Goal: Use online tool/utility: Utilize a website feature to perform a specific function

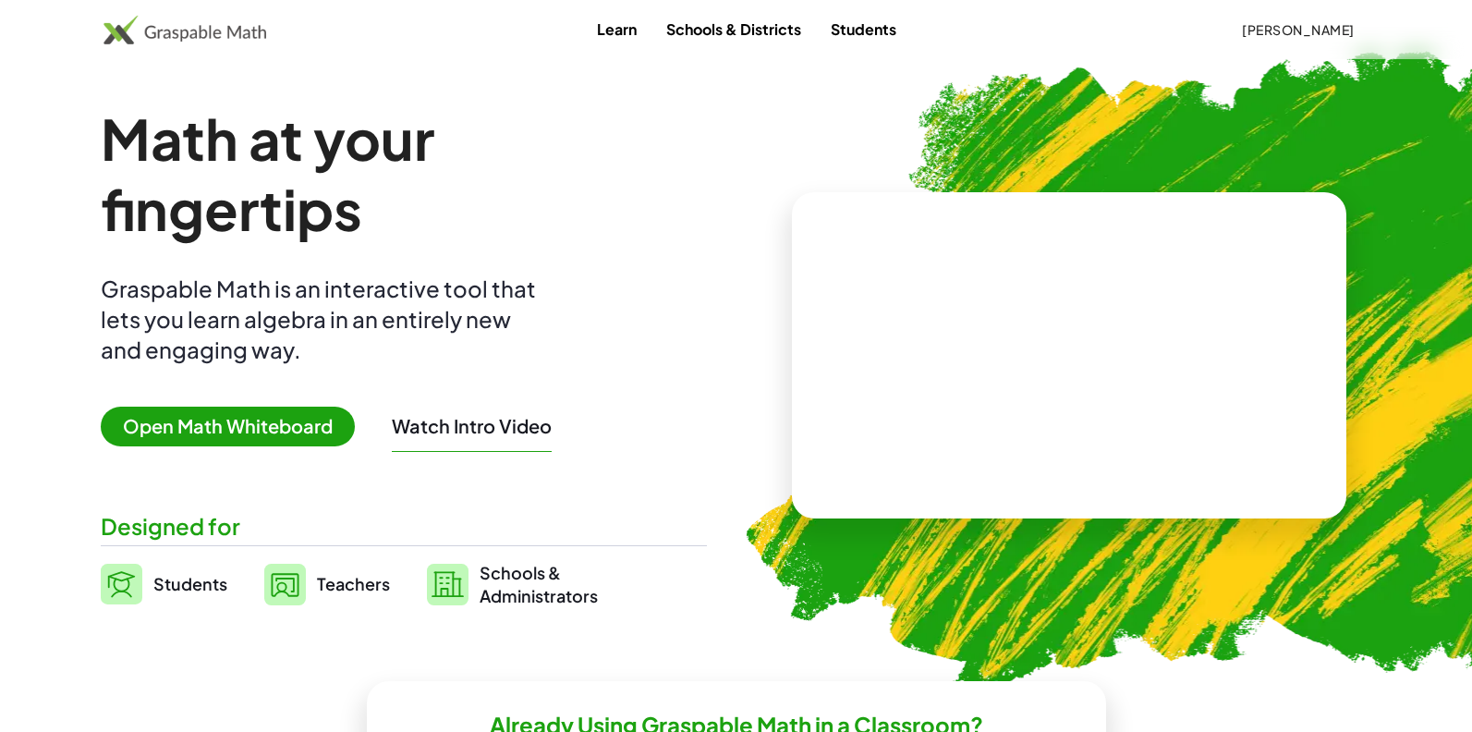
click at [229, 417] on span "Open Math Whiteboard" at bounding box center [228, 427] width 254 height 40
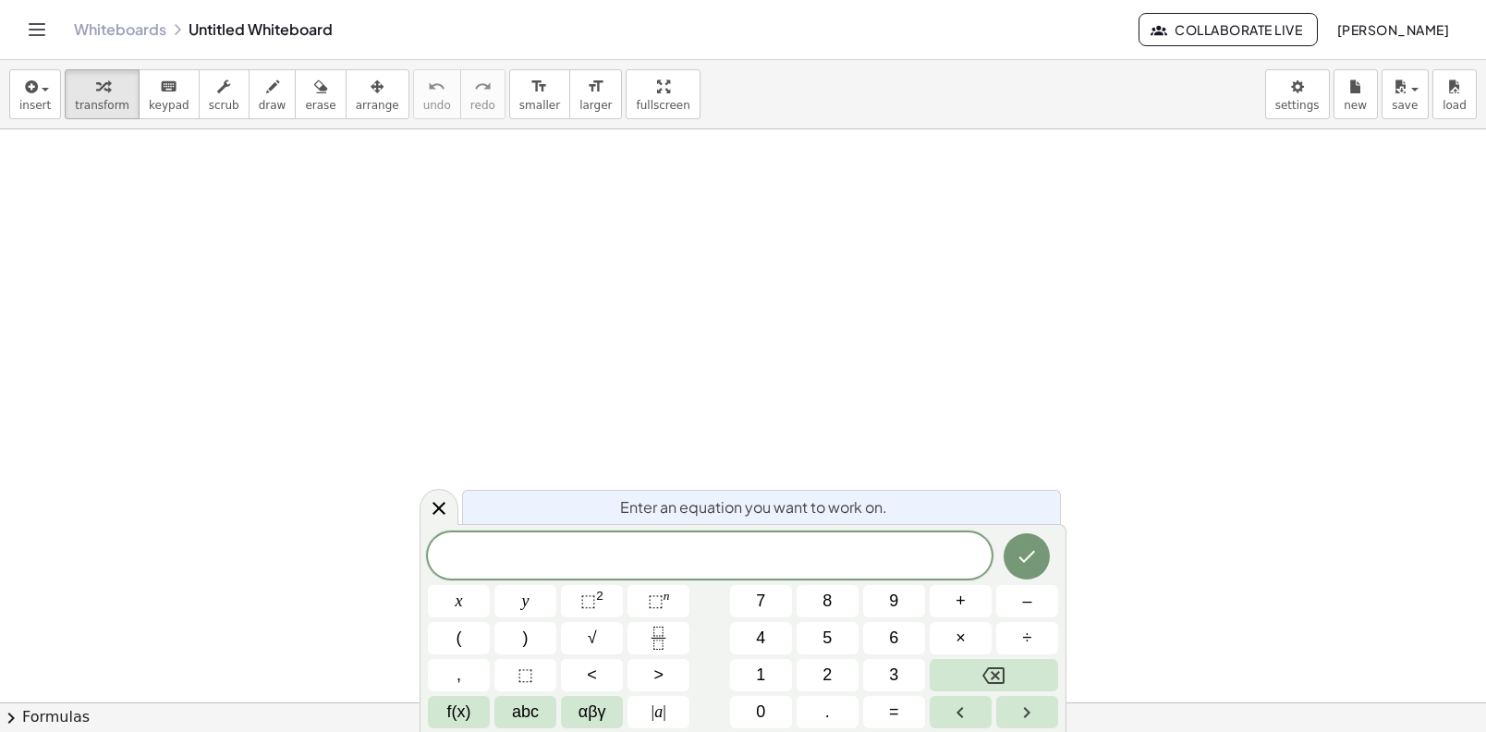
click at [490, 726] on div "f(x)" at bounding box center [459, 712] width 62 height 32
click at [478, 726] on button "f(x)" at bounding box center [459, 712] width 62 height 32
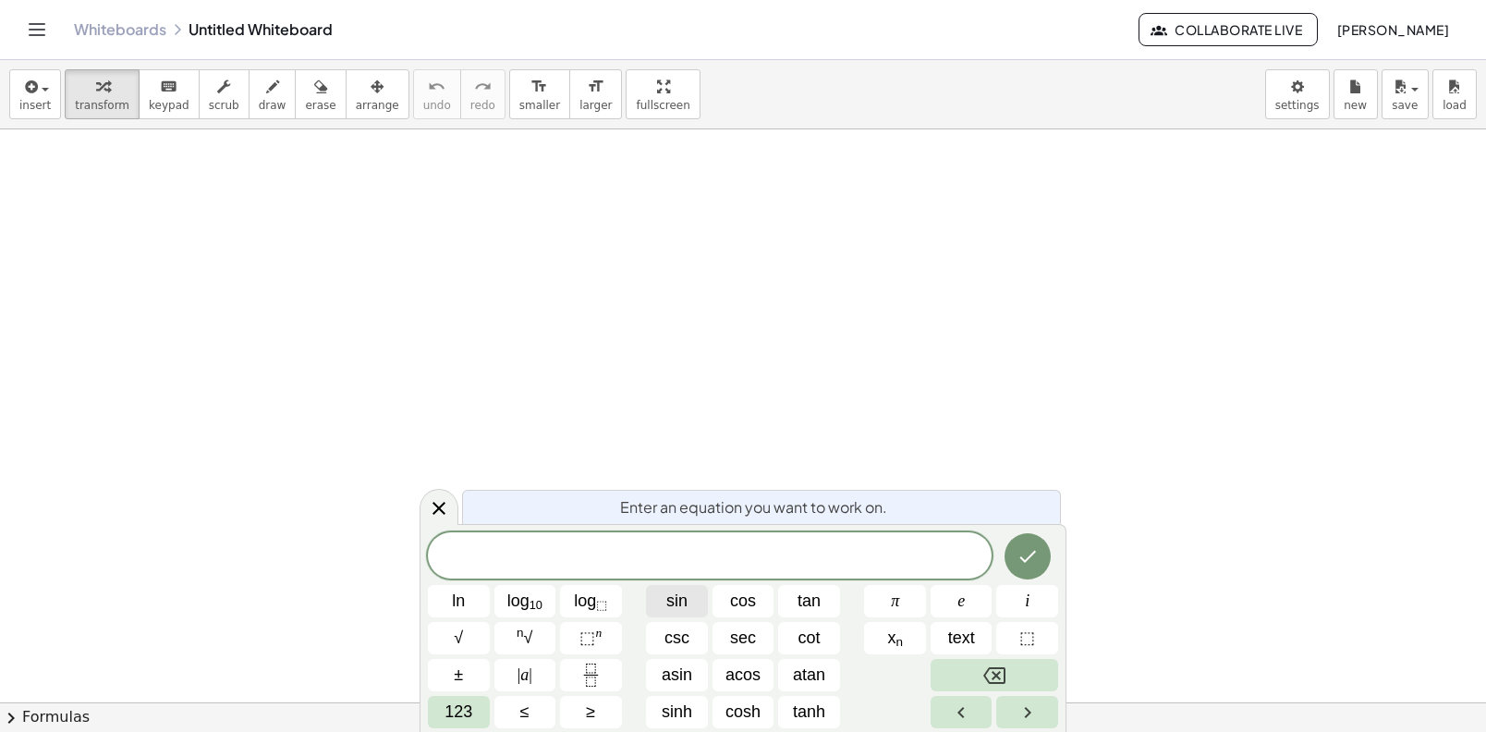
click at [674, 611] on span "sin" at bounding box center [676, 601] width 21 height 25
click at [749, 600] on span "cos" at bounding box center [743, 601] width 26 height 25
click at [603, 661] on button "Fraction" at bounding box center [591, 675] width 62 height 32
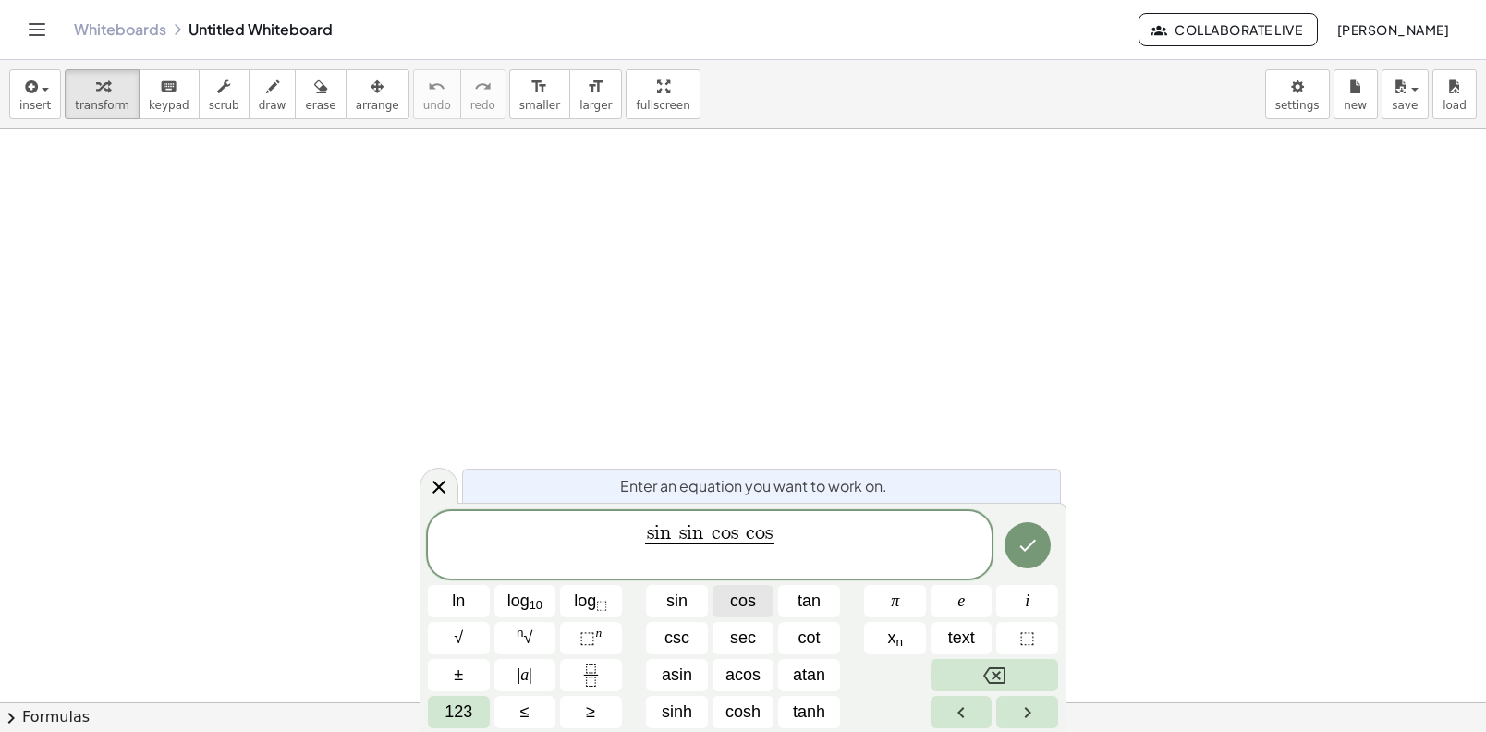
click at [730, 604] on span "cos" at bounding box center [743, 601] width 26 height 25
click at [668, 611] on span "sin" at bounding box center [676, 601] width 21 height 25
click at [441, 722] on button "123" at bounding box center [459, 712] width 62 height 32
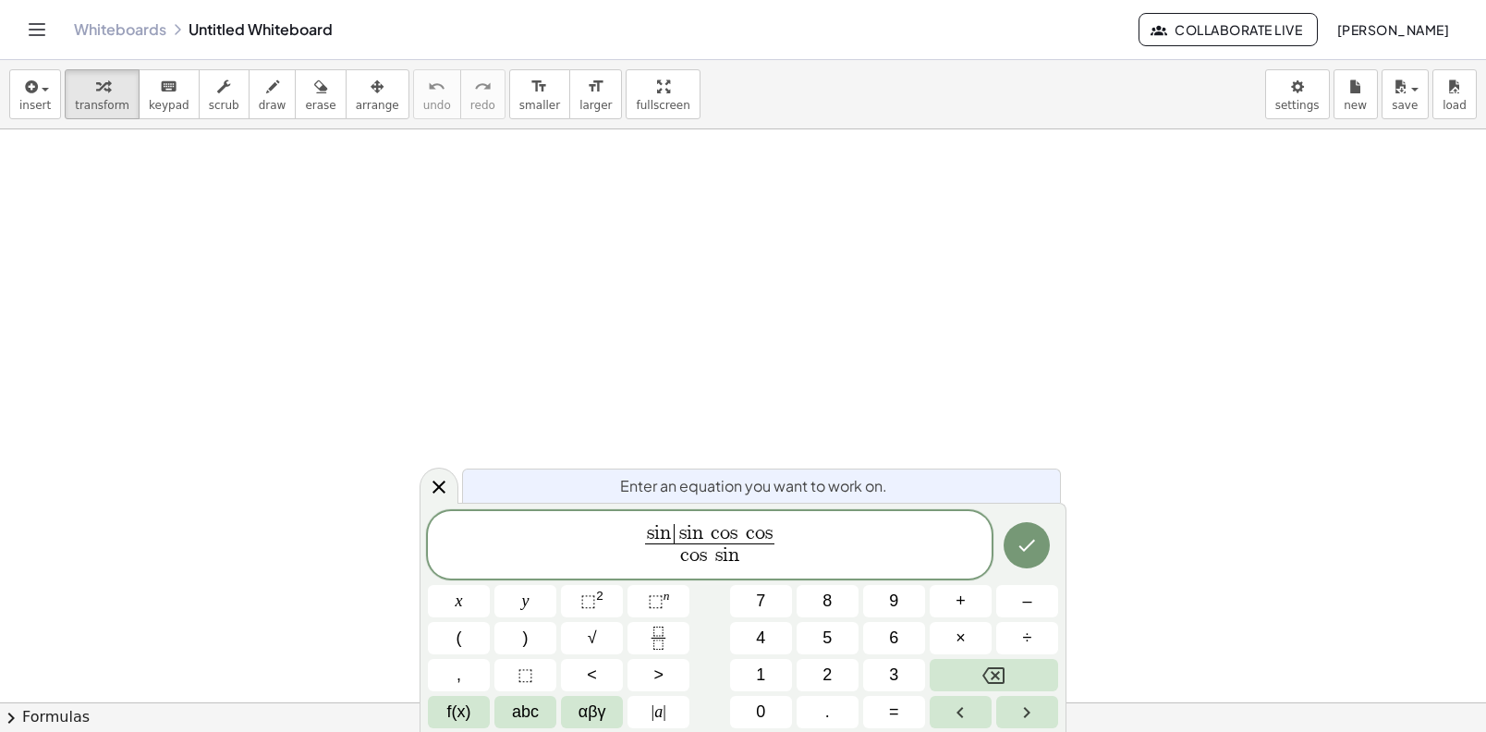
click at [672, 531] on var "n" at bounding box center [667, 533] width 15 height 20
click at [971, 652] on button "×" at bounding box center [961, 638] width 62 height 32
click at [970, 599] on button "+" at bounding box center [961, 601] width 62 height 32
click at [713, 554] on var "s" at bounding box center [716, 555] width 11 height 20
click at [954, 642] on button "×" at bounding box center [961, 638] width 62 height 32
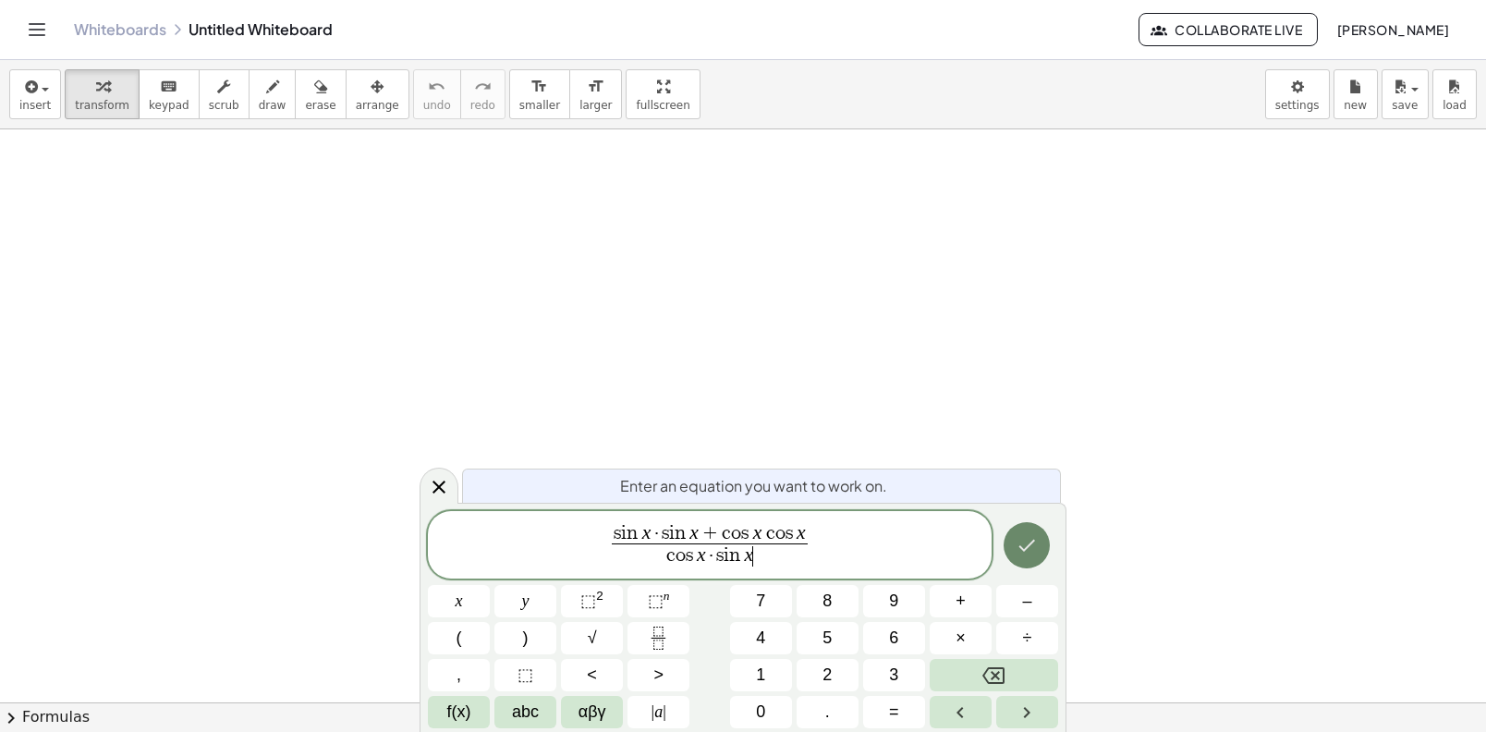
click at [1020, 549] on icon "Done" at bounding box center [1027, 545] width 22 height 22
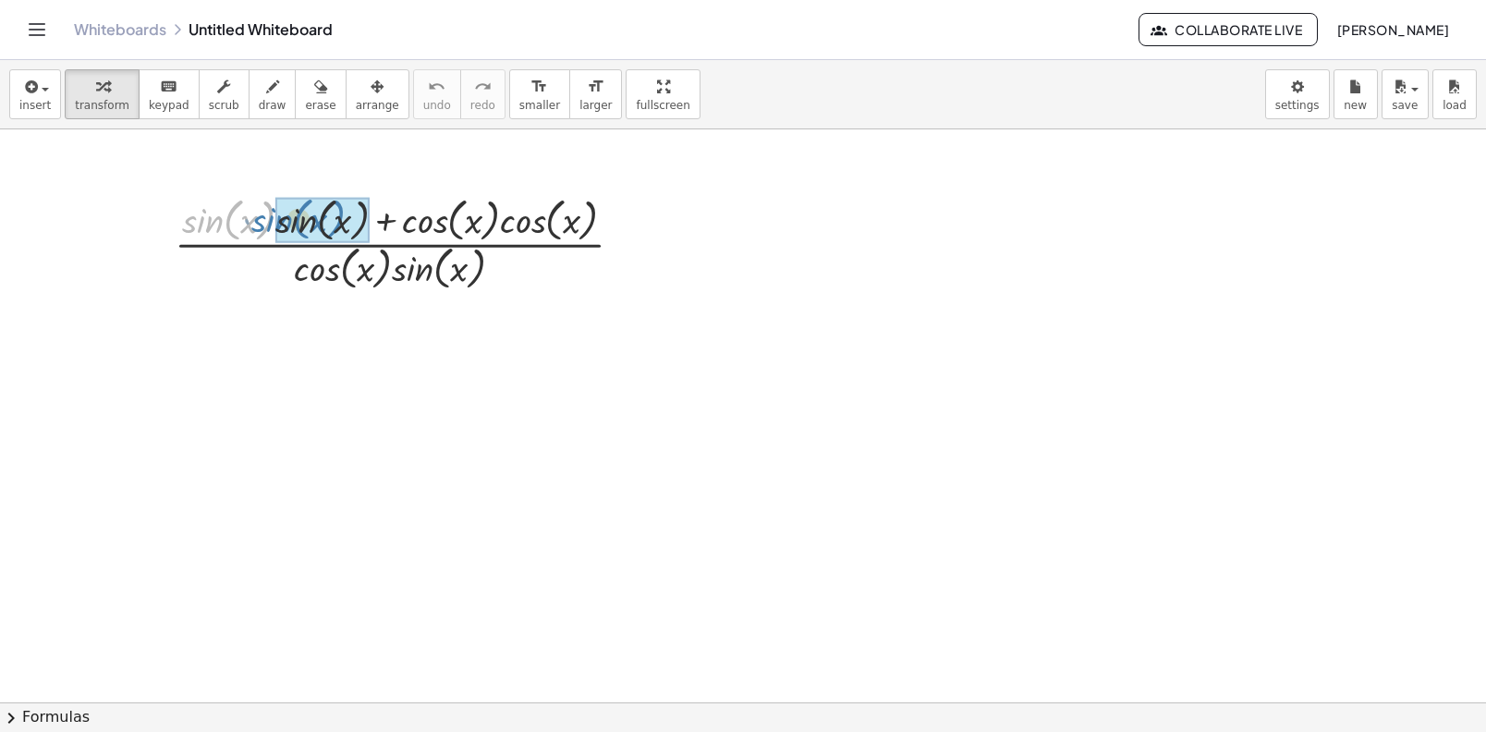
drag, startPoint x: 217, startPoint y: 218, endPoint x: 288, endPoint y: 214, distance: 71.3
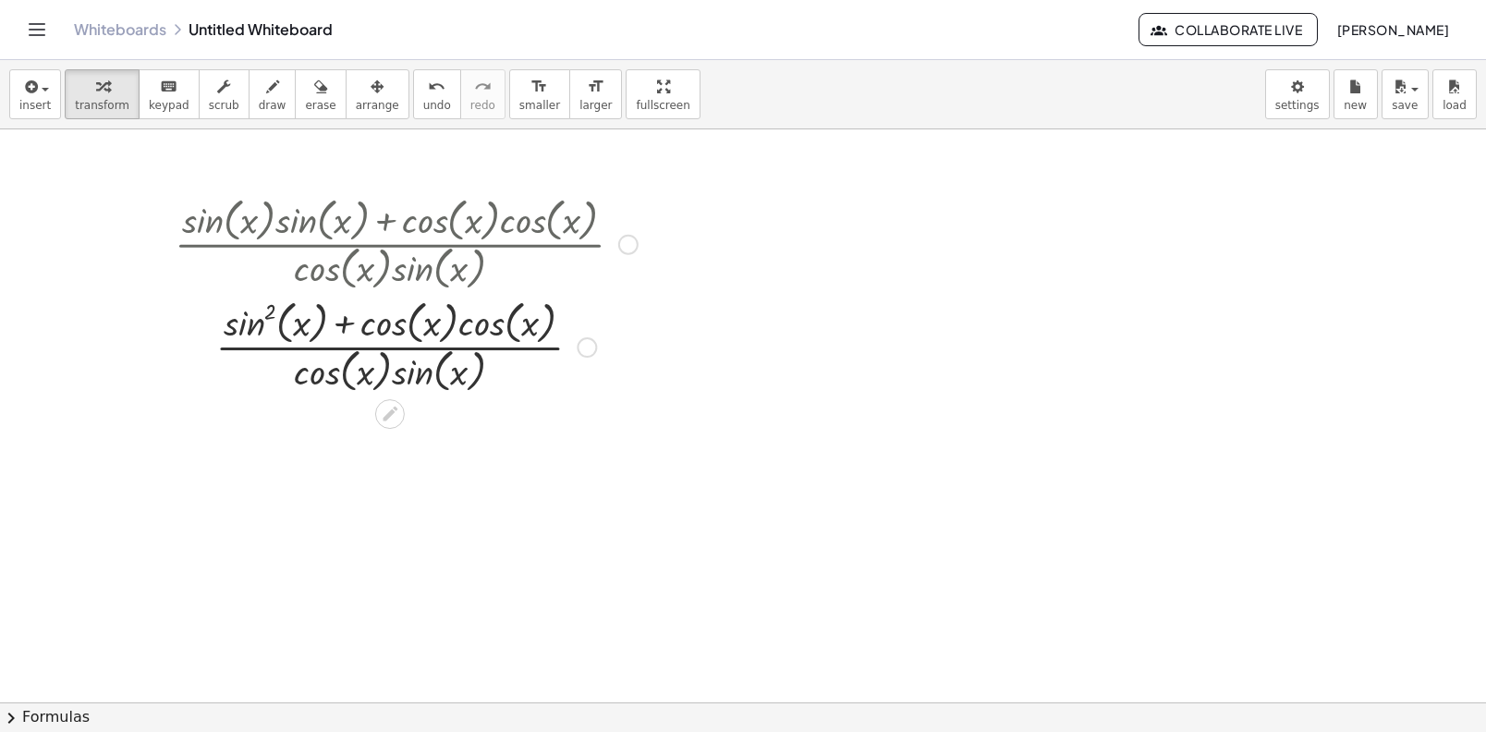
click at [393, 220] on div at bounding box center [406, 242] width 482 height 103
drag, startPoint x: 410, startPoint y: 323, endPoint x: 487, endPoint y: 316, distance: 77.0
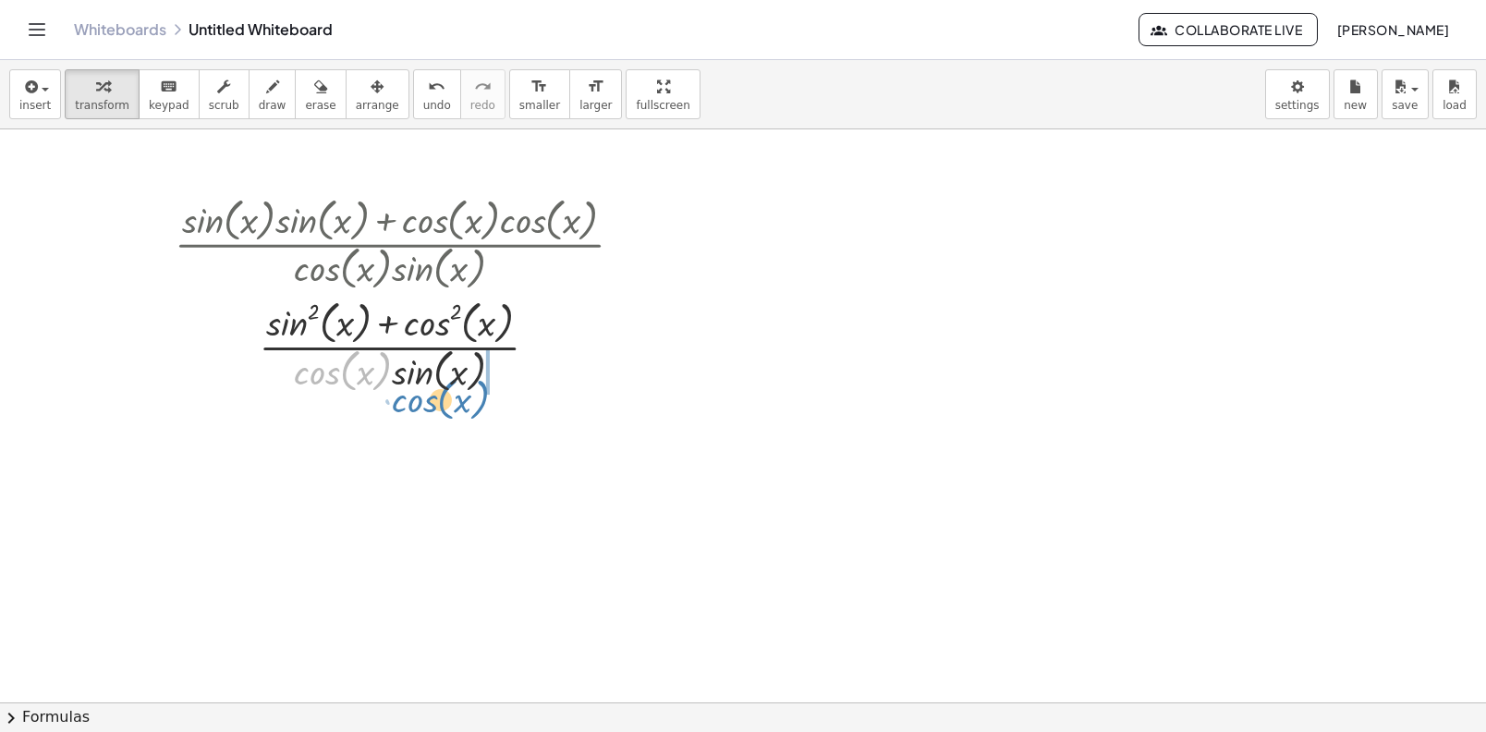
drag, startPoint x: 331, startPoint y: 372, endPoint x: 431, endPoint y: 393, distance: 101.9
click at [432, 396] on div at bounding box center [406, 345] width 482 height 103
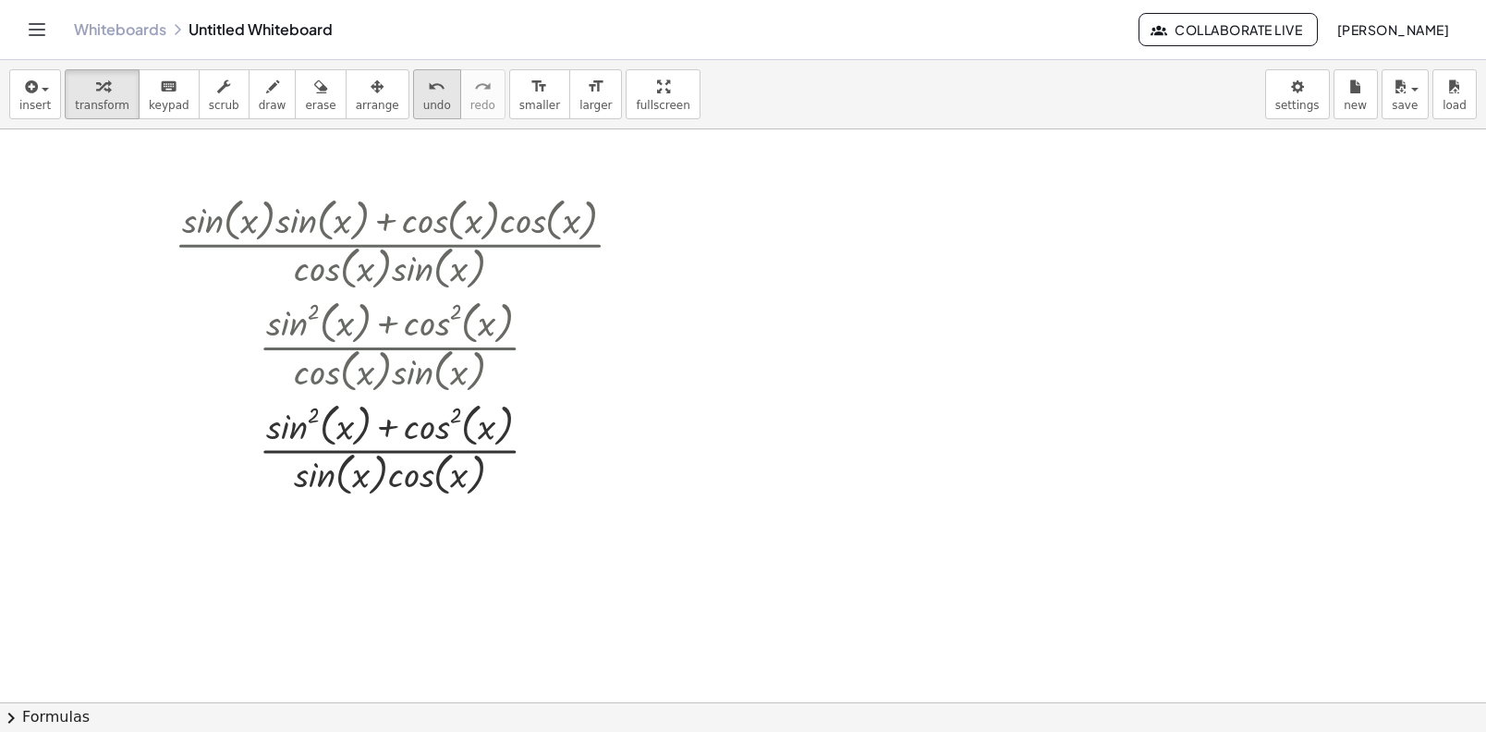
click at [424, 99] on span "undo" at bounding box center [437, 105] width 28 height 13
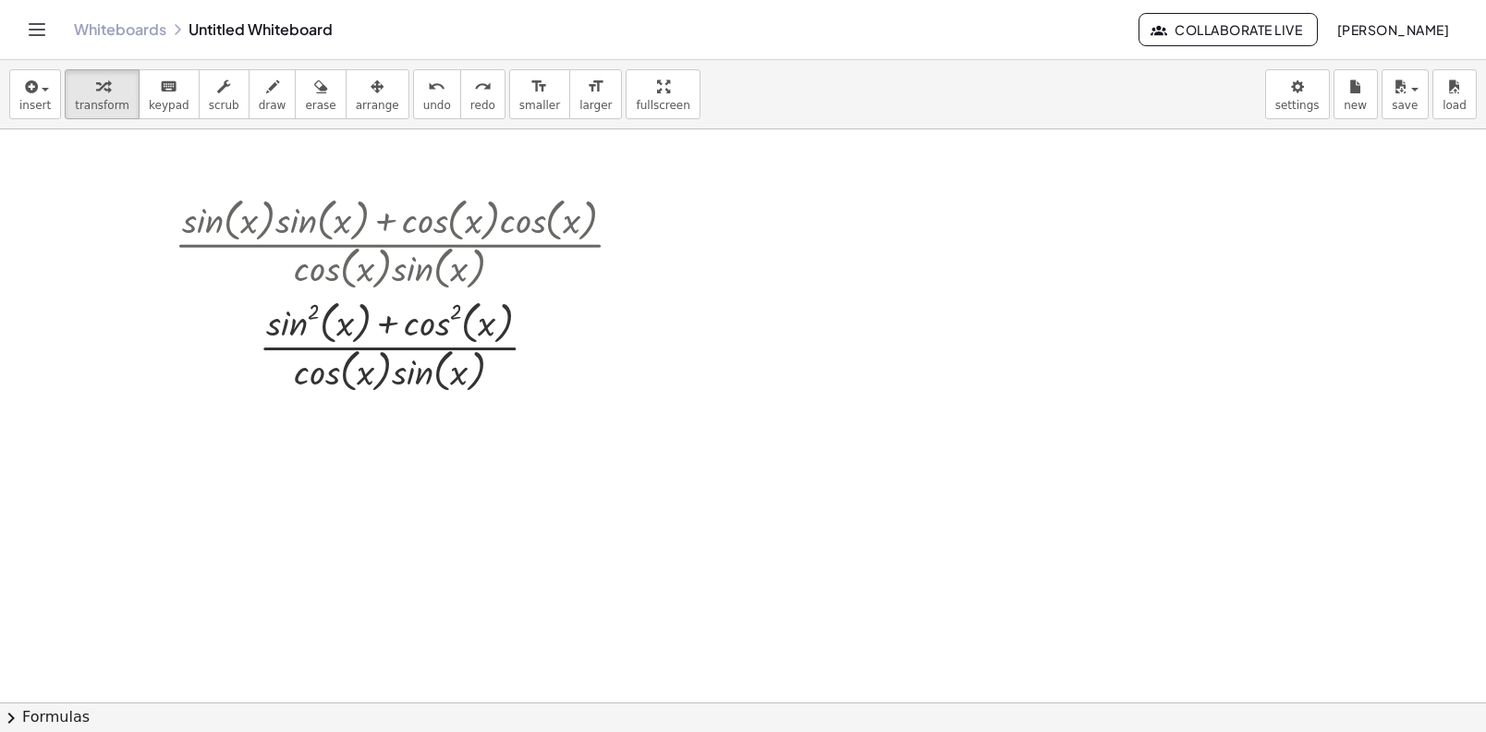
click at [65, 705] on button "chevron_right Formulas" at bounding box center [743, 717] width 1486 height 30
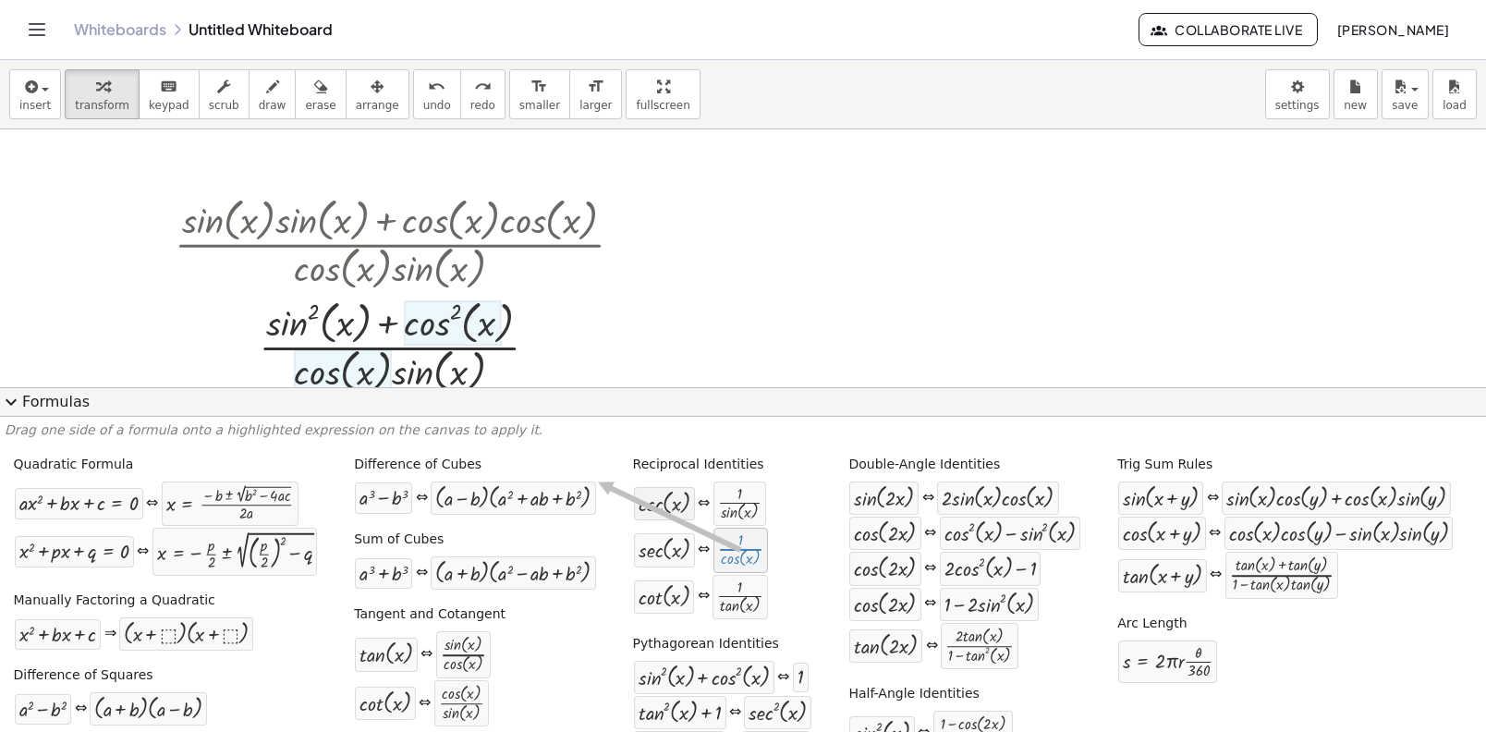
drag, startPoint x: 724, startPoint y: 551, endPoint x: 657, endPoint y: 506, distance: 80.0
click at [16, 407] on span "expand_more" at bounding box center [11, 402] width 22 height 22
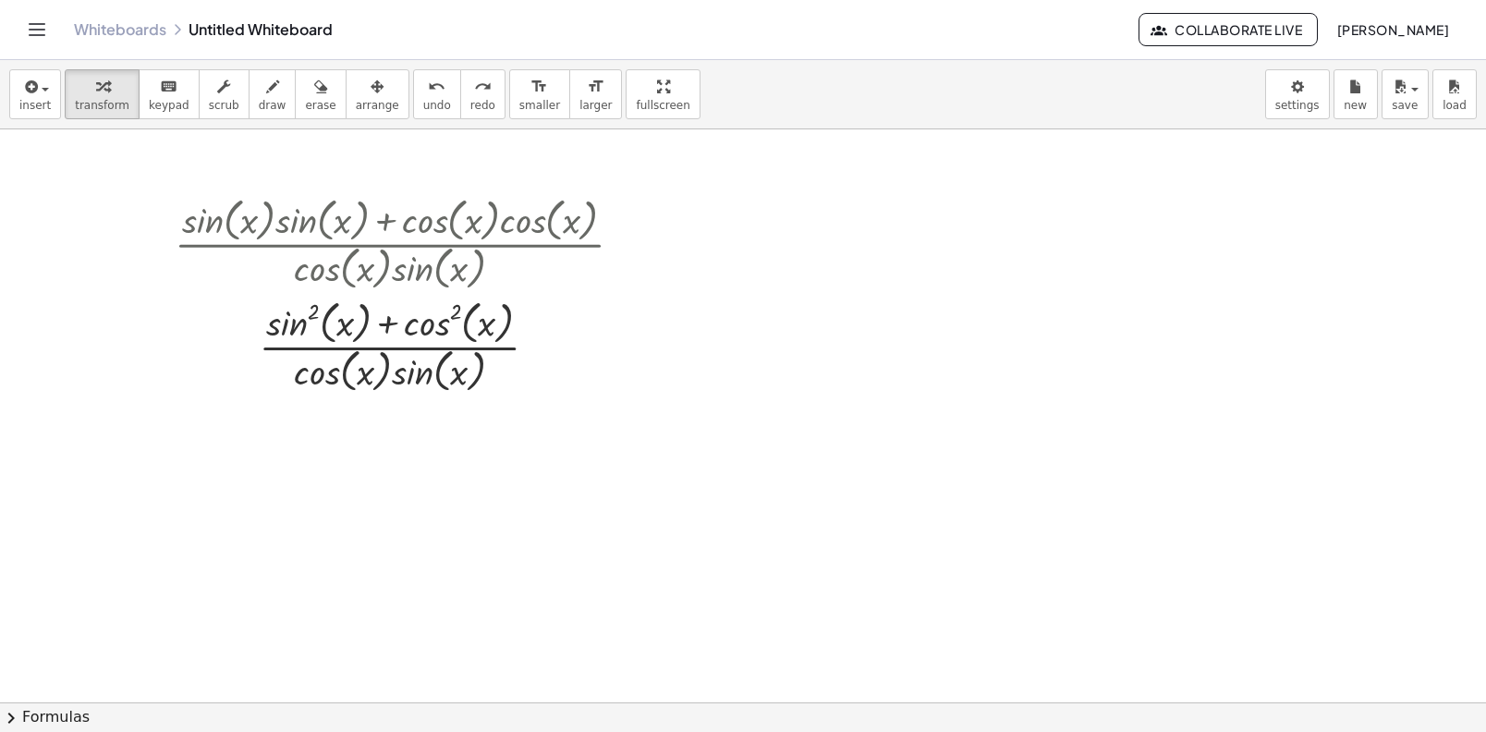
click at [61, 715] on button "chevron_right Formulas" at bounding box center [743, 717] width 1486 height 30
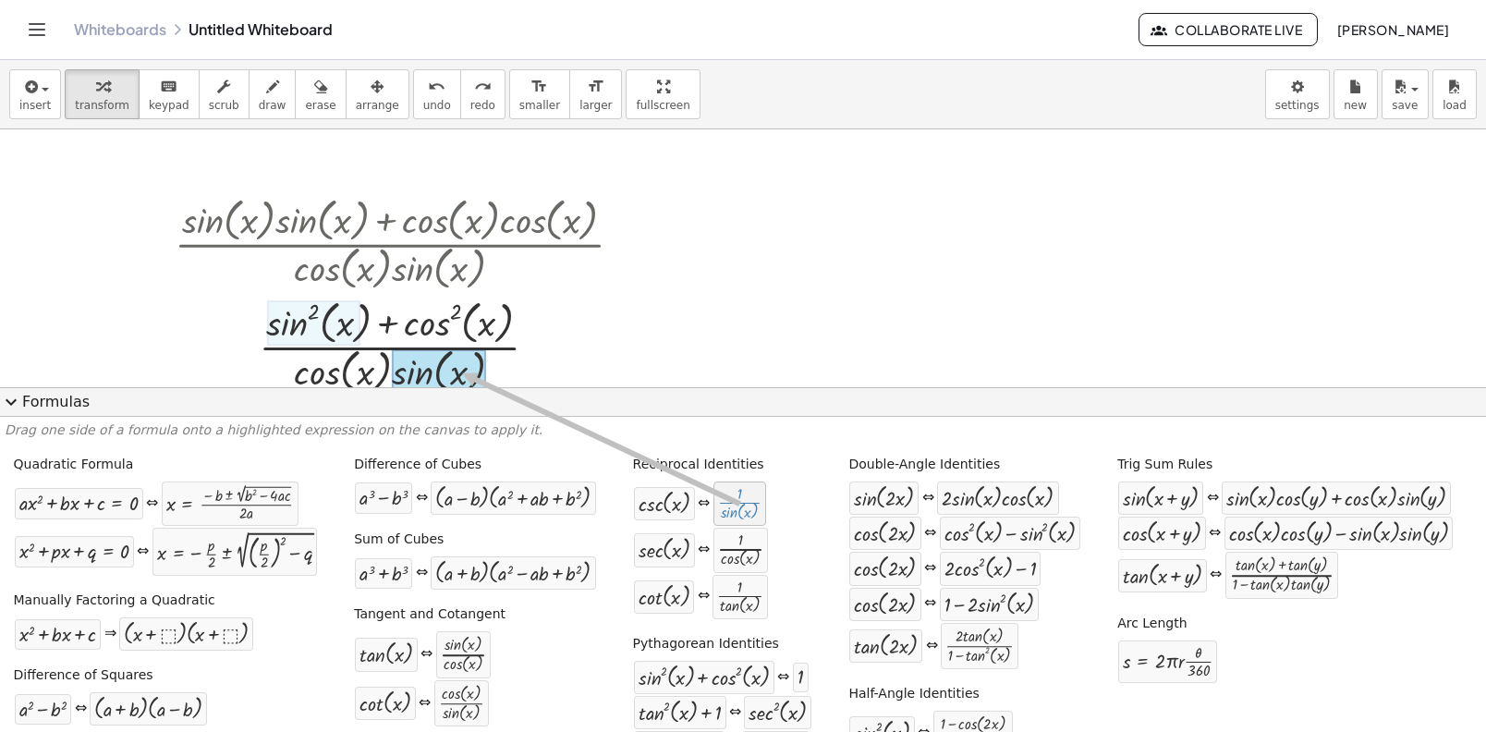
drag, startPoint x: 723, startPoint y: 500, endPoint x: 457, endPoint y: 373, distance: 294.8
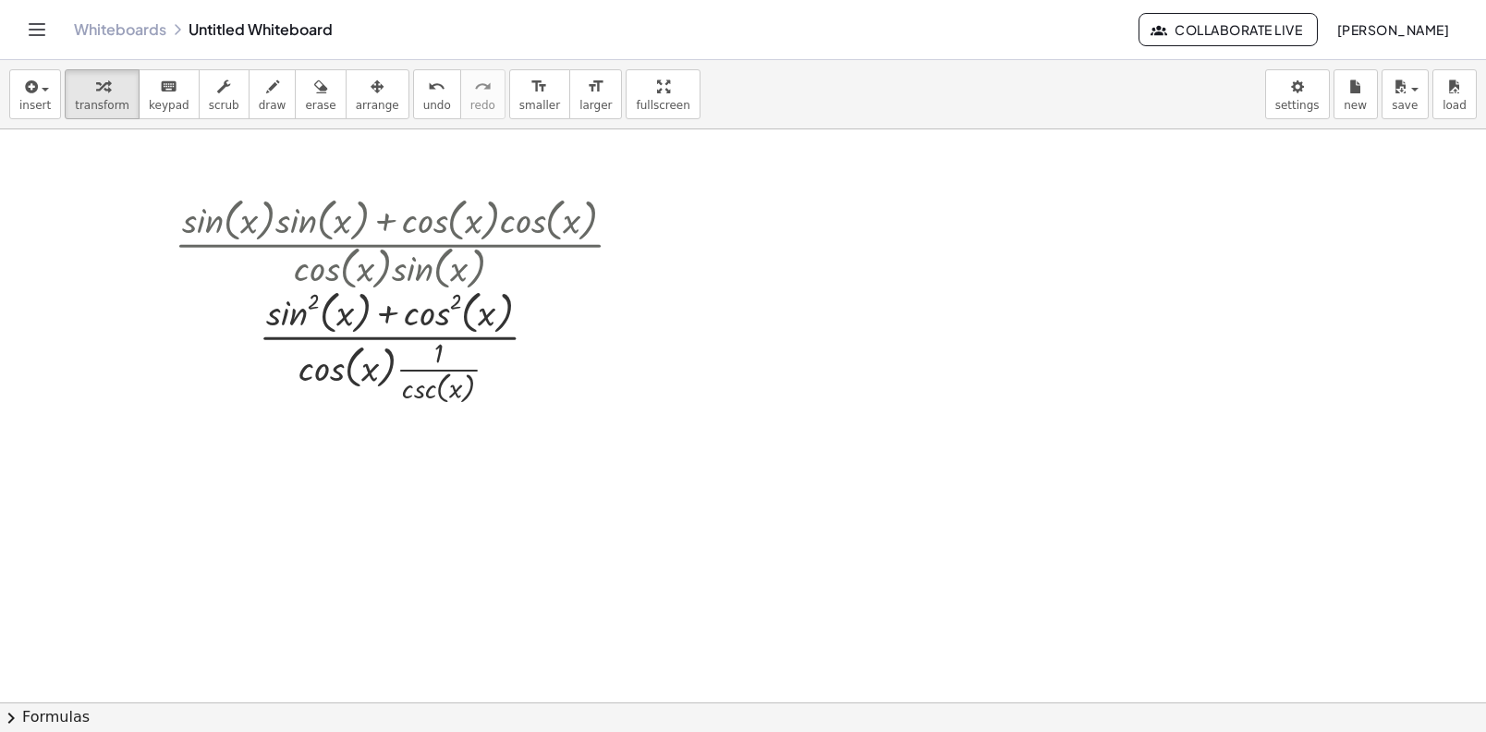
drag, startPoint x: 13, startPoint y: 724, endPoint x: 324, endPoint y: 621, distance: 327.9
click at [13, 724] on span "chevron_right" at bounding box center [11, 718] width 22 height 22
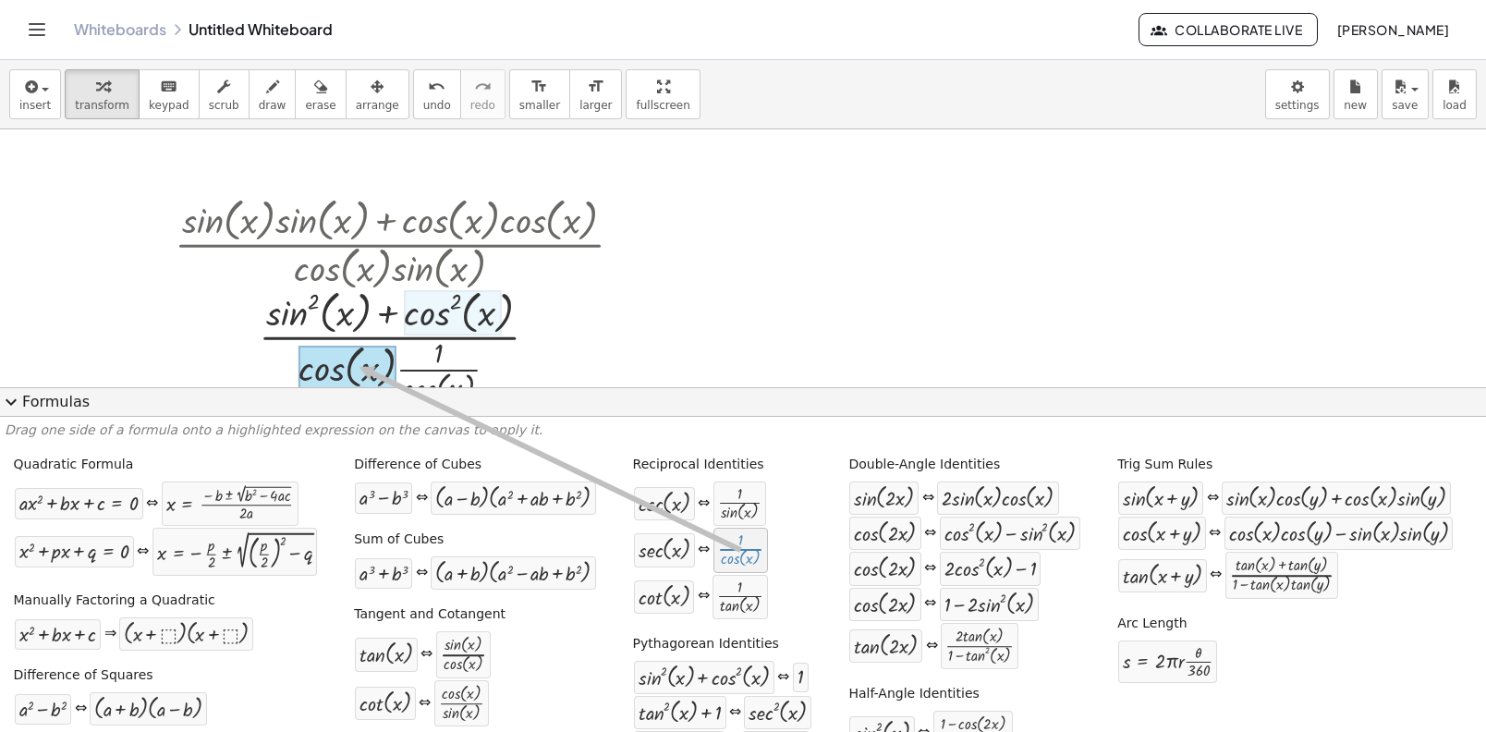
drag, startPoint x: 739, startPoint y: 543, endPoint x: 358, endPoint y: 362, distance: 422.1
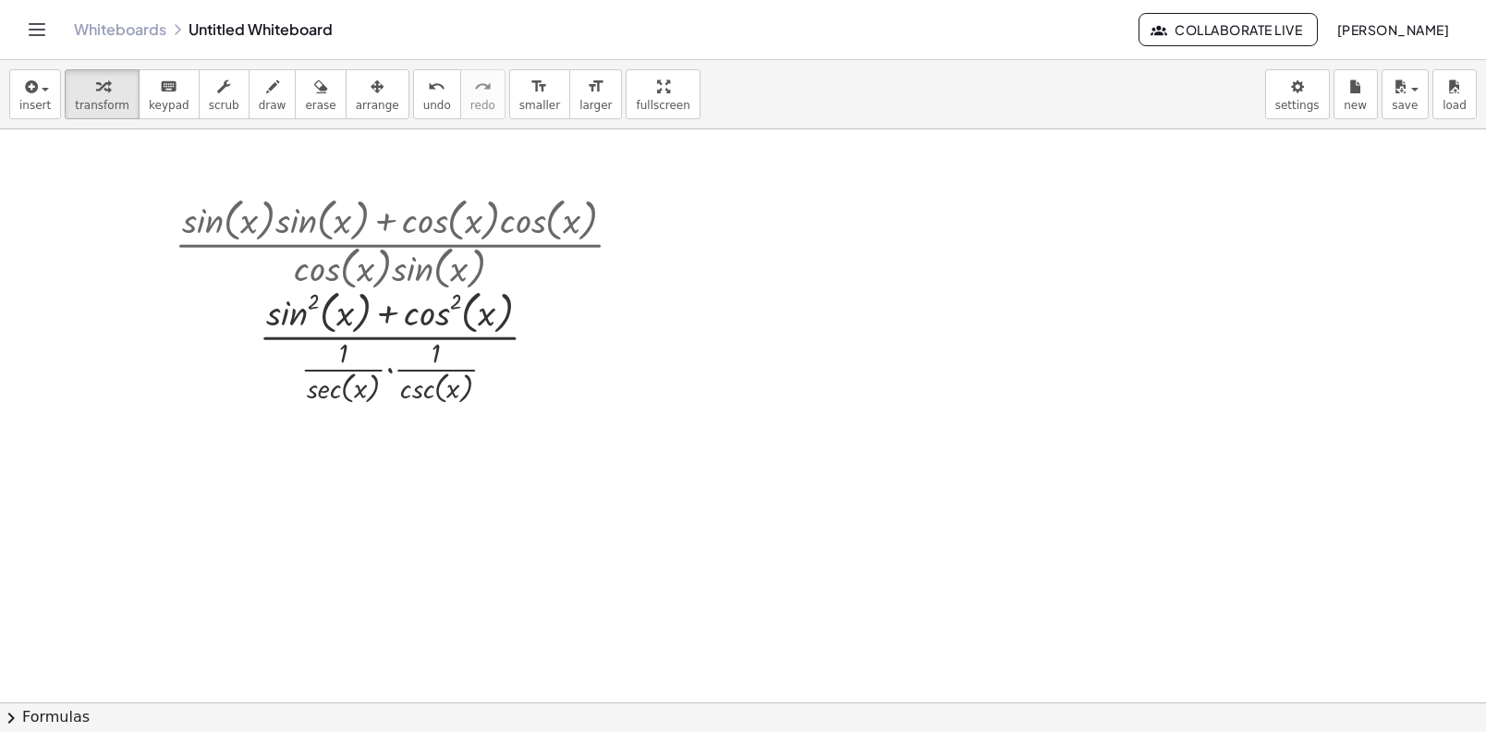
click at [6, 718] on span "chevron_right" at bounding box center [11, 718] width 22 height 22
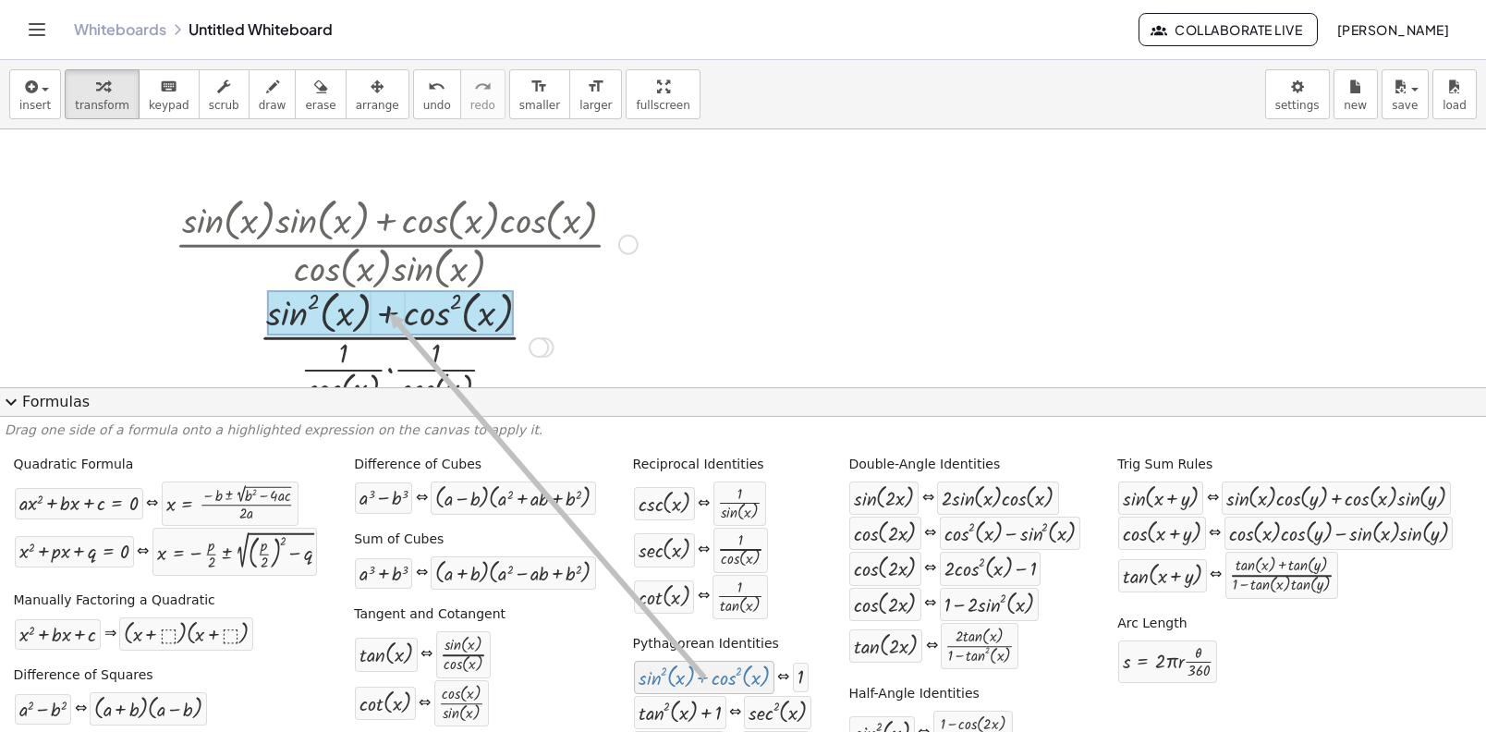
drag, startPoint x: 653, startPoint y: 585, endPoint x: 380, endPoint y: 311, distance: 386.9
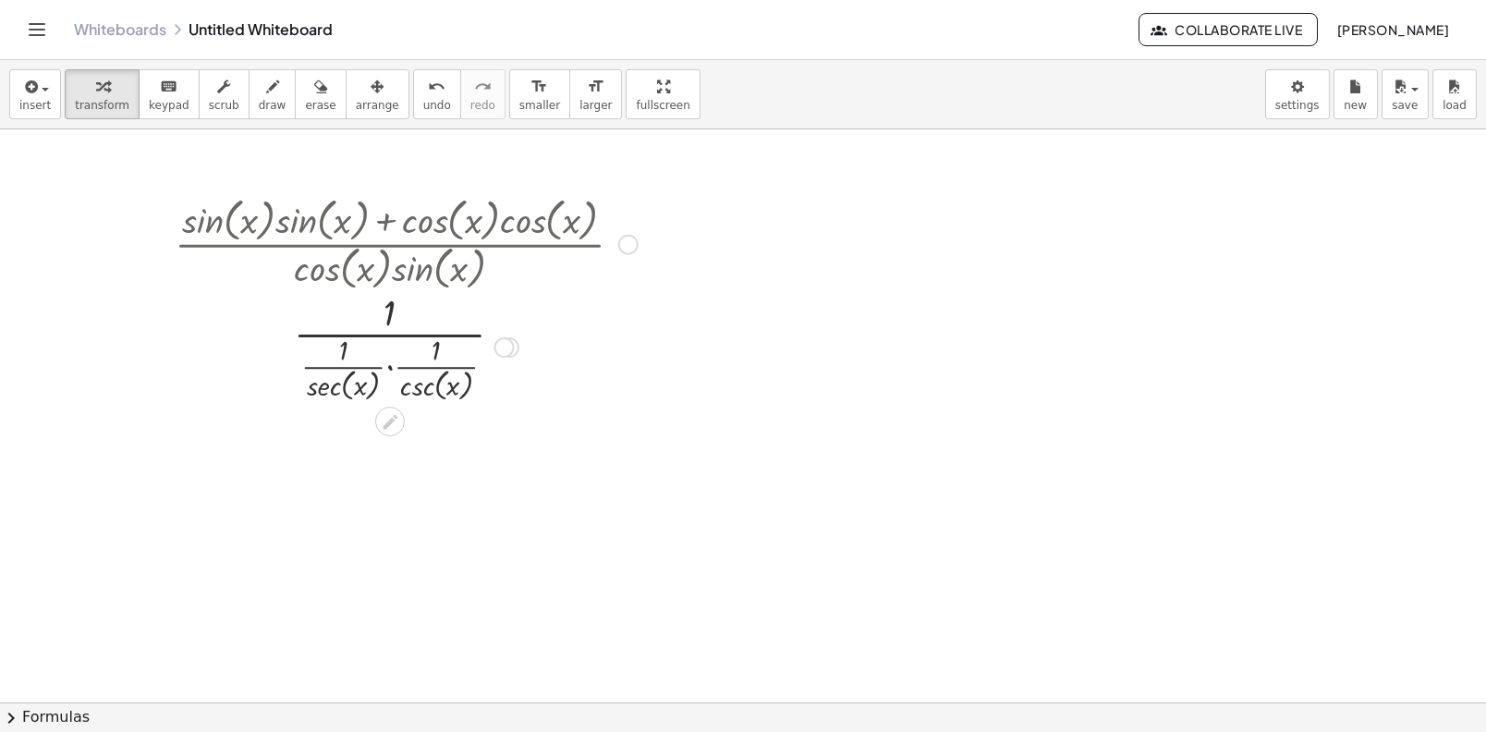
click at [386, 309] on div at bounding box center [406, 346] width 482 height 118
drag, startPoint x: 435, startPoint y: 357, endPoint x: 384, endPoint y: 315, distance: 65.7
drag, startPoint x: 345, startPoint y: 348, endPoint x: 388, endPoint y: 308, distance: 58.9
click at [387, 369] on div at bounding box center [406, 346] width 482 height 118
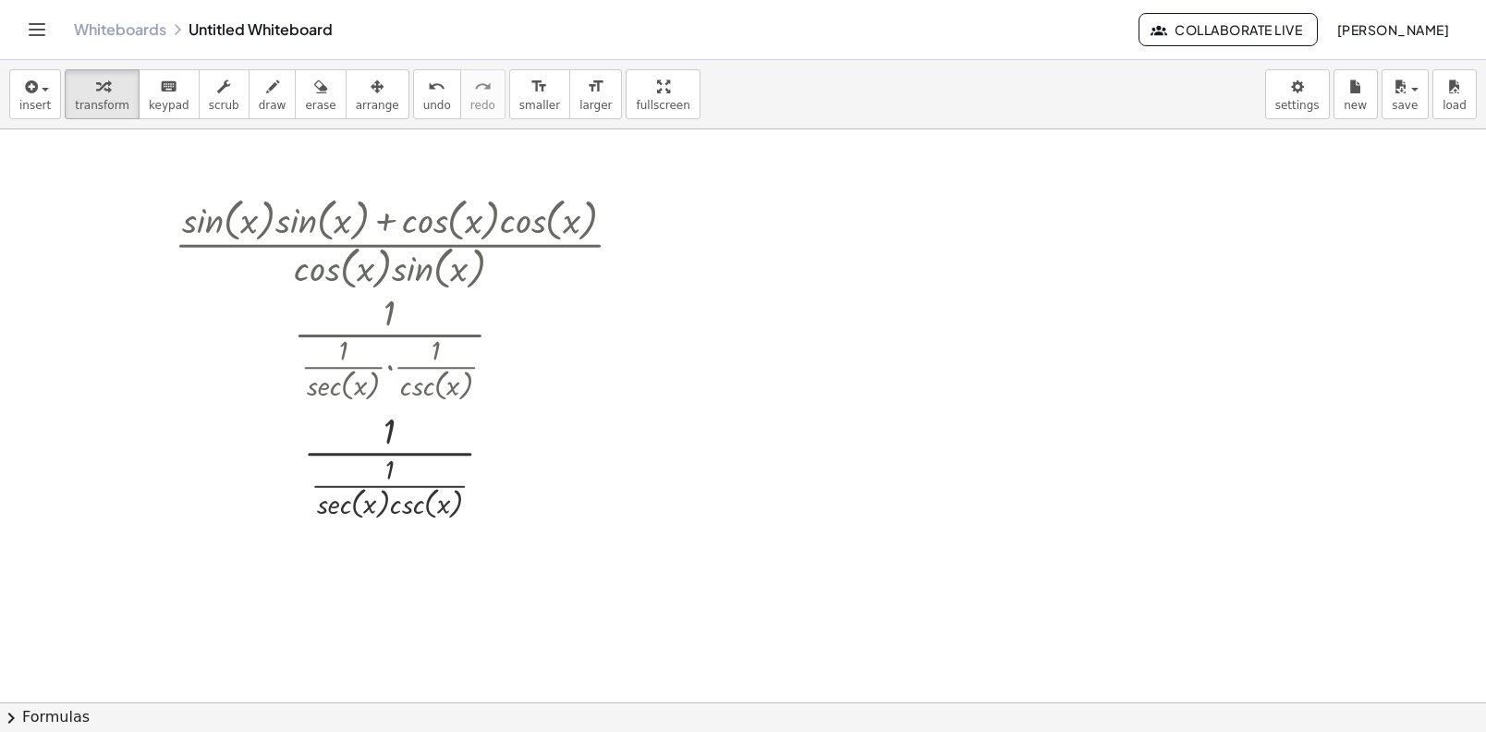
click at [38, 727] on button "chevron_right Formulas" at bounding box center [743, 717] width 1486 height 30
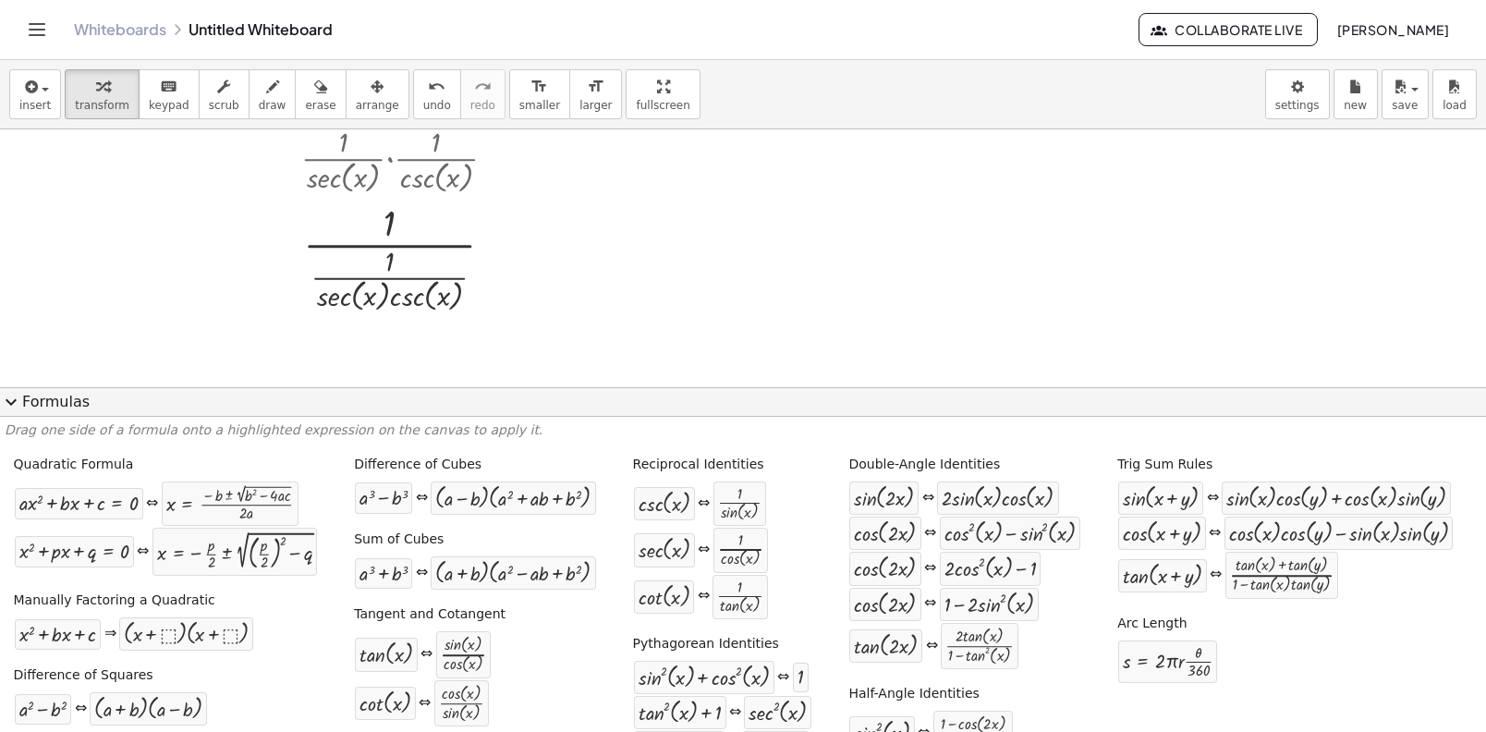
scroll to position [213, 0]
click at [43, 401] on button "expand_more Formulas" at bounding box center [743, 402] width 1486 height 30
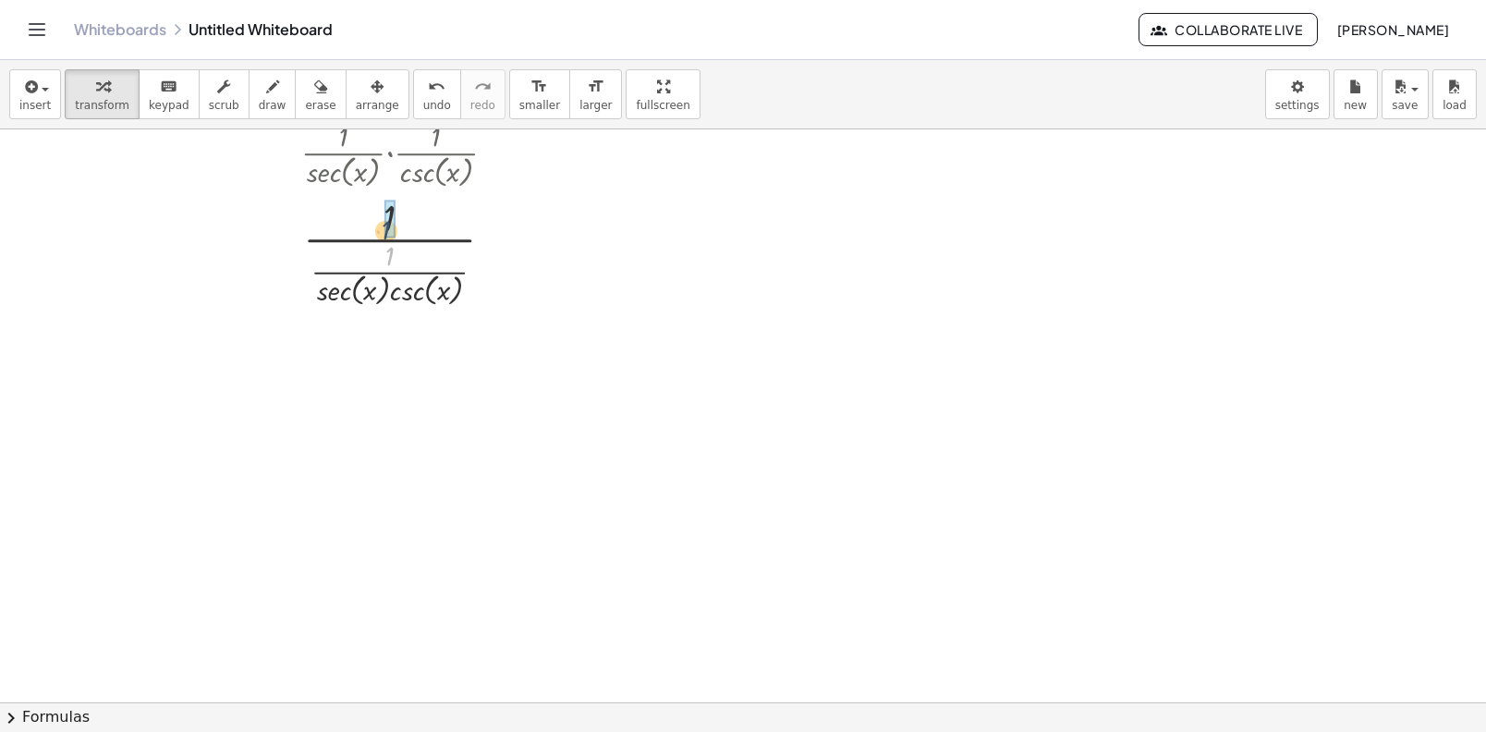
drag, startPoint x: 391, startPoint y: 250, endPoint x: 386, endPoint y: 225, distance: 26.3
drag, startPoint x: 393, startPoint y: 251, endPoint x: 388, endPoint y: 208, distance: 43.7
drag, startPoint x: 390, startPoint y: 214, endPoint x: 390, endPoint y: 250, distance: 36.0
drag, startPoint x: 390, startPoint y: 249, endPoint x: 293, endPoint y: 227, distance: 99.3
click at [293, 227] on div at bounding box center [406, 250] width 482 height 118
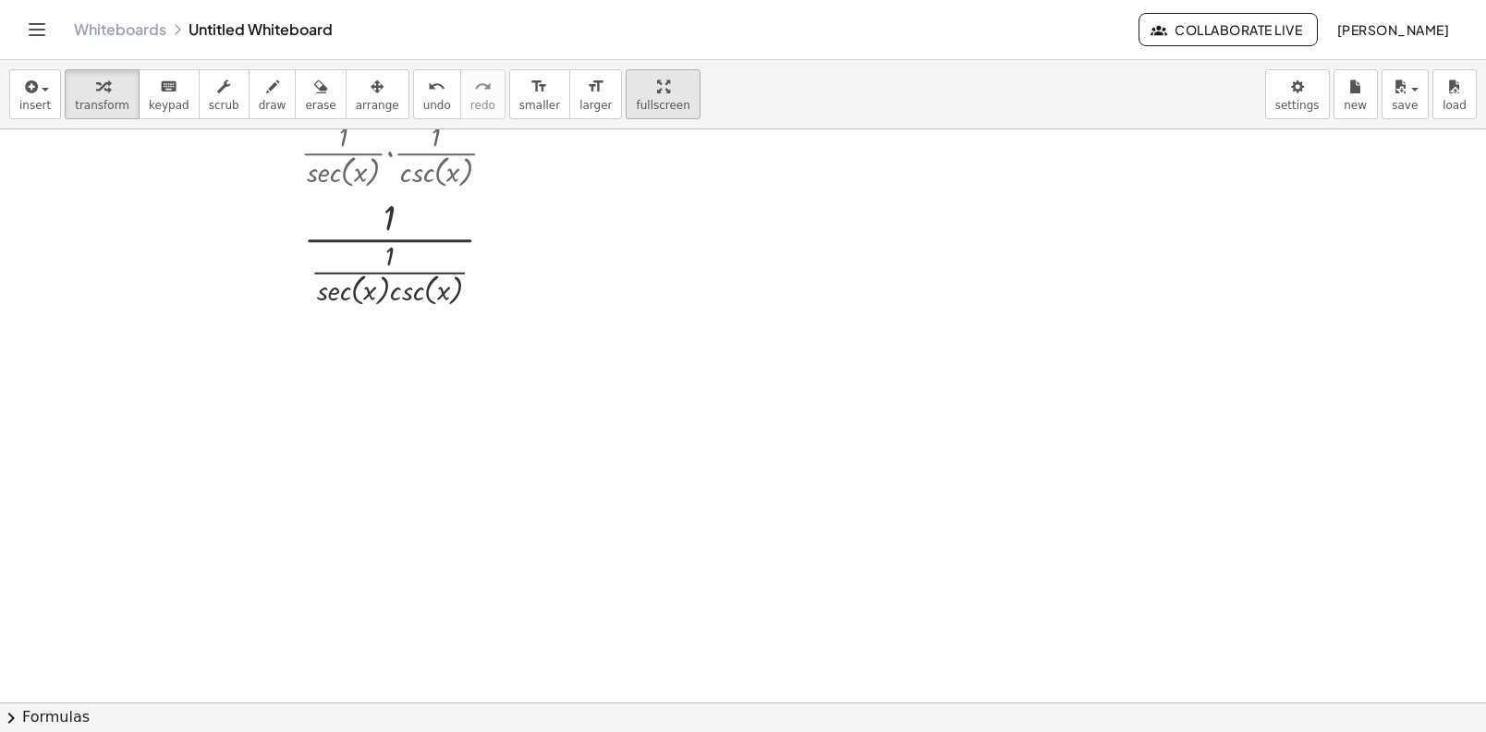
click at [606, 211] on div "insert select one: Math Expression Function Text Youtube Video Graphing Geometr…" at bounding box center [743, 396] width 1486 height 672
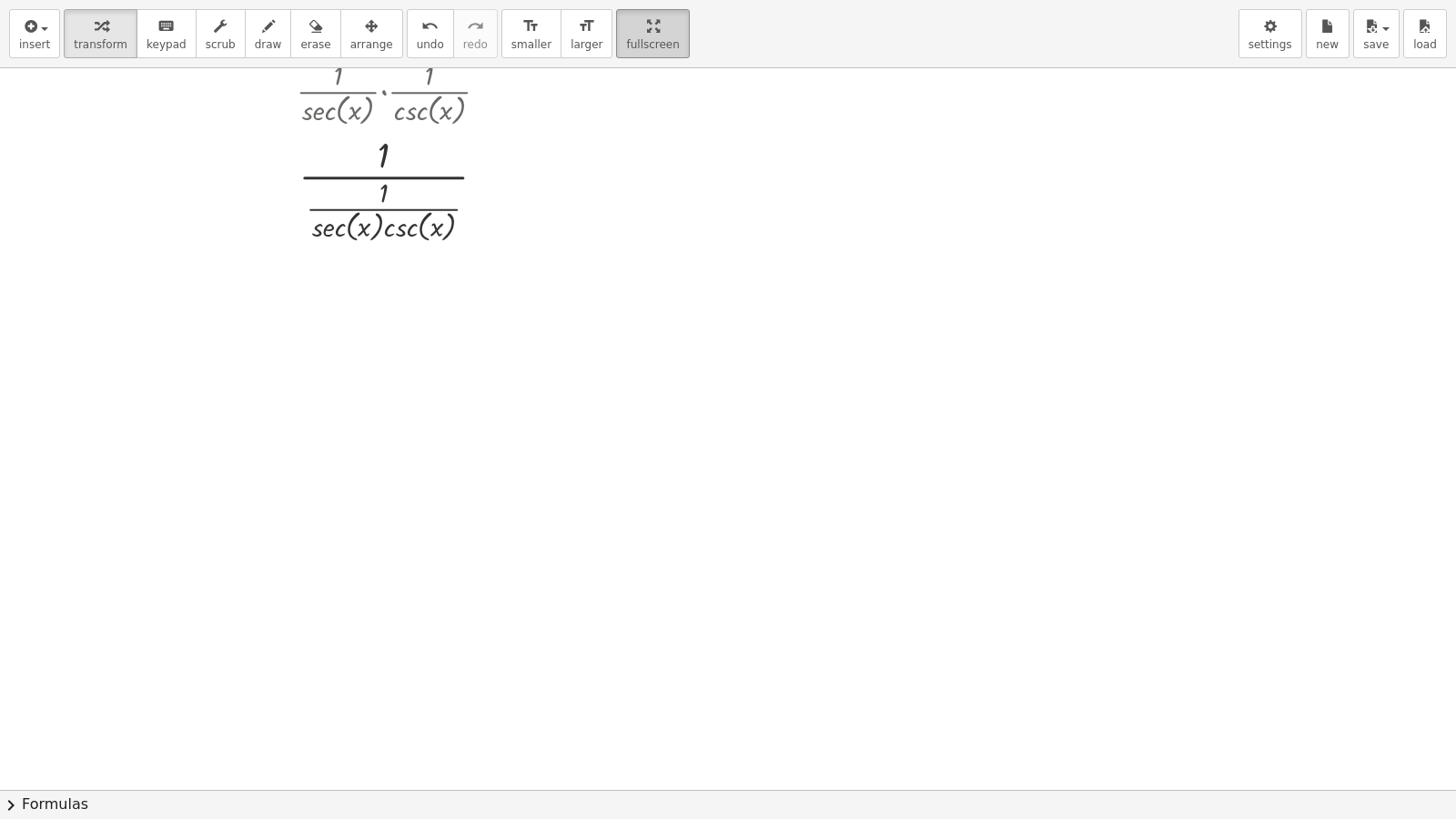
click at [656, 0] on html "Graspable Math Activities Whiteboards Classes Account v1.30.2 | Privacy policy …" at bounding box center [728, 410] width 1456 height 819
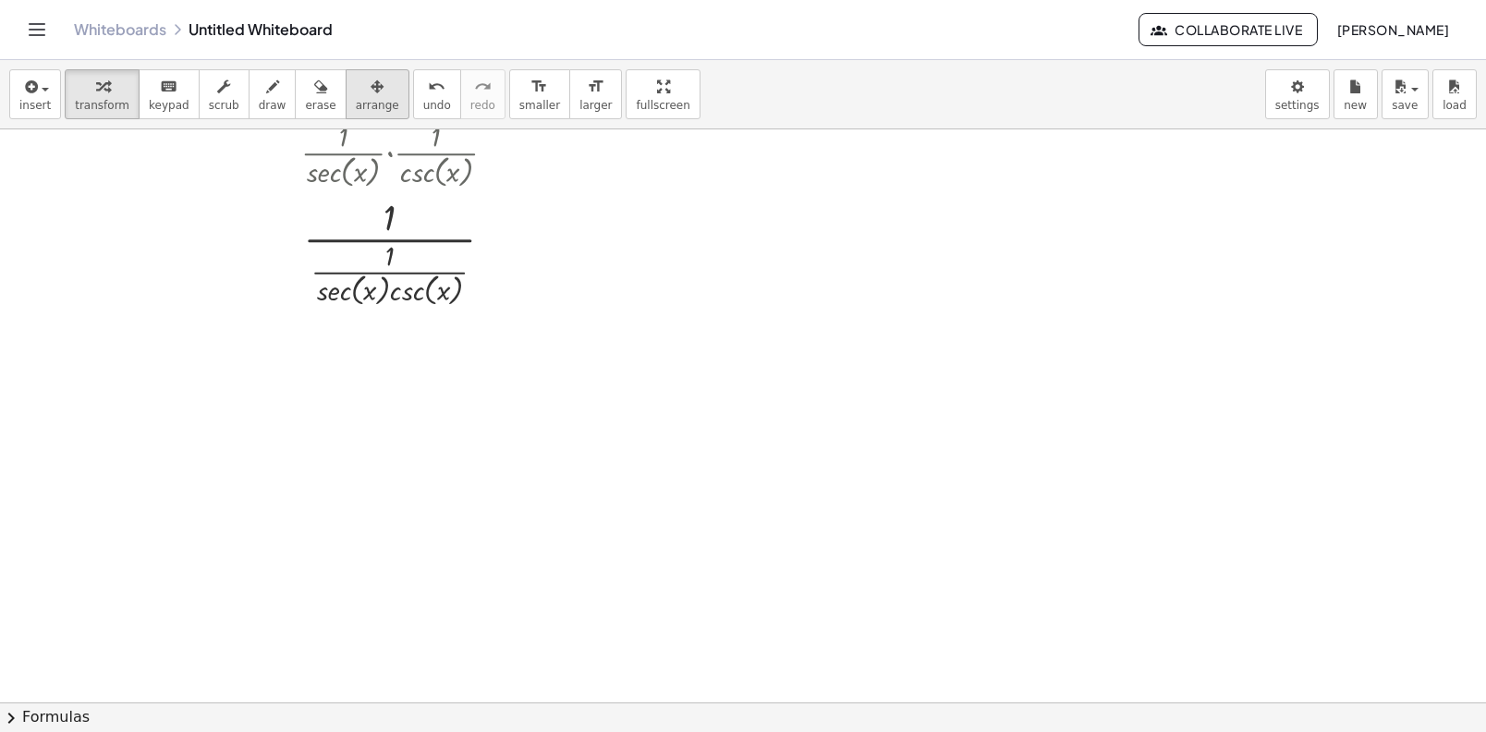
click at [371, 100] on span "arrange" at bounding box center [377, 105] width 43 height 13
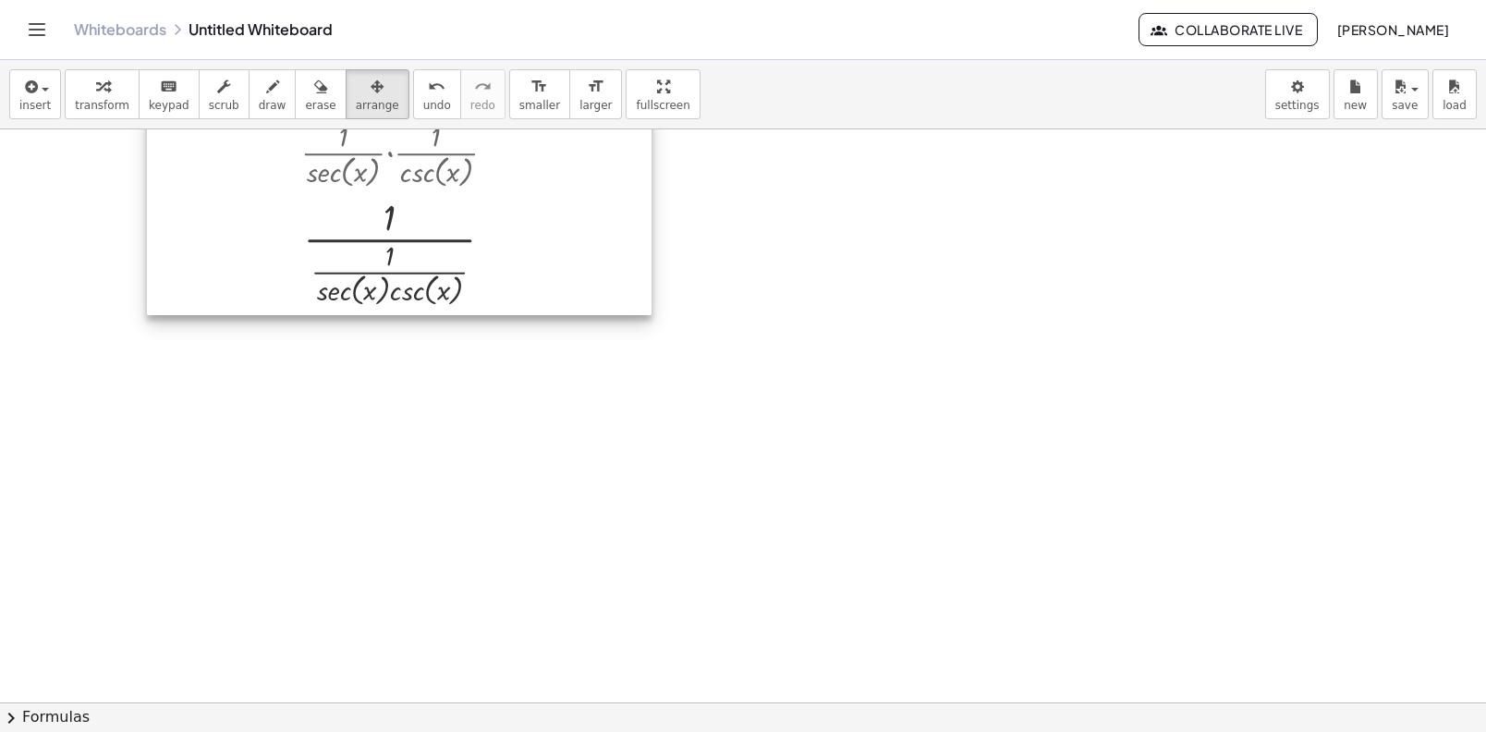
click at [368, 178] on div at bounding box center [399, 144] width 505 height 342
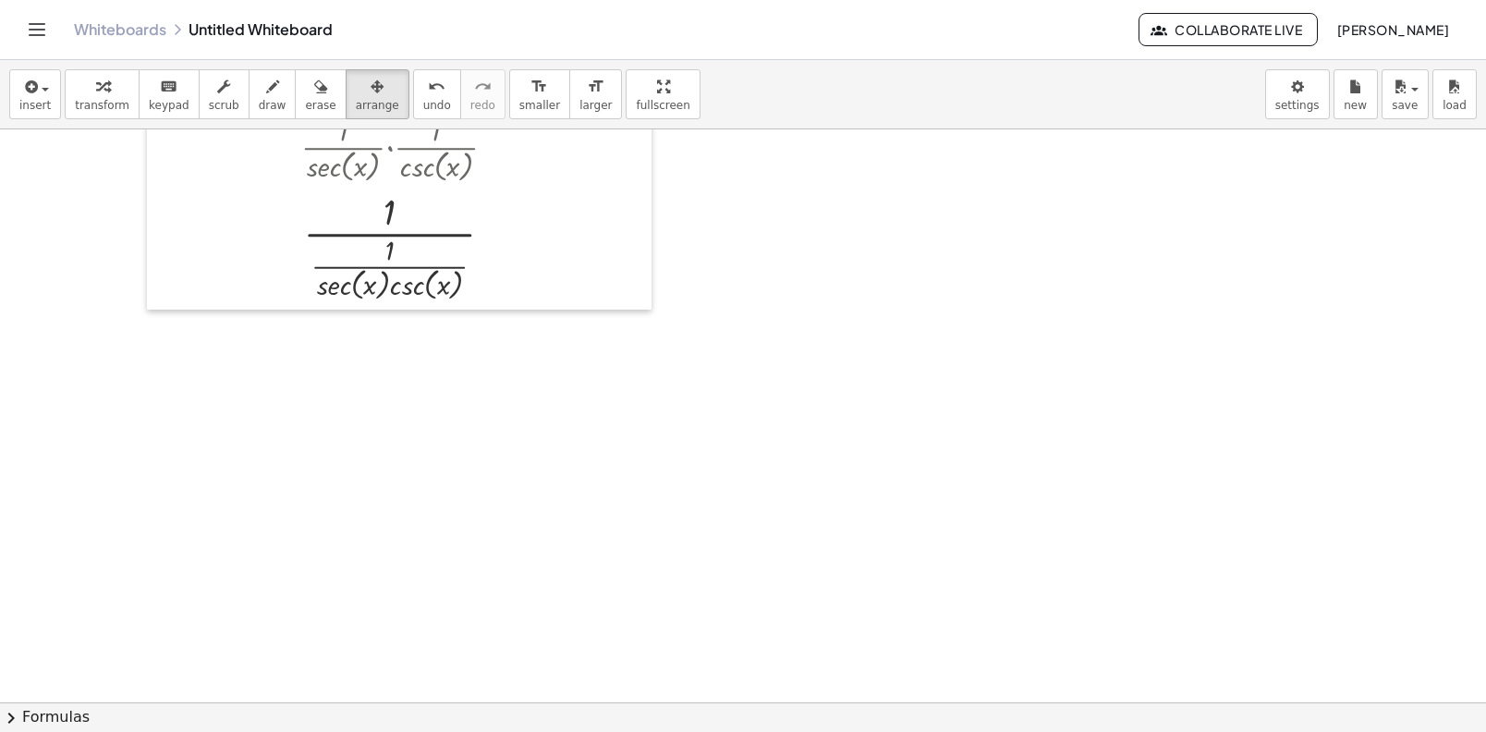
scroll to position [0, 0]
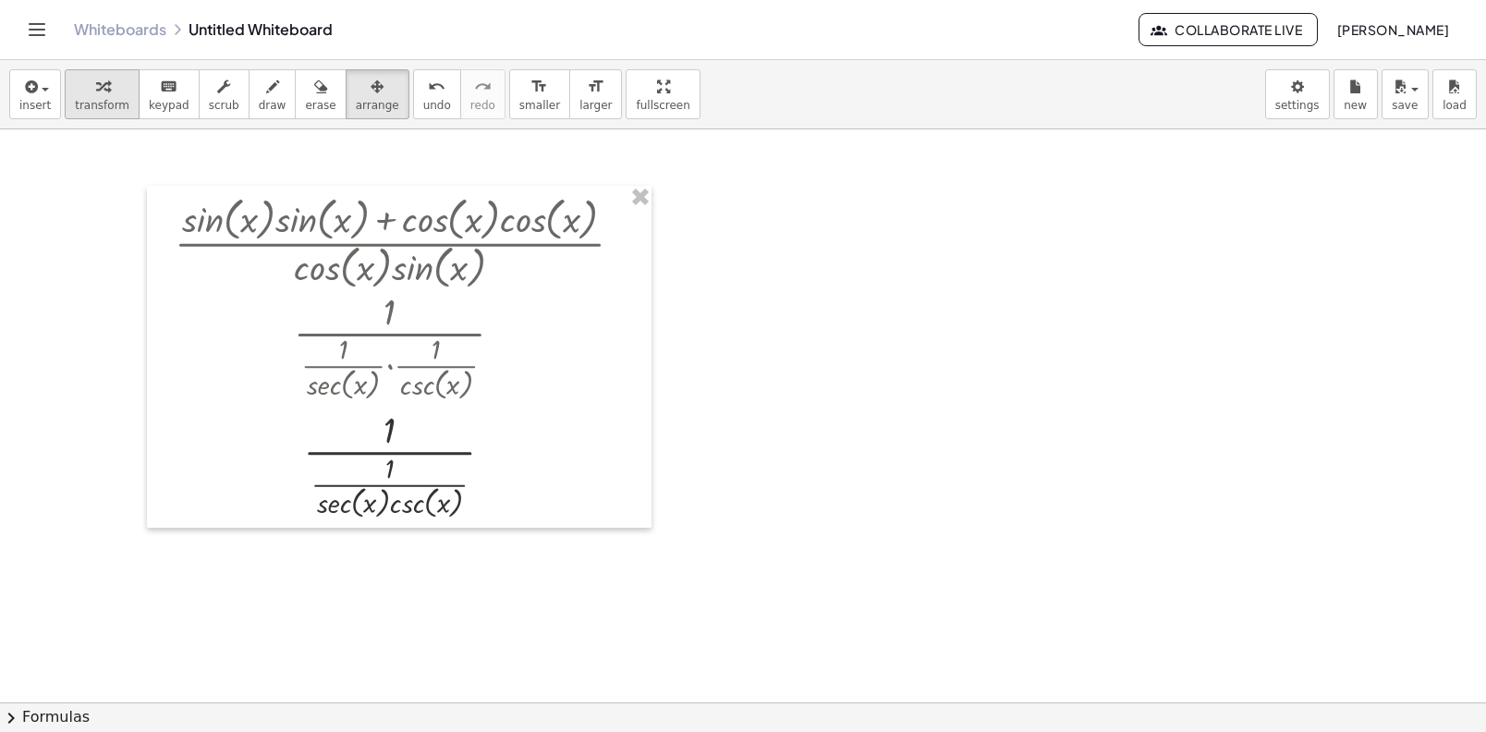
click at [118, 109] on span "transform" at bounding box center [102, 105] width 55 height 13
click at [385, 475] on div at bounding box center [406, 463] width 482 height 118
click at [391, 450] on div at bounding box center [406, 463] width 482 height 118
click at [373, 499] on div at bounding box center [406, 463] width 482 height 118
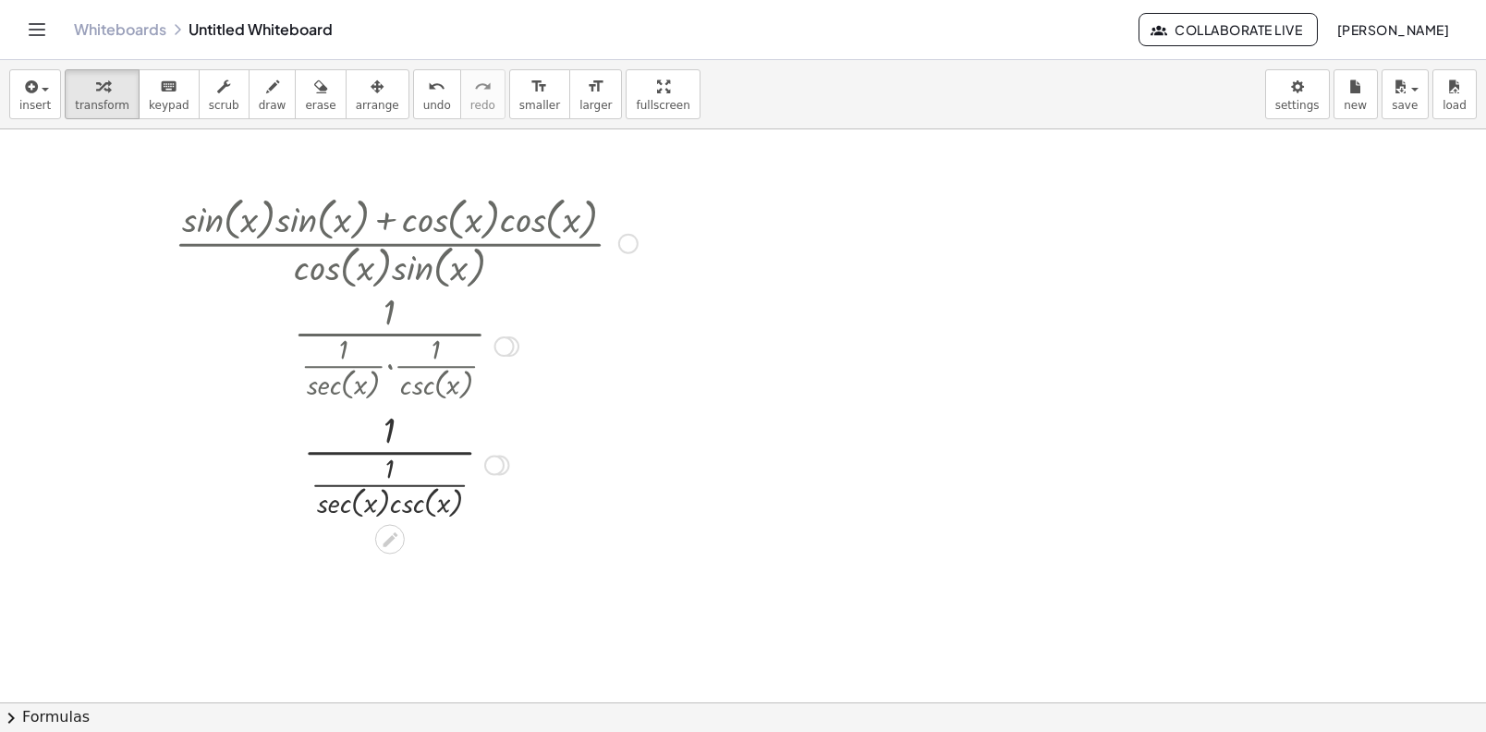
click at [373, 499] on div at bounding box center [406, 463] width 482 height 118
click at [401, 483] on div at bounding box center [406, 463] width 482 height 118
drag, startPoint x: 383, startPoint y: 468, endPoint x: 288, endPoint y: 438, distance: 98.8
click at [287, 438] on div at bounding box center [406, 463] width 482 height 118
drag, startPoint x: 388, startPoint y: 433, endPoint x: 384, endPoint y: 470, distance: 37.2
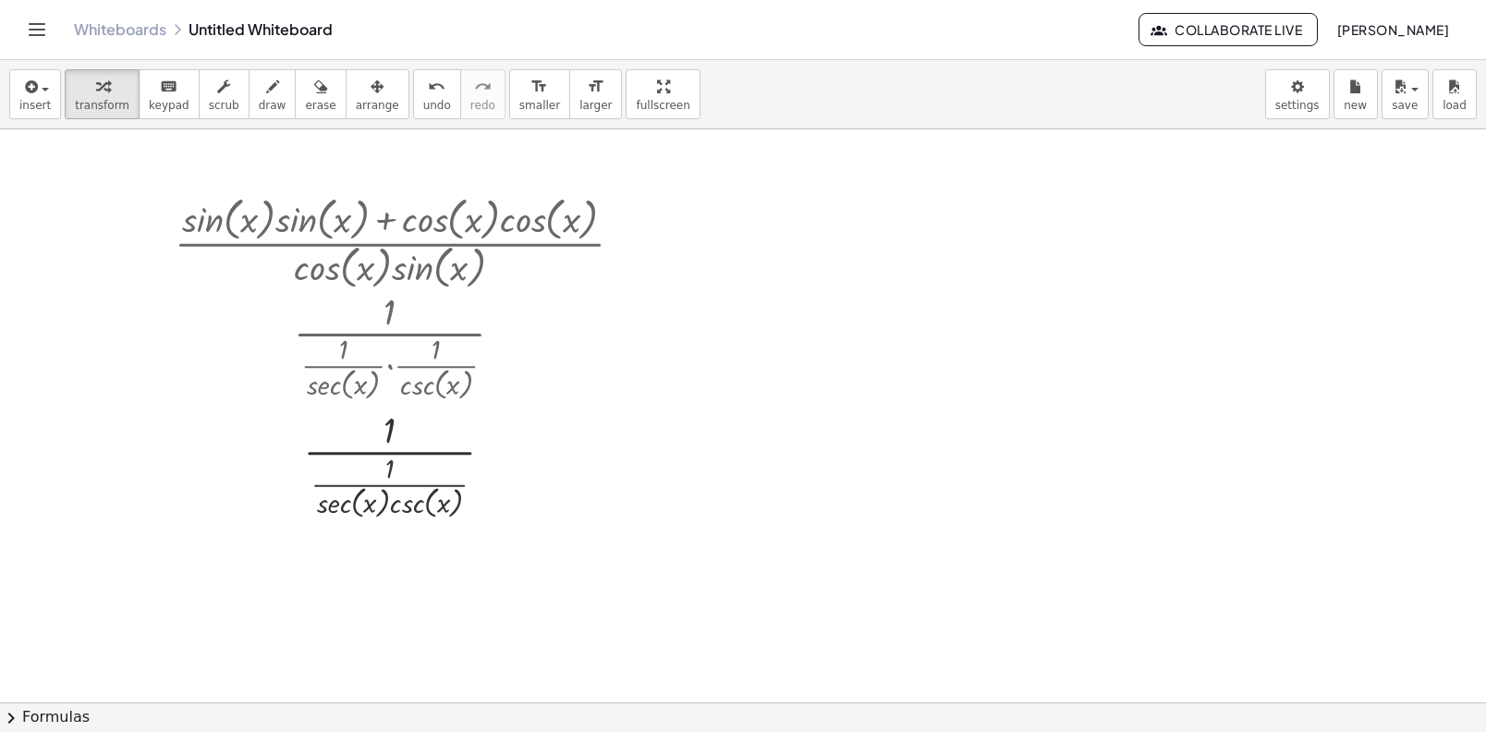
click at [387, 469] on div at bounding box center [406, 463] width 482 height 118
drag, startPoint x: 387, startPoint y: 469, endPoint x: 389, endPoint y: 417, distance: 51.8
click at [389, 417] on div at bounding box center [406, 463] width 482 height 118
click at [360, 115] on button "arrange" at bounding box center [378, 94] width 64 height 50
click at [403, 214] on div at bounding box center [399, 357] width 505 height 342
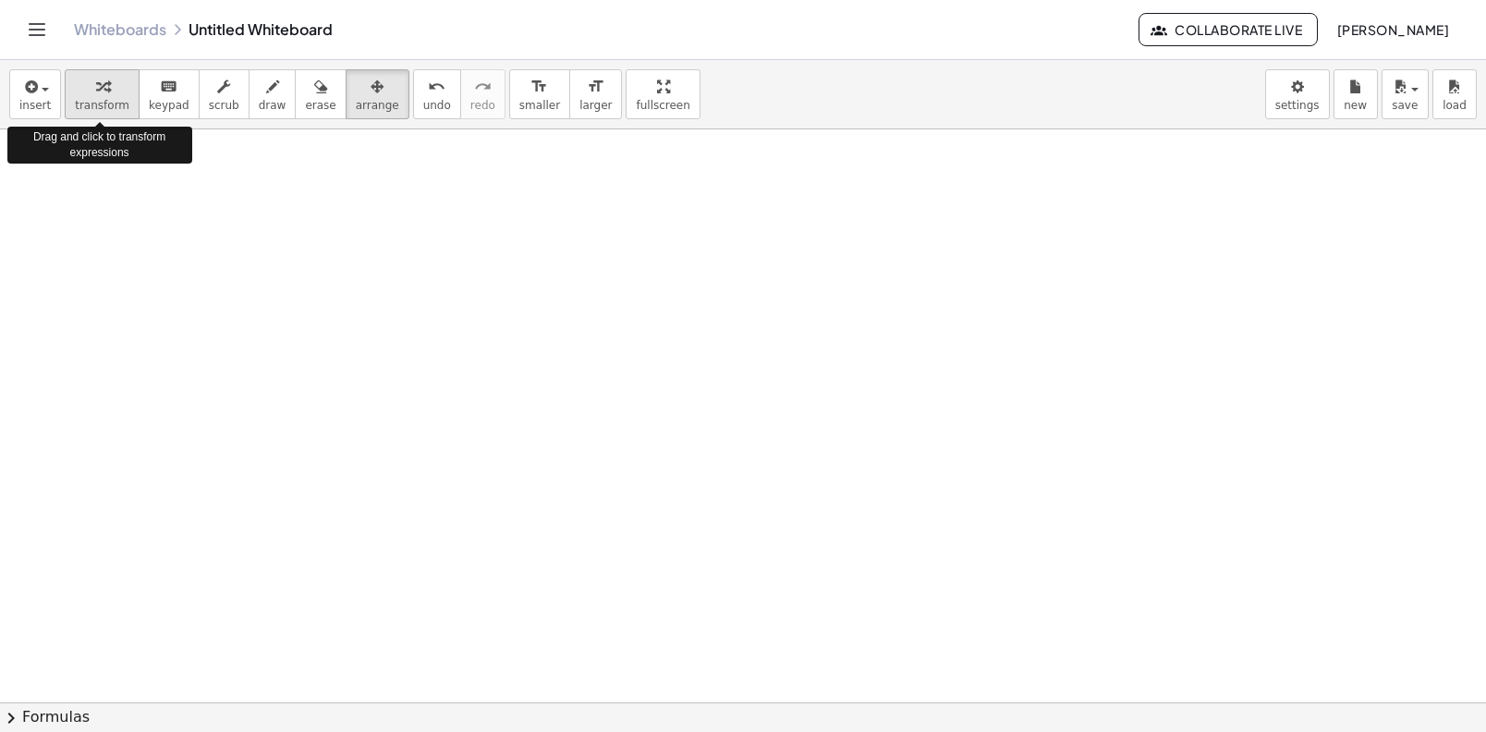
click at [127, 72] on button "transform" at bounding box center [102, 94] width 75 height 50
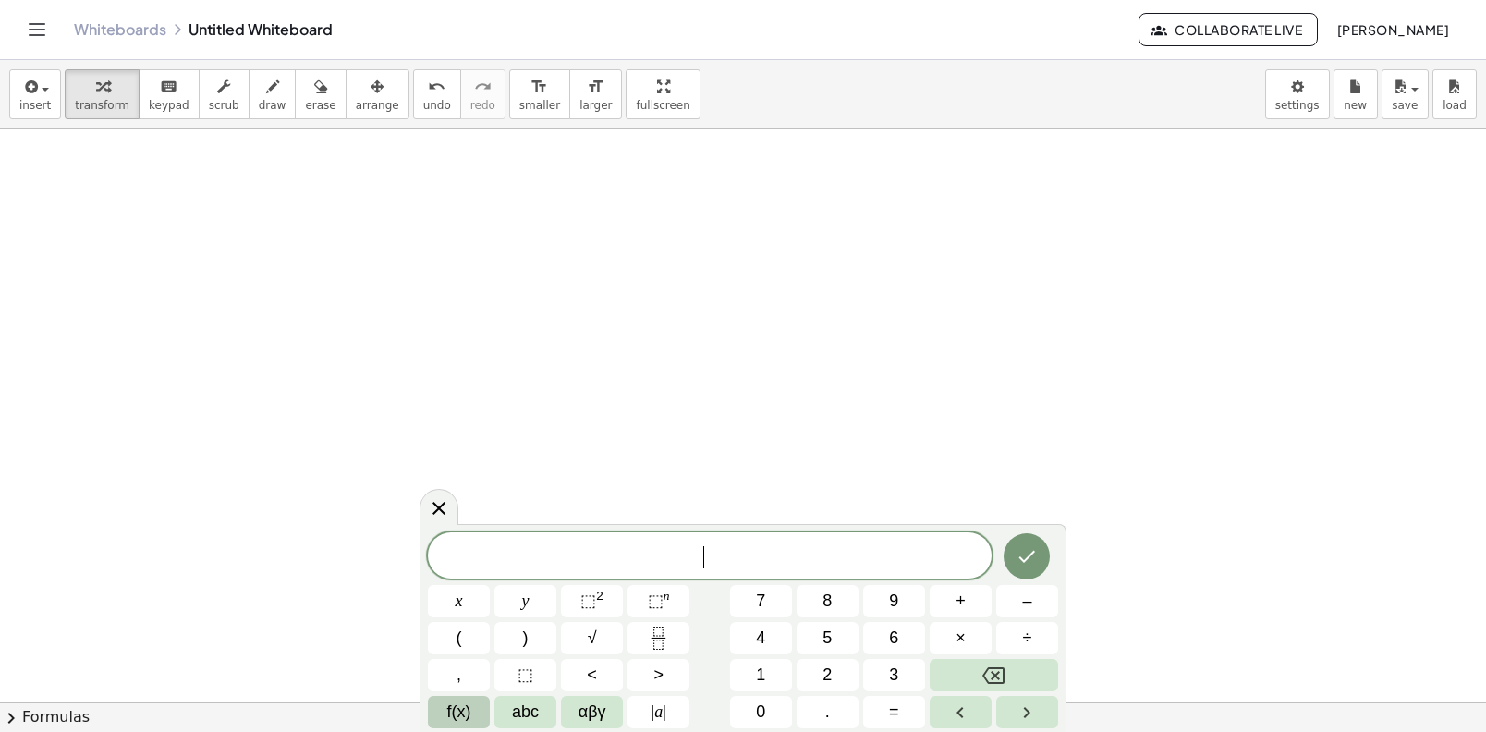
click at [477, 708] on button "f(x)" at bounding box center [459, 712] width 62 height 32
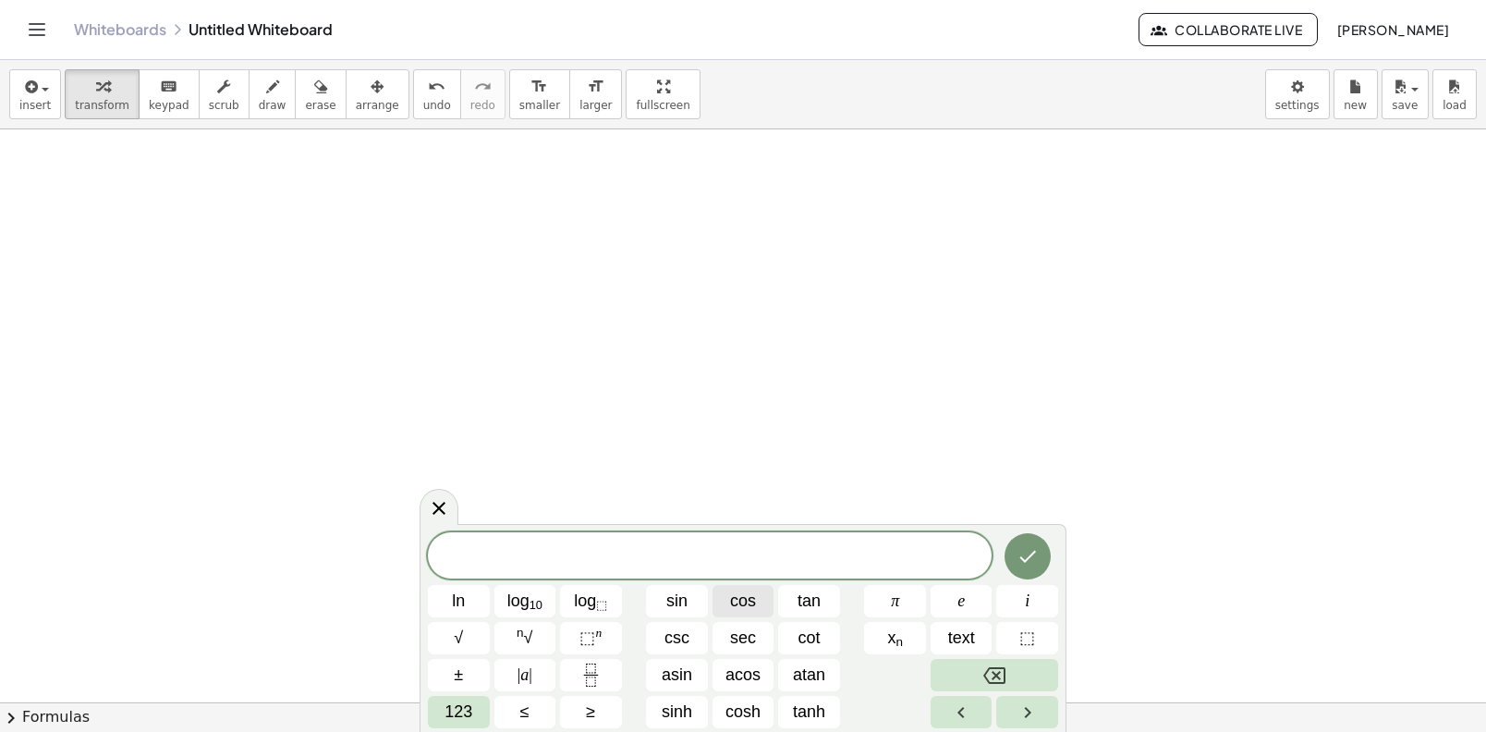
click at [730, 609] on span "cos" at bounding box center [743, 601] width 26 height 25
click at [474, 699] on button "123" at bounding box center [459, 712] width 62 height 32
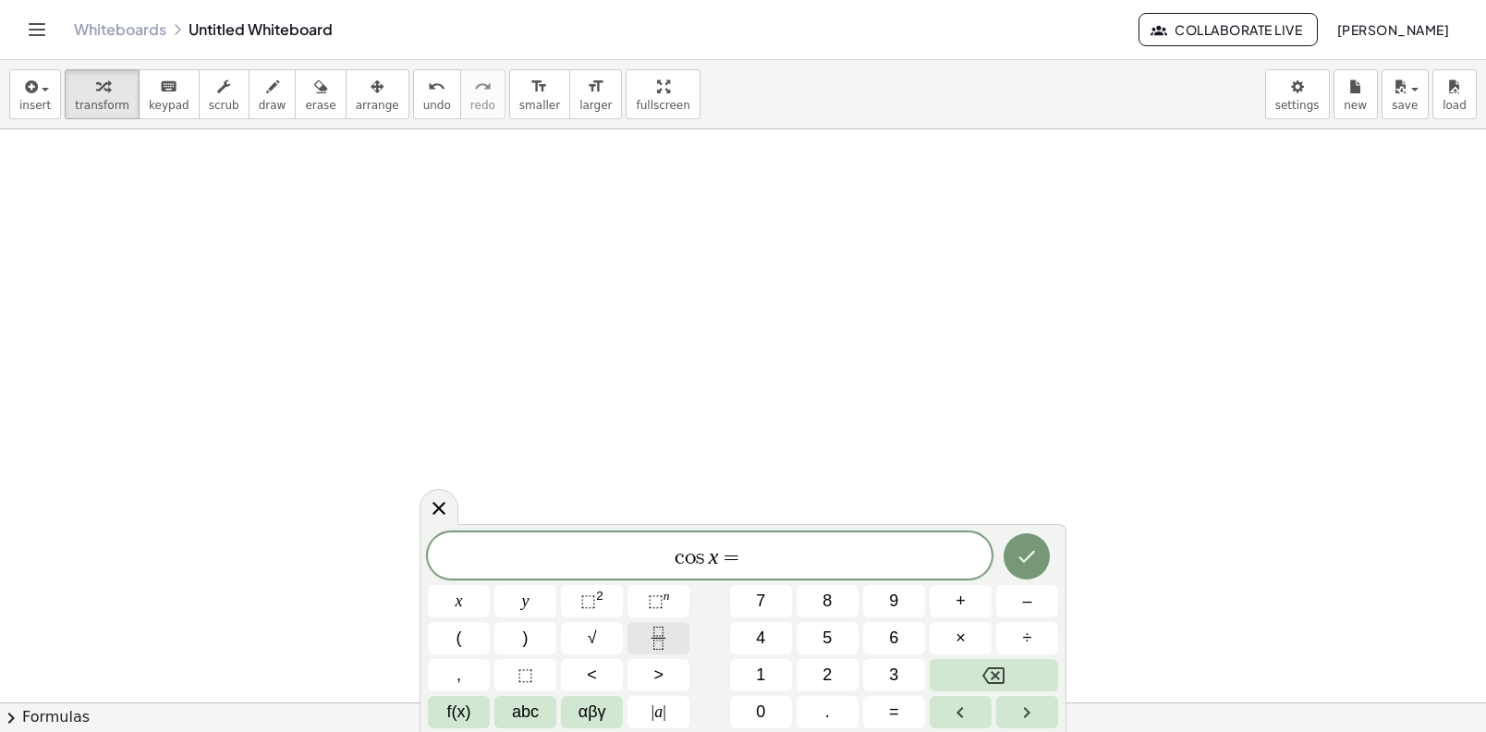
click at [656, 640] on icon "Fraction" at bounding box center [658, 638] width 23 height 23
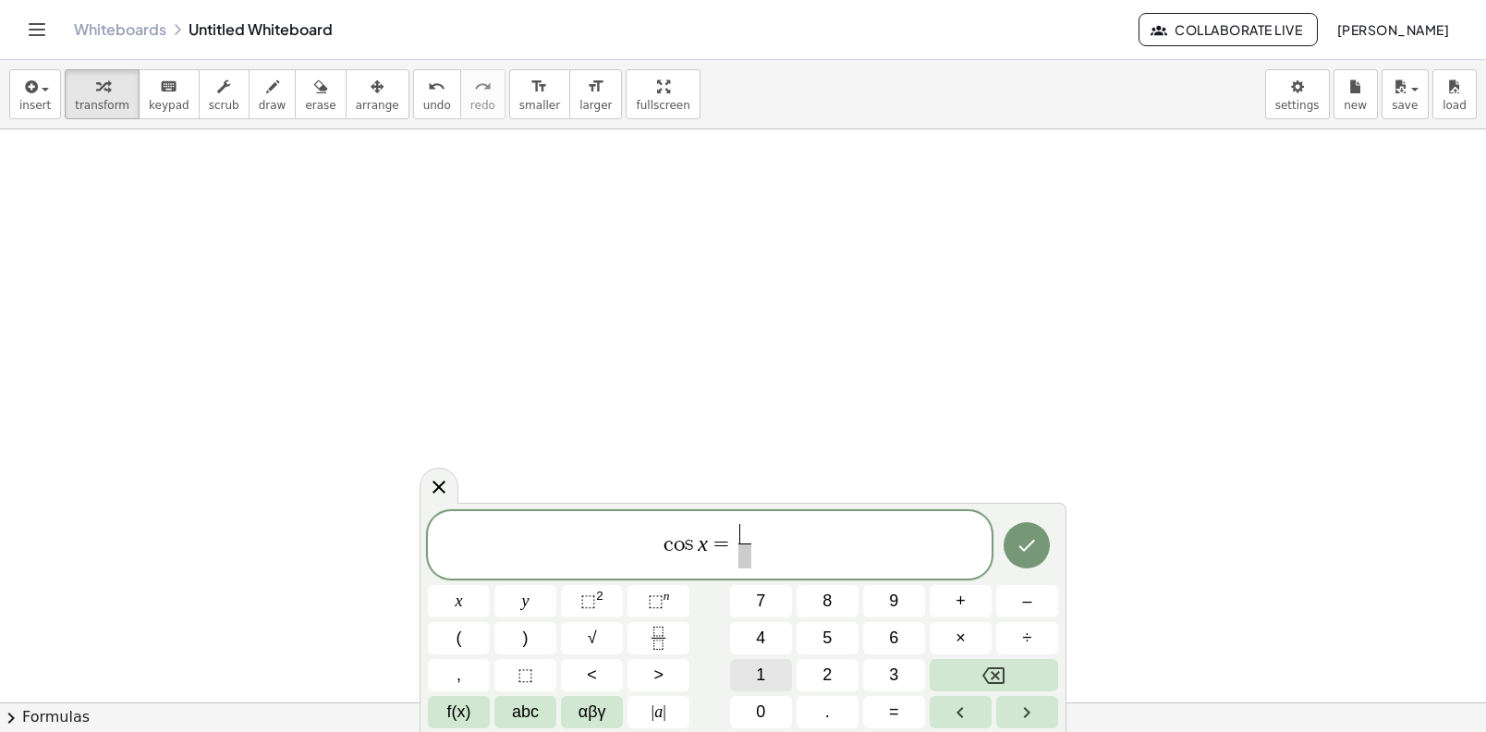
click at [762, 666] on span "1" at bounding box center [760, 675] width 9 height 25
click at [819, 674] on button "2" at bounding box center [828, 675] width 62 height 32
click at [1023, 555] on icon "Done" at bounding box center [1027, 545] width 22 height 22
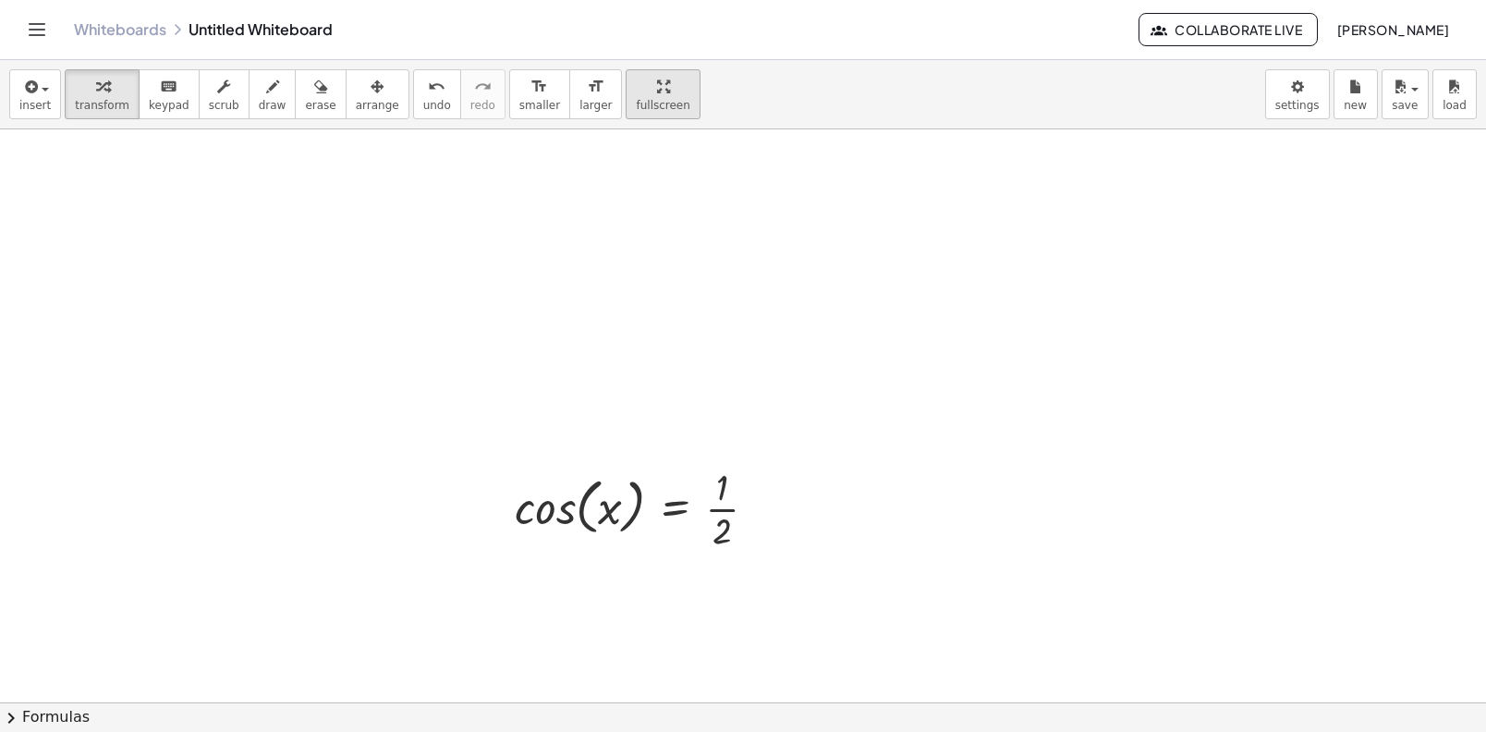
click at [640, 213] on div "insert select one: Math Expression Function Text Youtube Video Graphing Geometr…" at bounding box center [743, 396] width 1486 height 672
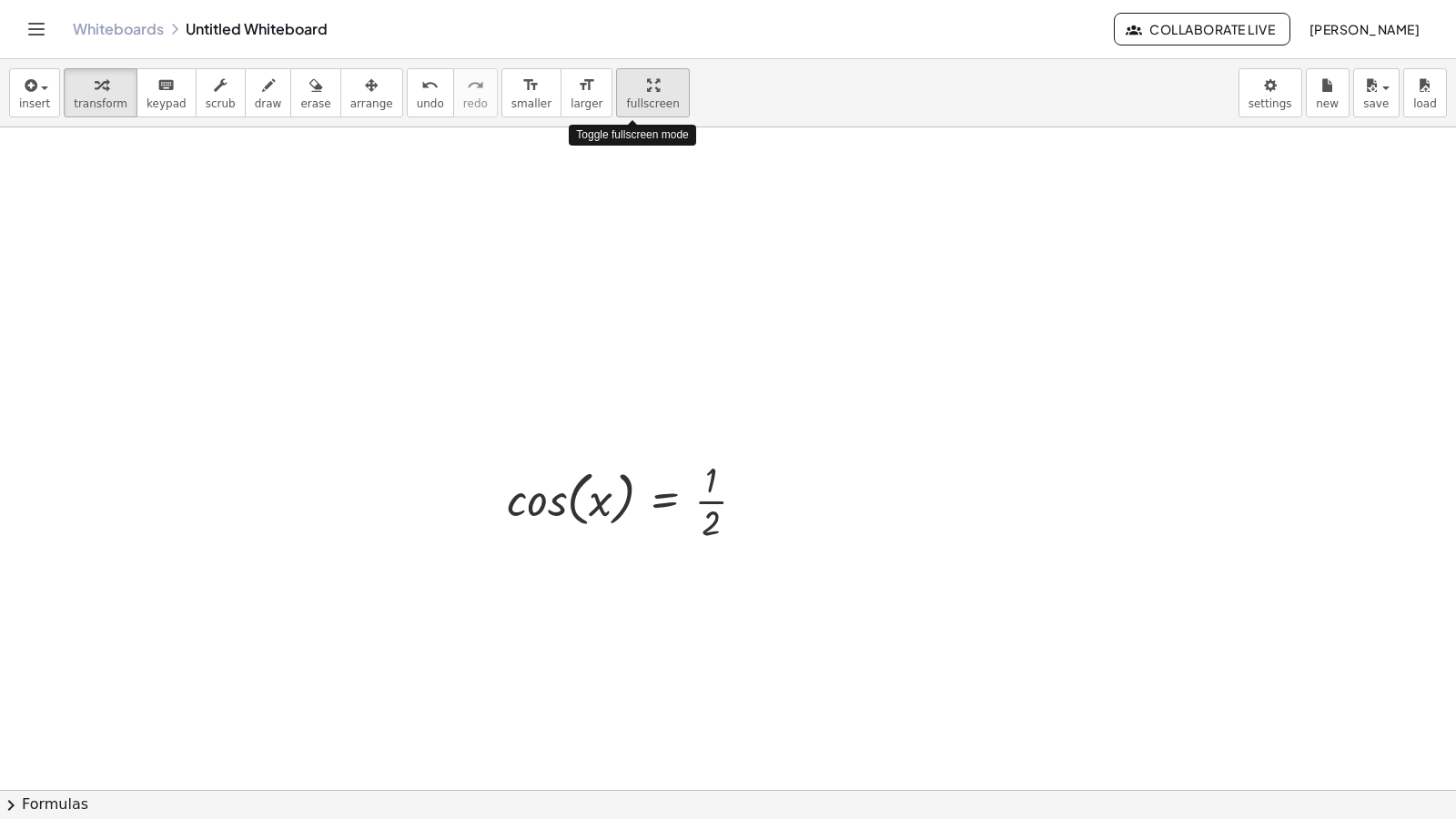
click at [611, 0] on html "Graspable Math Activities Whiteboards Classes Account v1.30.2 | Privacy policy …" at bounding box center [728, 410] width 1456 height 819
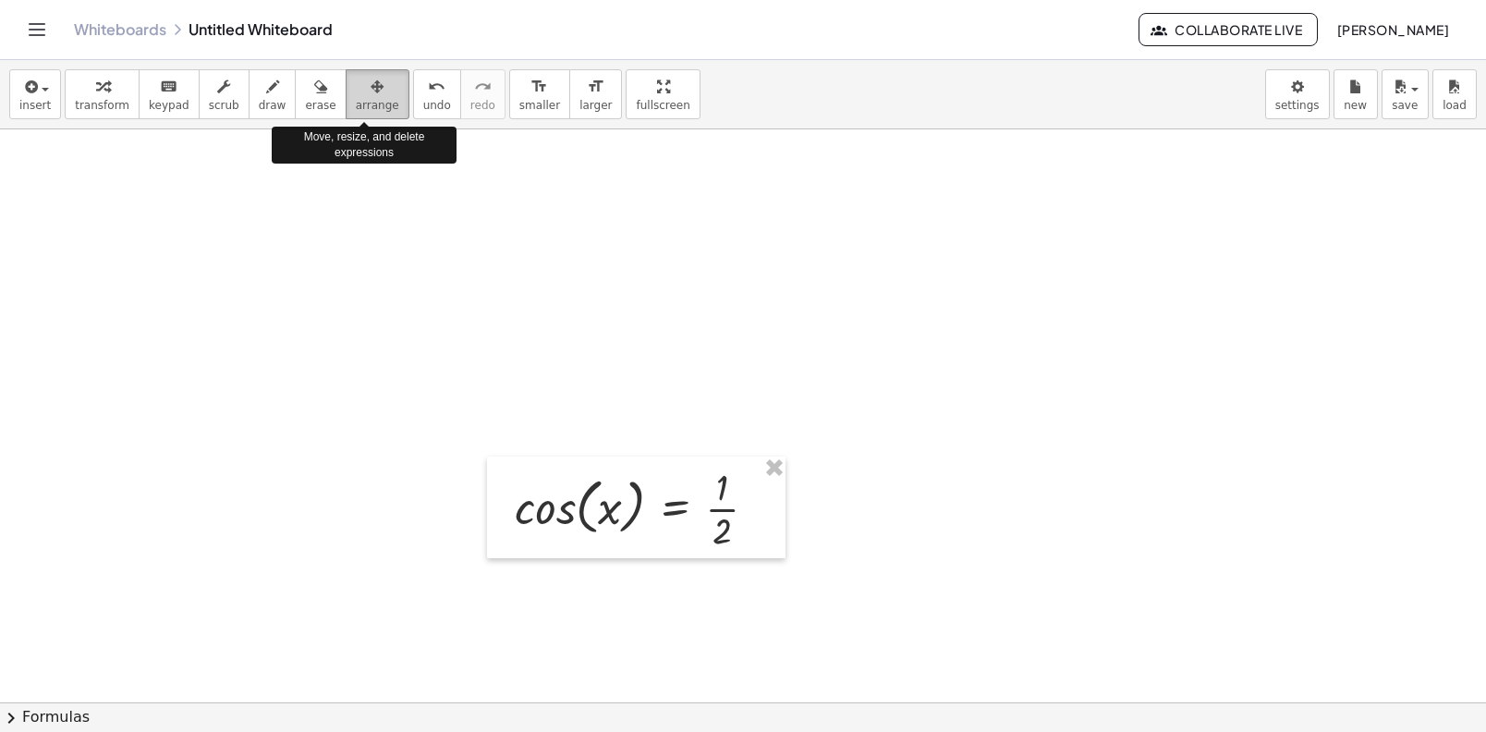
click at [361, 99] on span "arrange" at bounding box center [377, 105] width 43 height 13
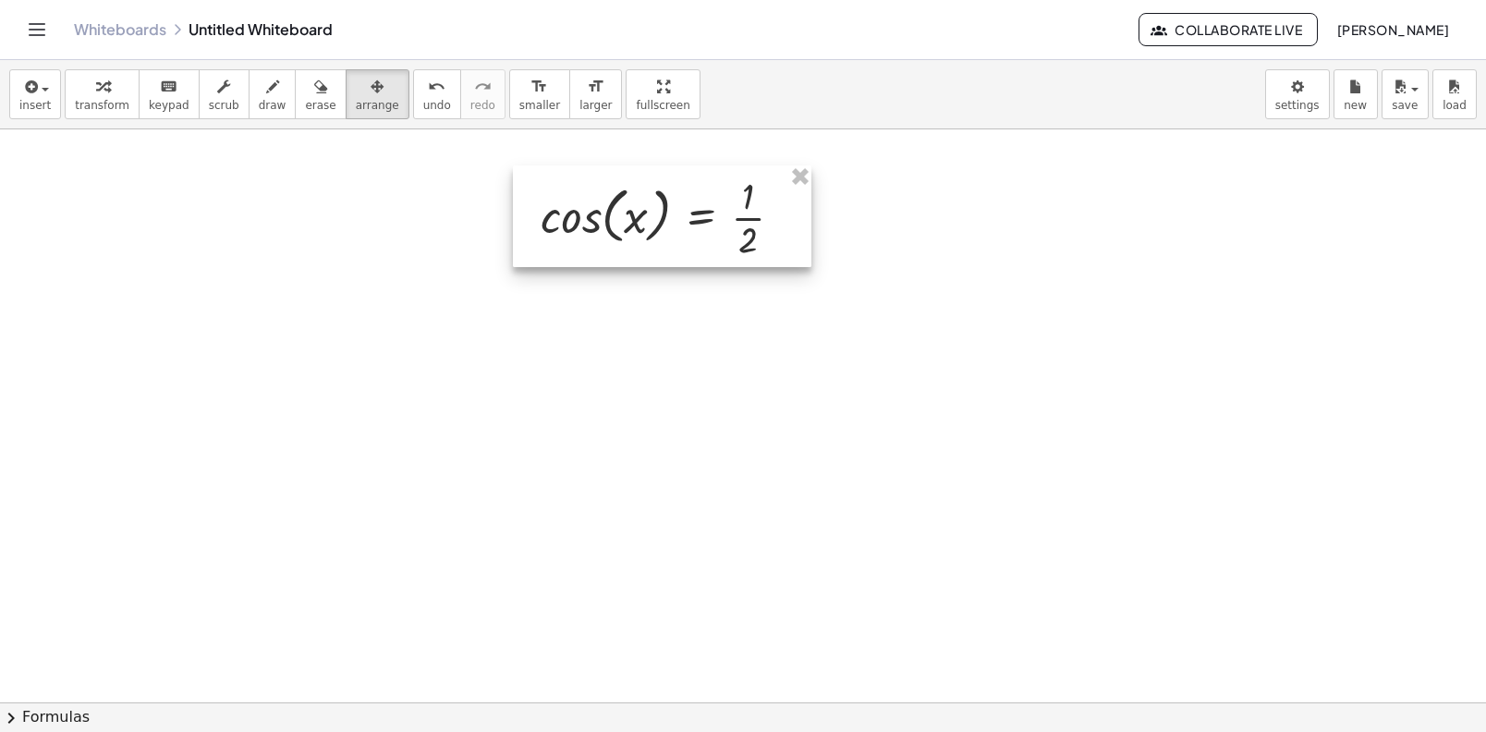
drag, startPoint x: 569, startPoint y: 469, endPoint x: 595, endPoint y: 182, distance: 287.7
click at [595, 178] on div at bounding box center [662, 216] width 299 height 102
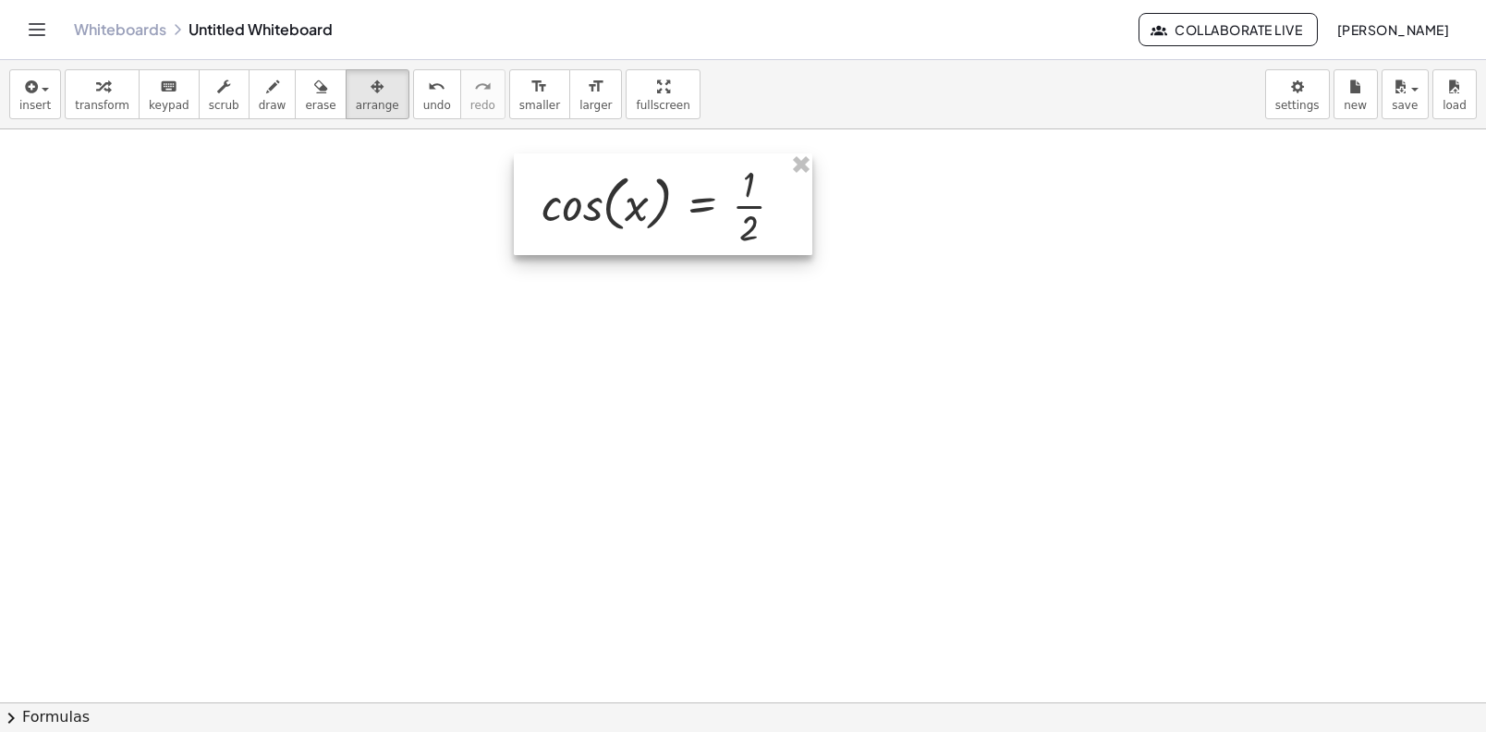
drag, startPoint x: 603, startPoint y: 191, endPoint x: 607, endPoint y: 178, distance: 13.7
click at [605, 178] on div at bounding box center [663, 204] width 299 height 102
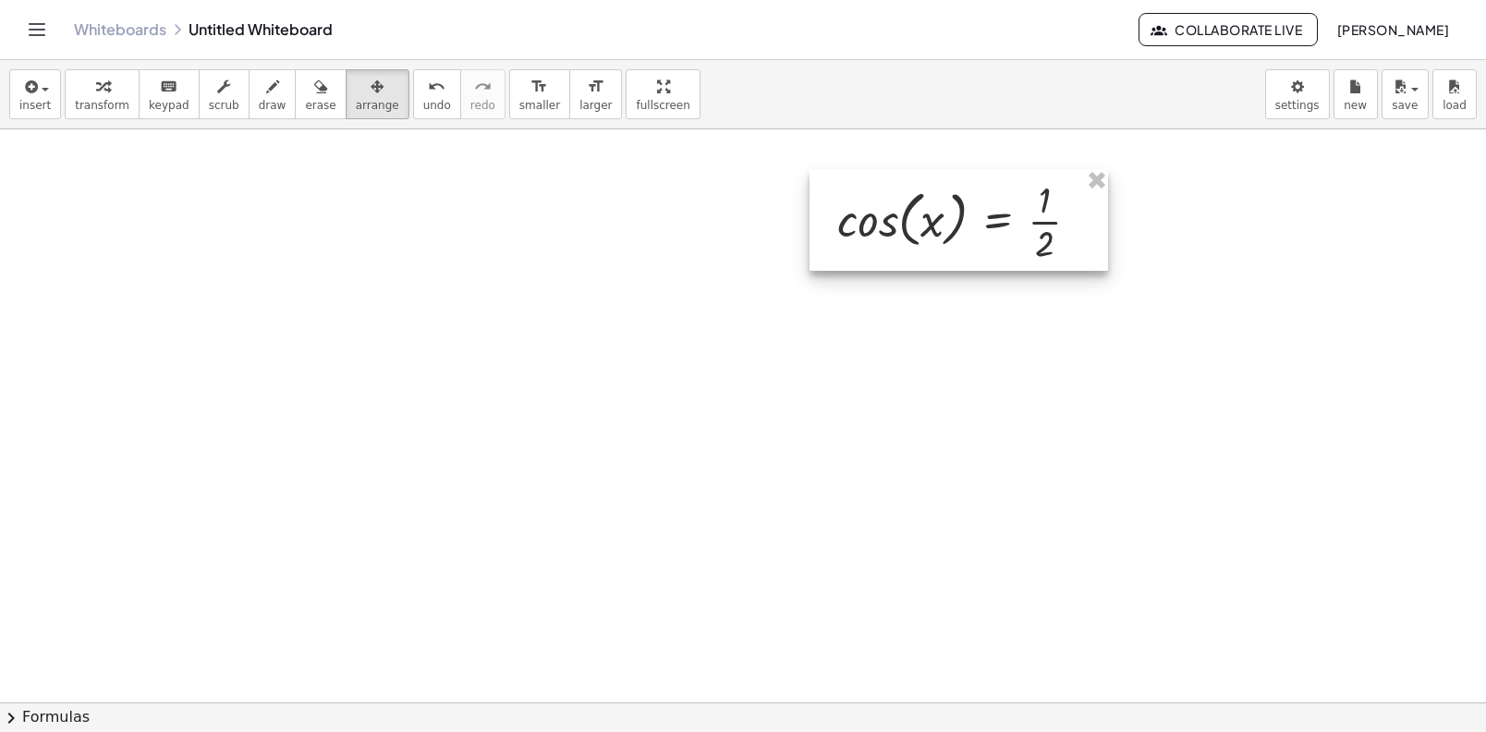
drag, startPoint x: 586, startPoint y: 181, endPoint x: 931, endPoint y: 199, distance: 345.2
click at [931, 199] on div at bounding box center [959, 220] width 299 height 102
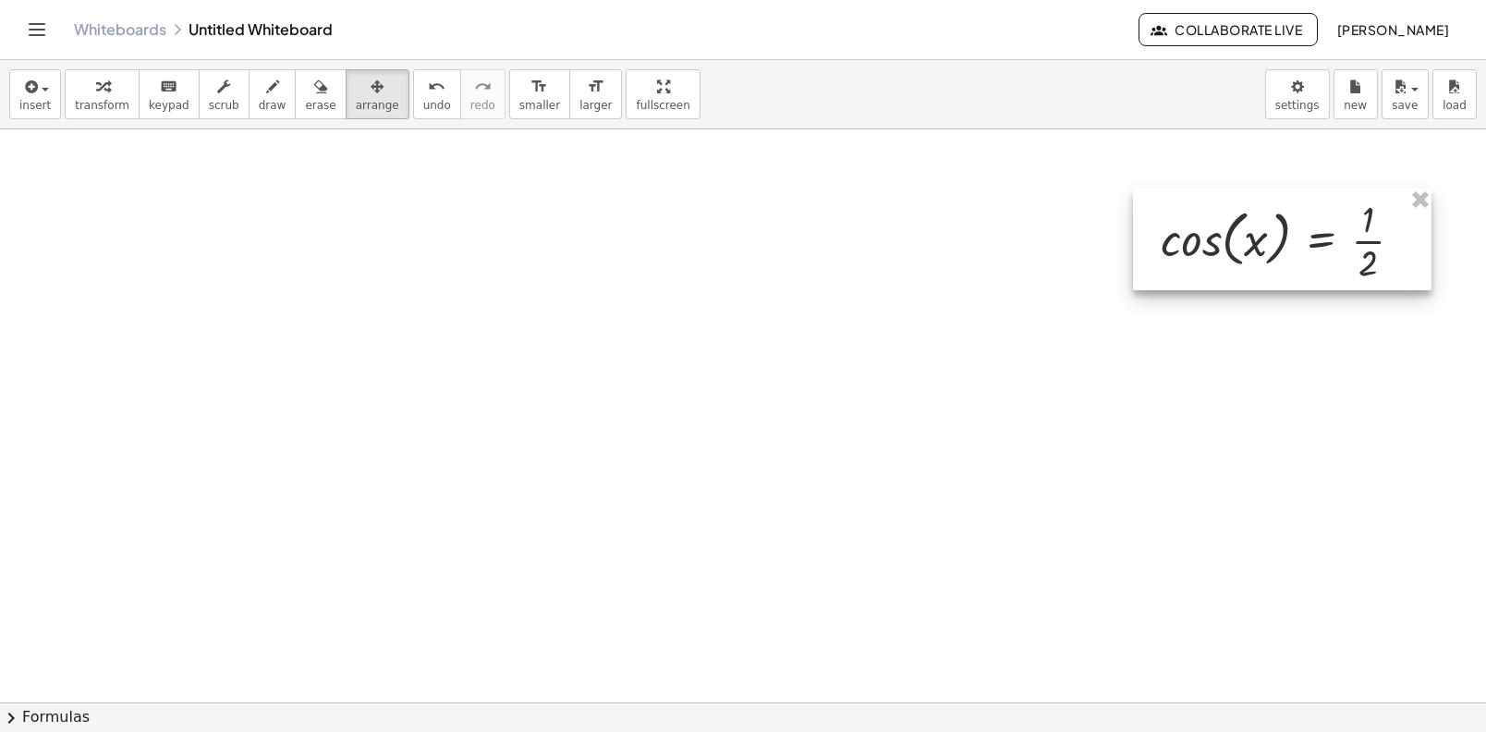
drag, startPoint x: 931, startPoint y: 199, endPoint x: 1210, endPoint y: 221, distance: 280.0
click at [1209, 221] on div at bounding box center [1282, 240] width 299 height 102
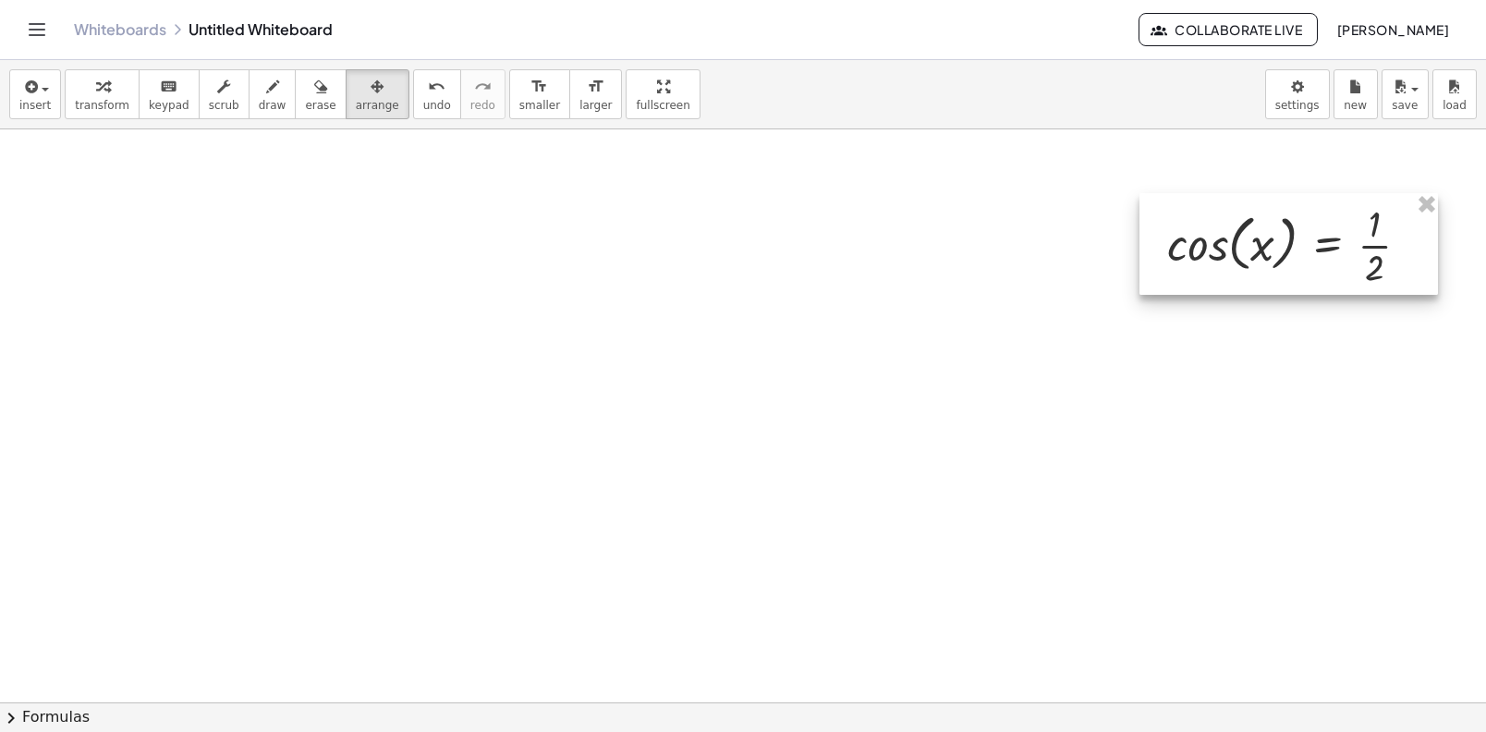
click at [1211, 222] on div at bounding box center [1289, 244] width 299 height 102
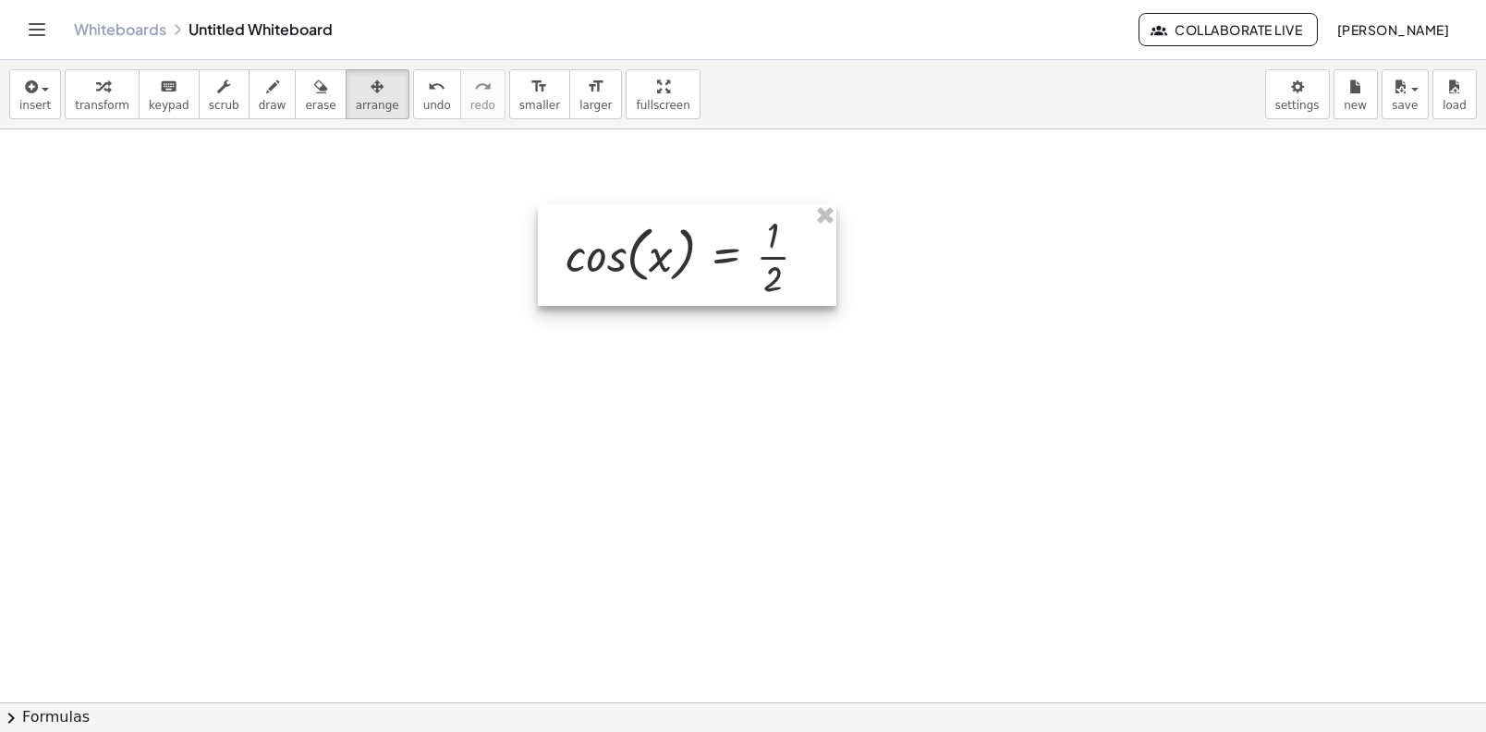
drag, startPoint x: 1212, startPoint y: 223, endPoint x: 616, endPoint y: 231, distance: 595.3
click at [610, 234] on div at bounding box center [687, 255] width 299 height 102
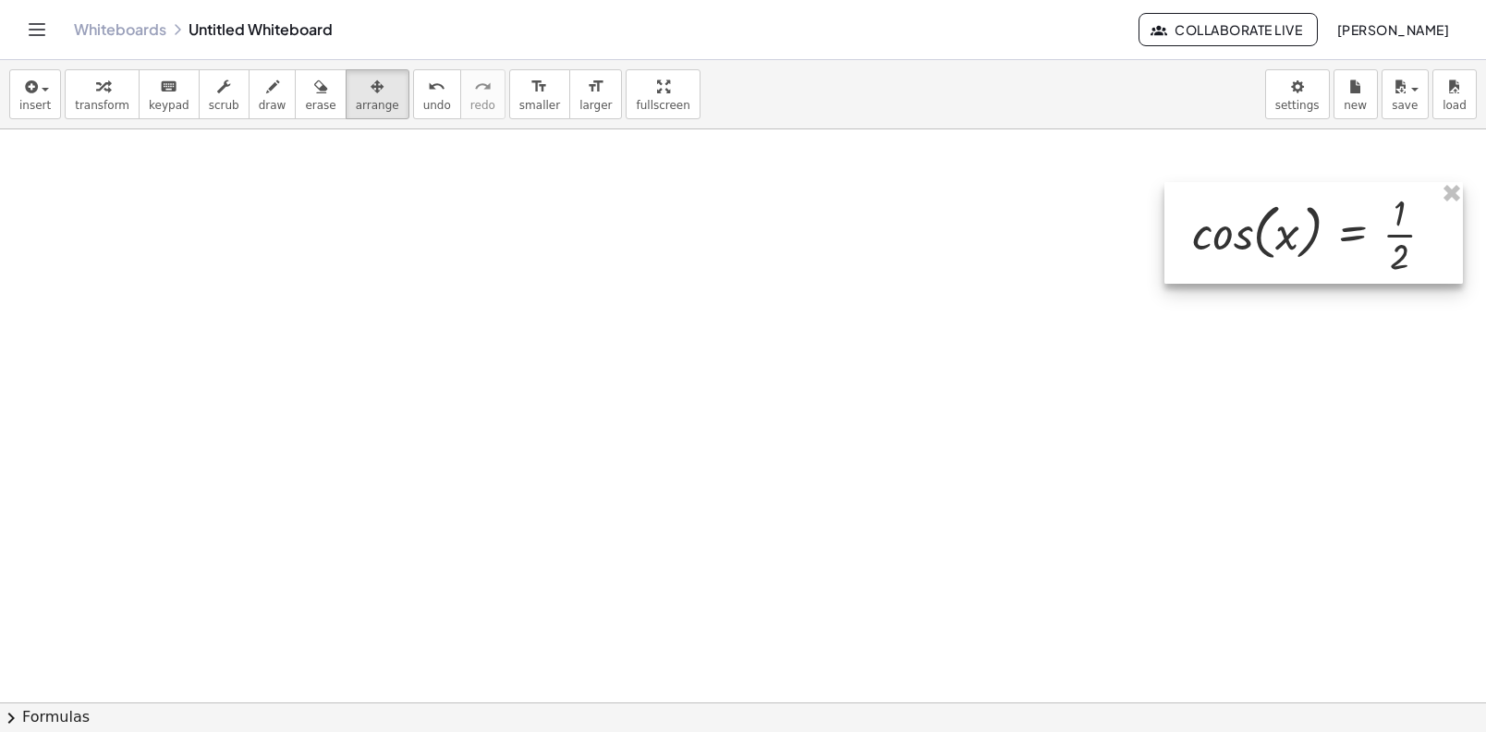
drag, startPoint x: 625, startPoint y: 231, endPoint x: 1251, endPoint y: 209, distance: 627.0
click at [1251, 209] on div at bounding box center [1314, 233] width 299 height 102
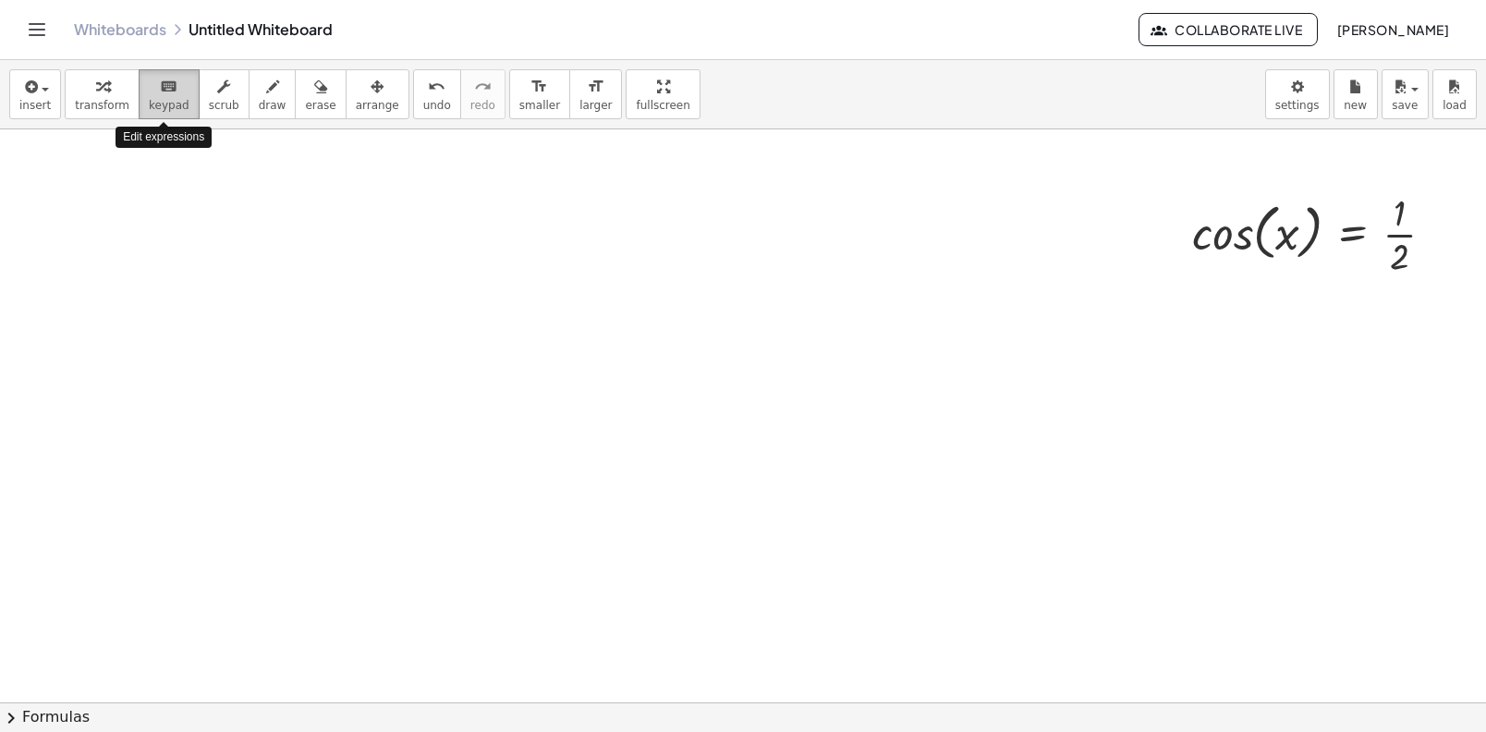
click at [163, 105] on span "keypad" at bounding box center [169, 105] width 41 height 13
click at [125, 112] on button "transform" at bounding box center [102, 94] width 75 height 50
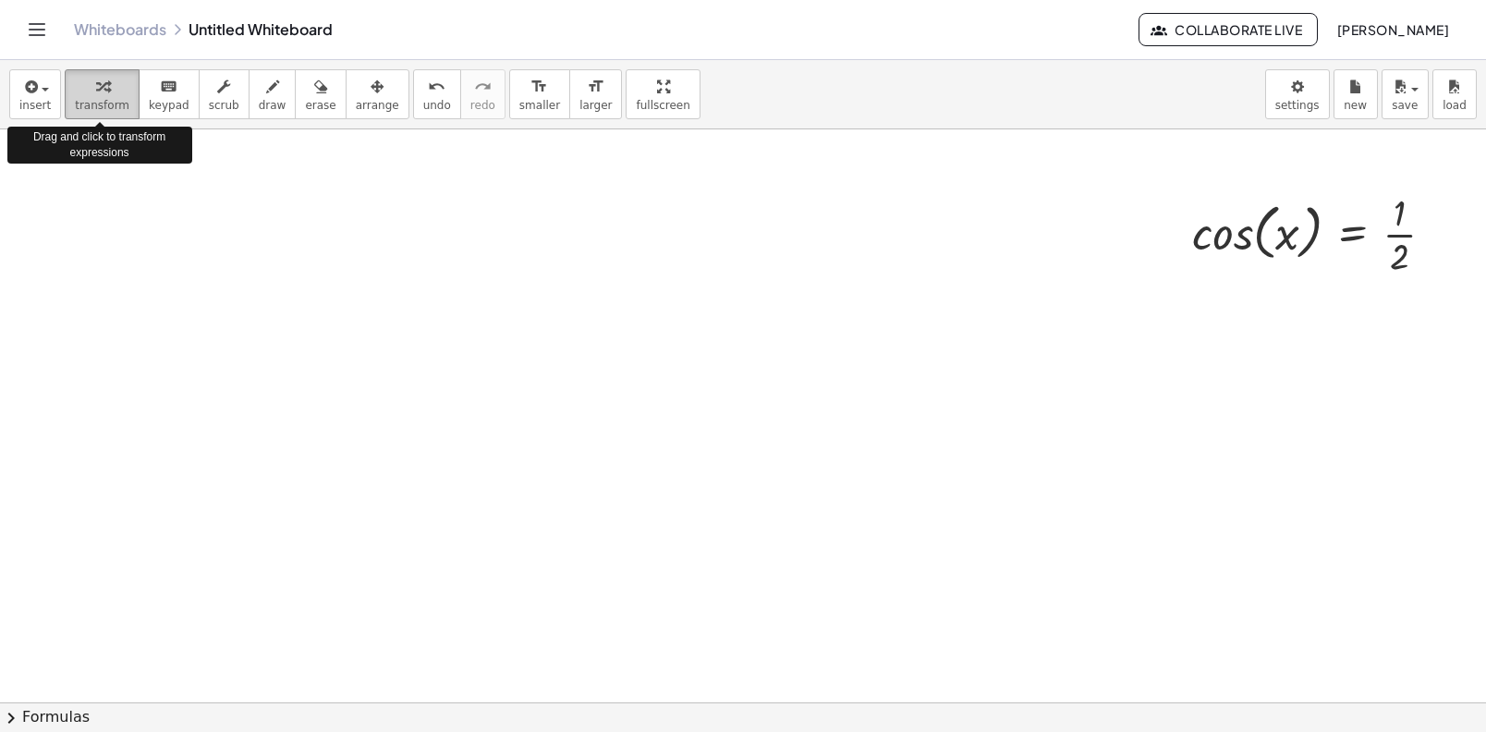
click at [130, 113] on button "transform" at bounding box center [102, 94] width 75 height 50
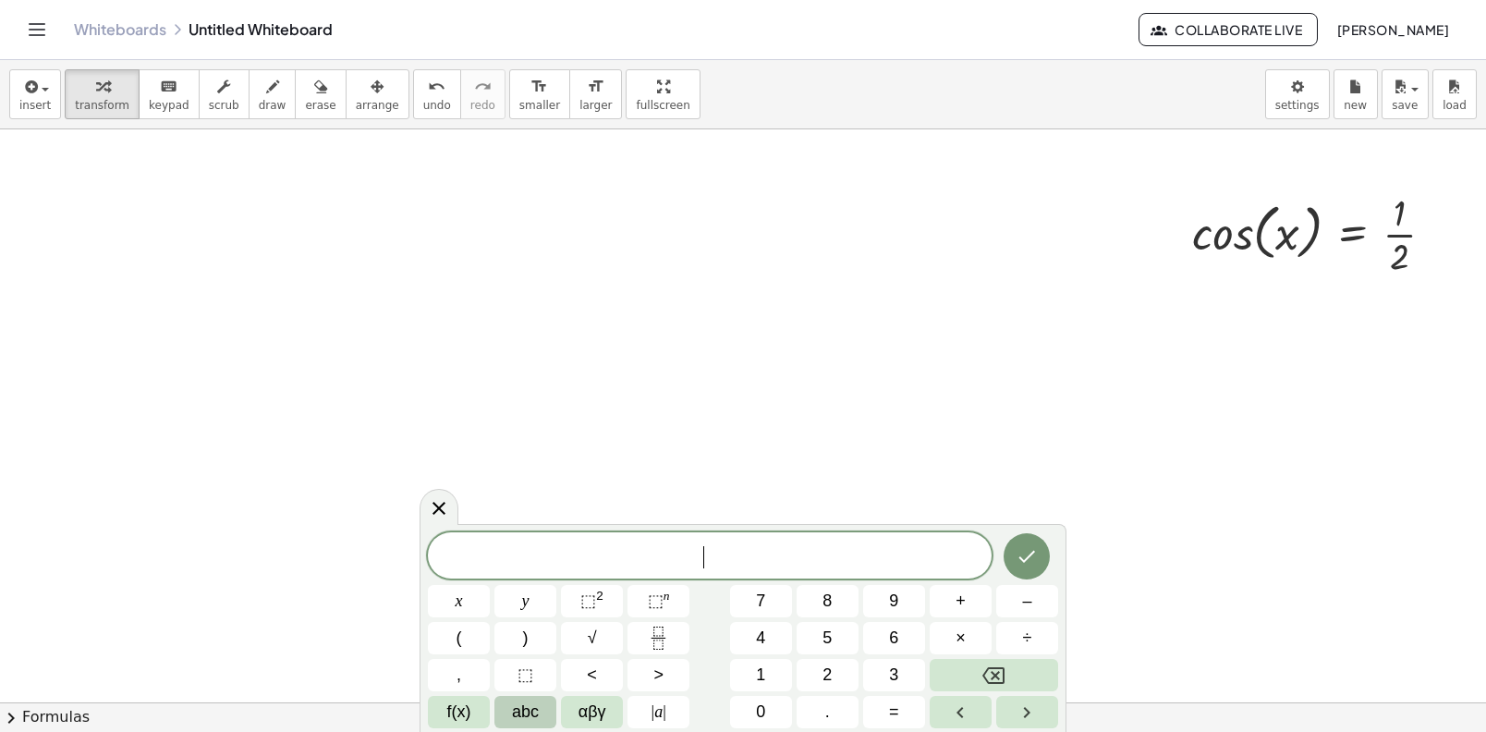
click at [518, 714] on span "abc" at bounding box center [525, 712] width 27 height 25
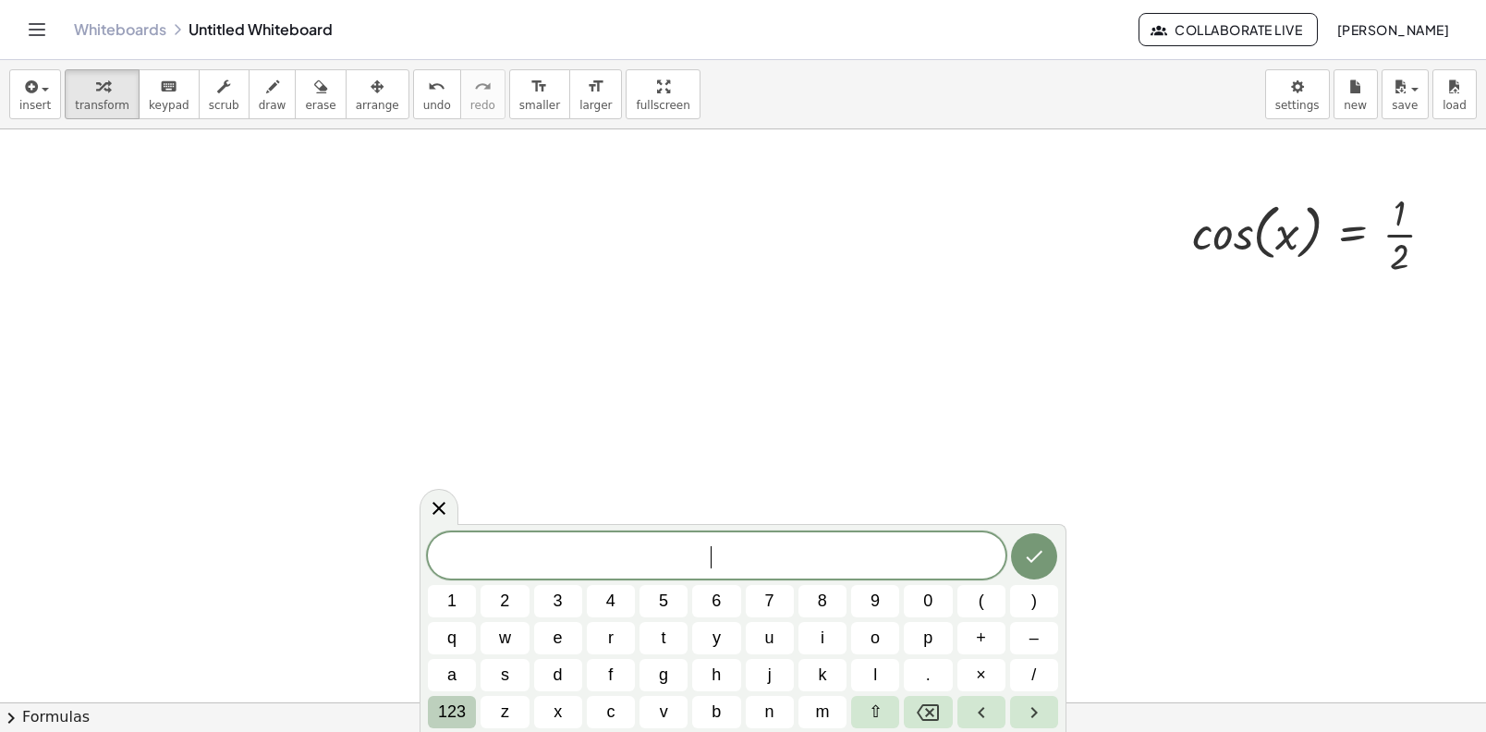
click at [446, 705] on span "123" at bounding box center [452, 712] width 28 height 25
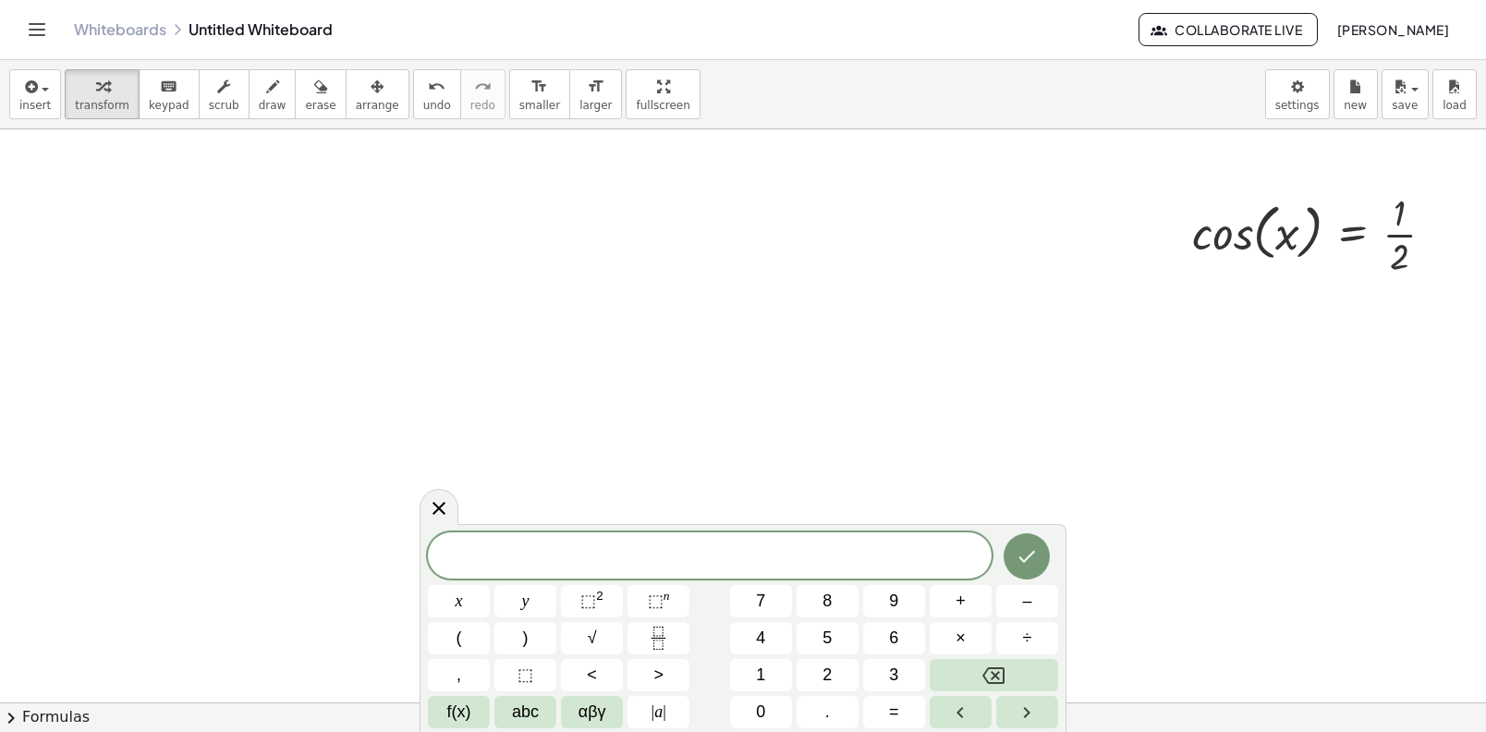
click at [447, 705] on span "f(x)" at bounding box center [459, 712] width 24 height 25
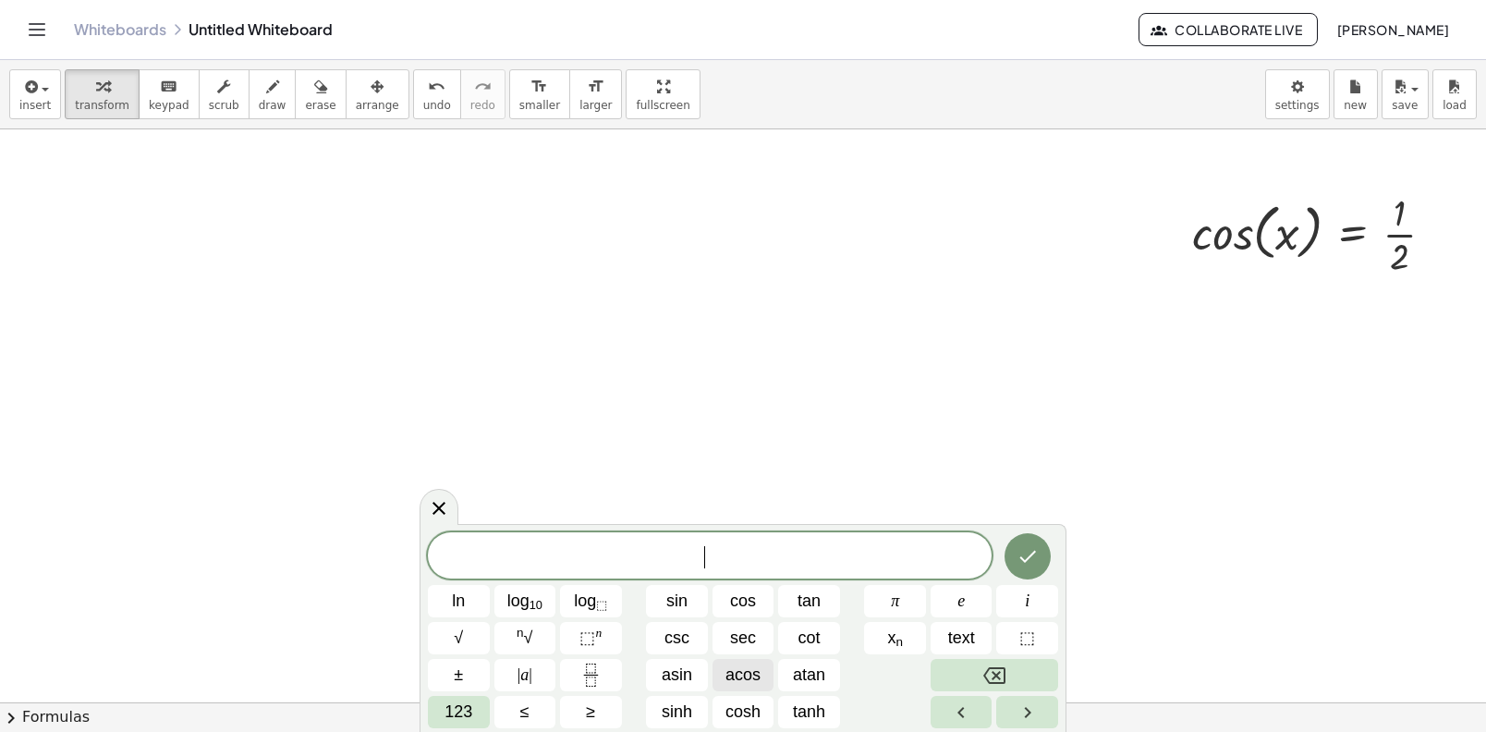
click at [754, 673] on span "acos" at bounding box center [743, 675] width 35 height 25
click at [474, 701] on button "123" at bounding box center [459, 712] width 62 height 32
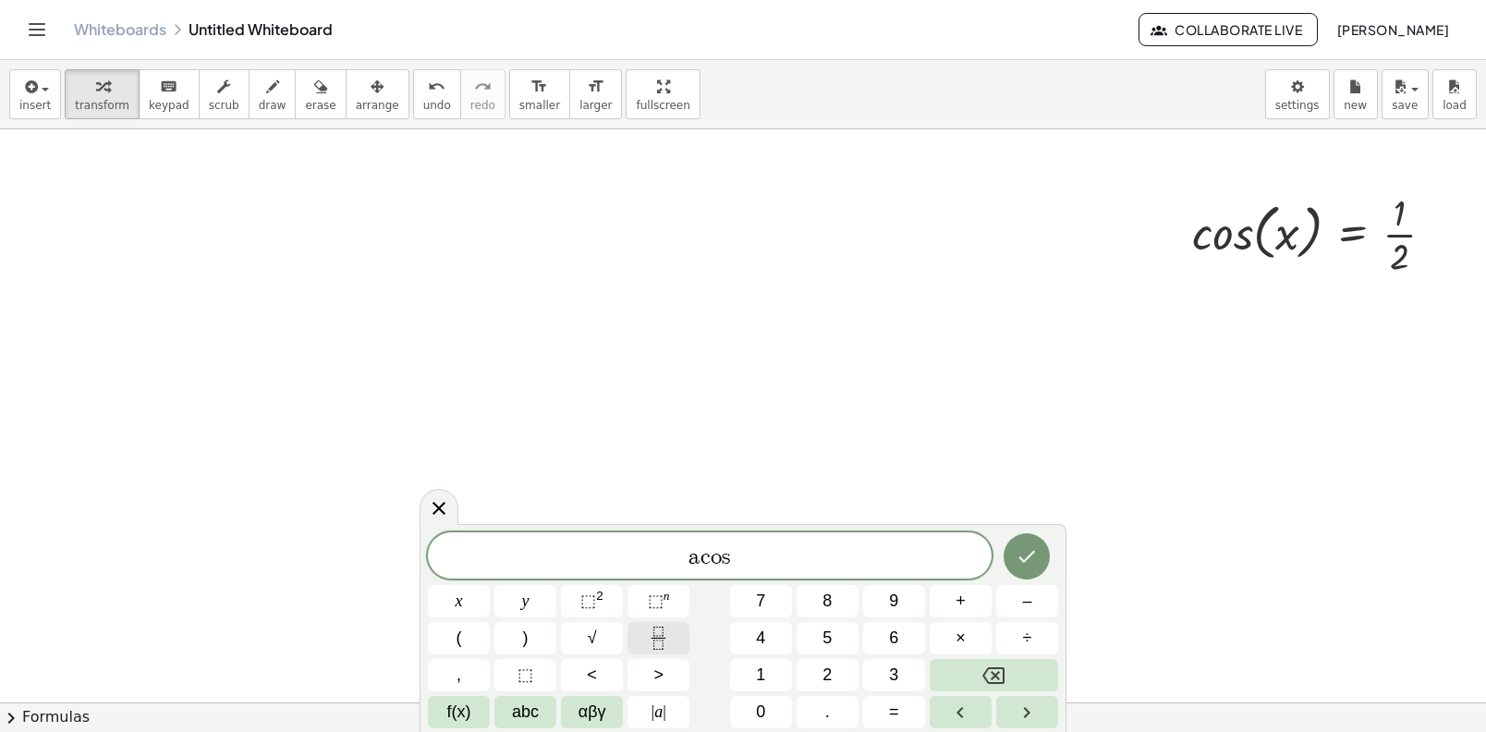
click at [660, 638] on rect "Fraction" at bounding box center [659, 638] width 14 height 1
click at [477, 652] on button "(" at bounding box center [459, 638] width 62 height 32
click at [664, 644] on icon "Fraction" at bounding box center [658, 638] width 23 height 23
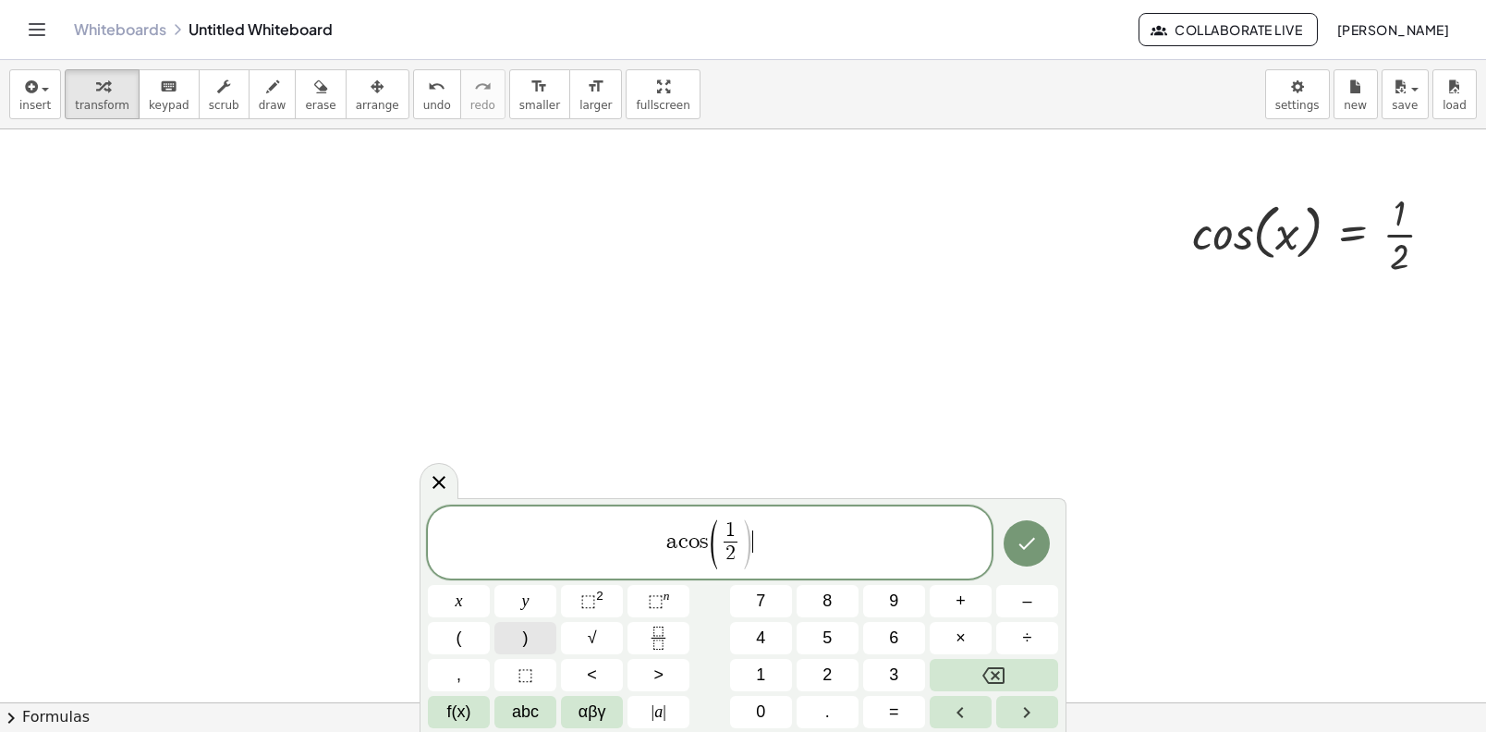
click at [533, 648] on button ")" at bounding box center [525, 638] width 62 height 32
click at [1041, 531] on button "Done" at bounding box center [1027, 543] width 46 height 46
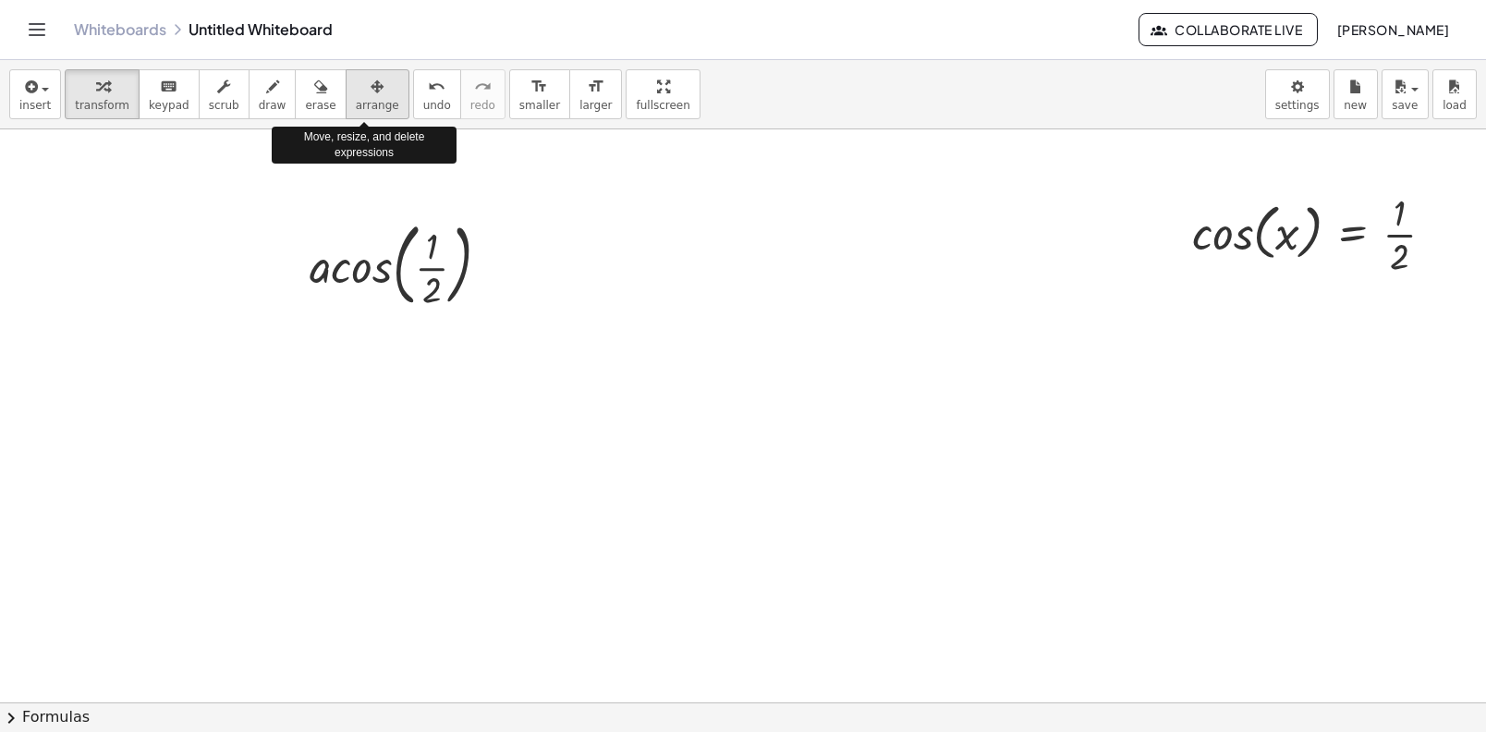
click at [349, 115] on button "arrange" at bounding box center [378, 94] width 64 height 50
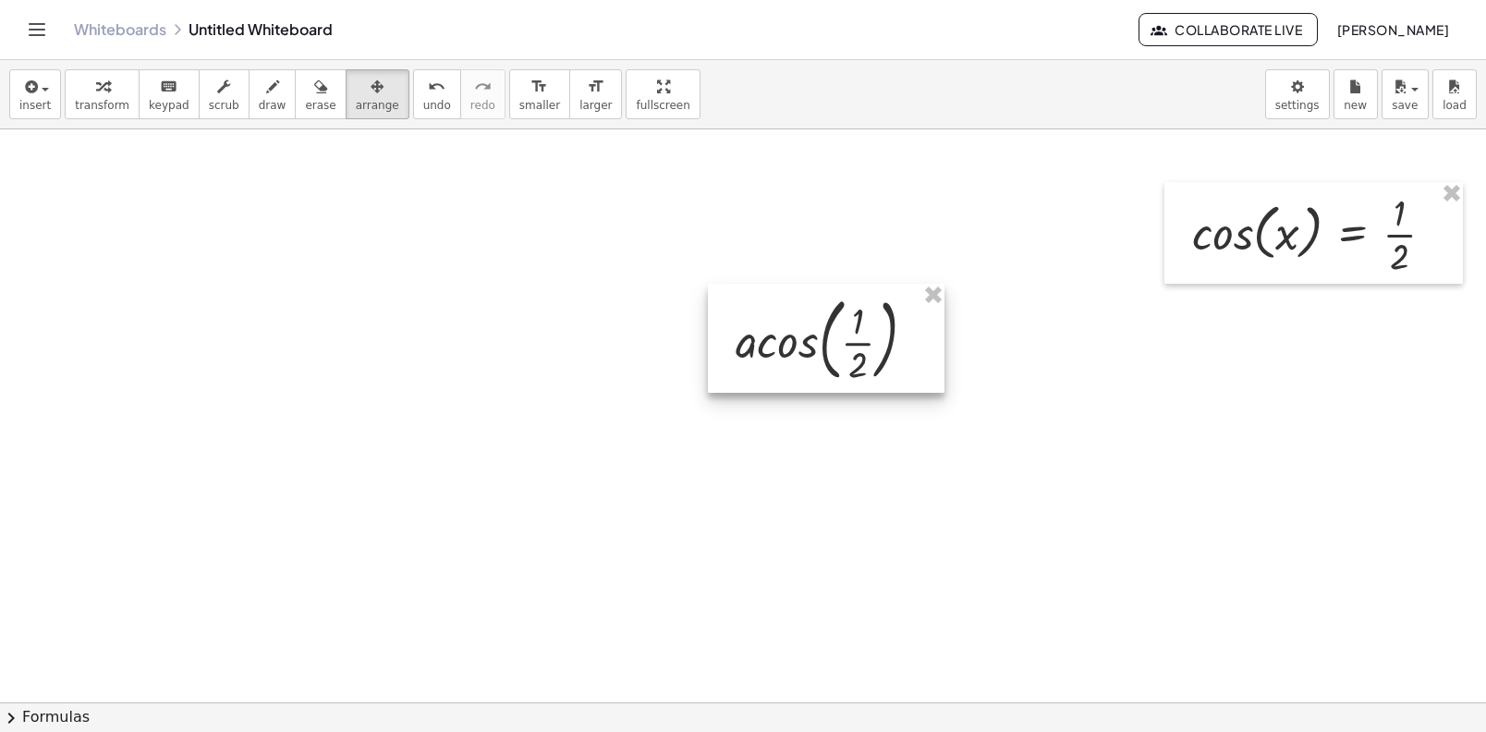
drag, startPoint x: 372, startPoint y: 232, endPoint x: 799, endPoint y: 317, distance: 435.4
click at [799, 313] on div at bounding box center [826, 338] width 237 height 109
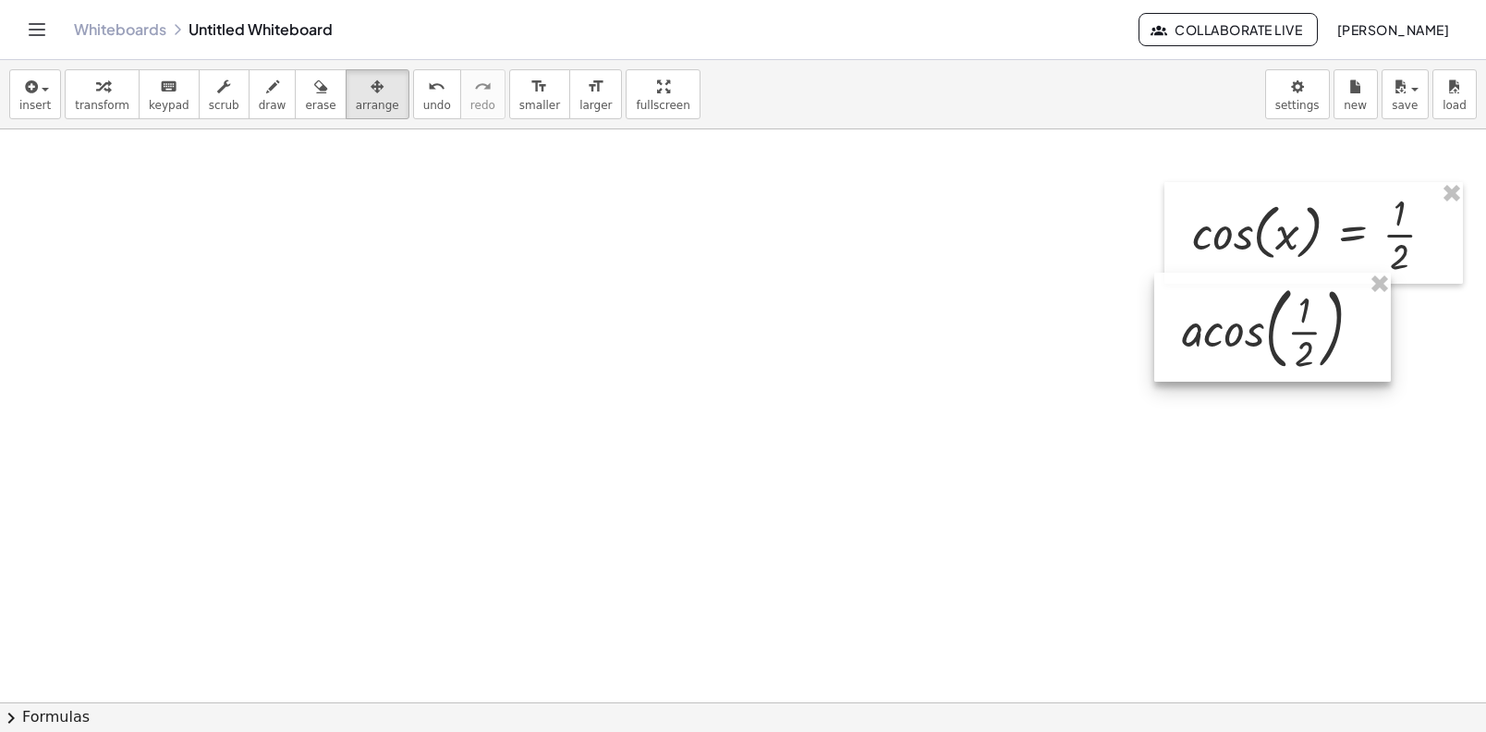
drag, startPoint x: 830, startPoint y: 314, endPoint x: 1245, endPoint y: 299, distance: 415.2
click at [1246, 299] on div at bounding box center [1272, 327] width 237 height 109
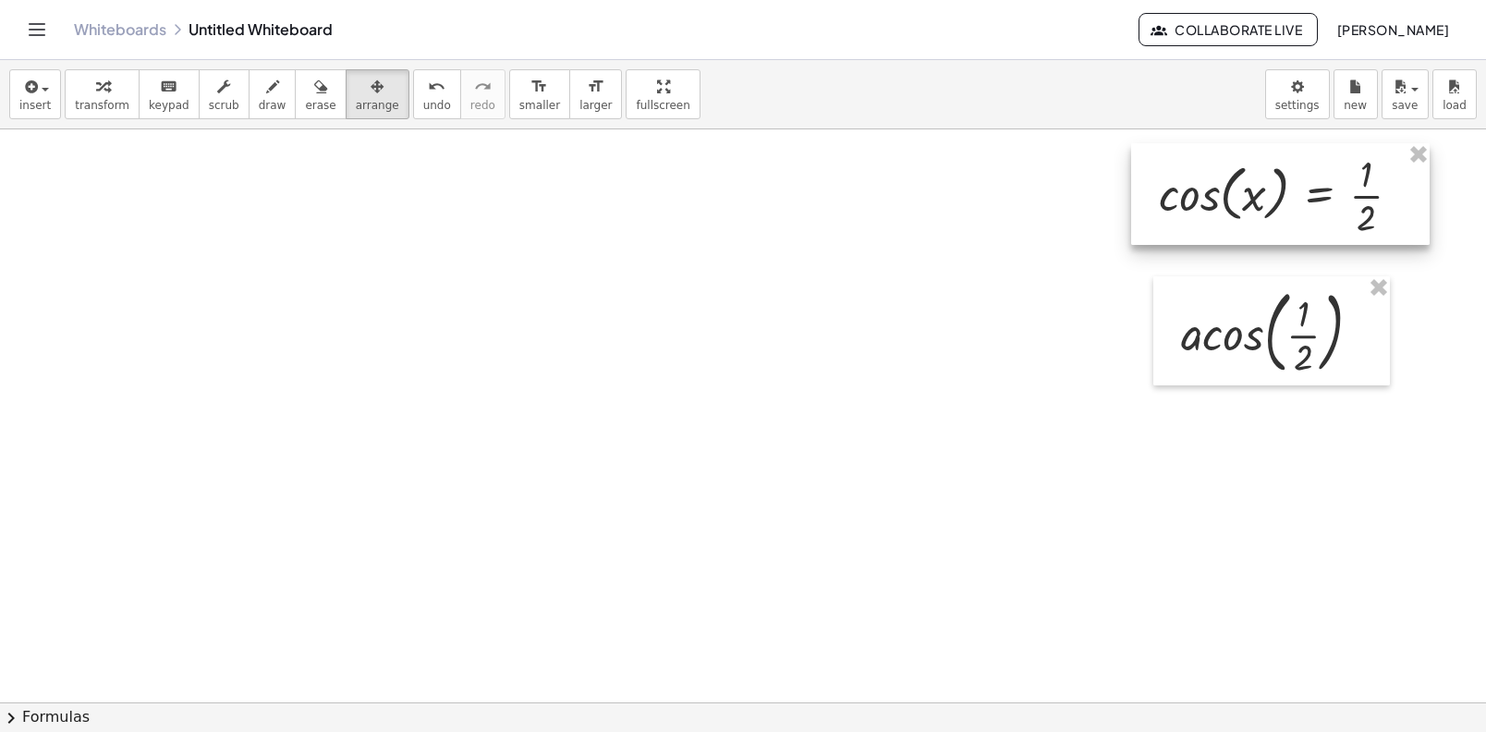
drag, startPoint x: 1235, startPoint y: 219, endPoint x: 1204, endPoint y: 180, distance: 49.4
click at [1204, 180] on div at bounding box center [1280, 194] width 299 height 102
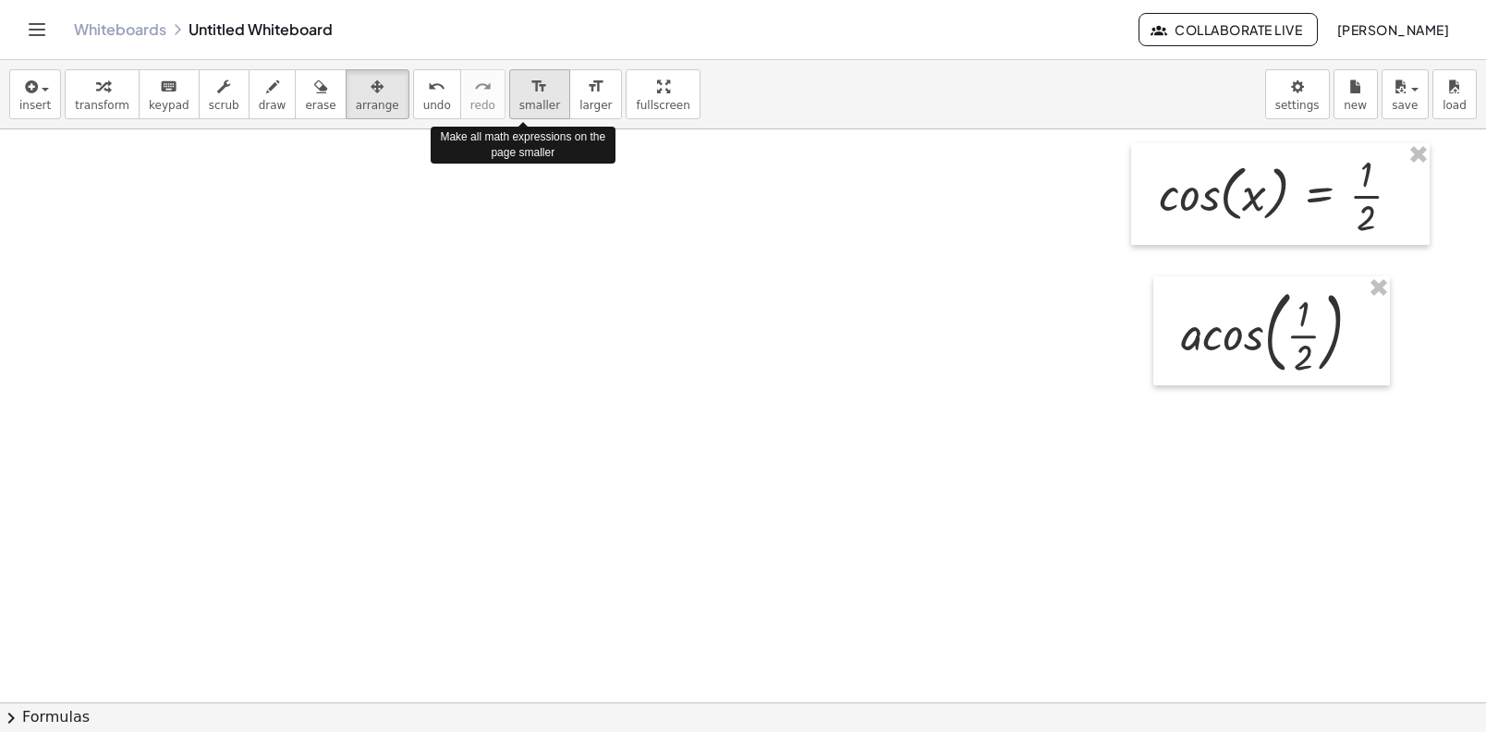
click at [511, 116] on button "format_size smaller" at bounding box center [539, 94] width 61 height 50
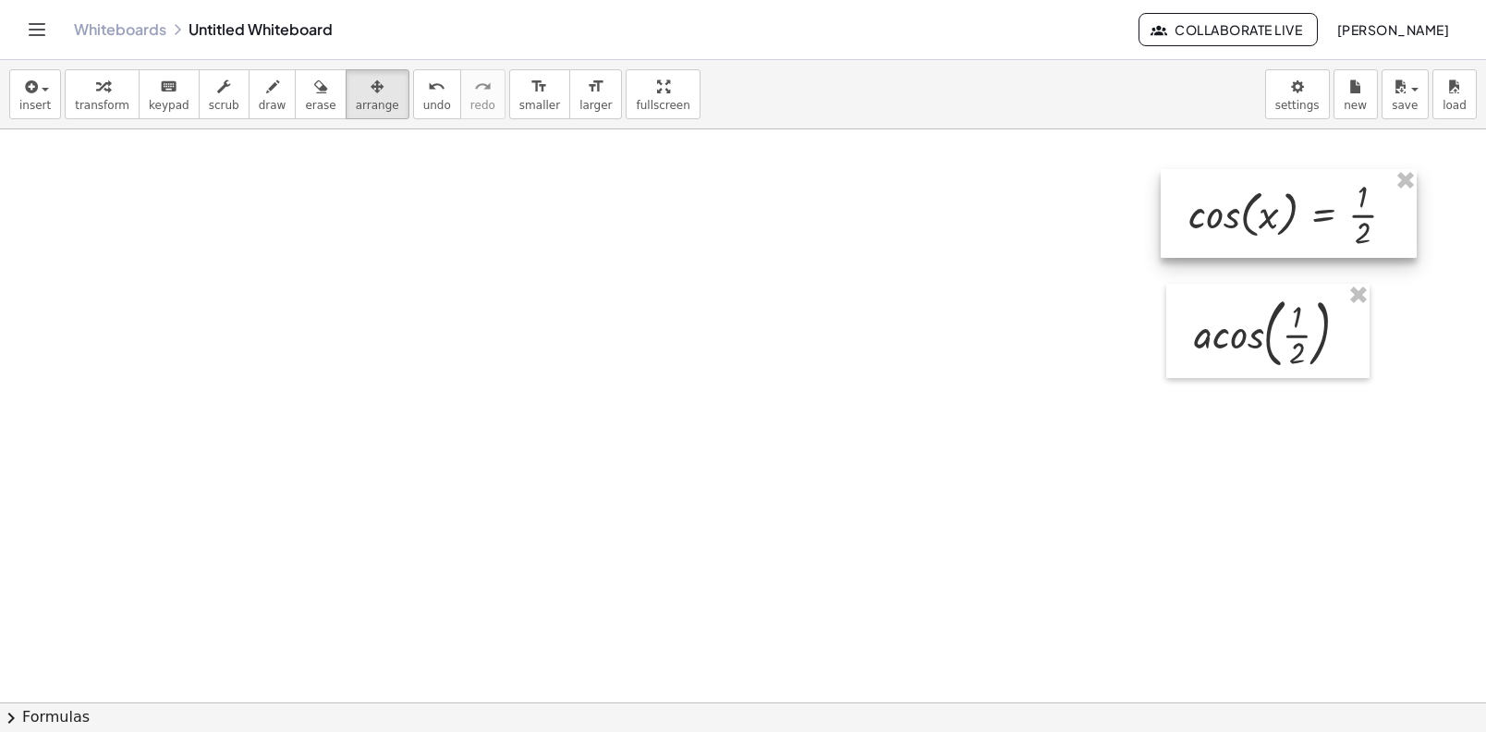
drag, startPoint x: 1247, startPoint y: 183, endPoint x: 1260, endPoint y: 200, distance: 21.1
click at [1255, 199] on div at bounding box center [1289, 213] width 256 height 89
drag, startPoint x: 1279, startPoint y: 200, endPoint x: 1302, endPoint y: 197, distance: 23.3
click at [1302, 197] on div at bounding box center [1310, 212] width 256 height 89
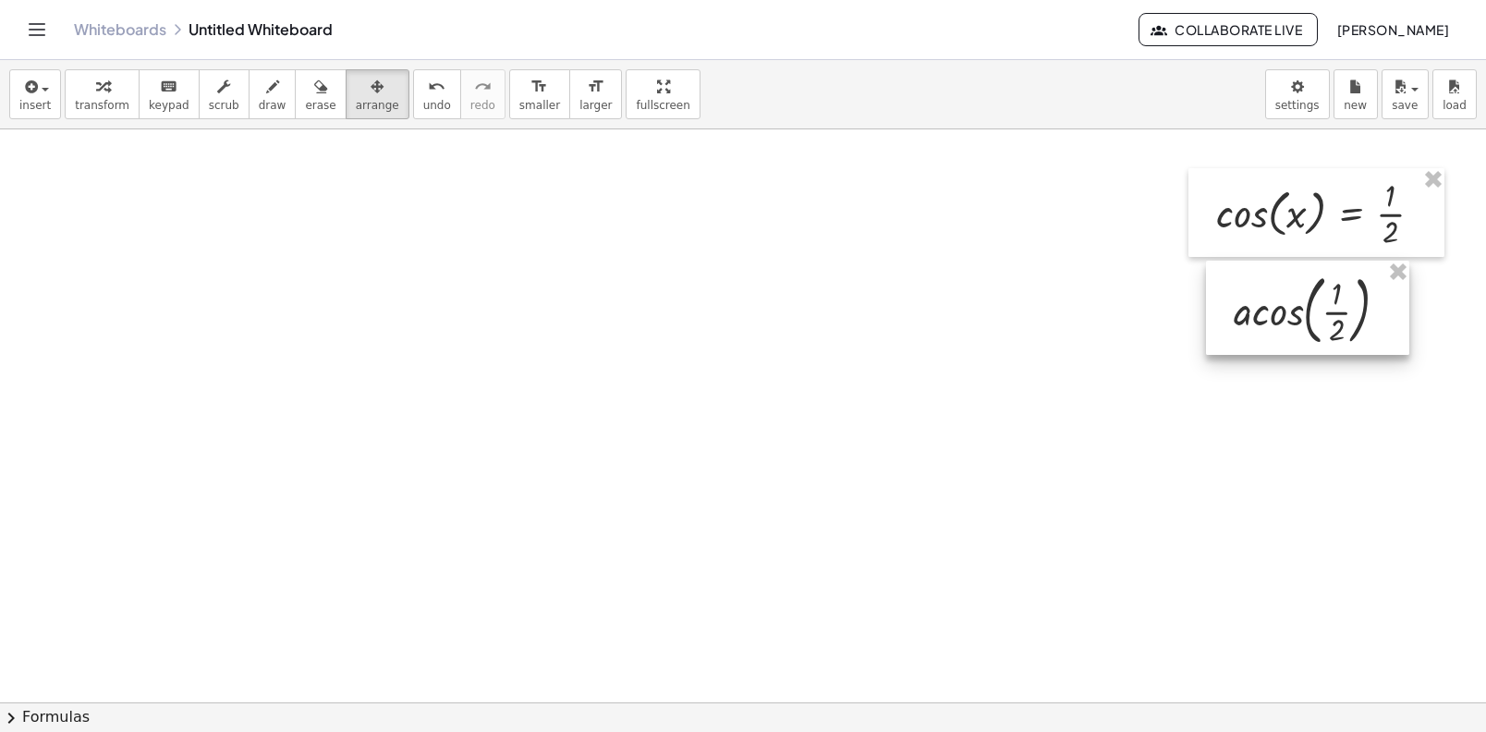
drag, startPoint x: 1267, startPoint y: 312, endPoint x: 1307, endPoint y: 292, distance: 44.6
click at [1307, 291] on div at bounding box center [1307, 308] width 203 height 94
click at [1274, 299] on div at bounding box center [1307, 309] width 203 height 94
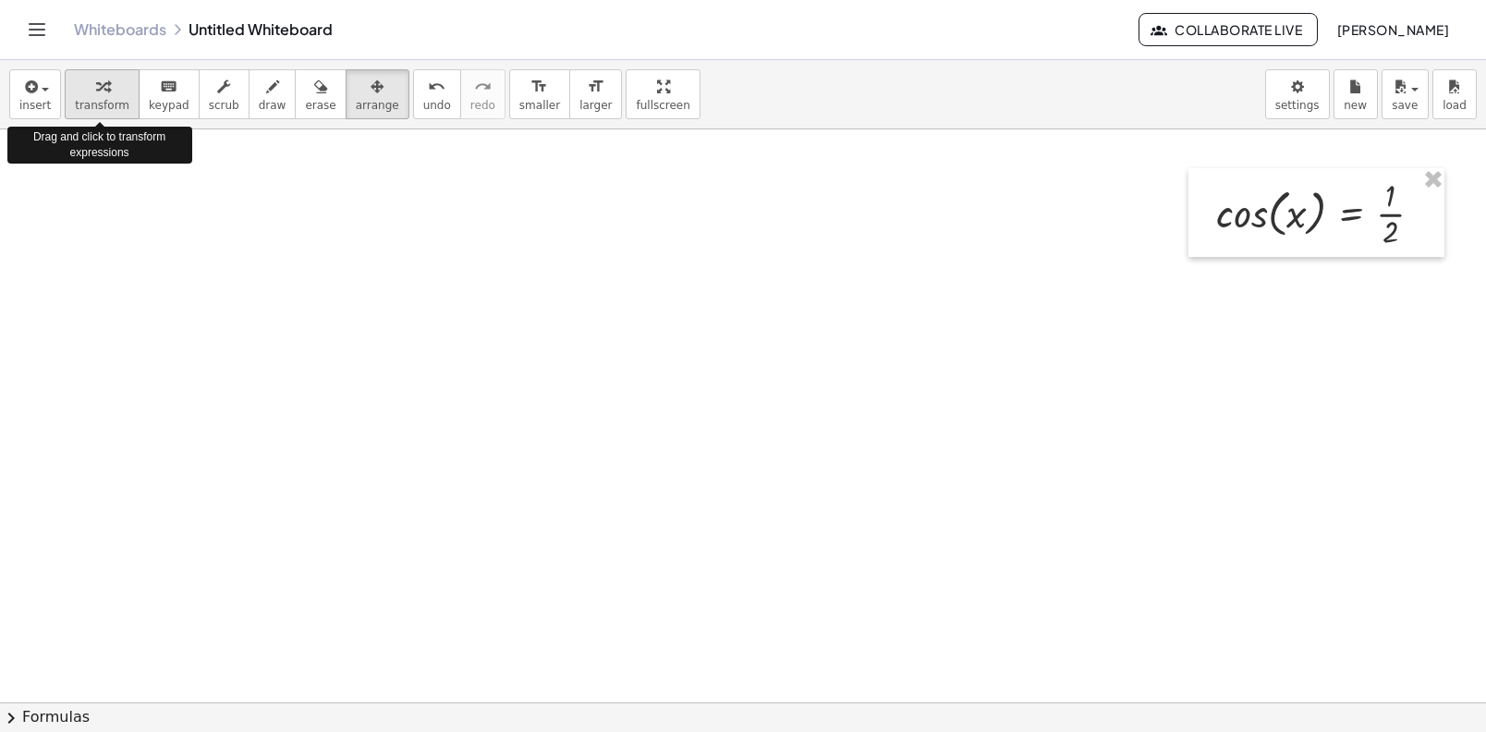
click at [69, 89] on button "transform" at bounding box center [102, 94] width 75 height 50
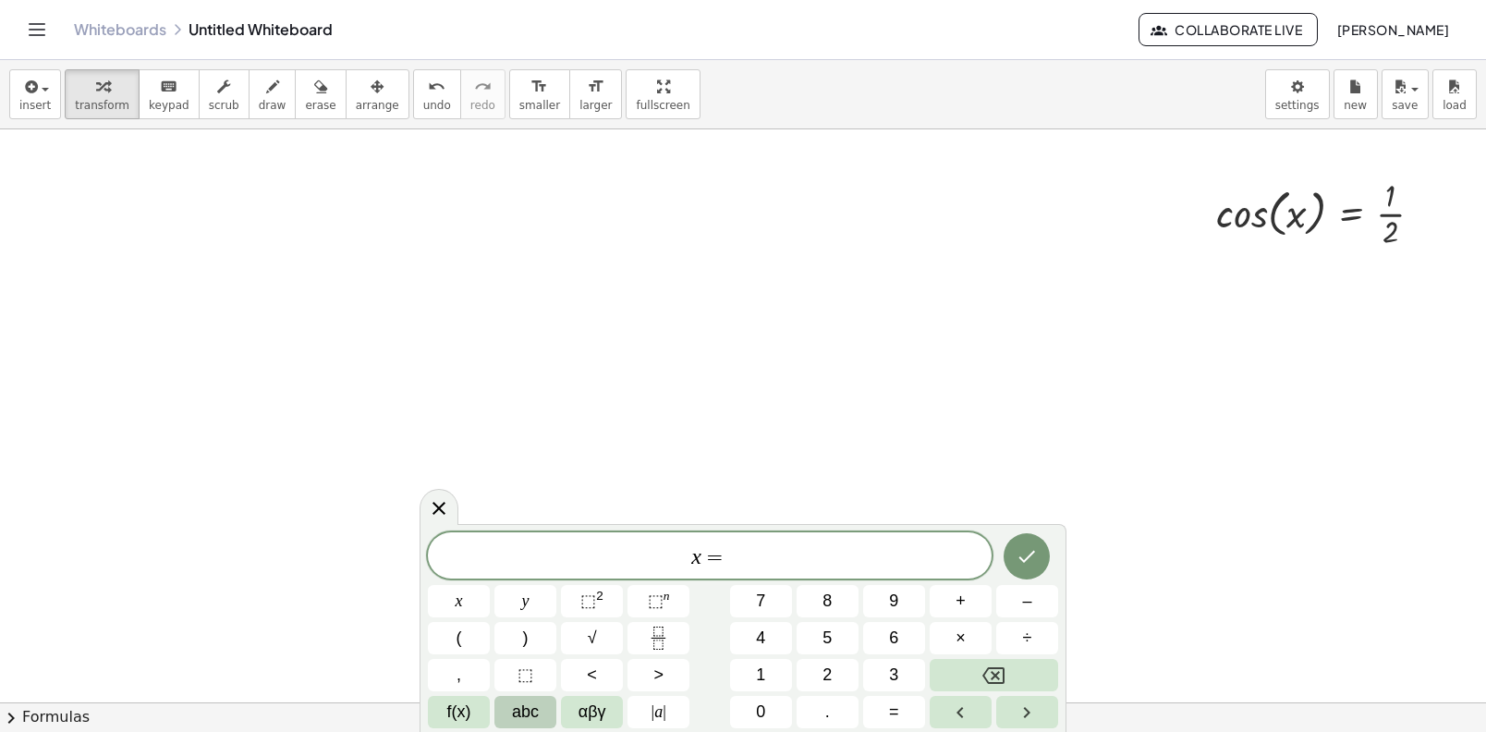
click at [552, 713] on button "abc" at bounding box center [525, 712] width 62 height 32
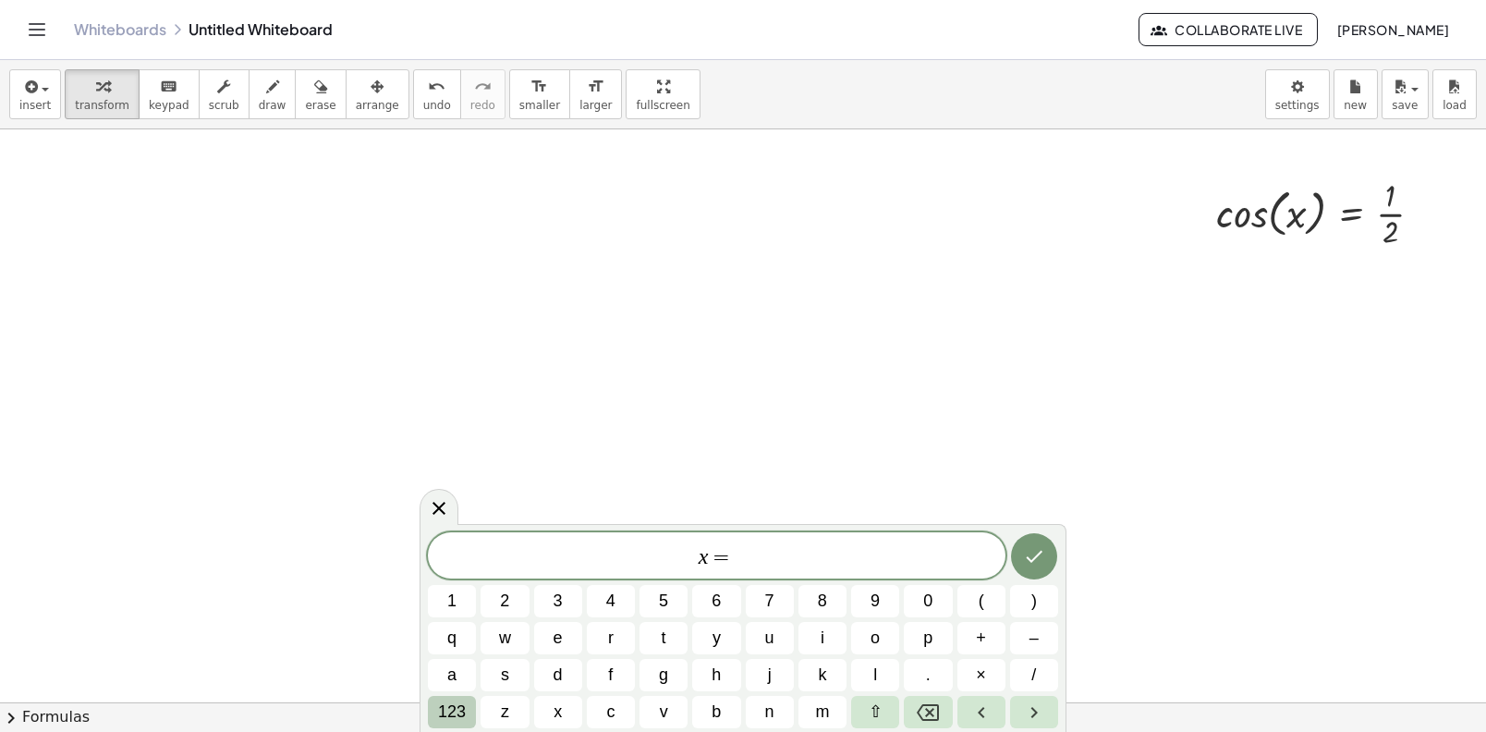
click at [470, 712] on button "123" at bounding box center [452, 712] width 48 height 32
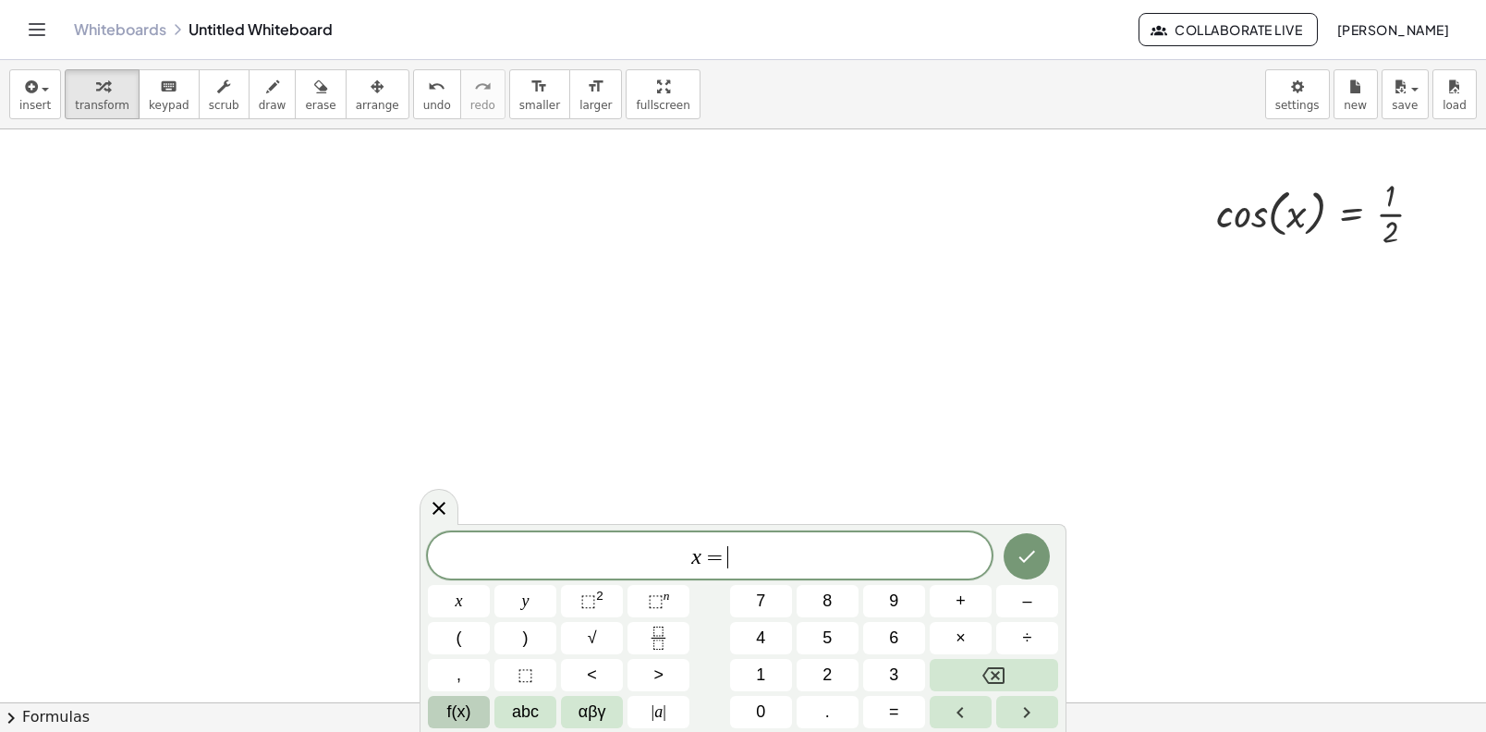
click at [482, 701] on button "f(x)" at bounding box center [459, 712] width 62 height 32
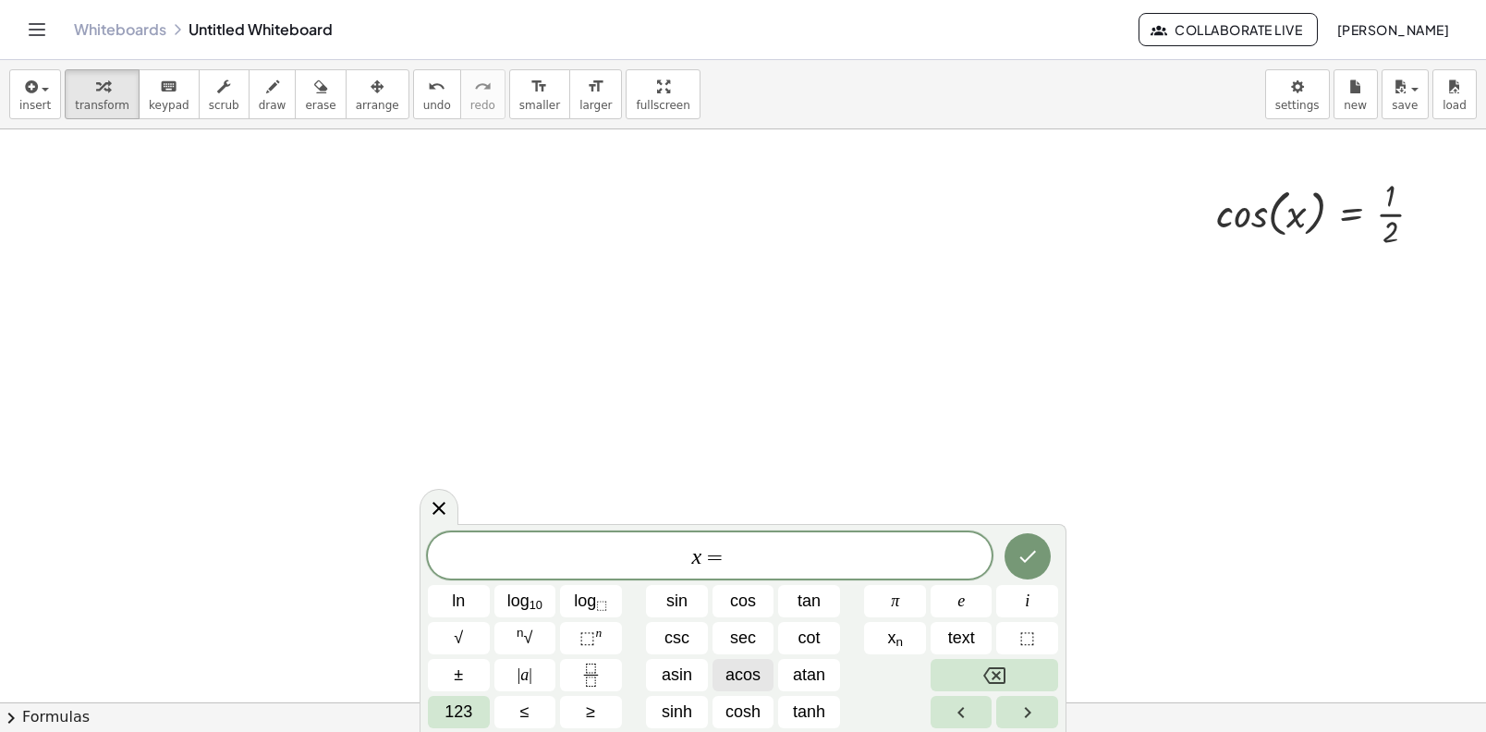
click at [758, 672] on span "acos" at bounding box center [743, 675] width 35 height 25
click at [470, 713] on span "123" at bounding box center [459, 712] width 28 height 25
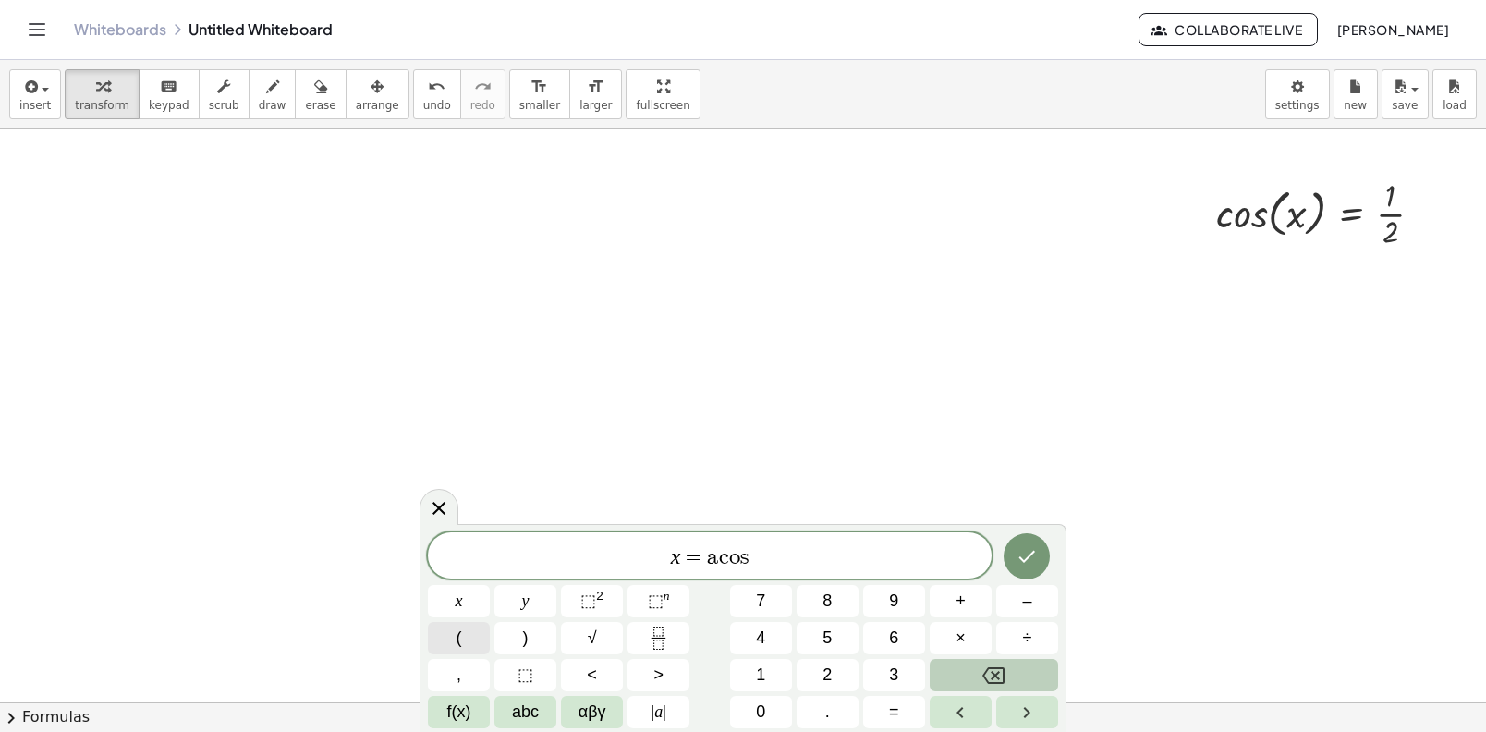
click at [482, 636] on button "(" at bounding box center [459, 638] width 62 height 32
click at [658, 645] on icon "Fraction" at bounding box center [658, 638] width 23 height 23
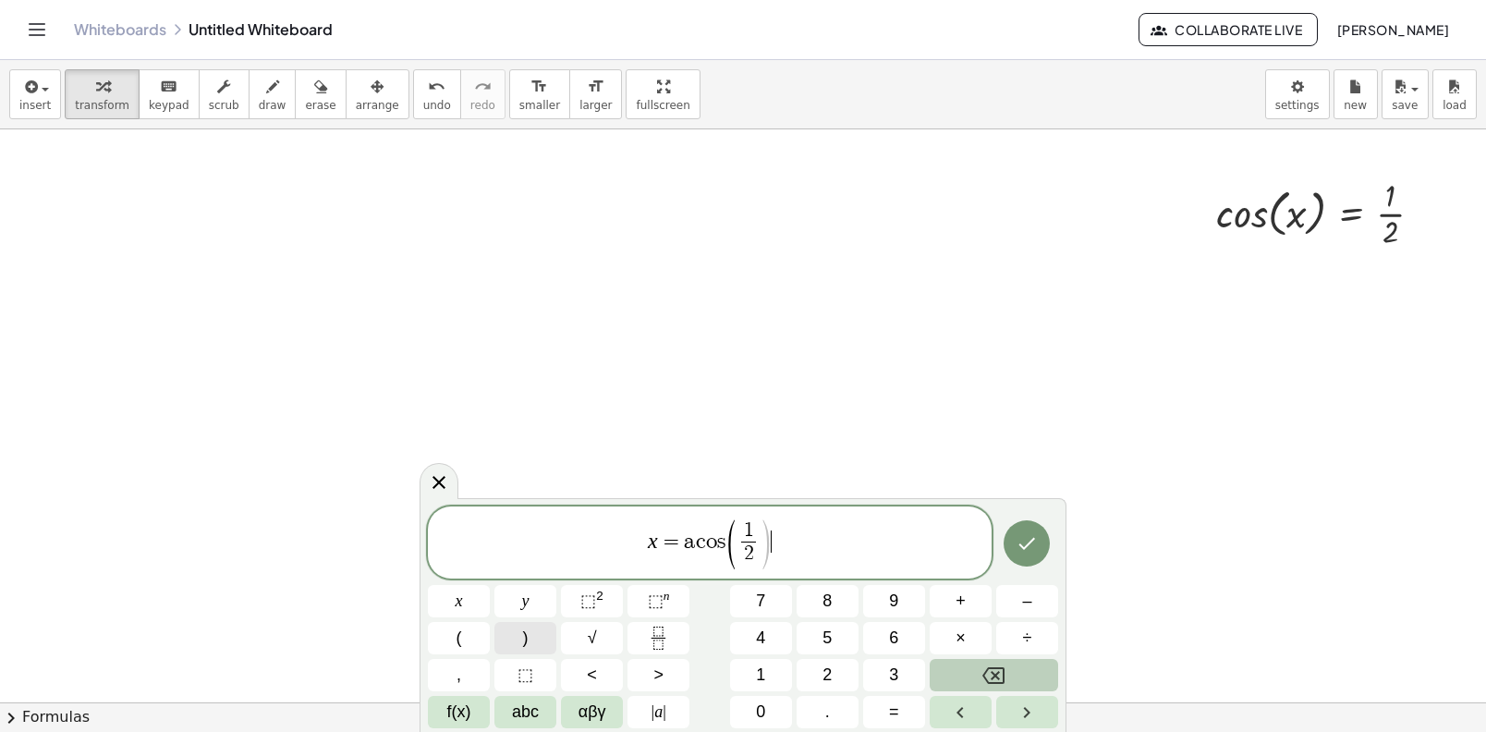
click at [537, 640] on button ")" at bounding box center [525, 638] width 62 height 32
click at [1031, 529] on button "Done" at bounding box center [1027, 543] width 46 height 46
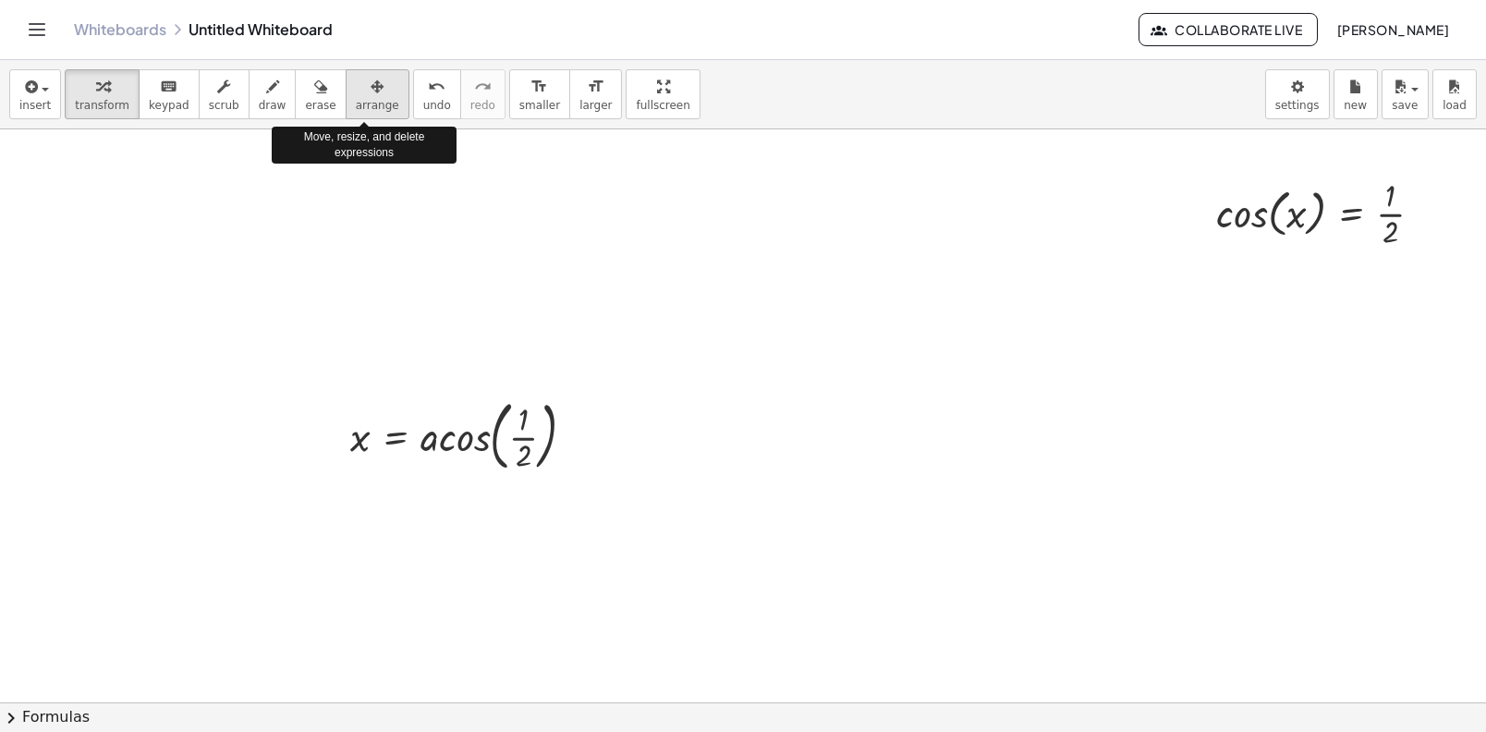
click at [346, 72] on button "arrange" at bounding box center [378, 94] width 64 height 50
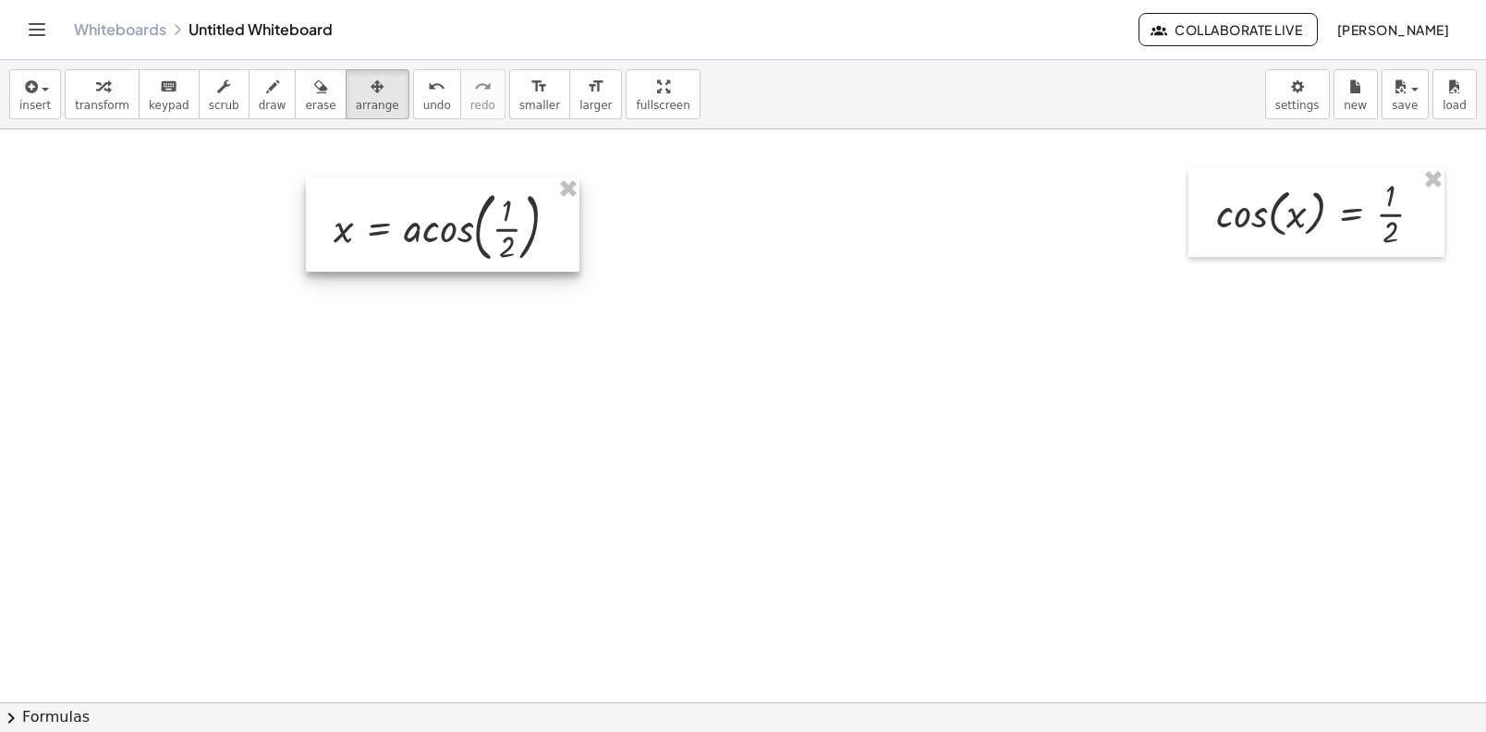
drag, startPoint x: 423, startPoint y: 426, endPoint x: 403, endPoint y: 210, distance: 217.2
click at [404, 210] on div at bounding box center [443, 224] width 274 height 94
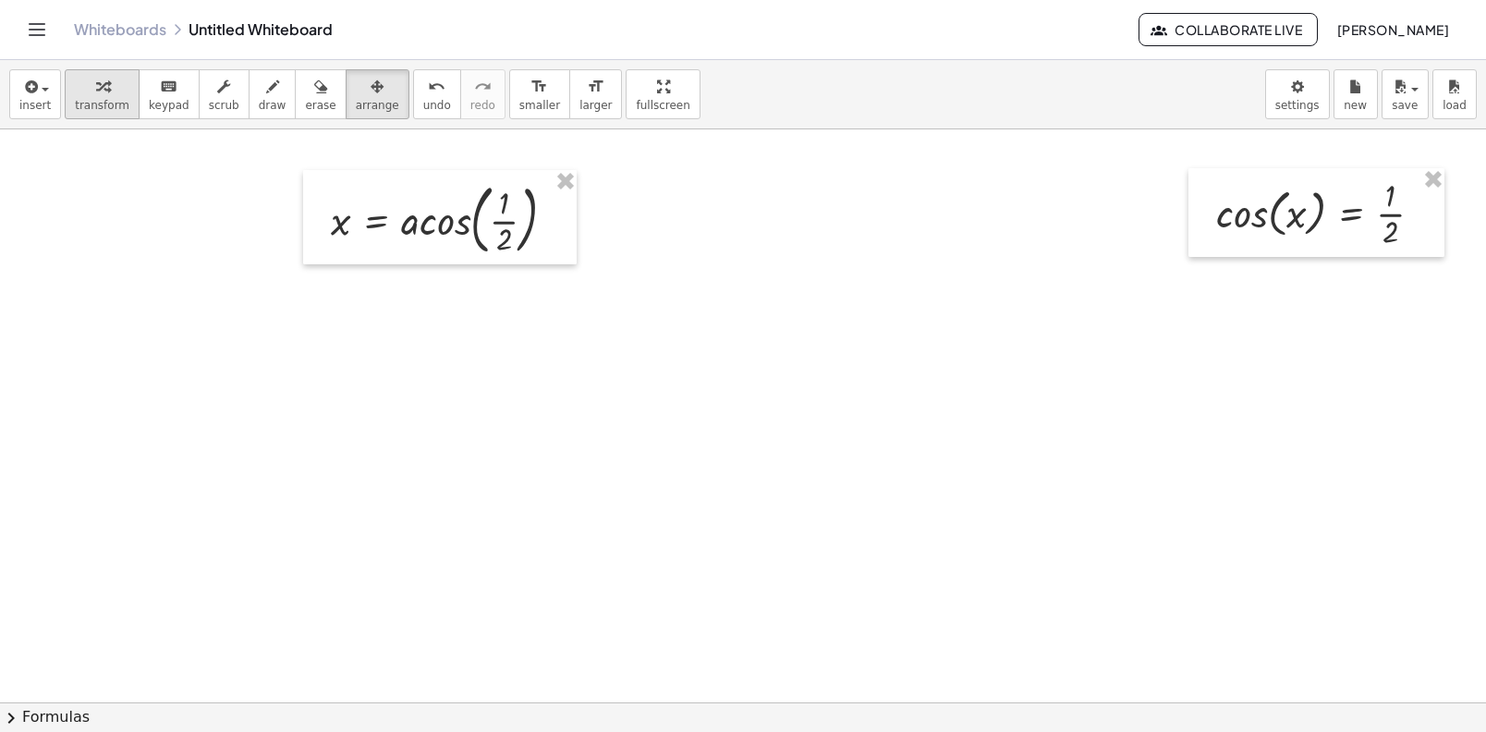
click at [98, 115] on button "transform" at bounding box center [102, 94] width 75 height 50
click at [508, 214] on div at bounding box center [451, 217] width 258 height 85
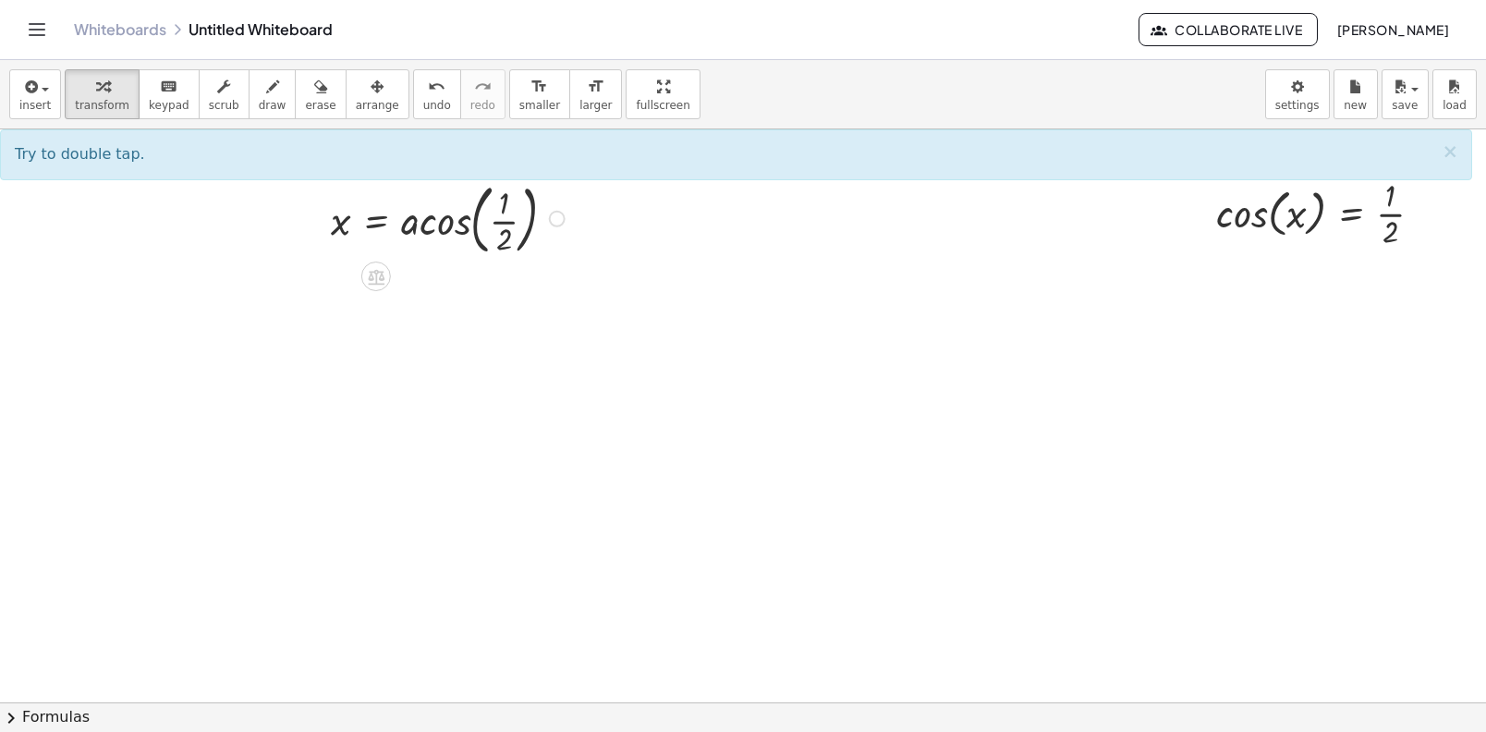
click at [508, 222] on div at bounding box center [451, 217] width 258 height 85
drag, startPoint x: 505, startPoint y: 212, endPoint x: 502, endPoint y: 238, distance: 26.9
click at [499, 223] on div at bounding box center [451, 217] width 258 height 85
click at [467, 224] on div at bounding box center [451, 217] width 258 height 85
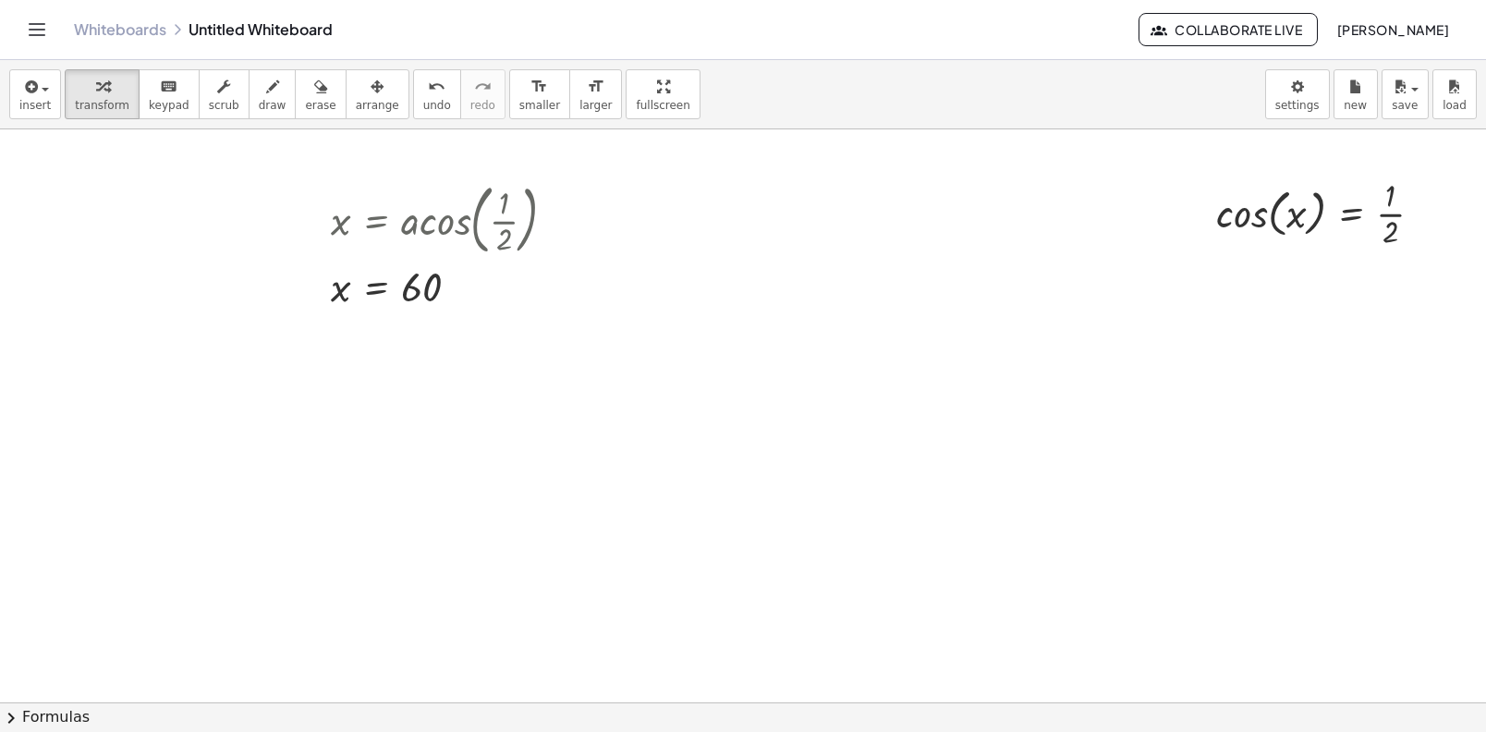
click at [143, 119] on div "insert select one: Math Expression Function Text Youtube Video Graphing Geometr…" at bounding box center [743, 94] width 1486 height 69
click at [371, 91] on icon "button" at bounding box center [377, 87] width 13 height 22
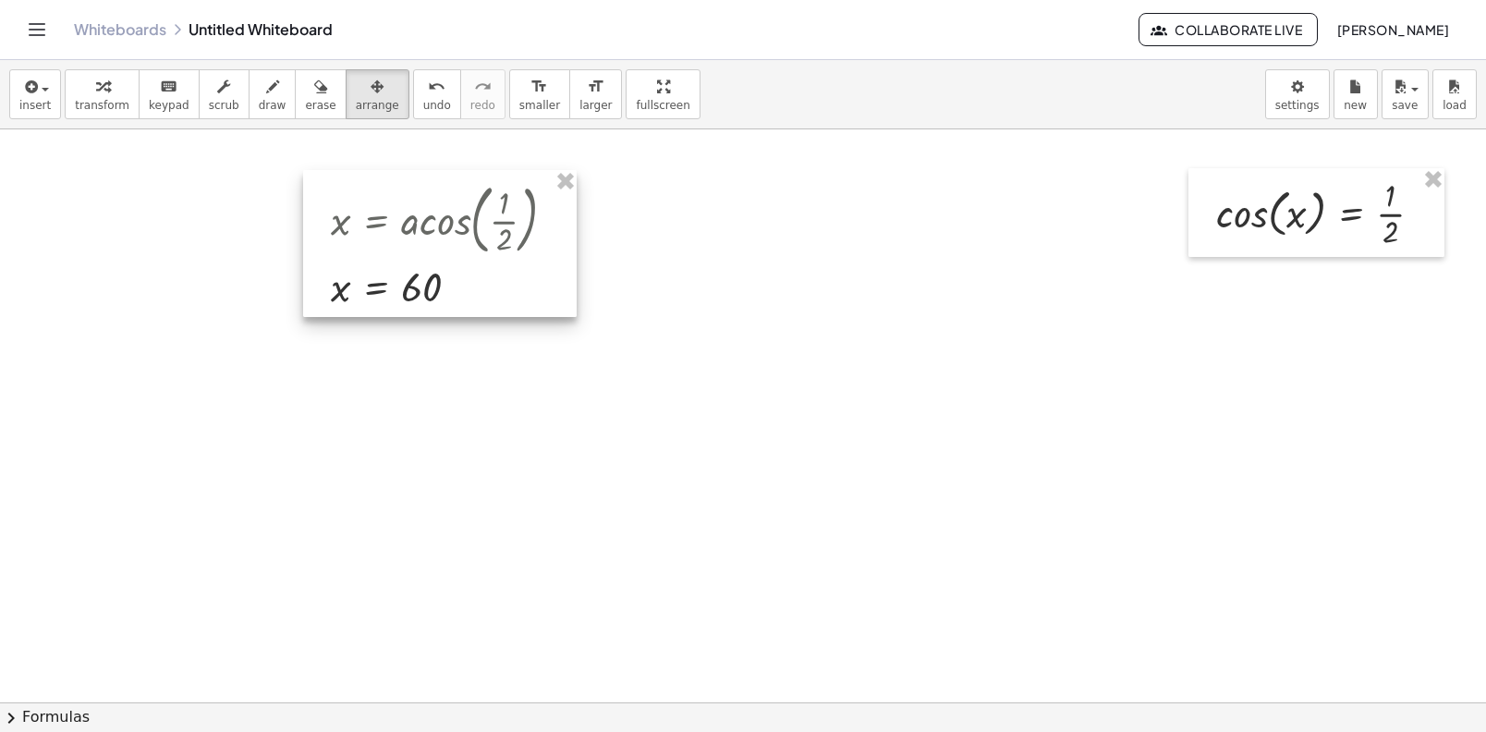
click at [424, 213] on div at bounding box center [440, 243] width 274 height 147
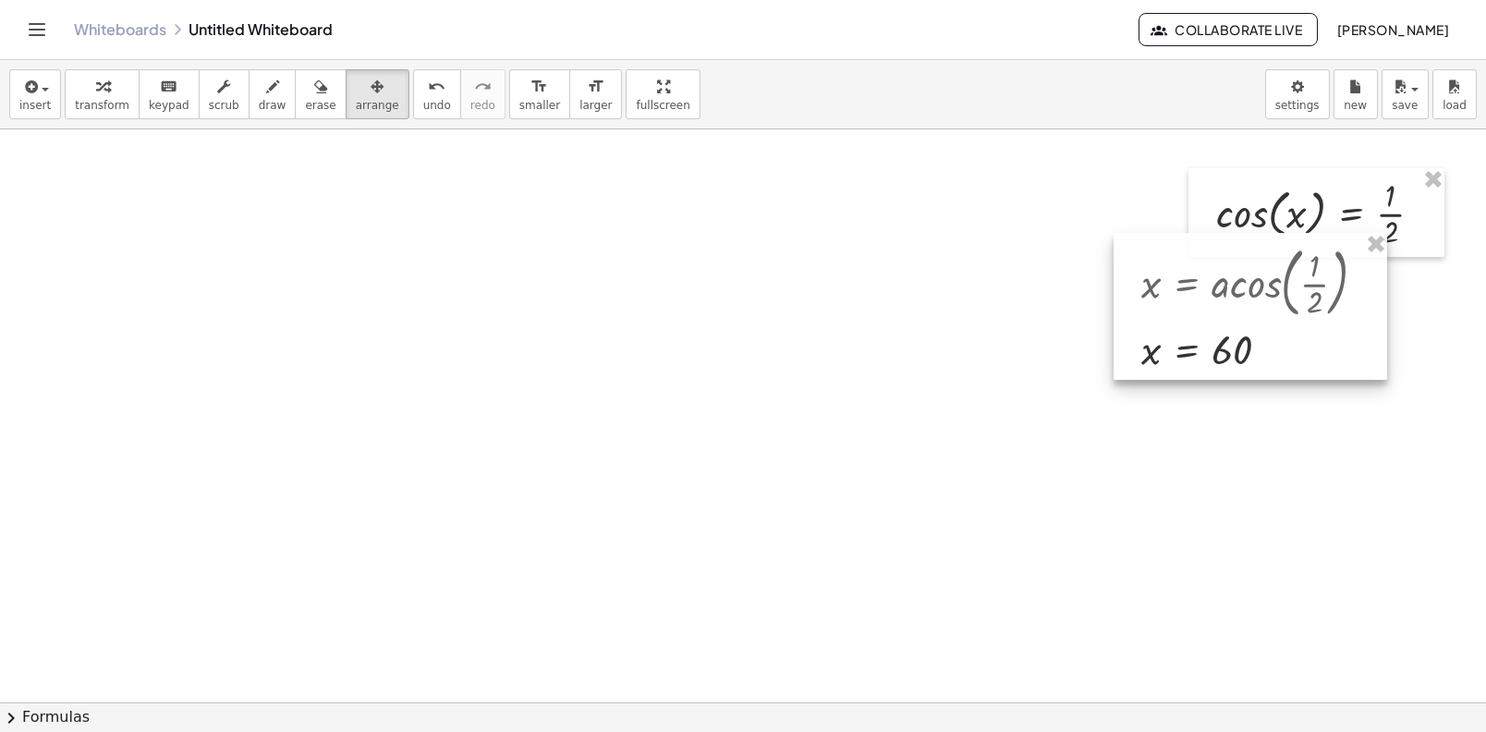
drag, startPoint x: 424, startPoint y: 213, endPoint x: 1284, endPoint y: 285, distance: 862.5
click at [1269, 285] on div at bounding box center [1251, 306] width 274 height 147
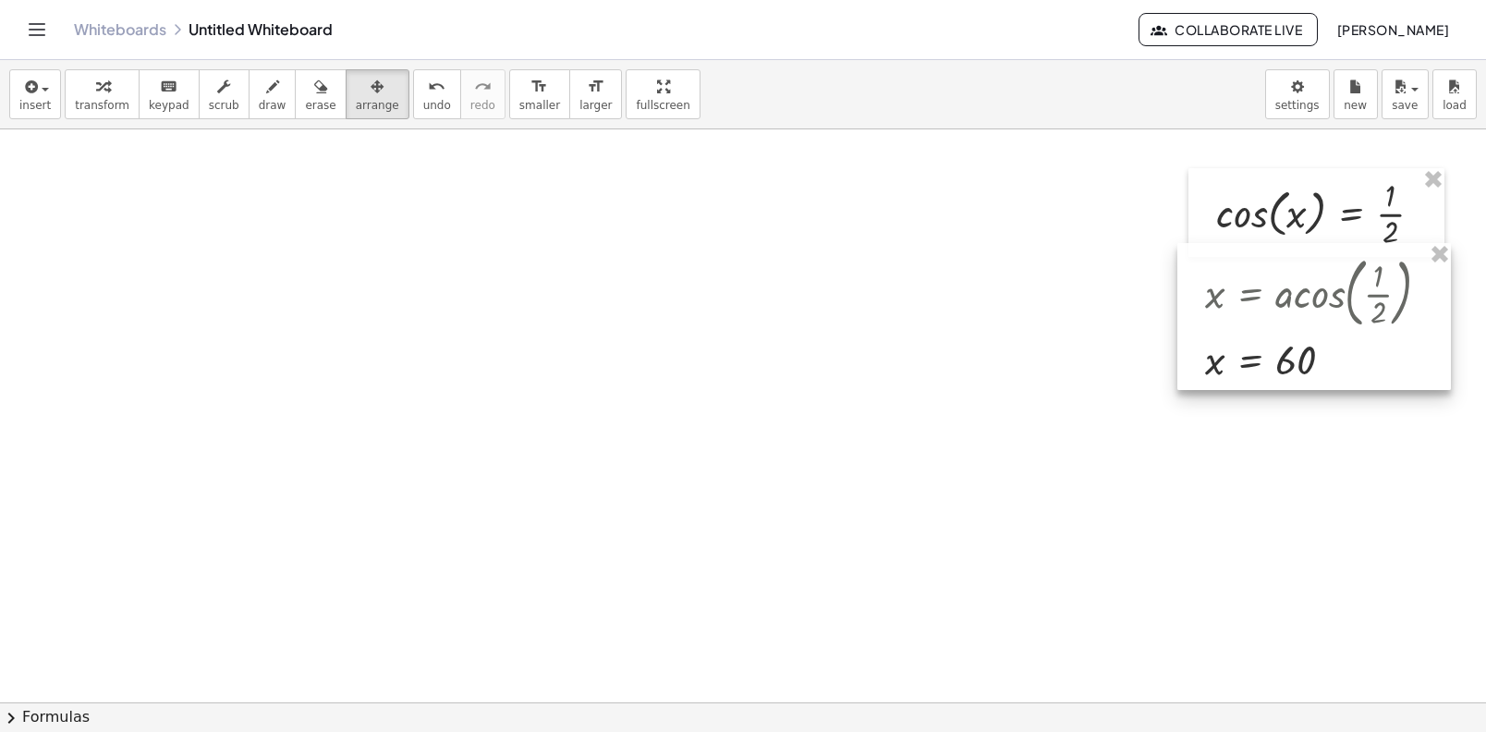
drag, startPoint x: 1300, startPoint y: 287, endPoint x: 1332, endPoint y: 288, distance: 31.5
click at [1331, 288] on div at bounding box center [1314, 316] width 274 height 147
click at [1332, 287] on div at bounding box center [1314, 316] width 274 height 147
click at [128, 90] on button "transform" at bounding box center [102, 94] width 75 height 50
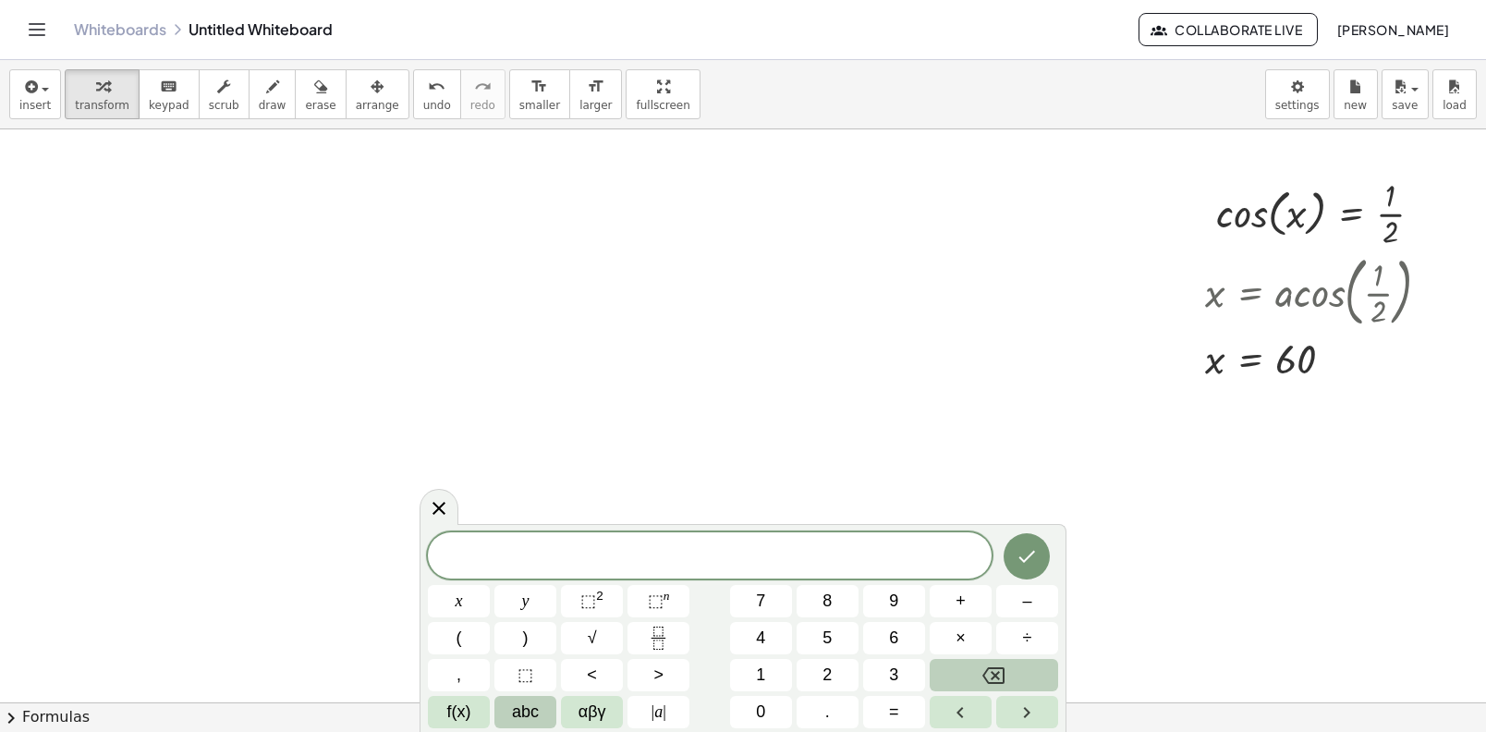
click at [523, 713] on span "abc" at bounding box center [525, 712] width 27 height 25
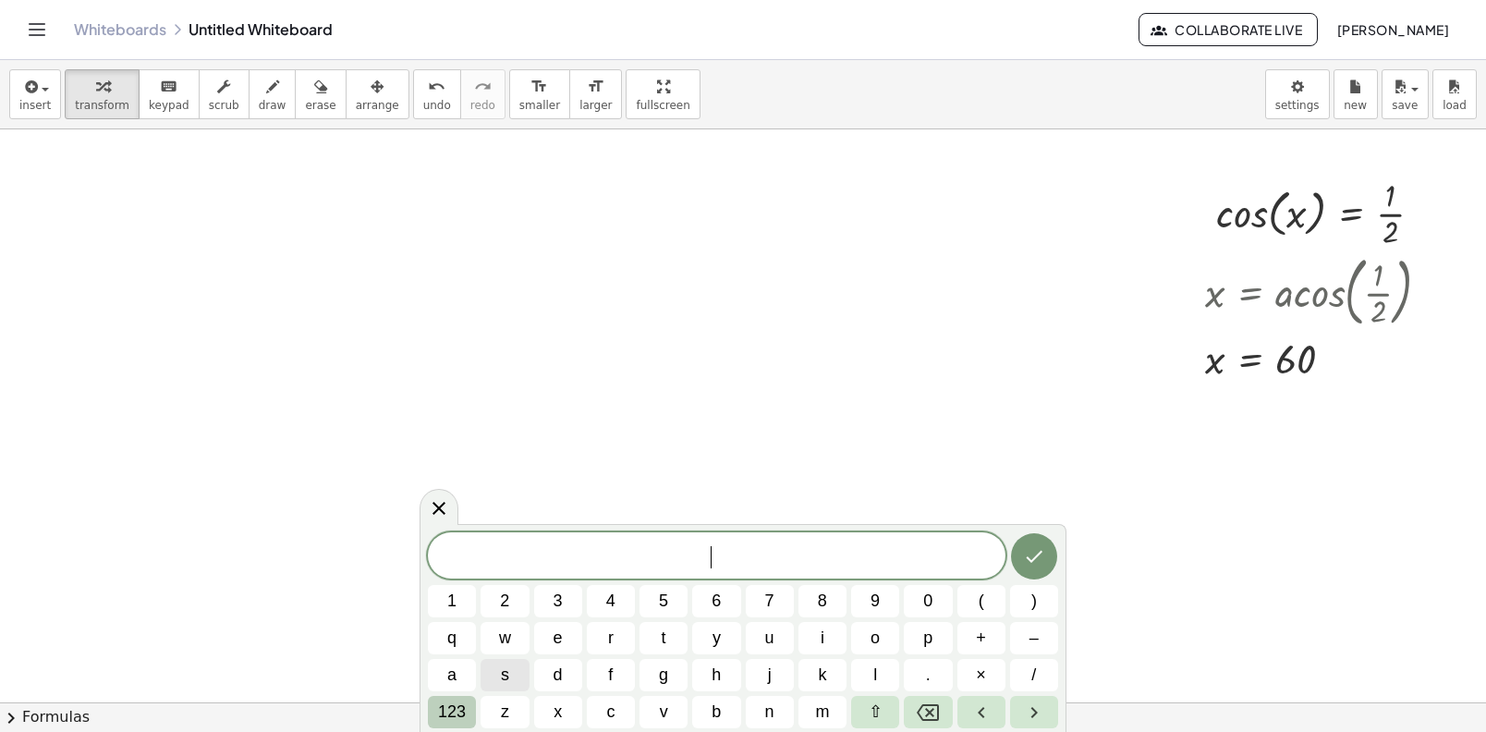
click at [466, 715] on span "123" at bounding box center [452, 712] width 28 height 25
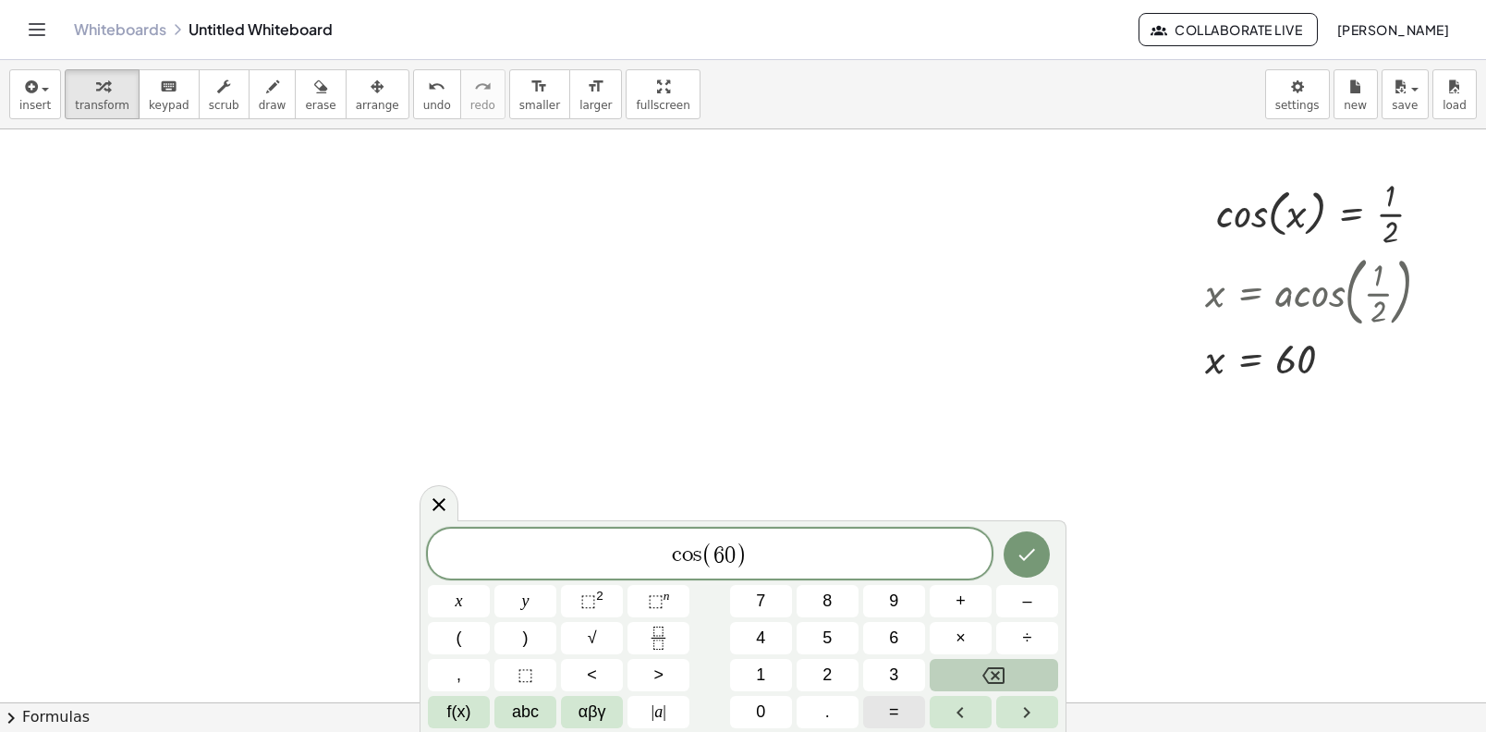
click at [873, 710] on button "=" at bounding box center [894, 712] width 62 height 32
click at [666, 635] on icon "Fraction" at bounding box center [658, 638] width 23 height 23
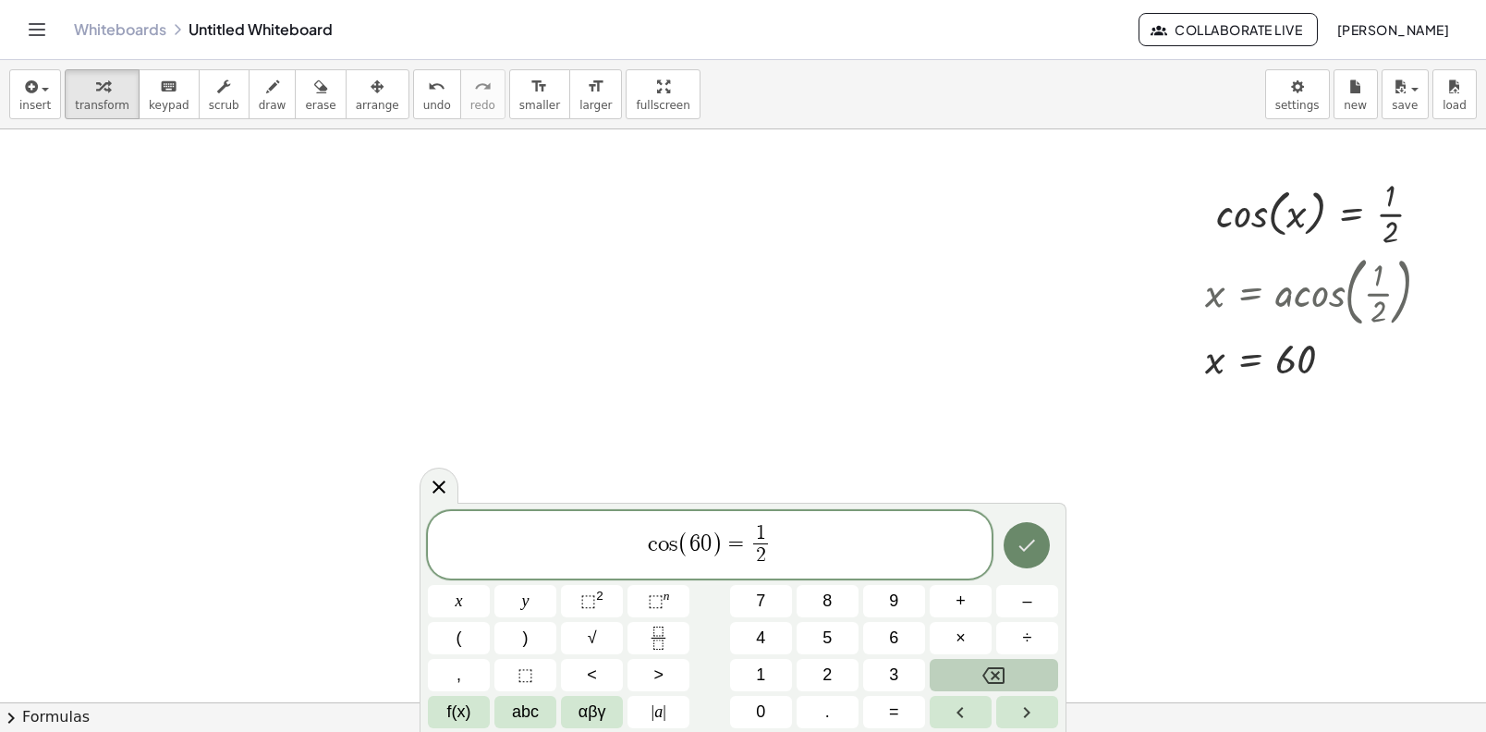
click at [1028, 547] on icon "Done" at bounding box center [1027, 546] width 17 height 12
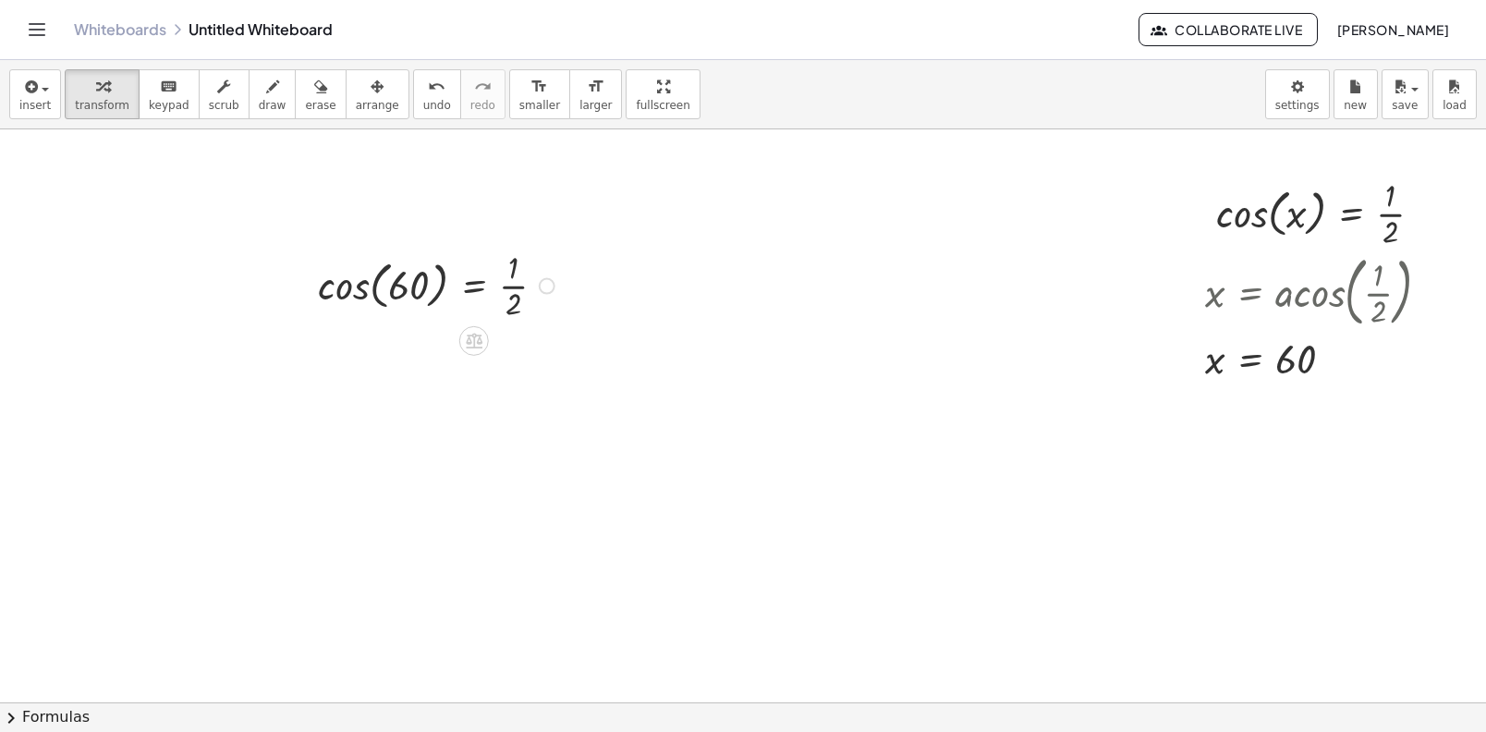
click at [373, 287] on div at bounding box center [439, 284] width 261 height 79
click at [368, 287] on div at bounding box center [439, 284] width 261 height 79
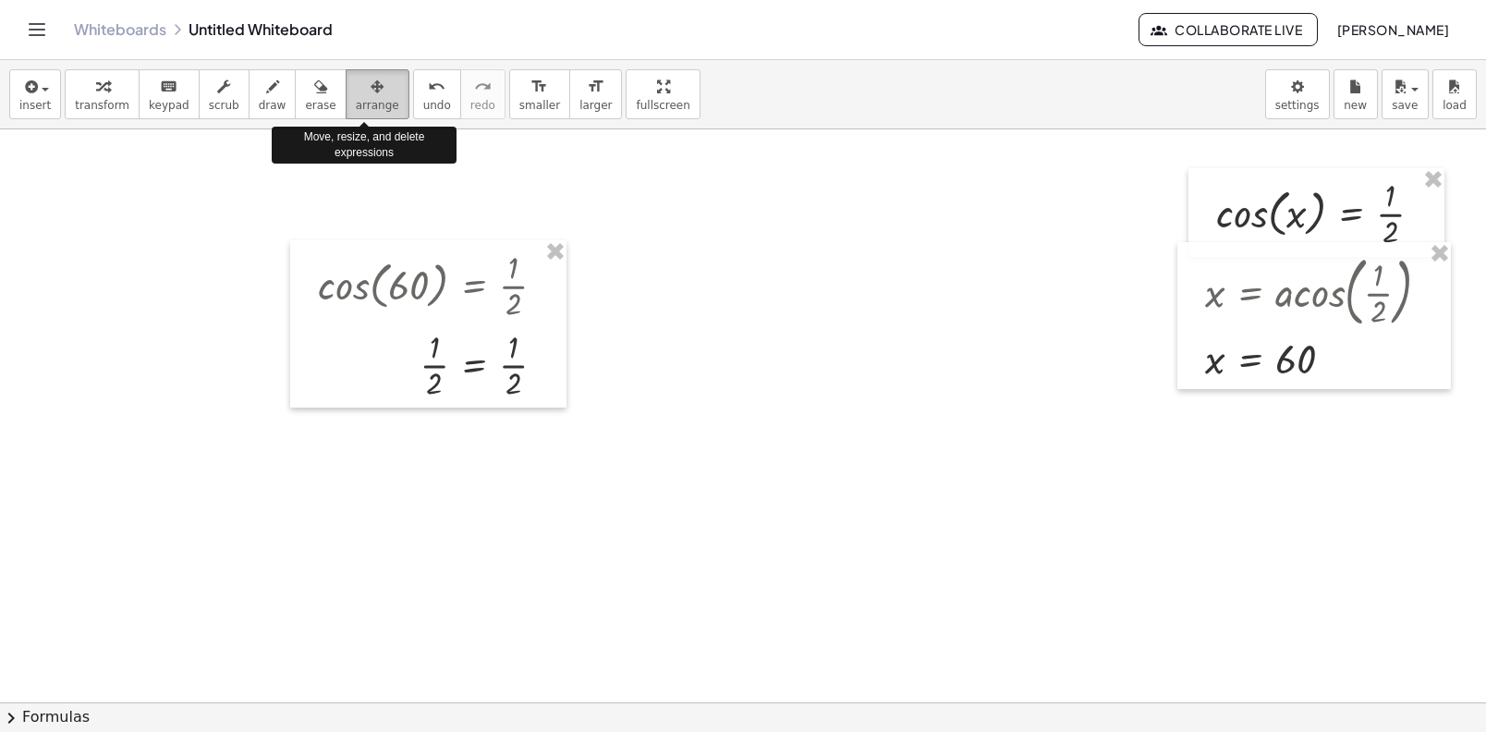
click at [371, 82] on icon "button" at bounding box center [377, 87] width 13 height 22
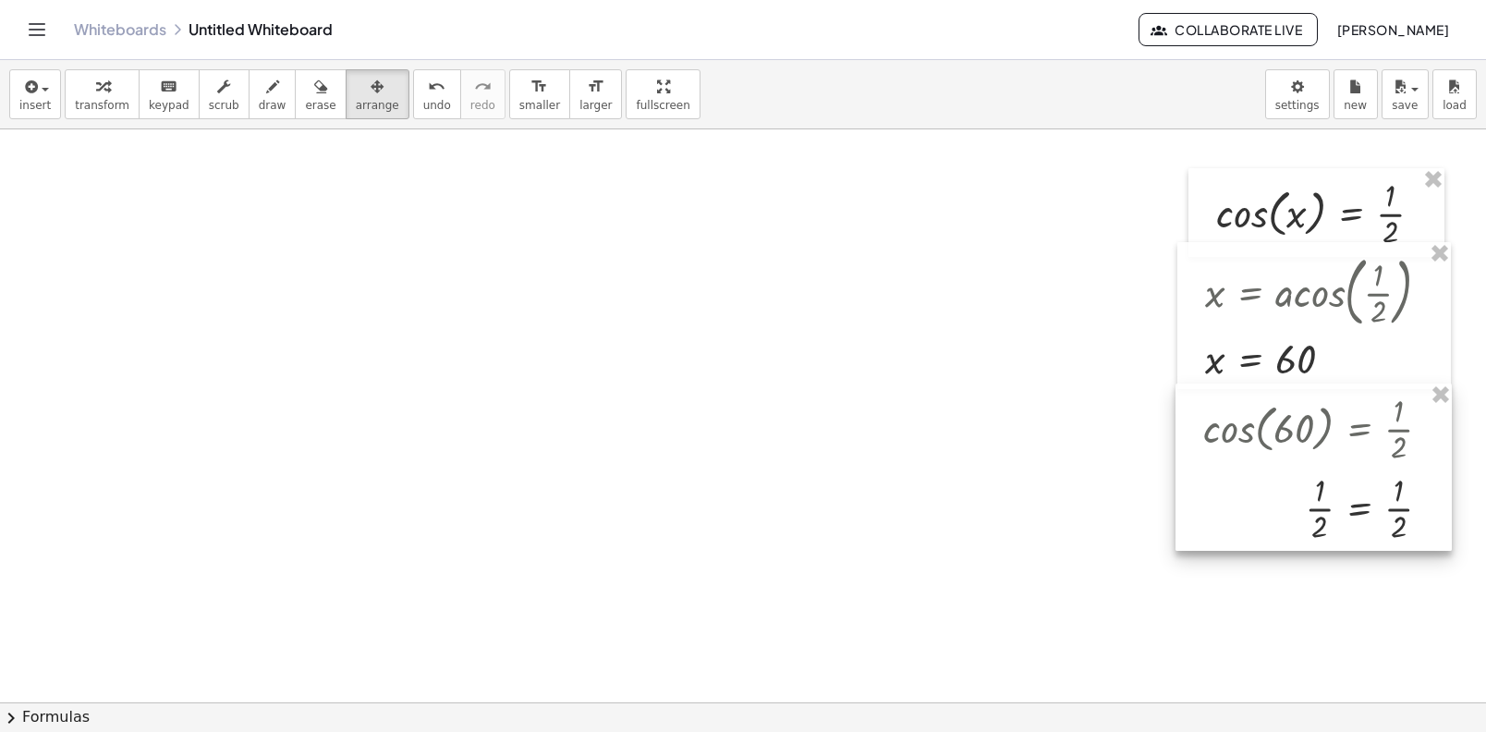
drag, startPoint x: 470, startPoint y: 287, endPoint x: 1356, endPoint y: 431, distance: 897.8
click at [1356, 431] on div at bounding box center [1314, 467] width 276 height 167
click at [97, 87] on icon "button" at bounding box center [102, 87] width 13 height 22
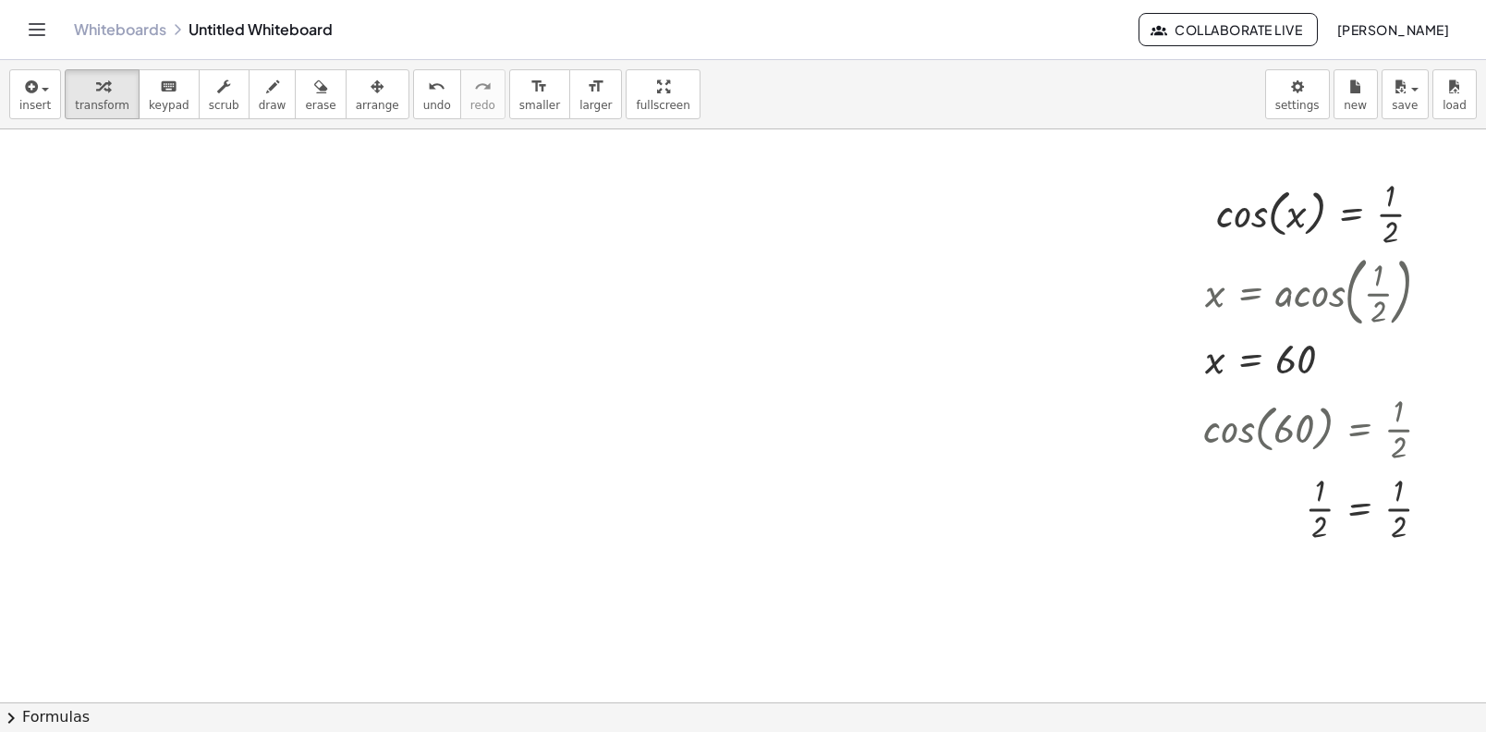
click at [364, 122] on div "insert select one: Math Expression Function Text Youtube Video Graphing Geometr…" at bounding box center [743, 94] width 1486 height 69
click at [370, 100] on span "arrange" at bounding box center [377, 105] width 43 height 13
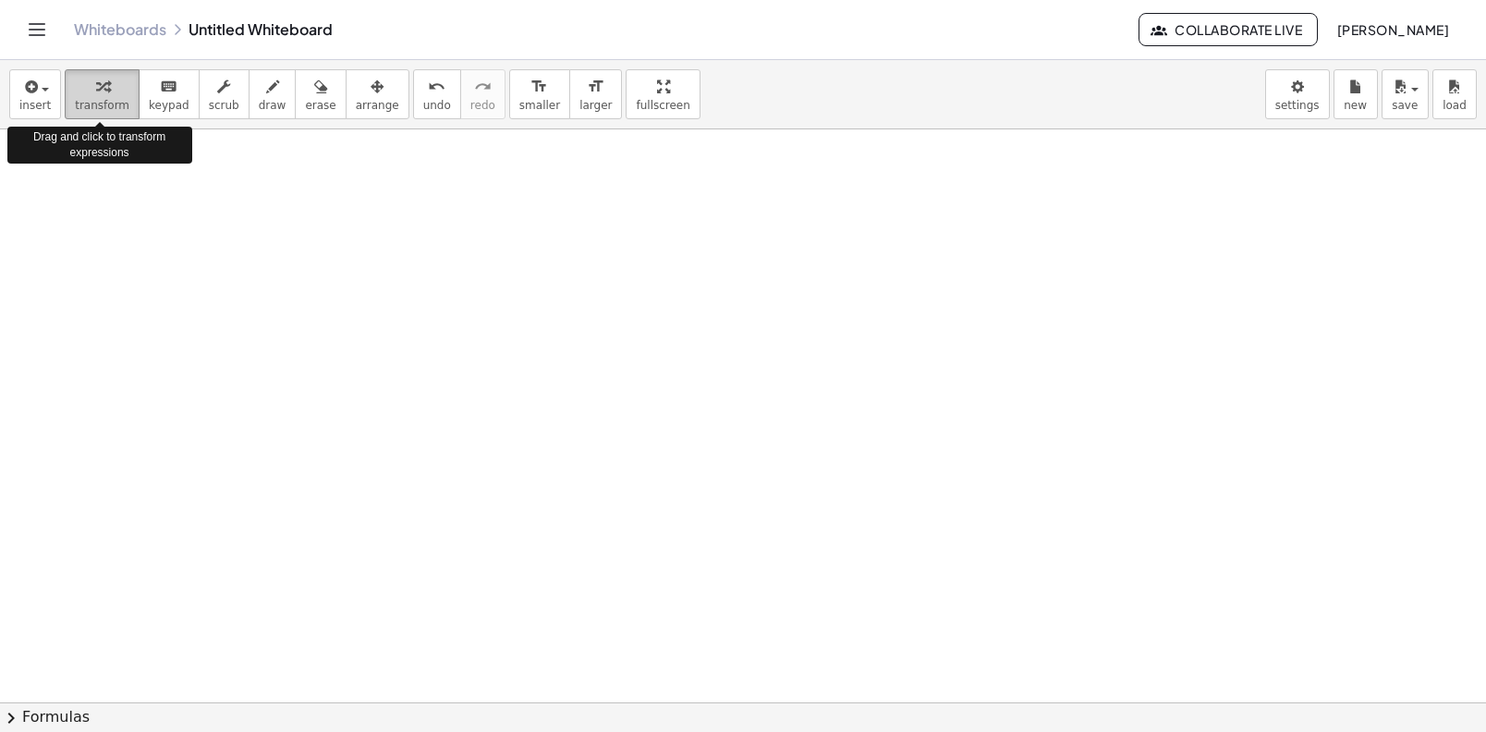
click at [107, 105] on span "transform" at bounding box center [102, 105] width 55 height 13
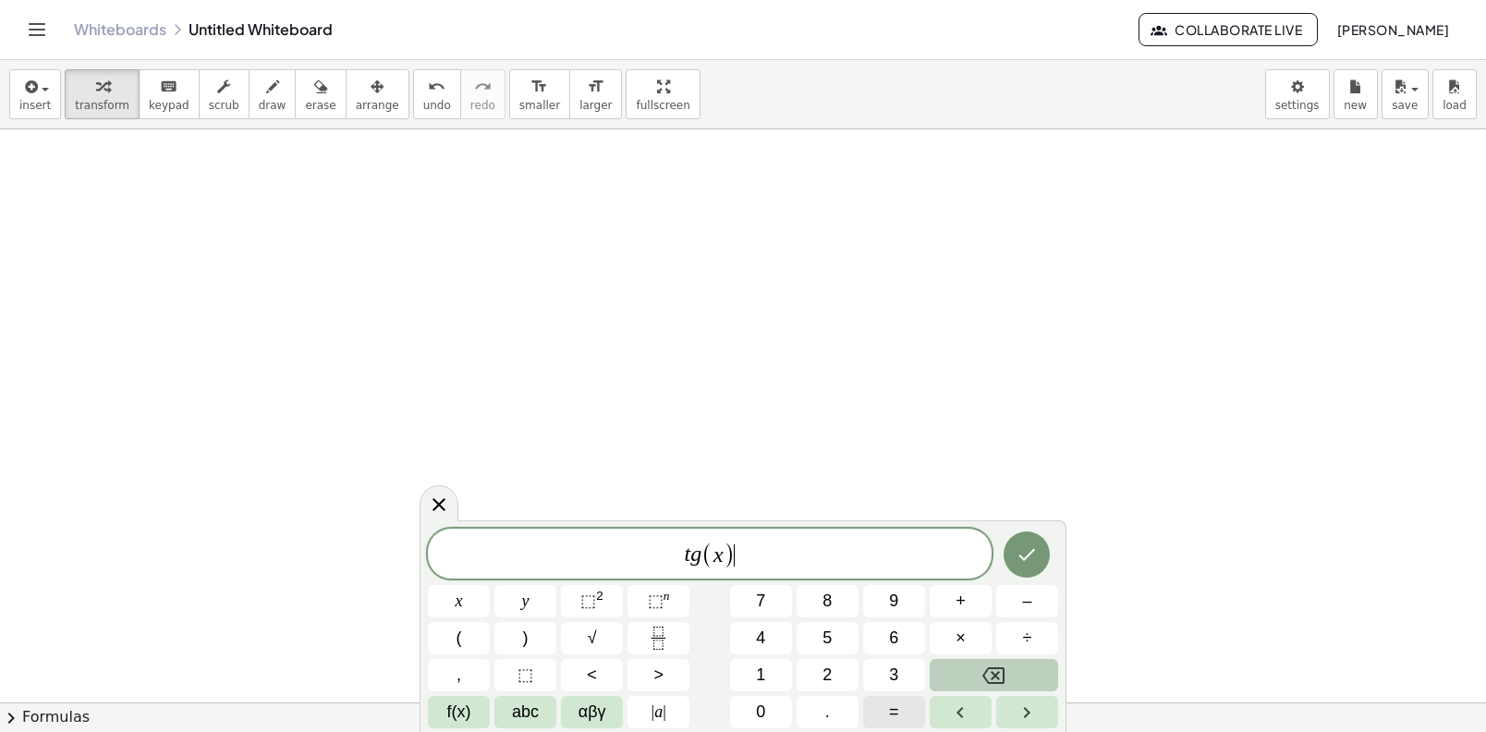
click at [915, 719] on button "=" at bounding box center [894, 712] width 62 height 32
click at [656, 651] on button "Fraction" at bounding box center [659, 638] width 62 height 32
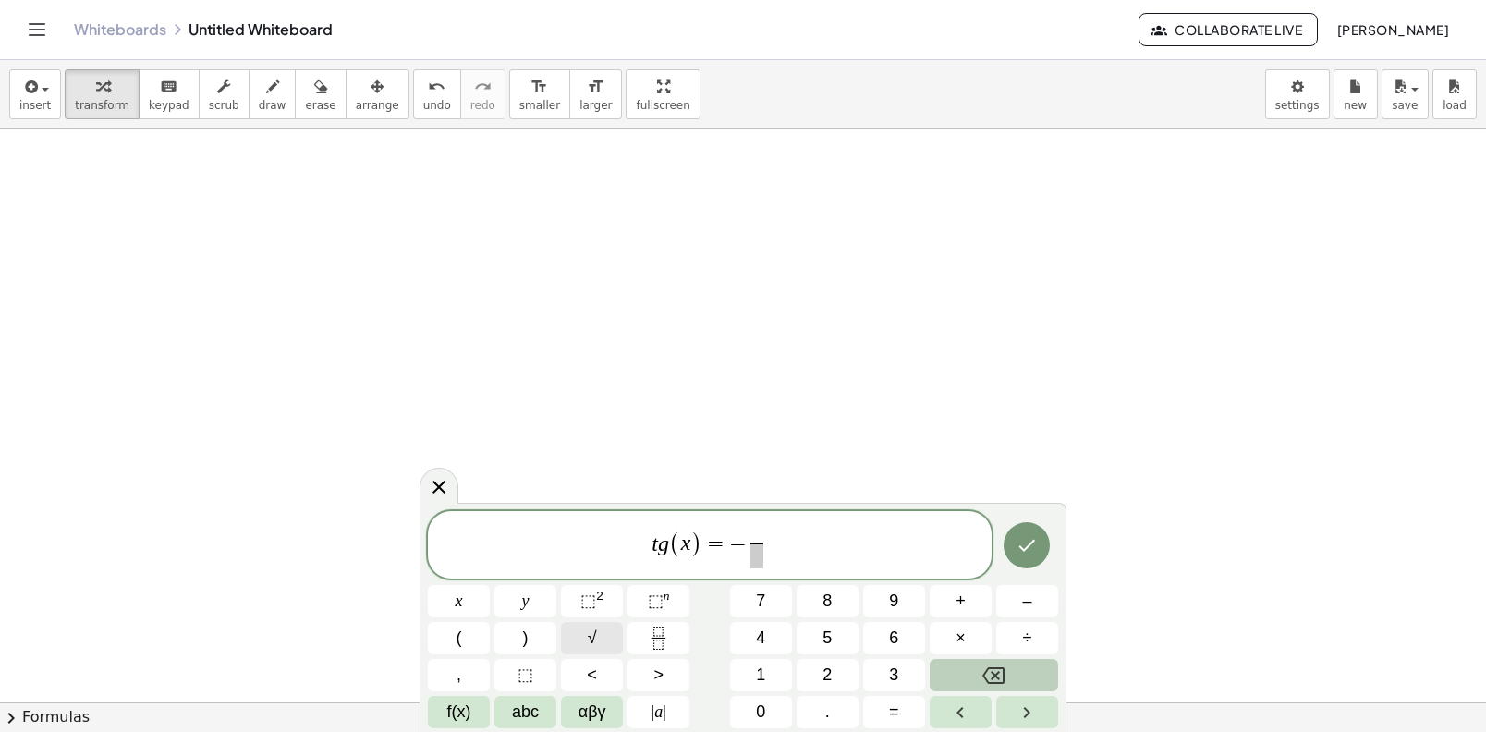
click at [597, 631] on button "√" at bounding box center [592, 638] width 62 height 32
click at [615, 624] on button "√" at bounding box center [592, 638] width 62 height 32
click at [1022, 556] on button "Done" at bounding box center [1027, 544] width 46 height 46
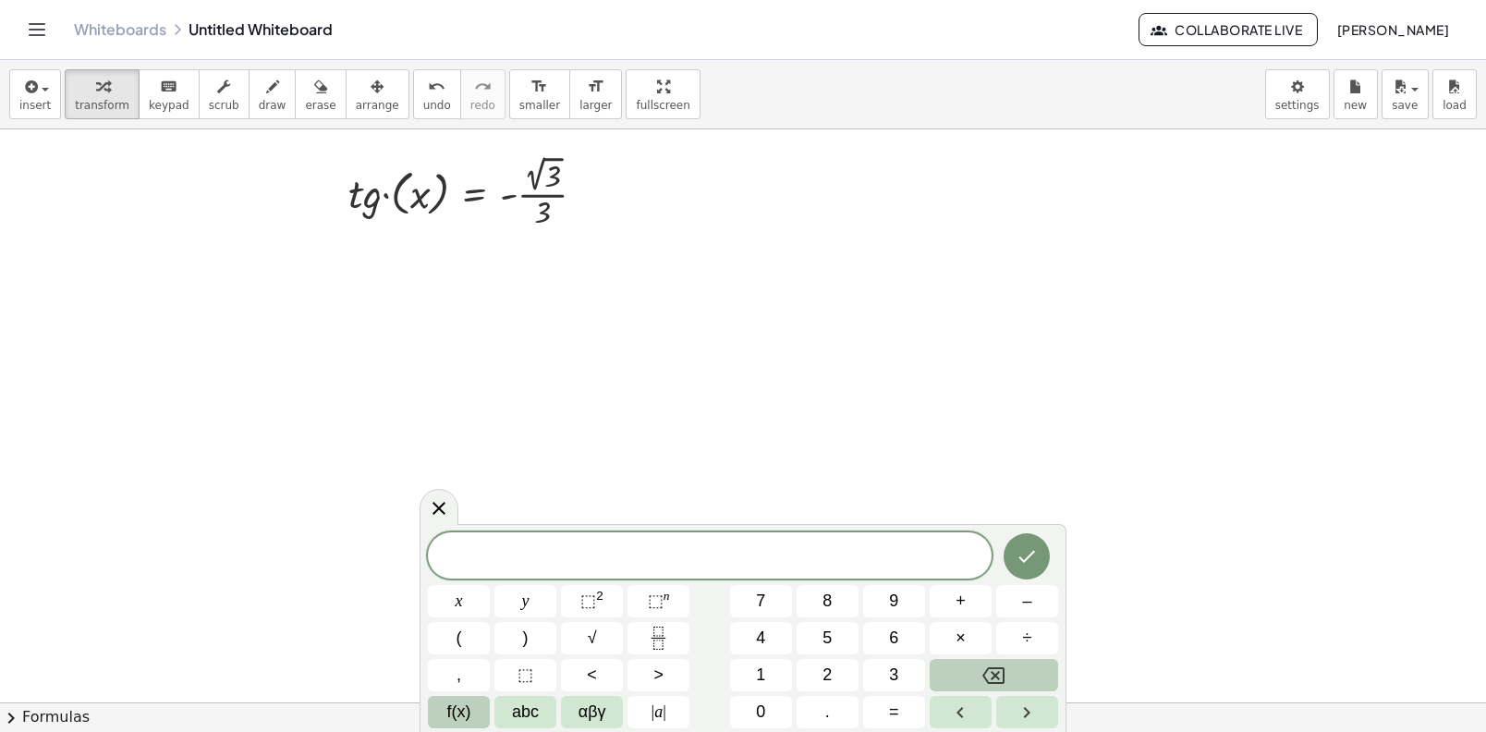
click at [482, 722] on button "f(x)" at bounding box center [459, 712] width 62 height 32
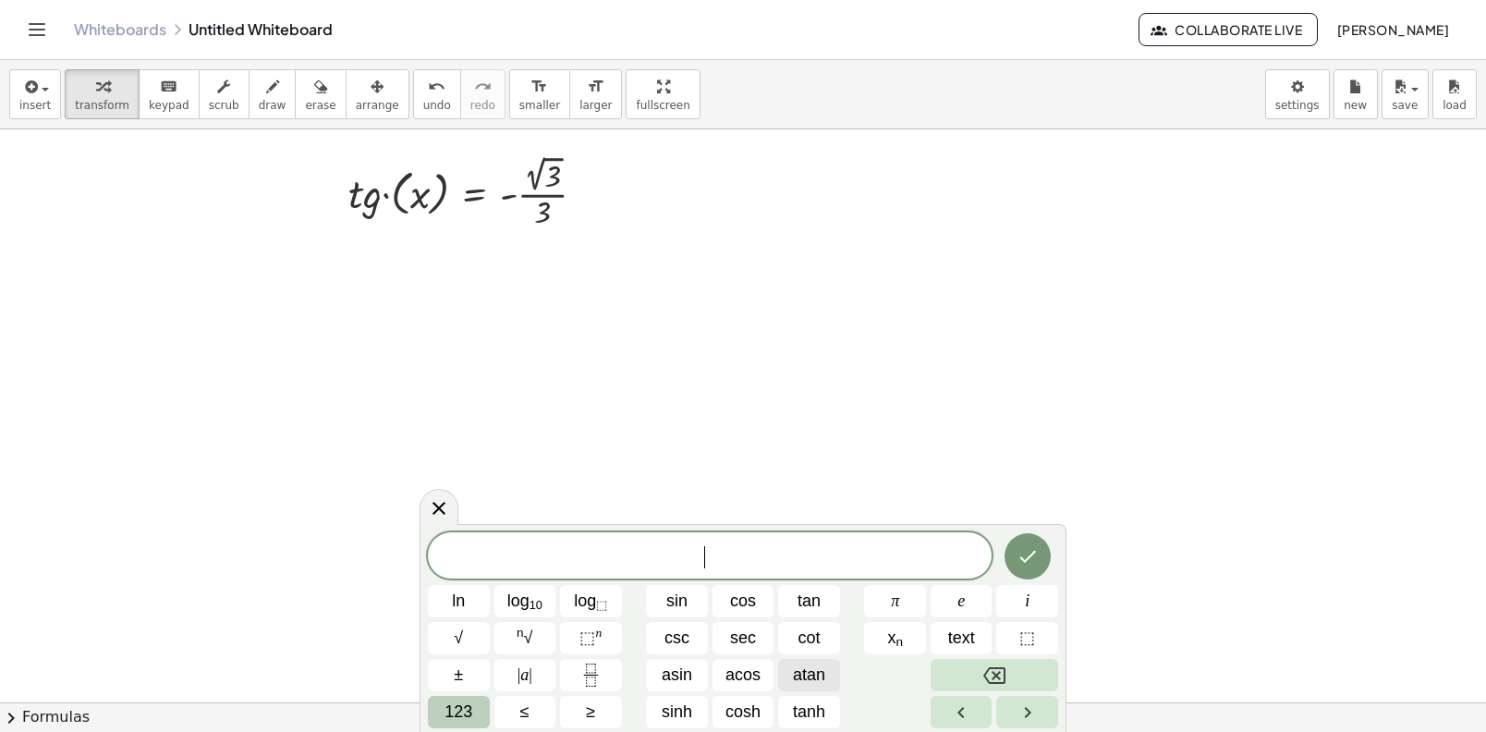
click at [793, 677] on span "atan" at bounding box center [809, 675] width 32 height 25
click at [435, 508] on icon at bounding box center [439, 508] width 22 height 22
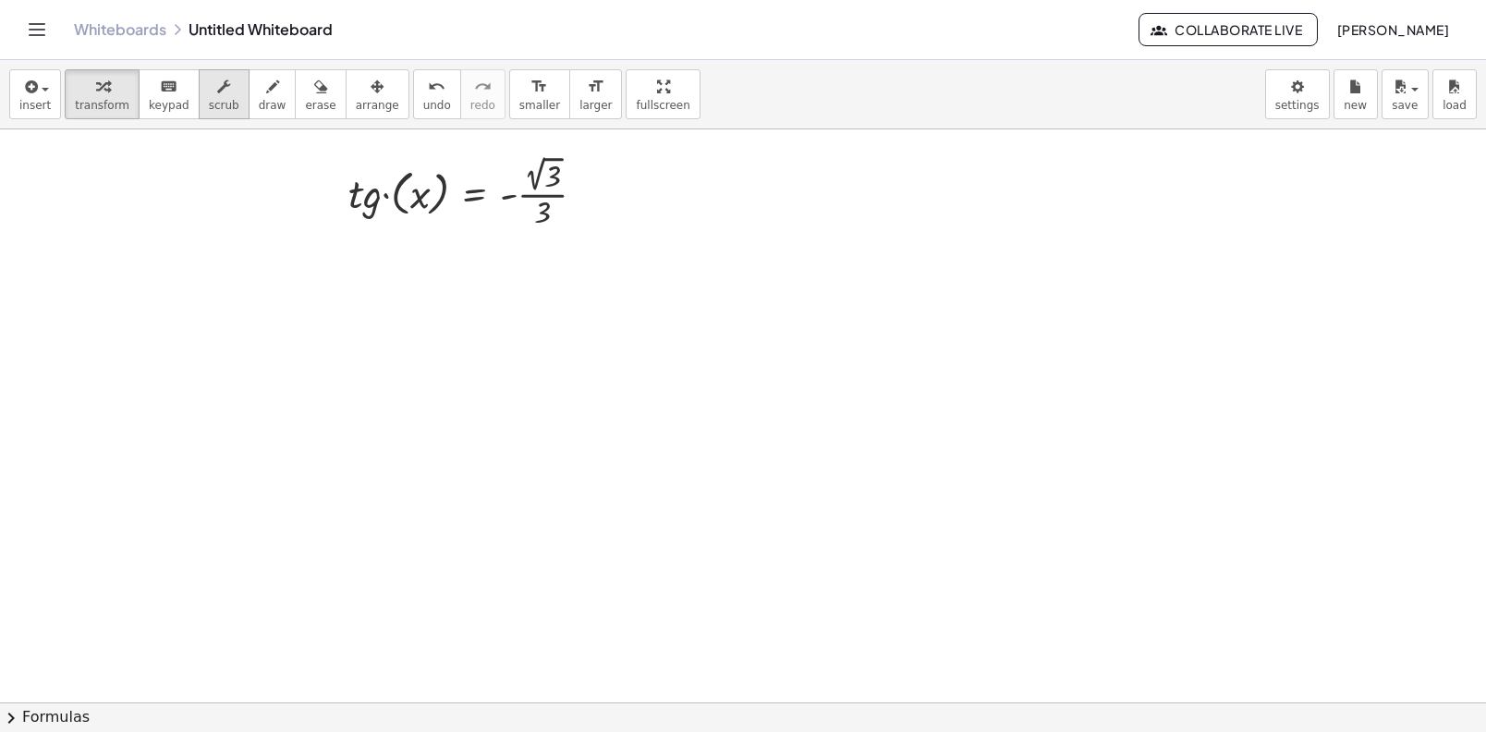
click at [224, 93] on div "button" at bounding box center [224, 86] width 30 height 22
click at [360, 200] on div at bounding box center [474, 192] width 270 height 82
click at [372, 202] on div at bounding box center [474, 192] width 270 height 82
drag, startPoint x: 366, startPoint y: 197, endPoint x: 352, endPoint y: 196, distance: 13.9
click at [352, 196] on div at bounding box center [474, 192] width 270 height 82
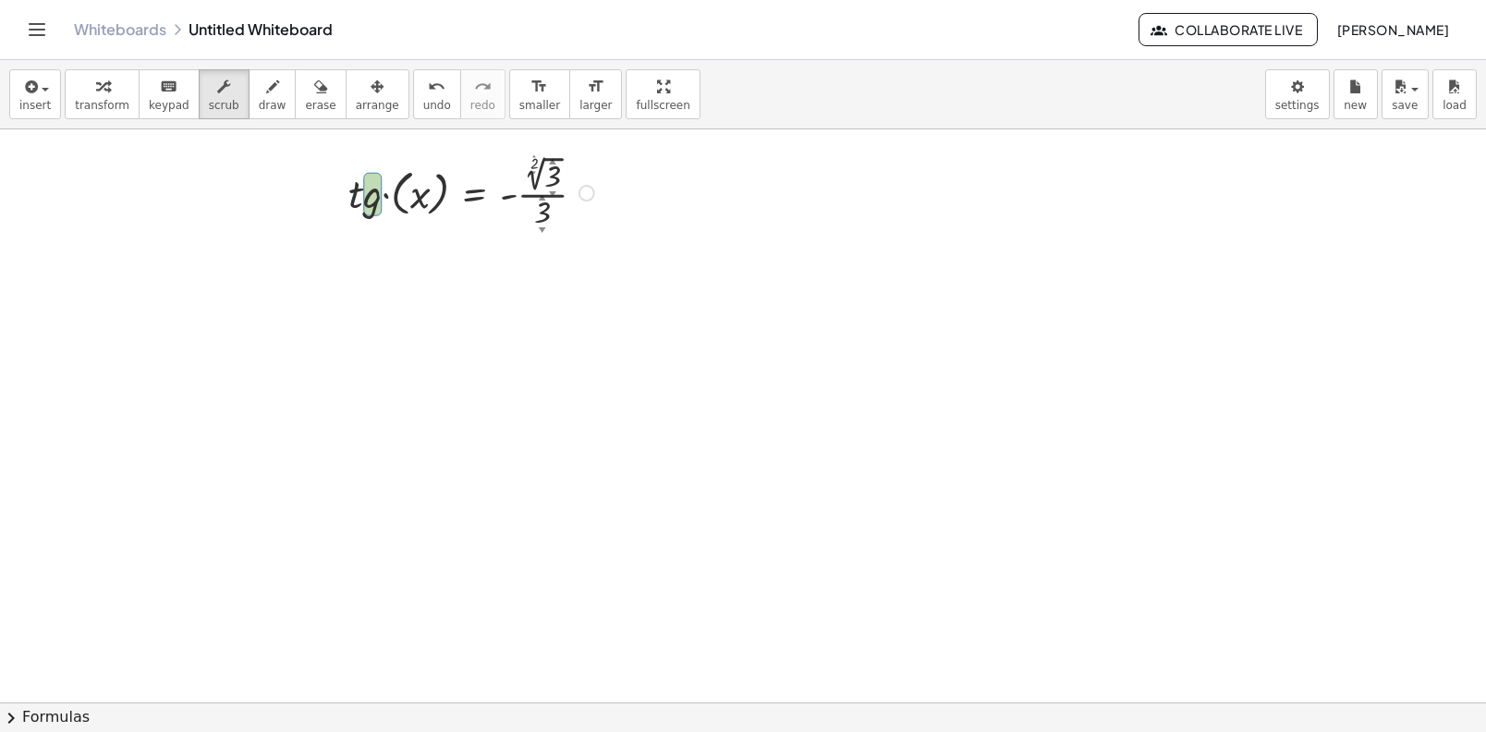
click at [361, 198] on div at bounding box center [474, 192] width 270 height 82
click at [536, 212] on div at bounding box center [474, 192] width 270 height 82
click at [116, 99] on span "transform" at bounding box center [102, 105] width 55 height 13
click at [590, 190] on div at bounding box center [587, 193] width 17 height 17
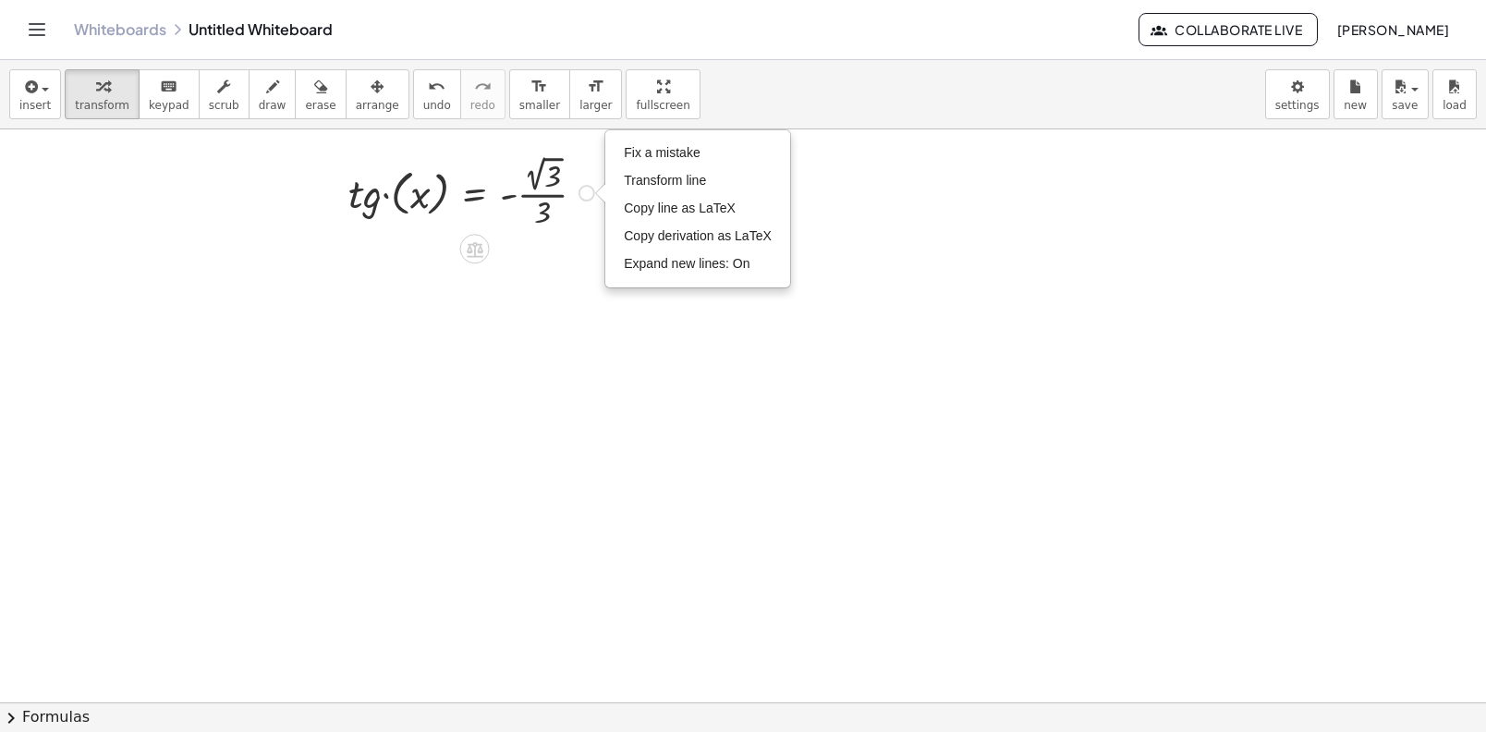
click at [384, 187] on div at bounding box center [474, 192] width 270 height 82
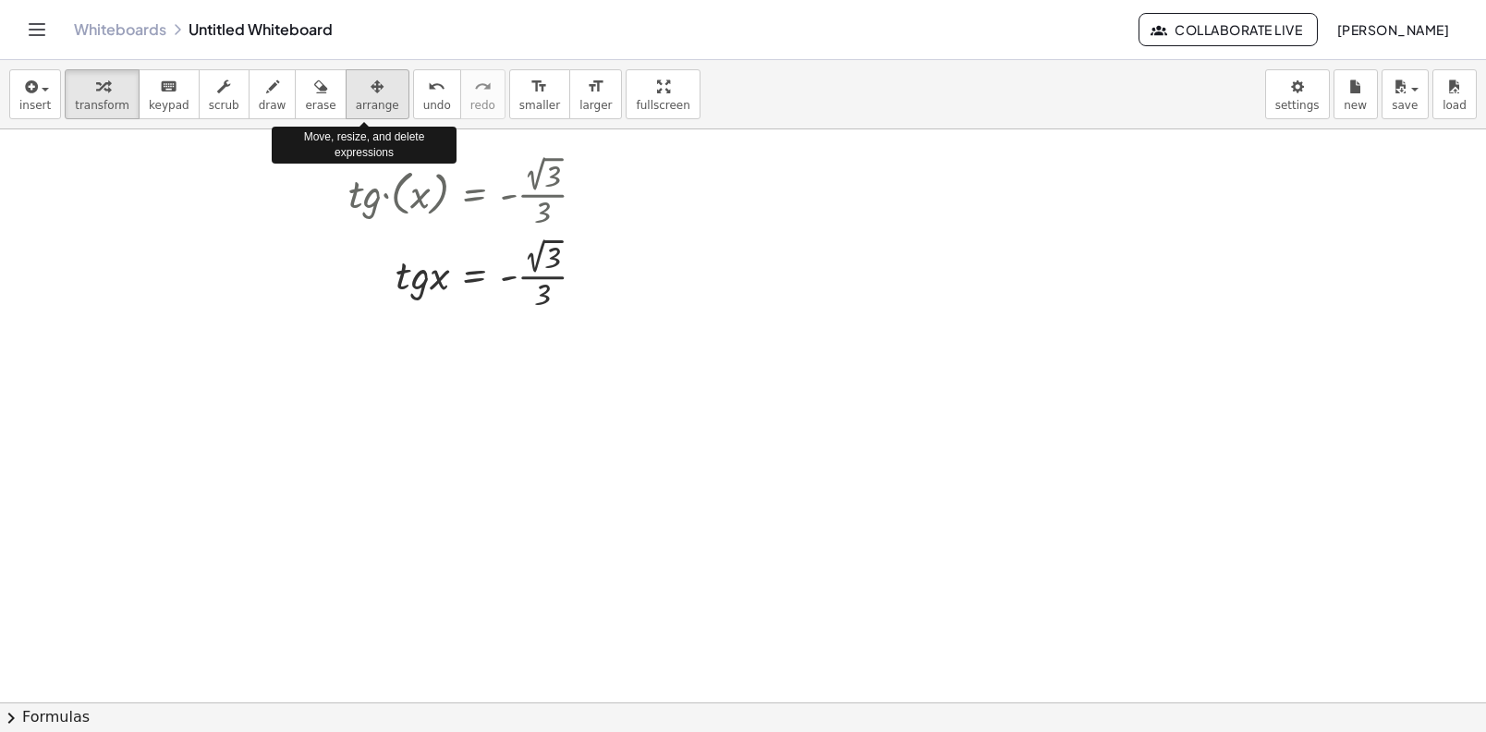
click at [387, 92] on button "arrange" at bounding box center [378, 94] width 64 height 50
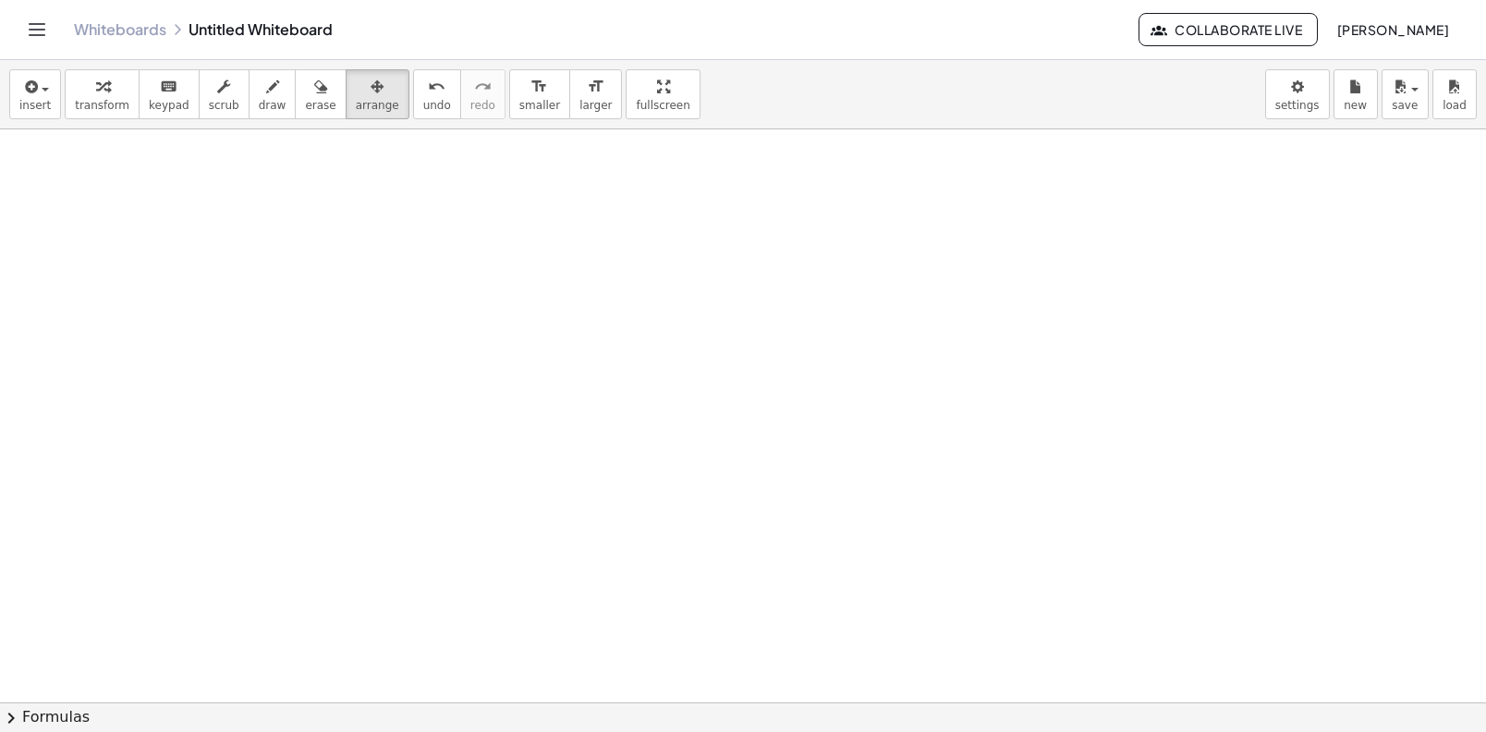
click at [74, 60] on div "insert select one: Math Expression Function Text Youtube Video Graphing Geometr…" at bounding box center [743, 94] width 1486 height 69
click at [105, 116] on button "transform" at bounding box center [102, 94] width 75 height 50
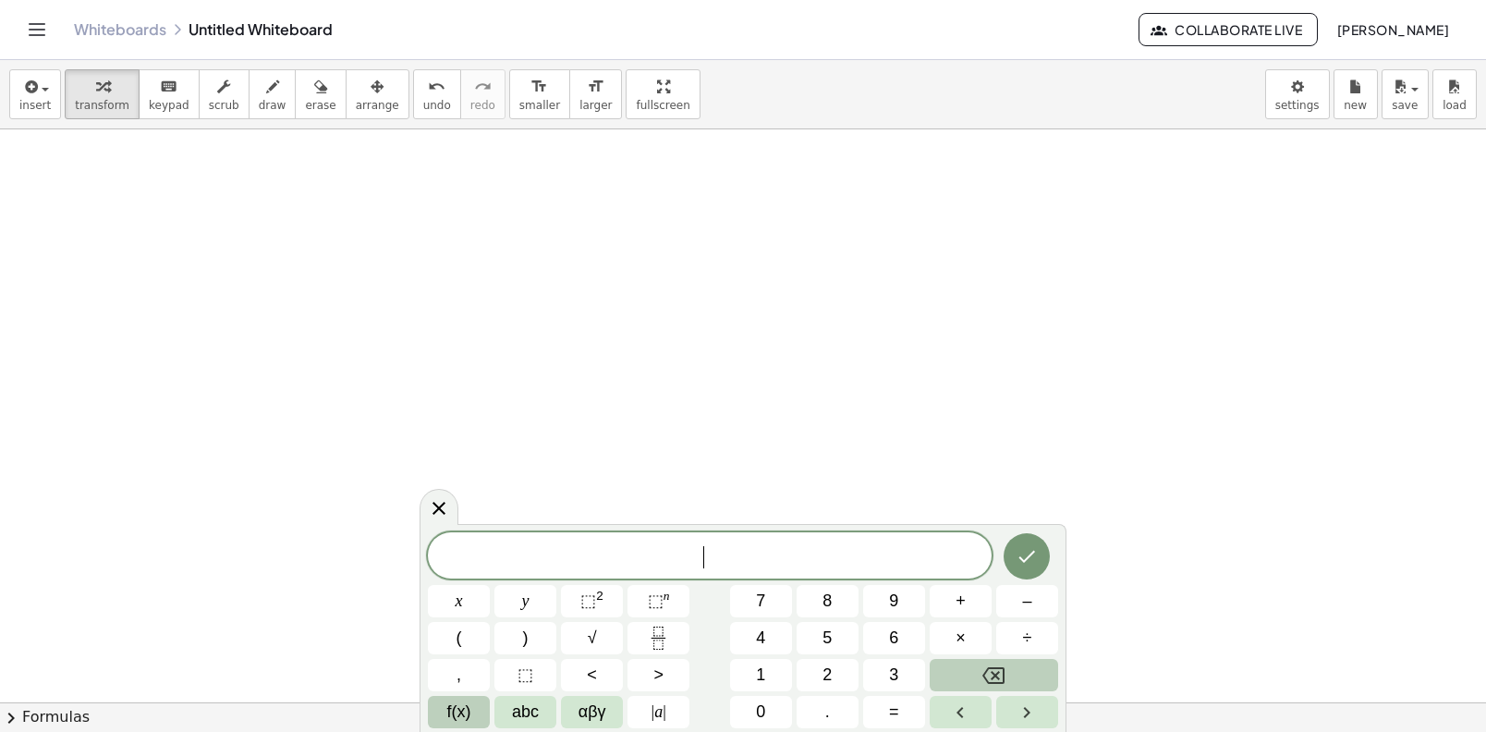
click at [453, 717] on span "f(x)" at bounding box center [459, 712] width 24 height 25
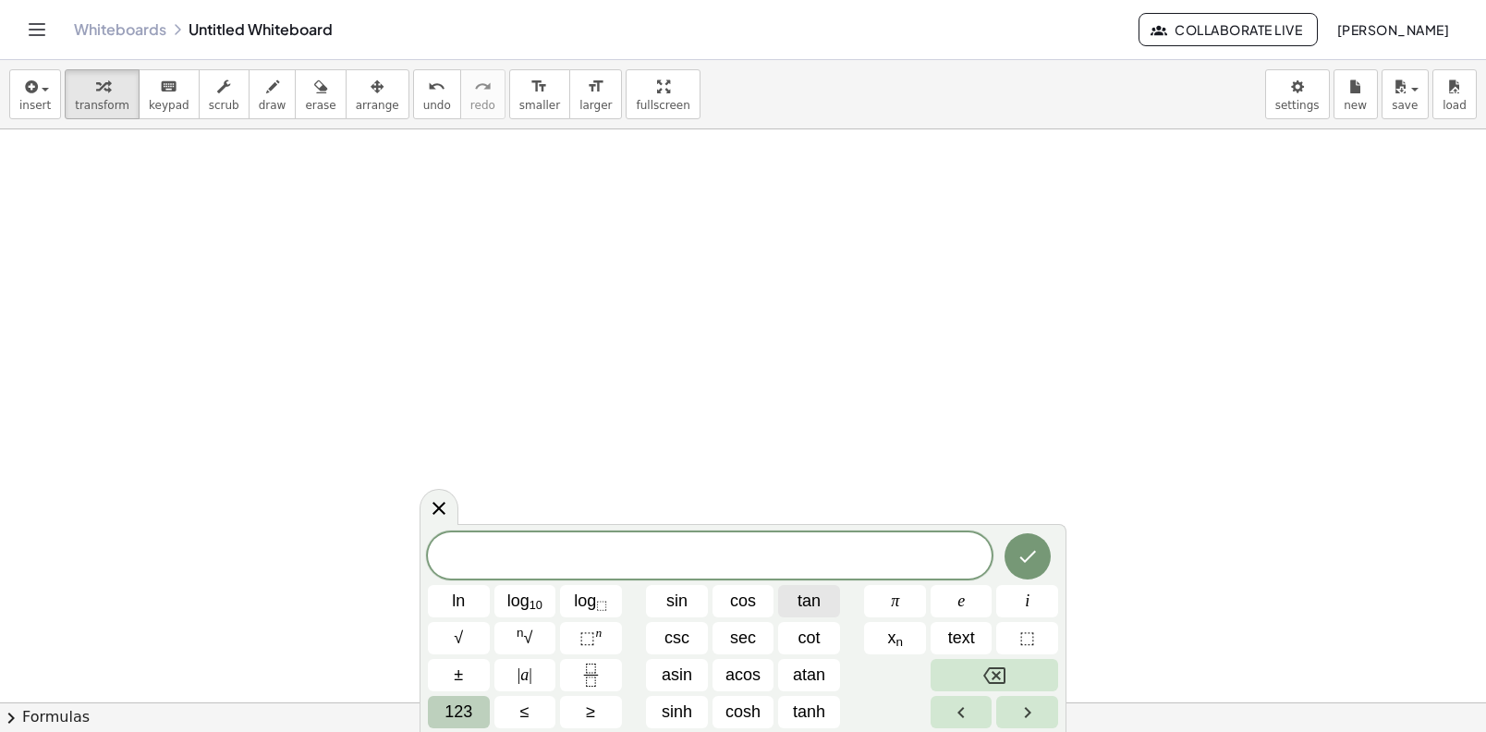
click at [800, 614] on button "tan" at bounding box center [809, 601] width 62 height 32
click at [488, 702] on button "123" at bounding box center [459, 712] width 62 height 32
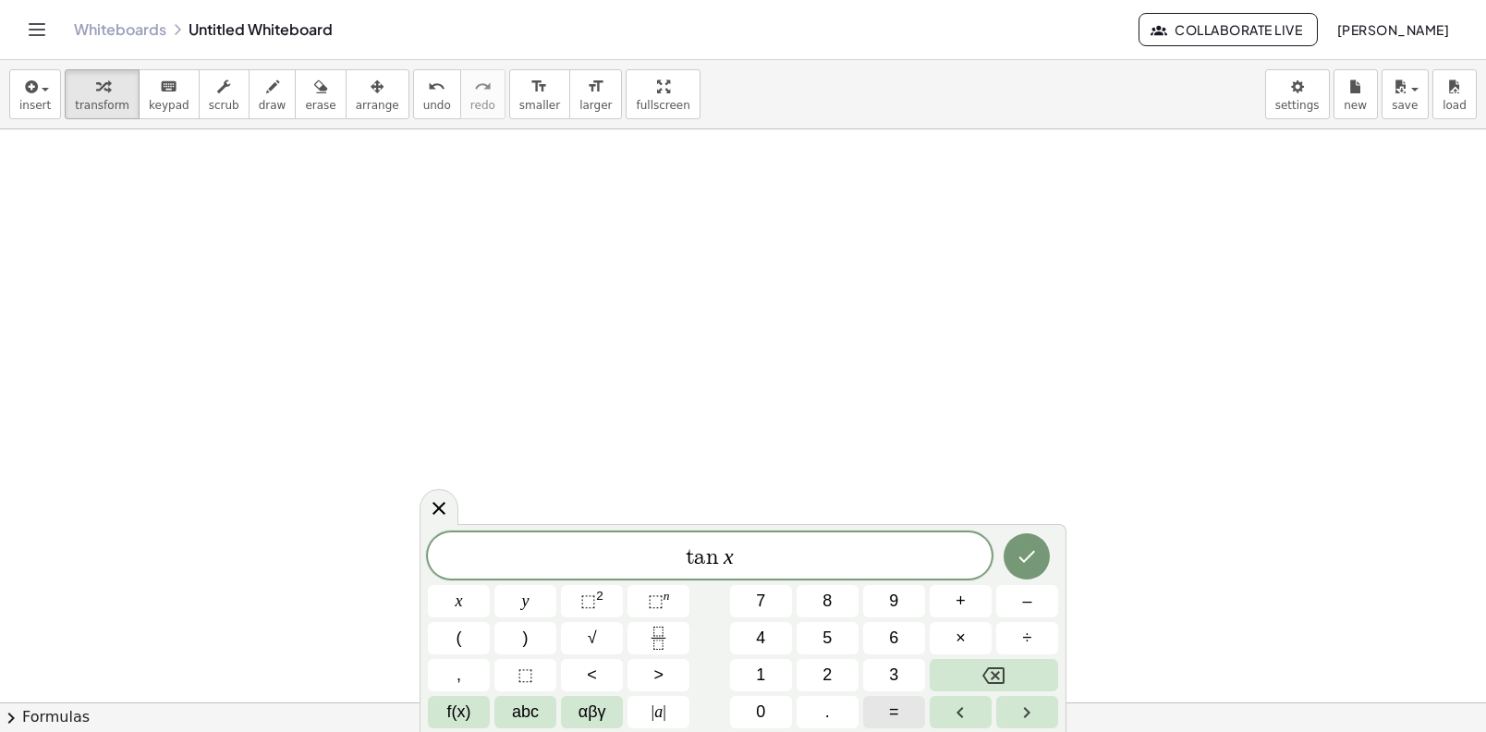
click at [872, 712] on button "=" at bounding box center [894, 712] width 62 height 32
click at [657, 627] on icon "Fraction" at bounding box center [657, 631] width 9 height 9
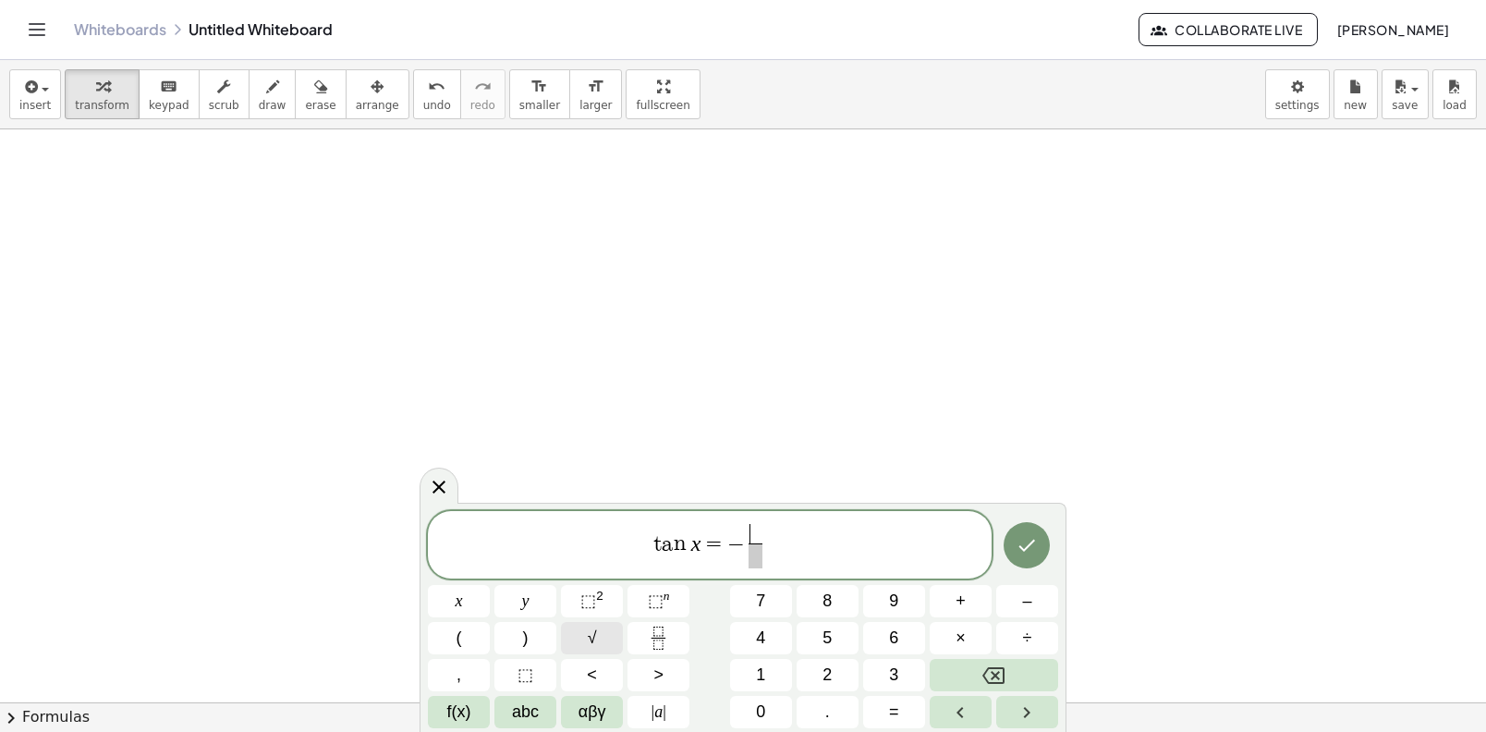
click at [586, 625] on button "√" at bounding box center [592, 638] width 62 height 32
click at [692, 545] on span "=" at bounding box center [701, 543] width 27 height 22
click at [1041, 543] on button "Done" at bounding box center [1027, 544] width 46 height 46
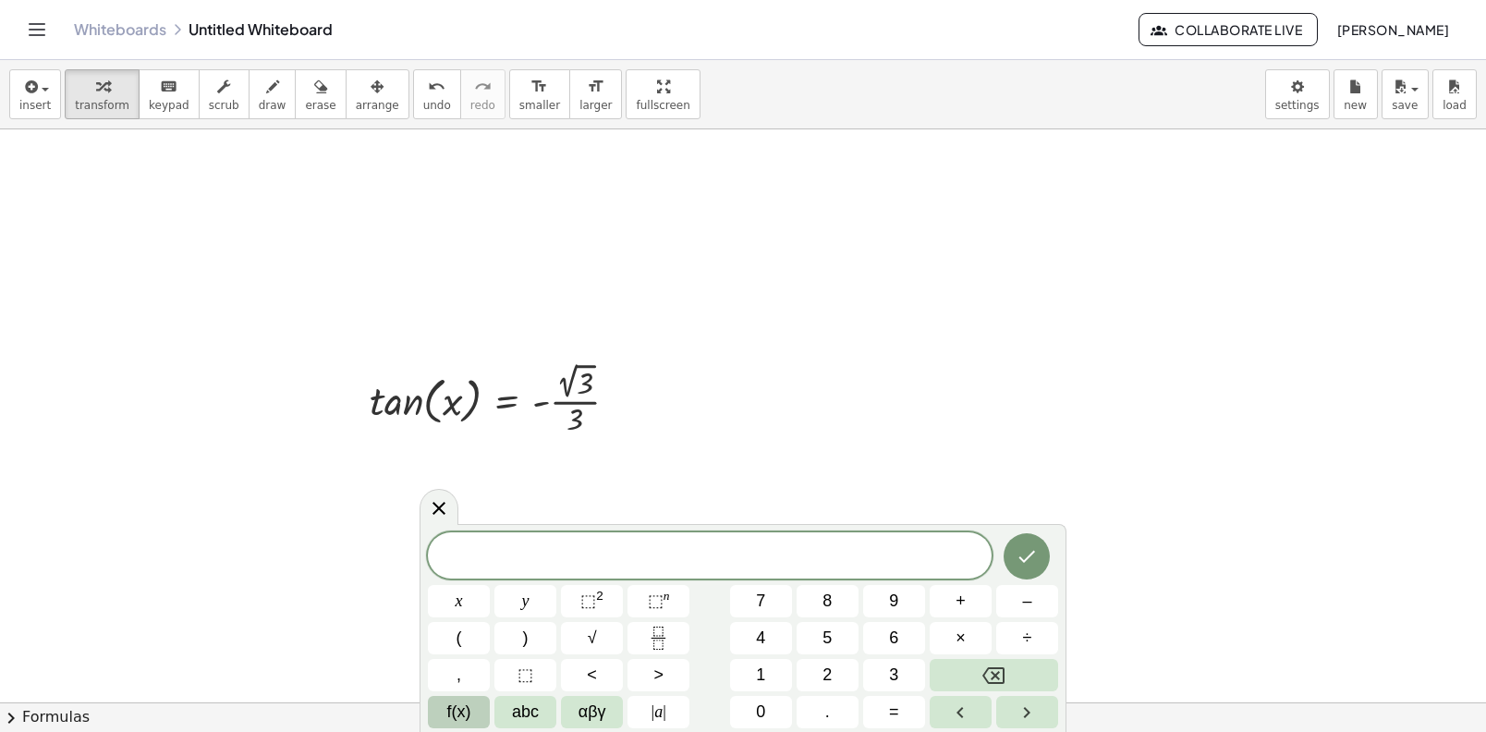
click at [486, 716] on button "f(x)" at bounding box center [459, 712] width 62 height 32
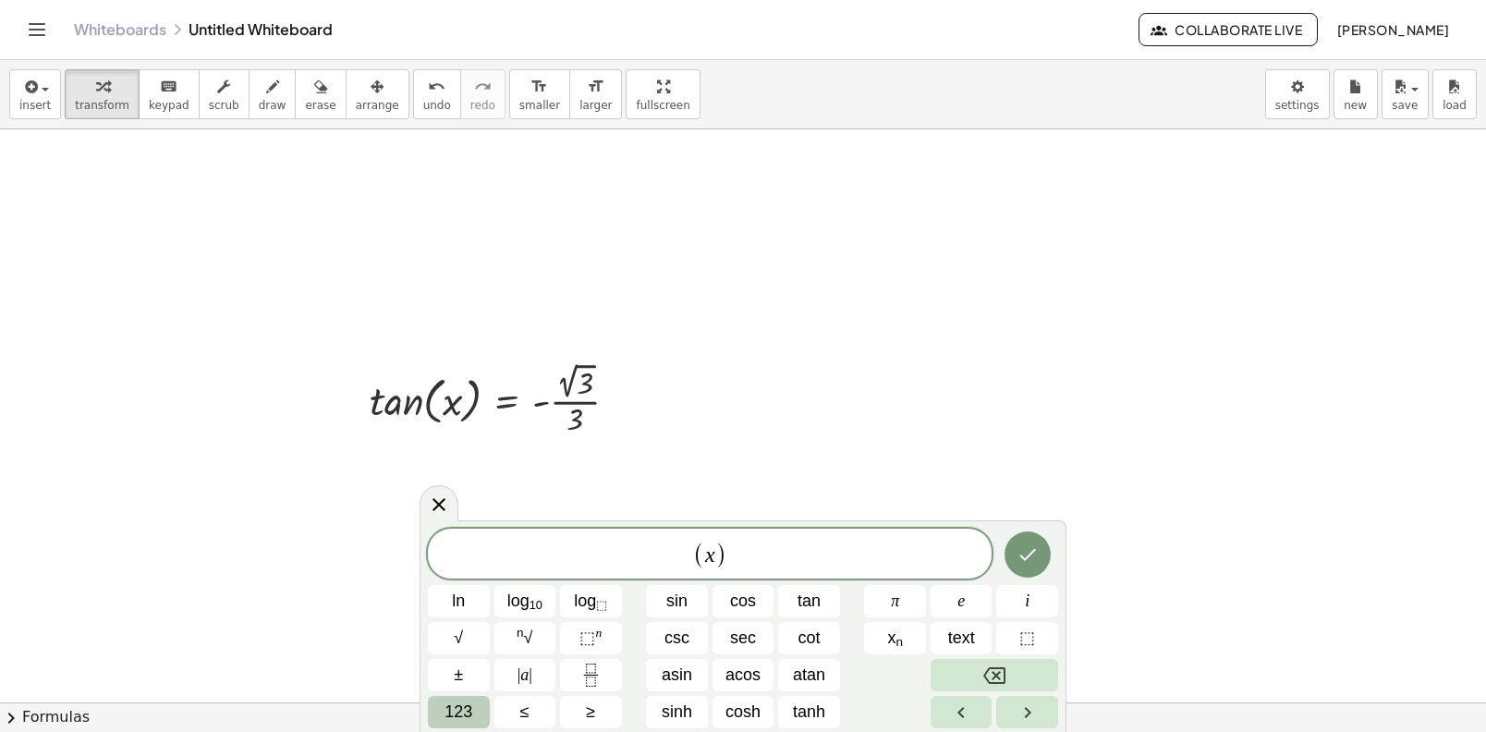
click at [429, 718] on button "123" at bounding box center [459, 712] width 62 height 32
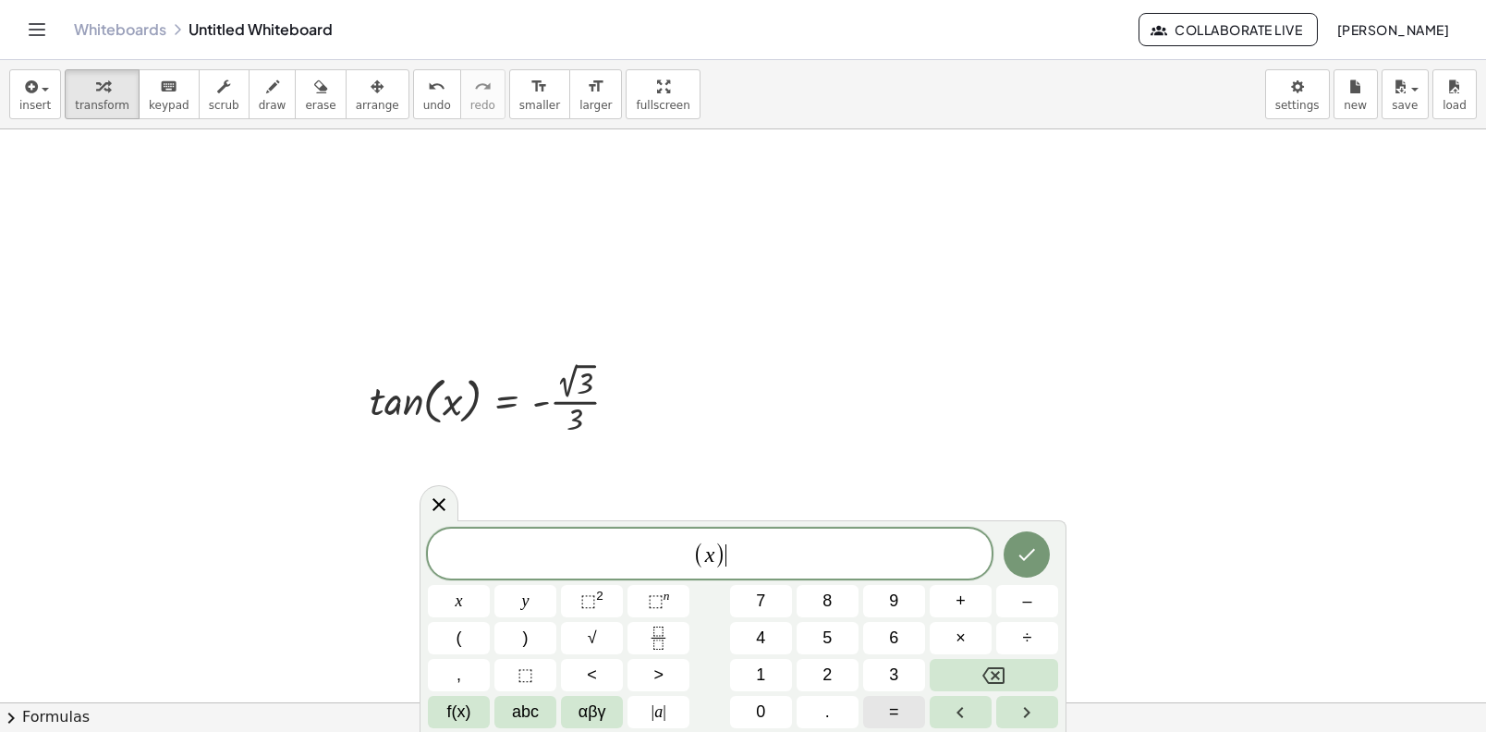
click at [888, 726] on button "=" at bounding box center [894, 712] width 62 height 32
click at [460, 720] on span "f(x)" at bounding box center [459, 712] width 24 height 25
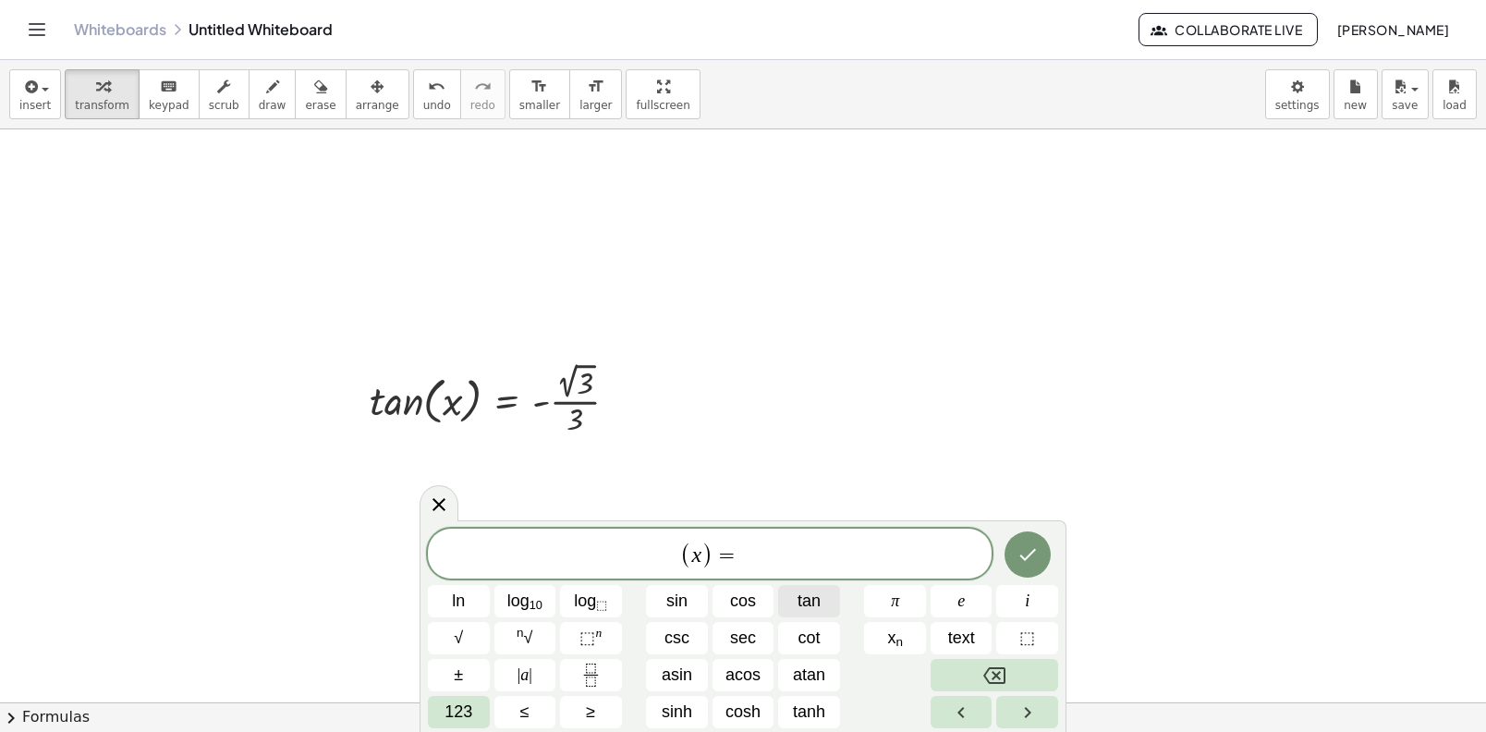
click at [815, 608] on span "tan" at bounding box center [809, 601] width 23 height 25
click at [489, 720] on button "123" at bounding box center [459, 712] width 62 height 32
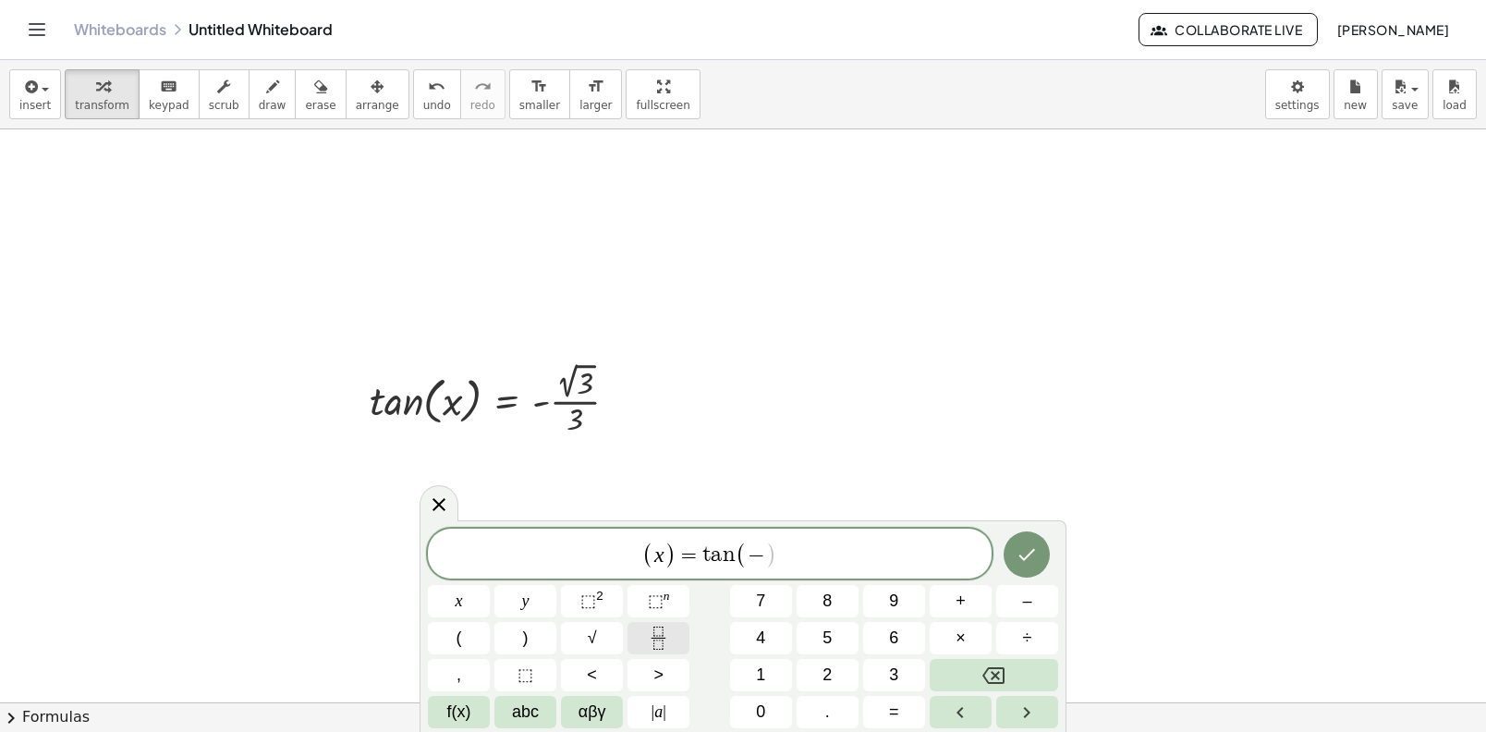
click at [667, 629] on icon "Fraction" at bounding box center [658, 638] width 23 height 23
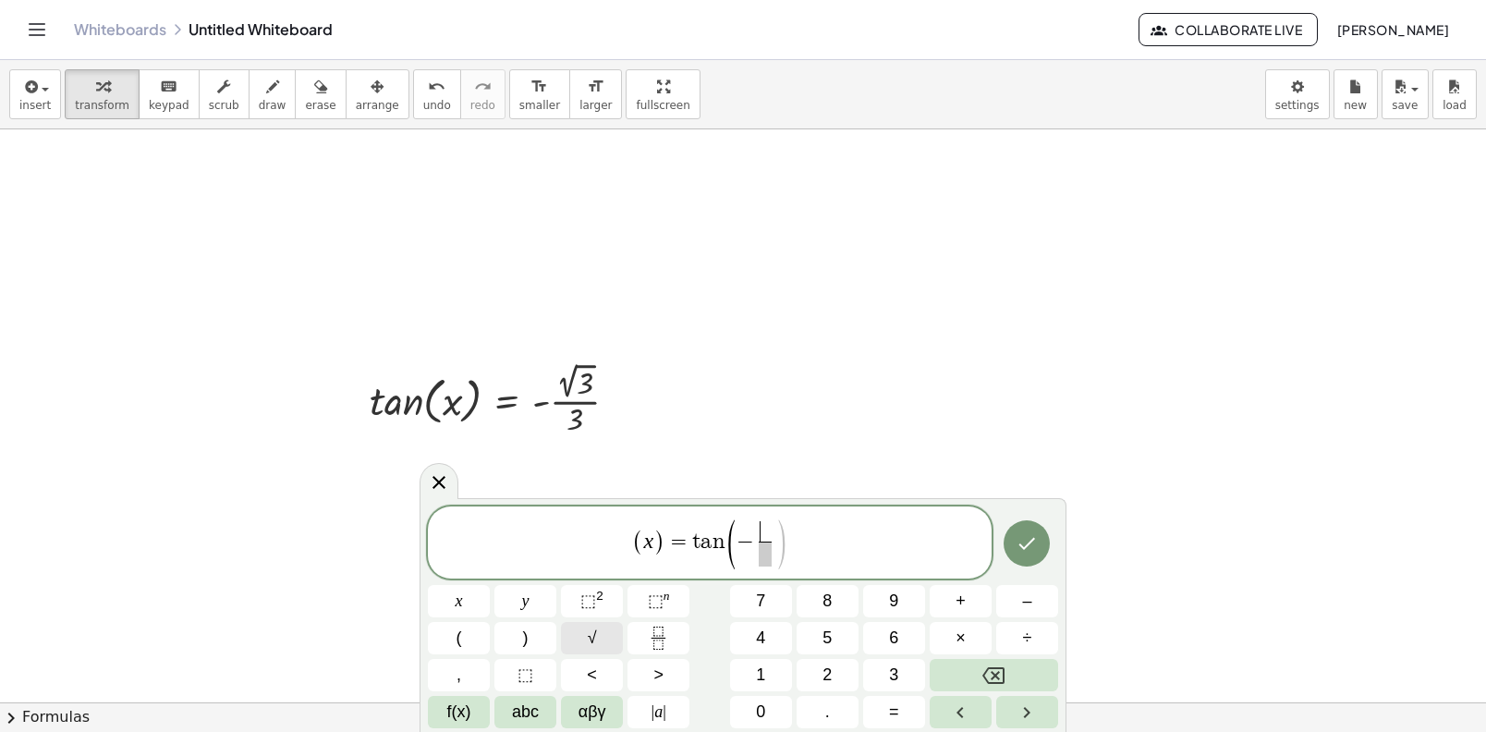
click at [585, 631] on button "√" at bounding box center [592, 638] width 62 height 32
click at [1015, 553] on button "Done" at bounding box center [1027, 541] width 46 height 46
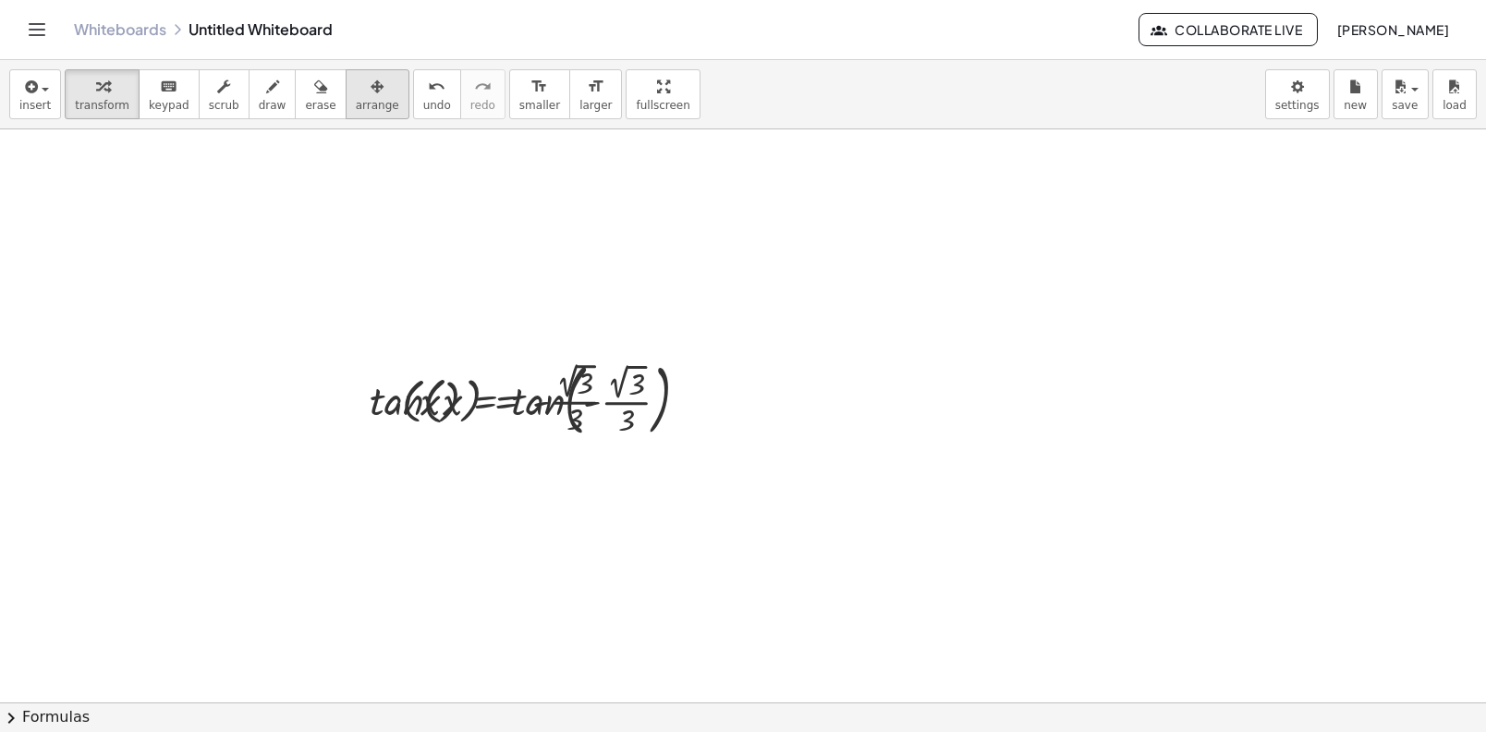
click at [373, 104] on span "arrange" at bounding box center [377, 105] width 43 height 13
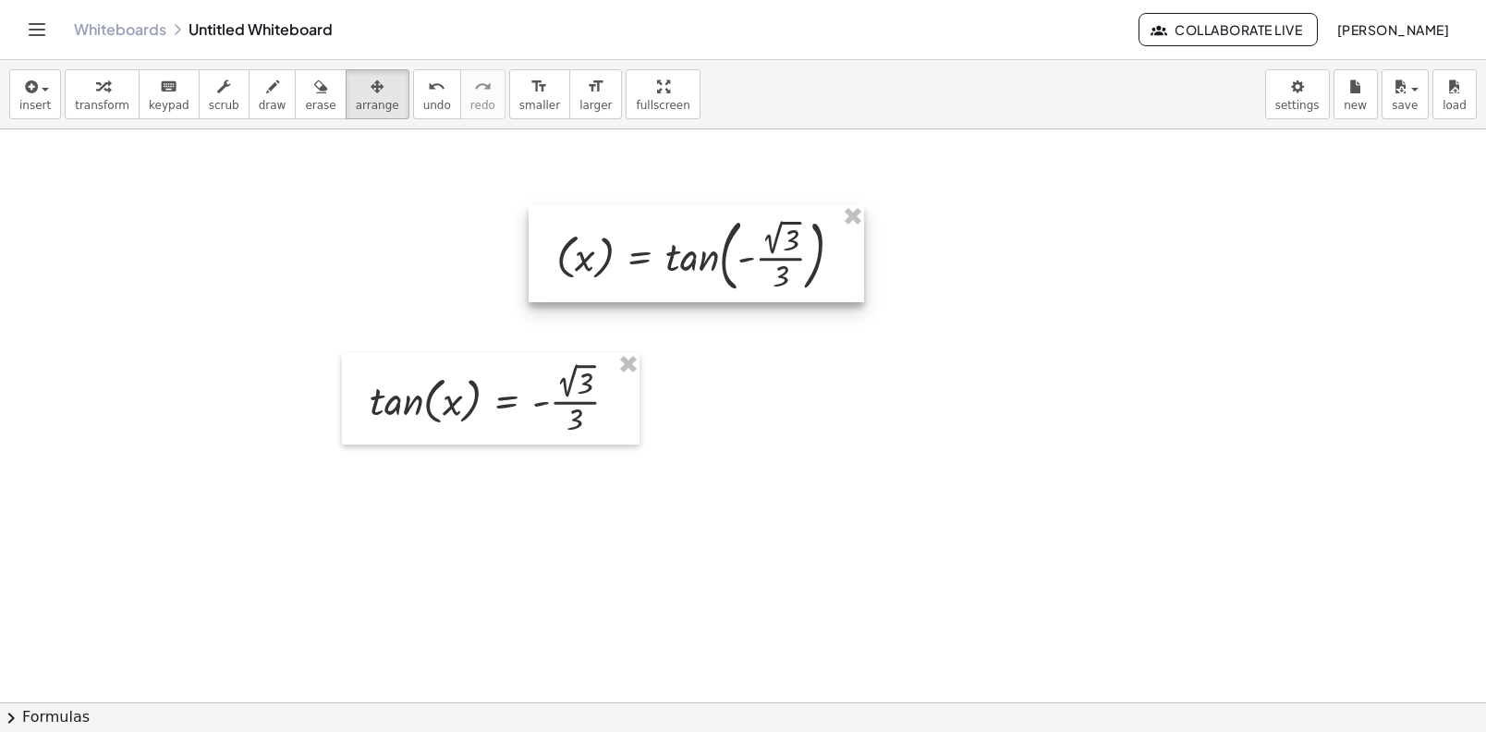
drag, startPoint x: 617, startPoint y: 399, endPoint x: 709, endPoint y: 248, distance: 177.0
click at [701, 245] on div at bounding box center [696, 253] width 335 height 97
click at [709, 248] on div at bounding box center [706, 253] width 335 height 97
click at [718, 281] on div at bounding box center [706, 253] width 335 height 97
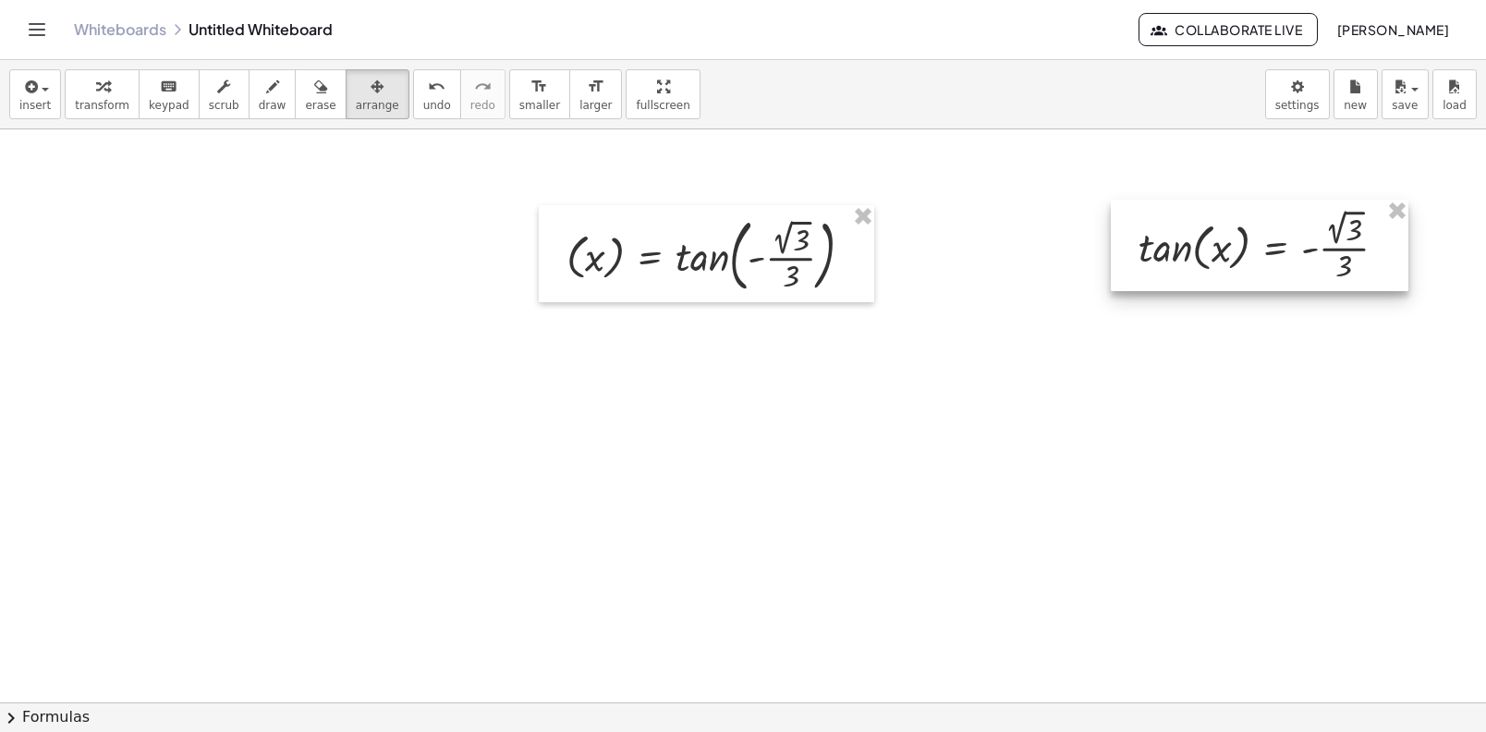
drag, startPoint x: 639, startPoint y: 367, endPoint x: 1308, endPoint y: 214, distance: 686.3
click at [1306, 222] on div at bounding box center [1260, 245] width 298 height 91
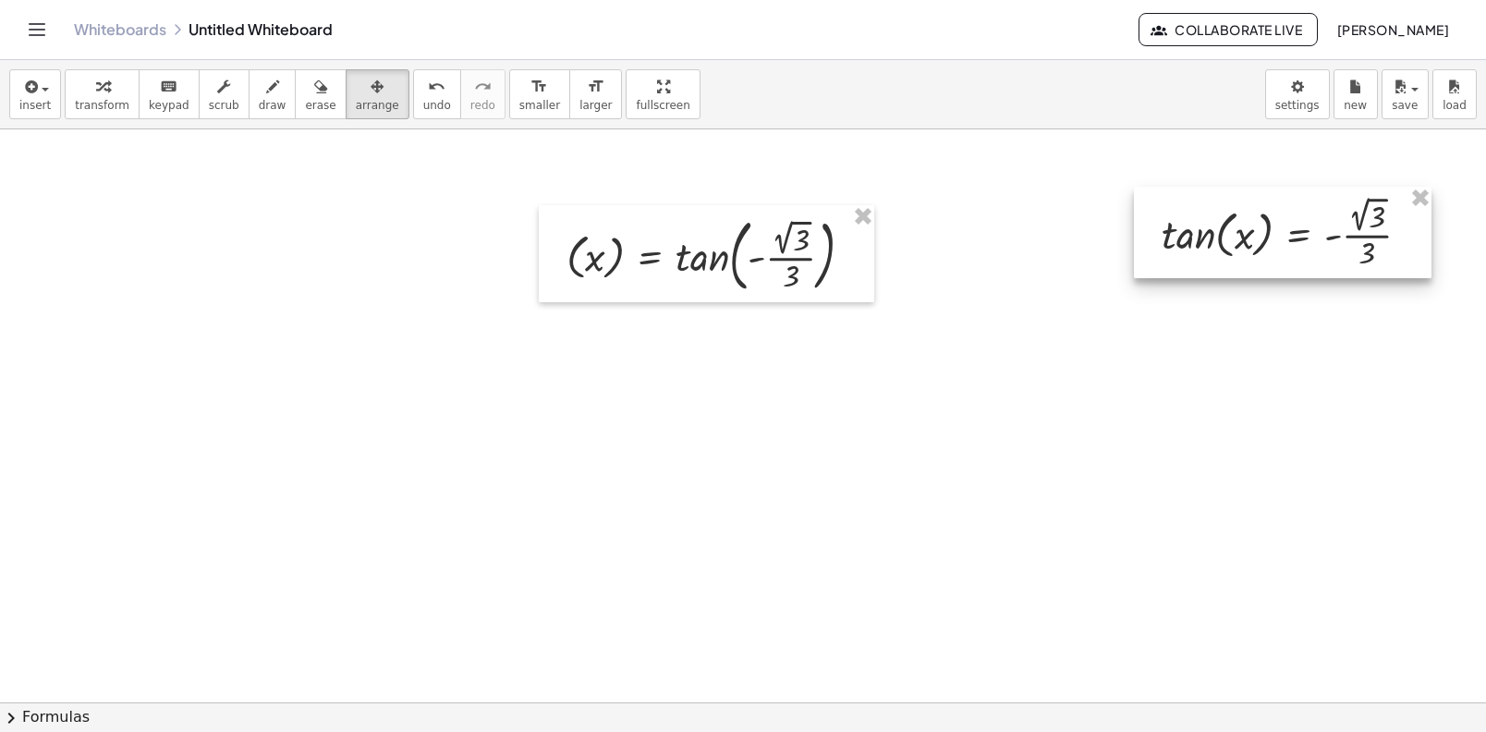
click at [1330, 187] on div at bounding box center [1283, 232] width 298 height 91
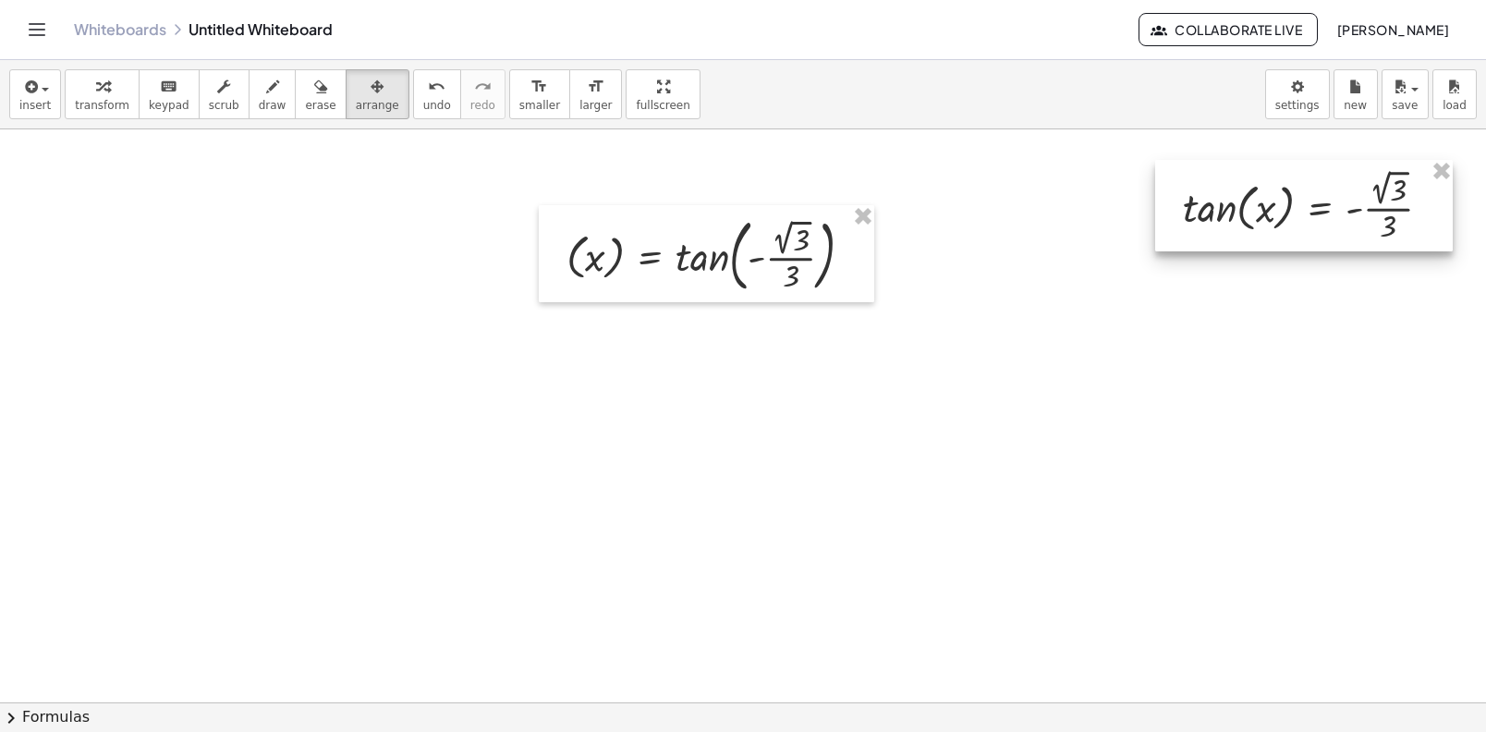
click at [1335, 177] on div at bounding box center [1304, 205] width 298 height 91
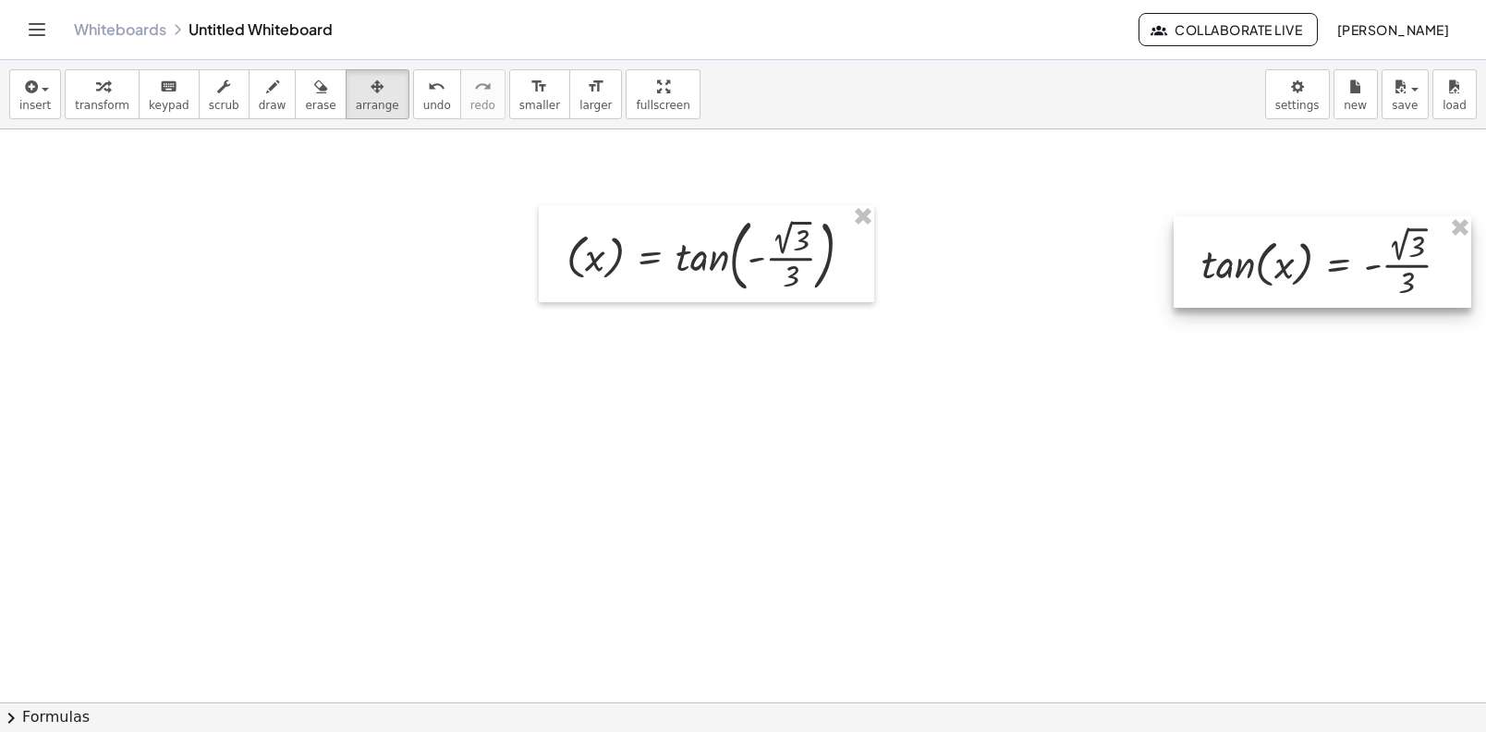
drag, startPoint x: 1345, startPoint y: 219, endPoint x: 1363, endPoint y: 273, distance: 56.7
click at [1363, 273] on div at bounding box center [1323, 261] width 298 height 91
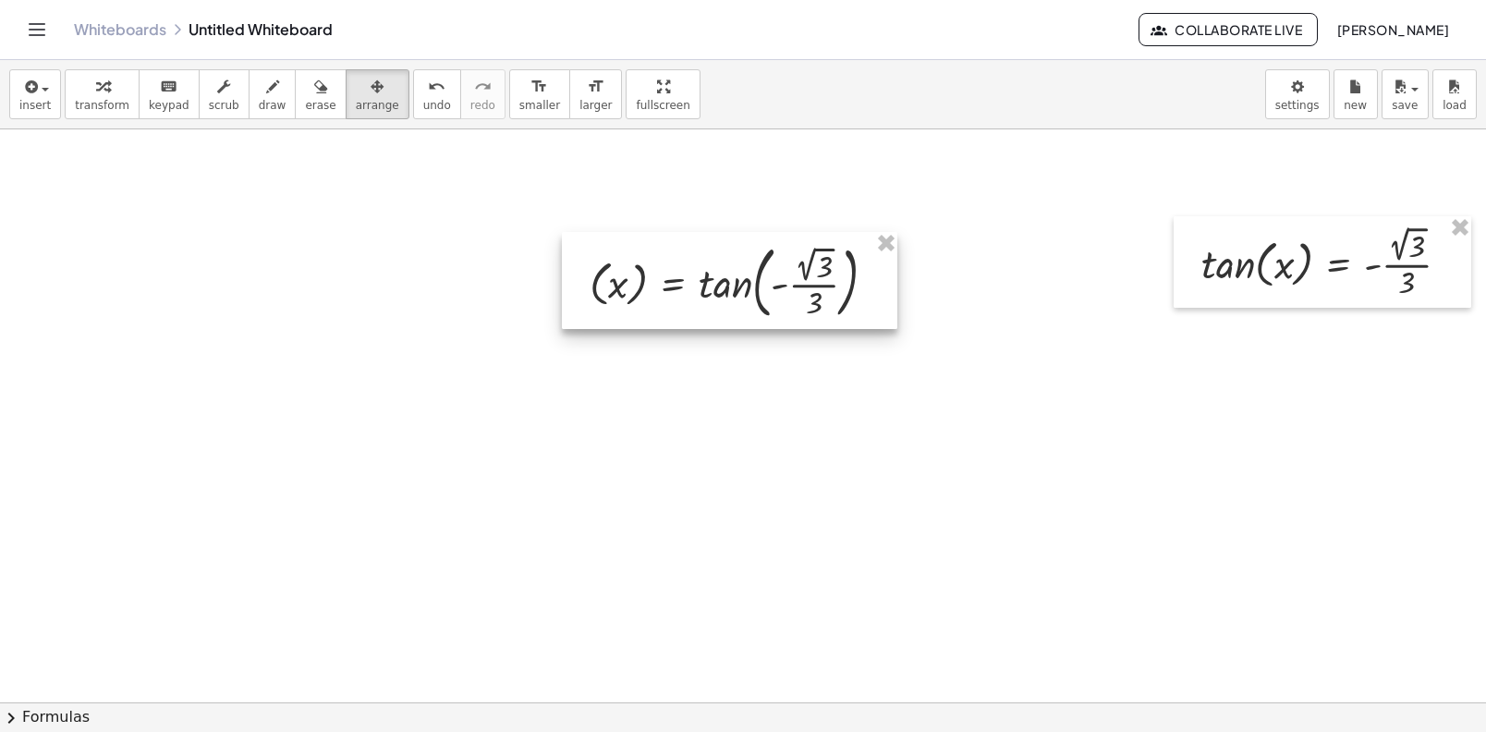
drag, startPoint x: 809, startPoint y: 251, endPoint x: 831, endPoint y: 278, distance: 34.8
click at [832, 278] on div at bounding box center [729, 280] width 335 height 97
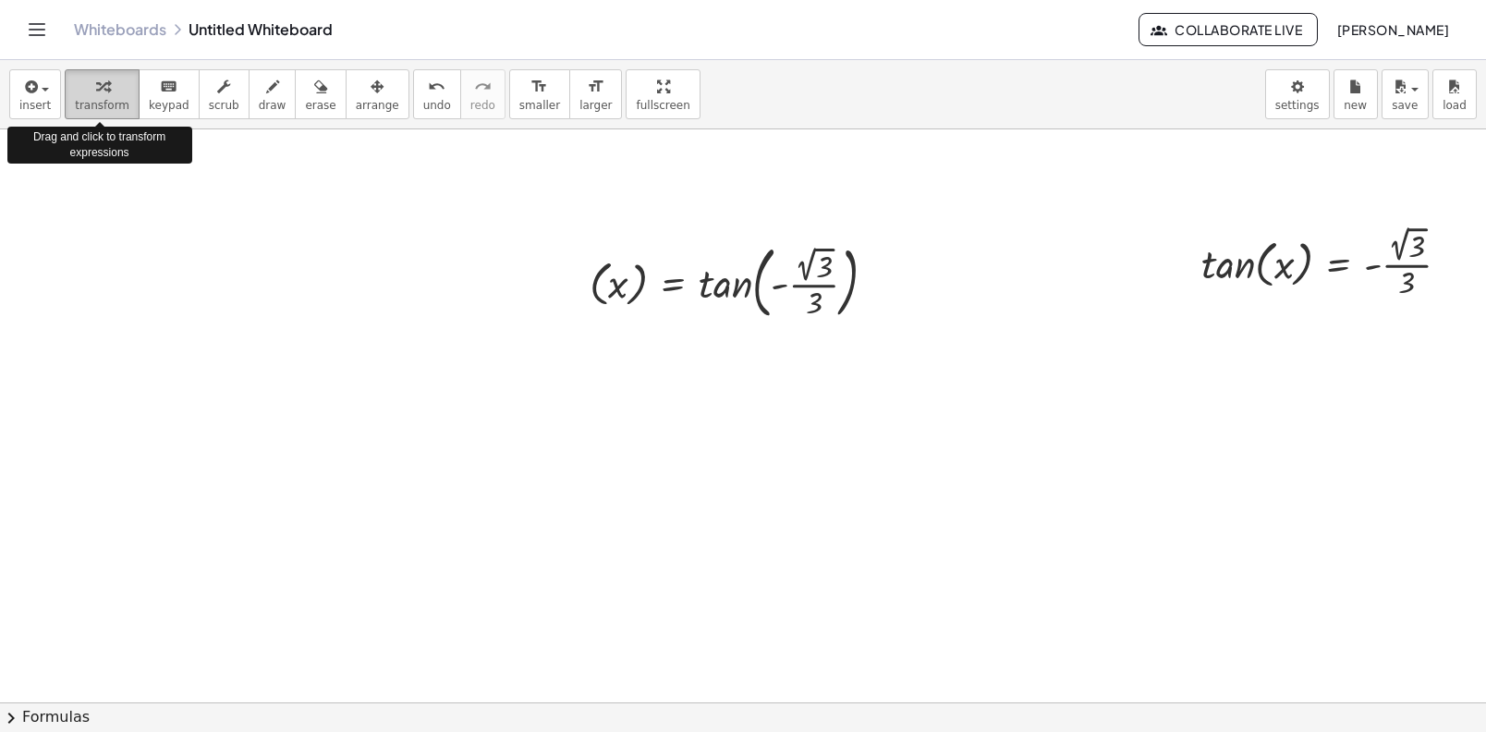
click at [100, 94] on icon "button" at bounding box center [102, 87] width 13 height 22
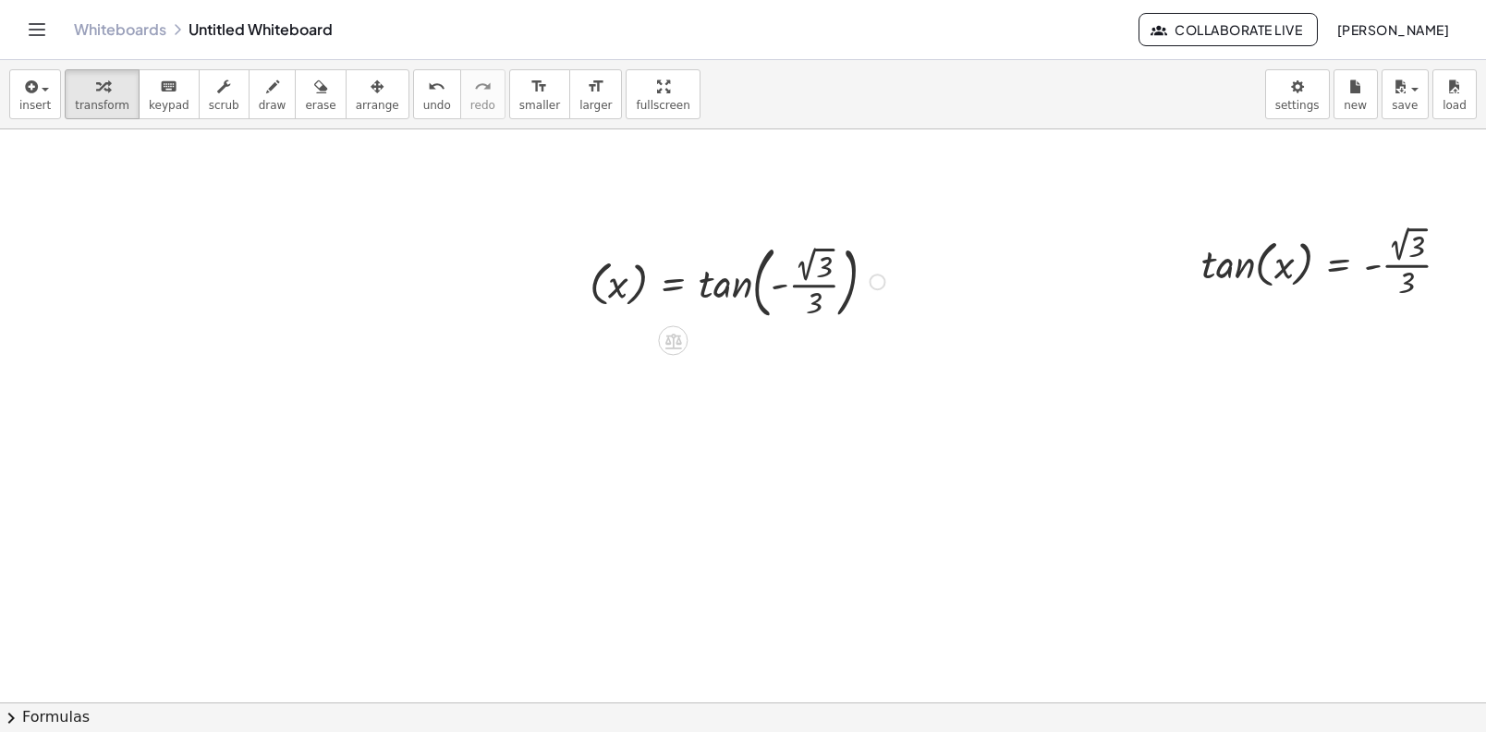
click at [802, 272] on div at bounding box center [740, 281] width 320 height 88
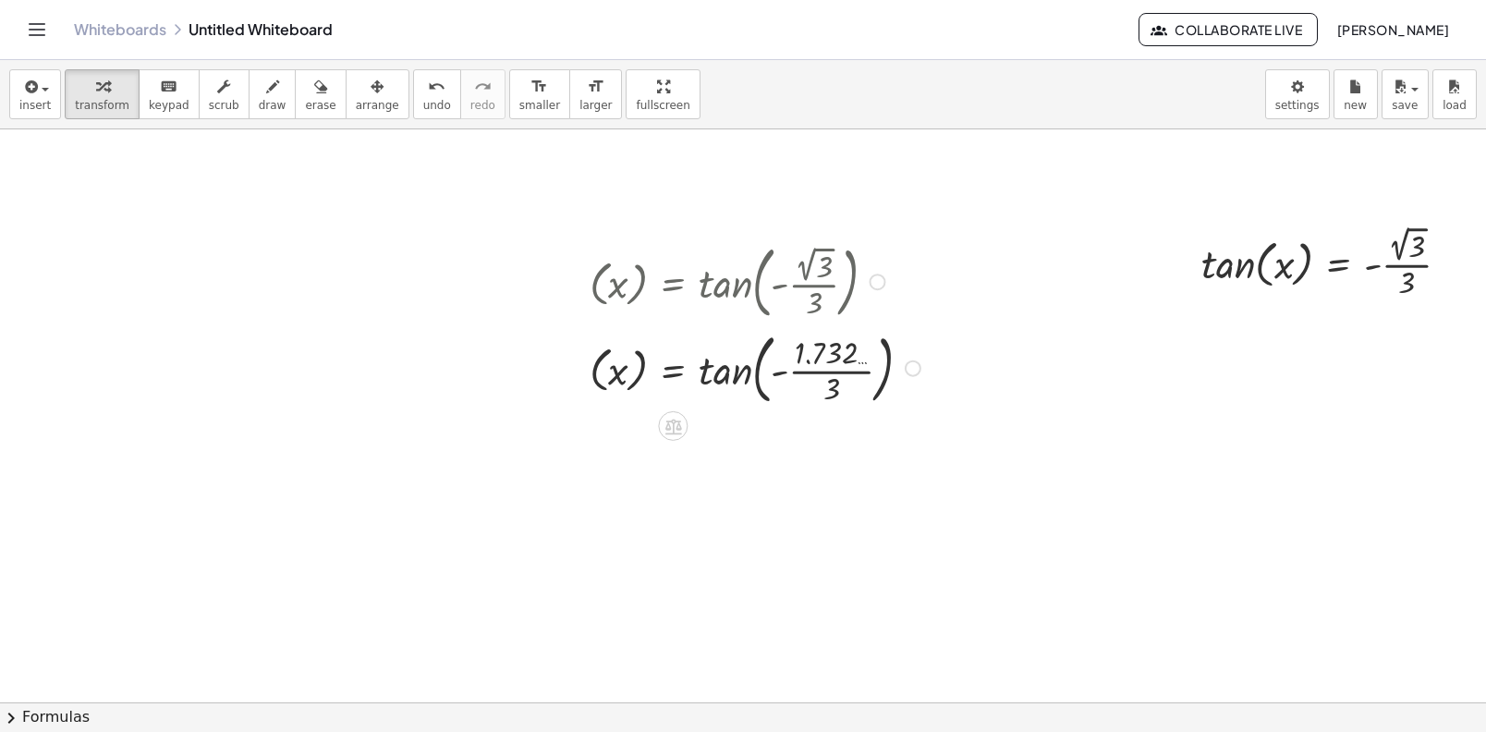
click at [835, 374] on div at bounding box center [757, 366] width 355 height 85
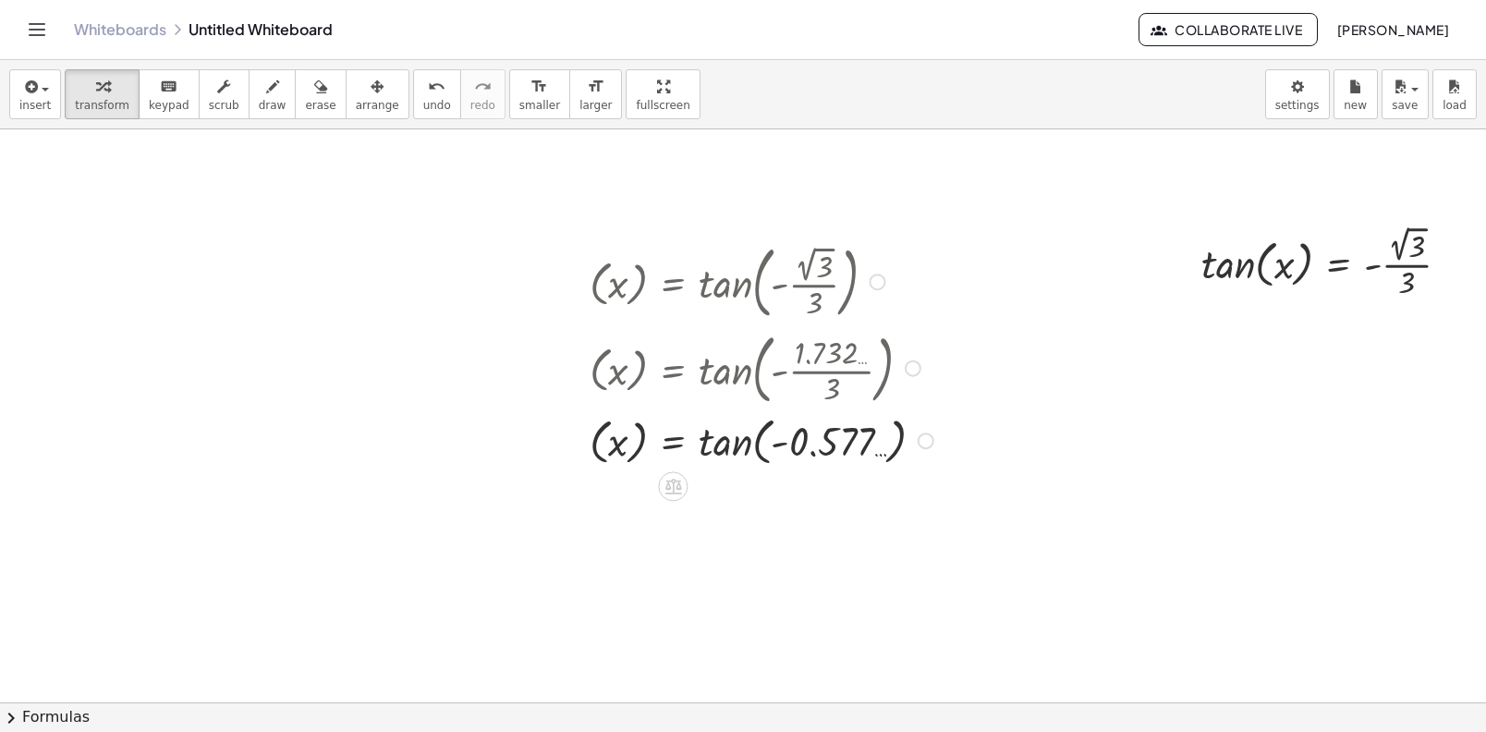
click at [720, 427] on div at bounding box center [764, 439] width 368 height 60
click at [741, 493] on div at bounding box center [764, 499] width 368 height 58
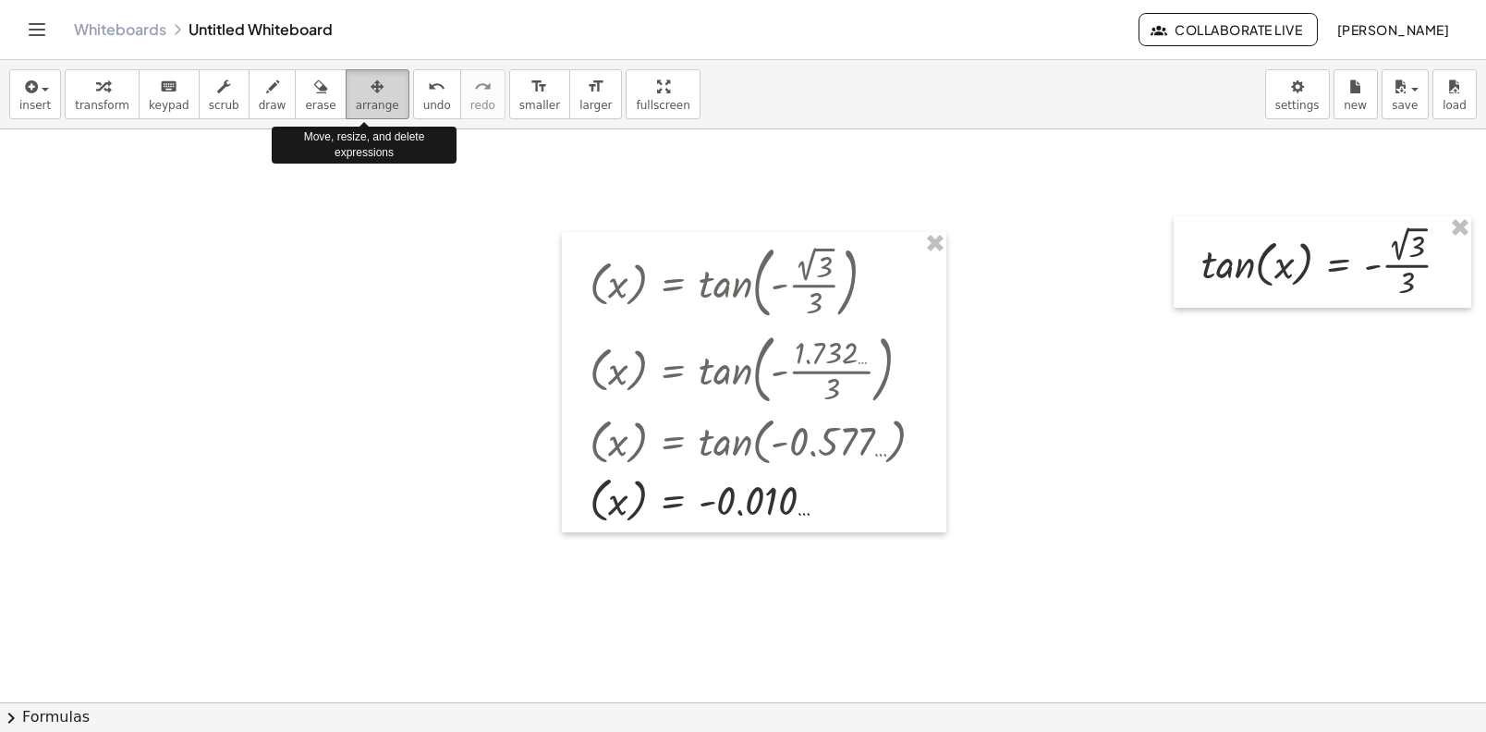
click at [358, 111] on span "arrange" at bounding box center [377, 105] width 43 height 13
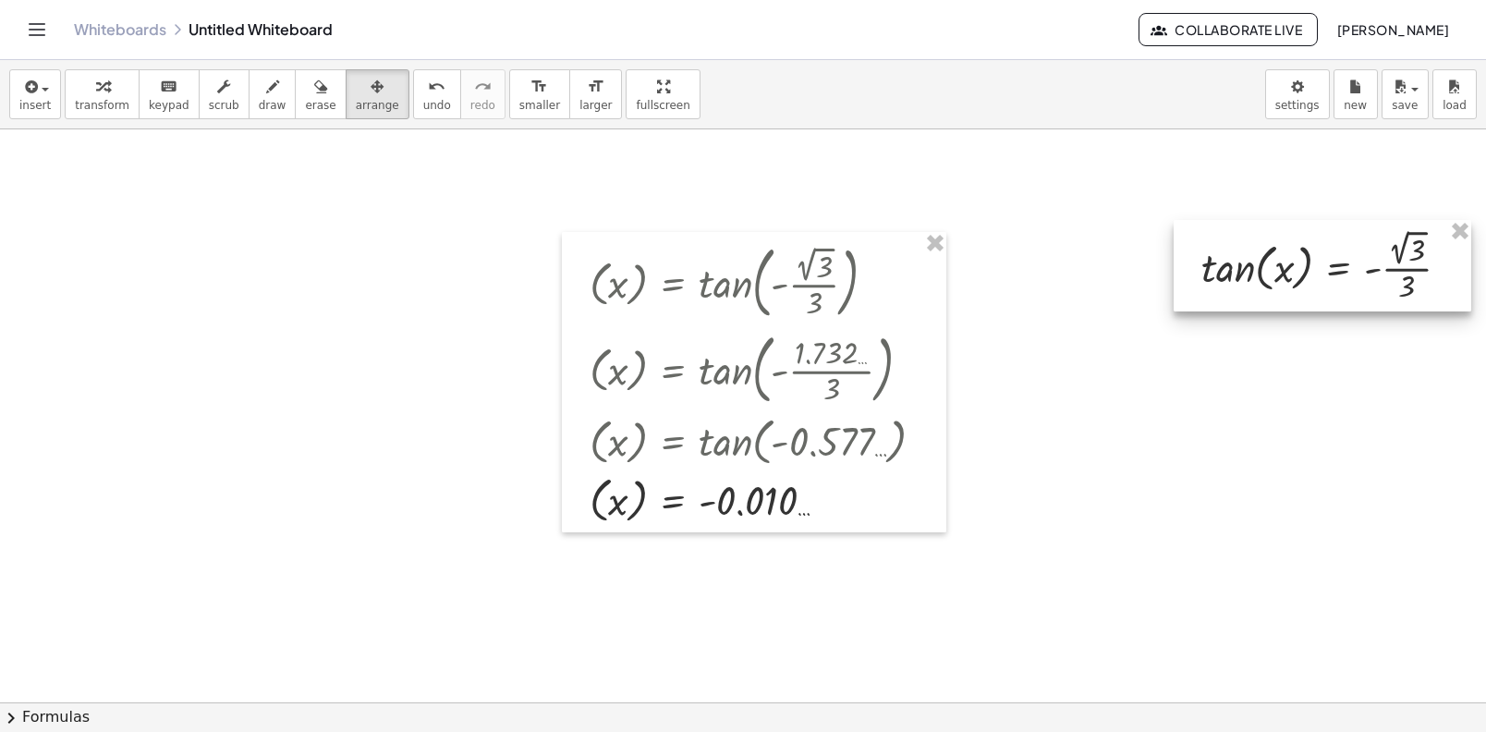
click at [1342, 260] on div at bounding box center [1323, 265] width 298 height 91
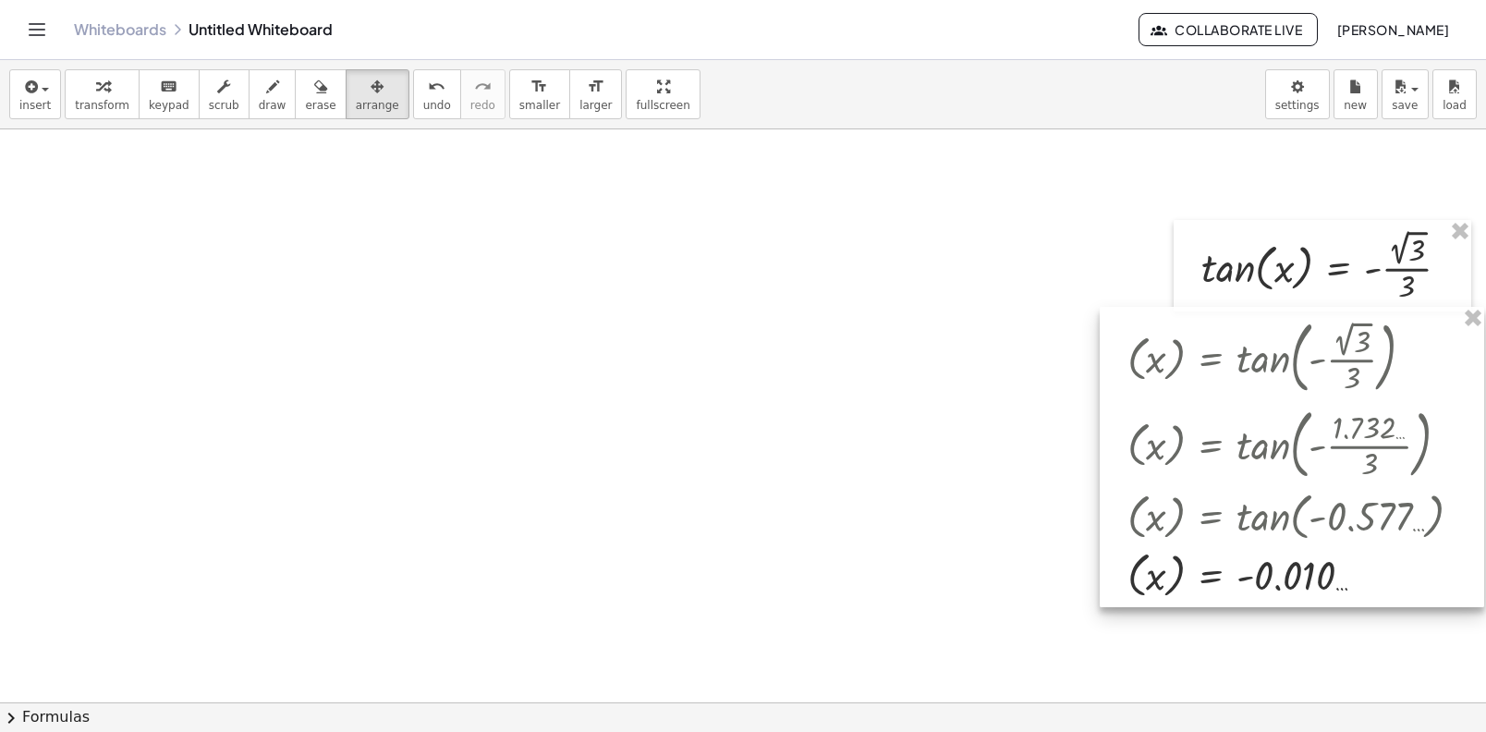
drag, startPoint x: 798, startPoint y: 352, endPoint x: 1331, endPoint y: 425, distance: 538.2
click at [1331, 425] on div at bounding box center [1292, 457] width 384 height 300
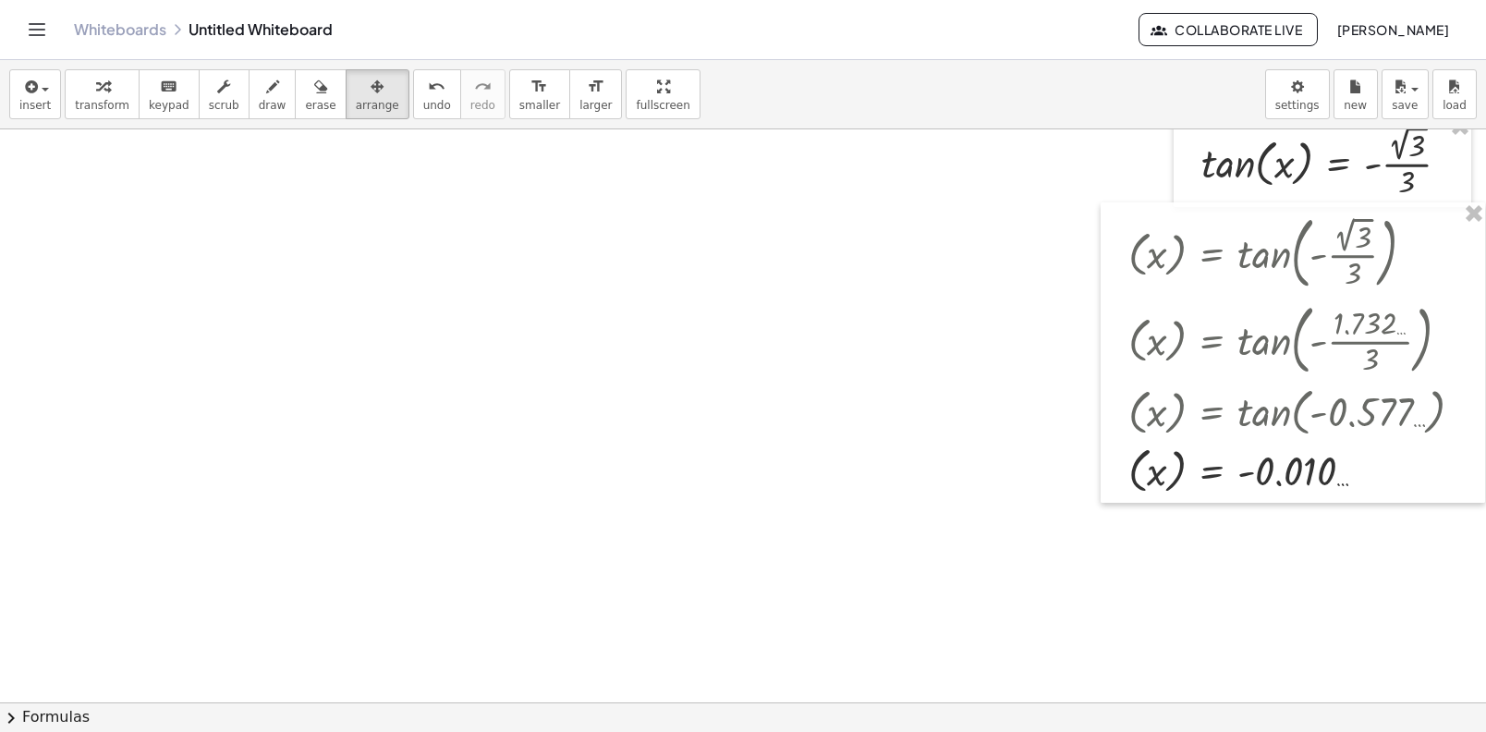
scroll to position [106, 0]
click at [918, 336] on div at bounding box center [744, 656] width 1489 height 1266
click at [176, 82] on div "keyboard" at bounding box center [169, 86] width 41 height 22
click at [165, 90] on icon "keyboard" at bounding box center [169, 87] width 18 height 22
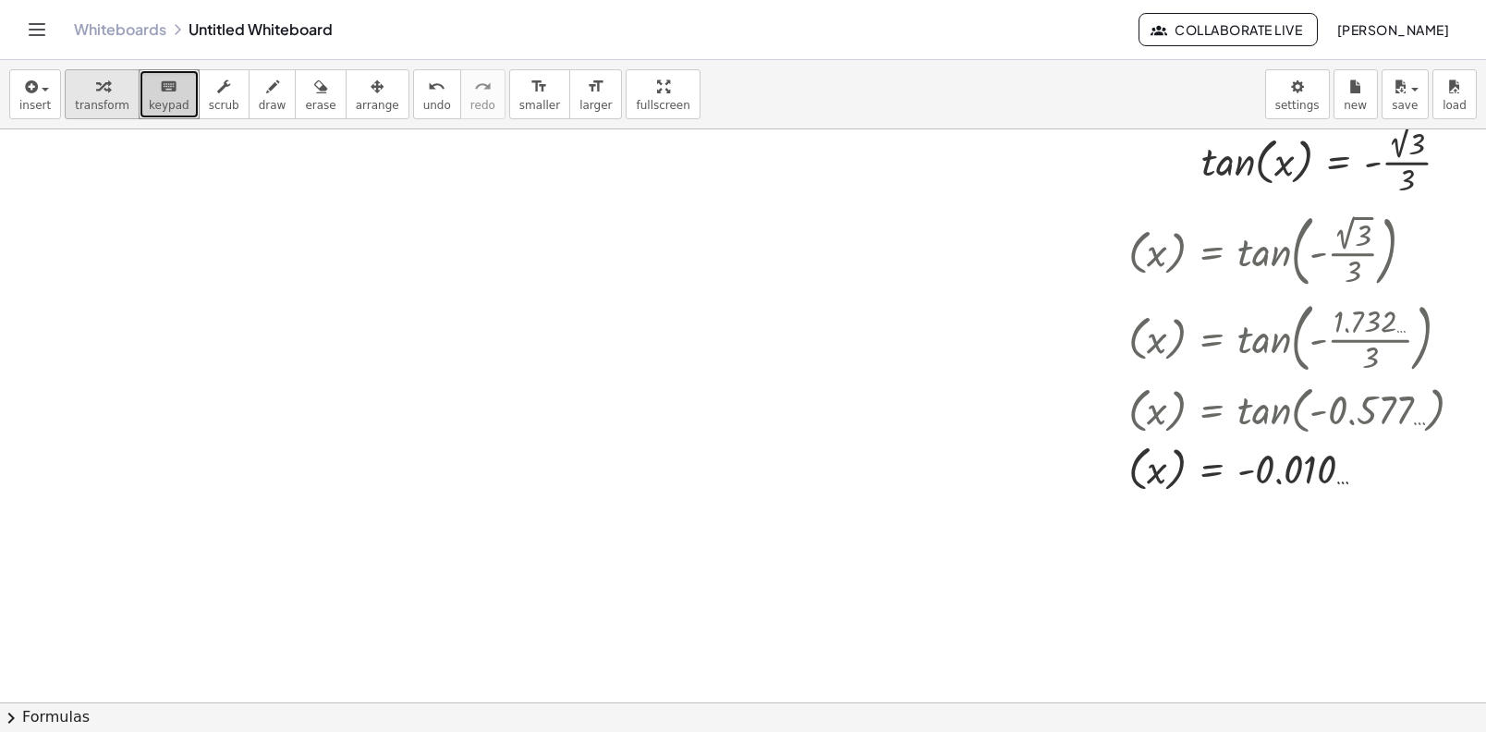
click at [101, 87] on icon "button" at bounding box center [102, 87] width 13 height 22
click at [255, 182] on div at bounding box center [744, 656] width 1489 height 1266
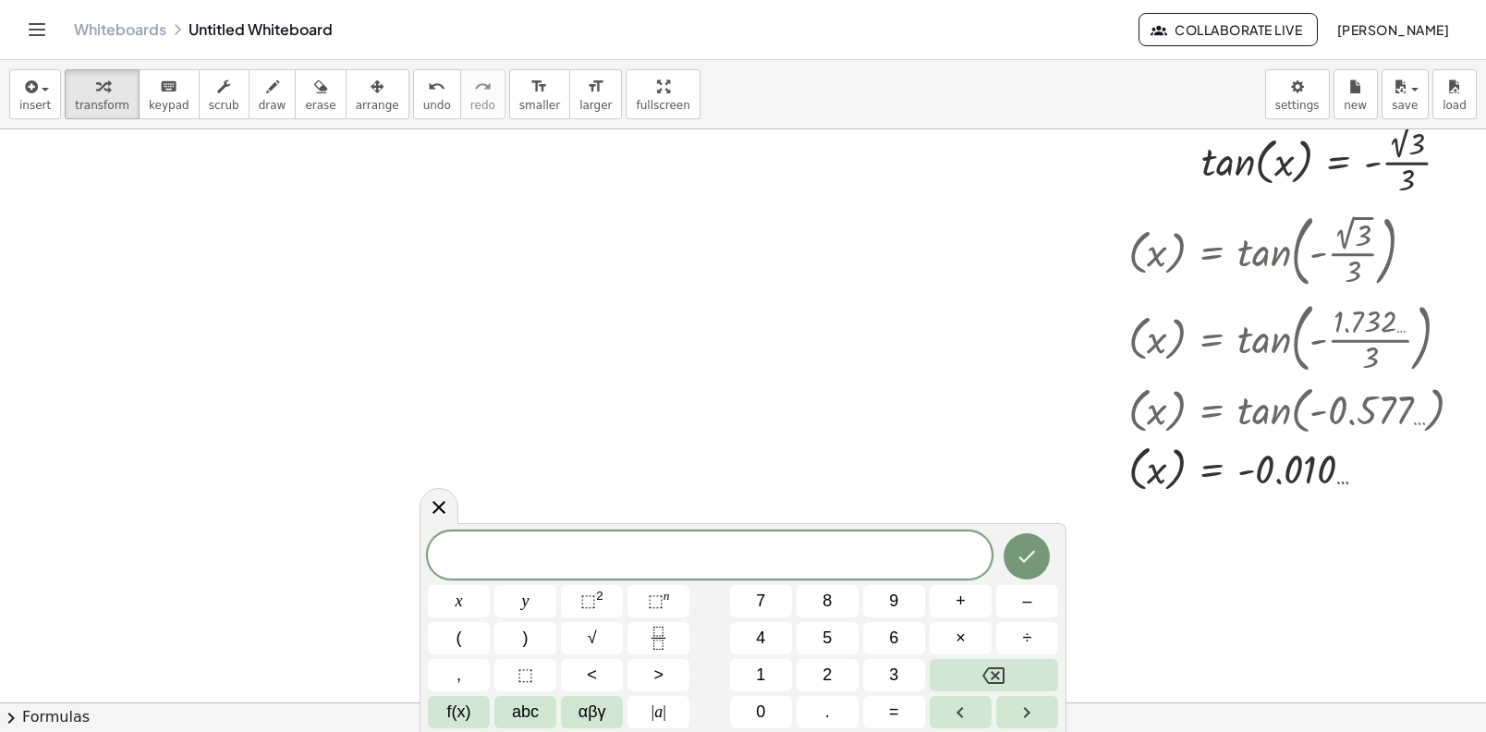
drag, startPoint x: 445, startPoint y: 508, endPoint x: 457, endPoint y: 508, distance: 12.0
click at [447, 508] on icon at bounding box center [439, 507] width 22 height 22
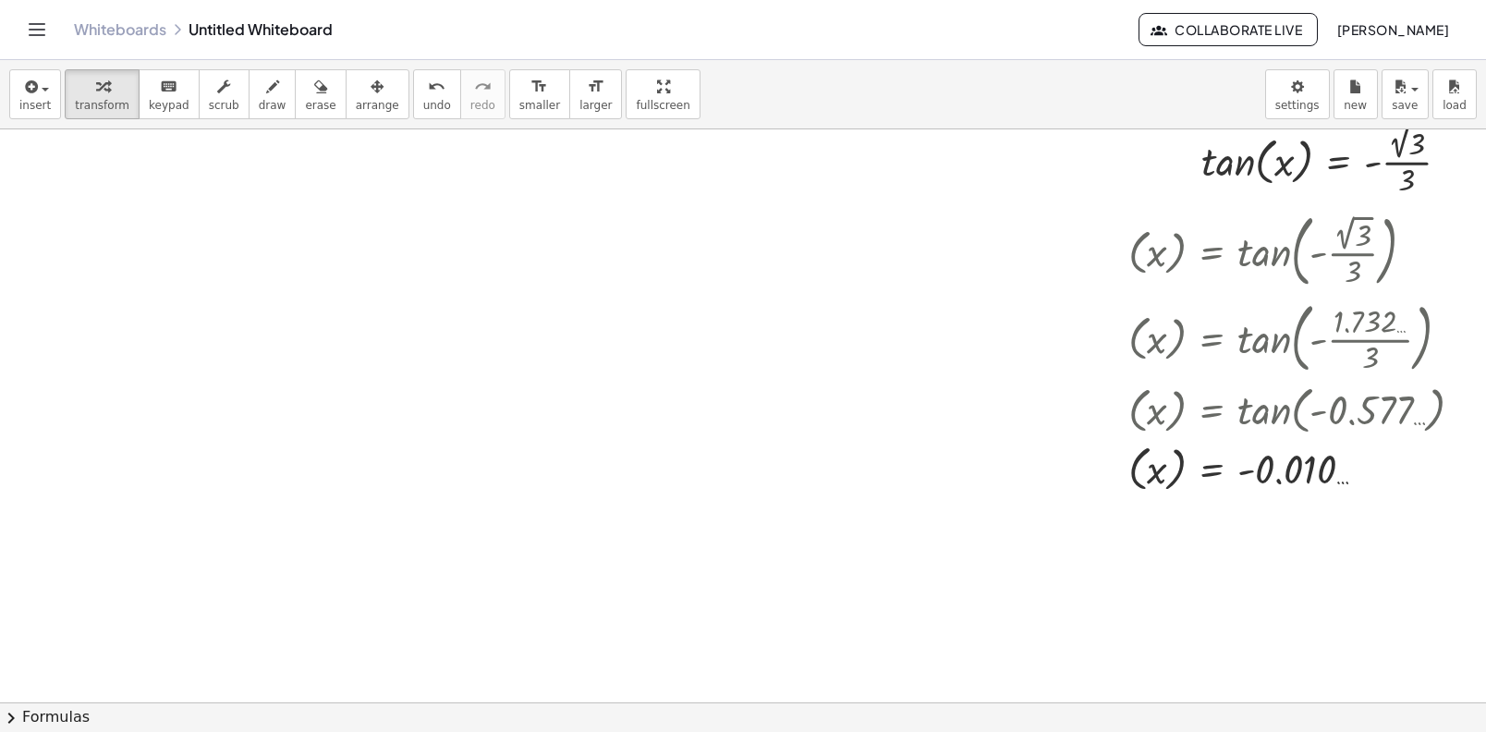
drag, startPoint x: 1463, startPoint y: 297, endPoint x: 1482, endPoint y: 304, distance: 19.9
click at [1471, 303] on div "tan ( , x ) = - · 2 √ 3 · 3 ( x ) = tan ( , - · 2 √ 3 · 3 ) ( x ) = tan ( , - ·…" at bounding box center [743, 415] width 1486 height 573
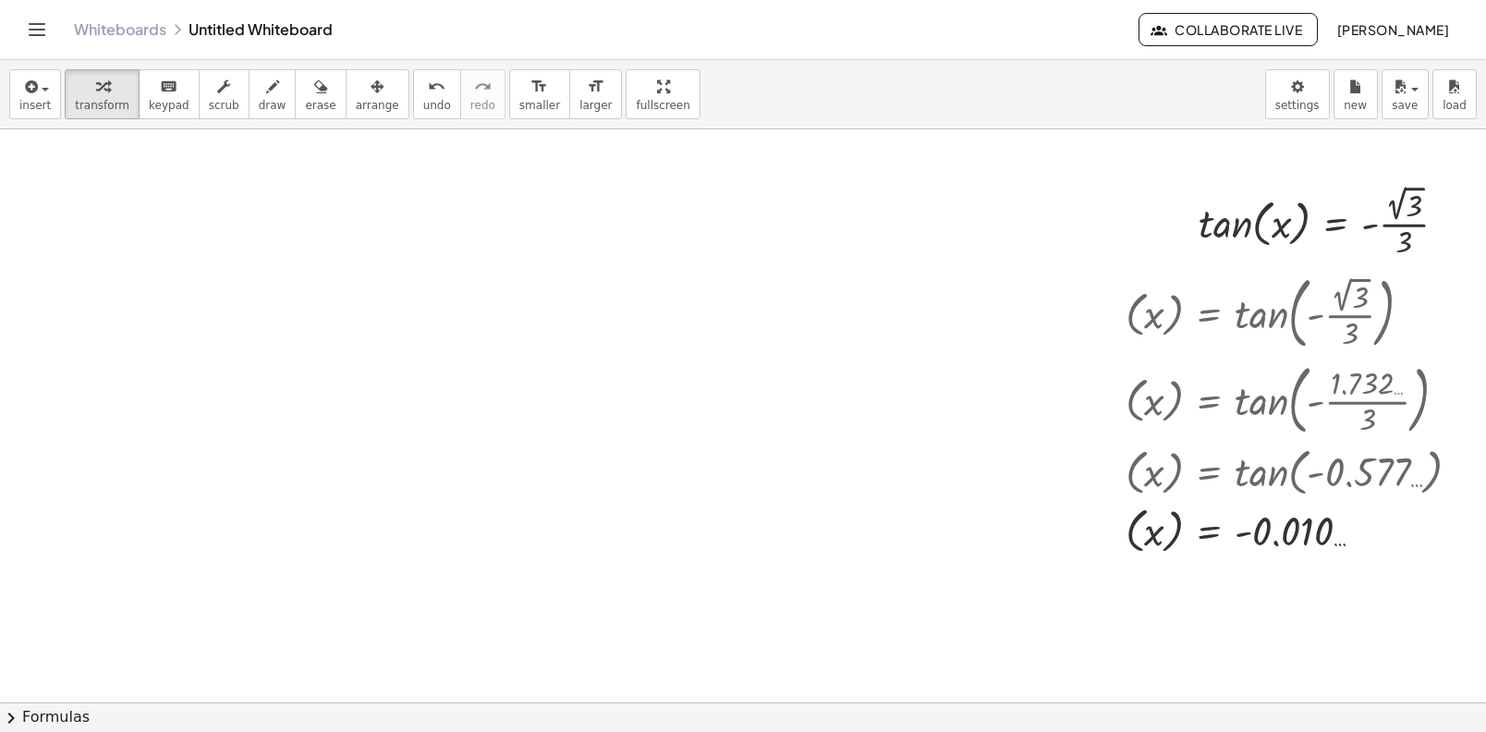
scroll to position [0, 17]
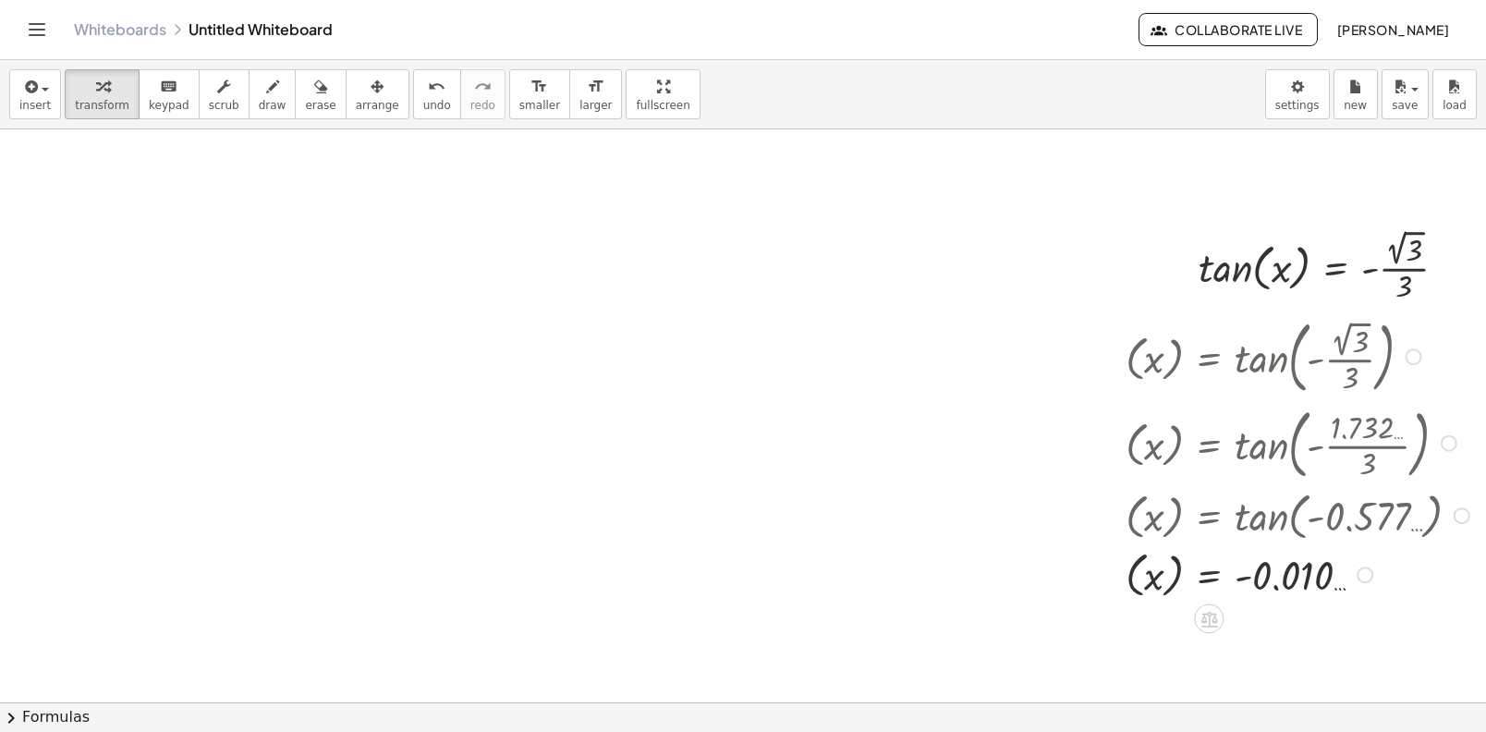
click at [1306, 571] on div at bounding box center [1300, 573] width 368 height 58
click at [372, 76] on div "button" at bounding box center [377, 86] width 43 height 22
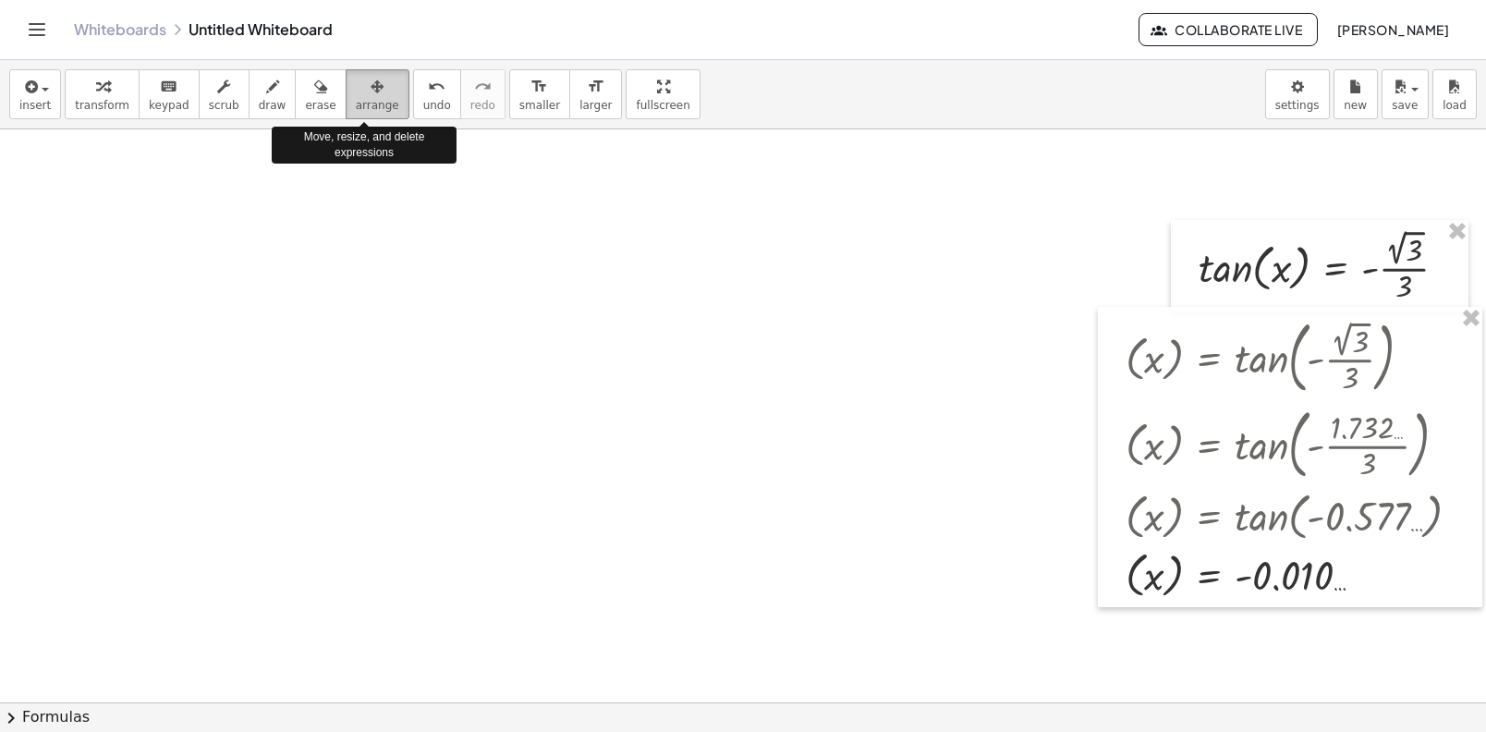
click at [372, 76] on div "button" at bounding box center [377, 86] width 43 height 22
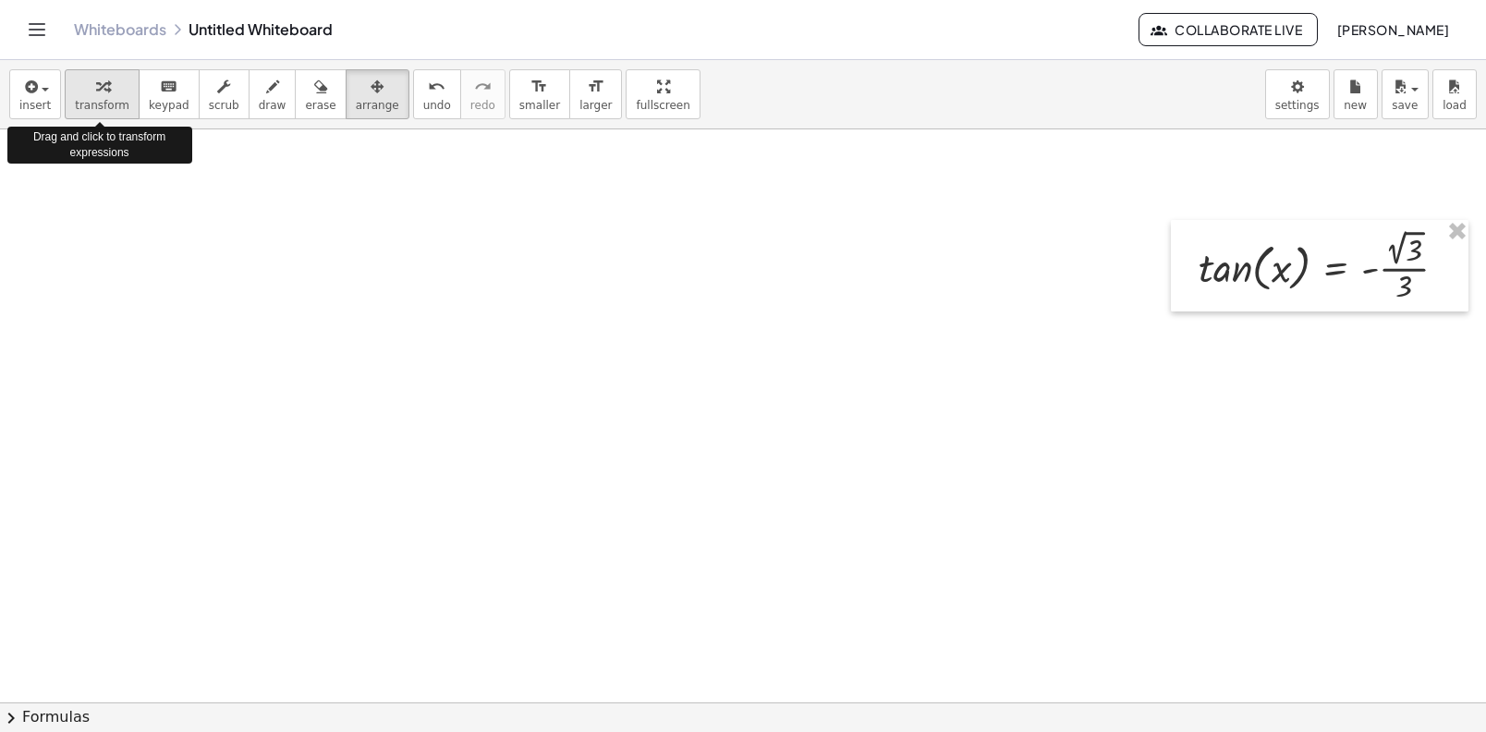
click at [104, 91] on icon "button" at bounding box center [102, 87] width 13 height 22
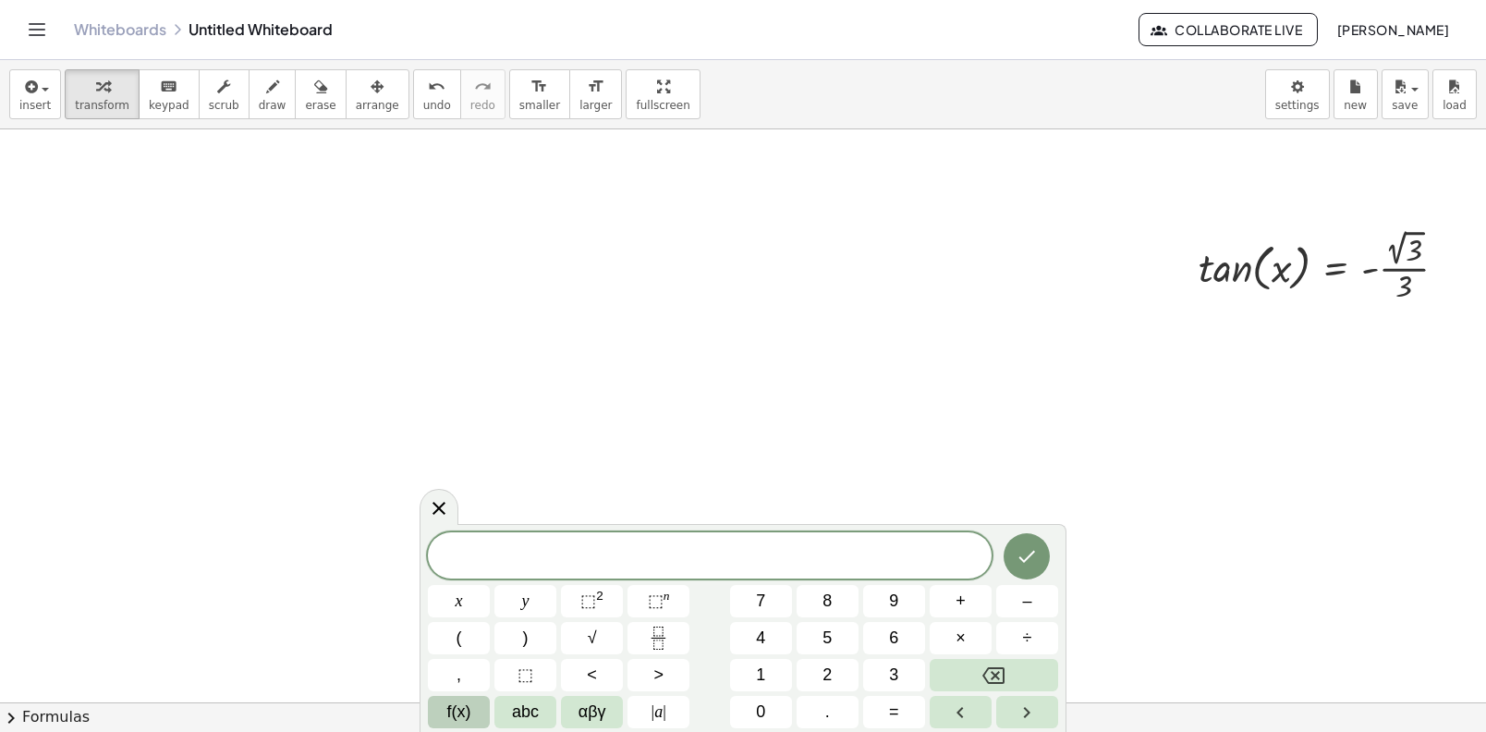
click at [460, 727] on button "f(x)" at bounding box center [459, 712] width 62 height 32
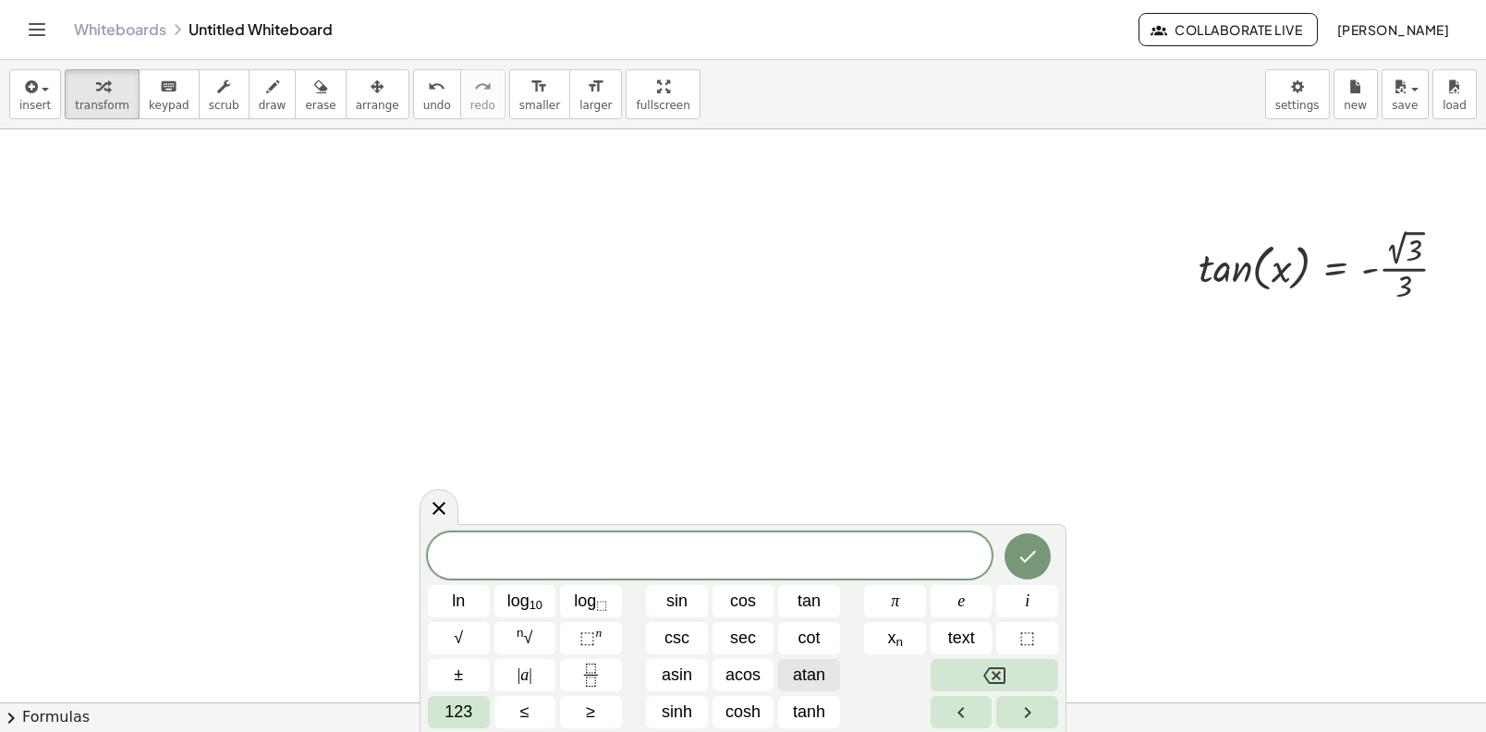
click at [803, 683] on span "atan" at bounding box center [809, 675] width 32 height 25
click at [470, 717] on span "123" at bounding box center [459, 712] width 28 height 25
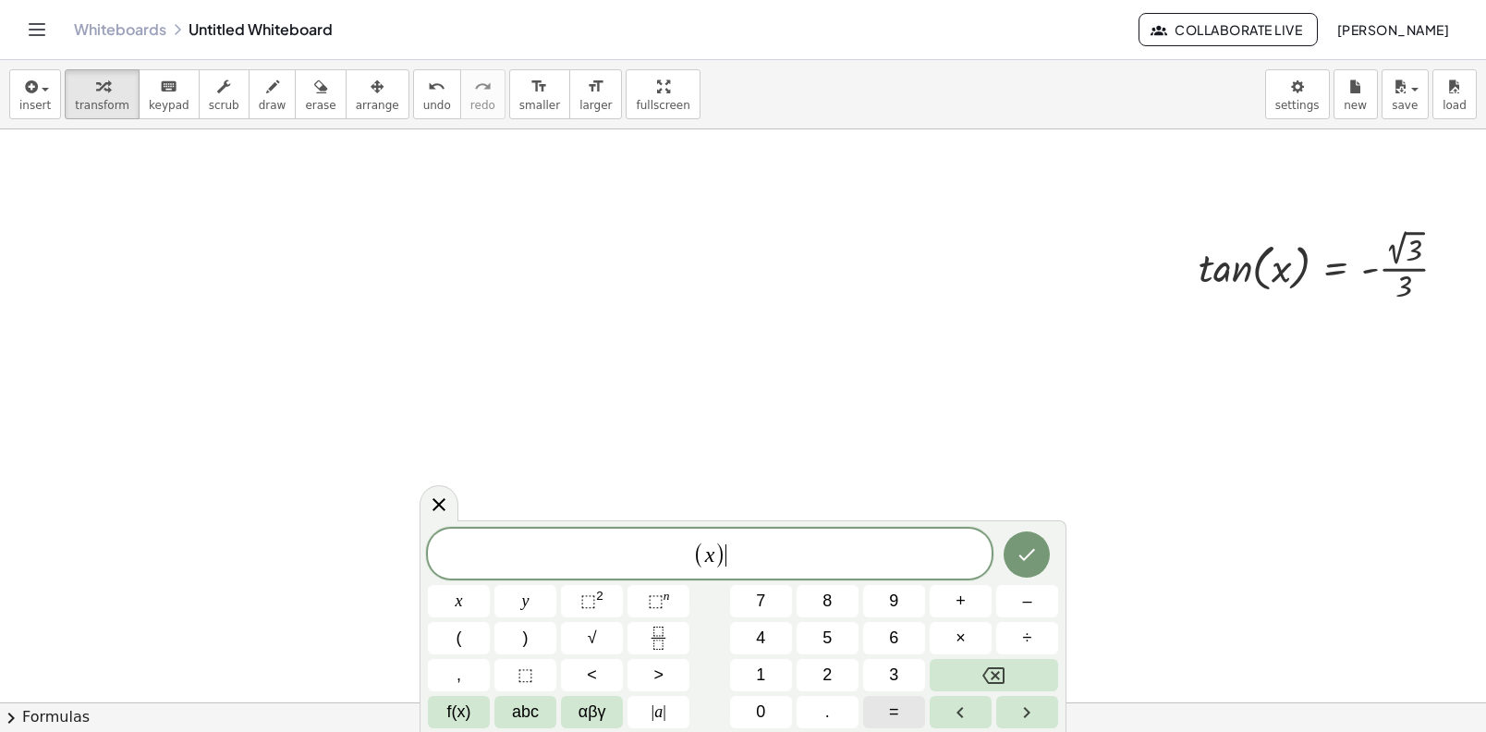
click at [874, 708] on button "=" at bounding box center [894, 712] width 62 height 32
drag, startPoint x: 425, startPoint y: 726, endPoint x: 438, endPoint y: 726, distance: 12.9
click at [429, 726] on div "( x ) = ​ x y ⬚ 2 ⬚ n 7 8 9 + – ( ) √ 4 5 6 × ÷ , ⬚ < > 1 2 3 f(x) abc αβγ | a …" at bounding box center [743, 626] width 647 height 212
click at [441, 726] on button "f(x)" at bounding box center [459, 712] width 62 height 32
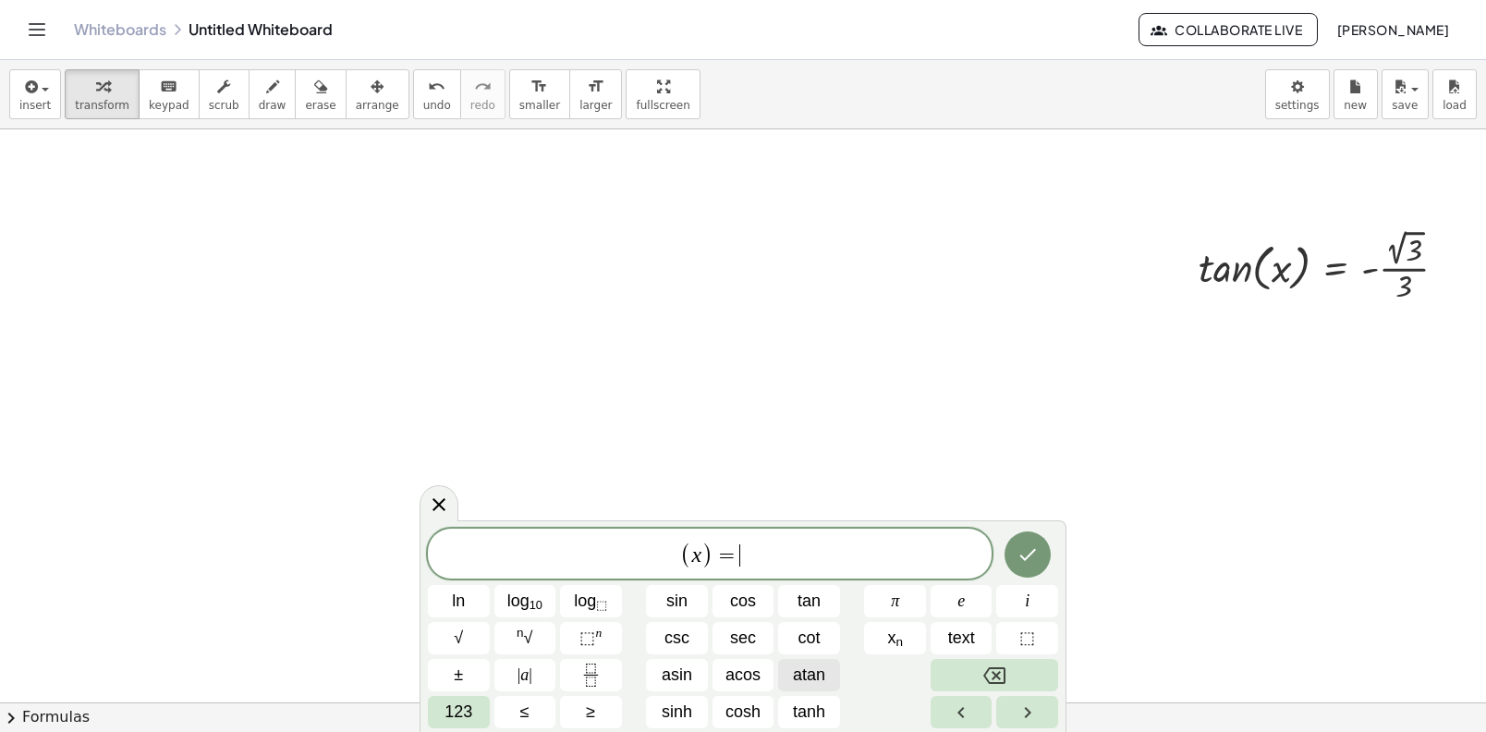
click at [799, 689] on button "atan" at bounding box center [809, 675] width 62 height 32
click at [482, 701] on button "123" at bounding box center [459, 712] width 62 height 32
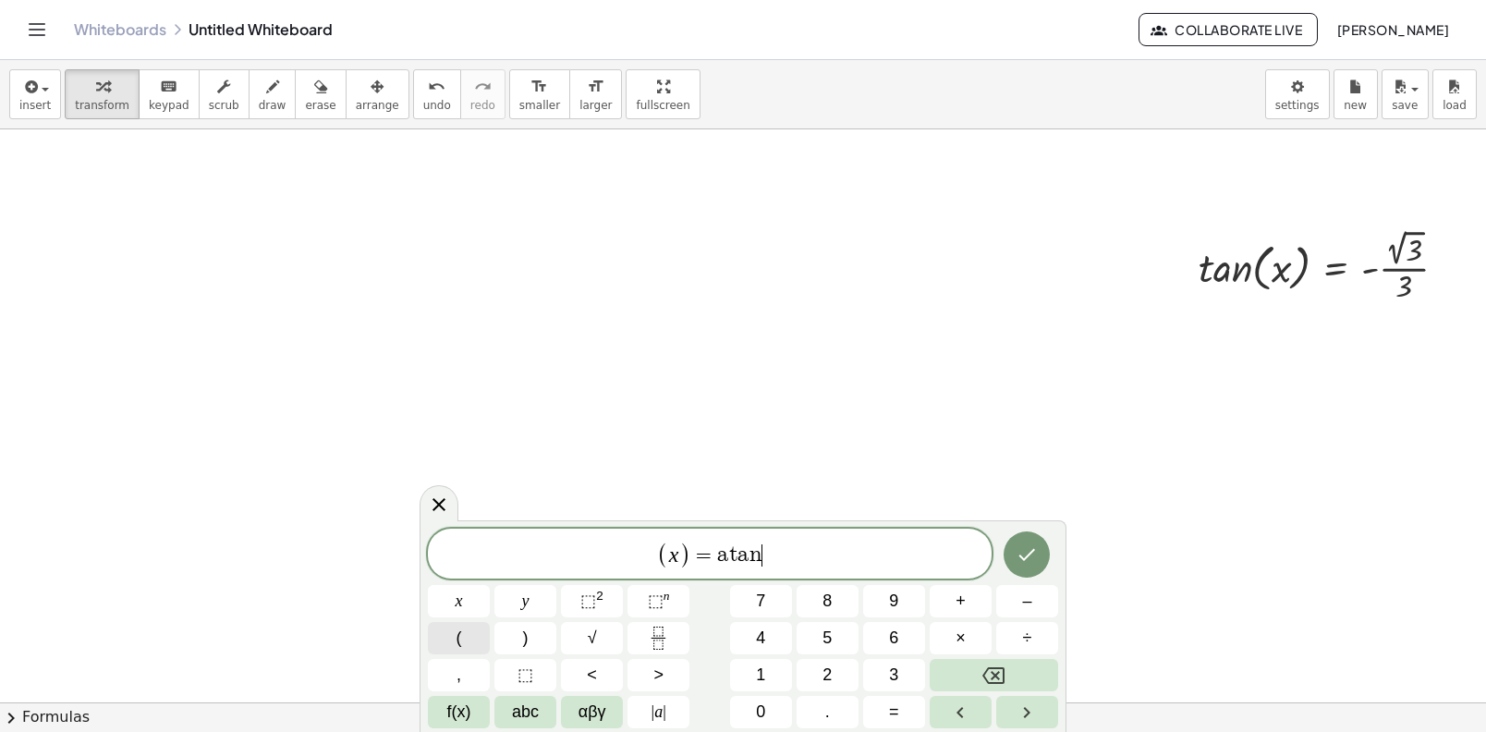
click at [476, 635] on button "(" at bounding box center [459, 638] width 62 height 32
click at [652, 637] on icon "Fraction" at bounding box center [658, 638] width 23 height 23
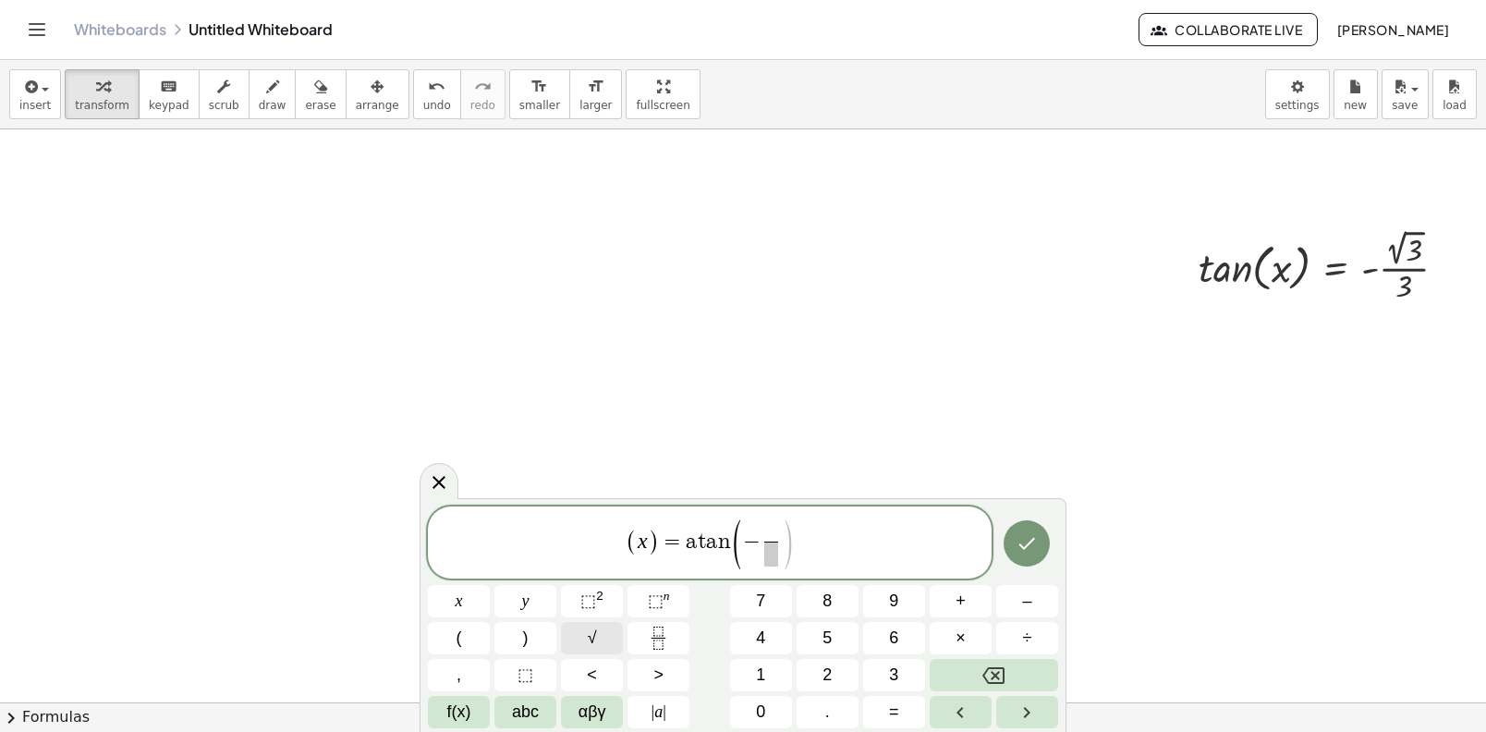
click at [589, 652] on button "√" at bounding box center [592, 638] width 62 height 32
click at [1024, 522] on button "Done" at bounding box center [1027, 541] width 46 height 46
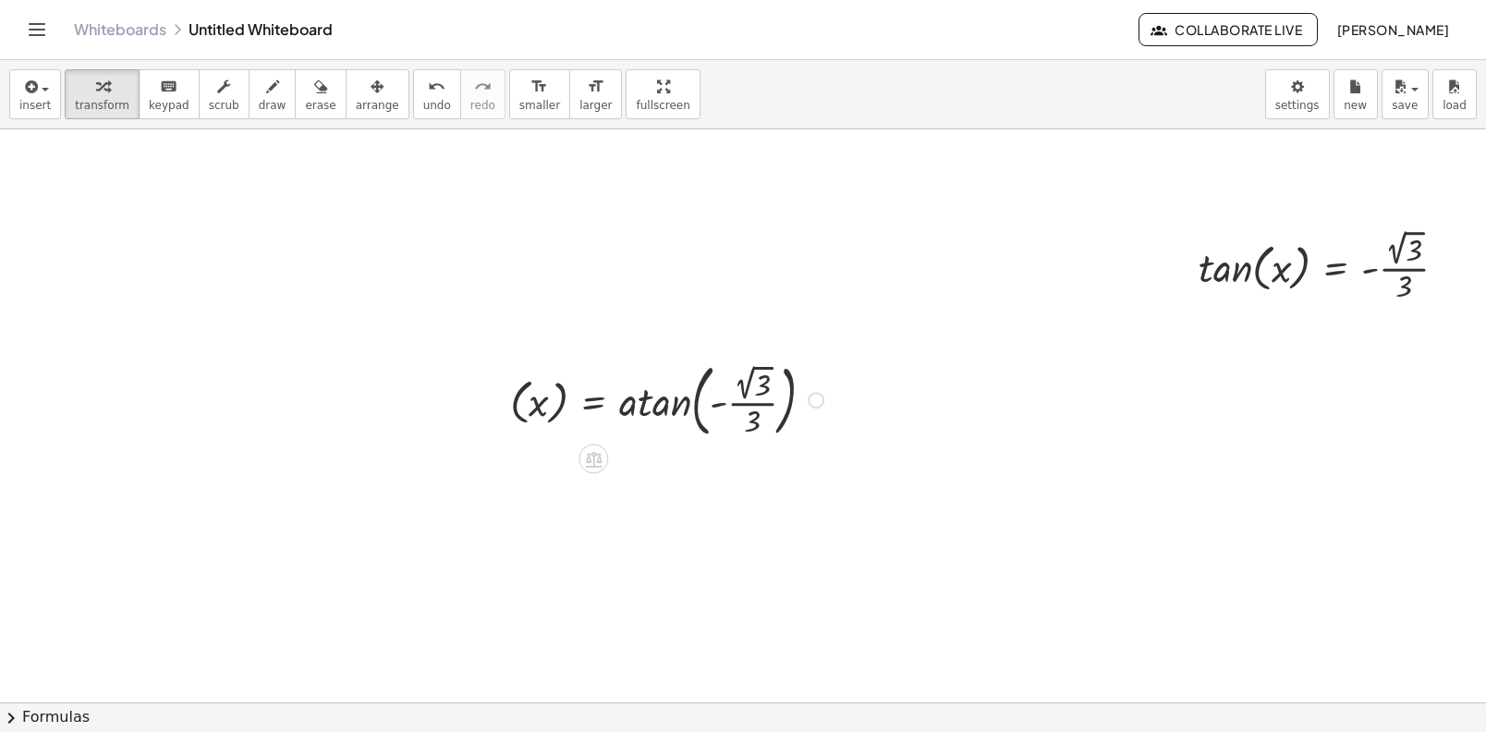
click at [752, 384] on div at bounding box center [669, 399] width 337 height 88
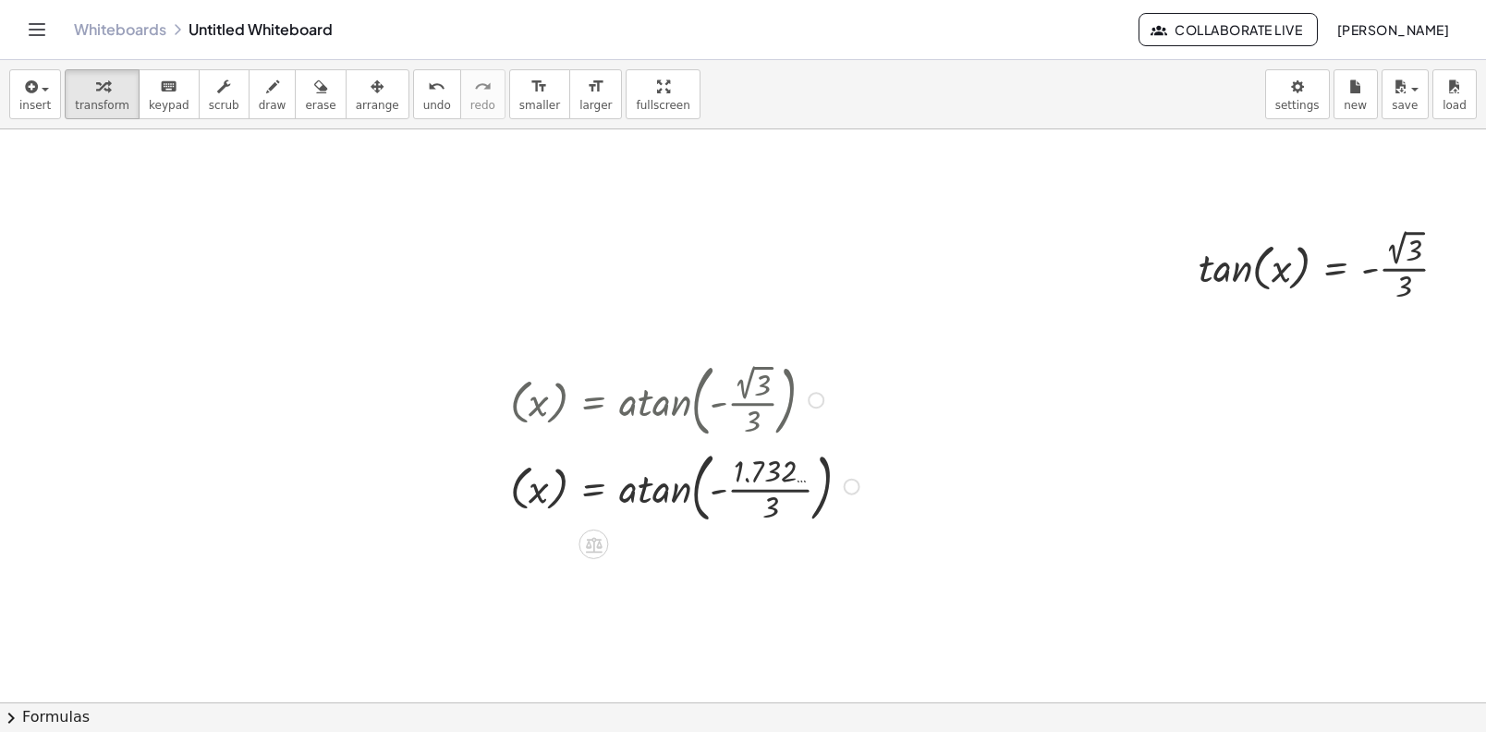
click at [745, 493] on div at bounding box center [687, 485] width 373 height 85
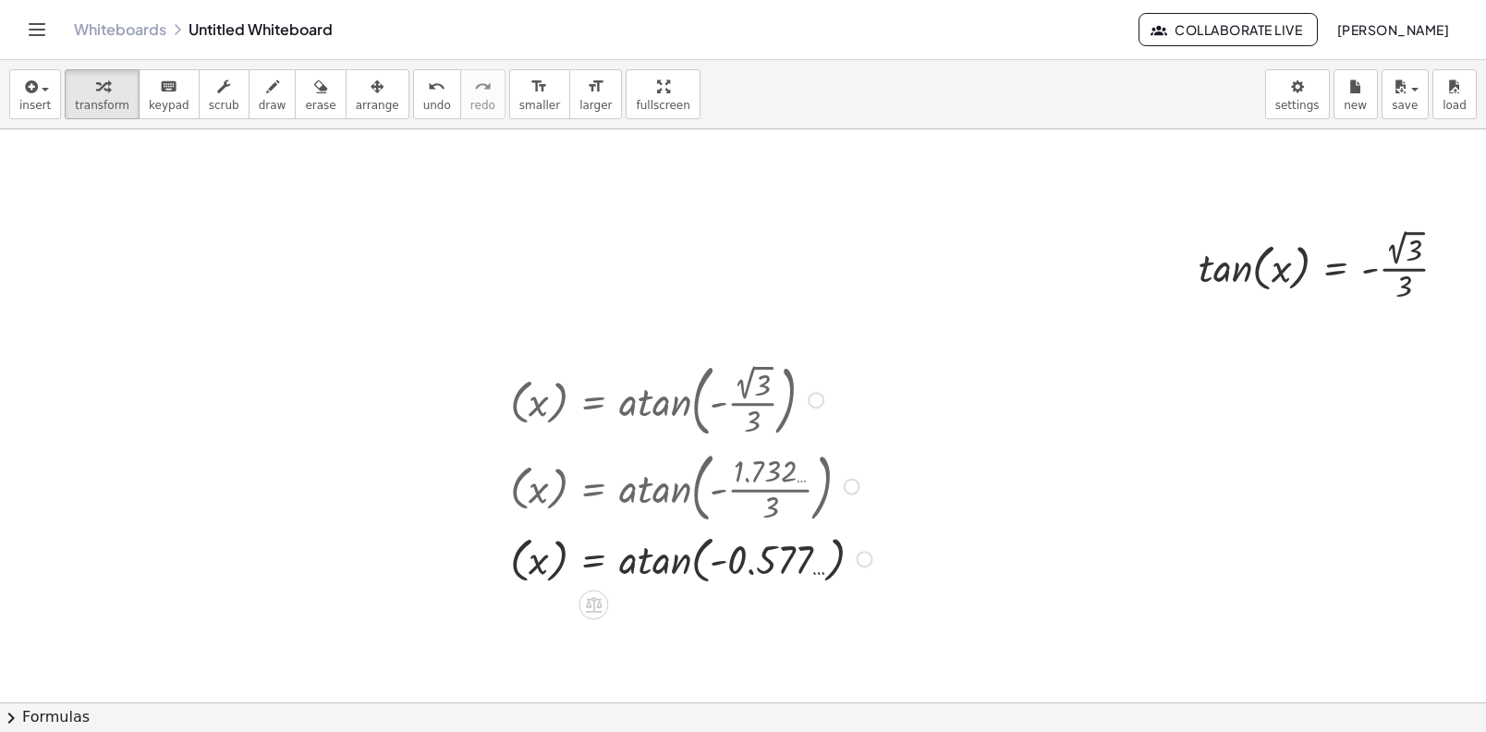
click at [645, 559] on div at bounding box center [694, 558] width 386 height 60
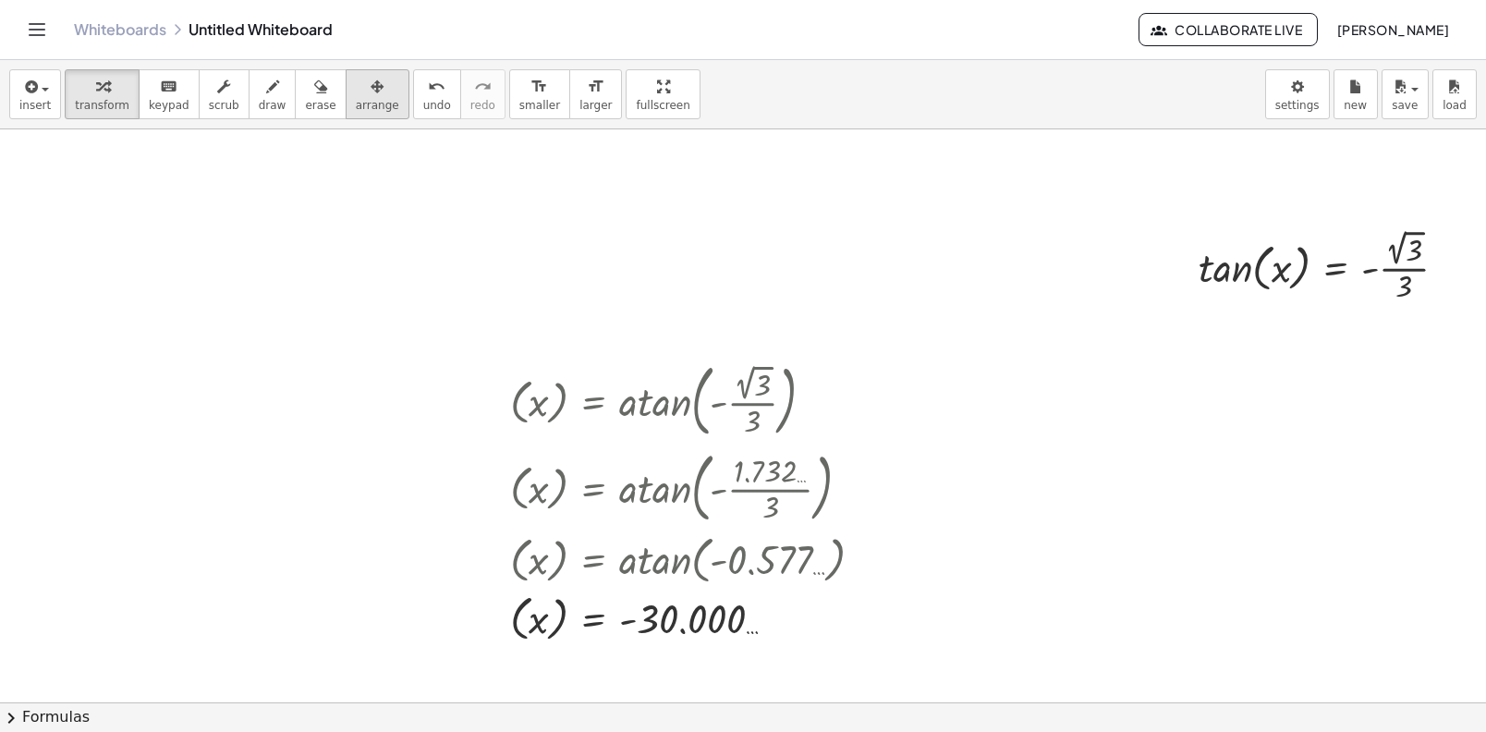
click at [371, 91] on icon "button" at bounding box center [377, 87] width 13 height 22
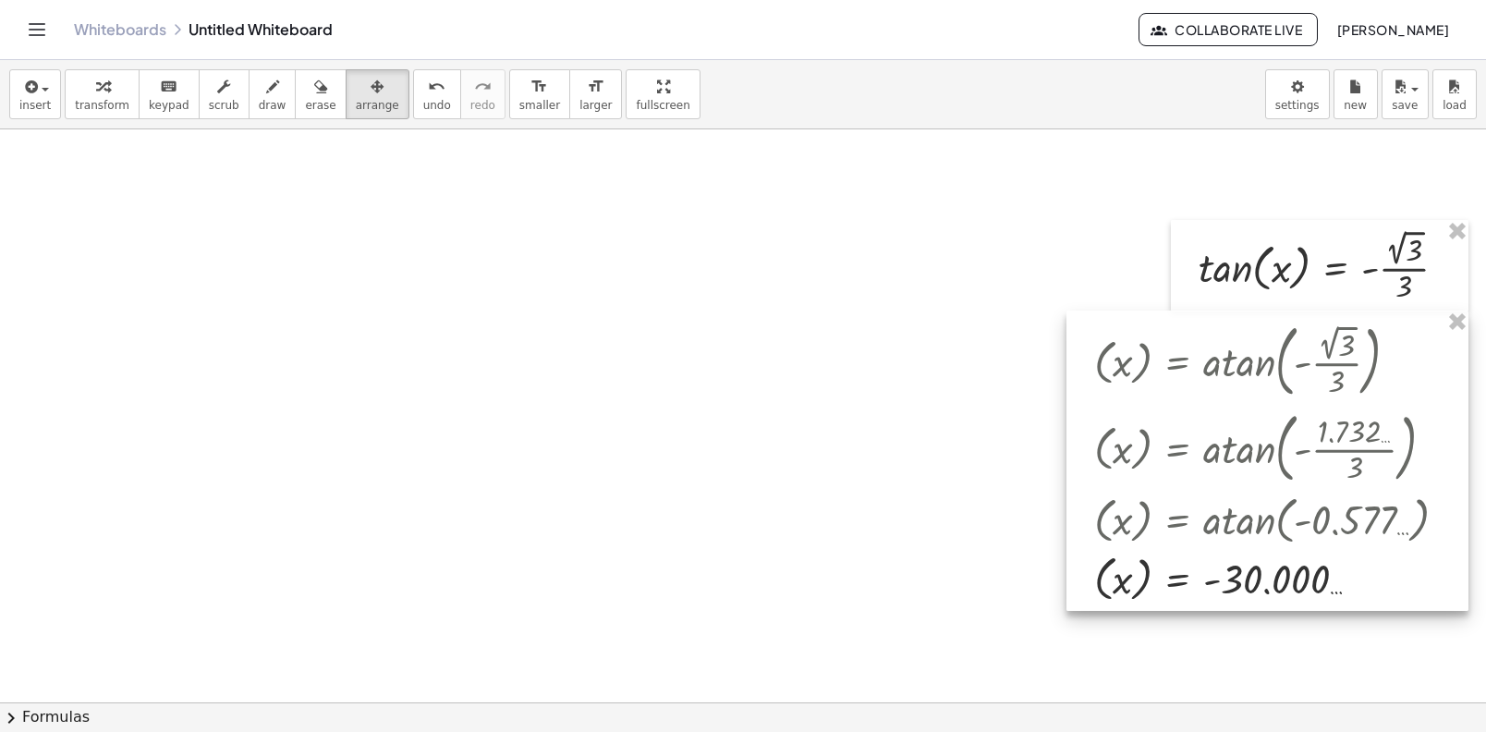
drag, startPoint x: 645, startPoint y: 384, endPoint x: 1231, endPoint y: 344, distance: 587.4
click at [1231, 344] on div at bounding box center [1268, 461] width 402 height 300
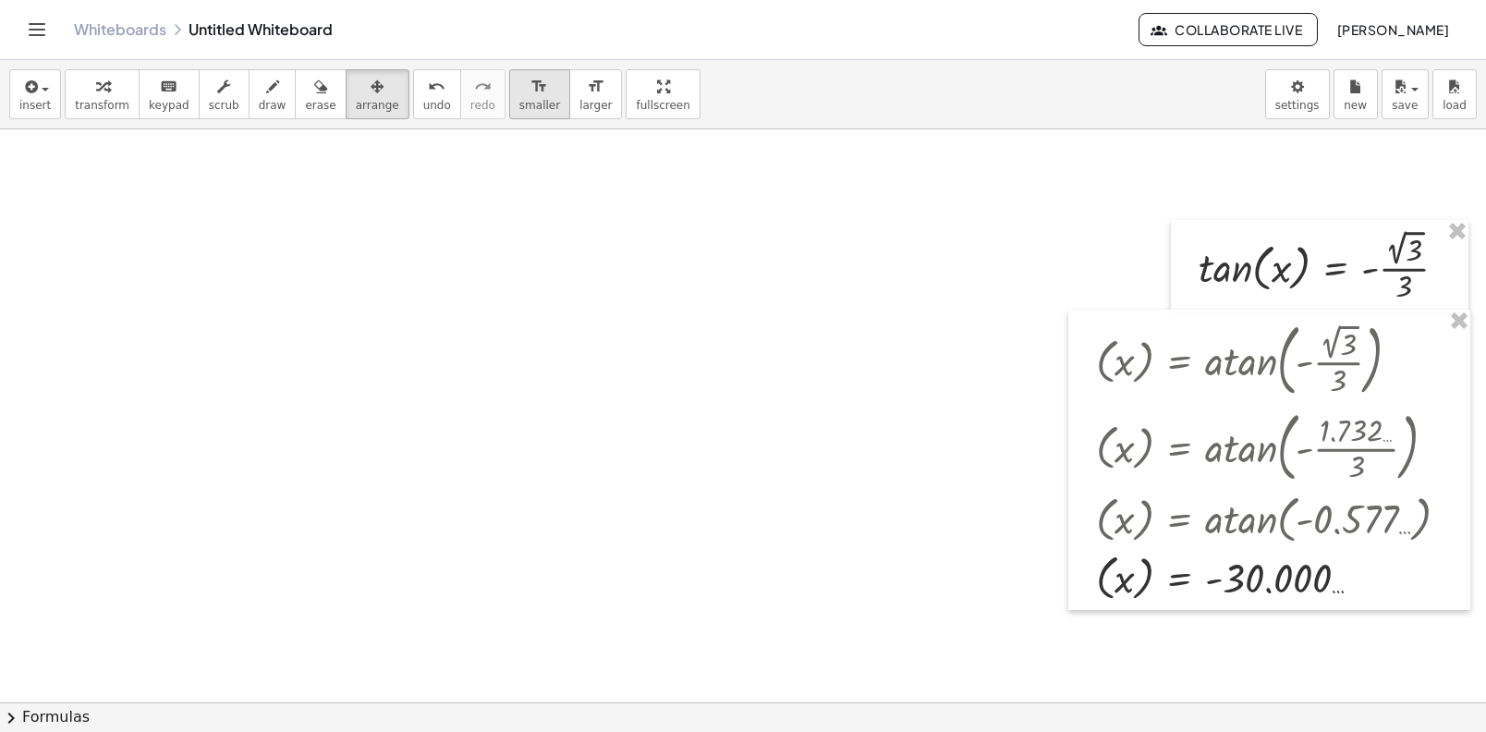
click at [519, 105] on span "smaller" at bounding box center [539, 105] width 41 height 13
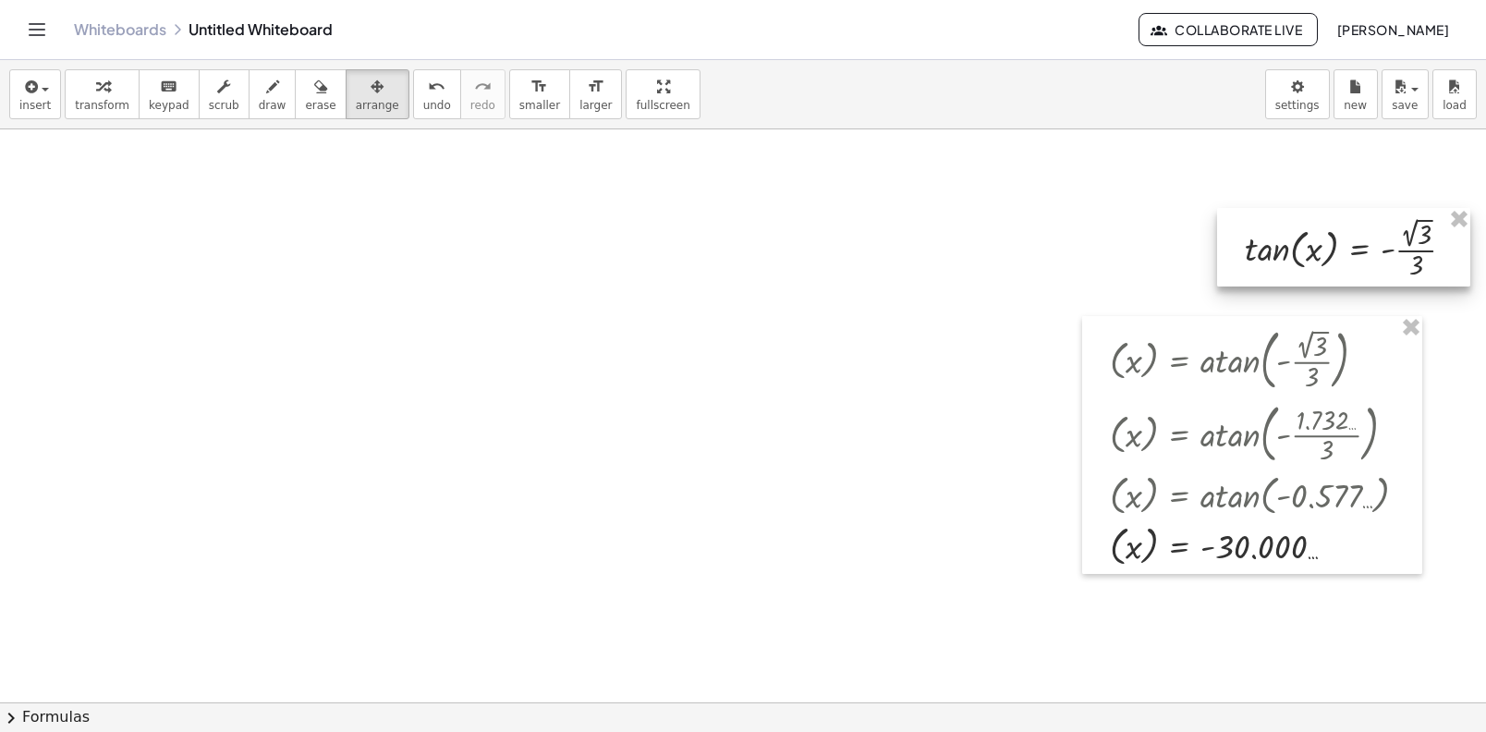
drag, startPoint x: 1286, startPoint y: 242, endPoint x: 1303, endPoint y: 225, distance: 24.8
click at [1304, 225] on div at bounding box center [1343, 247] width 253 height 79
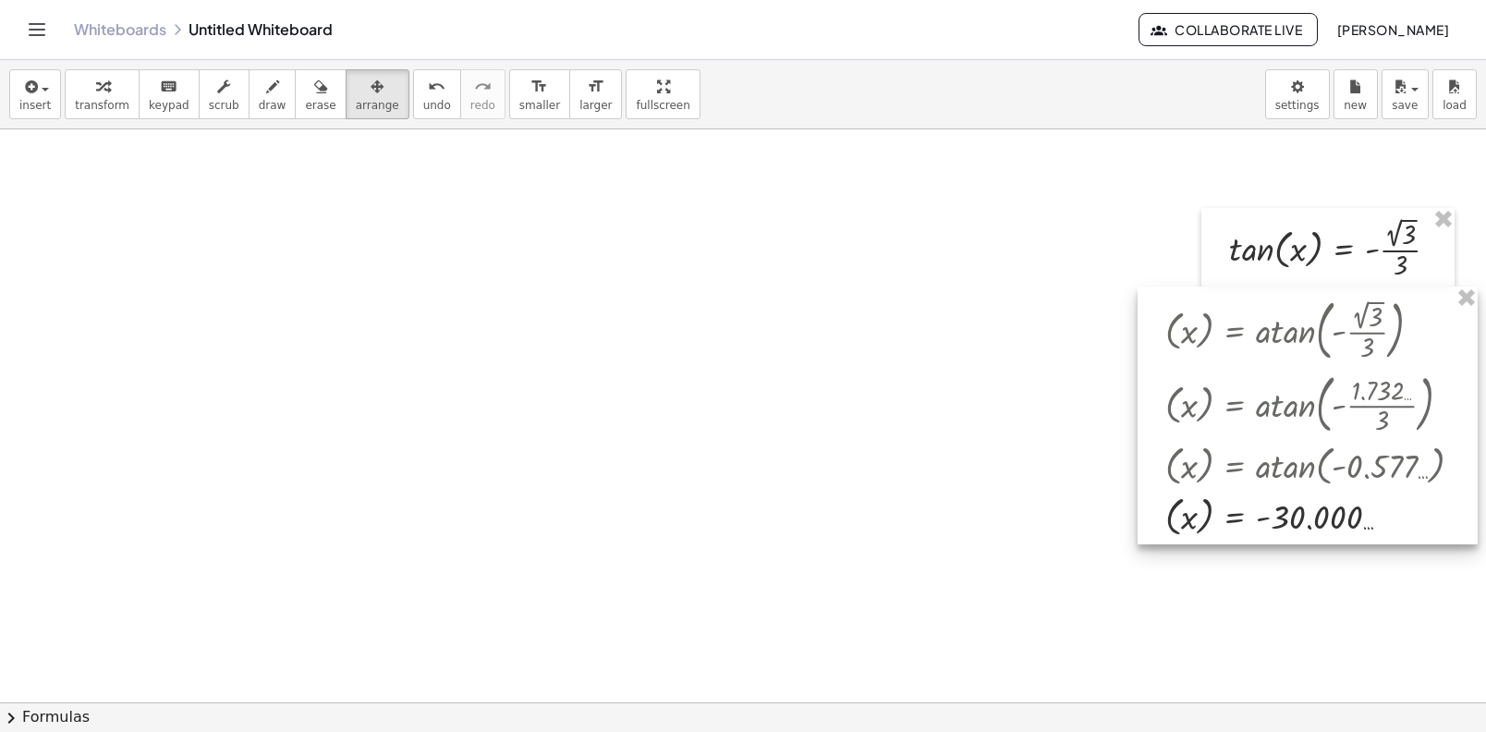
drag, startPoint x: 1236, startPoint y: 386, endPoint x: 1305, endPoint y: 355, distance: 76.1
click at [1302, 357] on div at bounding box center [1308, 416] width 340 height 258
click at [125, 82] on div "button" at bounding box center [102, 86] width 55 height 22
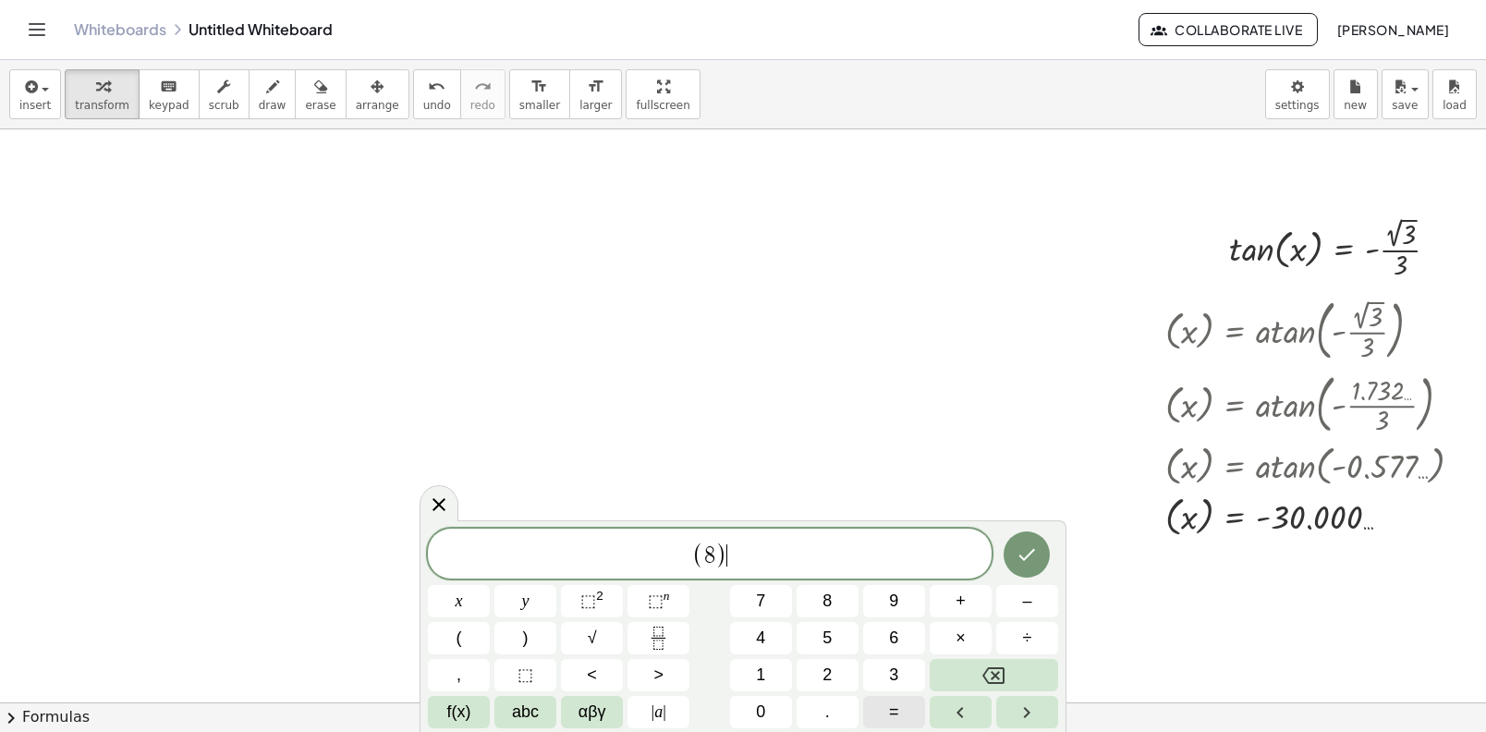
click at [901, 709] on button "=" at bounding box center [894, 712] width 62 height 32
click at [1039, 559] on button "Done" at bounding box center [1027, 554] width 46 height 46
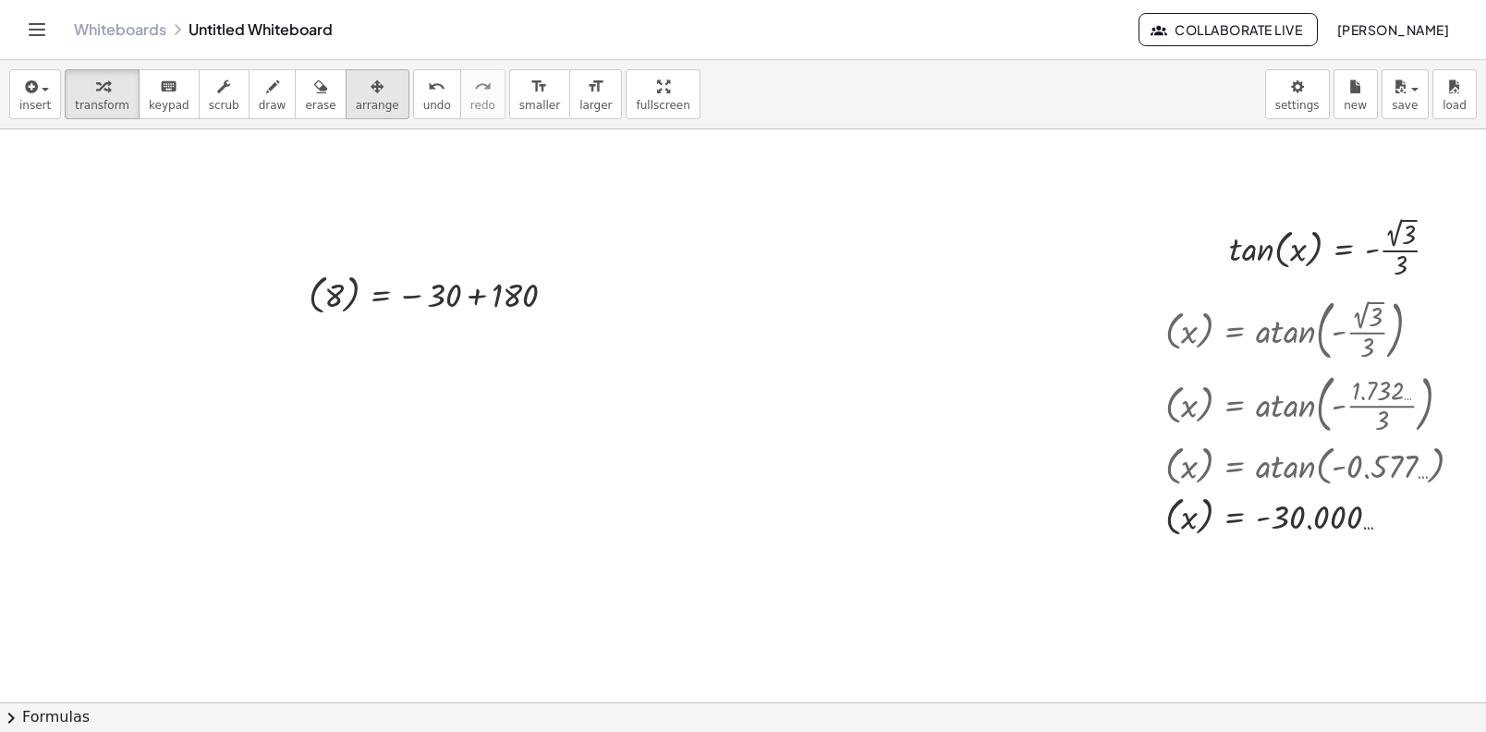
click at [347, 116] on button "arrange" at bounding box center [378, 94] width 64 height 50
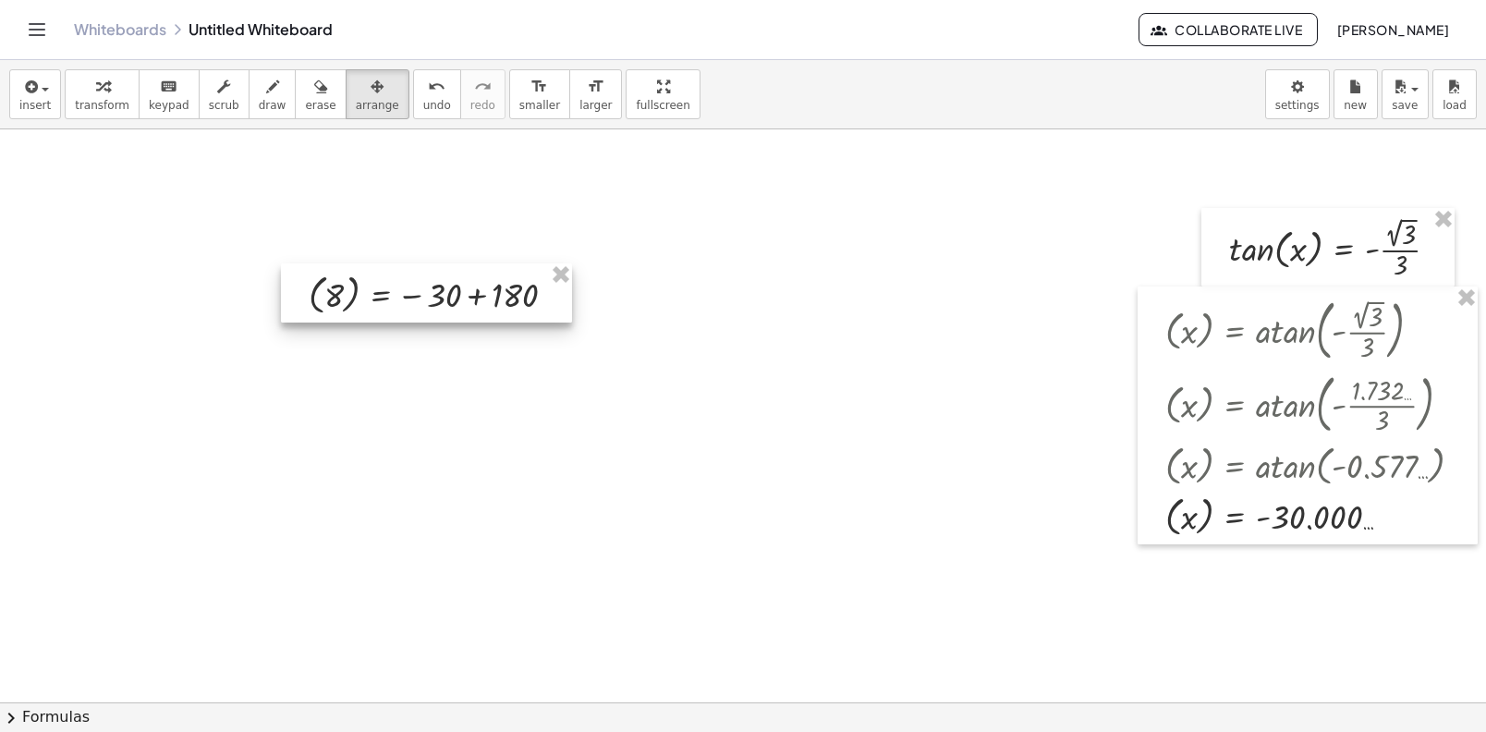
click at [347, 284] on div at bounding box center [426, 292] width 291 height 59
click at [229, 91] on div "button" at bounding box center [224, 86] width 30 height 22
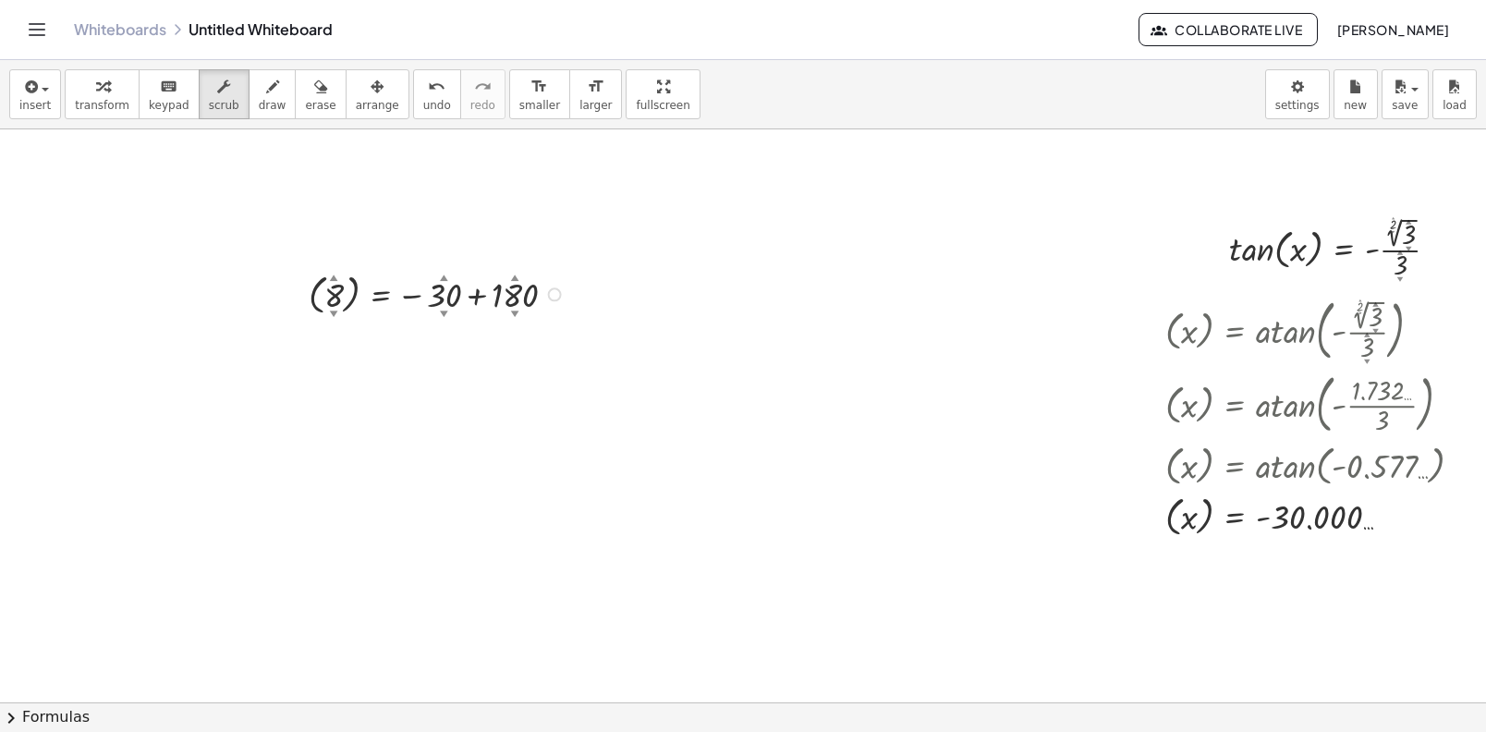
click at [338, 301] on div at bounding box center [439, 293] width 281 height 50
click at [112, 114] on button "transform" at bounding box center [102, 94] width 75 height 50
click at [335, 298] on div at bounding box center [439, 293] width 281 height 50
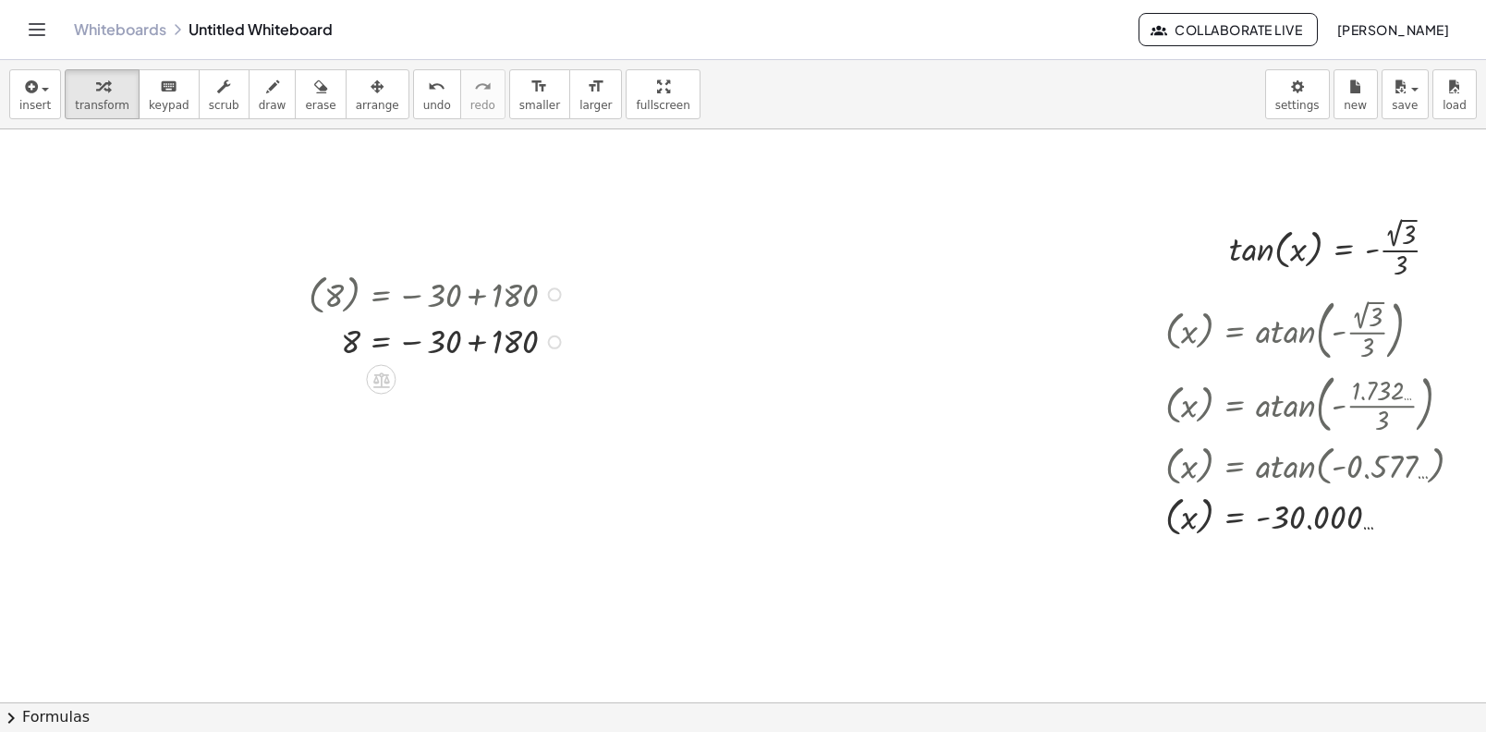
click at [350, 346] on div at bounding box center [439, 340] width 281 height 45
click at [423, 99] on span "undo" at bounding box center [437, 105] width 28 height 13
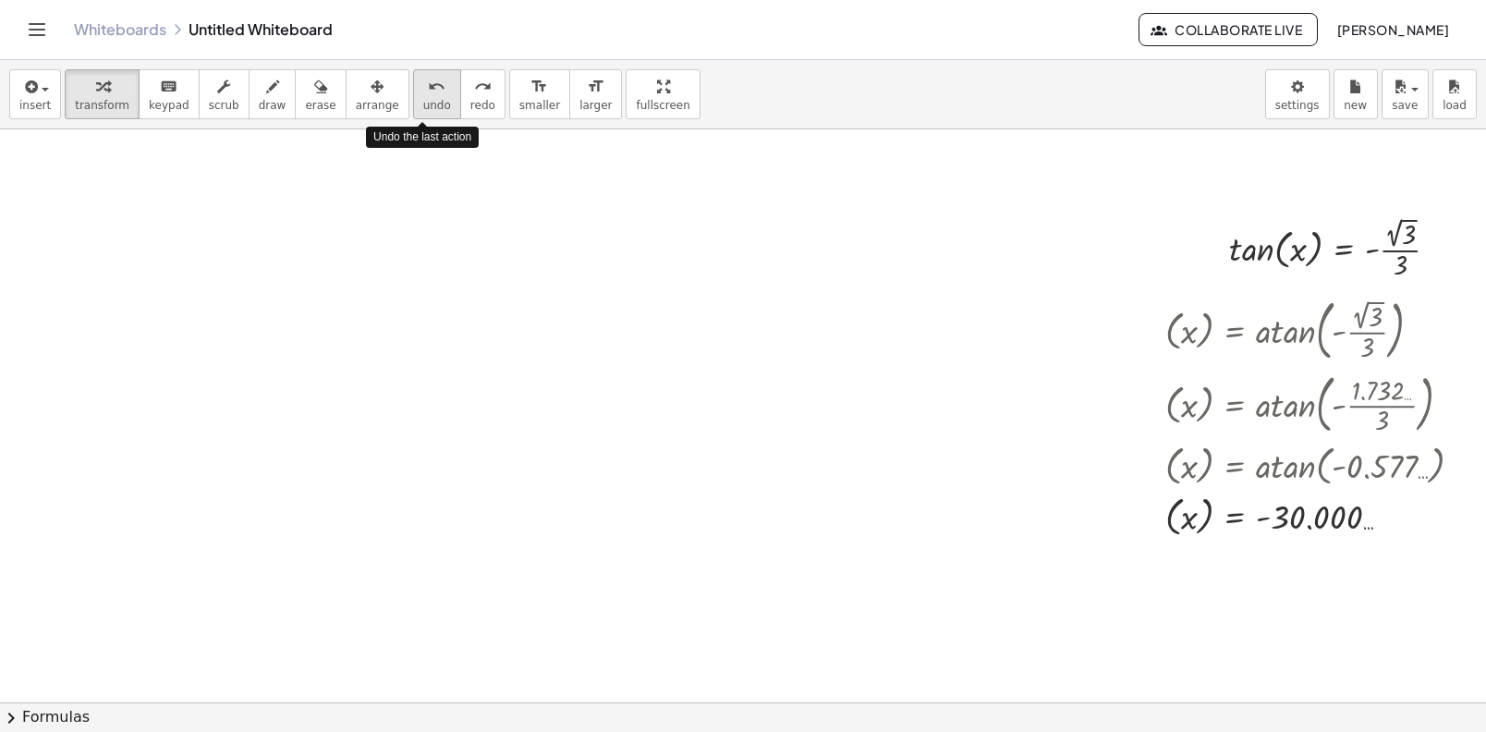
click at [423, 99] on span "undo" at bounding box center [437, 105] width 28 height 13
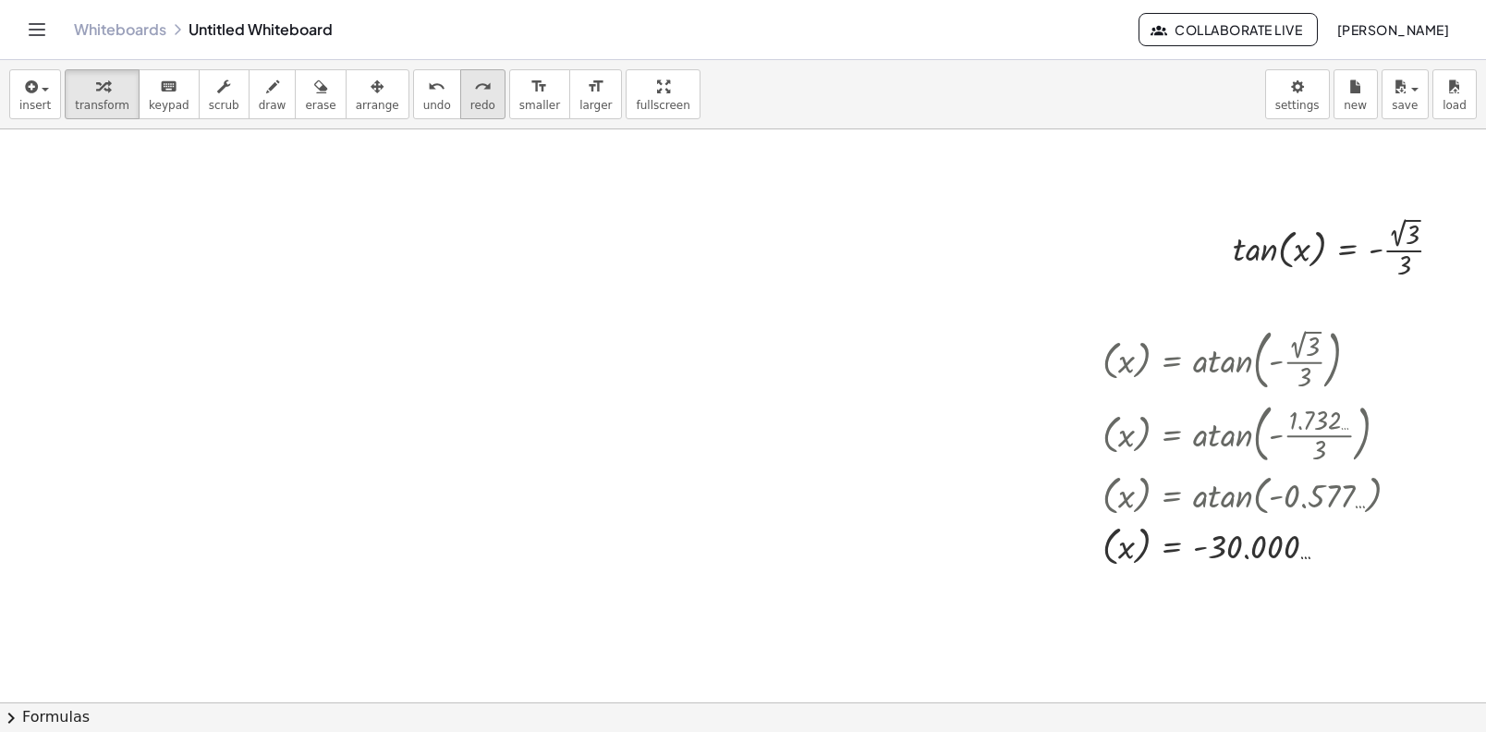
click at [460, 97] on button "redo redo" at bounding box center [482, 94] width 45 height 50
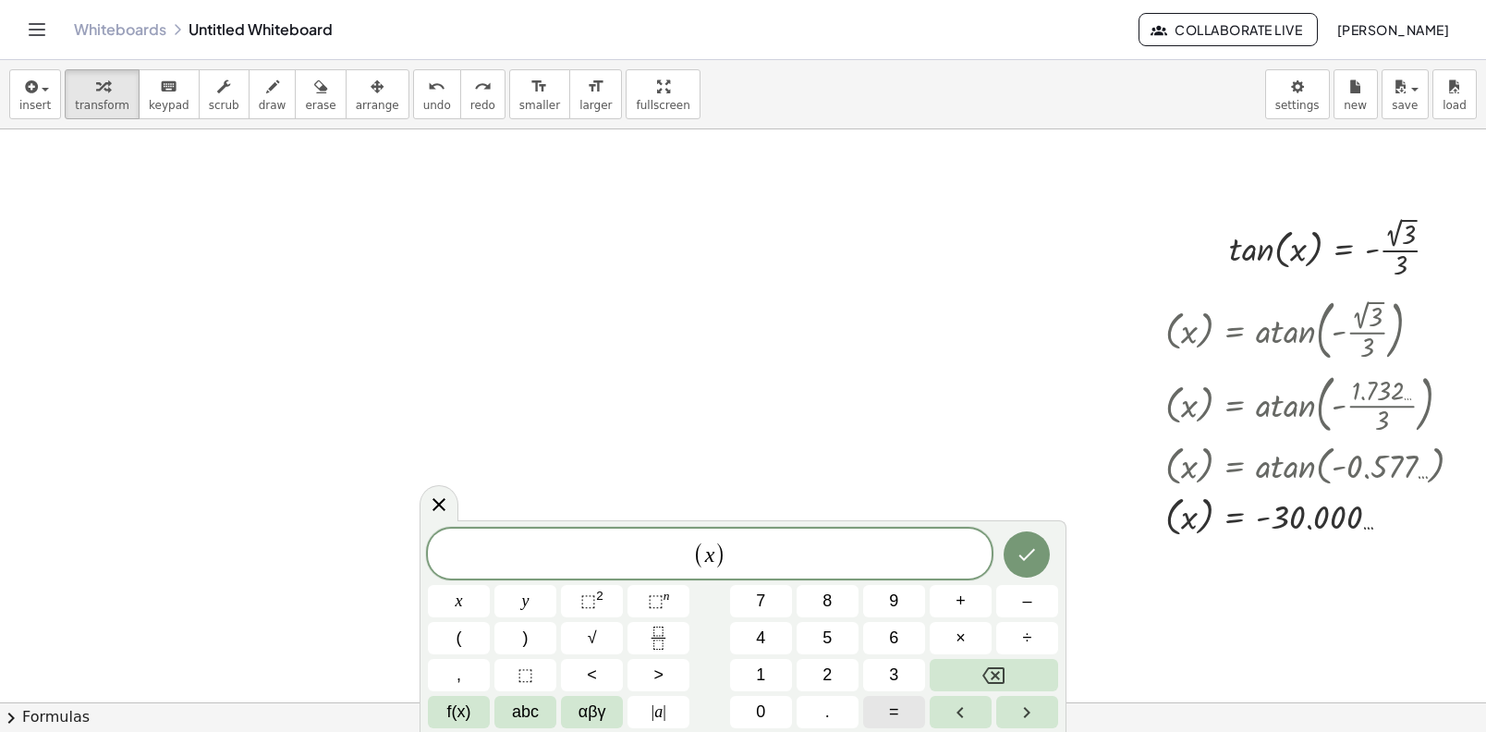
click at [888, 725] on button "=" at bounding box center [894, 712] width 62 height 32
click at [1029, 564] on icon "Done" at bounding box center [1027, 554] width 22 height 22
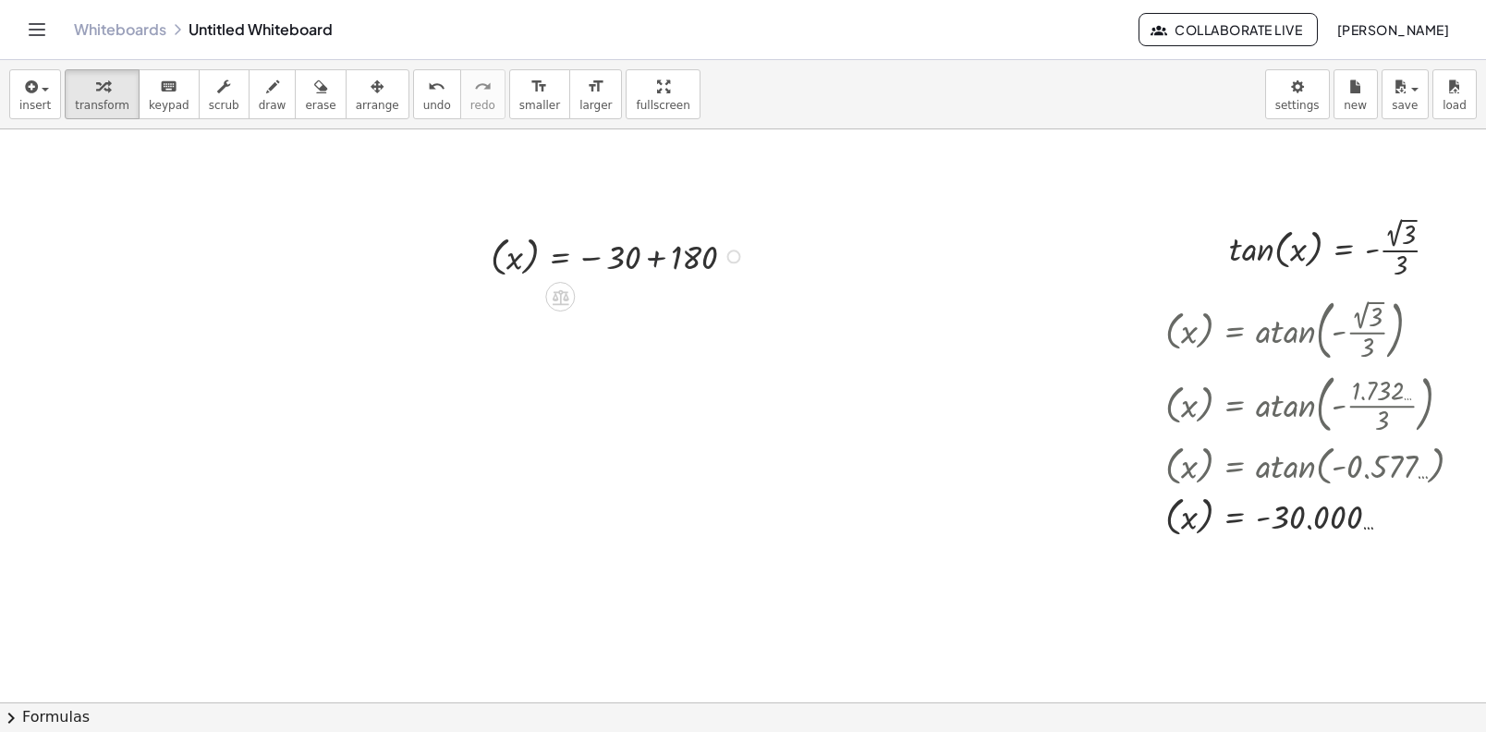
click at [644, 267] on div at bounding box center [621, 255] width 278 height 50
click at [366, 111] on span "arrange" at bounding box center [377, 105] width 43 height 13
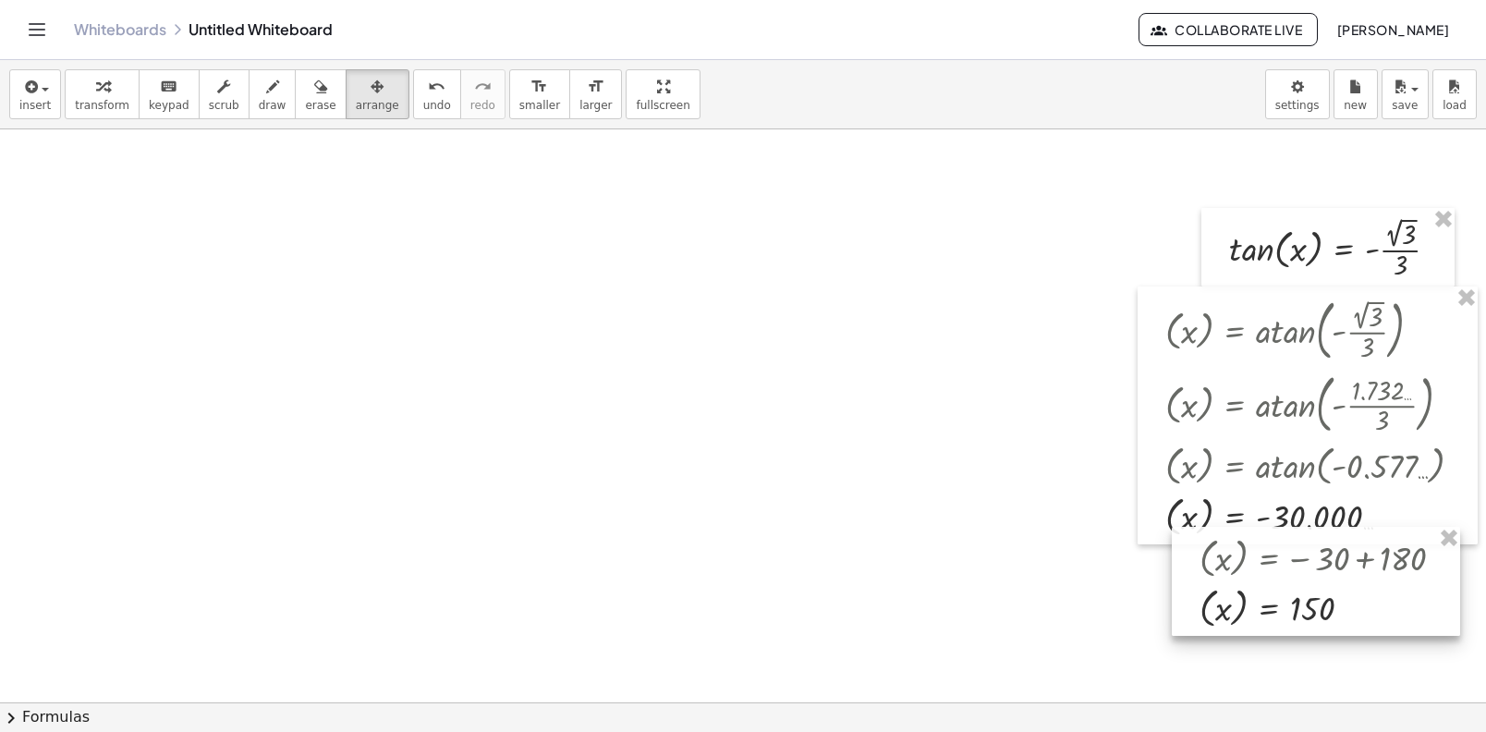
drag, startPoint x: 584, startPoint y: 298, endPoint x: 1292, endPoint y: 599, distance: 769.4
click at [1292, 599] on div at bounding box center [1316, 581] width 288 height 109
click at [1290, 609] on div at bounding box center [1310, 587] width 288 height 109
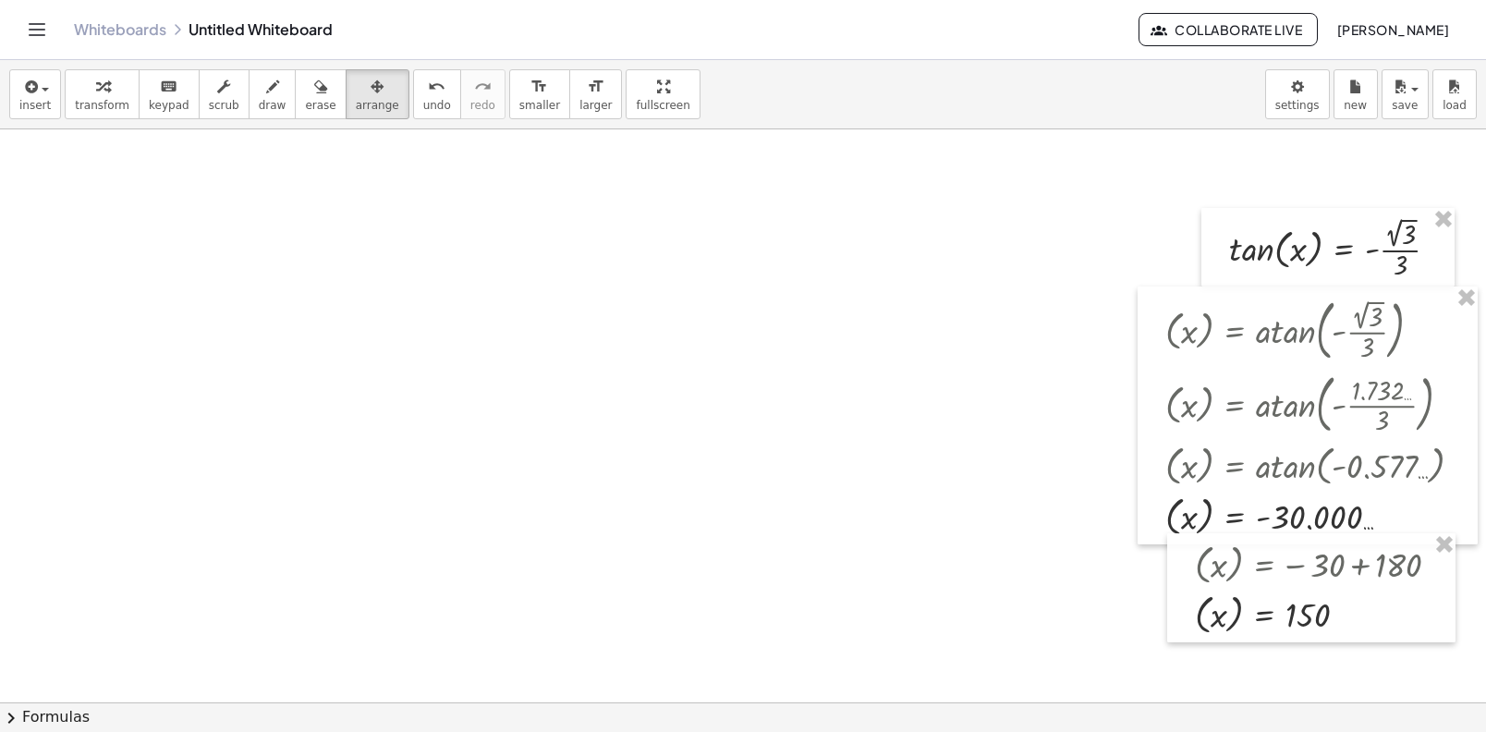
click at [120, 78] on div "button" at bounding box center [102, 86] width 55 height 22
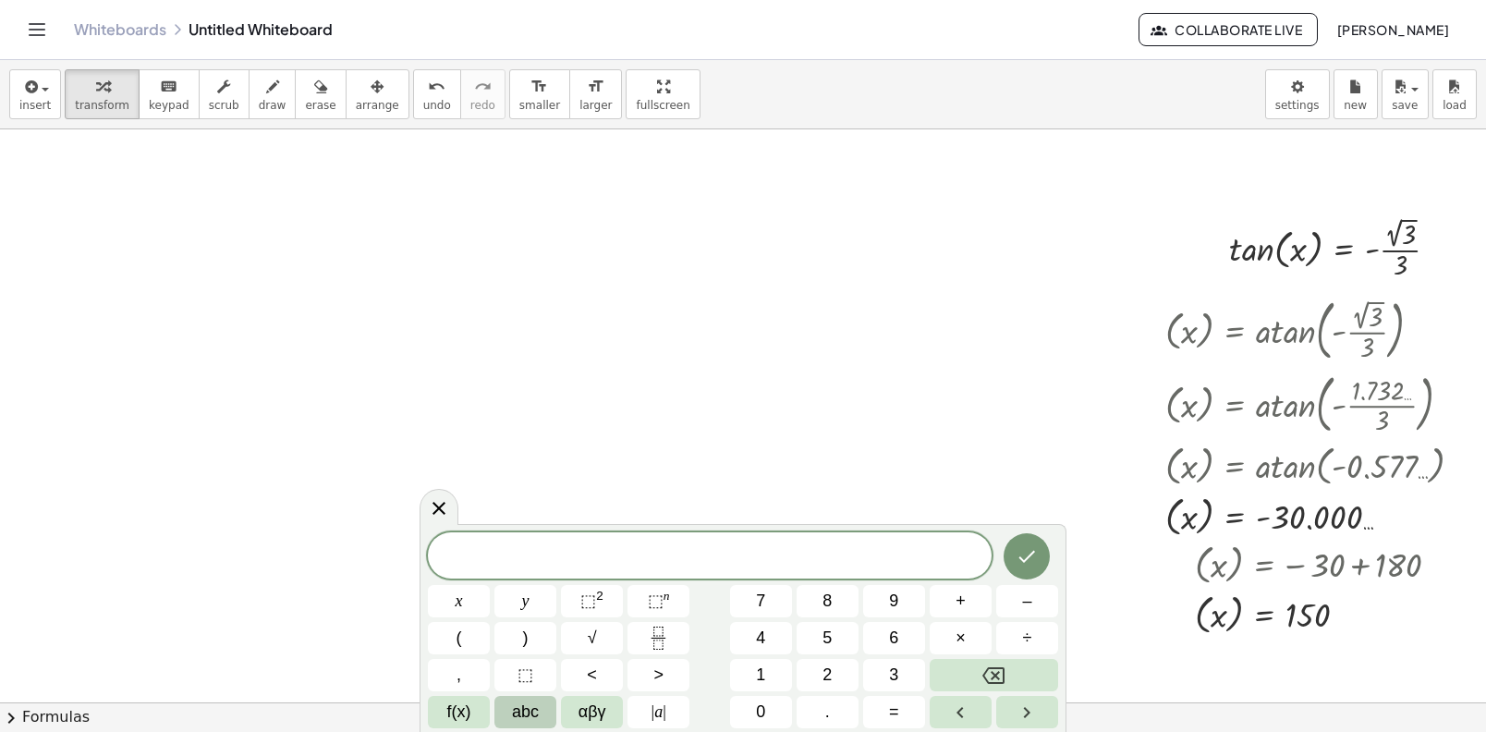
click at [534, 712] on span "abc" at bounding box center [525, 712] width 27 height 25
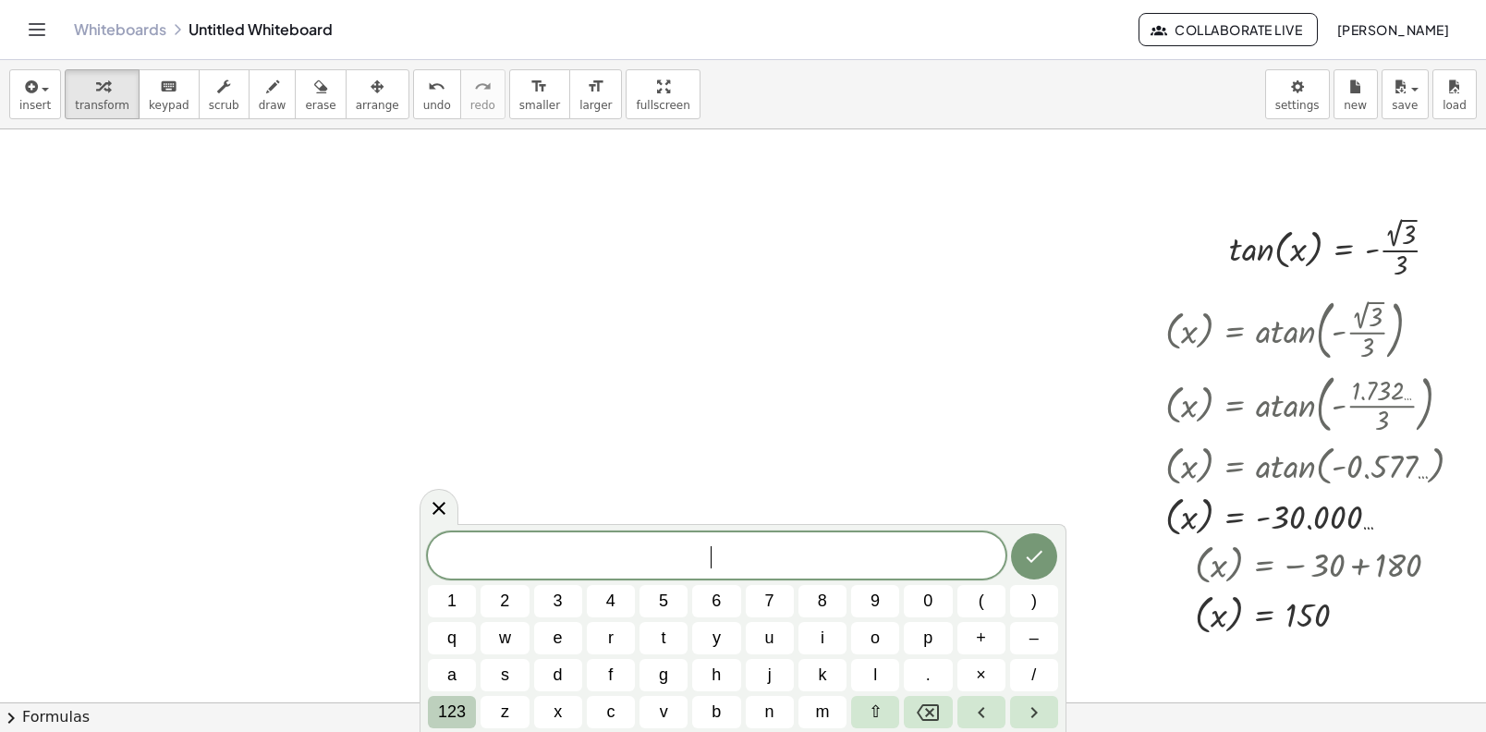
click at [447, 709] on span "123" at bounding box center [452, 712] width 28 height 25
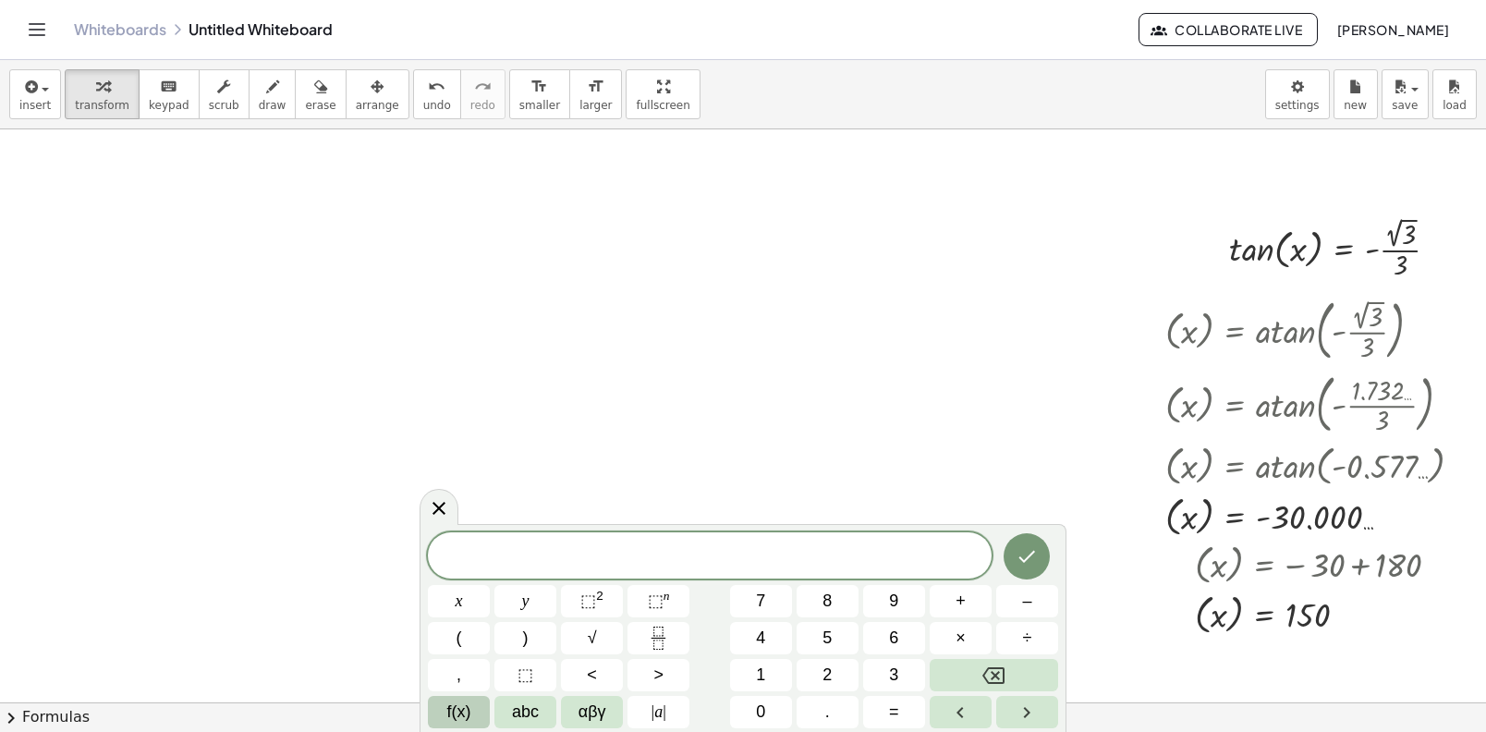
click at [476, 724] on button "f(x)" at bounding box center [459, 712] width 62 height 32
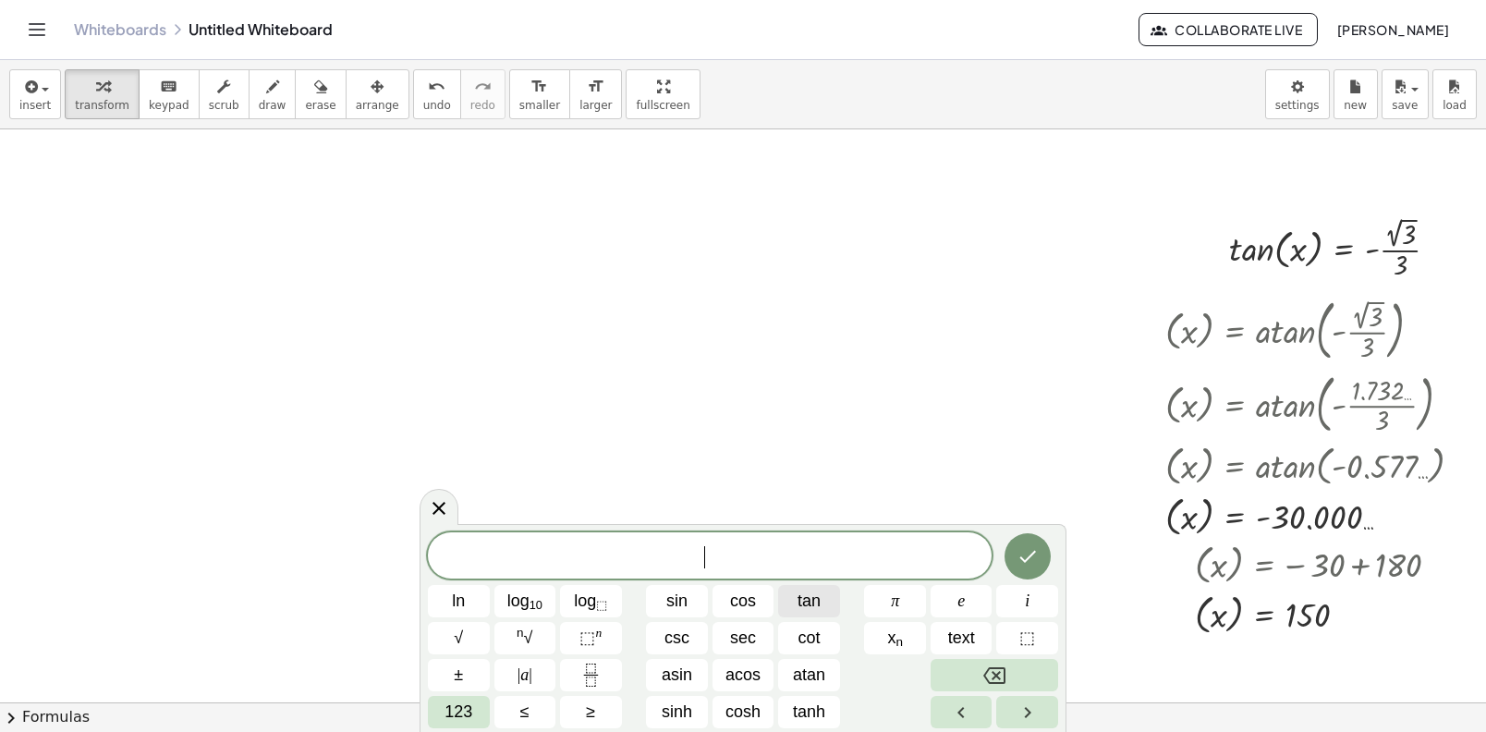
click at [799, 610] on span "tan" at bounding box center [809, 601] width 23 height 25
click at [445, 727] on button "123" at bounding box center [459, 712] width 62 height 32
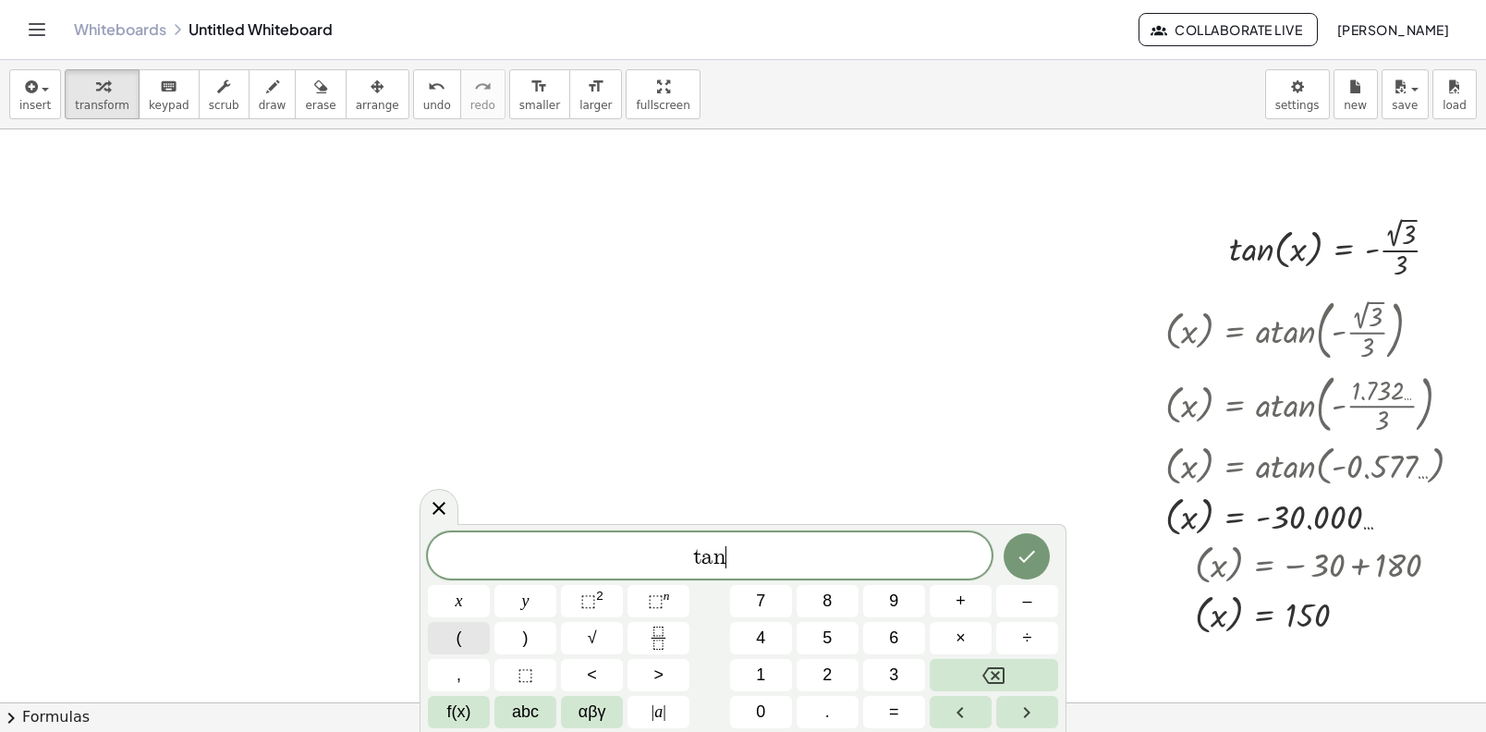
click at [480, 636] on button "(" at bounding box center [459, 638] width 62 height 32
click at [1009, 608] on button "–" at bounding box center [1027, 601] width 62 height 32
click at [868, 678] on button "3" at bounding box center [894, 675] width 62 height 32
click at [781, 708] on button "0" at bounding box center [761, 712] width 62 height 32
click at [535, 644] on button ")" at bounding box center [525, 638] width 62 height 32
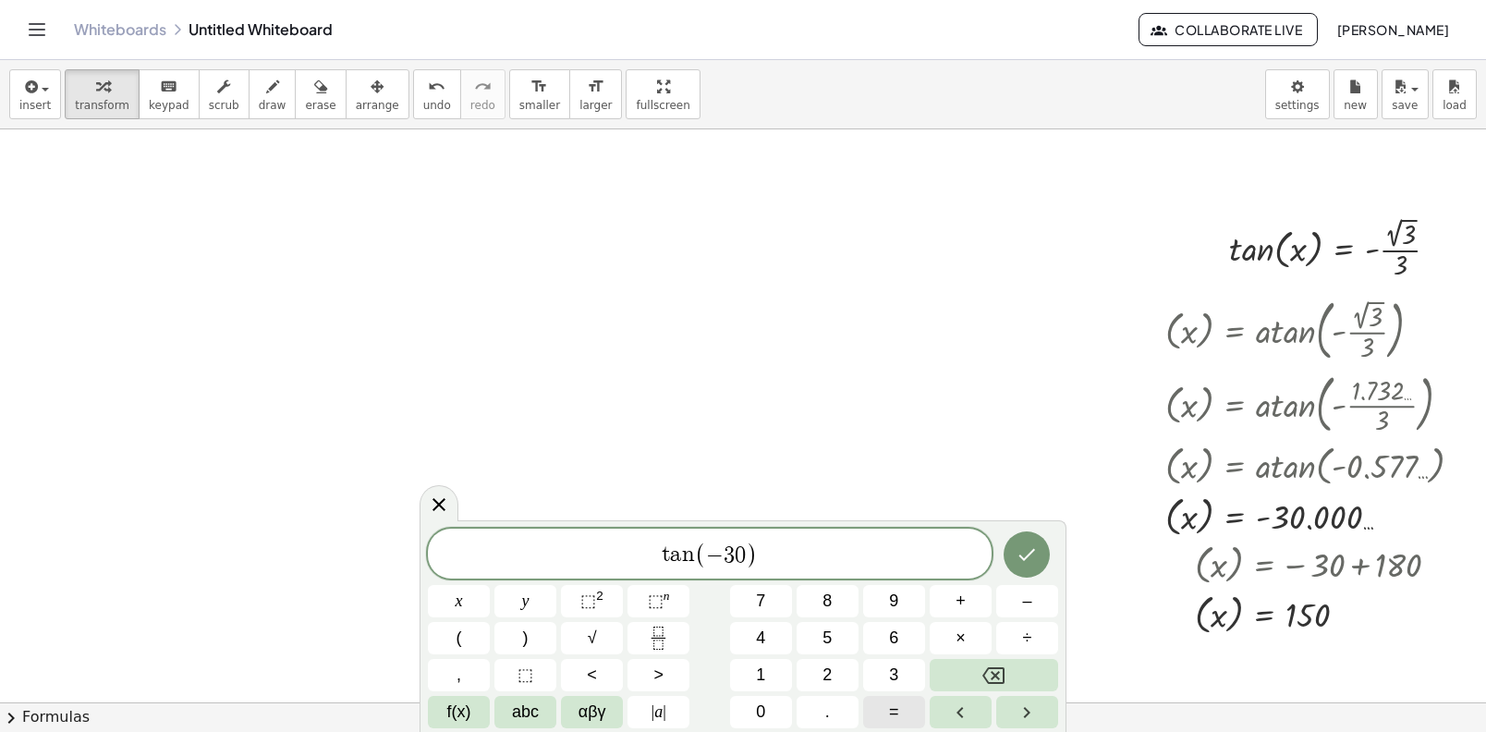
click at [909, 711] on button "=" at bounding box center [894, 712] width 62 height 32
click at [657, 652] on button "Fraction" at bounding box center [659, 638] width 62 height 32
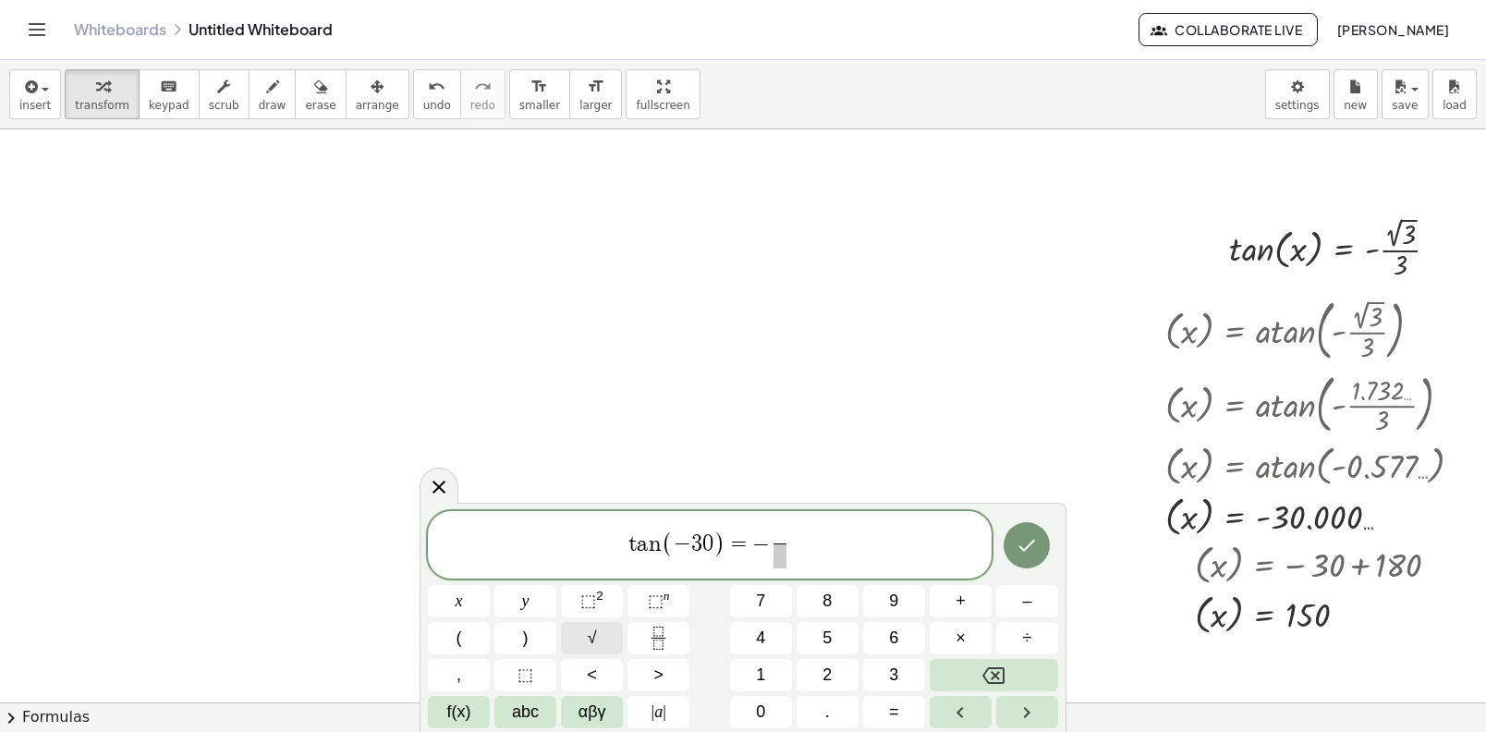
click at [604, 636] on button "√" at bounding box center [592, 638] width 62 height 32
click at [1024, 540] on icon "Done" at bounding box center [1027, 544] width 22 height 22
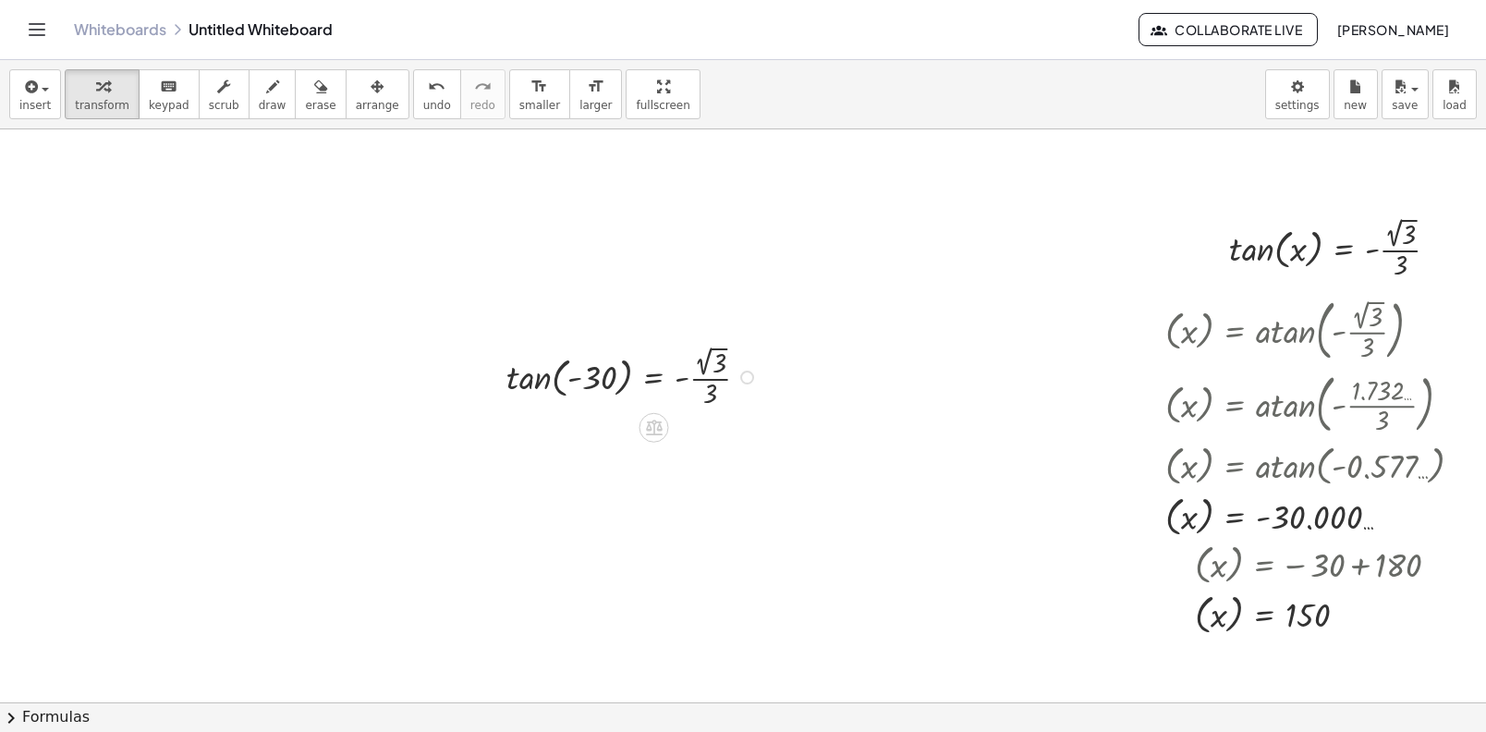
click at [563, 378] on div at bounding box center [634, 375] width 275 height 69
click at [551, 381] on div at bounding box center [634, 375] width 275 height 69
drag, startPoint x: 595, startPoint y: 377, endPoint x: 544, endPoint y: 376, distance: 50.8
click at [544, 376] on div at bounding box center [634, 375] width 275 height 69
click at [542, 380] on div at bounding box center [634, 375] width 275 height 69
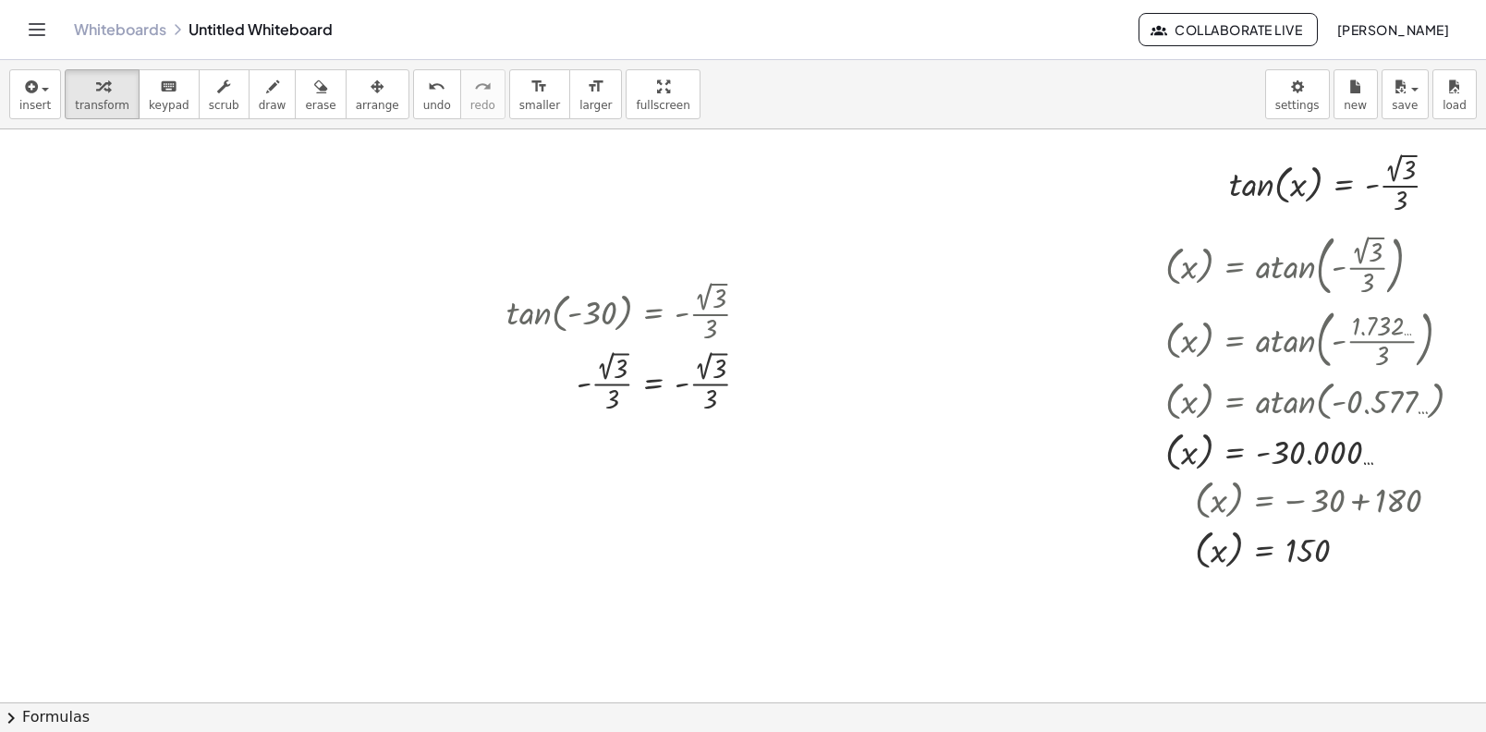
scroll to position [67, 17]
click at [367, 74] on button "arrange" at bounding box center [378, 94] width 64 height 50
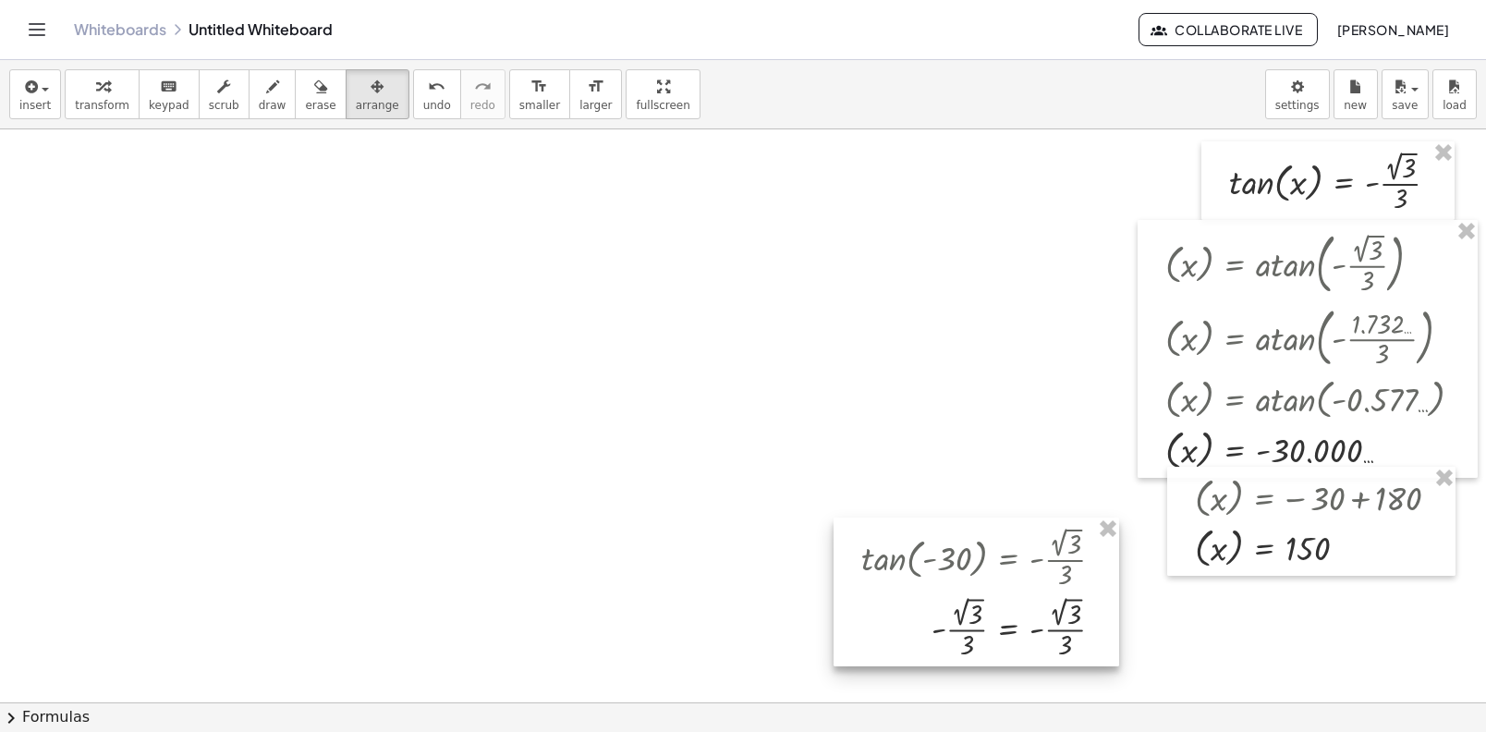
drag, startPoint x: 543, startPoint y: 286, endPoint x: 897, endPoint y: 533, distance: 432.8
click at [897, 533] on div at bounding box center [977, 592] width 286 height 149
click at [752, 428] on div at bounding box center [734, 696] width 1496 height 1266
click at [535, 450] on div at bounding box center [734, 696] width 1496 height 1266
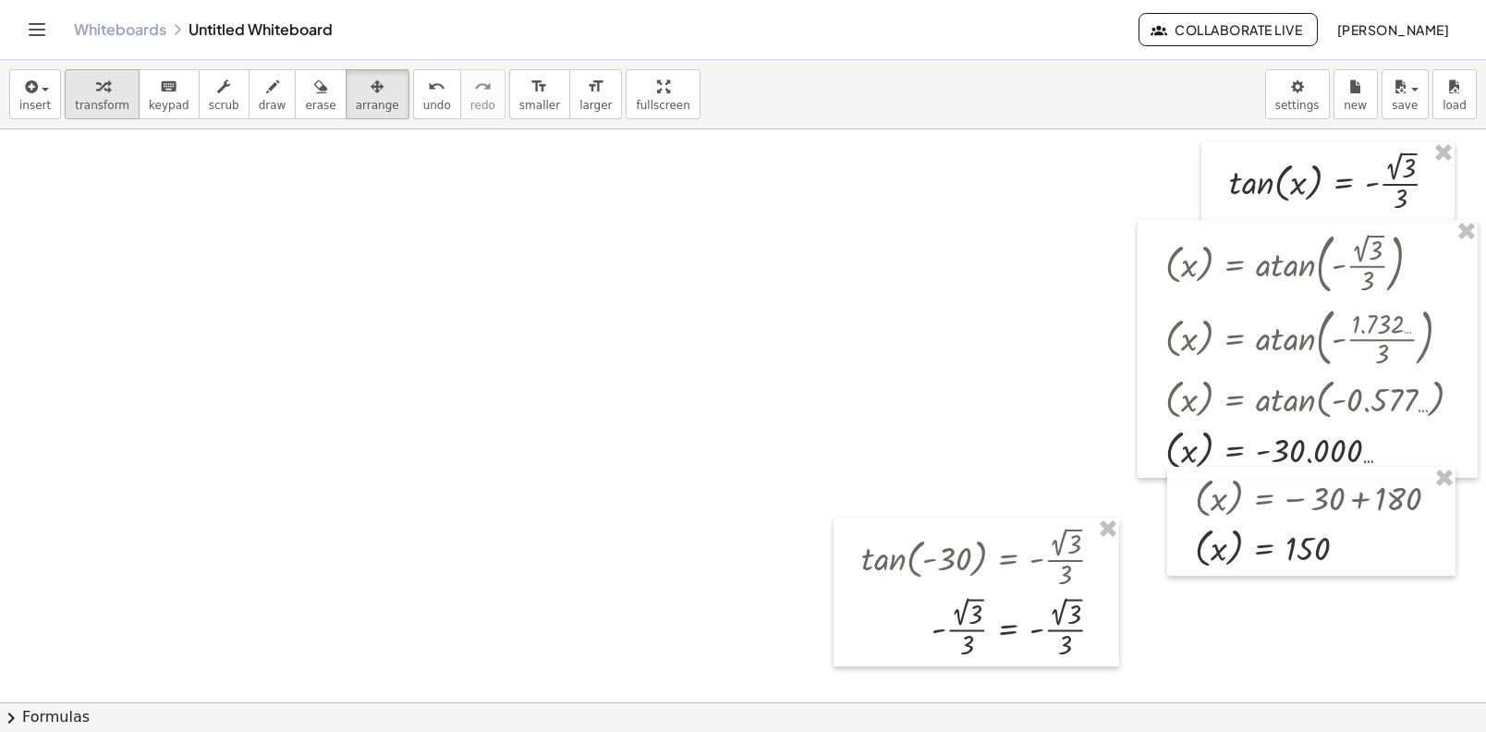
click at [96, 79] on icon "button" at bounding box center [102, 87] width 13 height 22
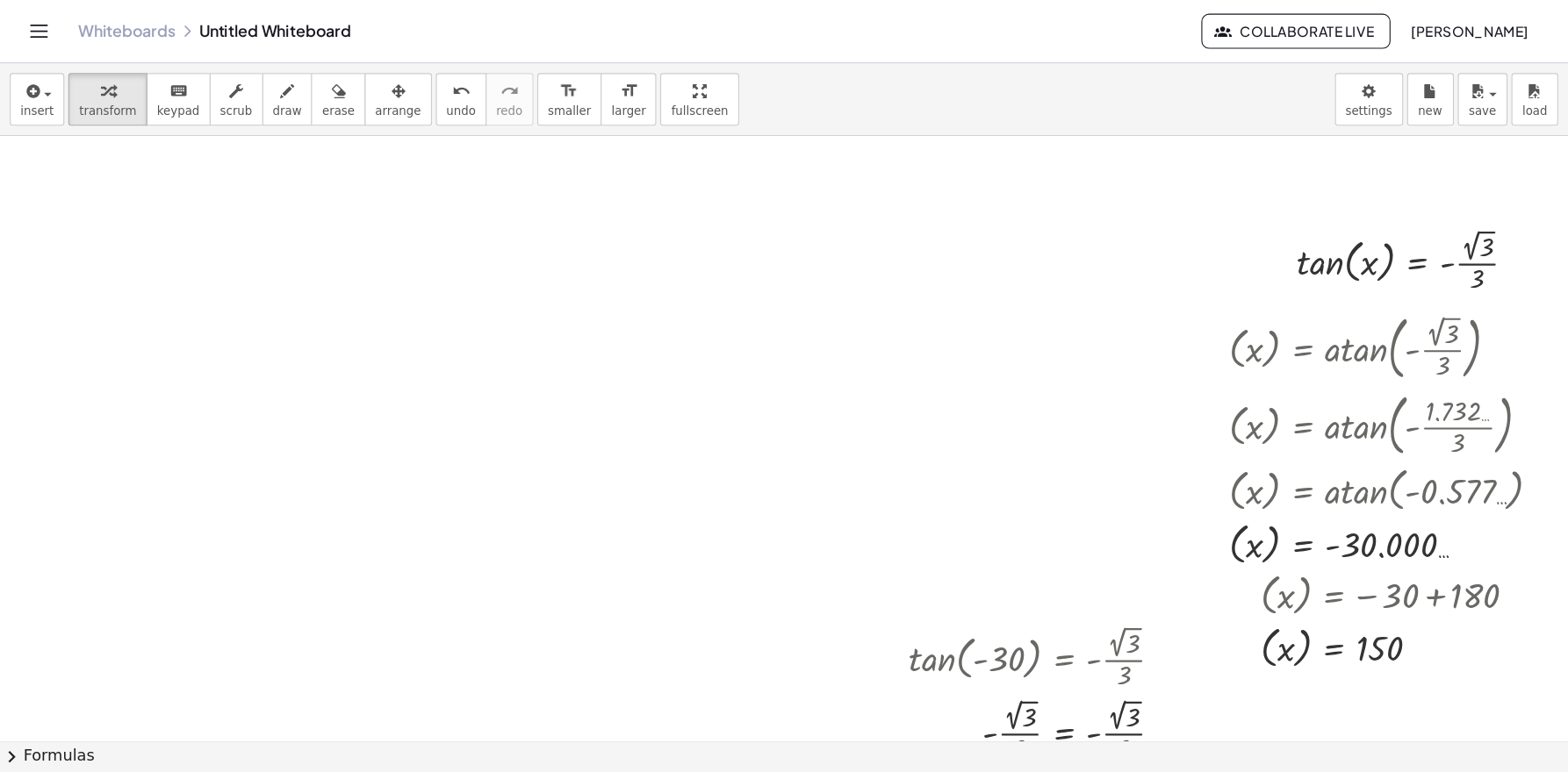
scroll to position [0, 0]
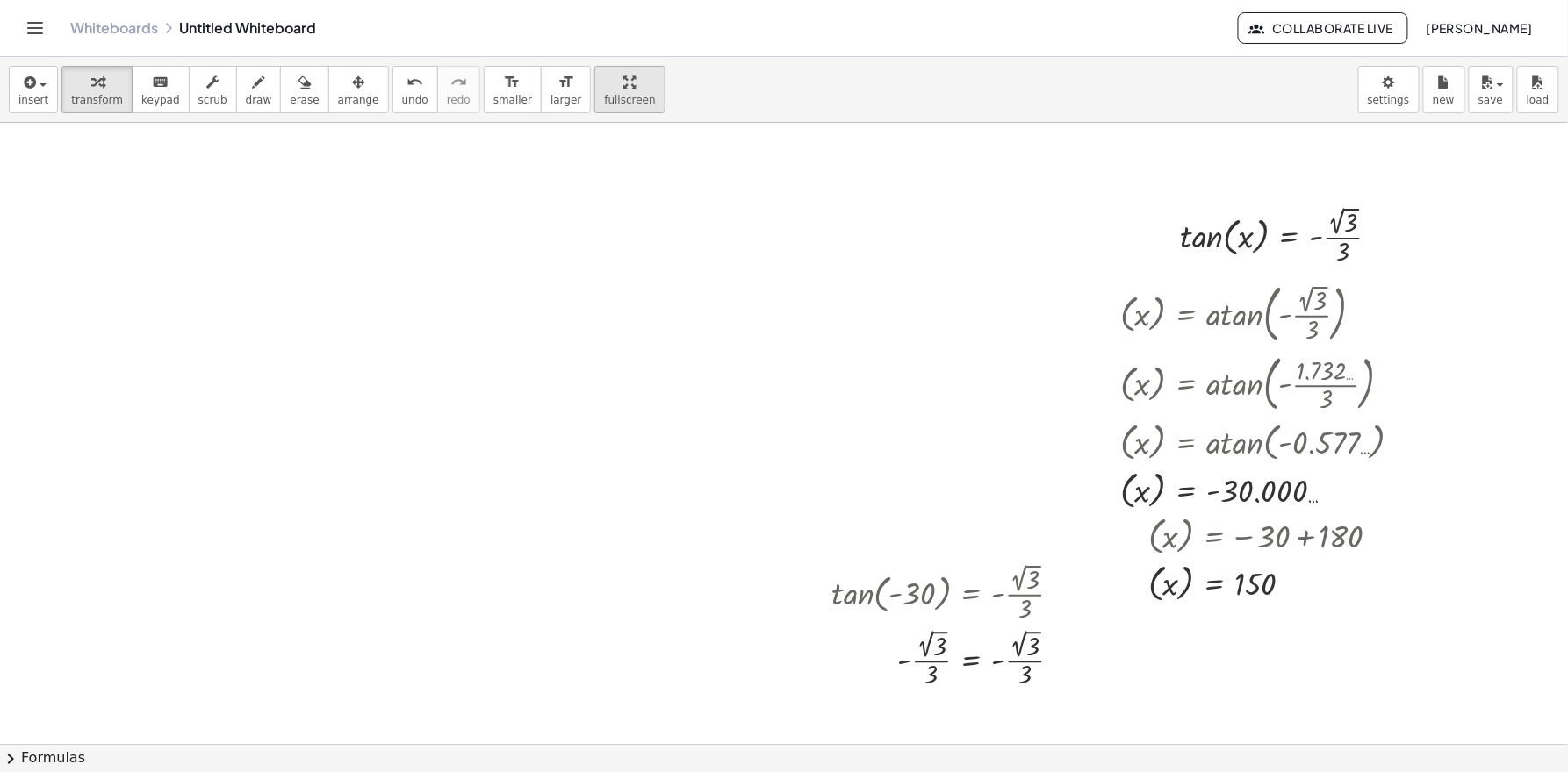
click at [625, 199] on div "insert select one: Math Expression Function Text Youtube Video Graphing Geometr…" at bounding box center [784, 414] width 1568 height 715
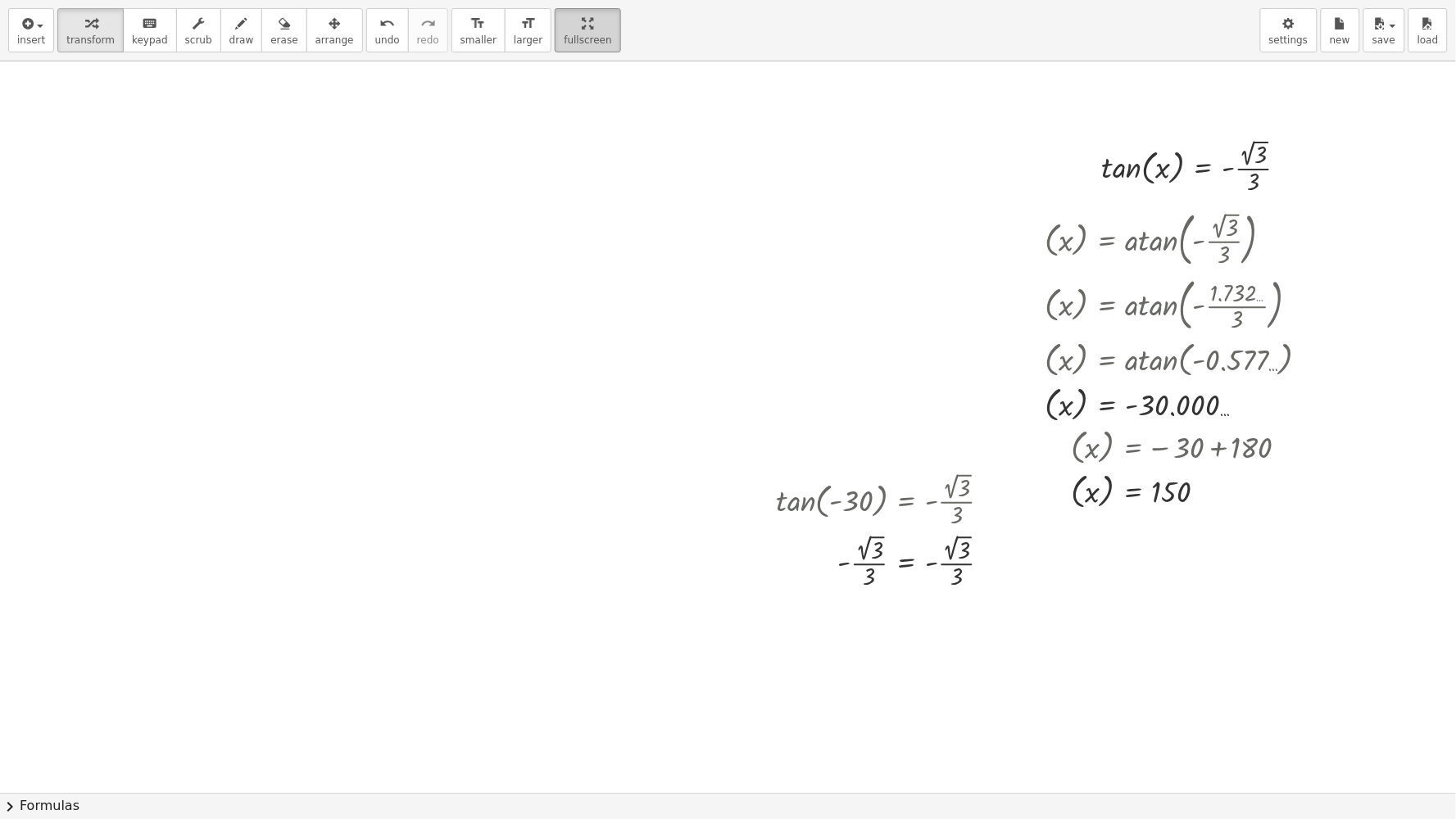
click at [567, 0] on html "Graspable Math Activities Whiteboards Classes Account v1.30.2 | Privacy policy …" at bounding box center [728, 410] width 1456 height 819
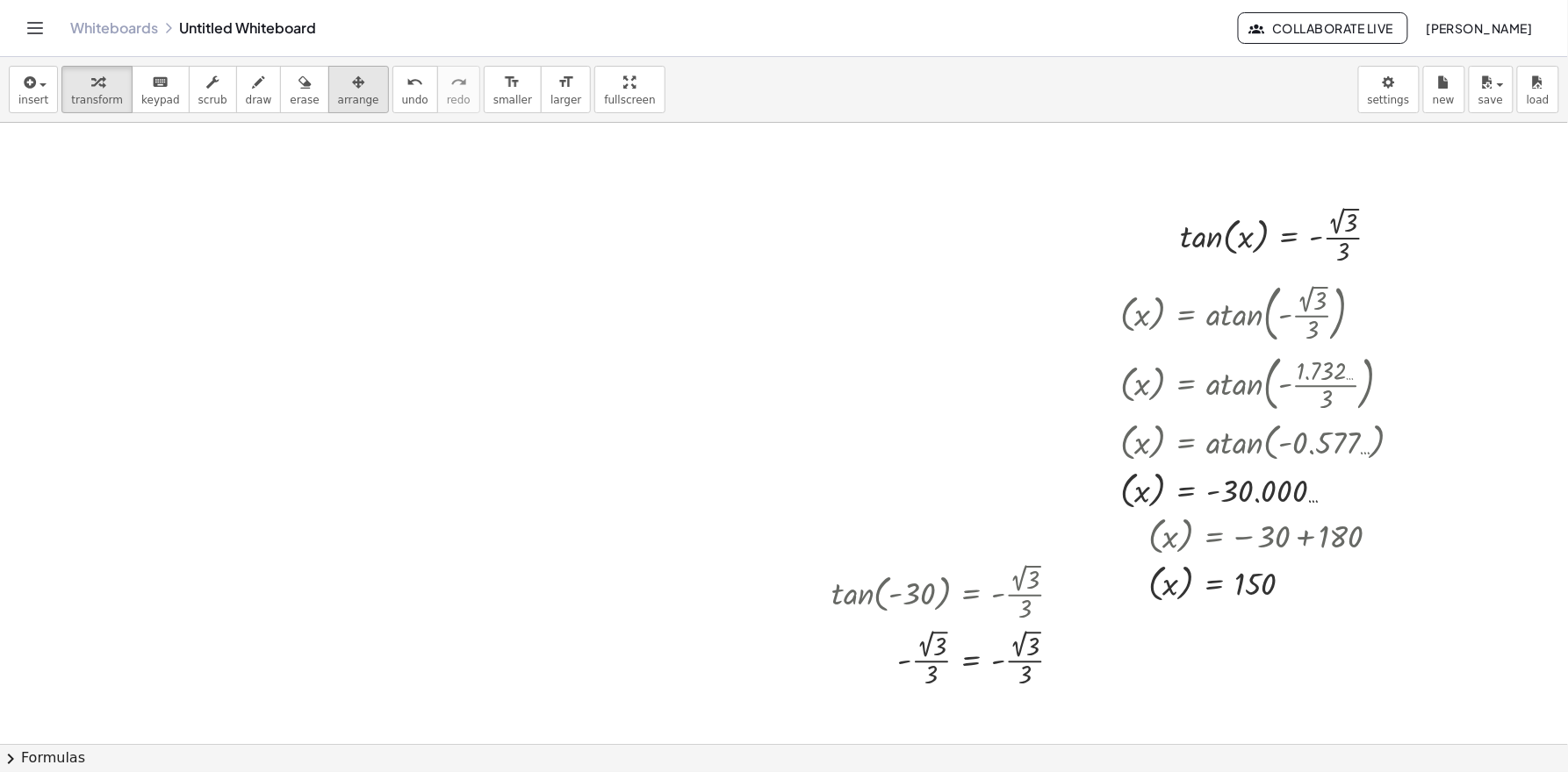
click at [351, 94] on span "arrange" at bounding box center [358, 100] width 41 height 12
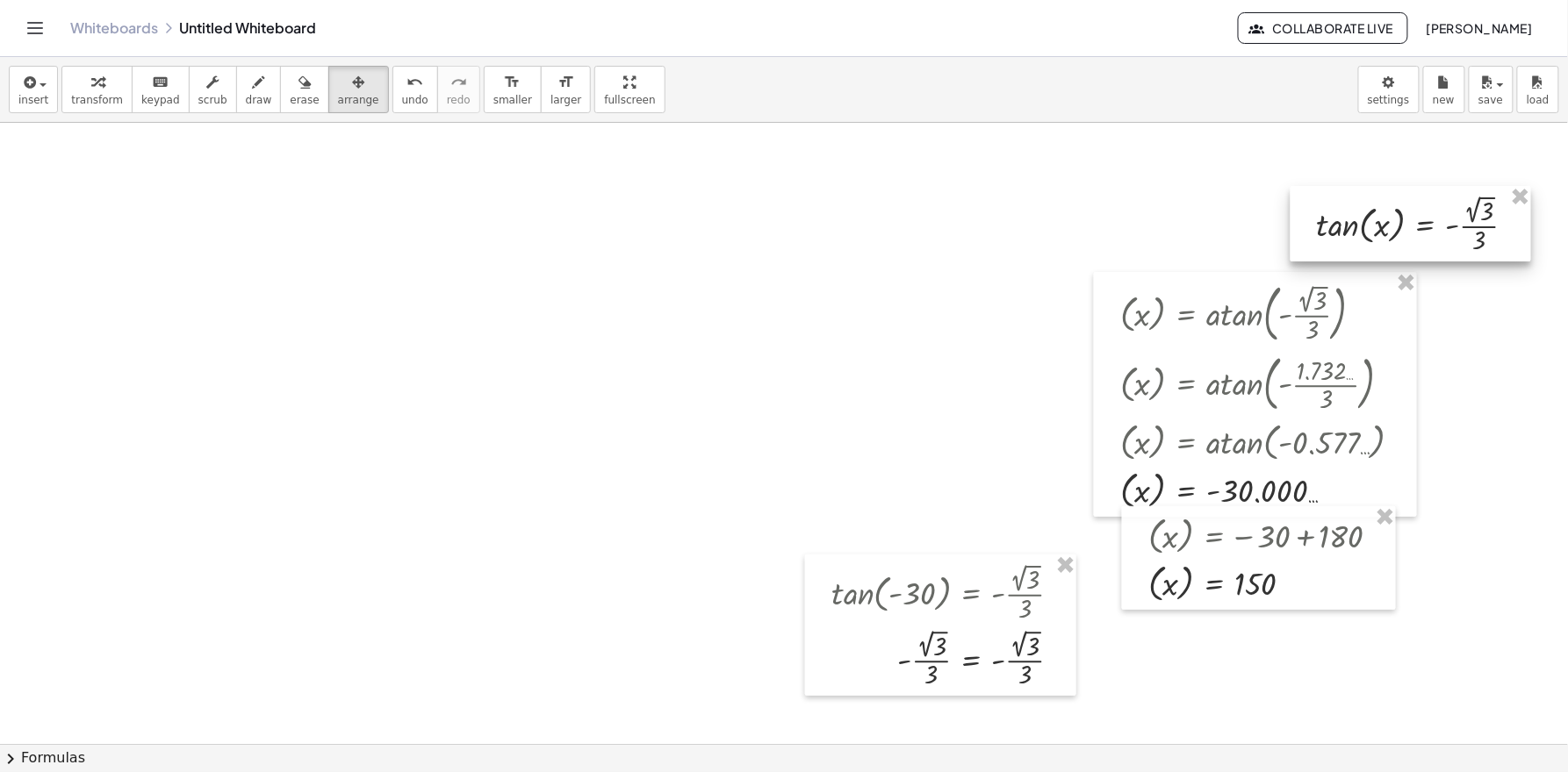
drag, startPoint x: 1340, startPoint y: 237, endPoint x: 1458, endPoint y: 224, distance: 118.7
click at [1397, 224] on div at bounding box center [1410, 223] width 240 height 75
drag, startPoint x: 1448, startPoint y: 229, endPoint x: 1448, endPoint y: 246, distance: 17.0
click at [1397, 246] on div at bounding box center [1410, 239] width 240 height 75
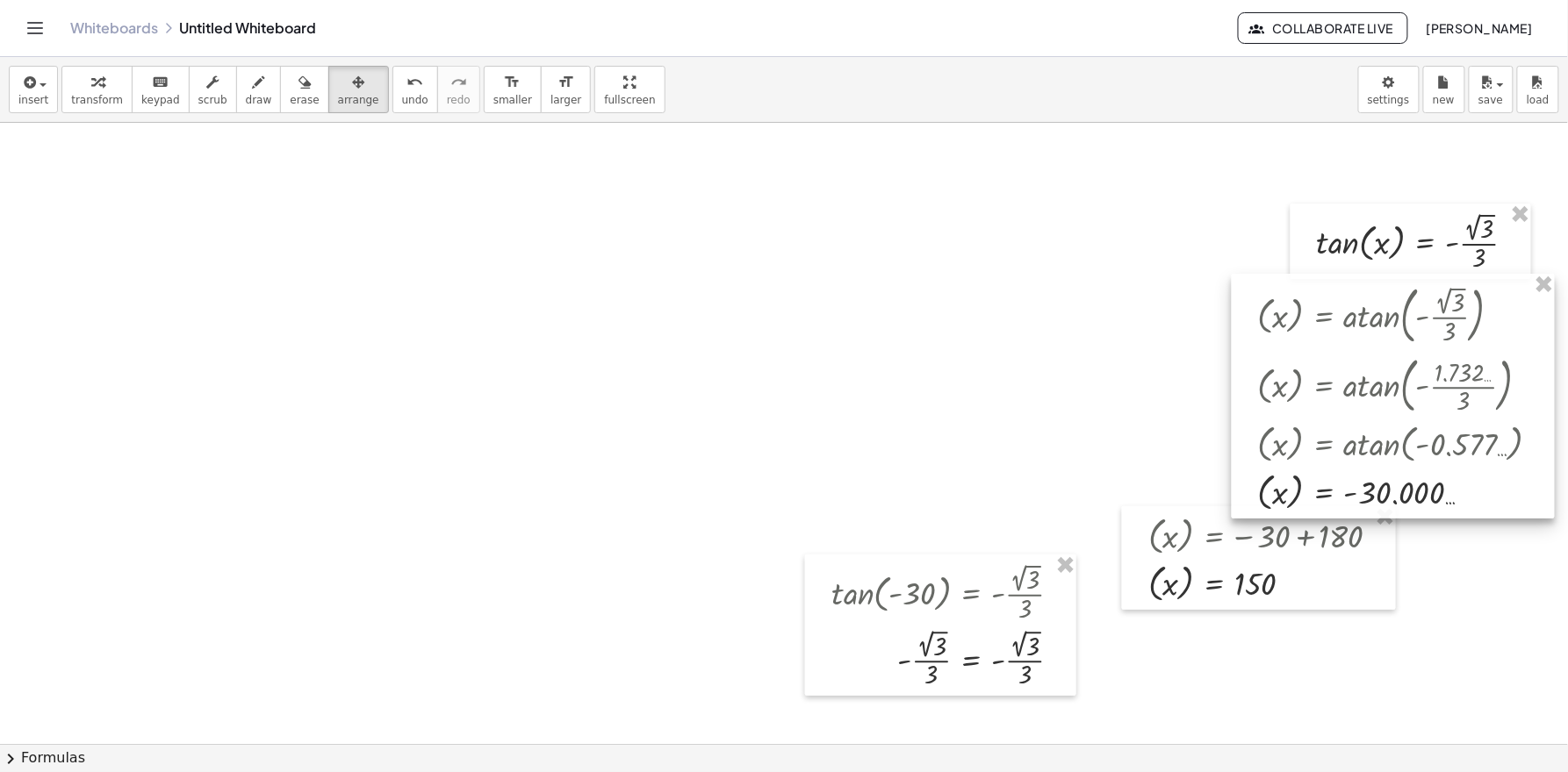
drag, startPoint x: 1326, startPoint y: 400, endPoint x: 1462, endPoint y: 400, distance: 136.0
click at [1397, 400] on div at bounding box center [1393, 396] width 323 height 245
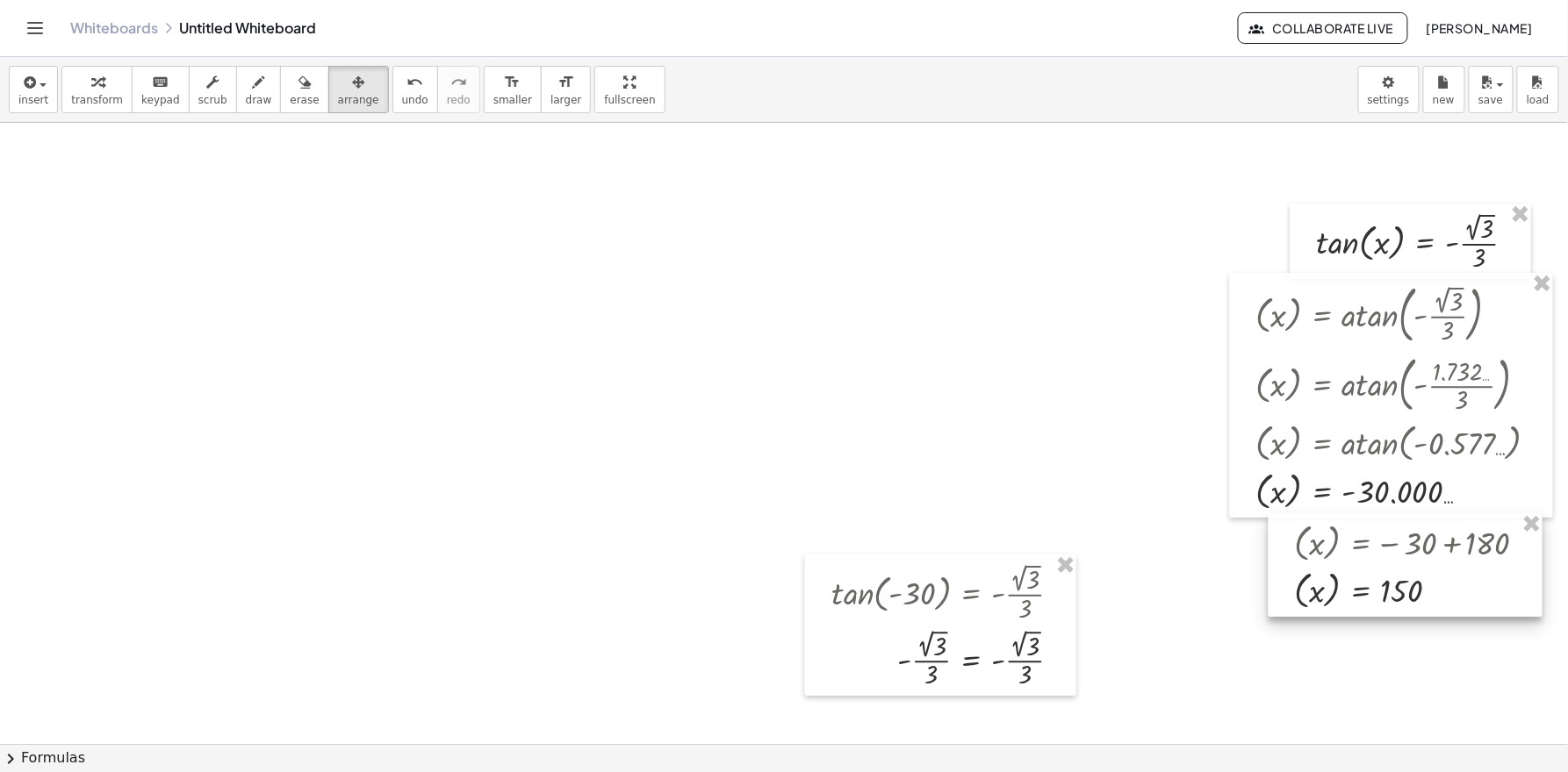
drag, startPoint x: 1234, startPoint y: 547, endPoint x: 1380, endPoint y: 554, distance: 146.2
click at [1380, 554] on div at bounding box center [1405, 565] width 274 height 104
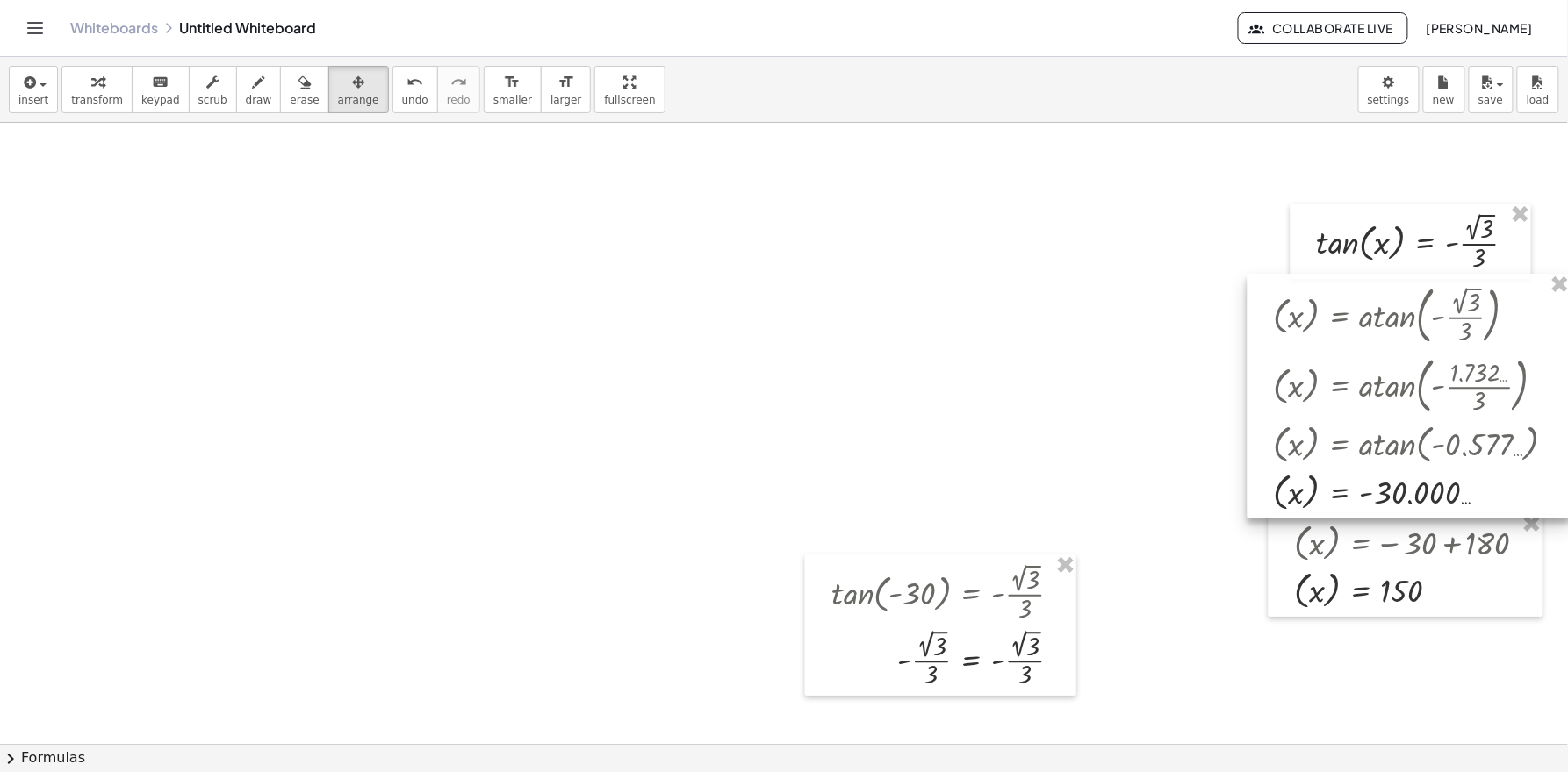
drag, startPoint x: 1320, startPoint y: 415, endPoint x: 1338, endPoint y: 416, distance: 18.0
click at [1338, 416] on div at bounding box center [1408, 396] width 323 height 245
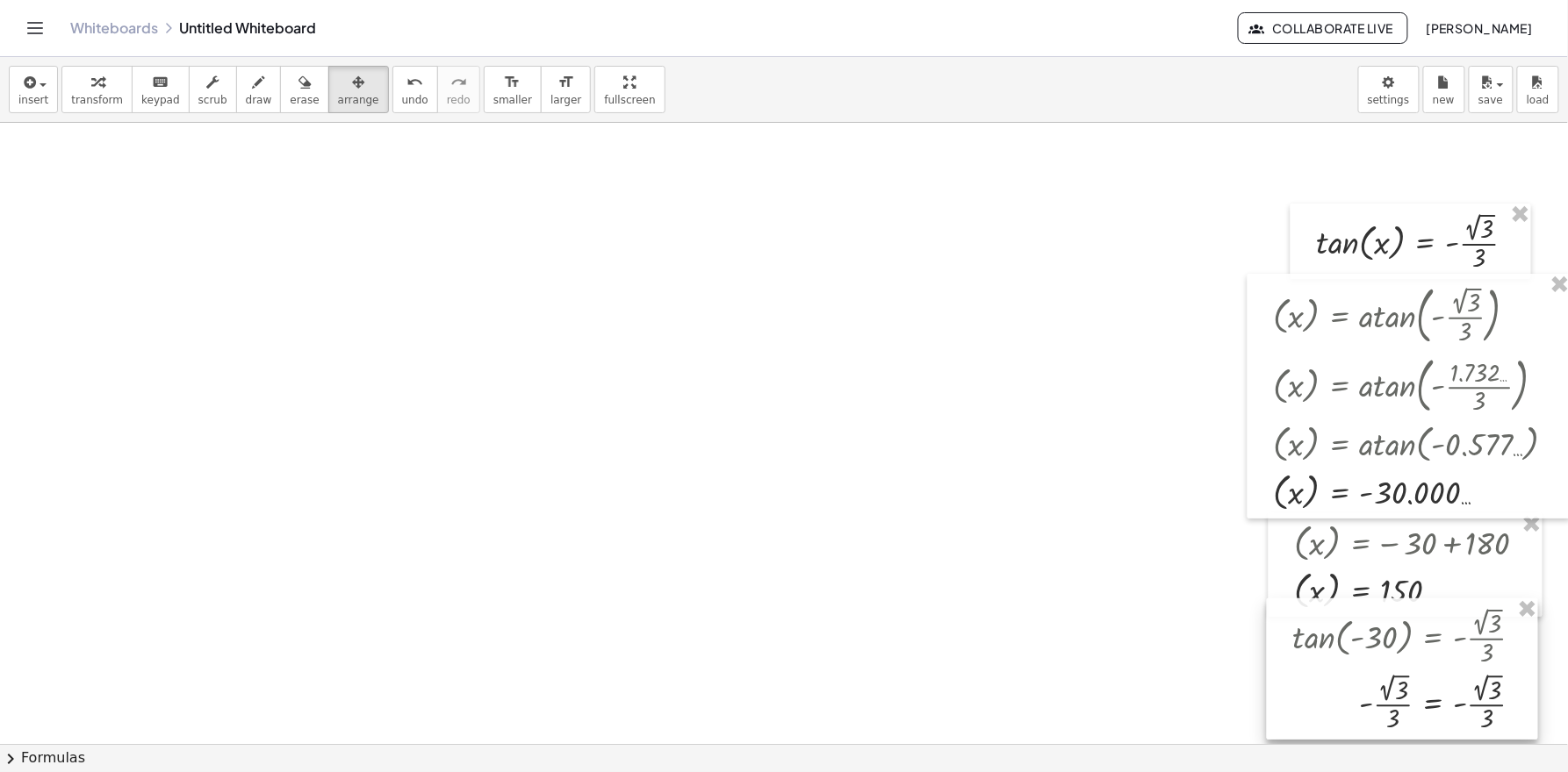
drag, startPoint x: 1023, startPoint y: 591, endPoint x: 1484, endPoint y: 634, distance: 463.0
click at [1397, 634] on div at bounding box center [1403, 668] width 272 height 141
click at [105, 94] on span "transform" at bounding box center [97, 100] width 52 height 12
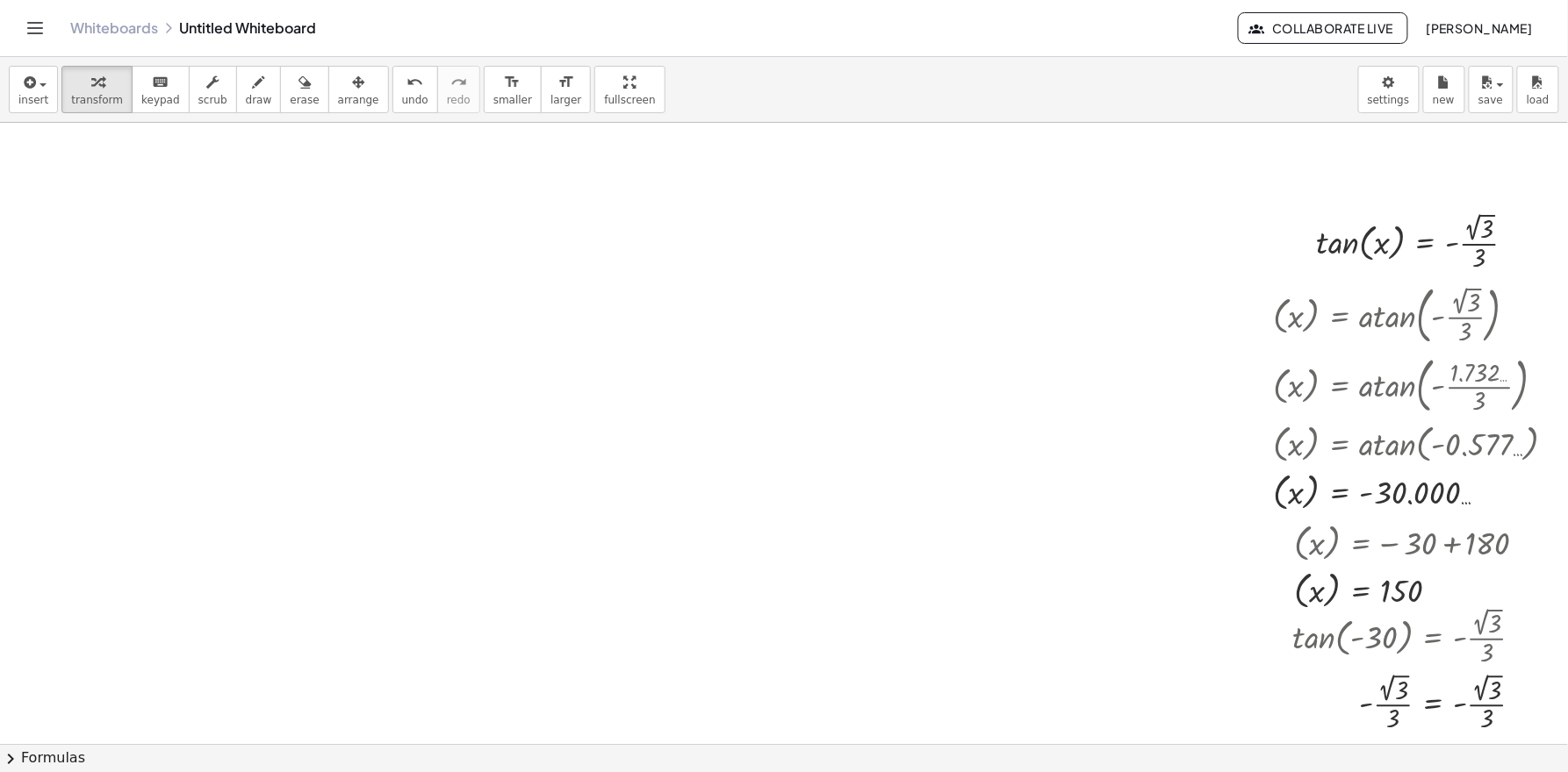
click at [426, 507] on div at bounding box center [787, 744] width 1575 height 1243
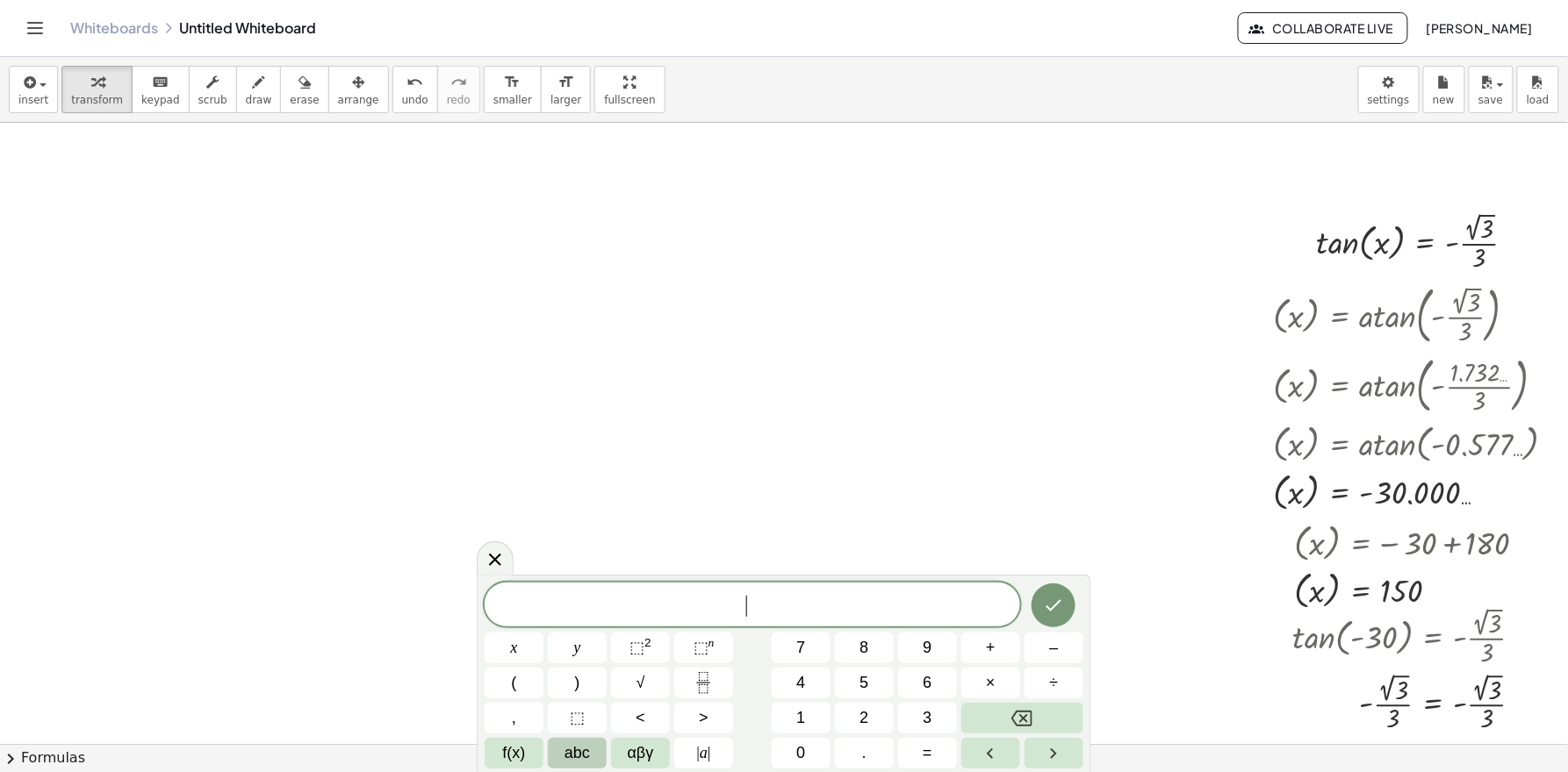
click at [594, 694] on button "abc" at bounding box center [577, 753] width 59 height 30
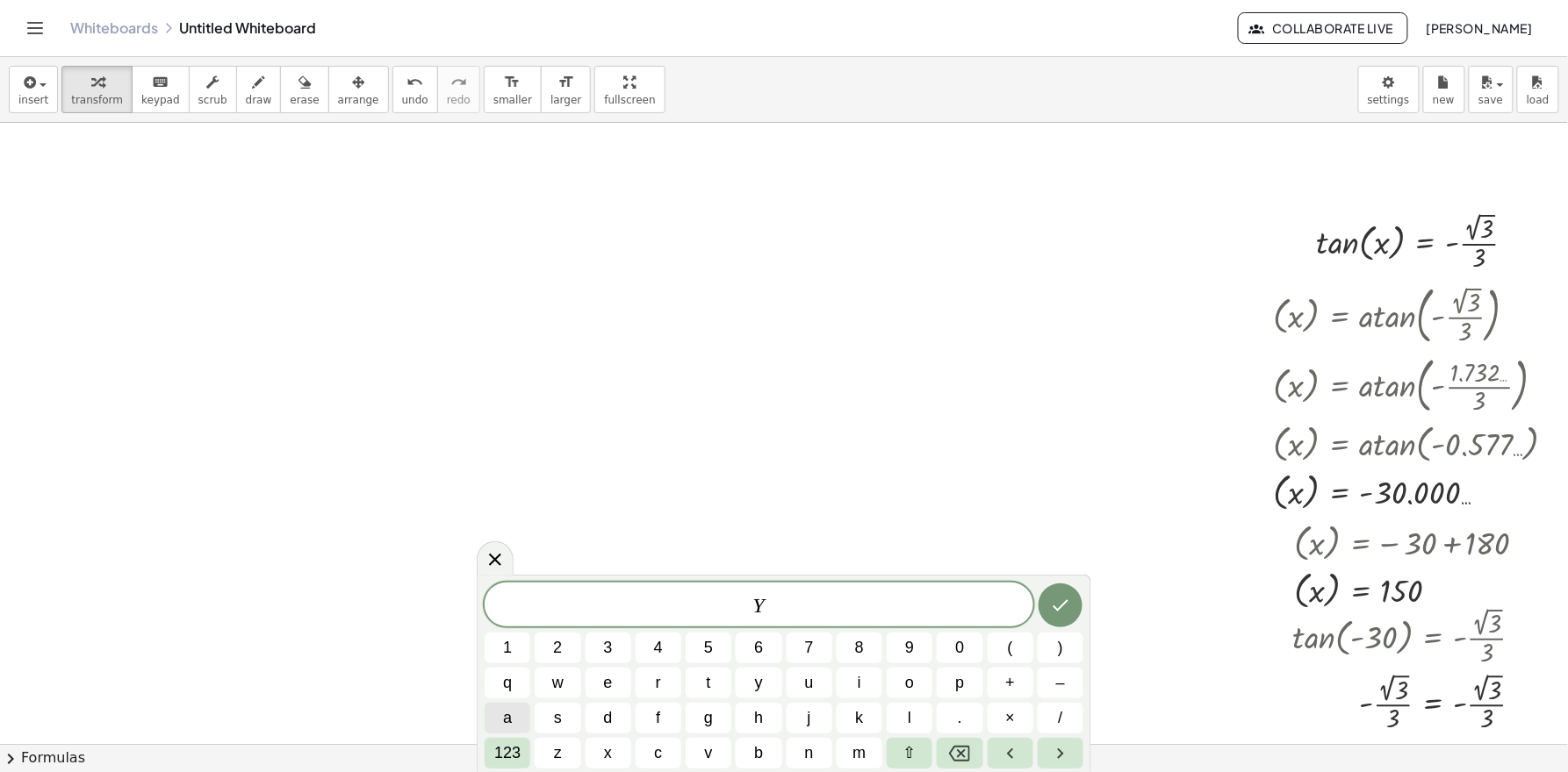
click at [493, 694] on button "a" at bounding box center [507, 718] width 46 height 30
click at [512, 694] on span "a" at bounding box center [507, 718] width 9 height 24
click at [511, 694] on span "a" at bounding box center [507, 718] width 9 height 24
click at [510, 694] on span "a" at bounding box center [507, 718] width 9 height 24
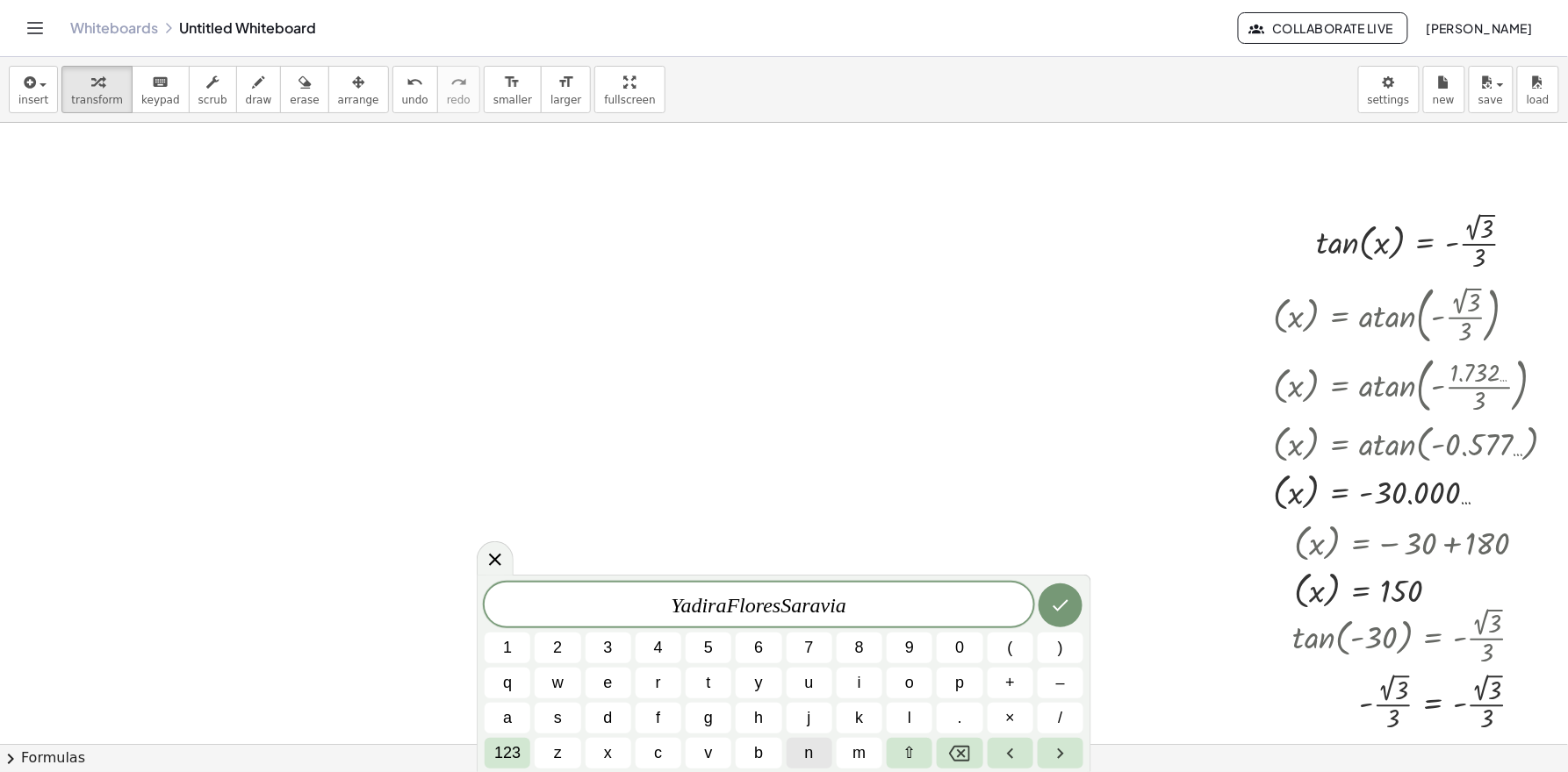
click at [796, 694] on button "n" at bounding box center [809, 753] width 46 height 30
click at [1055, 609] on icon "Done" at bounding box center [1060, 606] width 21 height 21
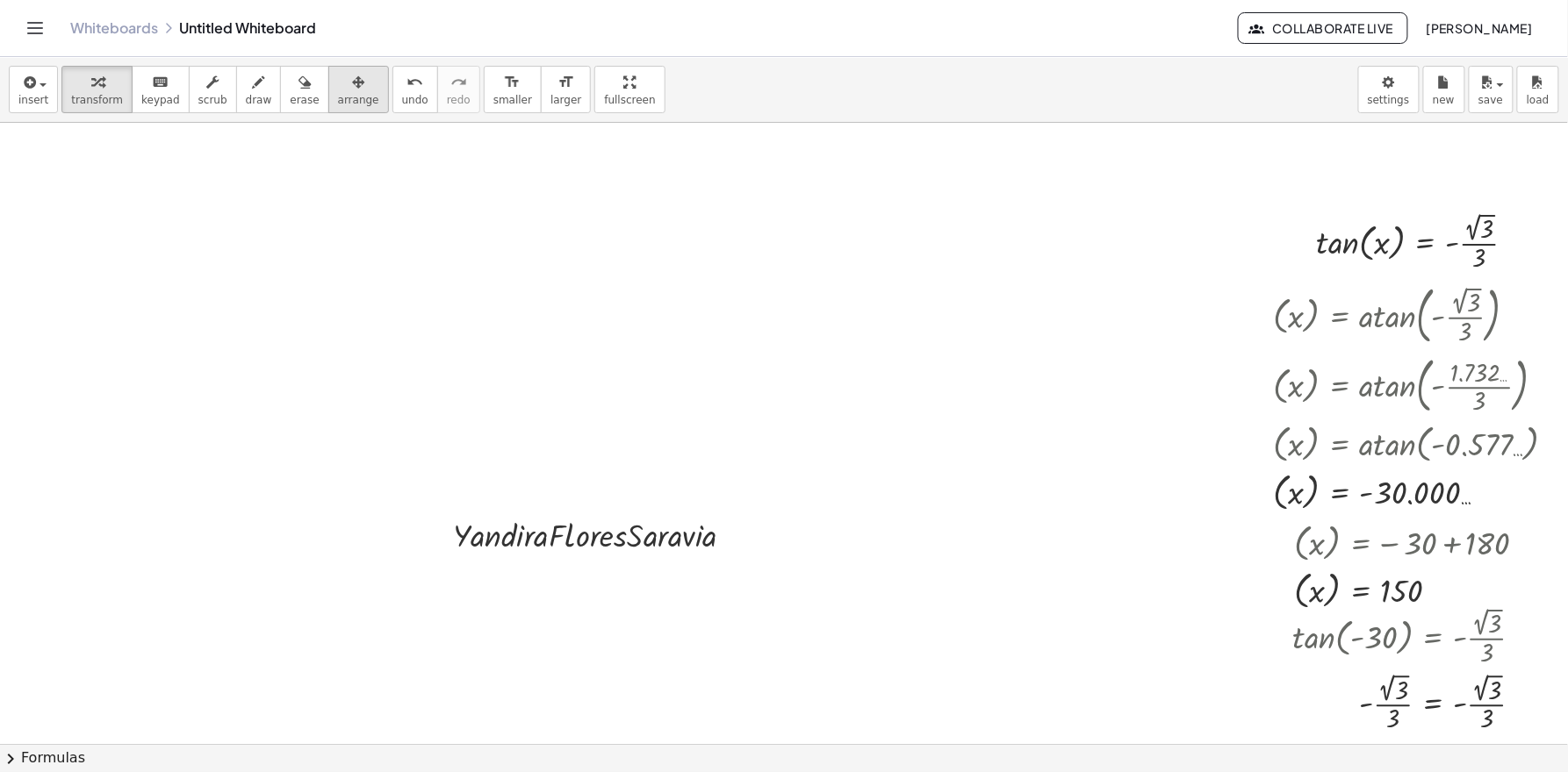
click at [375, 101] on button "arrange" at bounding box center [359, 89] width 61 height 47
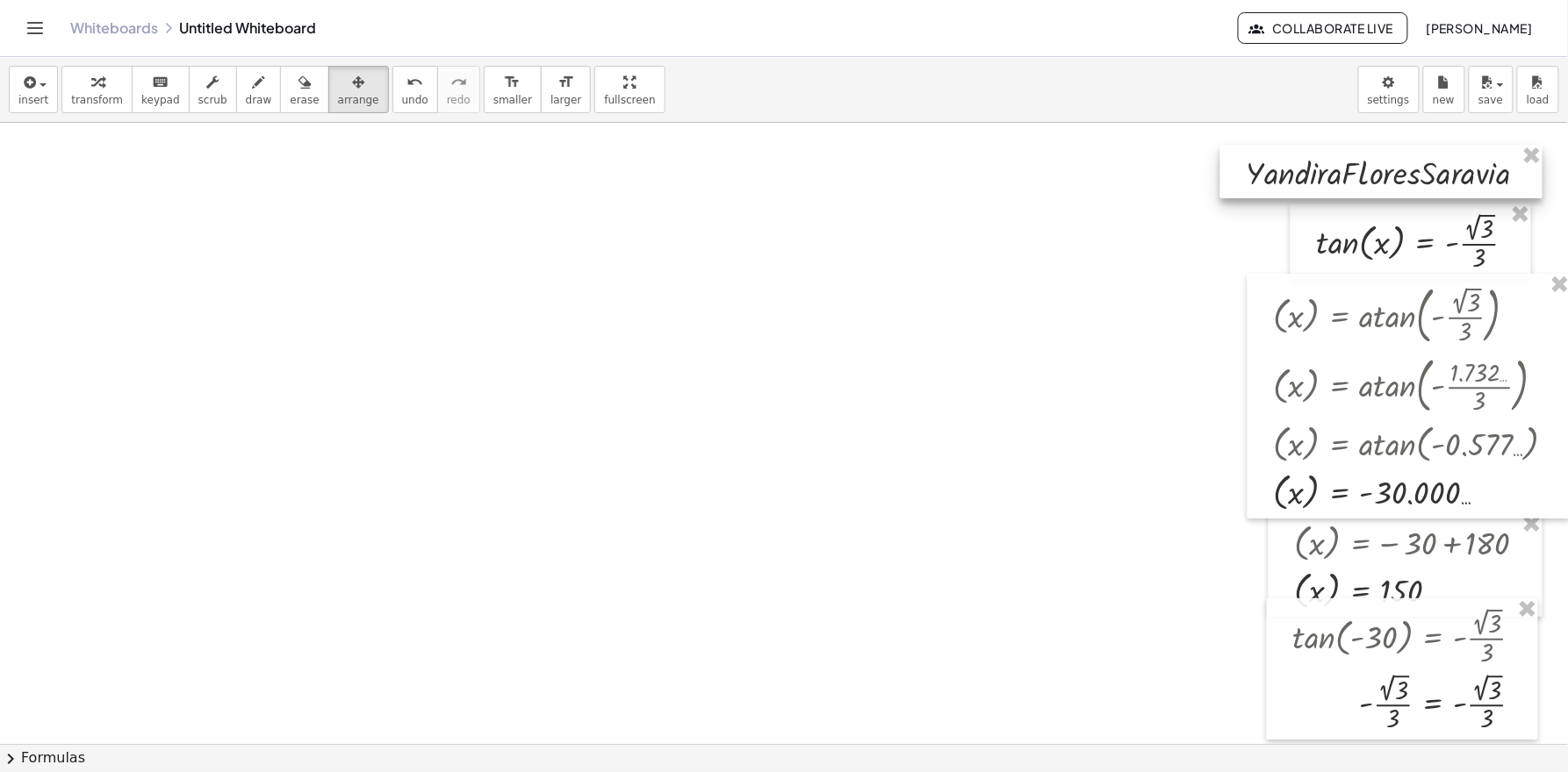
drag, startPoint x: 568, startPoint y: 523, endPoint x: 1361, endPoint y: 161, distance: 871.7
click at [1361, 161] on div at bounding box center [1381, 171] width 322 height 53
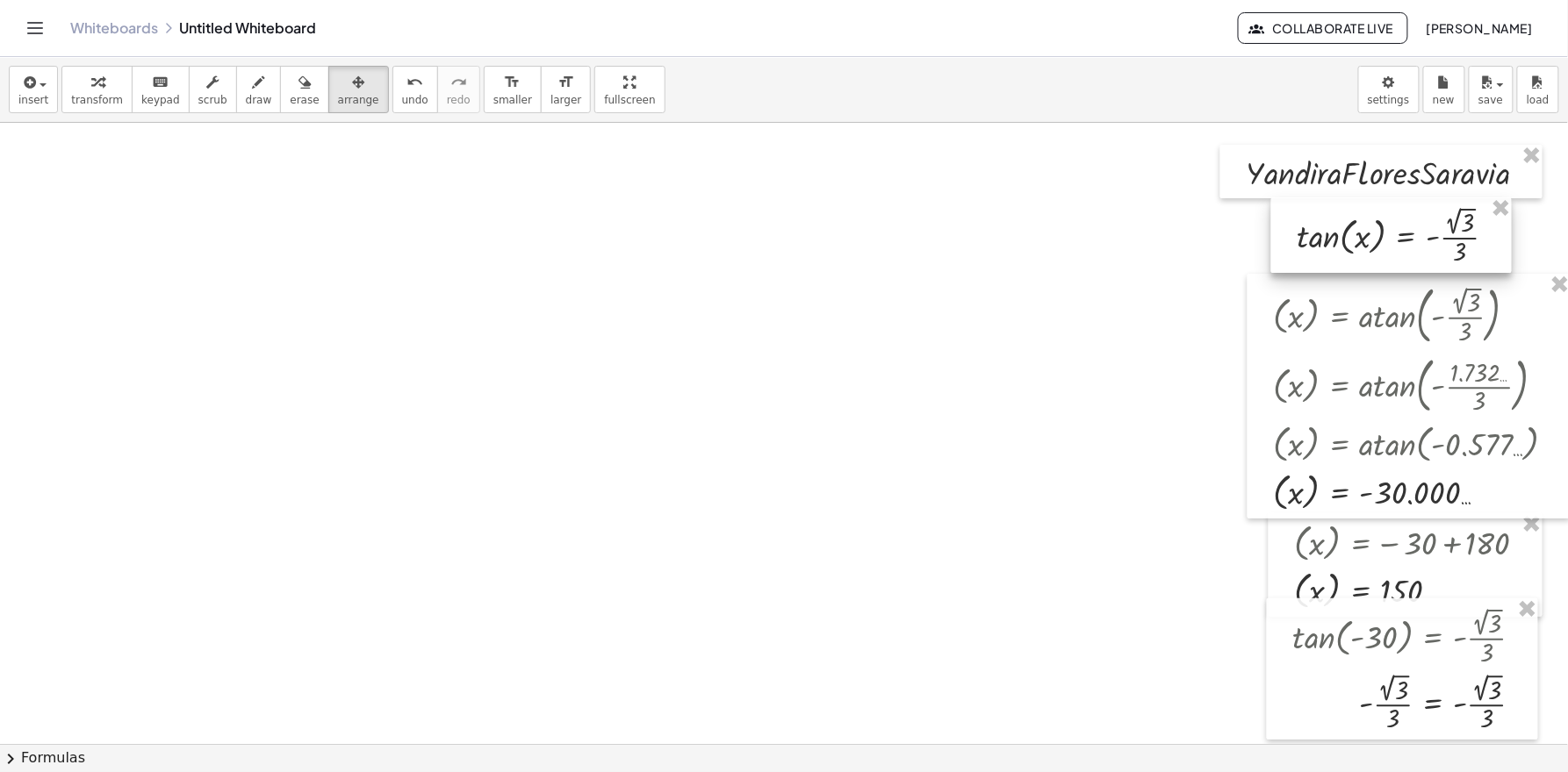
drag, startPoint x: 1384, startPoint y: 226, endPoint x: 1364, endPoint y: 219, distance: 21.2
click at [1364, 219] on div at bounding box center [1390, 235] width 240 height 75
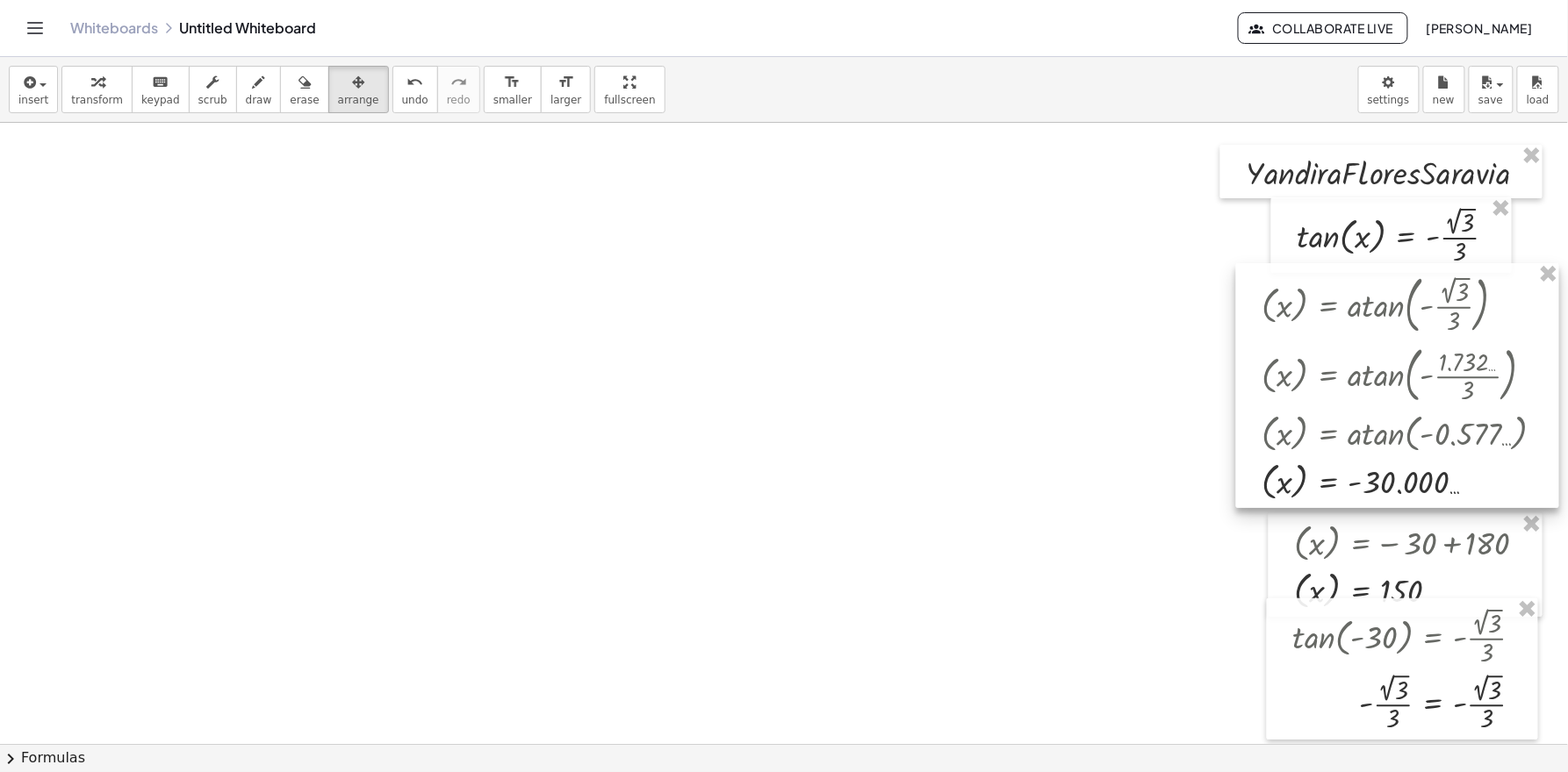
drag, startPoint x: 1389, startPoint y: 322, endPoint x: 1379, endPoint y: 316, distance: 11.7
click at [1379, 316] on div at bounding box center [1397, 386] width 323 height 245
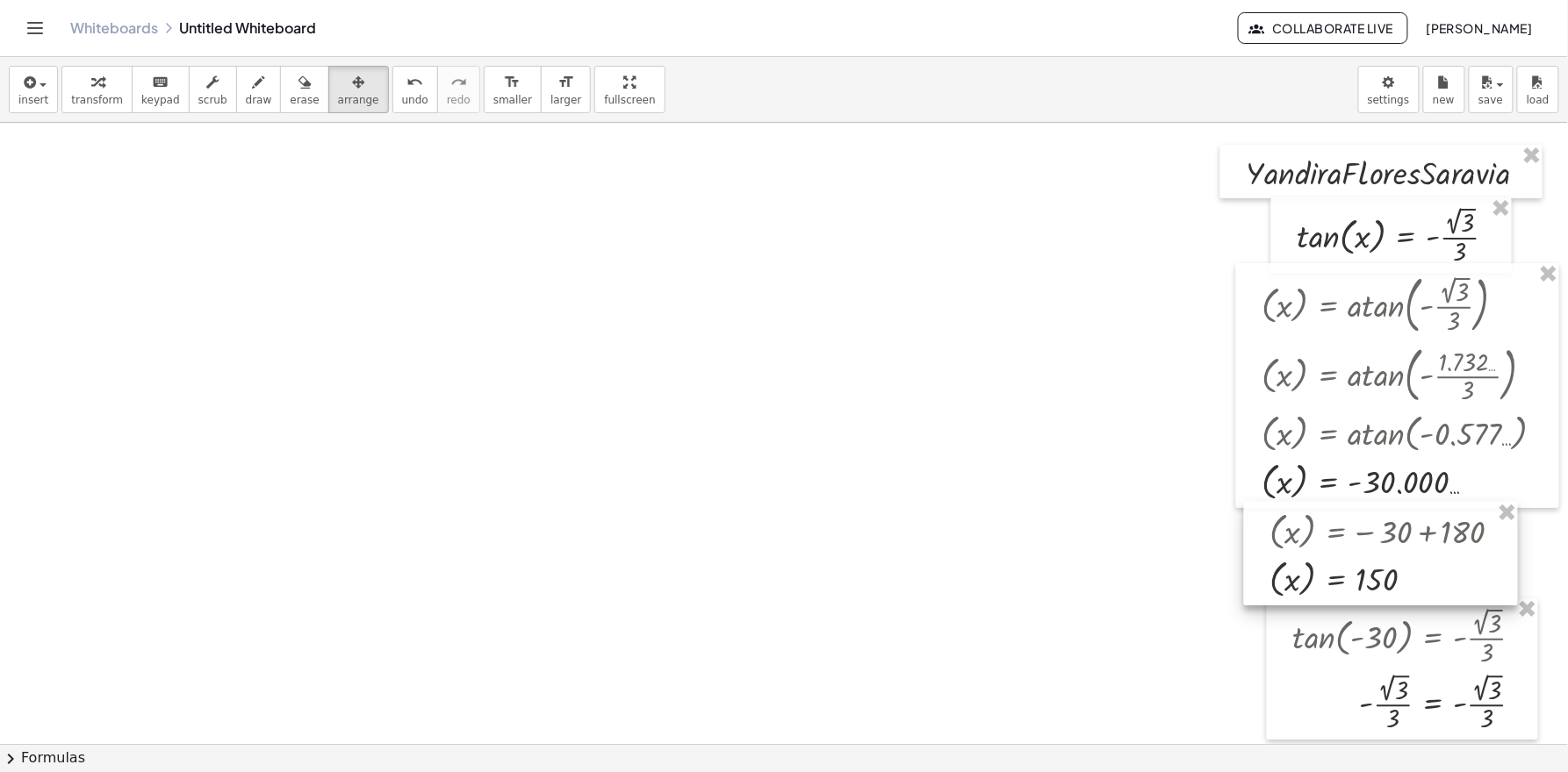
drag, startPoint x: 1419, startPoint y: 559, endPoint x: 1396, endPoint y: 551, distance: 24.4
click at [1396, 551] on div at bounding box center [1381, 554] width 274 height 104
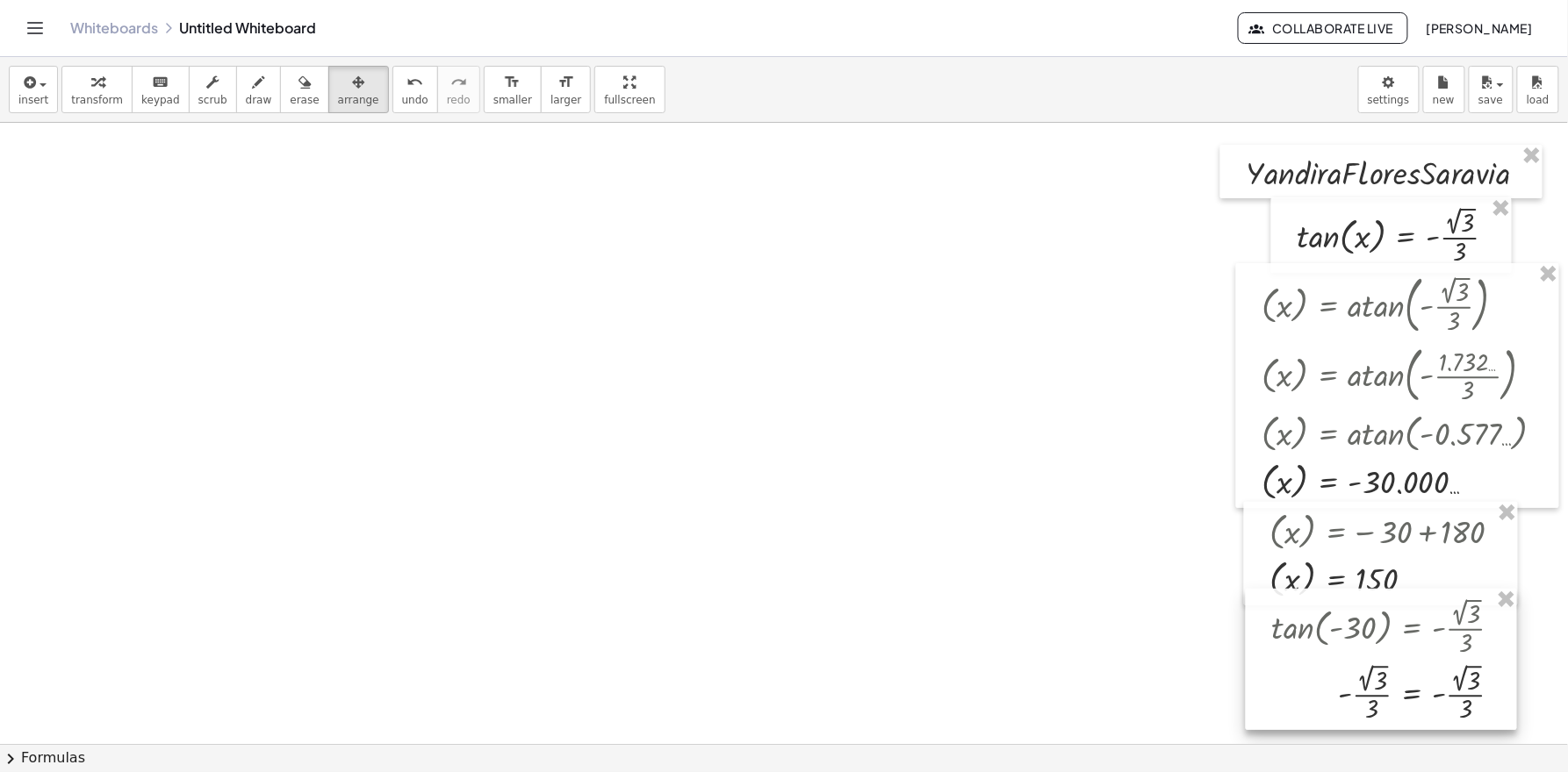
drag, startPoint x: 1401, startPoint y: 672, endPoint x: 1379, endPoint y: 663, distance: 23.8
click at [1379, 663] on div at bounding box center [1381, 659] width 272 height 141
click at [121, 74] on button "transform" at bounding box center [97, 89] width 71 height 47
drag, startPoint x: 614, startPoint y: 103, endPoint x: 609, endPoint y: 213, distance: 110.1
click at [609, 213] on div "insert select one: Math Expression Function Text Youtube Video Graphing Geometr…" at bounding box center [784, 414] width 1568 height 715
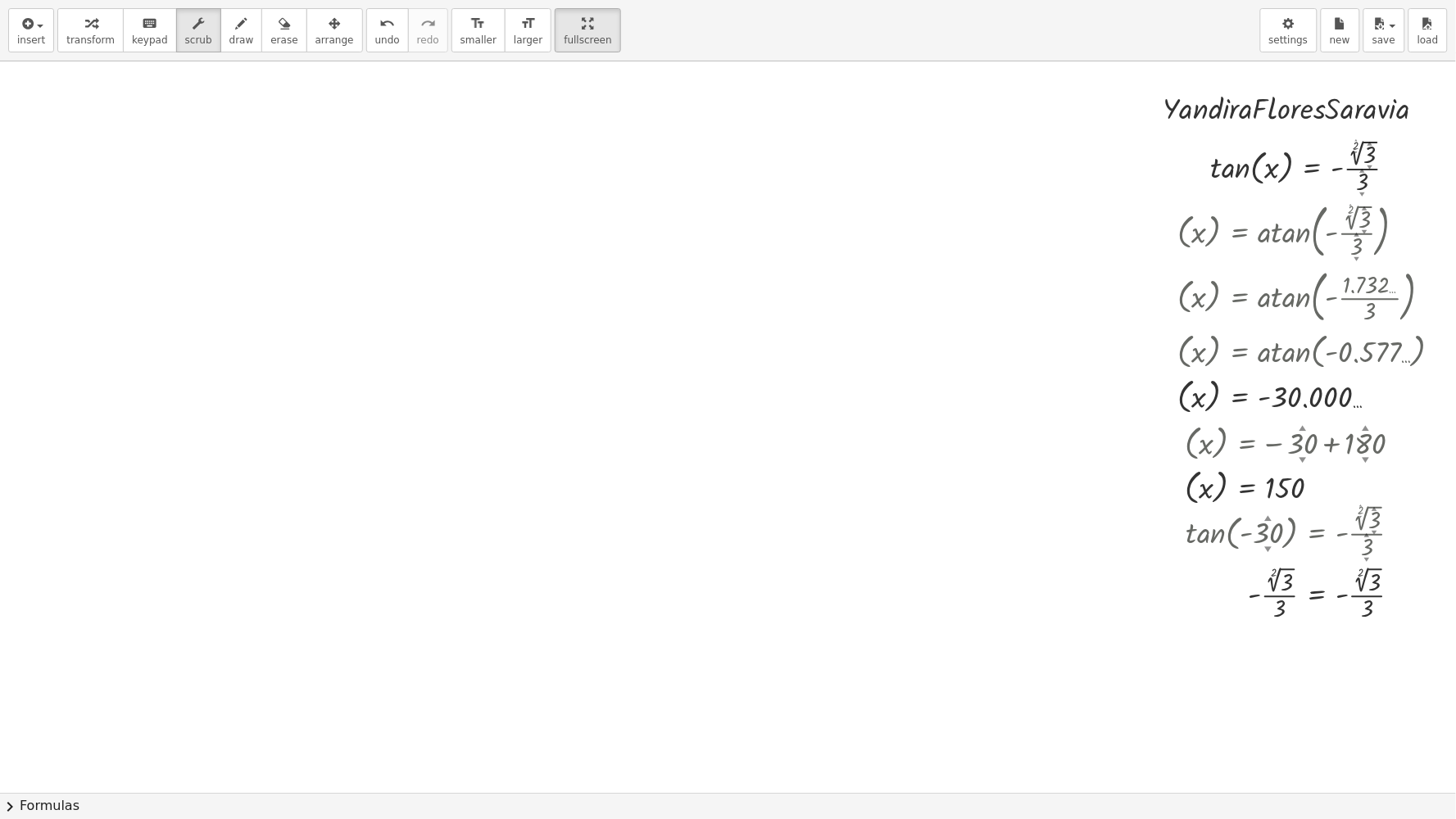
click at [316, 27] on div "button" at bounding box center [334, 23] width 38 height 20
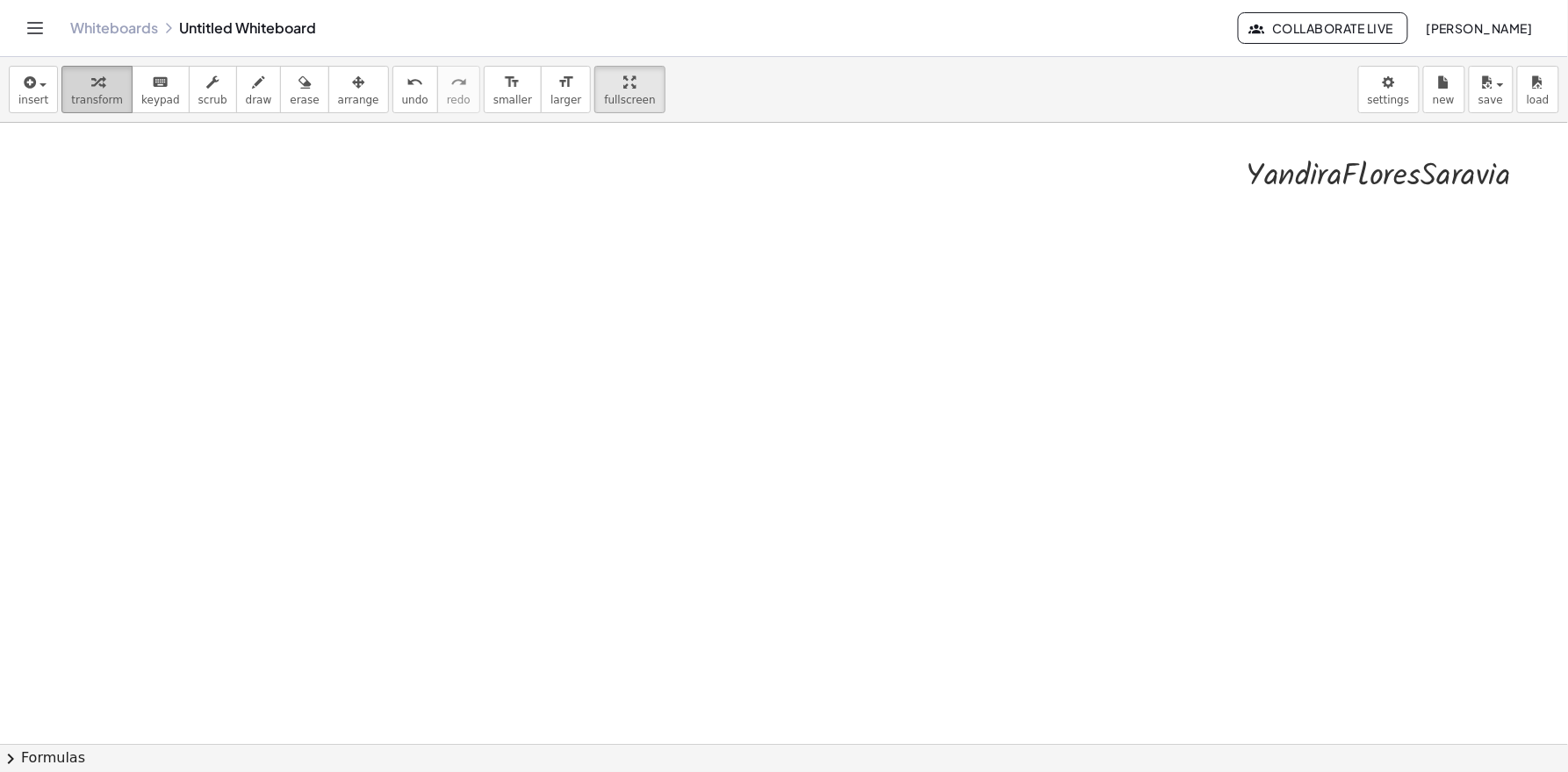
click at [99, 108] on button "transform" at bounding box center [97, 89] width 71 height 47
click at [396, 275] on div at bounding box center [787, 744] width 1575 height 1243
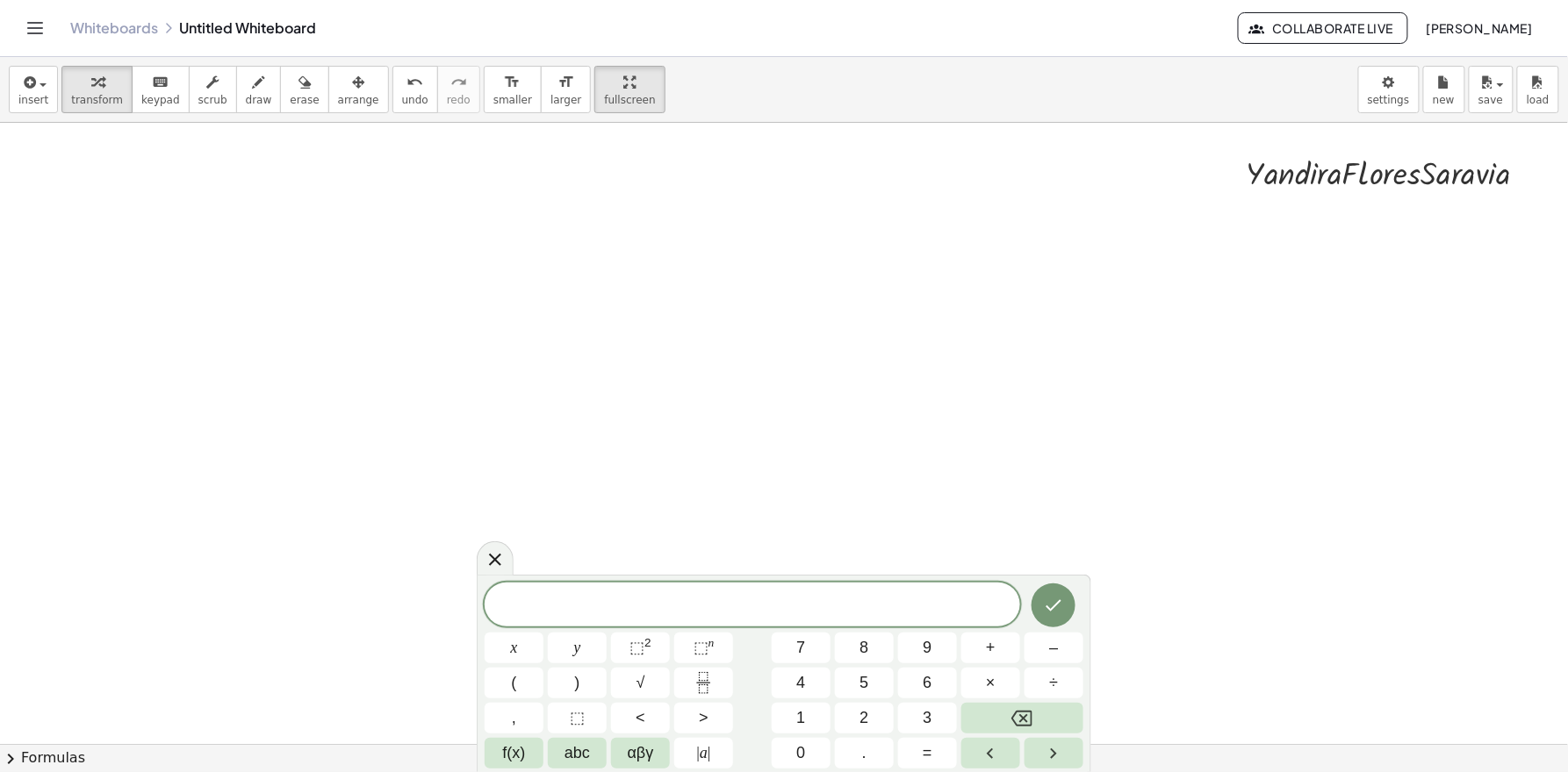
click at [396, 275] on div at bounding box center [787, 744] width 1575 height 1243
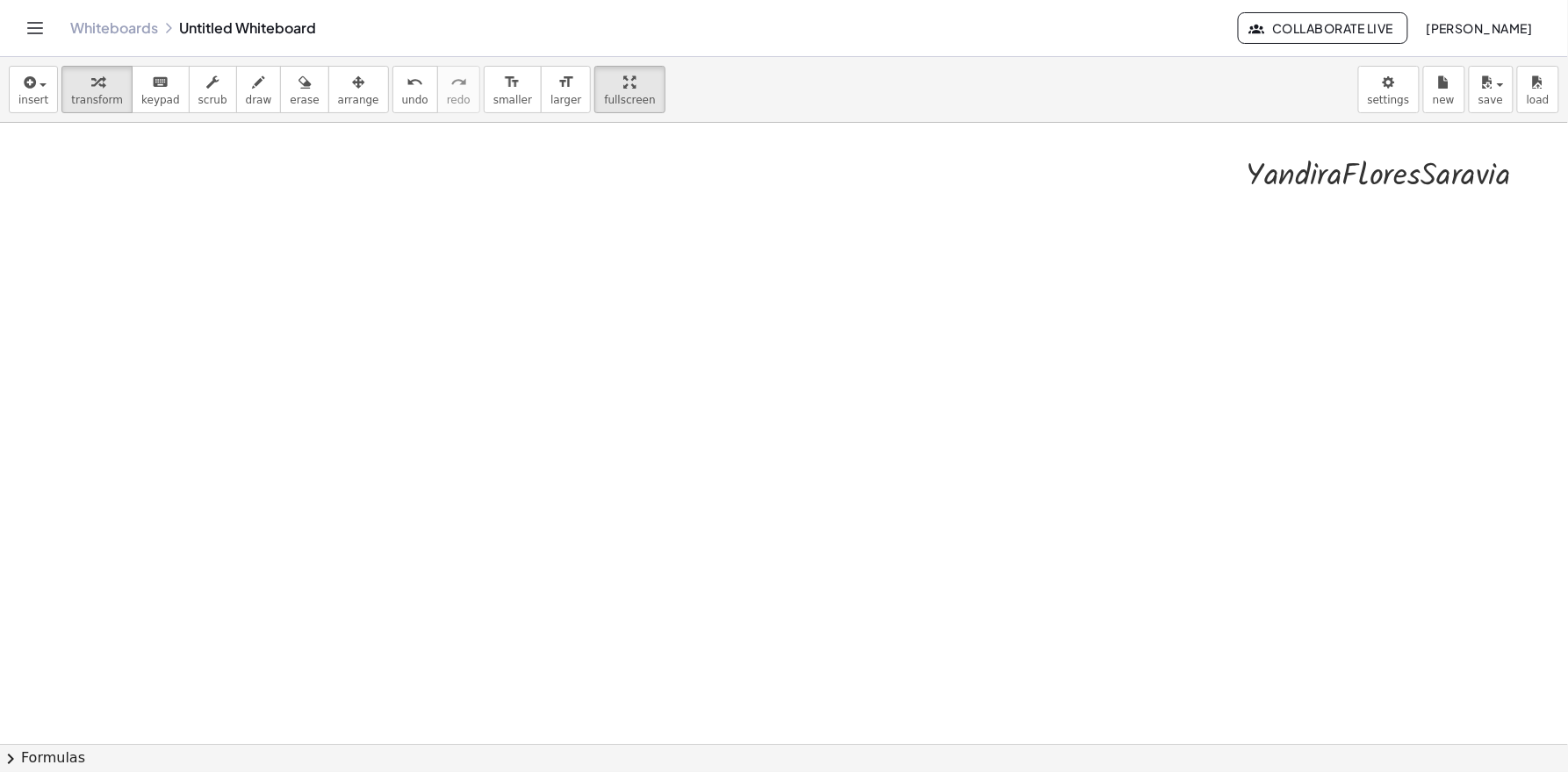
click at [396, 275] on div at bounding box center [787, 744] width 1575 height 1243
click at [396, 274] on div at bounding box center [787, 744] width 1575 height 1243
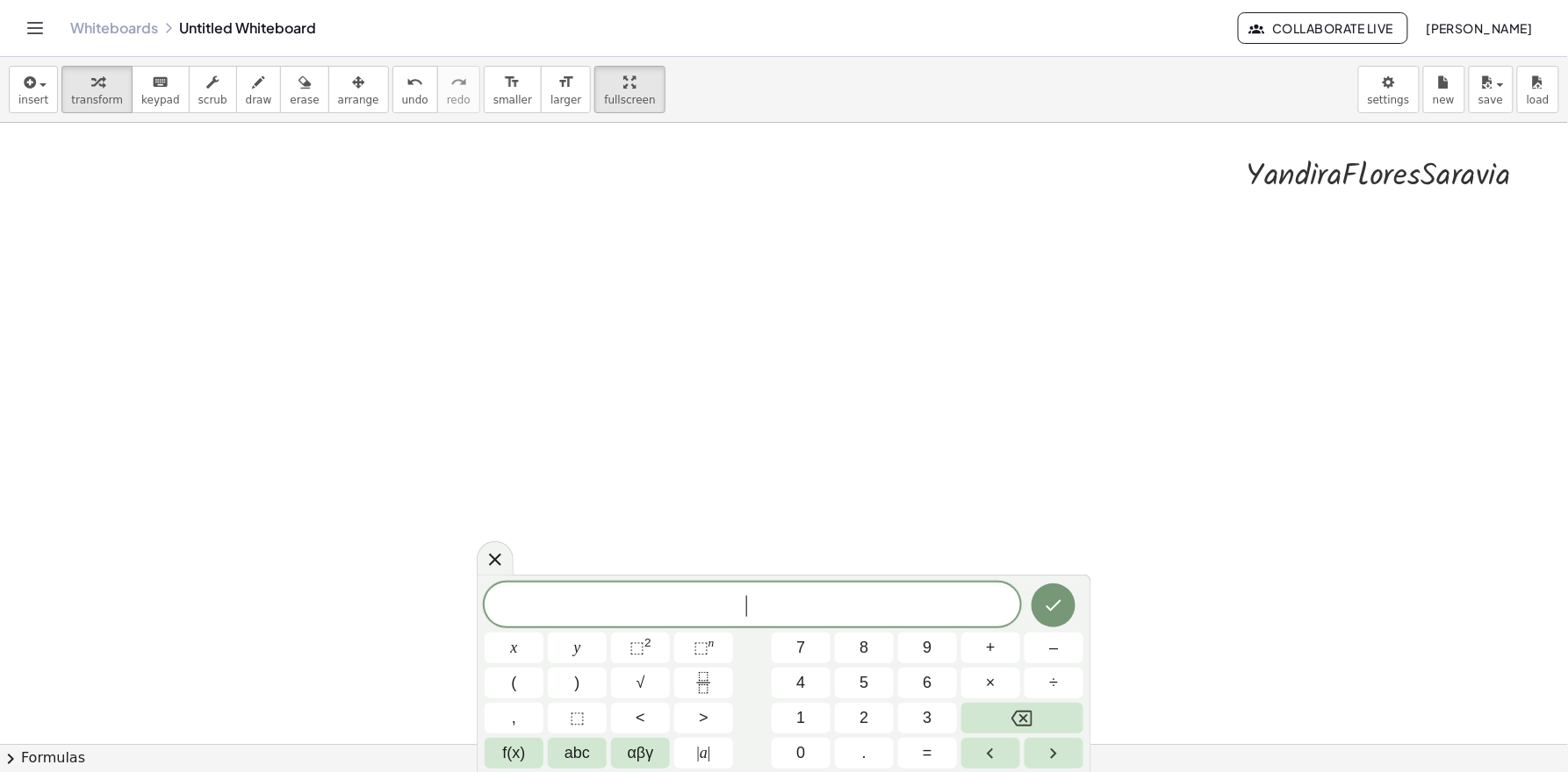
click at [396, 274] on div at bounding box center [787, 744] width 1575 height 1243
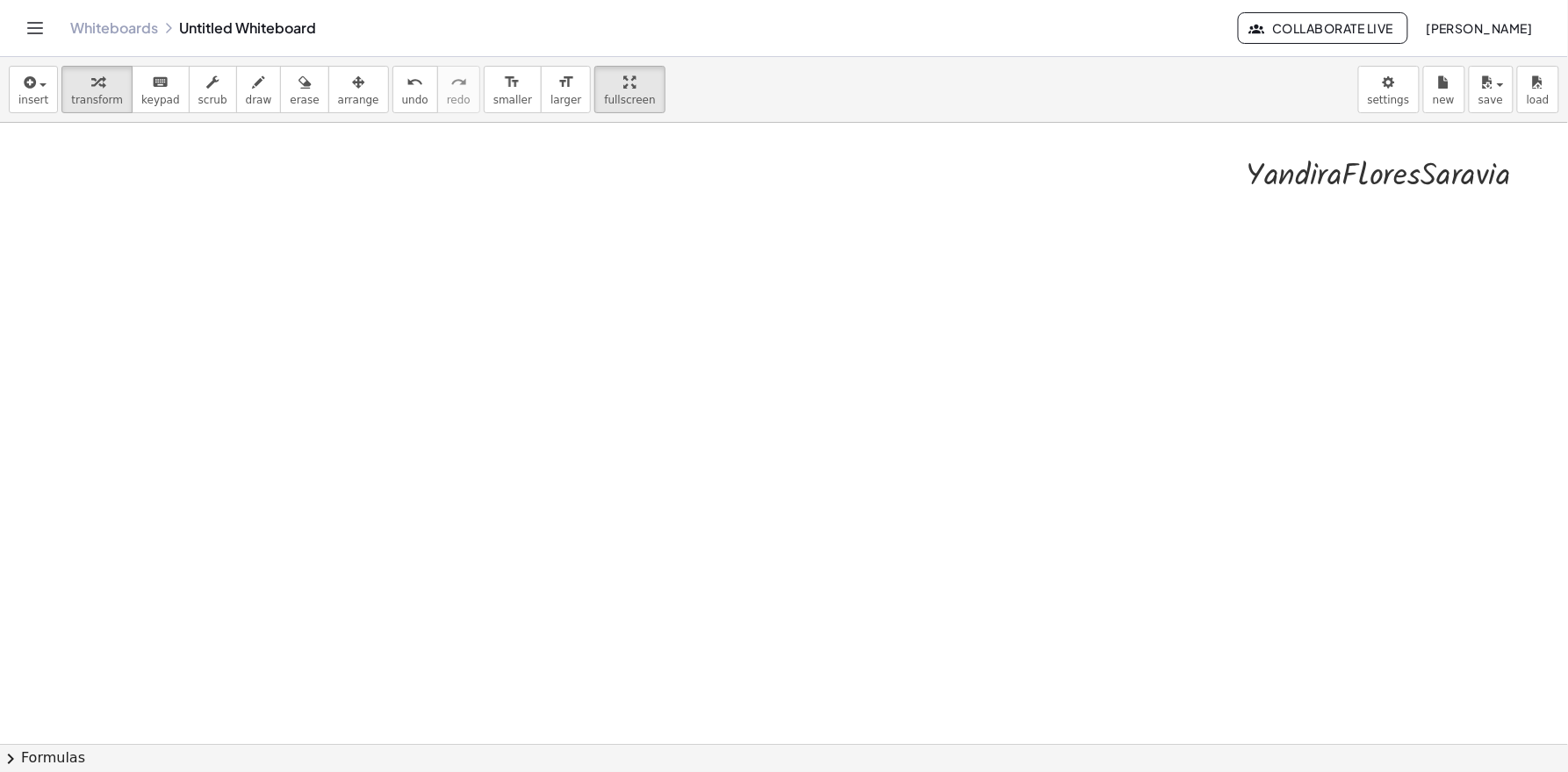
click at [396, 274] on div at bounding box center [787, 744] width 1575 height 1243
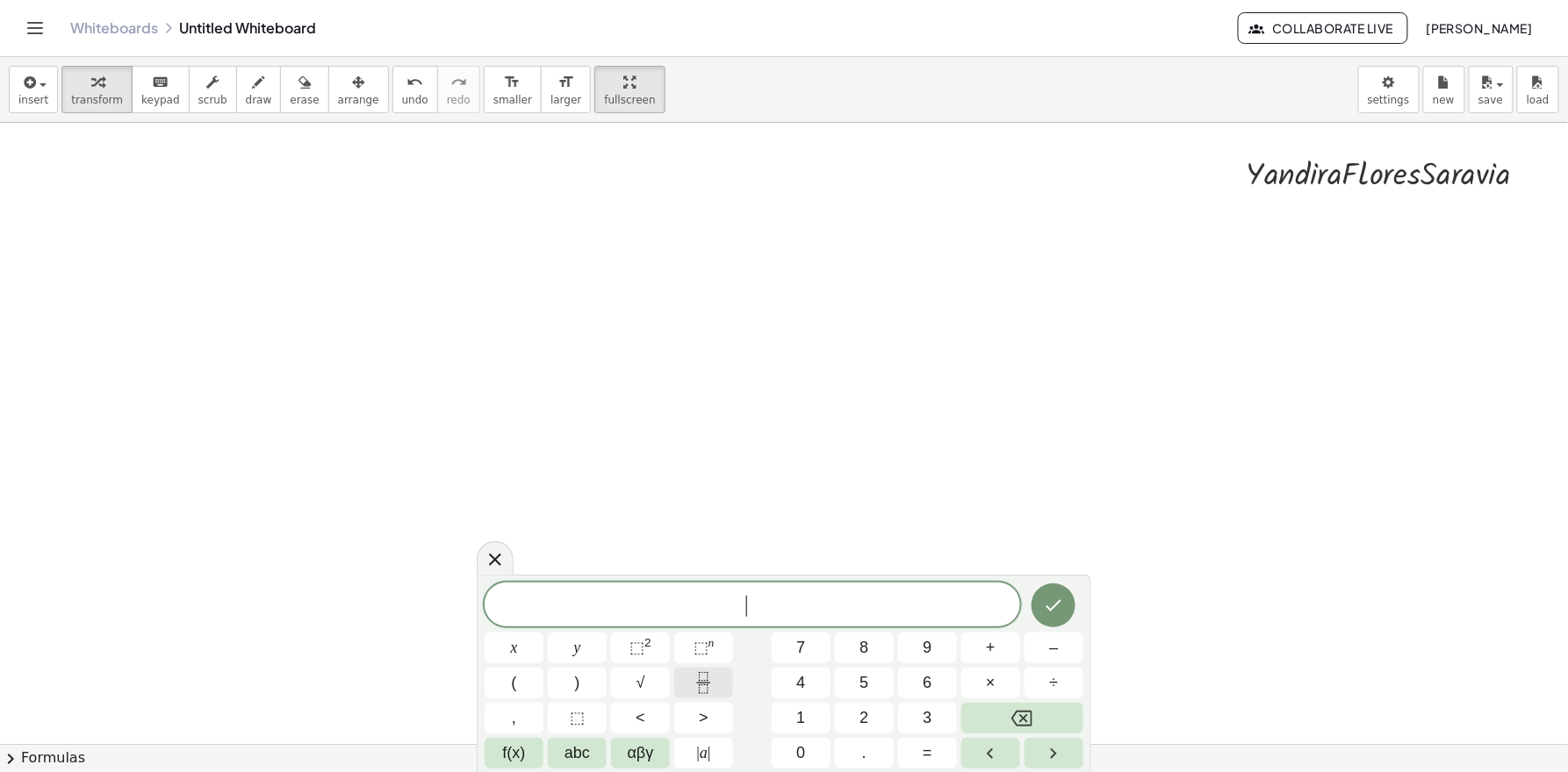
click at [704, 693] on icon "Fraction" at bounding box center [703, 683] width 22 height 22
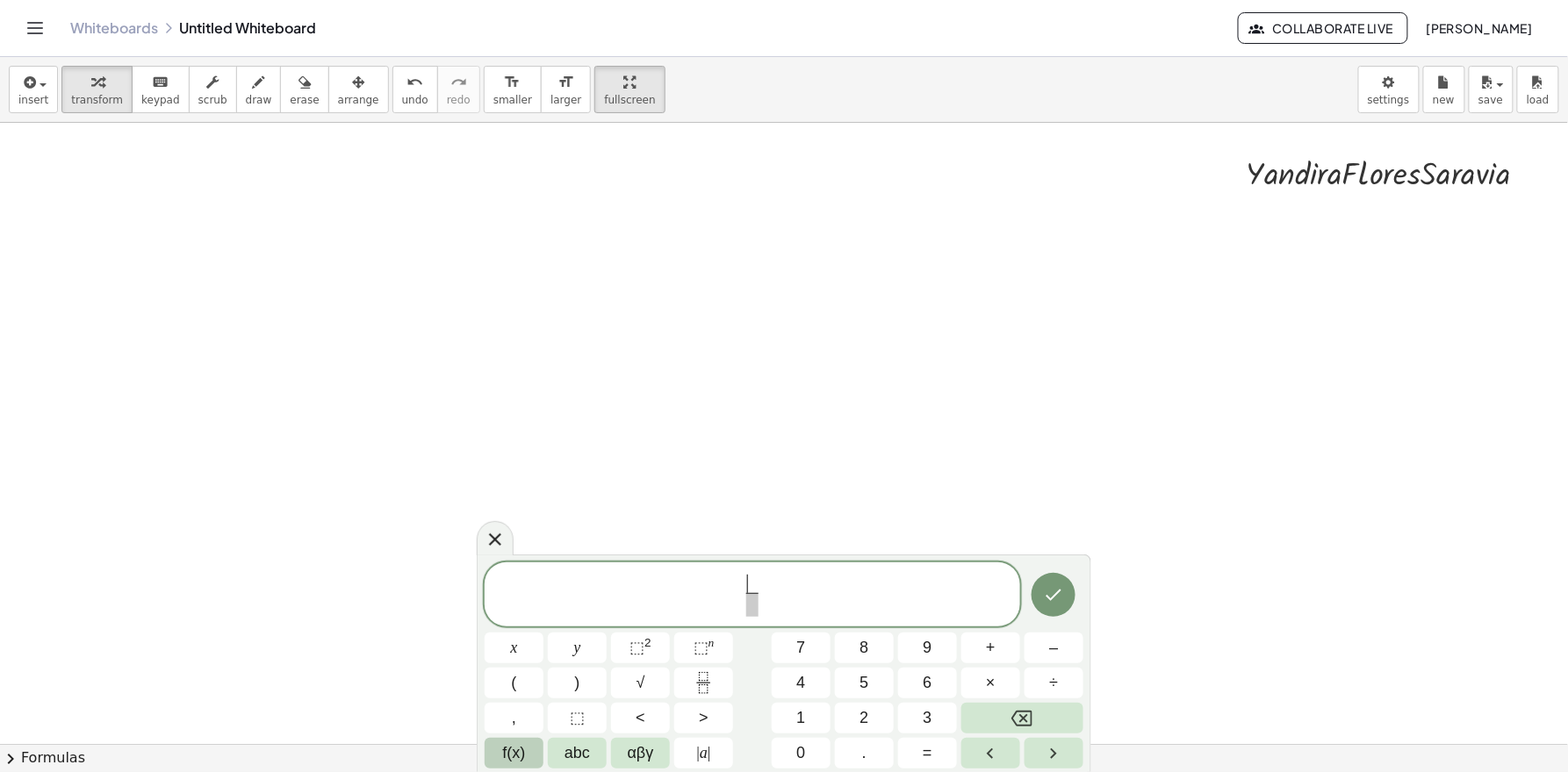
click at [516, 694] on span "f(x)" at bounding box center [515, 753] width 23 height 24
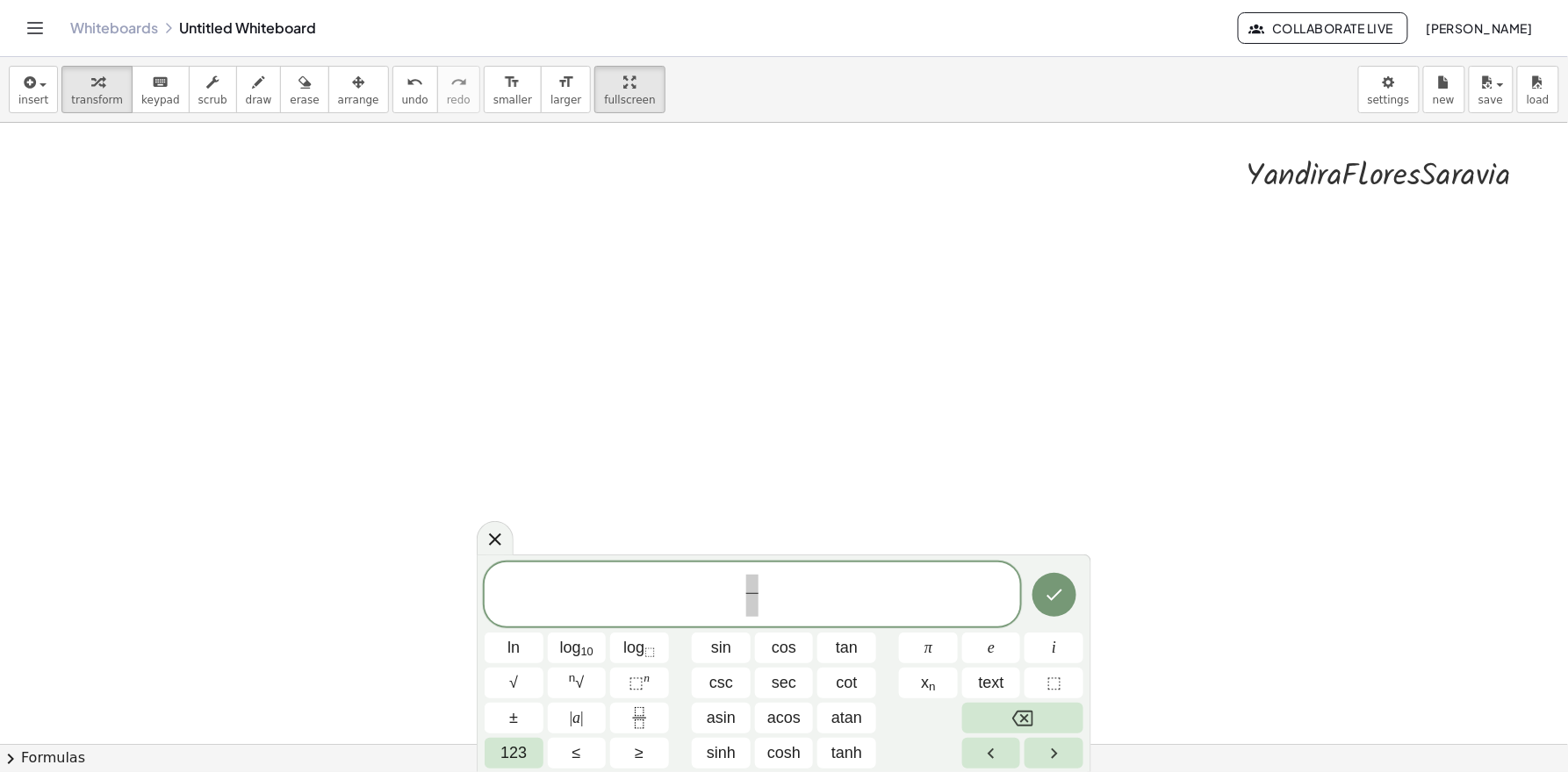
click at [723, 665] on div "​ ln log 10 log ⬚ sin cos tan π e i √ n √ ⬚ n csc sec cot x n text ⬚ ± | a | as…" at bounding box center [784, 666] width 598 height 207
click at [709, 645] on button "sin" at bounding box center [721, 648] width 59 height 30
click at [776, 655] on span "cos" at bounding box center [784, 648] width 25 height 24
click at [775, 655] on span "cos" at bounding box center [784, 648] width 25 height 24
click at [725, 647] on span "sin" at bounding box center [721, 648] width 20 height 24
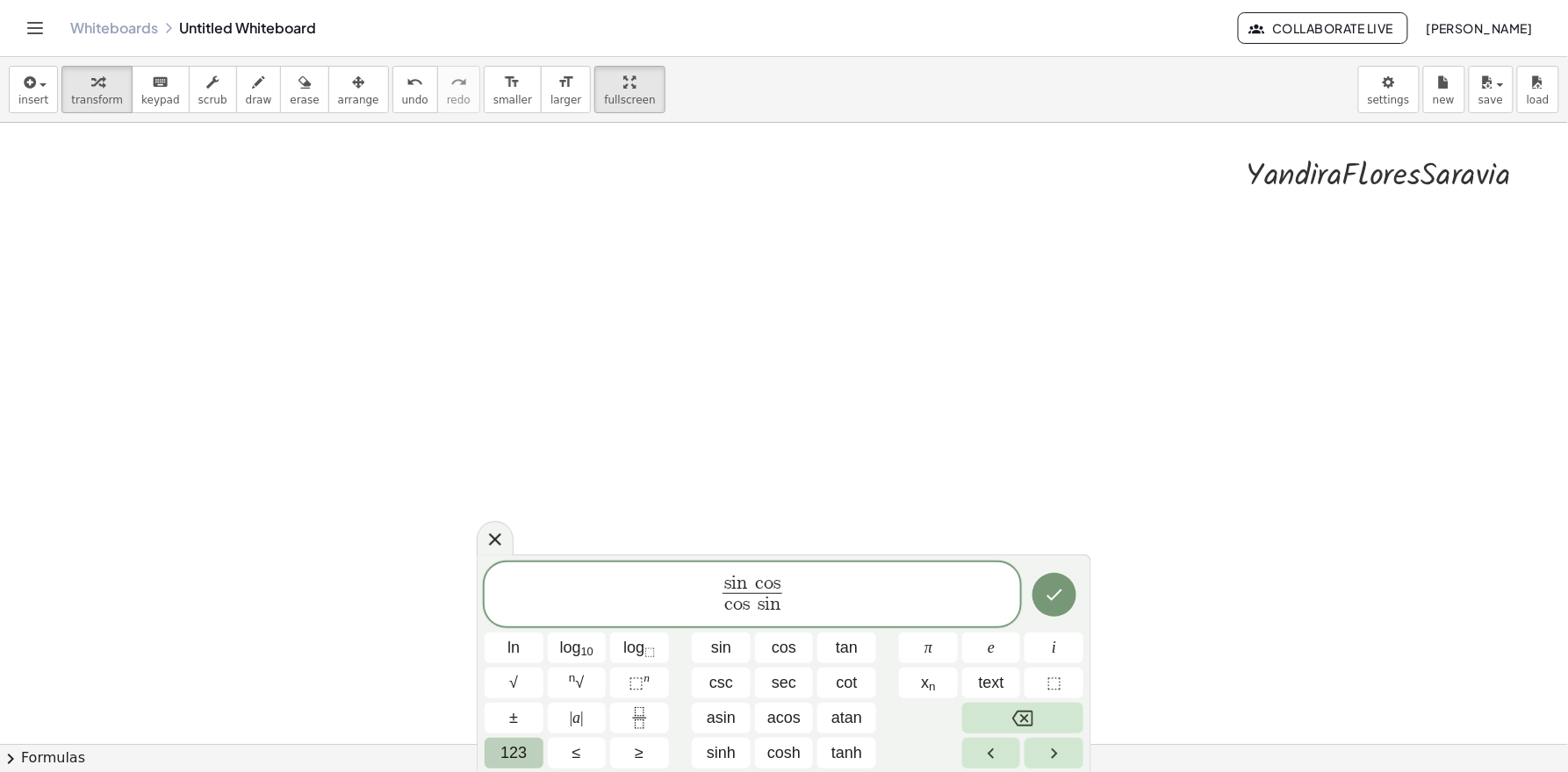
click at [525, 694] on span "123" at bounding box center [514, 753] width 27 height 24
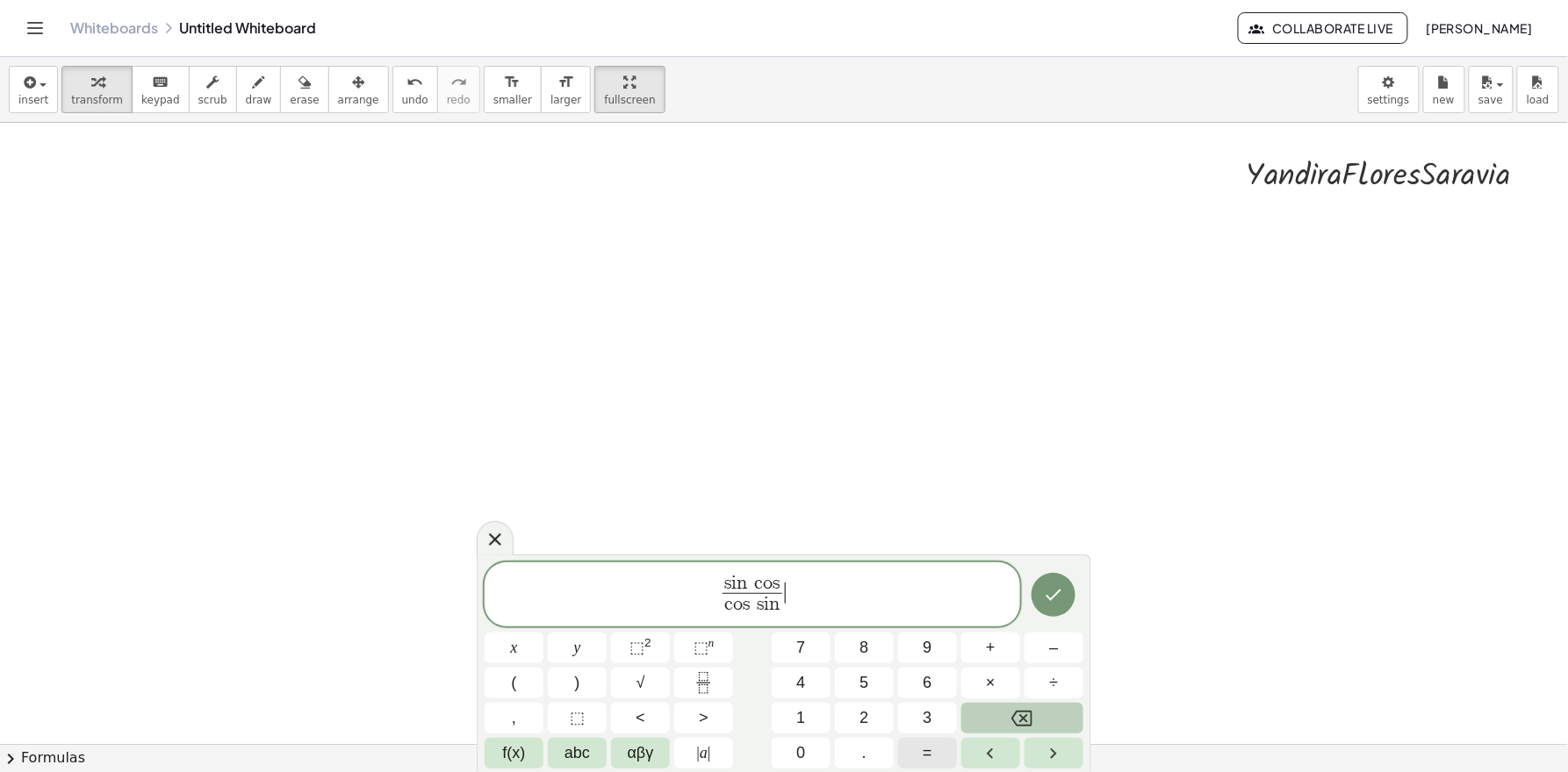
click at [936, 694] on button "=" at bounding box center [927, 753] width 59 height 30
click at [688, 682] on button "Fraction" at bounding box center [704, 683] width 59 height 30
click at [536, 694] on button "f(x)" at bounding box center [514, 753] width 59 height 30
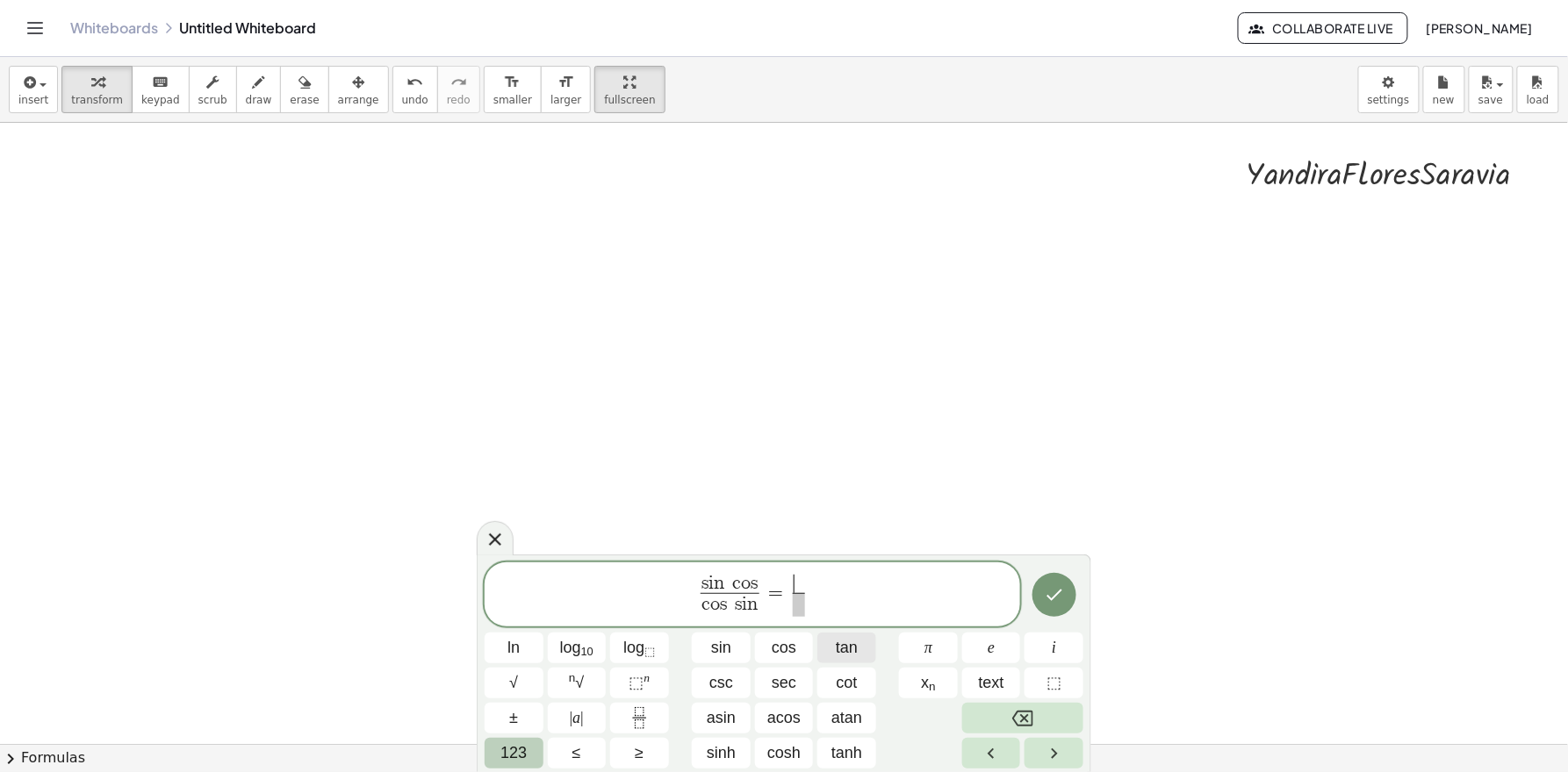
click at [835, 651] on button "tan" at bounding box center [846, 648] width 59 height 30
click at [839, 655] on span "tan" at bounding box center [846, 648] width 22 height 24
click at [524, 694] on span "123" at bounding box center [514, 753] width 27 height 24
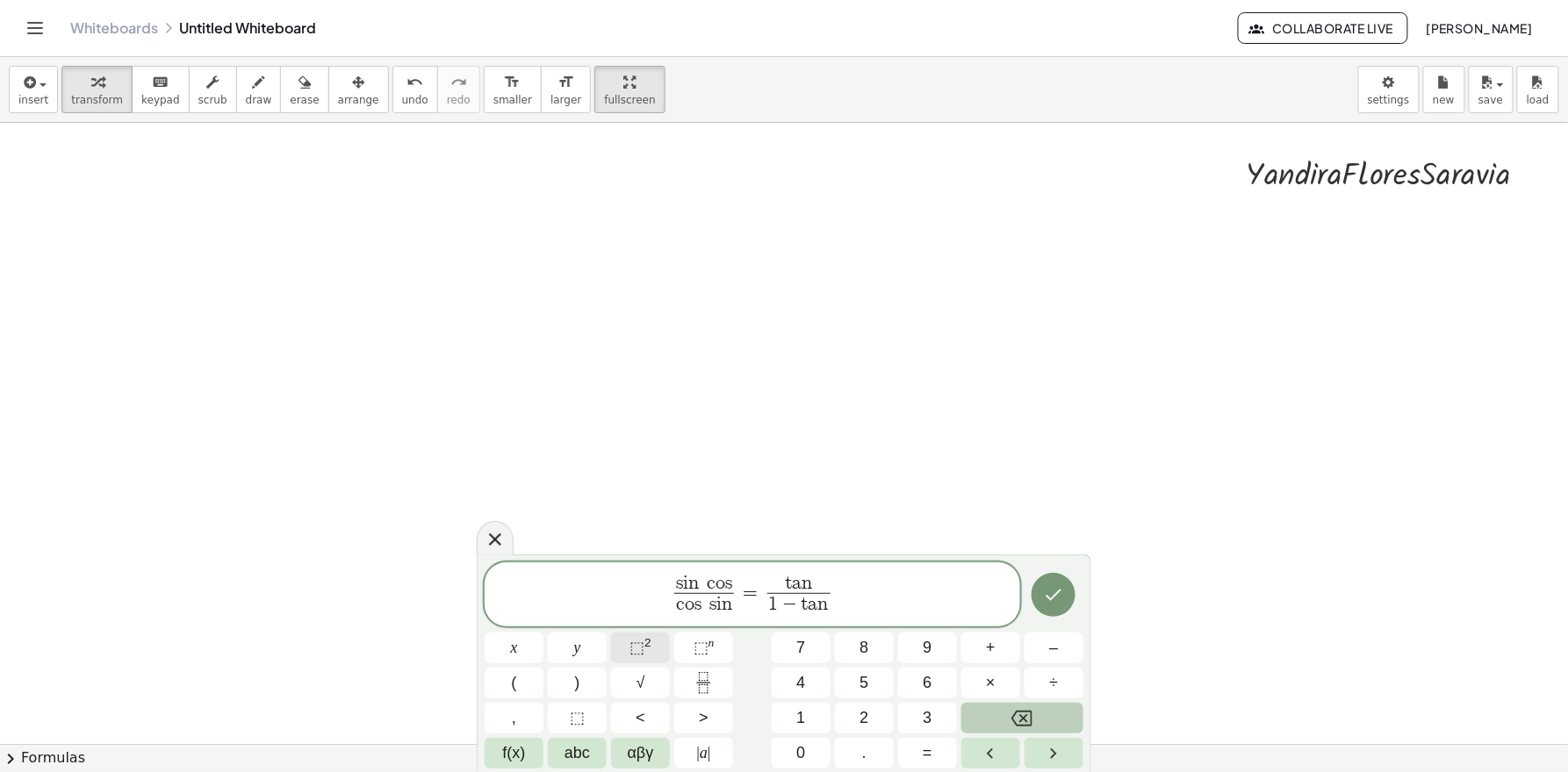
click at [630, 637] on span "⬚ 2" at bounding box center [640, 648] width 22 height 24
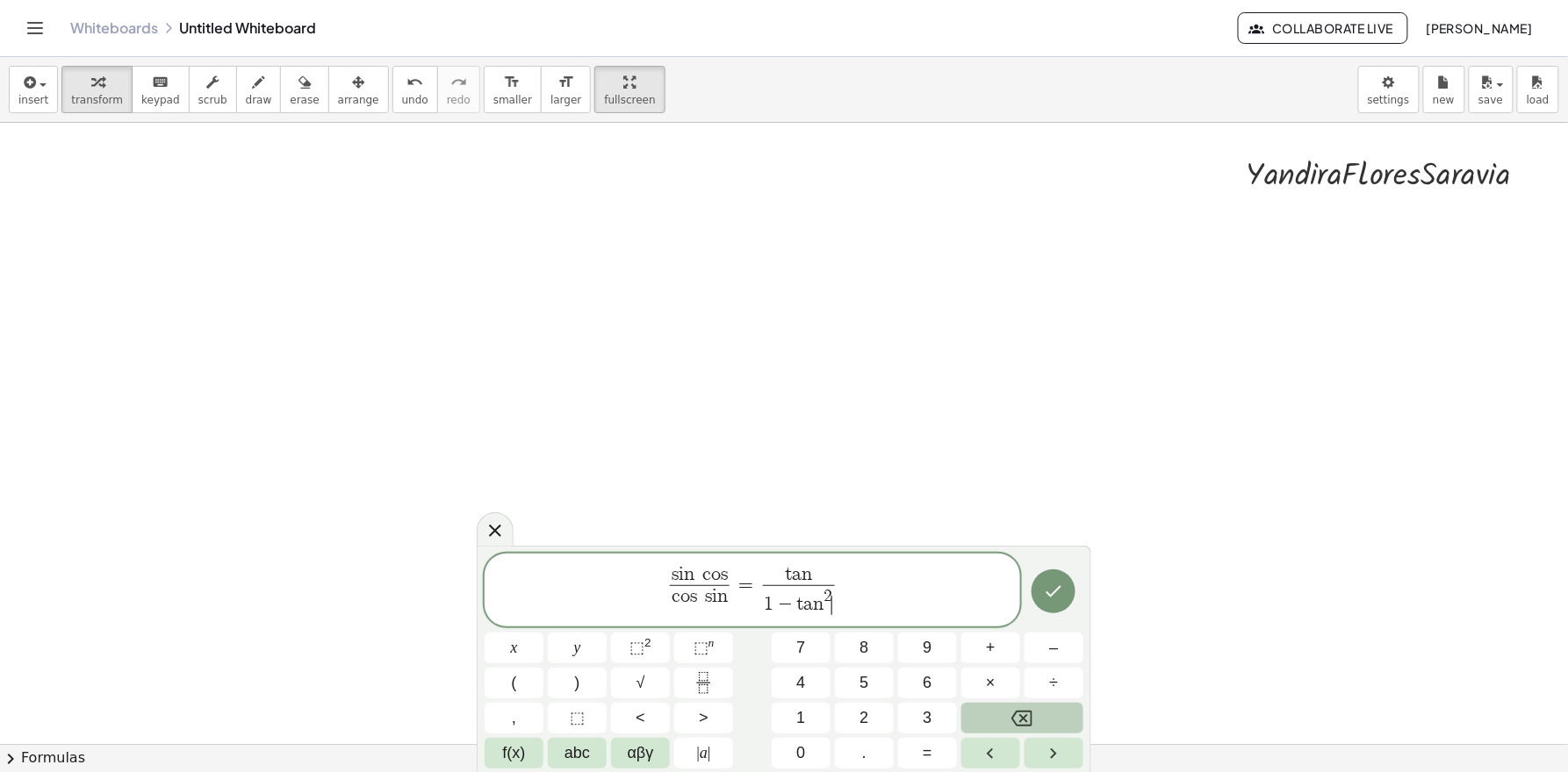
click at [740, 594] on span "=" at bounding box center [746, 585] width 26 height 21
click at [848, 610] on span "s i n c o s c o s s i n ​ = t a n 1 − t a n 2 ​ ​" at bounding box center [752, 591] width 536 height 54
click at [492, 694] on button "f(x)" at bounding box center [514, 753] width 59 height 30
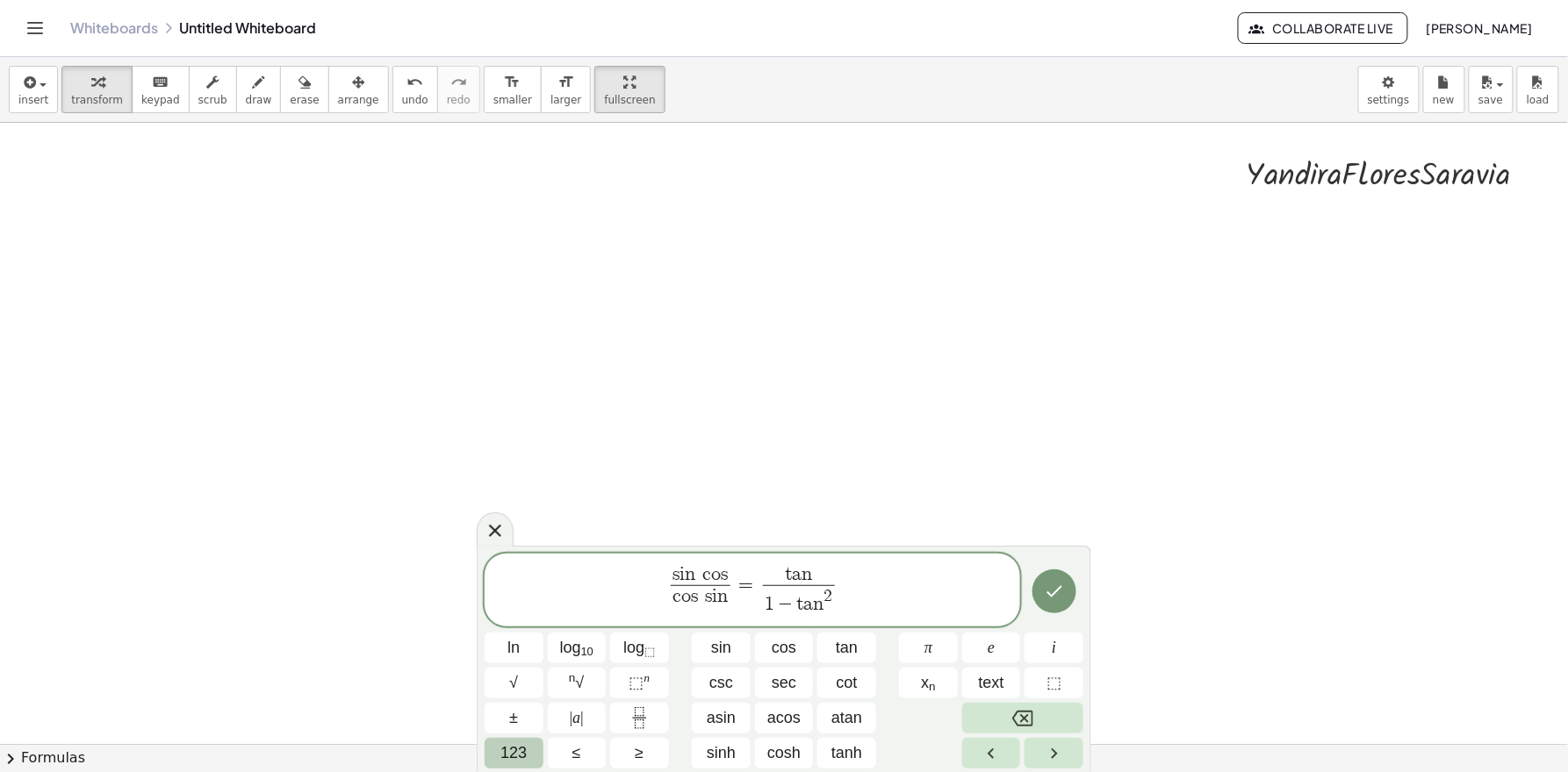
click at [507, 694] on span "123" at bounding box center [514, 753] width 27 height 24
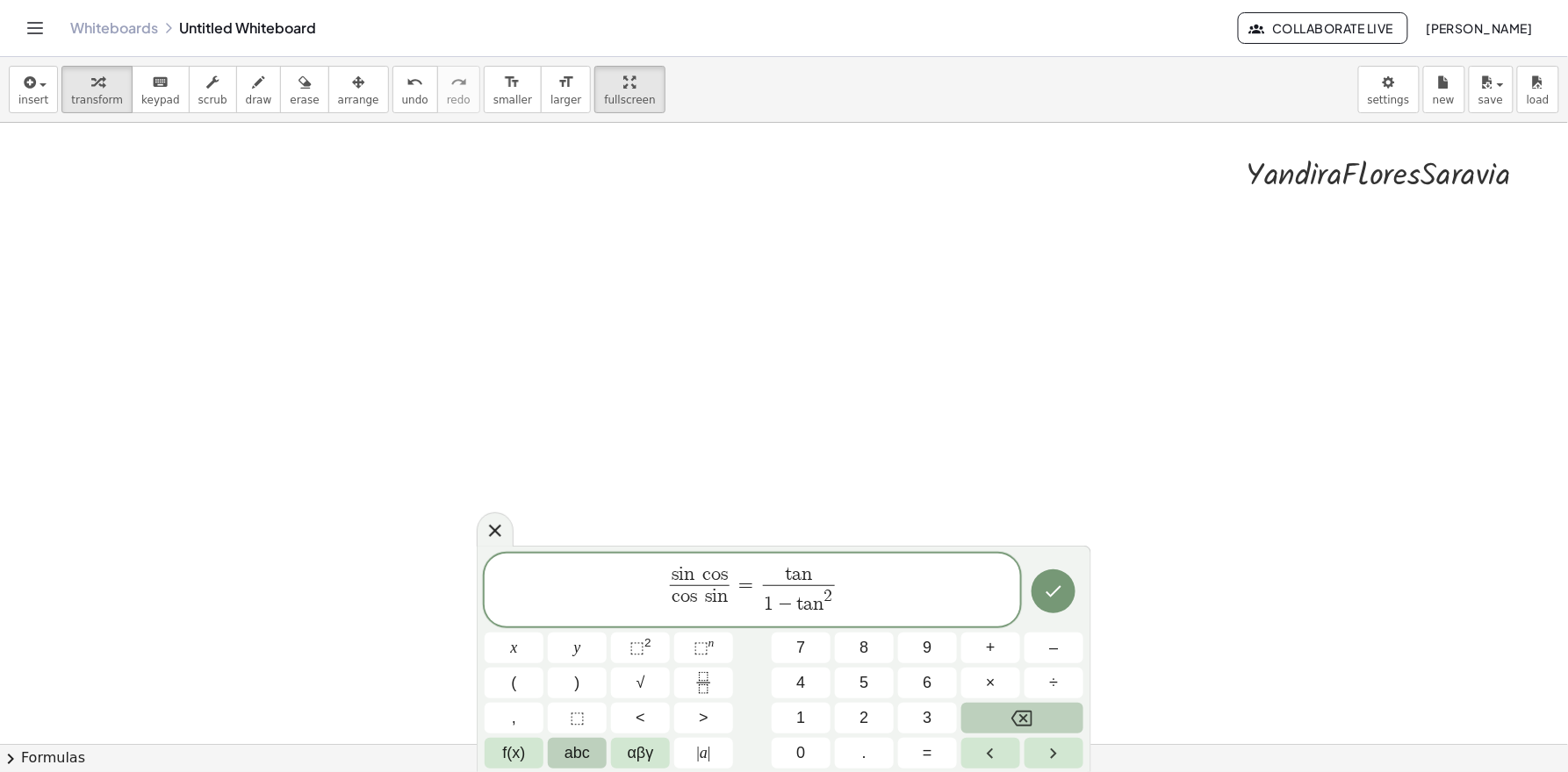
click at [569, 694] on span "abc" at bounding box center [576, 753] width 26 height 24
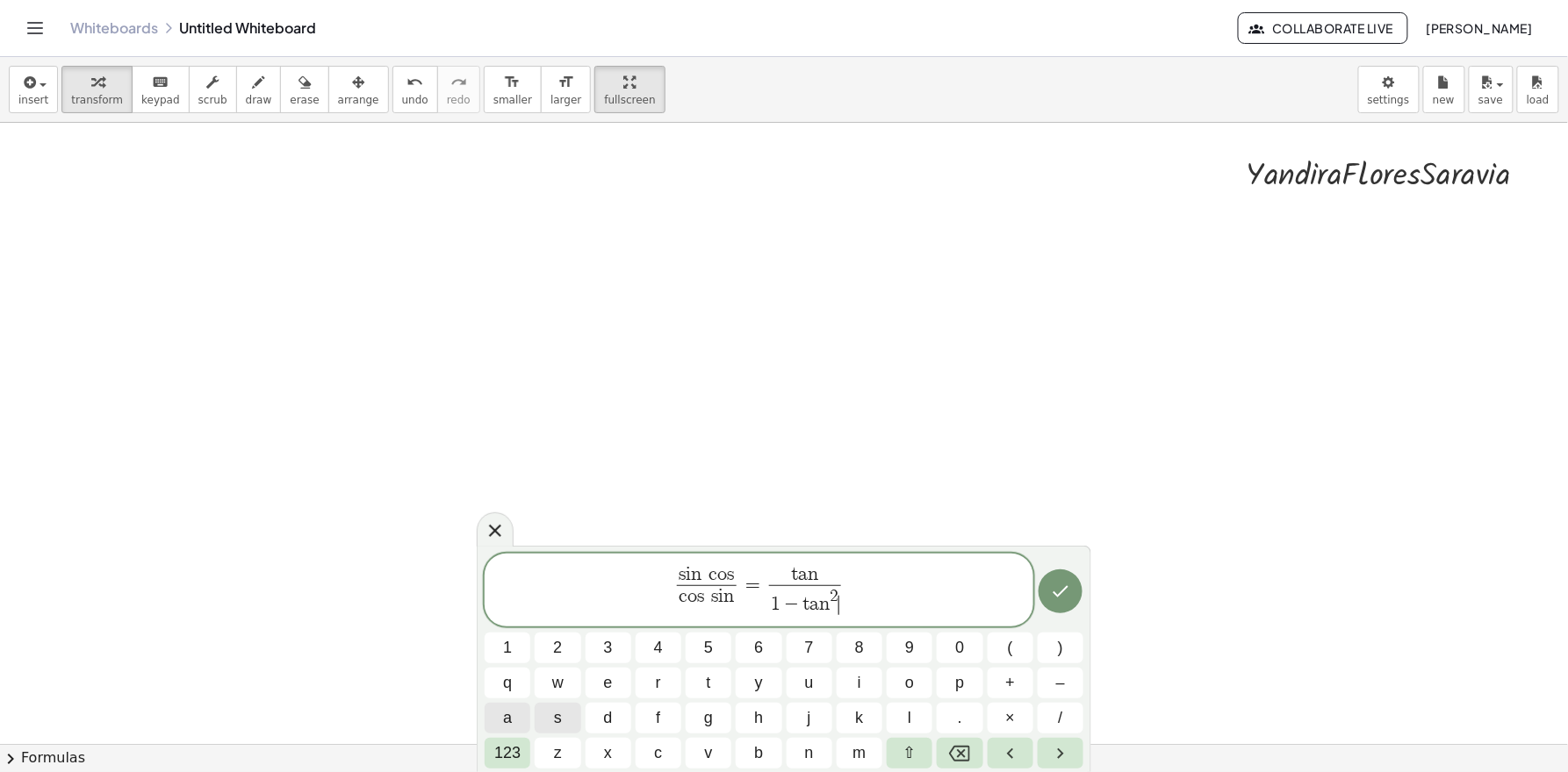
click at [515, 694] on button "a" at bounding box center [507, 718] width 46 height 30
click at [997, 694] on button "×" at bounding box center [1011, 718] width 46 height 30
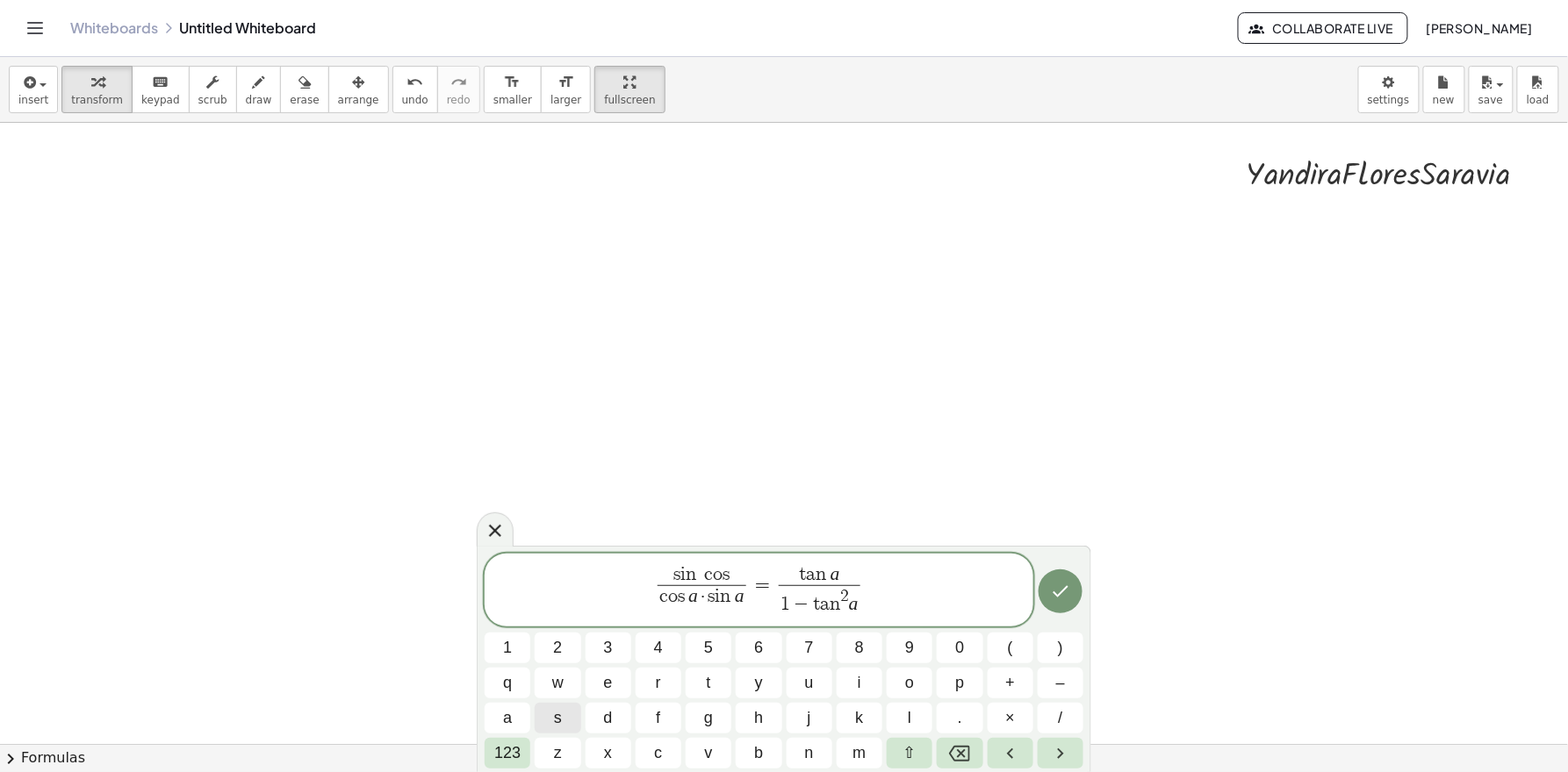
click at [727, 574] on var "s" at bounding box center [726, 574] width 7 height 19
click at [516, 694] on button "a" at bounding box center [507, 718] width 46 height 30
click at [1007, 694] on span "×" at bounding box center [1010, 718] width 9 height 24
click at [501, 694] on button "a" at bounding box center [507, 718] width 46 height 30
click at [496, 694] on span "123" at bounding box center [507, 753] width 27 height 24
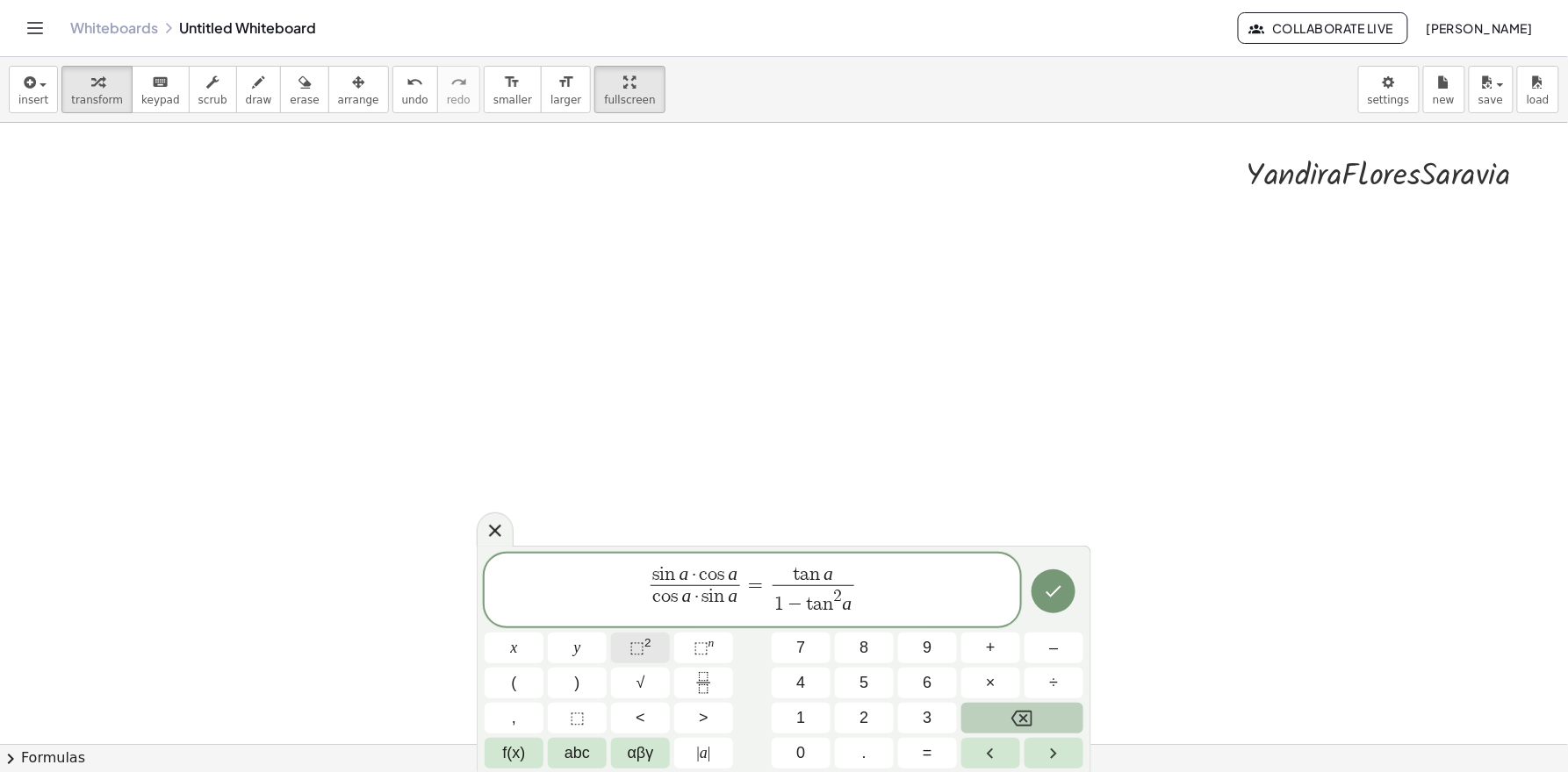
click at [636, 650] on span "⬚" at bounding box center [637, 648] width 15 height 17
click at [1049, 593] on icon "Done" at bounding box center [1053, 592] width 21 height 21
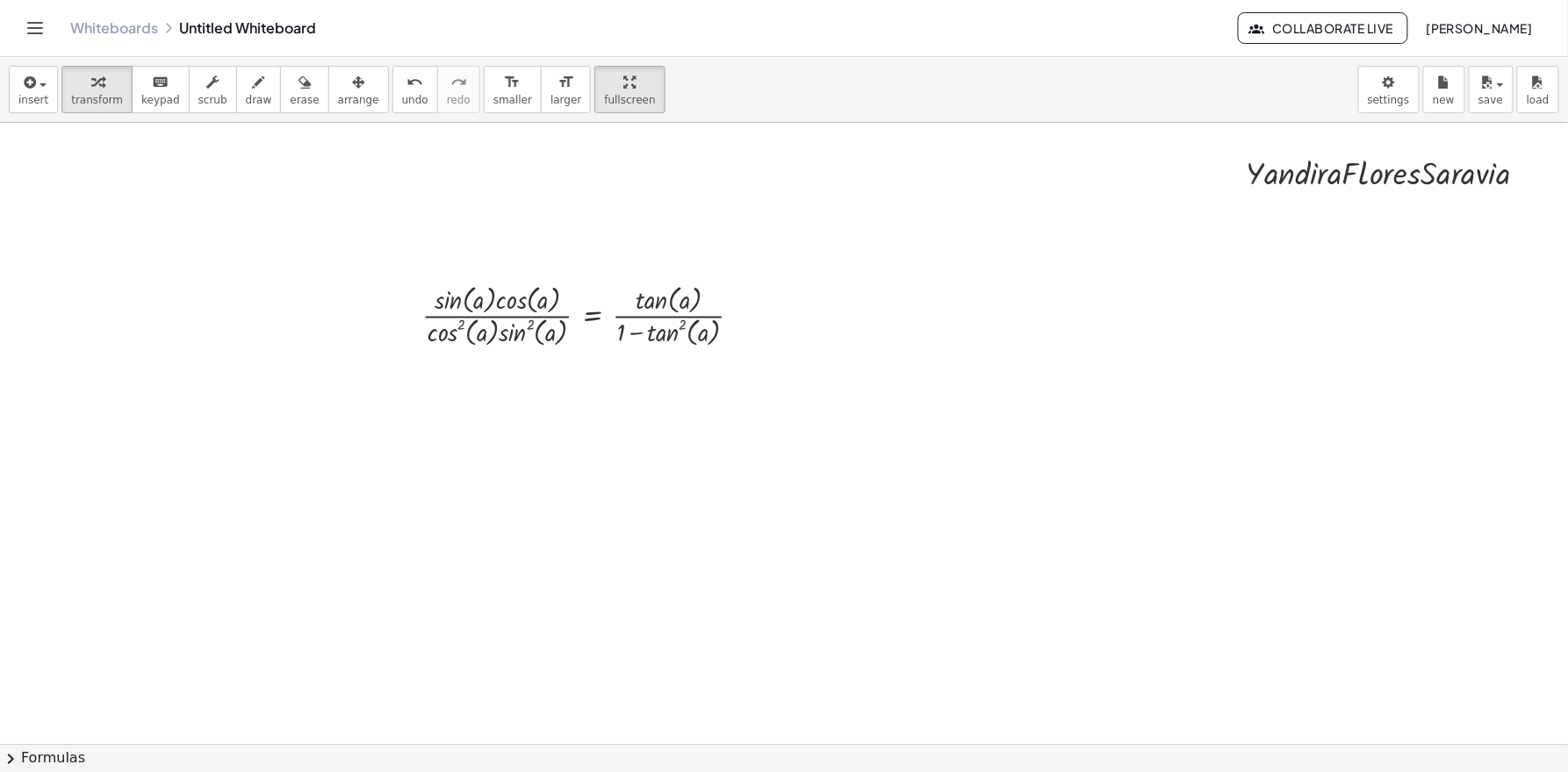
click at [22, 694] on button "chevron_right Formulas" at bounding box center [784, 759] width 1568 height 28
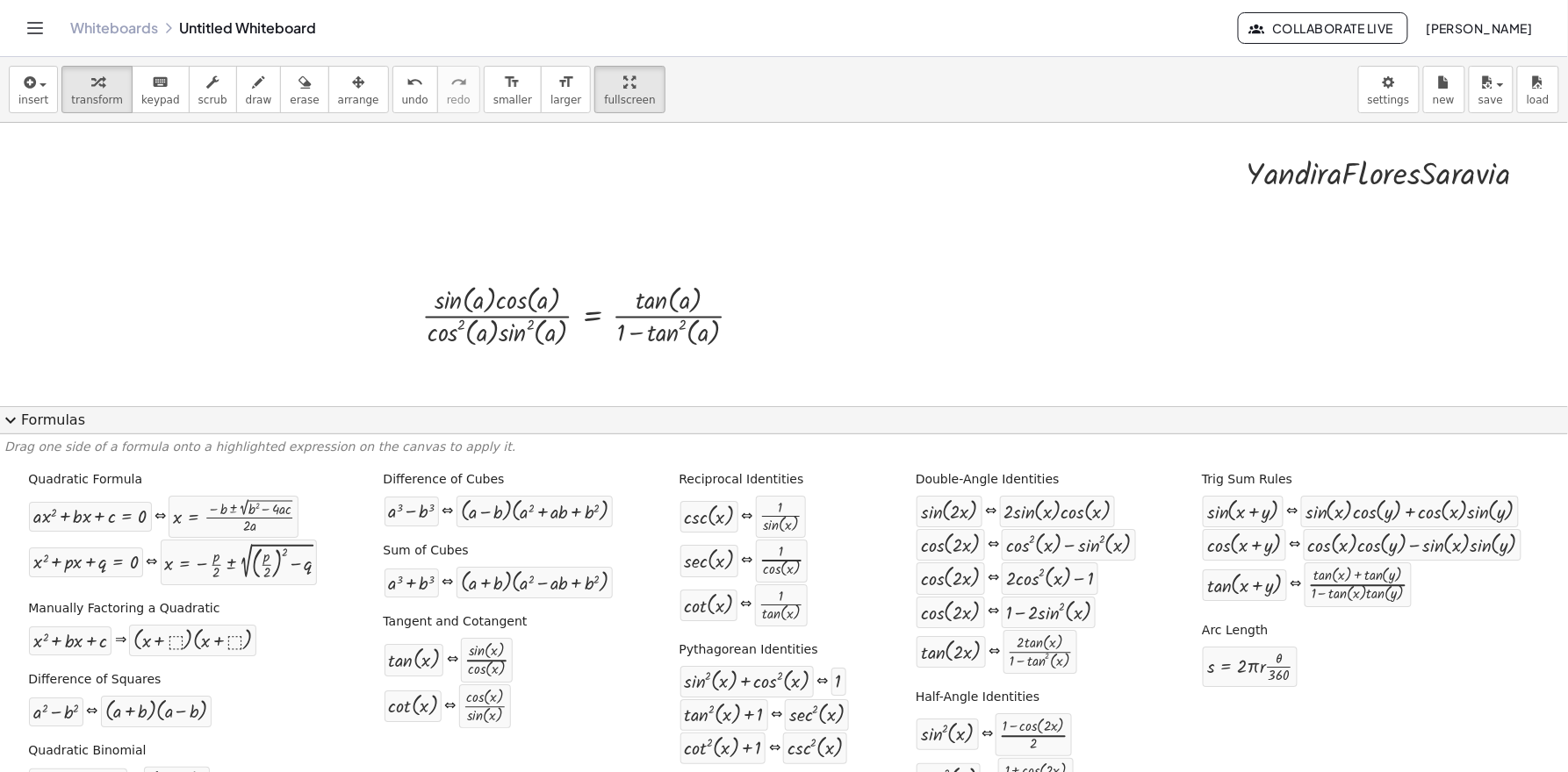
click at [19, 425] on span "expand_more" at bounding box center [10, 421] width 21 height 21
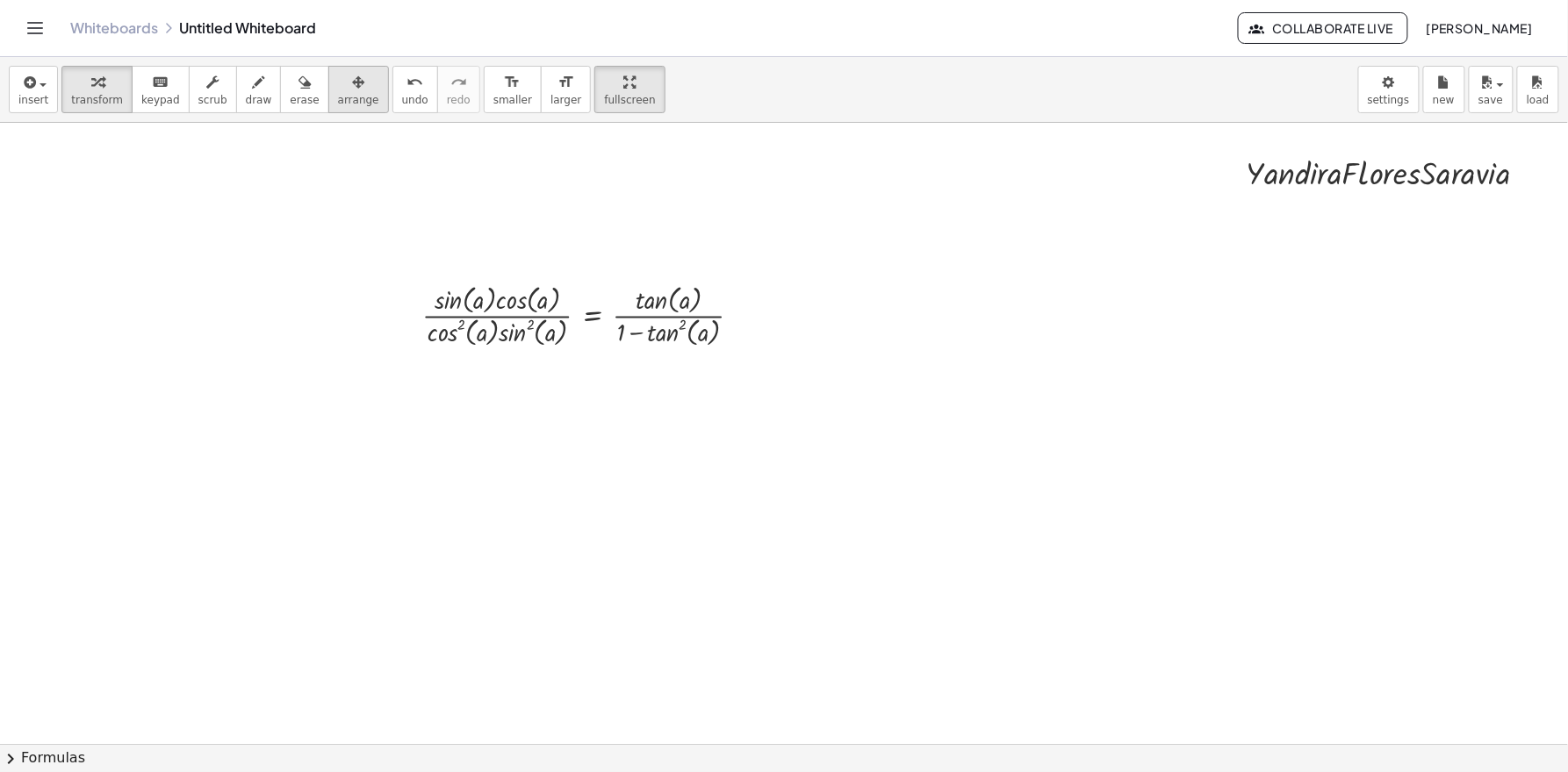
click at [356, 101] on span "arrange" at bounding box center [358, 100] width 41 height 12
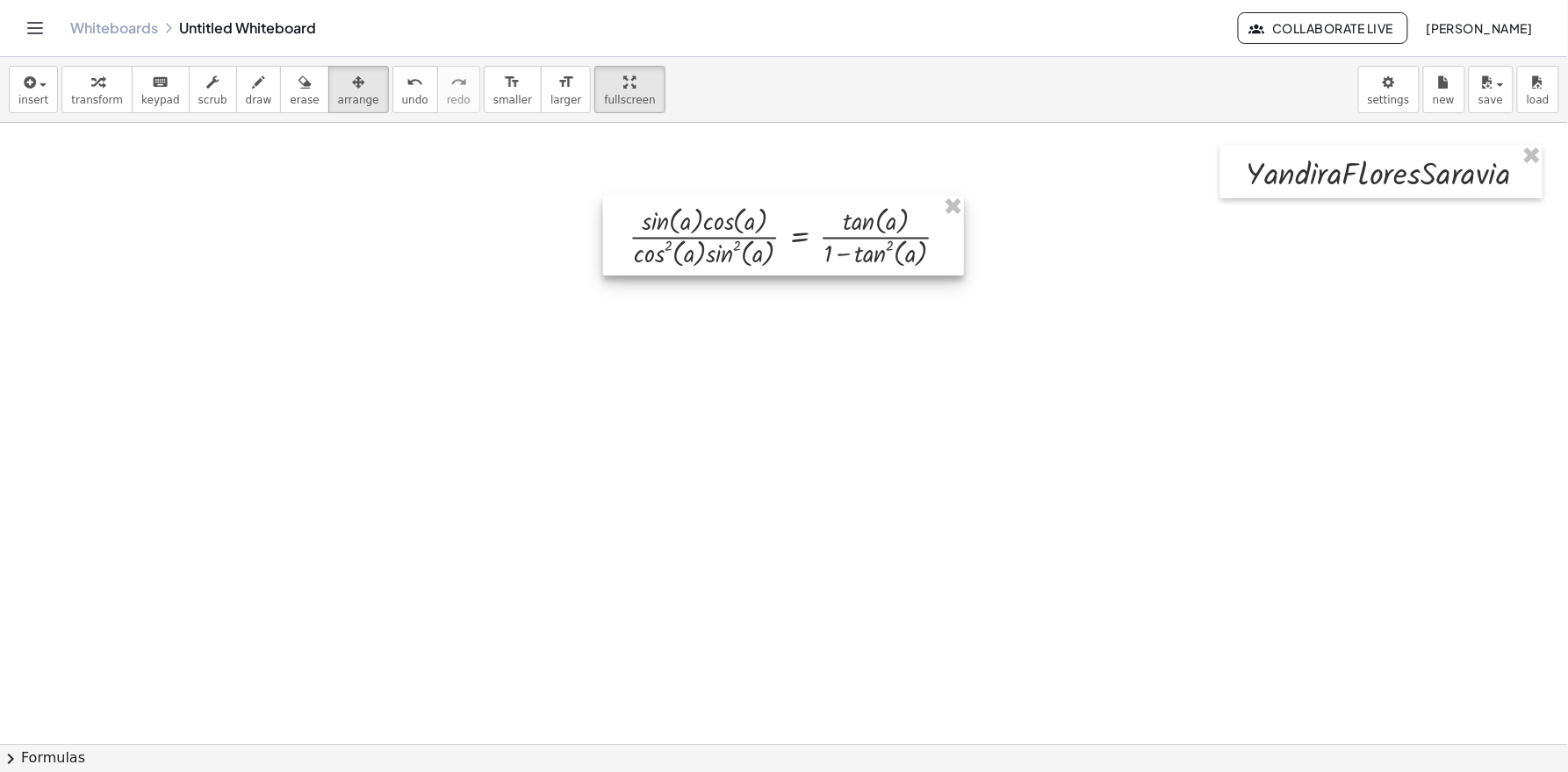
scroll to position [1, 0]
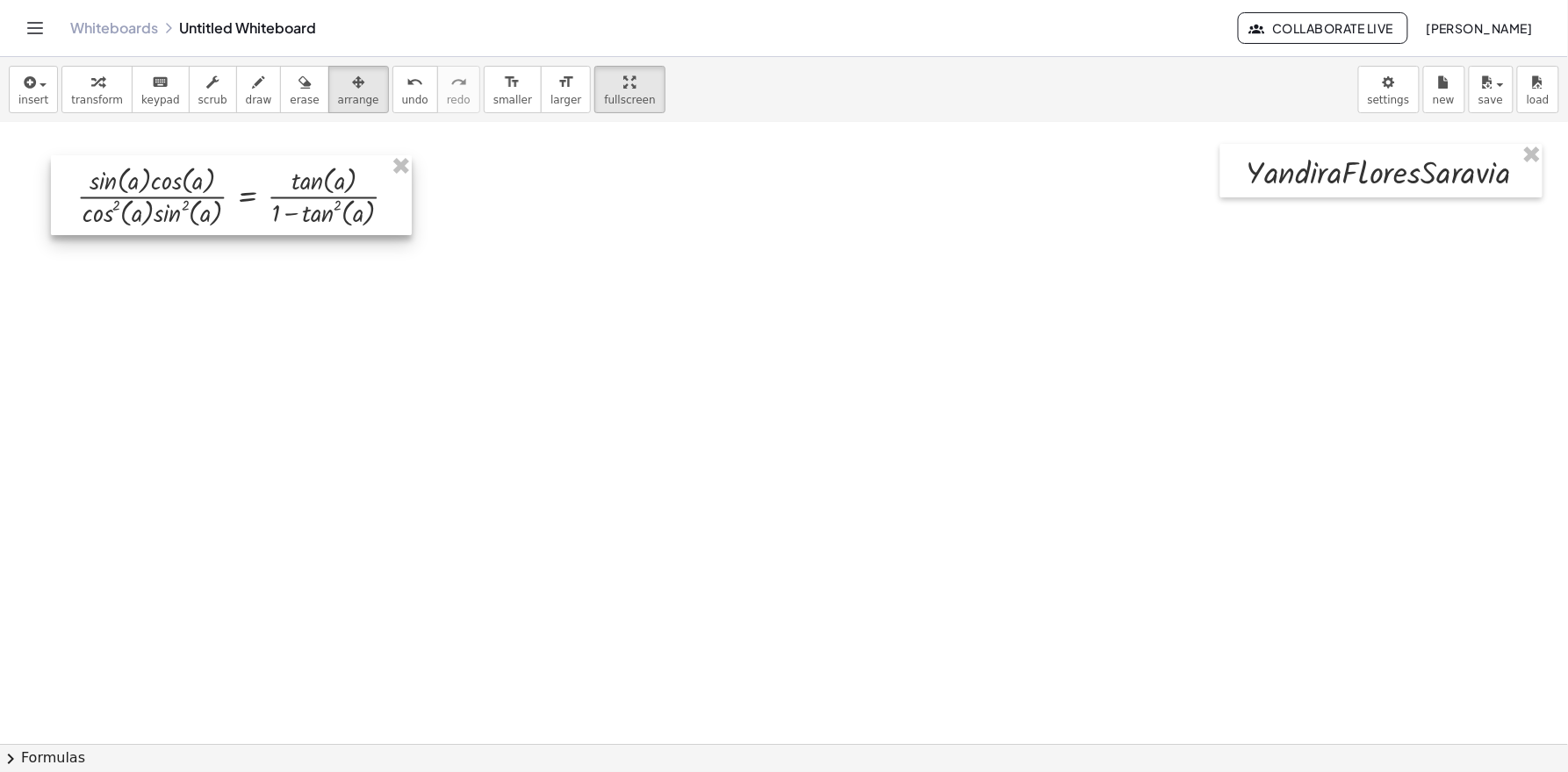
drag, startPoint x: 656, startPoint y: 240, endPoint x: 231, endPoint y: 165, distance: 431.6
click at [231, 165] on div at bounding box center [232, 196] width 361 height 80
click at [74, 68] on button "transform" at bounding box center [97, 89] width 71 height 47
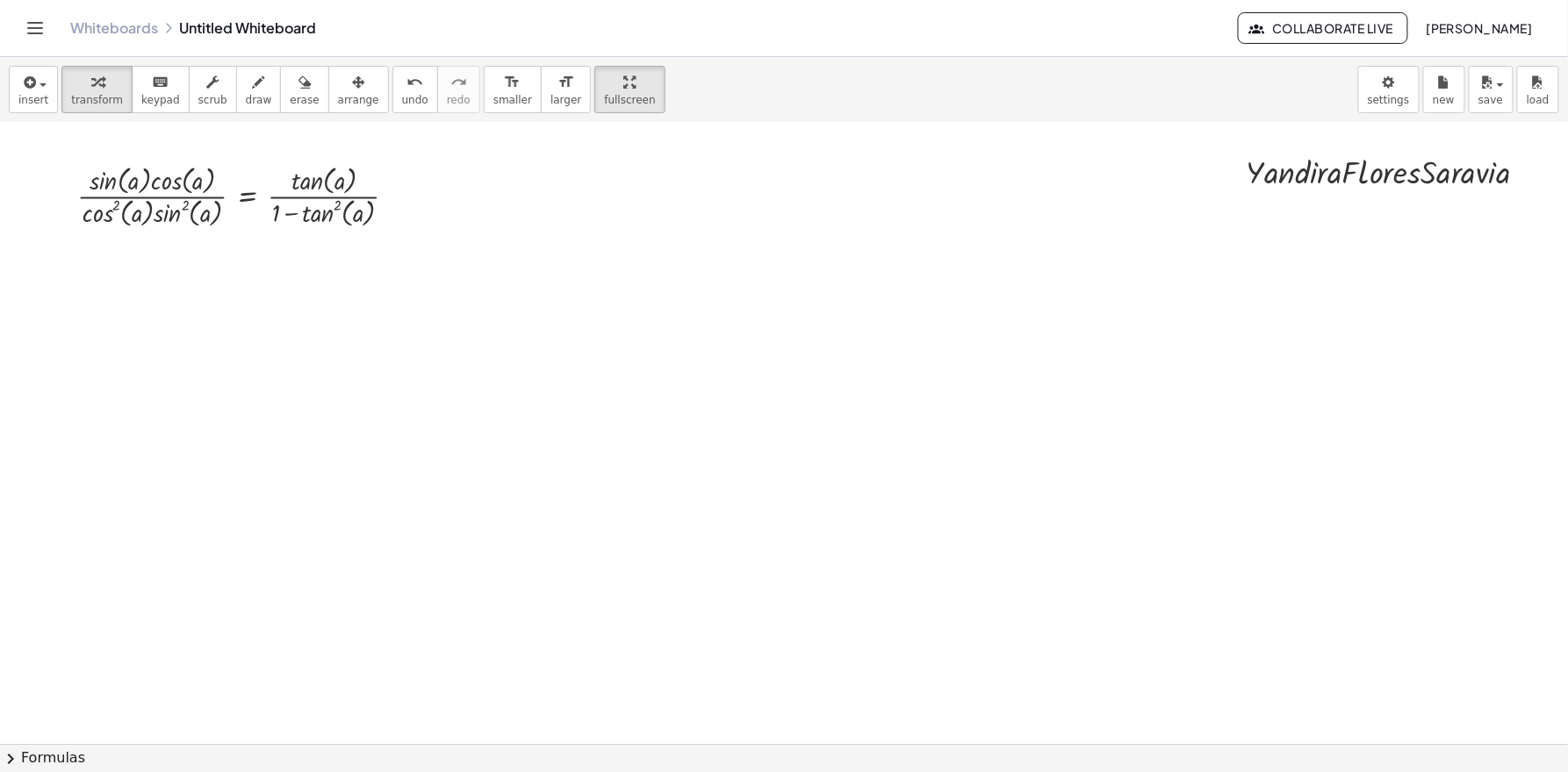
click at [341, 259] on div at bounding box center [787, 743] width 1575 height 1243
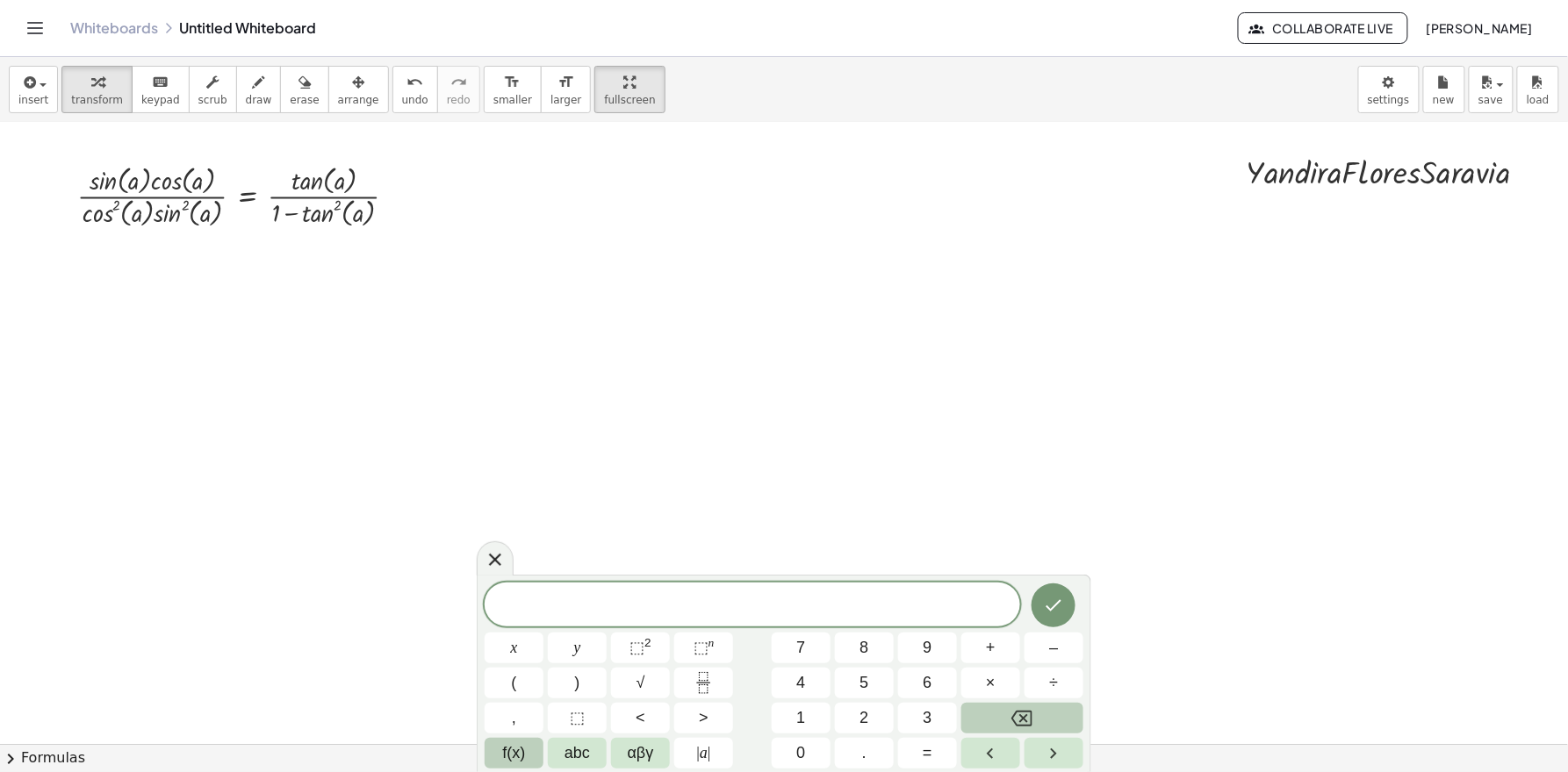
click at [529, 694] on button "f(x)" at bounding box center [514, 753] width 59 height 30
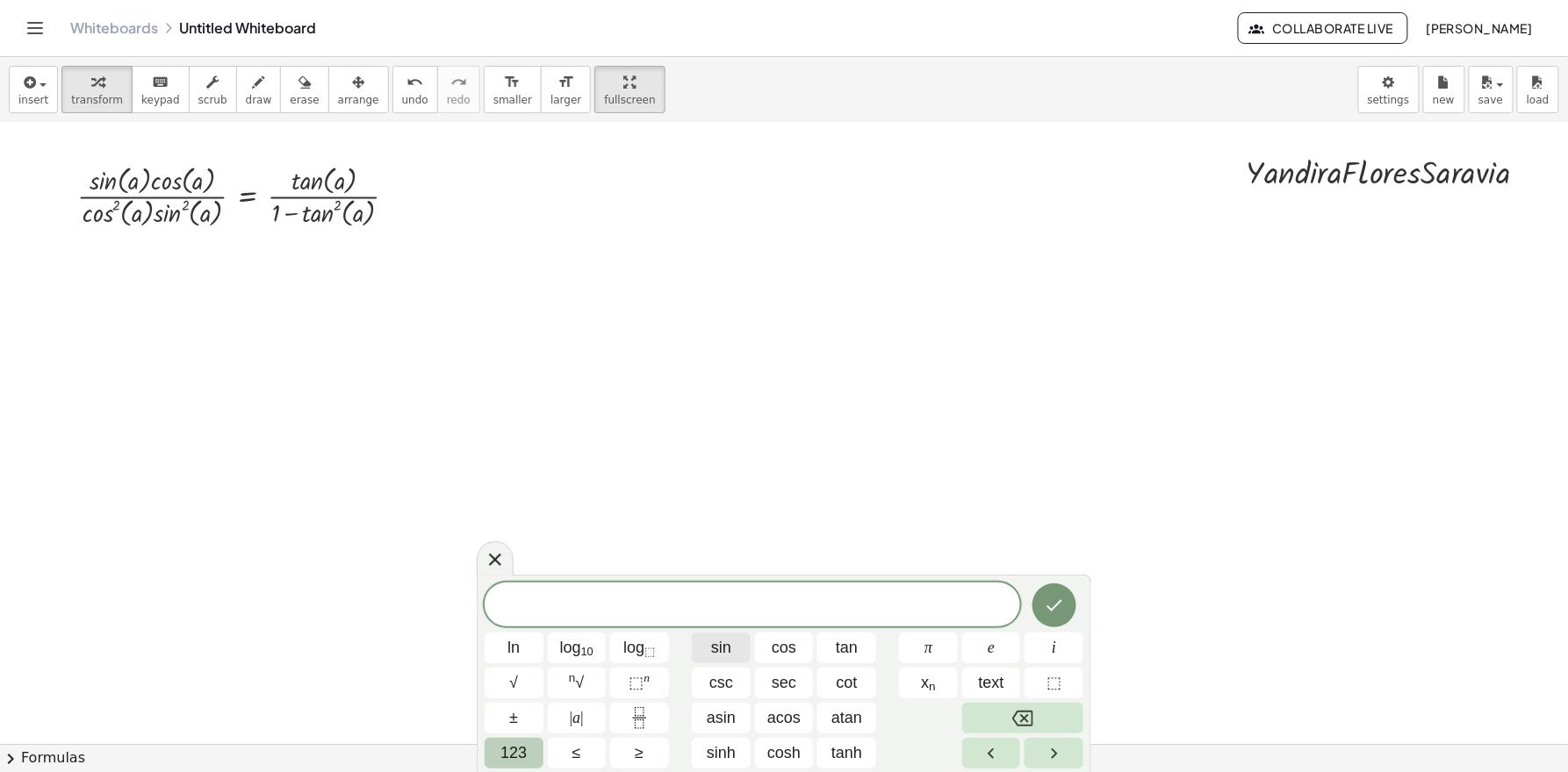
click at [714, 654] on span "sin" at bounding box center [721, 648] width 20 height 24
click at [598, 694] on button "| a |" at bounding box center [577, 718] width 59 height 30
click at [502, 694] on button "123" at bounding box center [514, 753] width 59 height 30
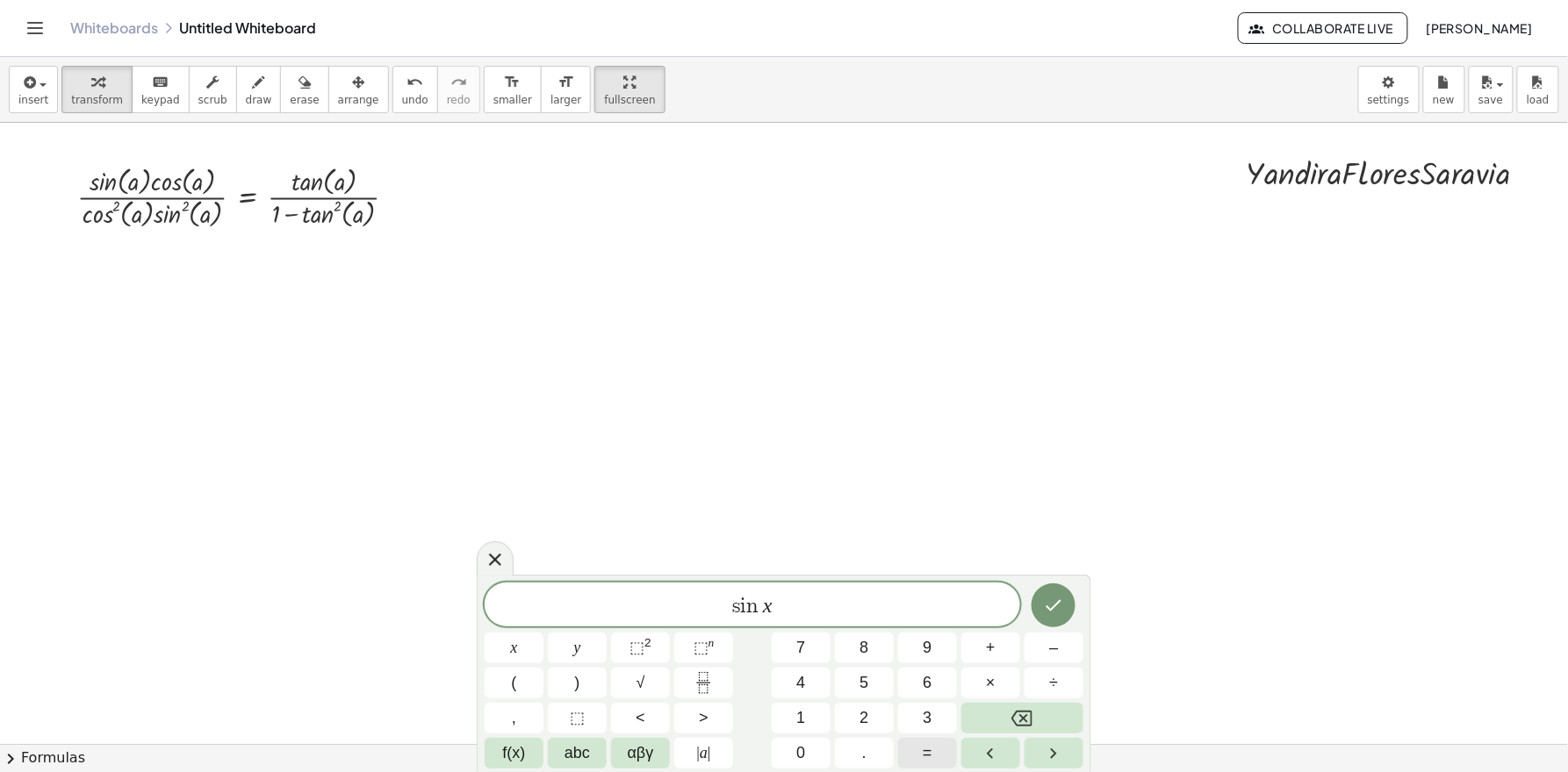
click at [941, 694] on button "=" at bounding box center [927, 753] width 59 height 30
click at [1040, 656] on button "–" at bounding box center [1054, 648] width 59 height 30
click at [699, 686] on icon "Fraction" at bounding box center [703, 683] width 22 height 22
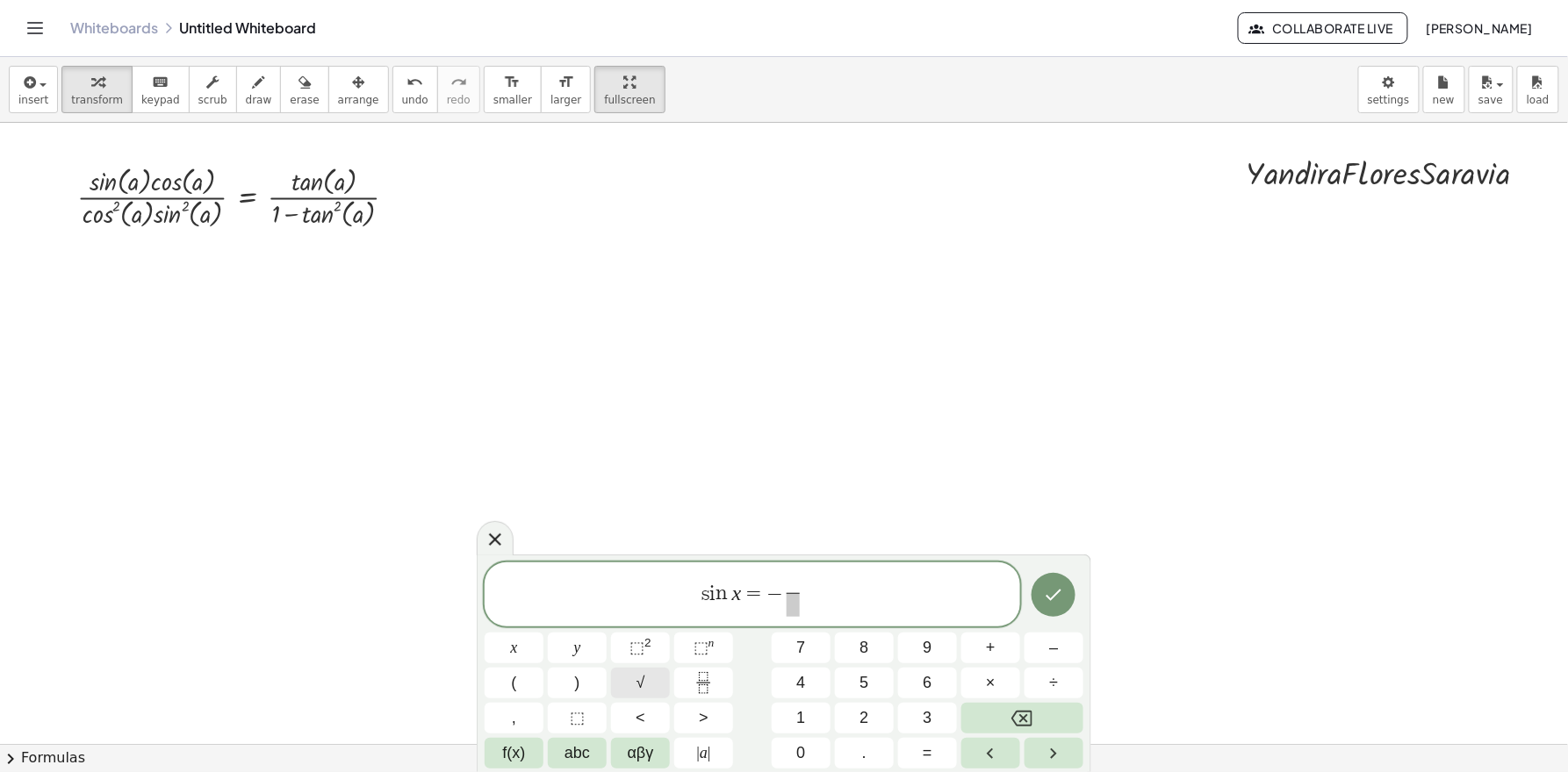
click at [633, 673] on button "√" at bounding box center [640, 683] width 59 height 30
click at [856, 694] on button "2" at bounding box center [864, 718] width 59 height 30
click at [1050, 593] on icon "Done" at bounding box center [1053, 594] width 21 height 21
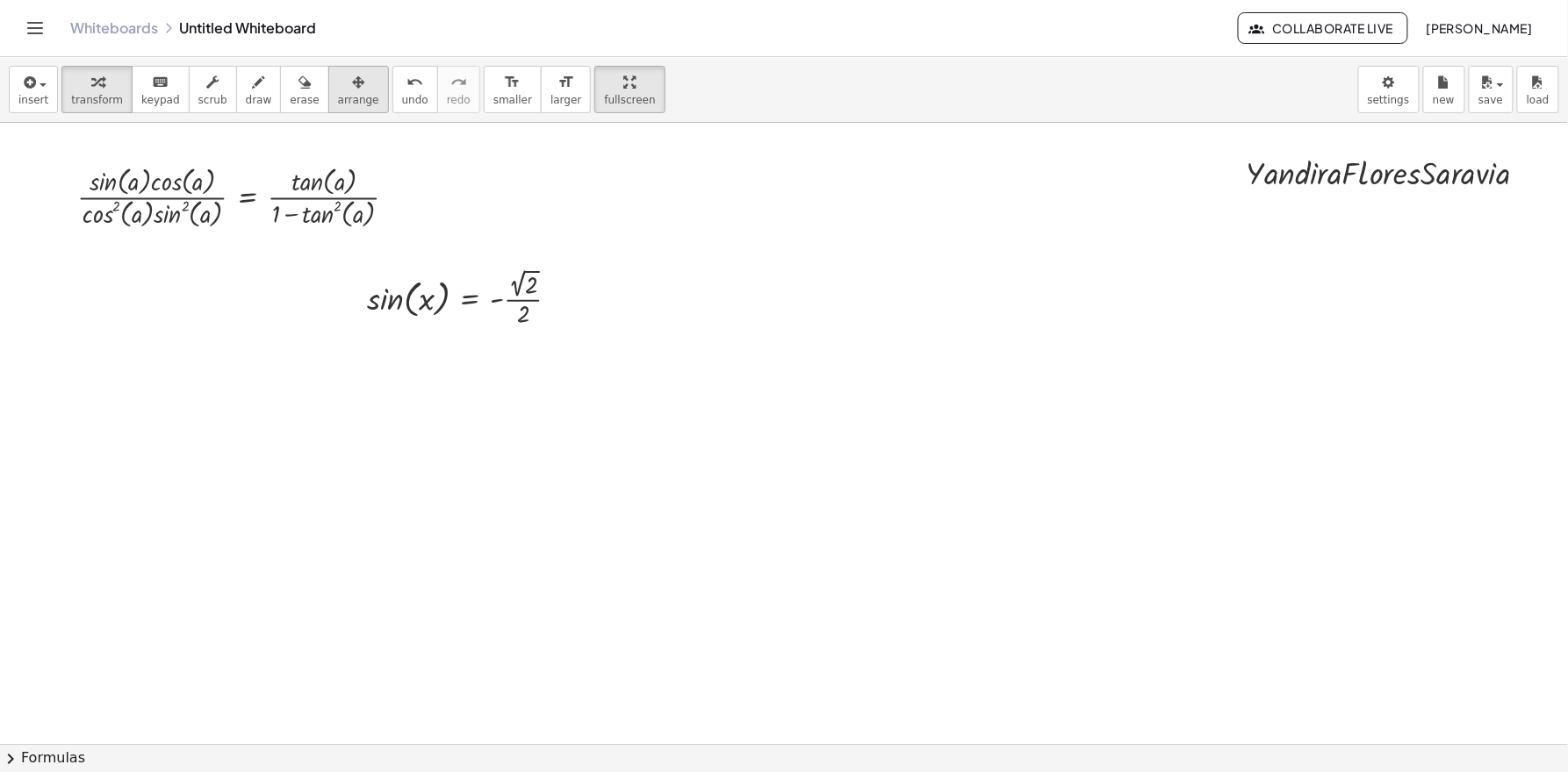
click at [356, 89] on div "button" at bounding box center [358, 82] width 41 height 21
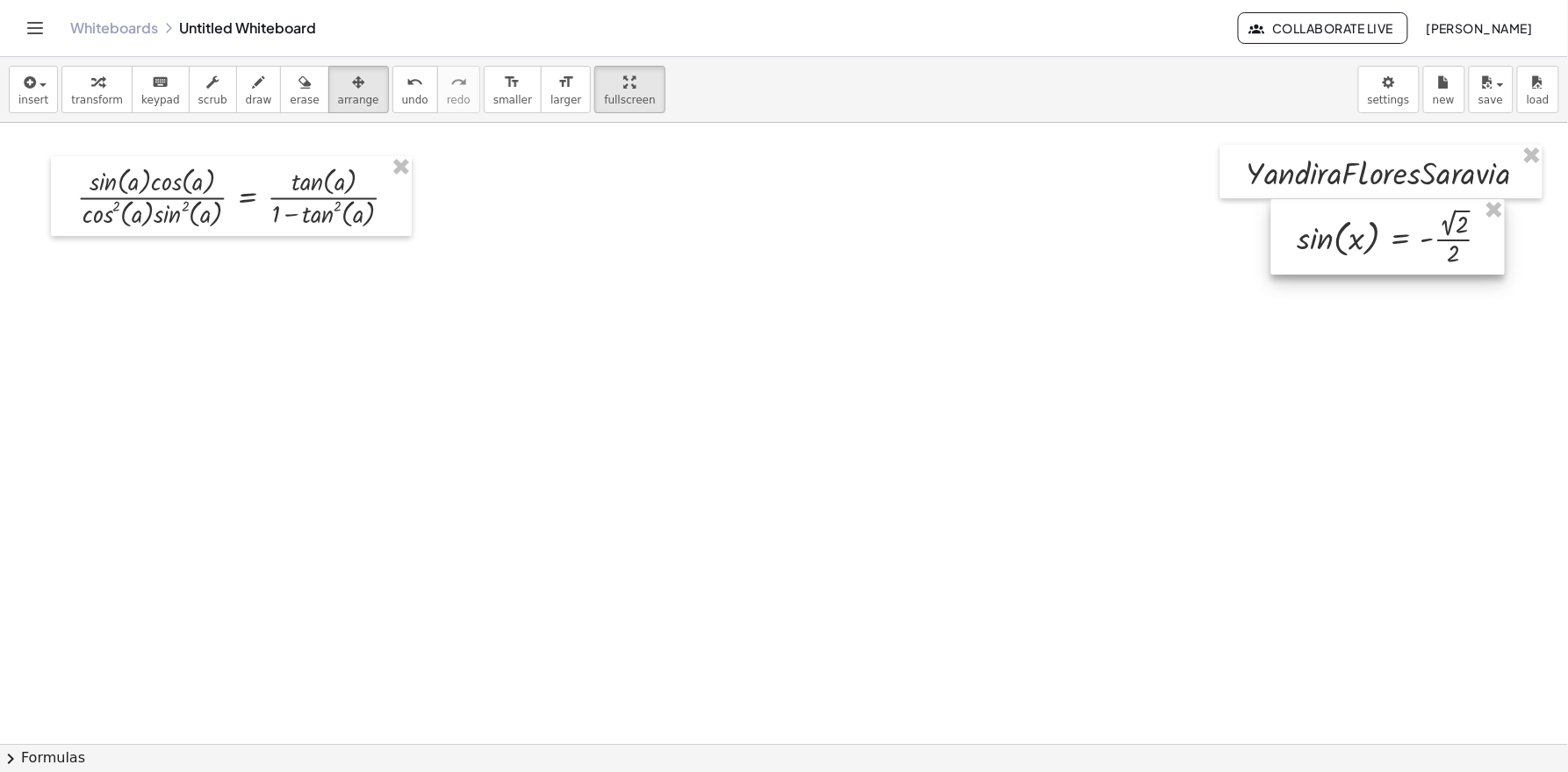
drag, startPoint x: 436, startPoint y: 275, endPoint x: 1353, endPoint y: 215, distance: 919.0
click at [1353, 215] on div at bounding box center [1388, 236] width 234 height 75
click at [1092, 220] on div at bounding box center [787, 744] width 1575 height 1243
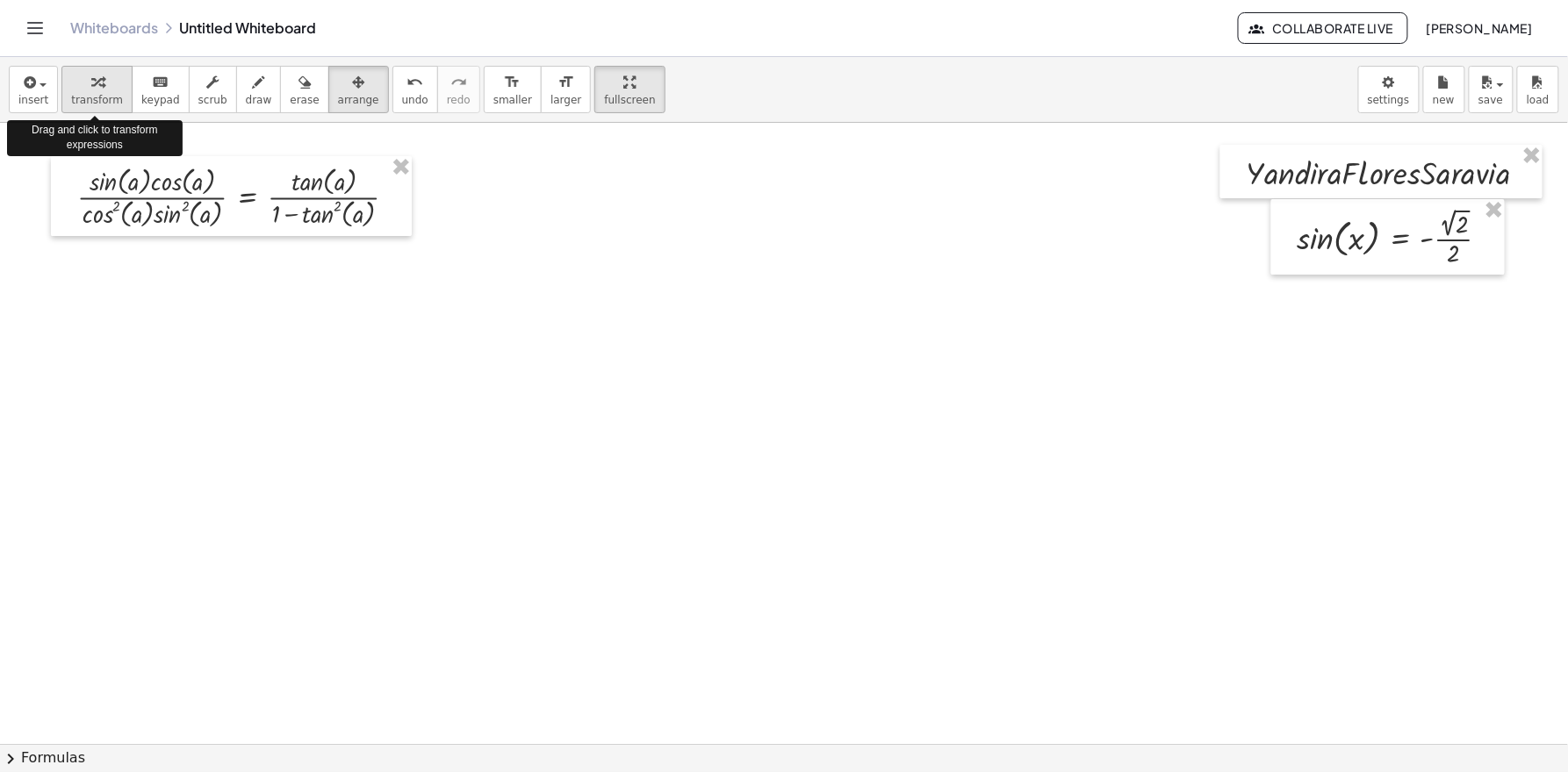
click at [84, 106] on span "transform" at bounding box center [97, 100] width 52 height 12
click at [620, 563] on div at bounding box center [787, 744] width 1575 height 1243
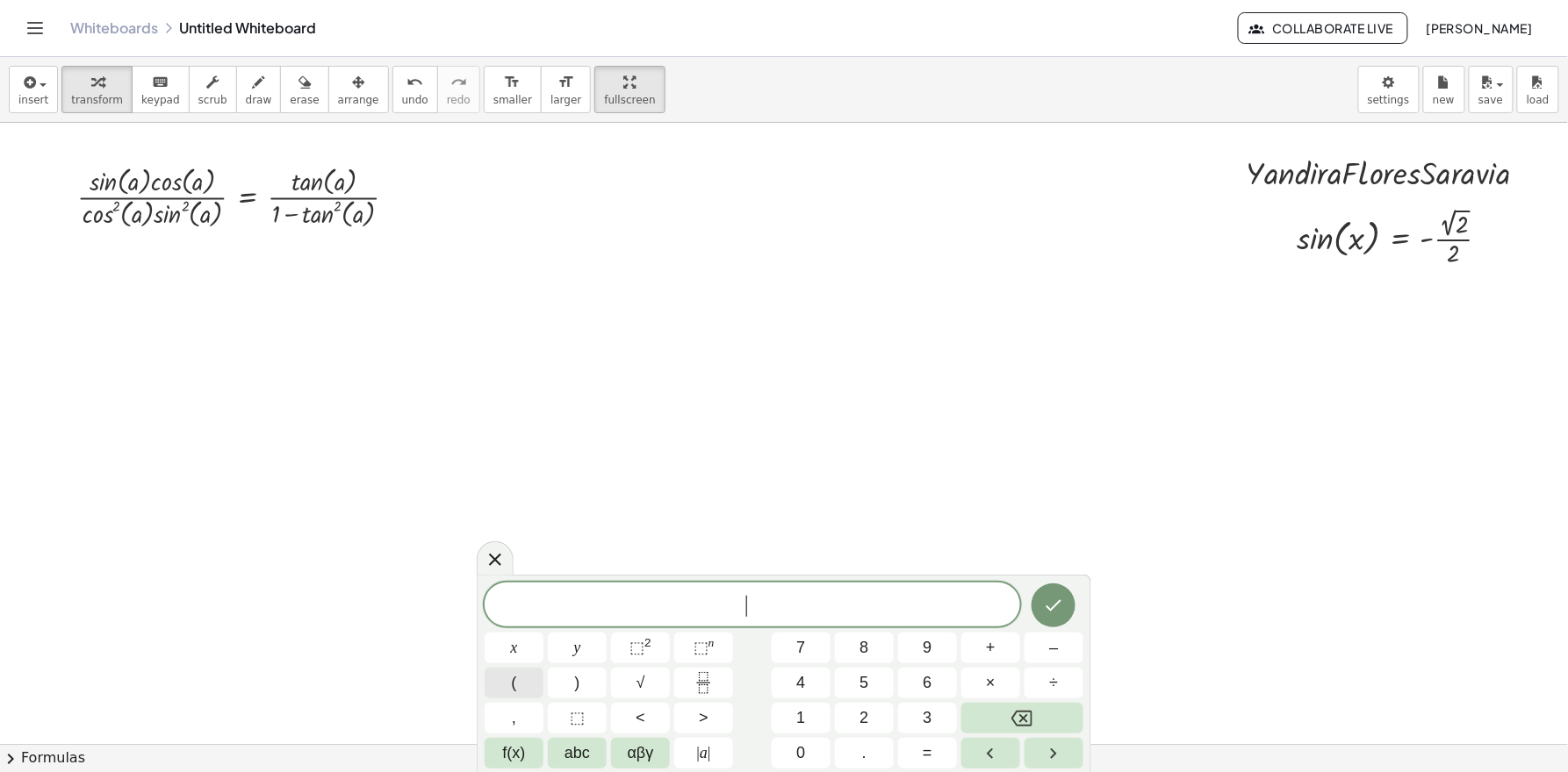
click at [527, 691] on button "(" at bounding box center [514, 683] width 59 height 30
click at [575, 694] on span "abc" at bounding box center [576, 753] width 26 height 24
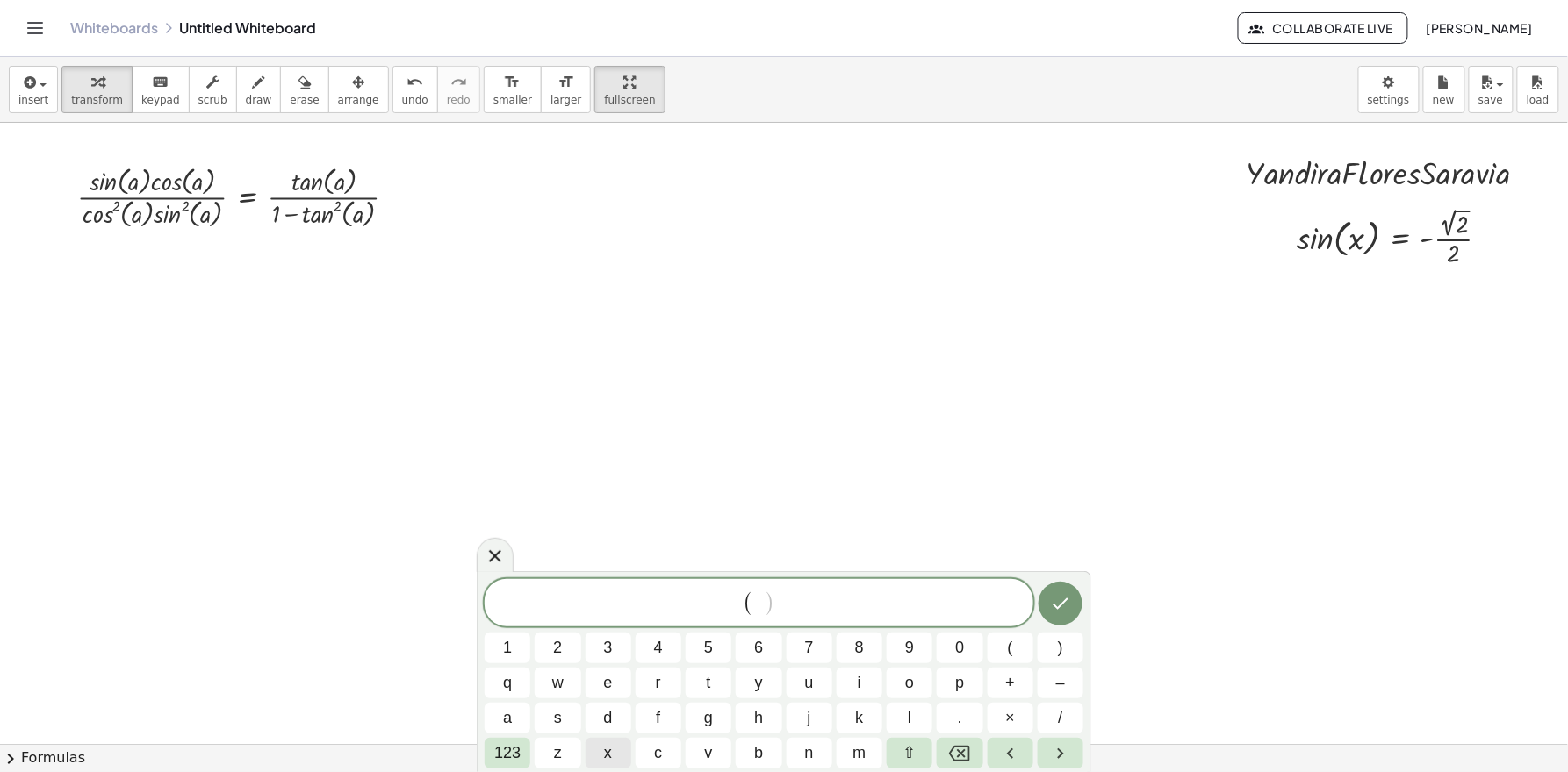
click at [611, 694] on span "x" at bounding box center [608, 753] width 8 height 24
click at [522, 694] on button "123" at bounding box center [507, 753] width 46 height 30
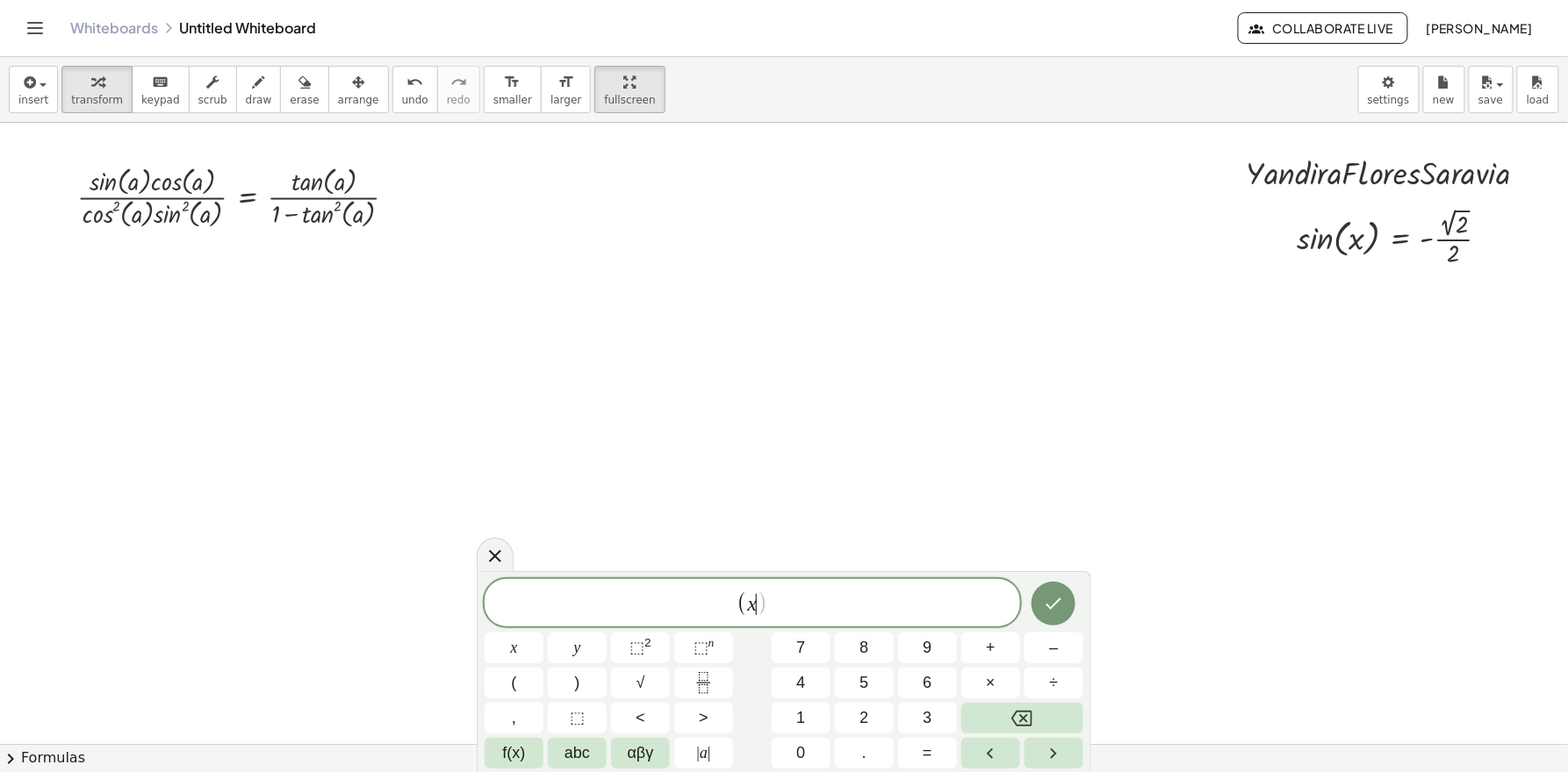
click at [573, 694] on div "( x ​ ) x y ⬚ 2 ⬚ n 7 8 9 + – ( ) √ 4 5 6 × ÷ , ⬚ < > 1 2 3 f(x) abc αβγ | a | …" at bounding box center [784, 674] width 598 height 190
click at [586, 670] on button ")" at bounding box center [577, 683] width 59 height 30
click at [834, 617] on span "( x ) ​" at bounding box center [752, 604] width 536 height 28
click at [926, 694] on span "=" at bounding box center [927, 753] width 9 height 24
click at [507, 694] on span "f(x)" at bounding box center [515, 753] width 23 height 24
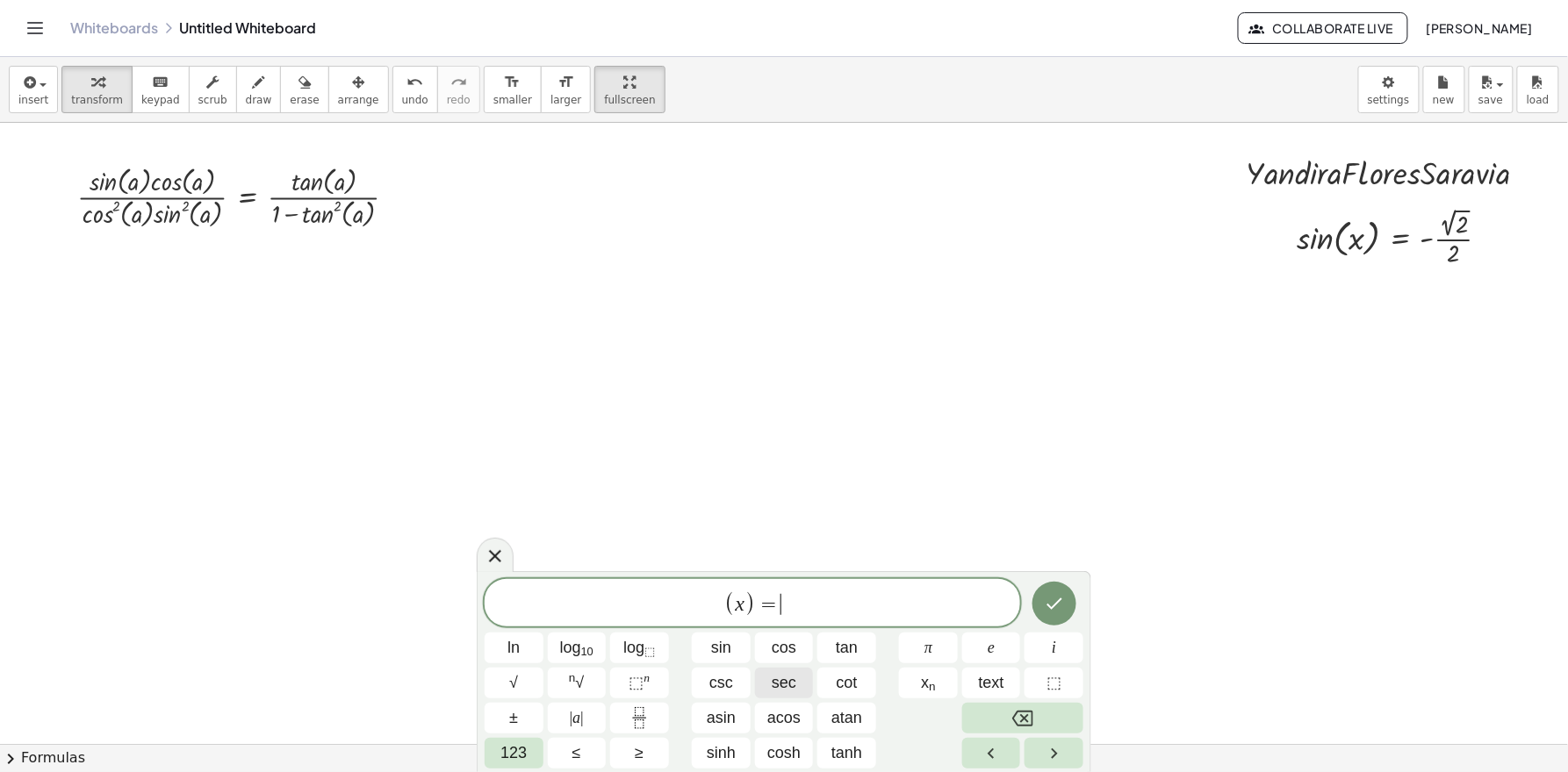
click at [796, 687] on button "sec" at bounding box center [784, 683] width 59 height 30
click at [1032, 694] on icon "Backspace" at bounding box center [1023, 719] width 21 height 16
click at [740, 694] on button "asin" at bounding box center [721, 718] width 59 height 30
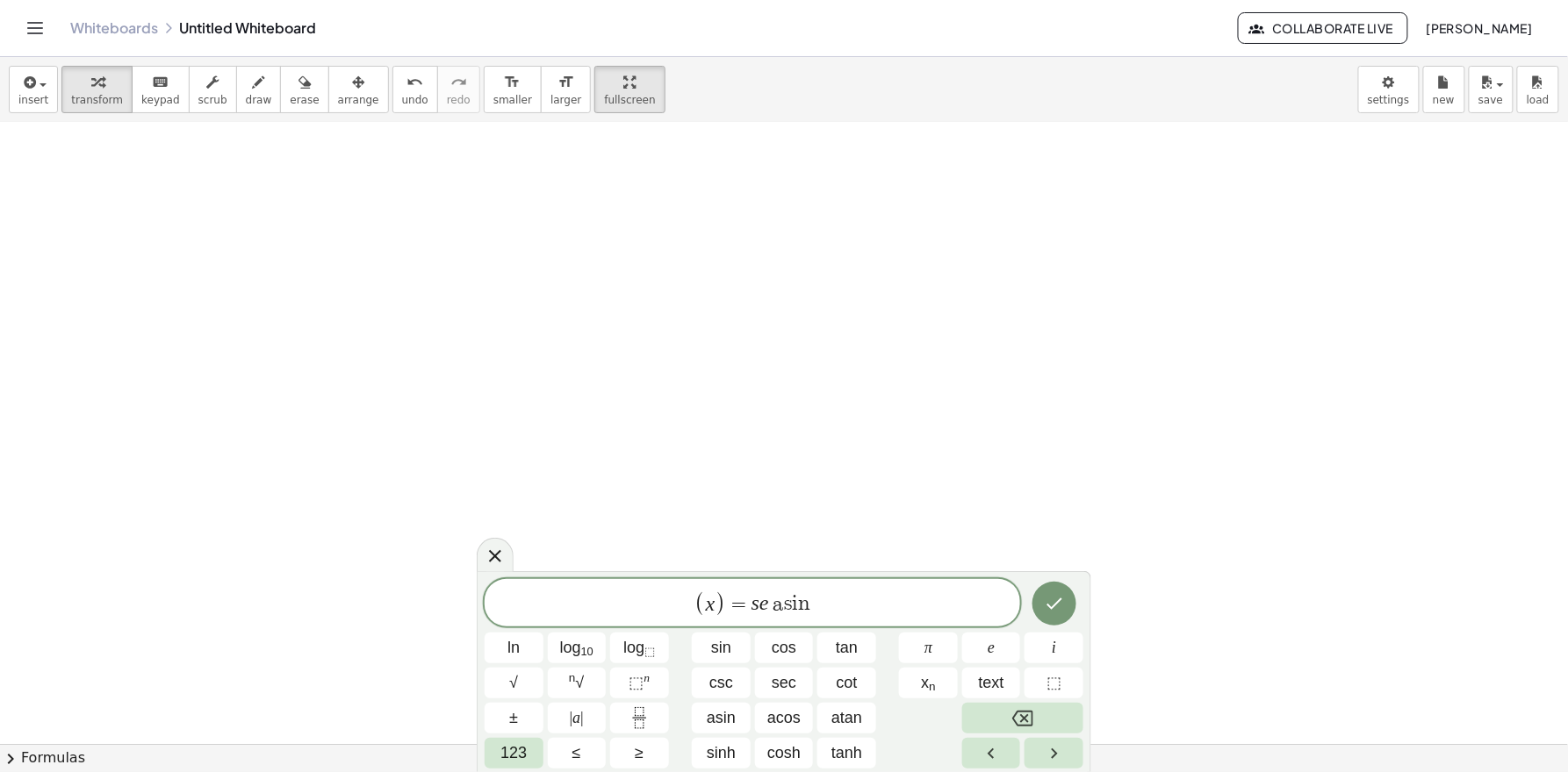
click at [606, 342] on div at bounding box center [787, 544] width 1575 height 1243
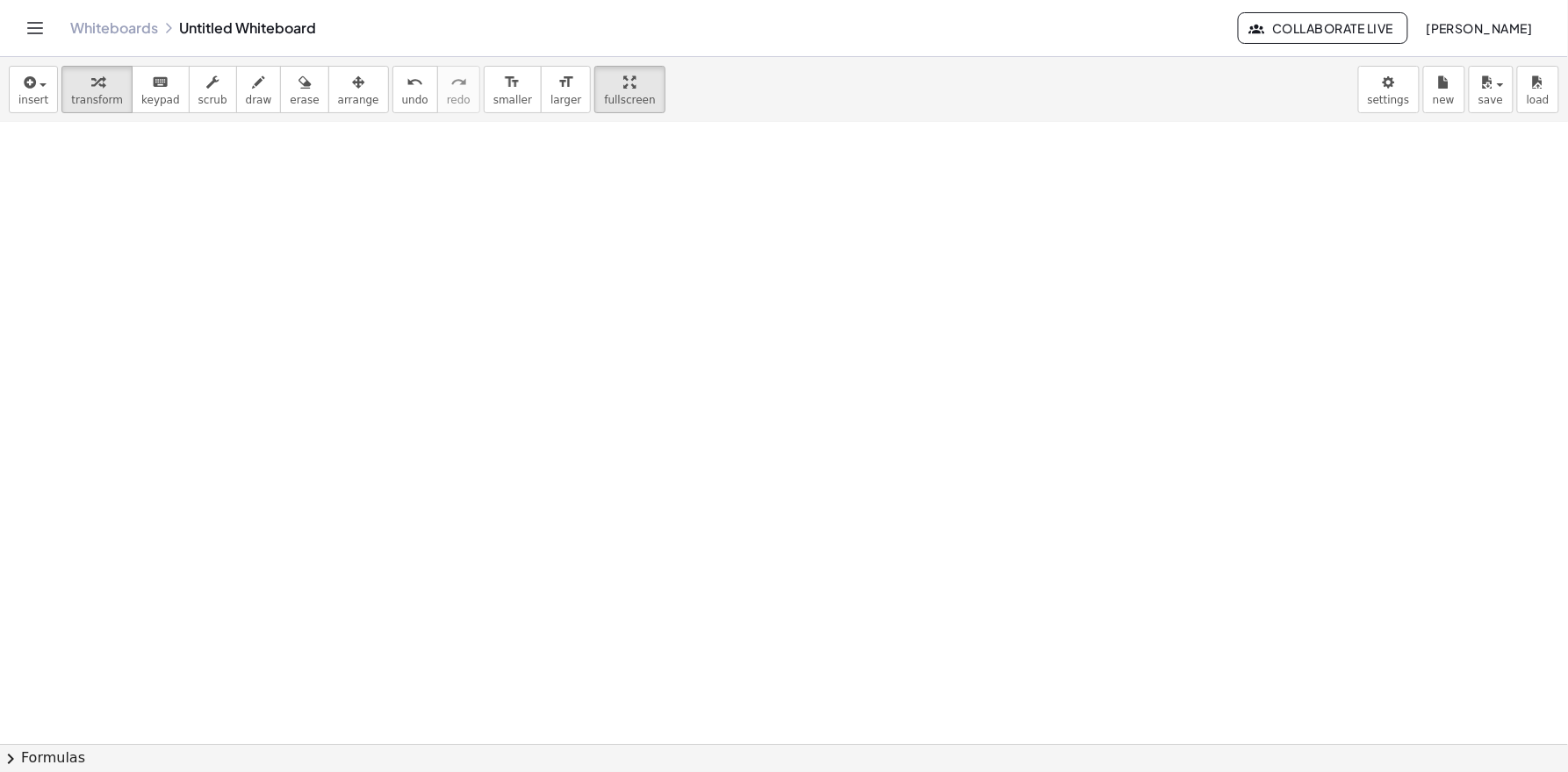
click at [779, 267] on div at bounding box center [787, 544] width 1575 height 1243
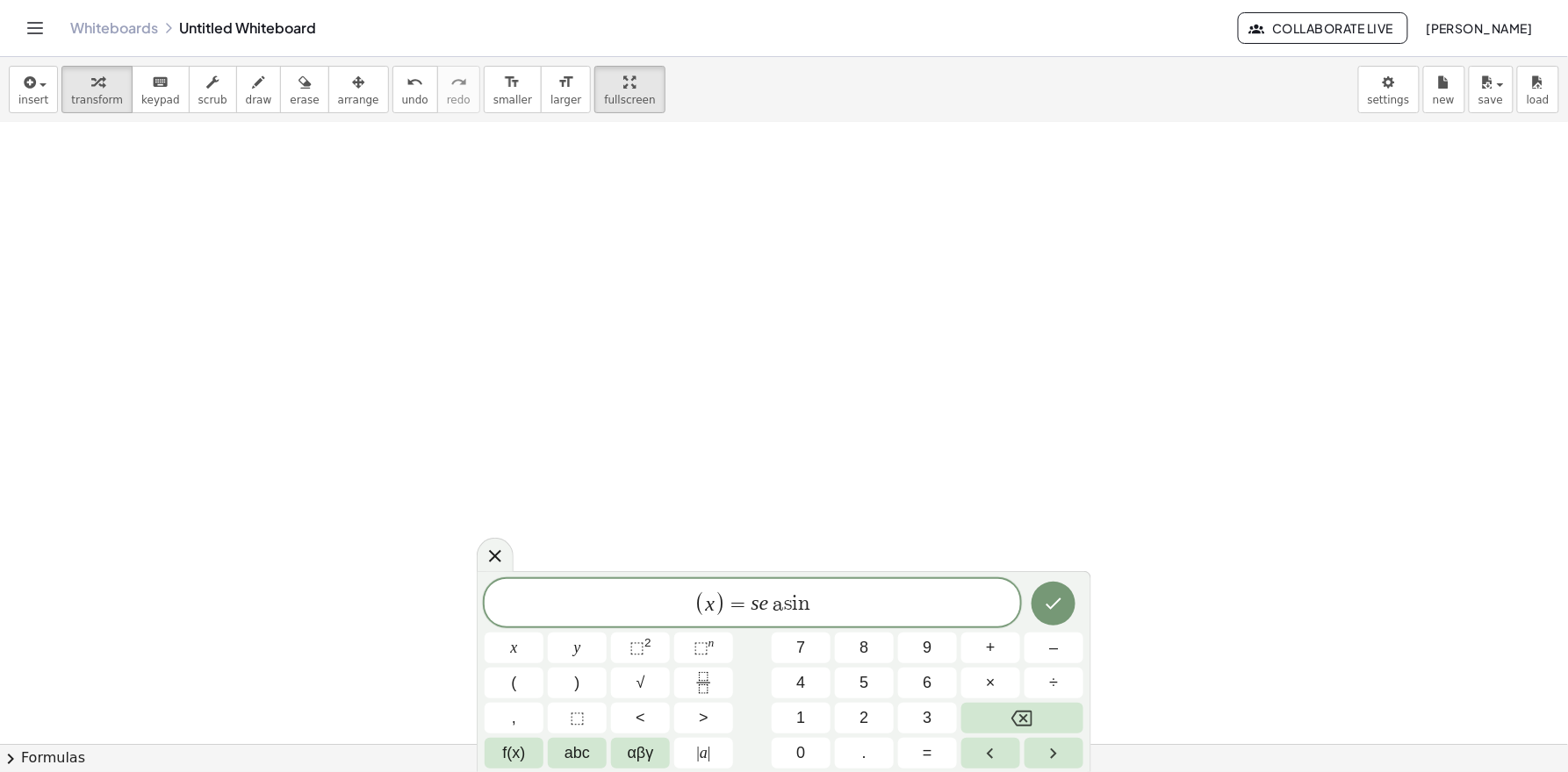
scroll to position [0, 0]
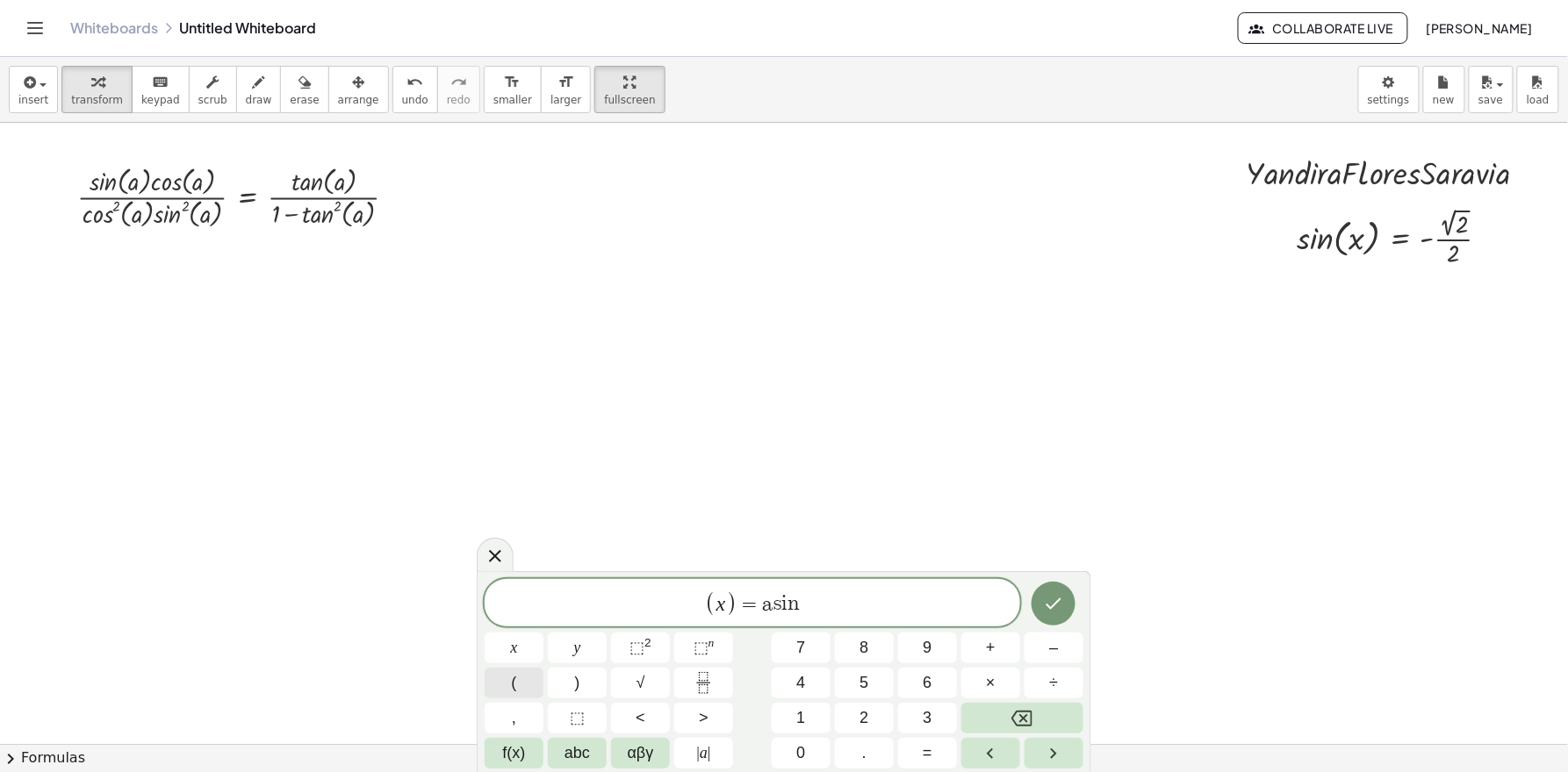
click at [509, 682] on button "(" at bounding box center [514, 683] width 59 height 30
click at [708, 679] on icon "Fraction" at bounding box center [703, 683] width 22 height 22
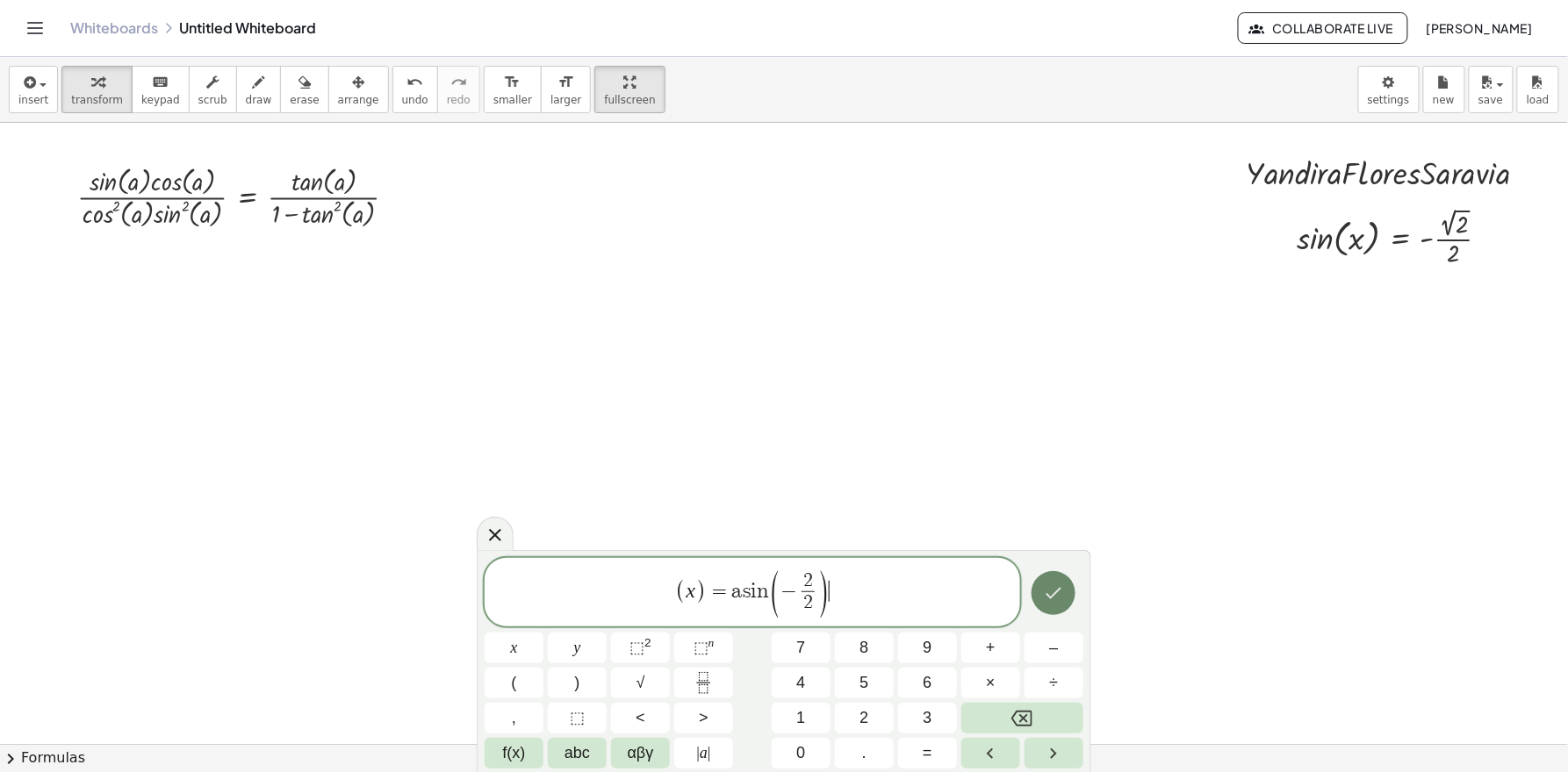
click at [1056, 602] on icon "Done" at bounding box center [1053, 593] width 21 height 21
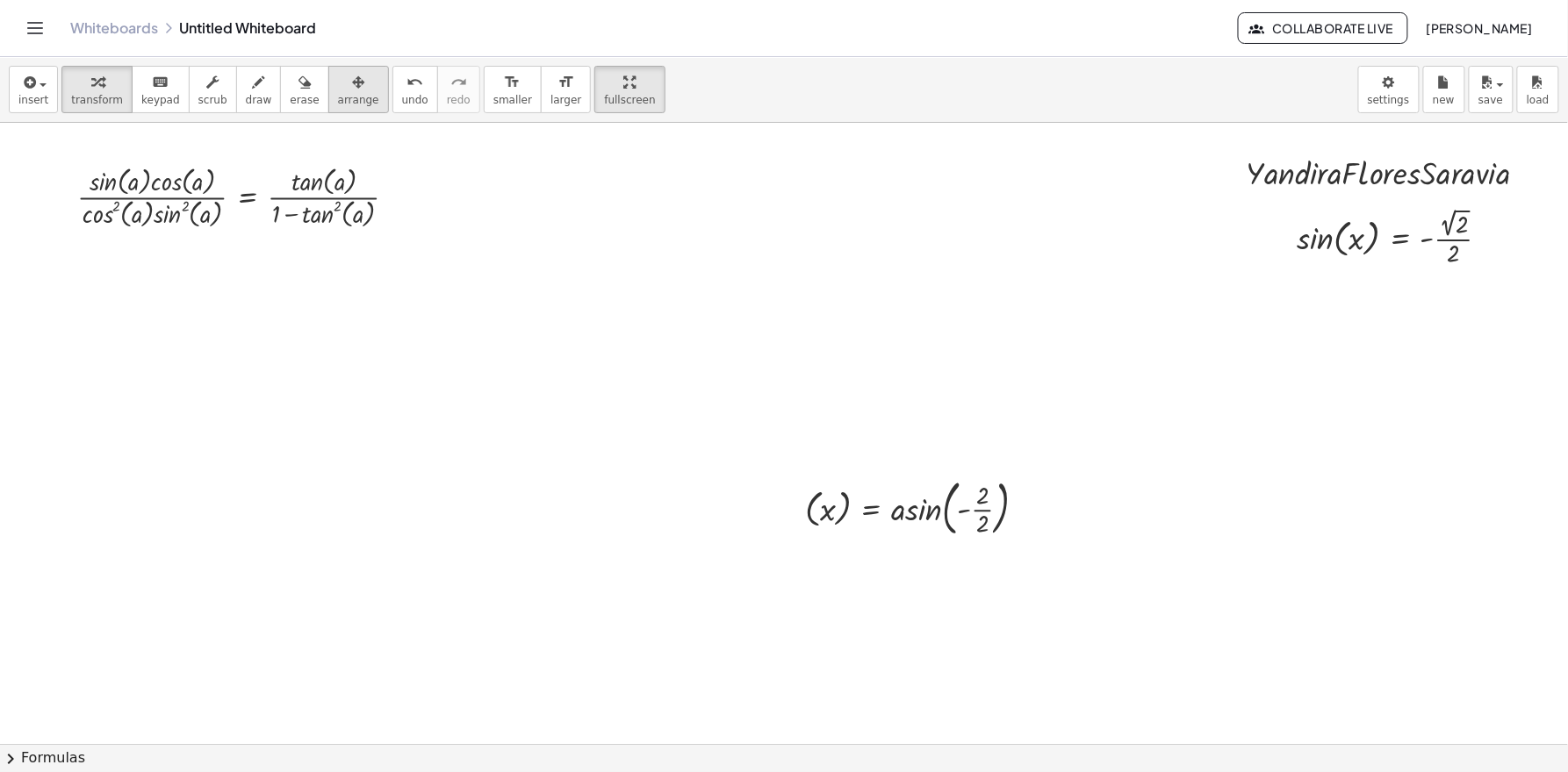
click at [338, 90] on div "button" at bounding box center [358, 82] width 41 height 21
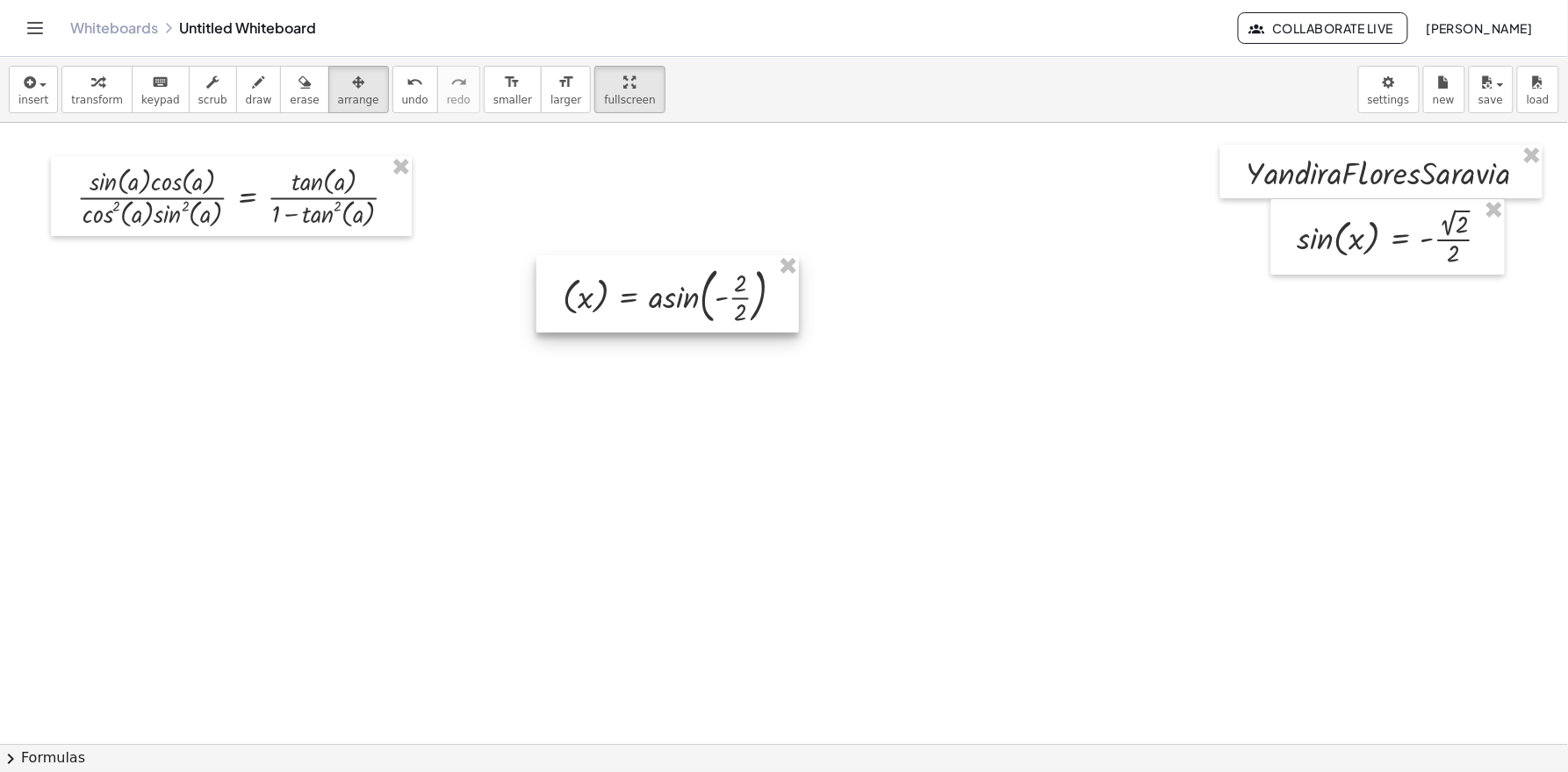
drag, startPoint x: 1112, startPoint y: 476, endPoint x: 701, endPoint y: 301, distance: 446.7
click at [701, 301] on div at bounding box center [668, 293] width 262 height 77
click at [101, 81] on div "button" at bounding box center [97, 82] width 52 height 21
click at [740, 291] on div at bounding box center [680, 294] width 253 height 68
click at [738, 296] on div at bounding box center [680, 294] width 253 height 68
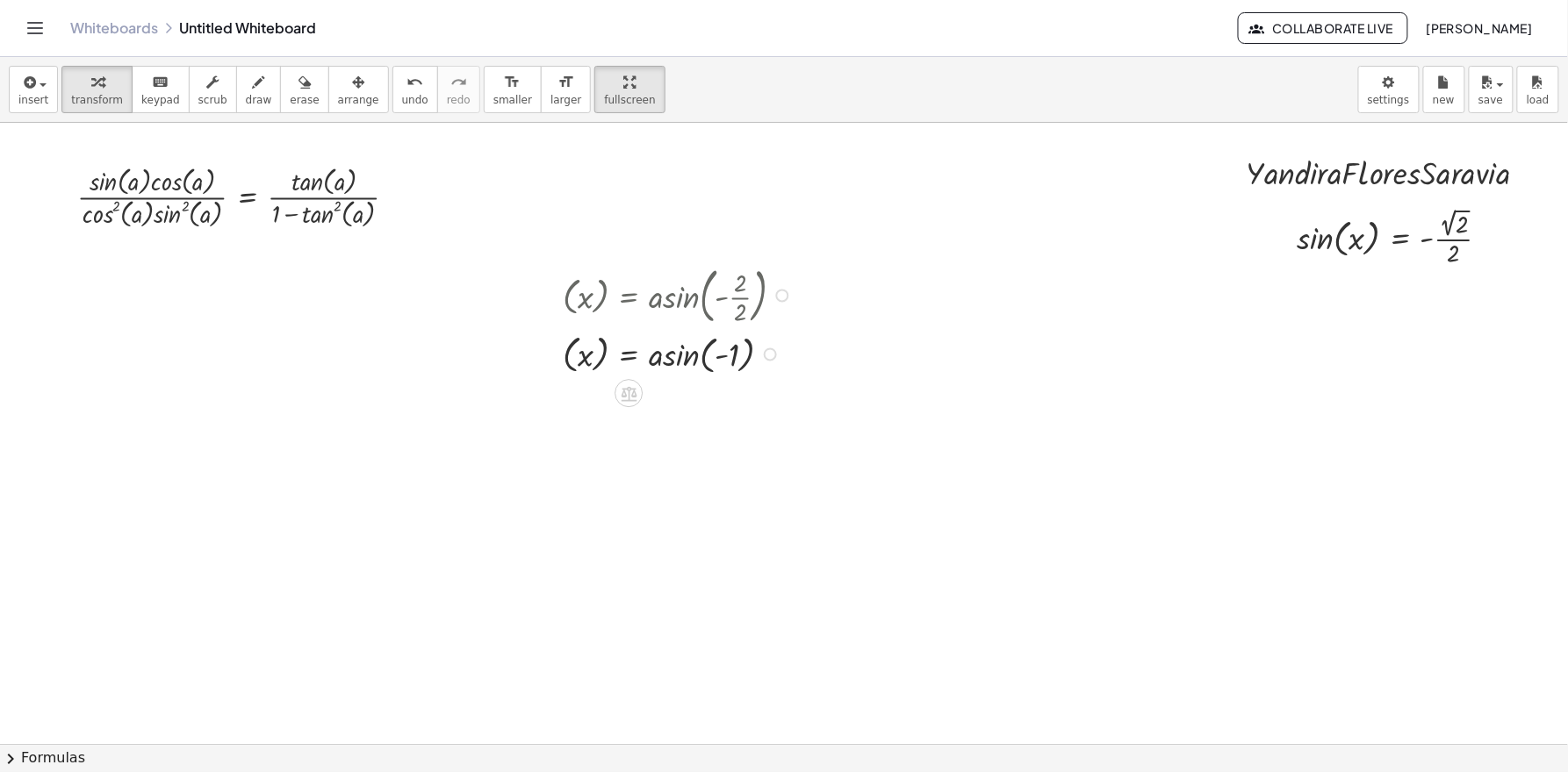
click at [703, 358] on div at bounding box center [680, 353] width 253 height 49
click at [680, 358] on div at bounding box center [680, 353] width 253 height 49
click at [244, 107] on button "draw" at bounding box center [259, 89] width 46 height 47
drag, startPoint x: 63, startPoint y: 397, endPoint x: 80, endPoint y: 406, distance: 19.2
click at [80, 406] on div at bounding box center [787, 744] width 1575 height 1243
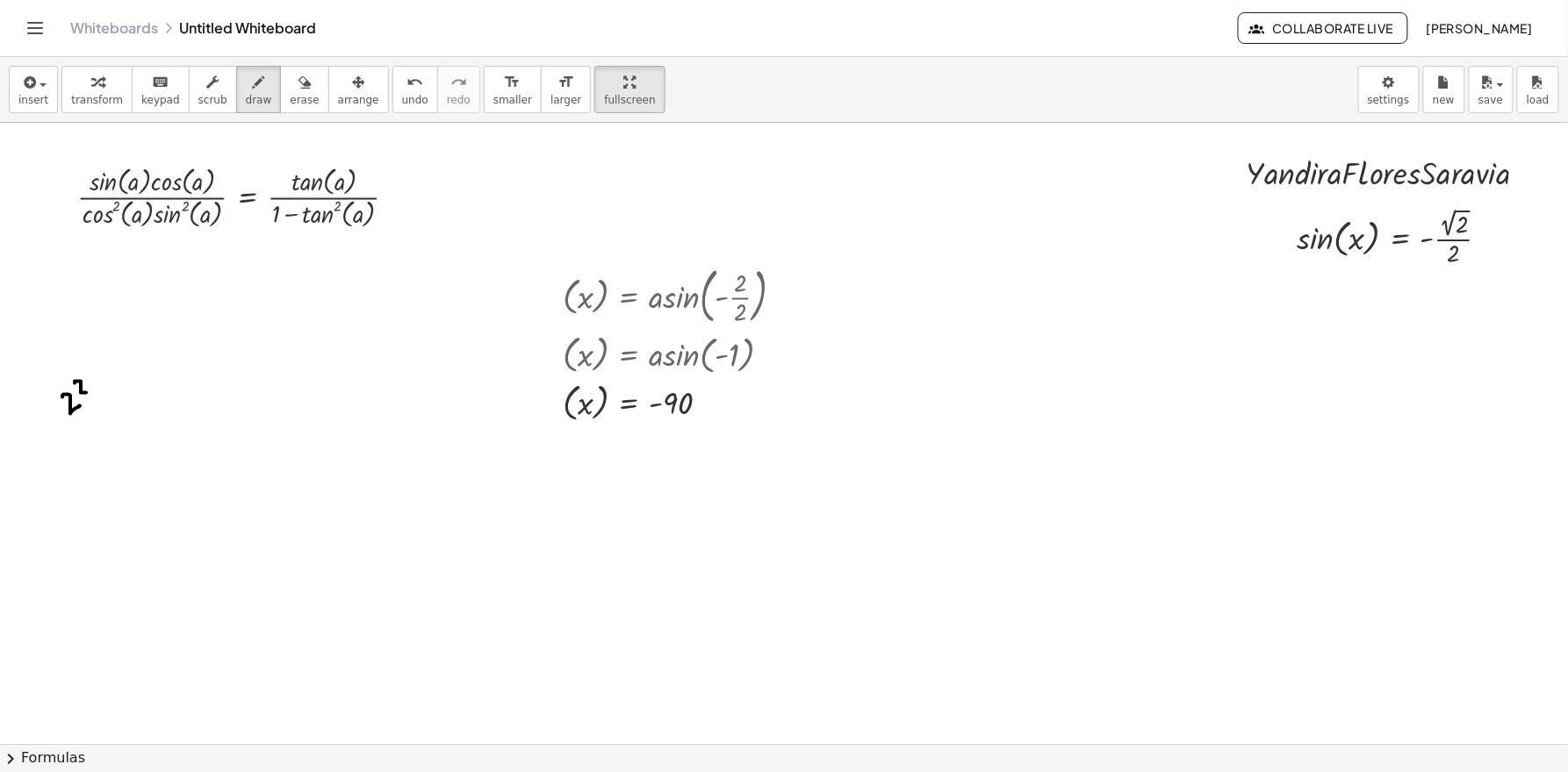
drag, startPoint x: 75, startPoint y: 384, endPoint x: 90, endPoint y: 390, distance: 16.2
click at [90, 390] on div at bounding box center [787, 744] width 1575 height 1243
drag, startPoint x: 91, startPoint y: 361, endPoint x: 99, endPoint y: 386, distance: 26.2
click at [99, 386] on div at bounding box center [787, 744] width 1575 height 1243
click at [95, 354] on div at bounding box center [787, 744] width 1575 height 1243
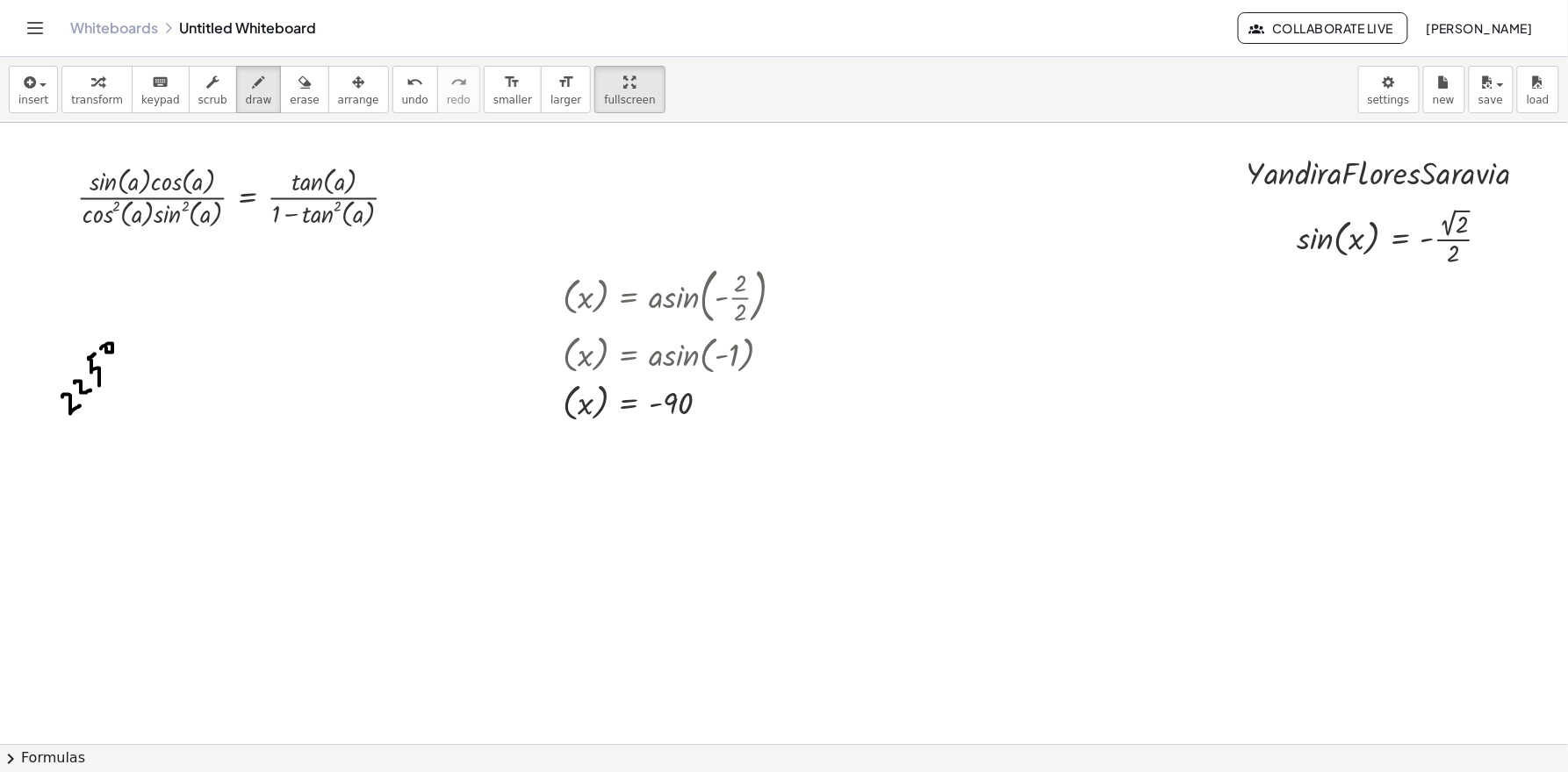
click at [101, 349] on div at bounding box center [787, 744] width 1575 height 1243
click at [338, 77] on div "button" at bounding box center [358, 82] width 41 height 21
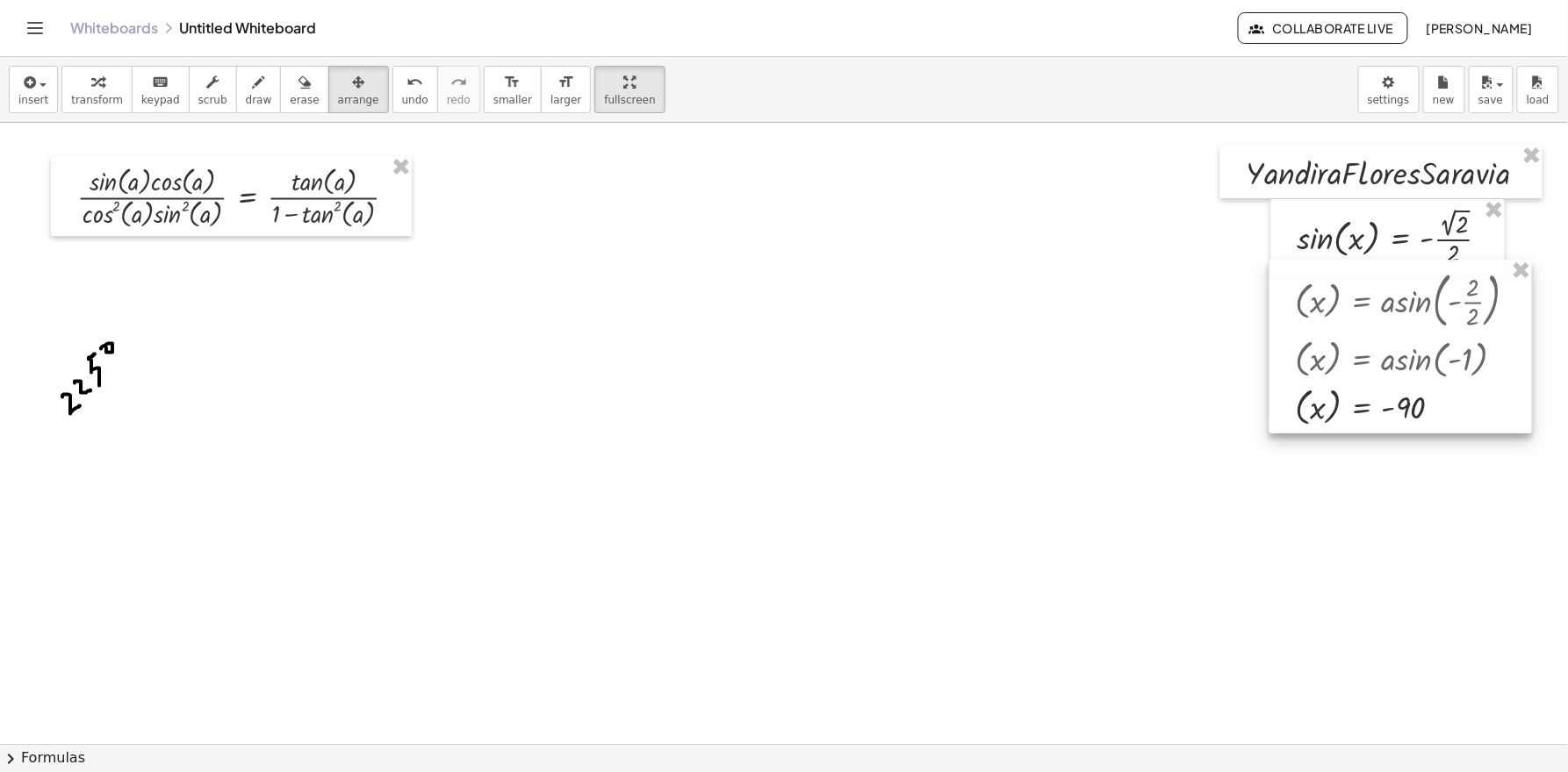
drag, startPoint x: 646, startPoint y: 300, endPoint x: 1349, endPoint y: 298, distance: 703.0
click at [1349, 298] on div at bounding box center [1400, 347] width 262 height 174
click at [1024, 376] on div at bounding box center [787, 744] width 1575 height 1243
drag, startPoint x: 628, startPoint y: 341, endPoint x: 565, endPoint y: 363, distance: 66.7
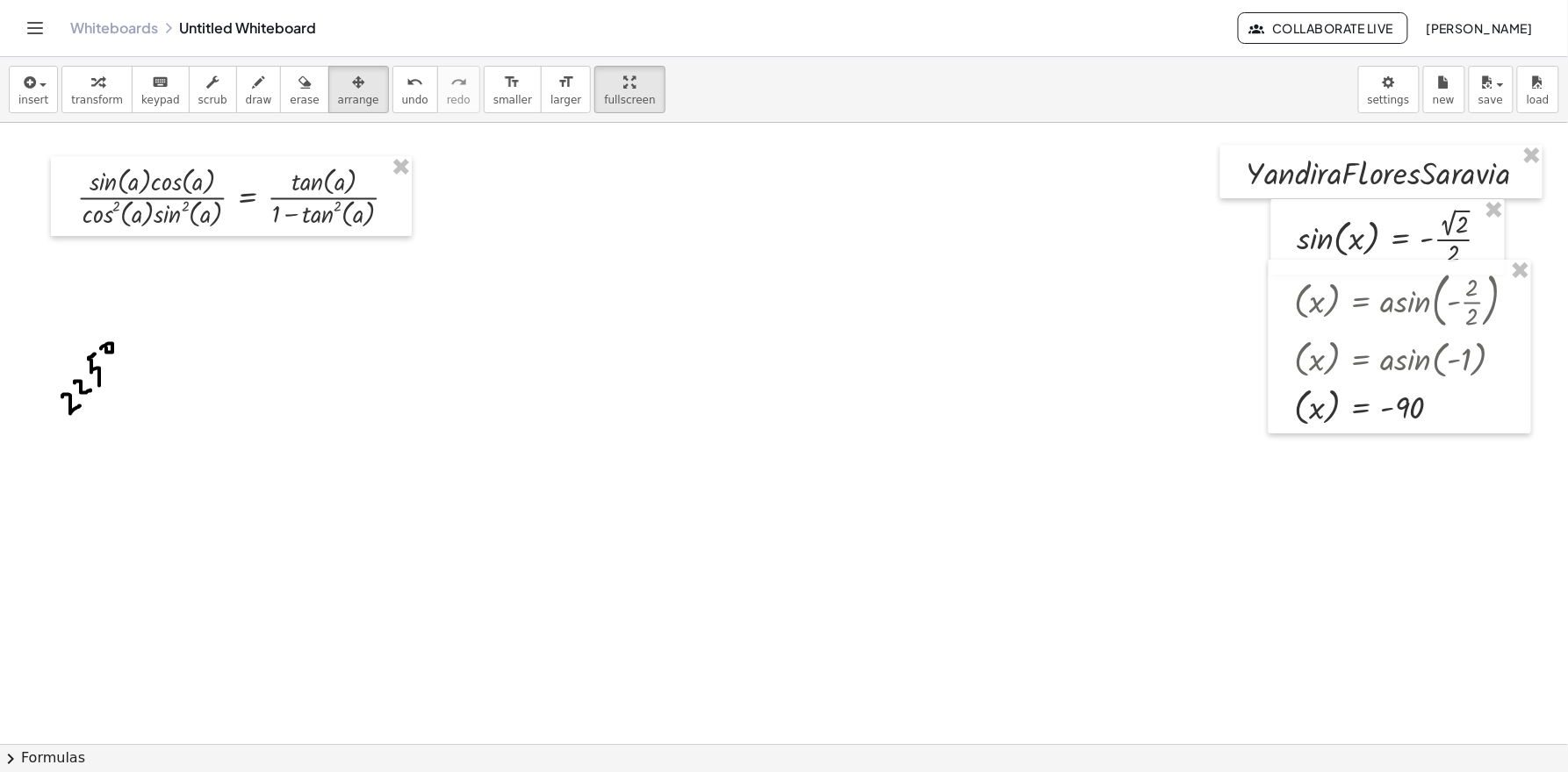
click at [565, 363] on div at bounding box center [787, 744] width 1575 height 1243
click at [246, 88] on div "button" at bounding box center [259, 82] width 27 height 21
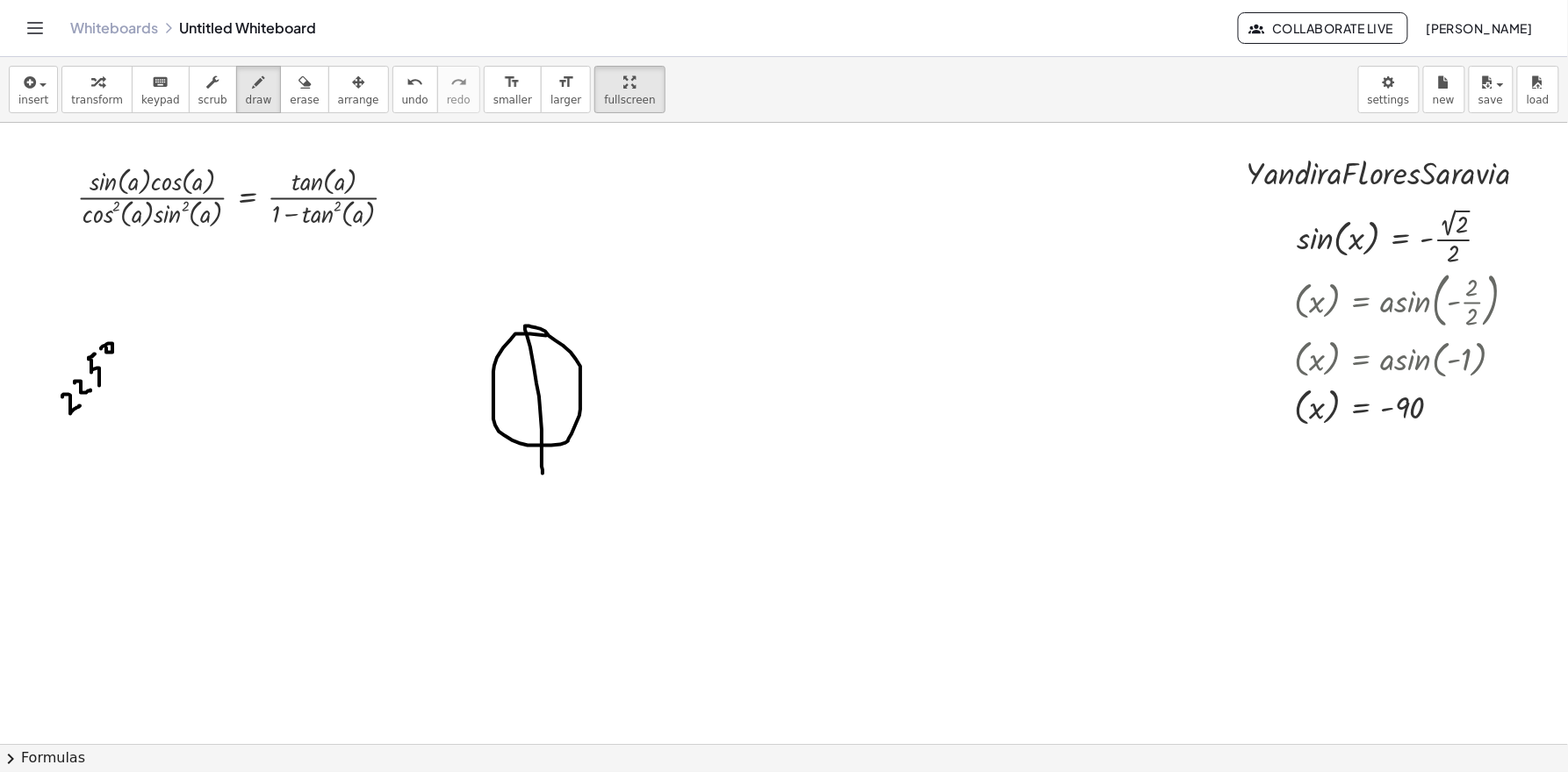
drag, startPoint x: 520, startPoint y: 334, endPoint x: 542, endPoint y: 474, distance: 141.7
click at [542, 474] on div at bounding box center [787, 744] width 1575 height 1243
drag, startPoint x: 509, startPoint y: 397, endPoint x: 599, endPoint y: 397, distance: 90.0
click at [599, 397] on div at bounding box center [787, 744] width 1575 height 1243
drag, startPoint x: 505, startPoint y: 368, endPoint x: 519, endPoint y: 368, distance: 14.0
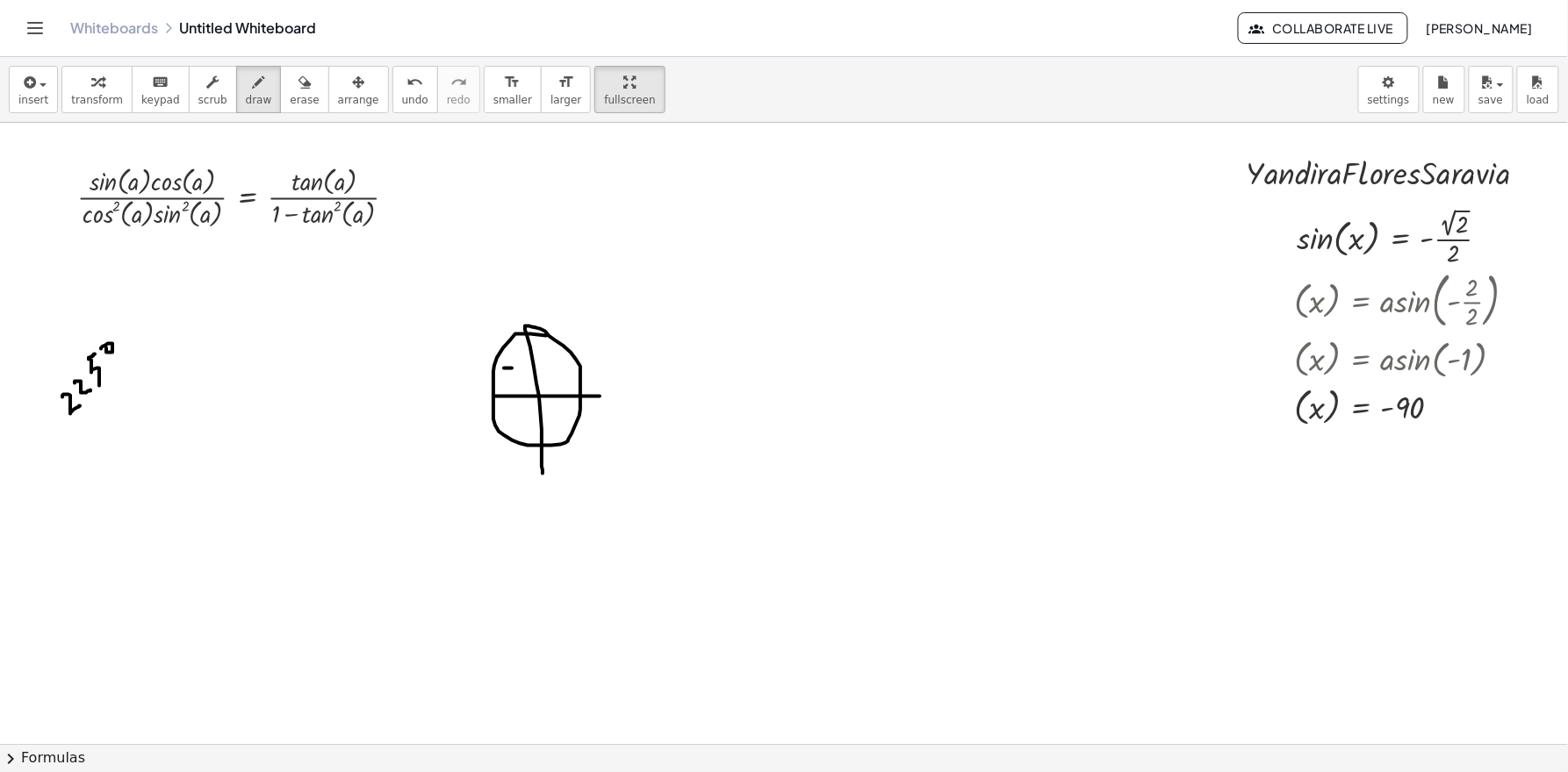
click at [519, 368] on div at bounding box center [787, 744] width 1575 height 1243
drag, startPoint x: 509, startPoint y: 362, endPoint x: 504, endPoint y: 376, distance: 14.9
click at [504, 376] on div at bounding box center [787, 744] width 1575 height 1243
click at [551, 376] on div at bounding box center [787, 744] width 1575 height 1243
drag, startPoint x: 547, startPoint y: 367, endPoint x: 559, endPoint y: 365, distance: 12.2
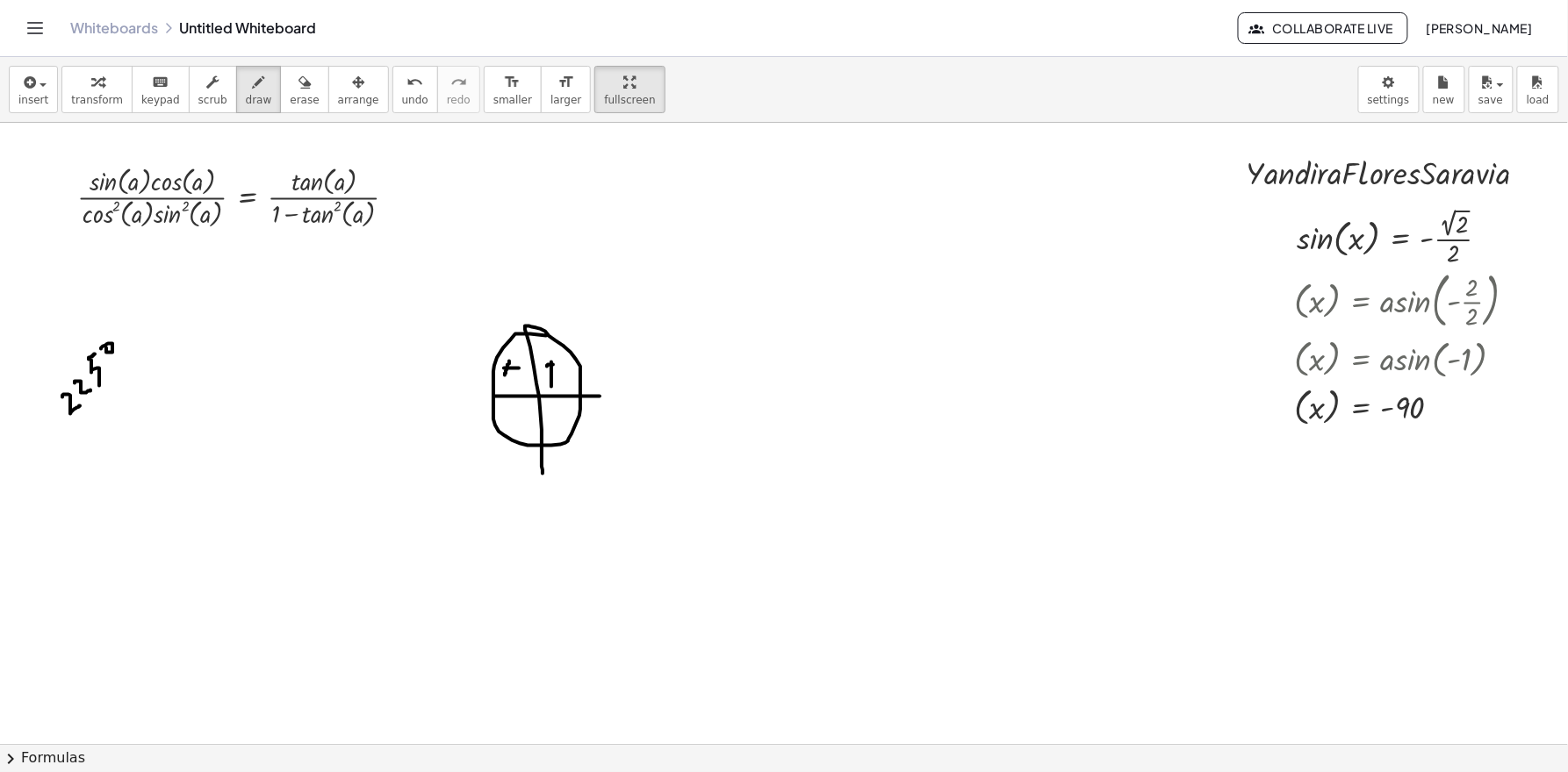
click at [556, 365] on div at bounding box center [787, 744] width 1575 height 1243
click at [521, 406] on div at bounding box center [787, 744] width 1575 height 1243
drag, startPoint x: 553, startPoint y: 422, endPoint x: 565, endPoint y: 410, distance: 17.0
click at [563, 410] on div at bounding box center [787, 744] width 1575 height 1243
drag, startPoint x: 539, startPoint y: 379, endPoint x: 556, endPoint y: 393, distance: 22.0
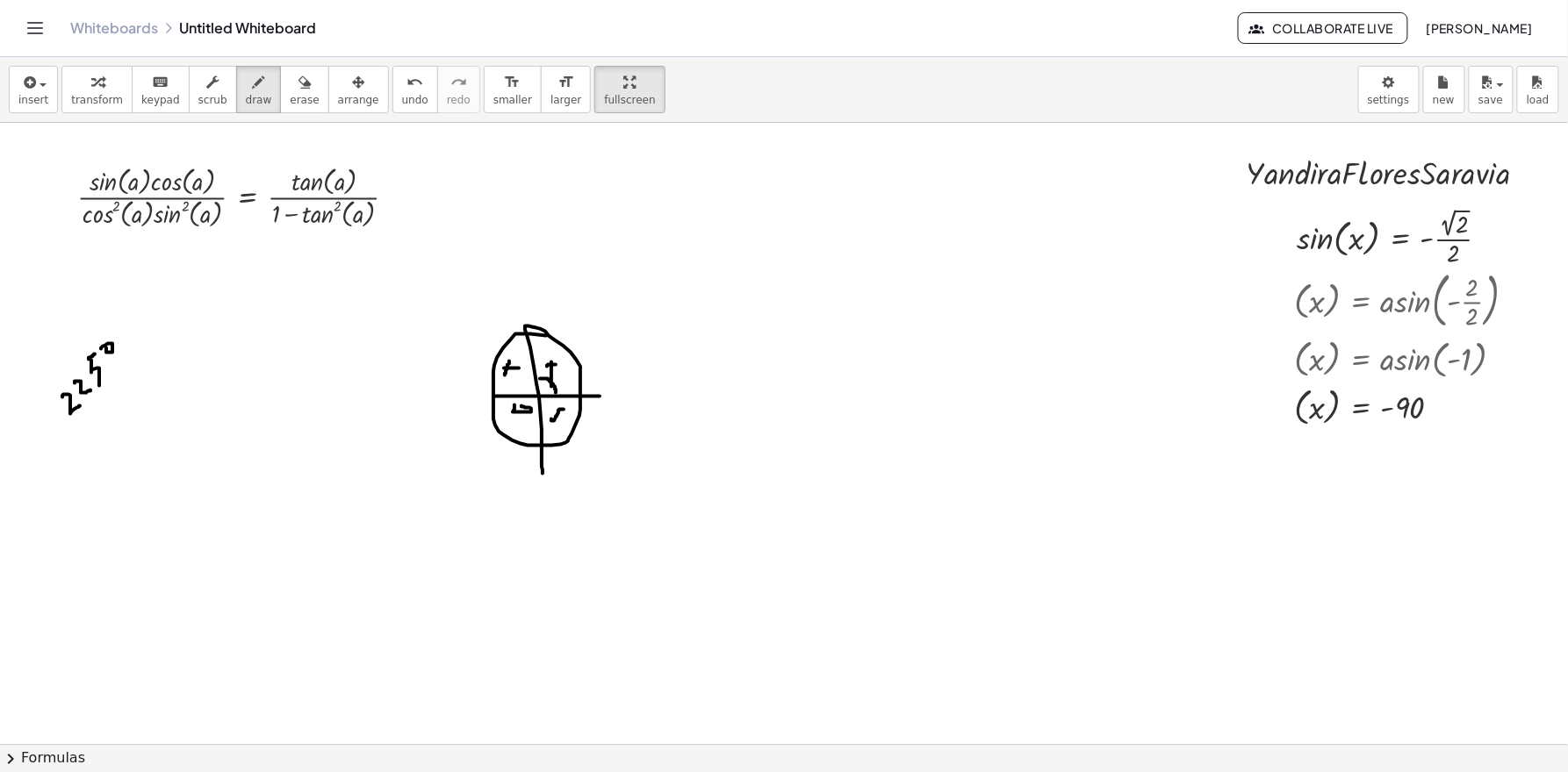
click at [556, 393] on div at bounding box center [787, 744] width 1575 height 1243
drag, startPoint x: 540, startPoint y: 409, endPoint x: 554, endPoint y: 399, distance: 17.2
click at [554, 399] on div at bounding box center [787, 744] width 1575 height 1243
drag, startPoint x: 558, startPoint y: 392, endPoint x: 524, endPoint y: 393, distance: 34.0
click at [524, 393] on div at bounding box center [787, 744] width 1575 height 1243
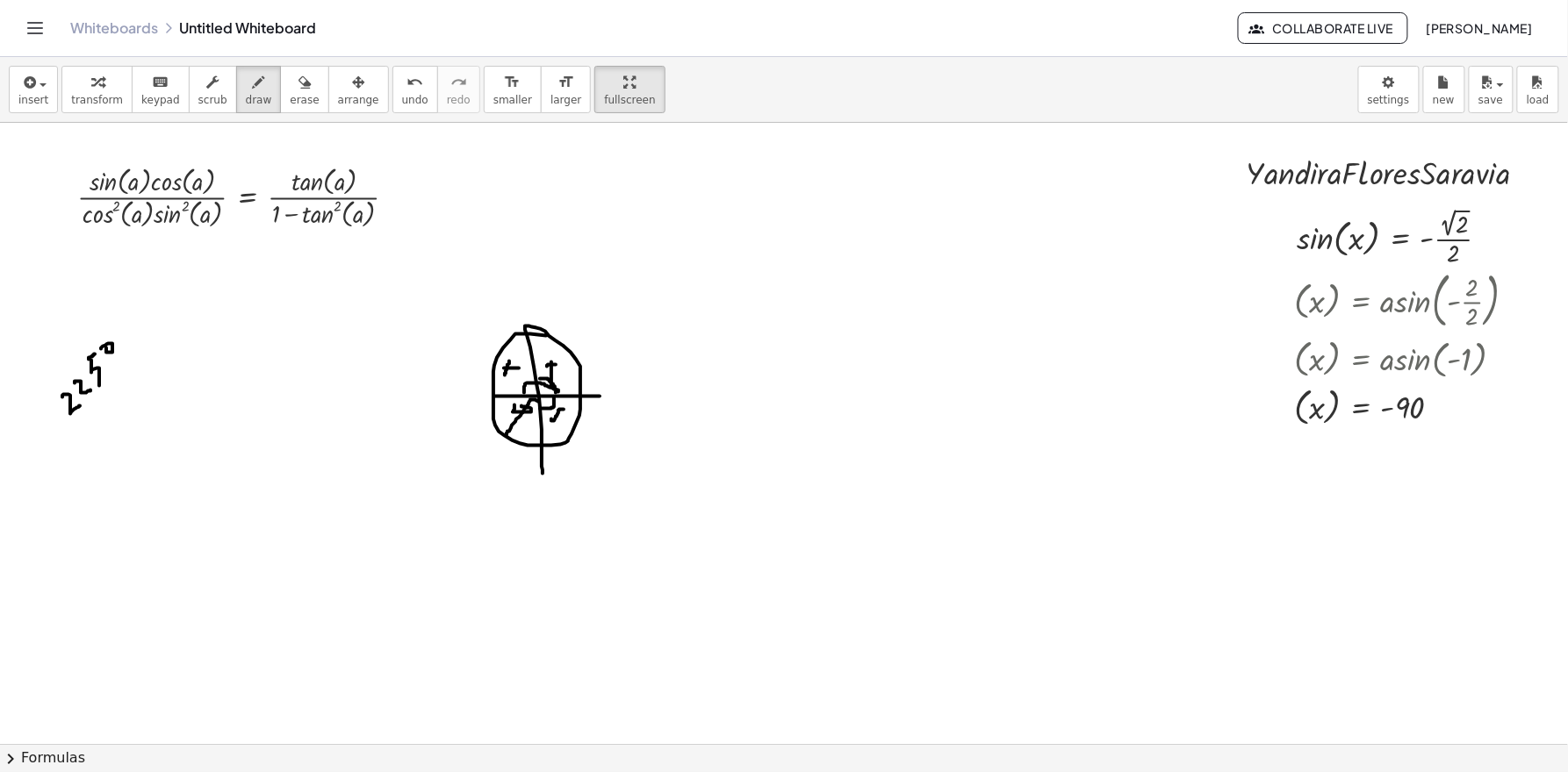
drag, startPoint x: 538, startPoint y: 402, endPoint x: 506, endPoint y: 435, distance: 46.0
click at [506, 435] on div at bounding box center [787, 744] width 1575 height 1243
drag, startPoint x: 516, startPoint y: 400, endPoint x: 516, endPoint y: 411, distance: 11.0
click at [516, 411] on div at bounding box center [787, 744] width 1575 height 1243
drag, startPoint x: 888, startPoint y: 235, endPoint x: 791, endPoint y: 277, distance: 105.7
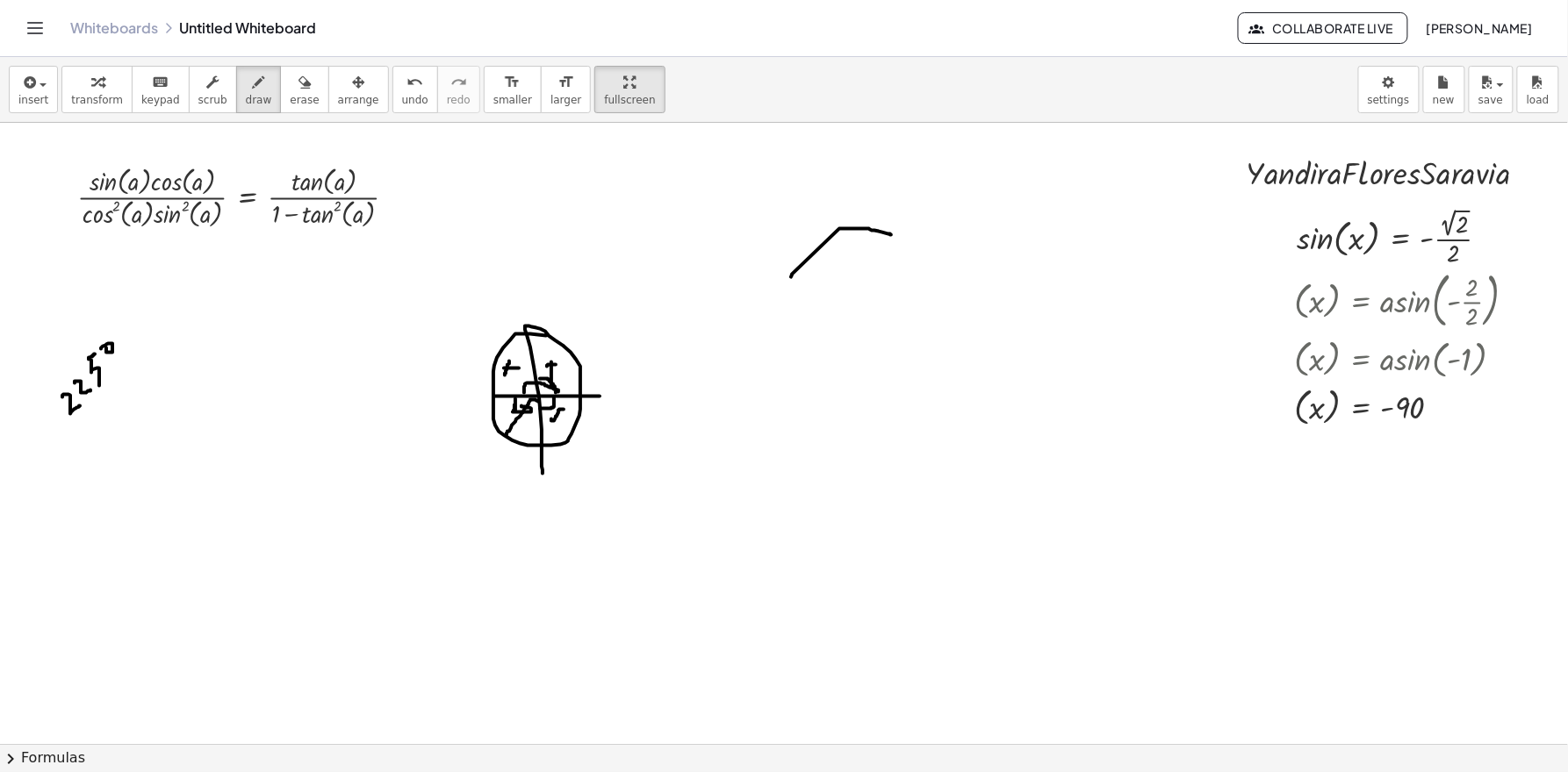
click at [791, 277] on div at bounding box center [787, 744] width 1575 height 1243
drag, startPoint x: 793, startPoint y: 274, endPoint x: 873, endPoint y: 232, distance: 90.4
click at [873, 232] on div at bounding box center [787, 744] width 1575 height 1243
drag, startPoint x: 873, startPoint y: 232, endPoint x: 882, endPoint y: 442, distance: 210.2
click at [882, 442] on div at bounding box center [787, 744] width 1575 height 1243
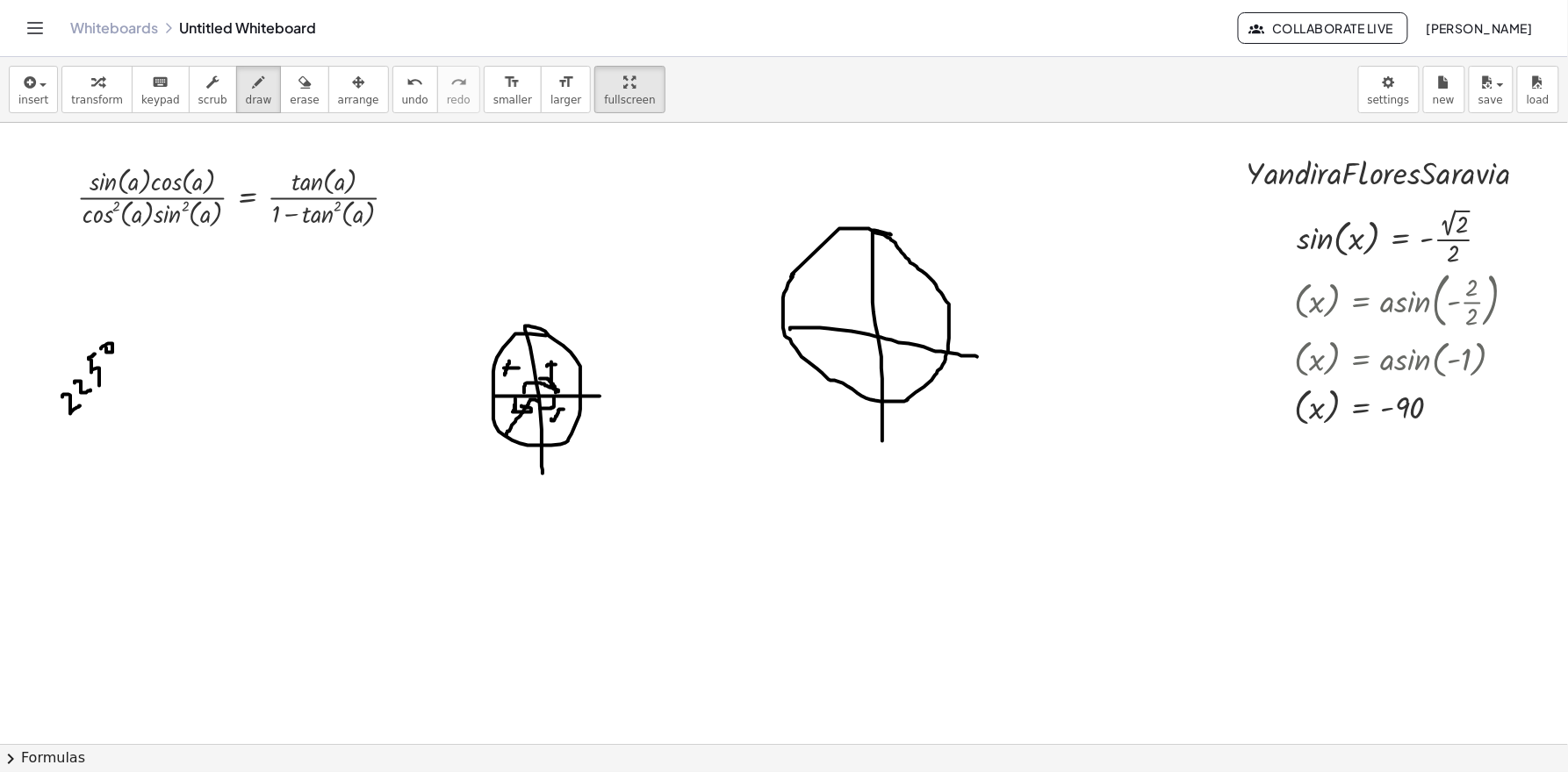
drag, startPoint x: 790, startPoint y: 330, endPoint x: 977, endPoint y: 357, distance: 188.9
click at [977, 357] on div at bounding box center [787, 744] width 1575 height 1243
drag, startPoint x: 897, startPoint y: 304, endPoint x: 915, endPoint y: 304, distance: 18.0
click at [915, 304] on div at bounding box center [787, 744] width 1575 height 1243
drag, startPoint x: 901, startPoint y: 284, endPoint x: 907, endPoint y: 313, distance: 29.6
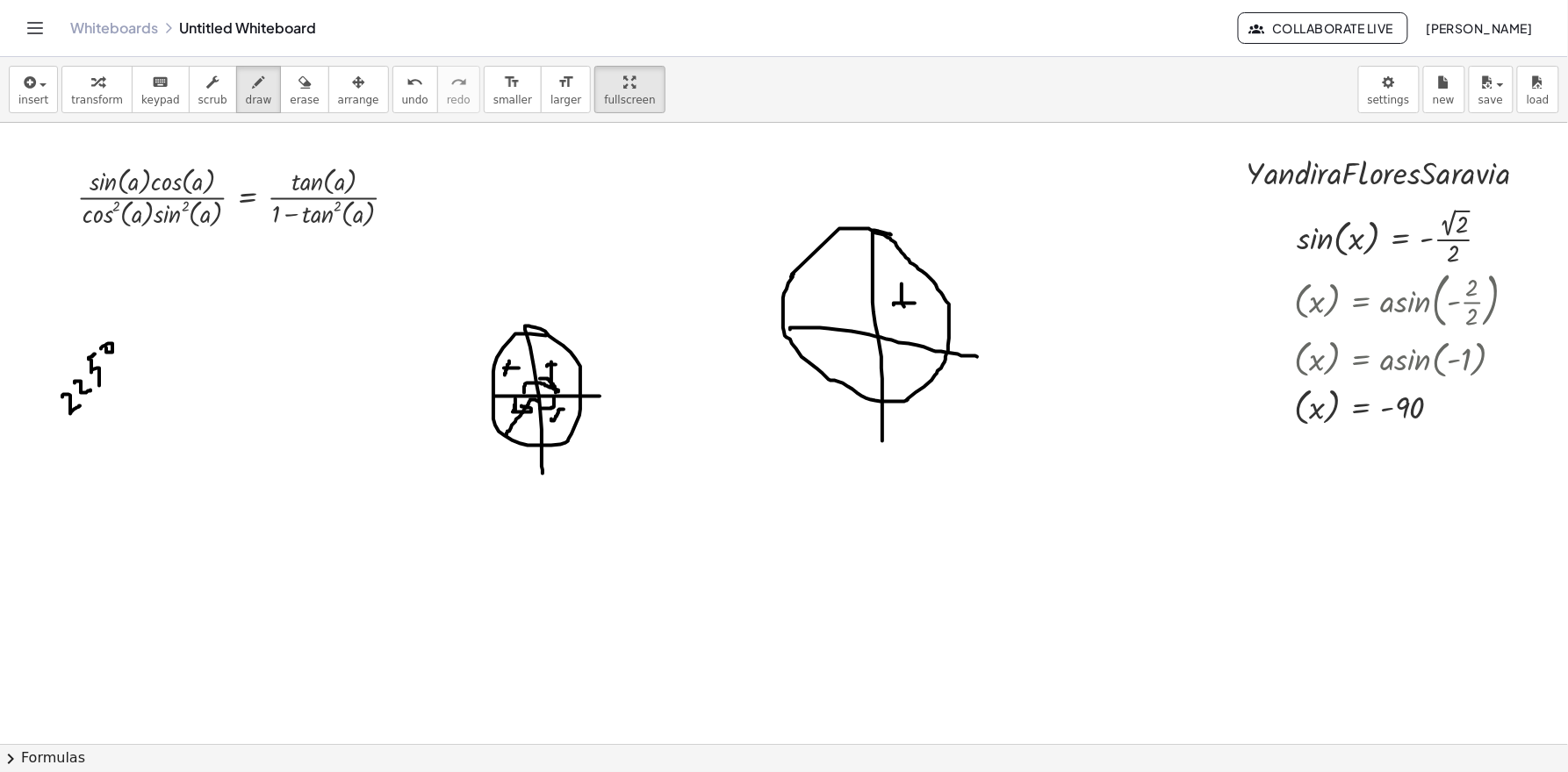
click at [907, 313] on div at bounding box center [787, 744] width 1575 height 1243
drag, startPoint x: 828, startPoint y: 277, endPoint x: 828, endPoint y: 291, distance: 14.0
click at [828, 290] on div at bounding box center [787, 744] width 1575 height 1243
drag, startPoint x: 825, startPoint y: 282, endPoint x: 836, endPoint y: 278, distance: 11.7
click at [835, 279] on div at bounding box center [787, 744] width 1575 height 1243
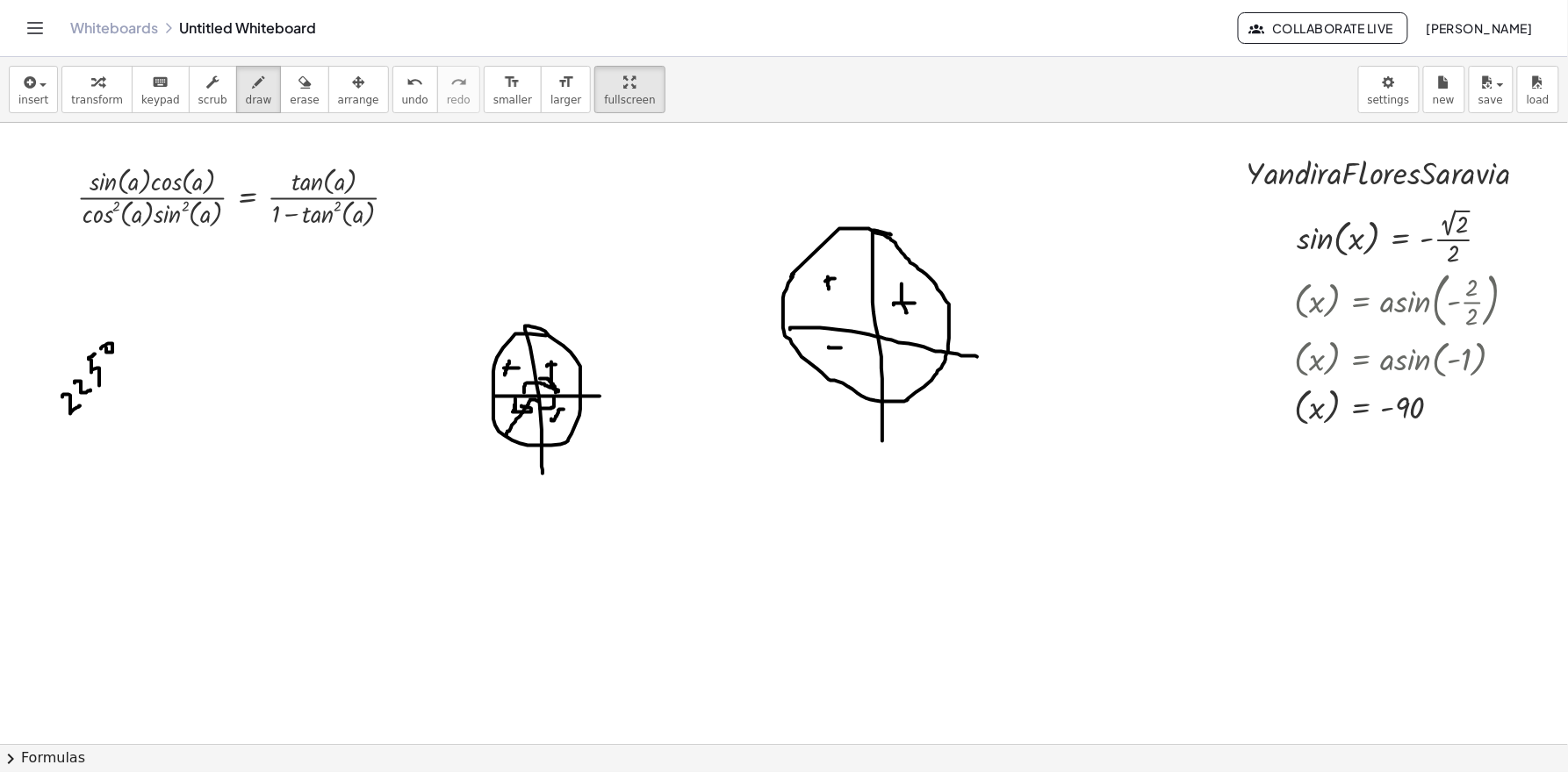
drag, startPoint x: 828, startPoint y: 348, endPoint x: 841, endPoint y: 349, distance: 13.0
click at [841, 348] on div at bounding box center [787, 744] width 1575 height 1243
drag, startPoint x: 908, startPoint y: 375, endPoint x: 917, endPoint y: 375, distance: 9.0
click at [917, 375] on div at bounding box center [787, 744] width 1575 height 1243
drag, startPoint x: 866, startPoint y: 196, endPoint x: 874, endPoint y: 202, distance: 10.0
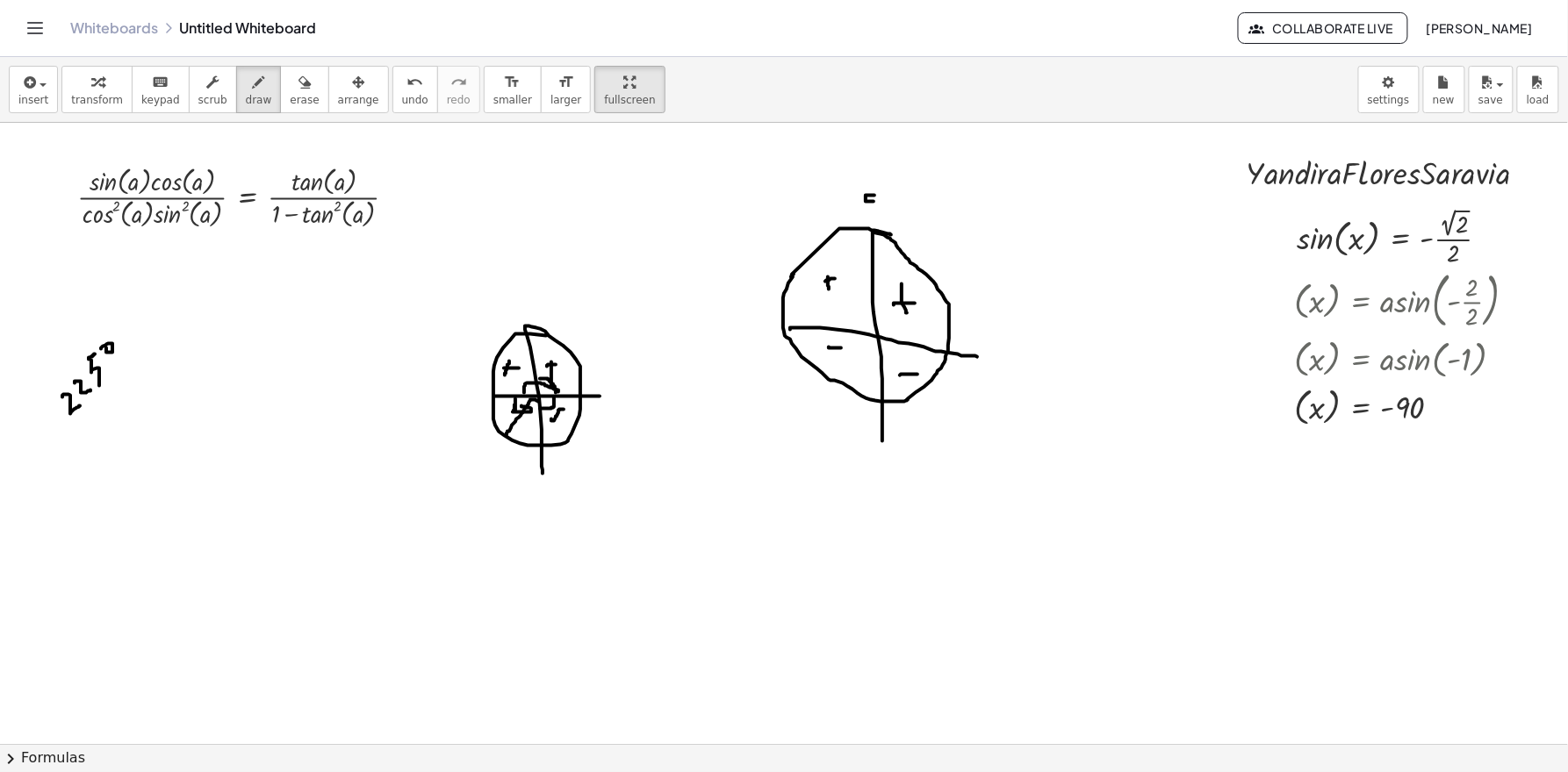
click at [874, 202] on div at bounding box center [787, 744] width 1575 height 1243
drag, startPoint x: 874, startPoint y: 209, endPoint x: 874, endPoint y: 196, distance: 13.0
click at [874, 196] on div at bounding box center [787, 744] width 1575 height 1243
click at [891, 198] on div at bounding box center [787, 744] width 1575 height 1243
drag, startPoint x: 875, startPoint y: 480, endPoint x: 875, endPoint y: 502, distance: 22.0
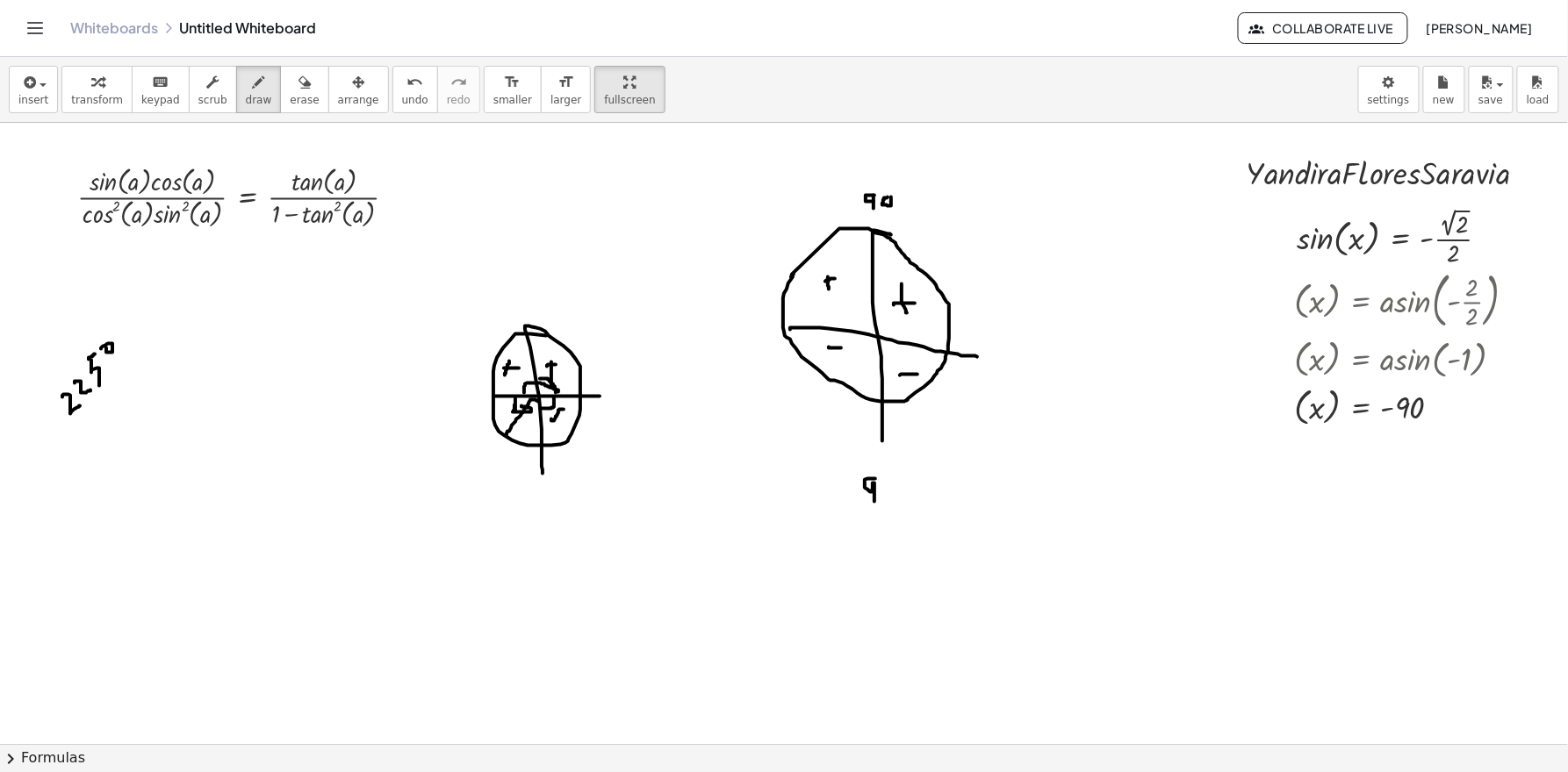
click at [875, 502] on div at bounding box center [787, 744] width 1575 height 1243
drag, startPoint x: 886, startPoint y: 480, endPoint x: 897, endPoint y: 485, distance: 12.1
click at [898, 487] on div at bounding box center [787, 744] width 1575 height 1243
drag, startPoint x: 863, startPoint y: 333, endPoint x: 879, endPoint y: 348, distance: 21.9
click at [879, 348] on div at bounding box center [787, 744] width 1575 height 1243
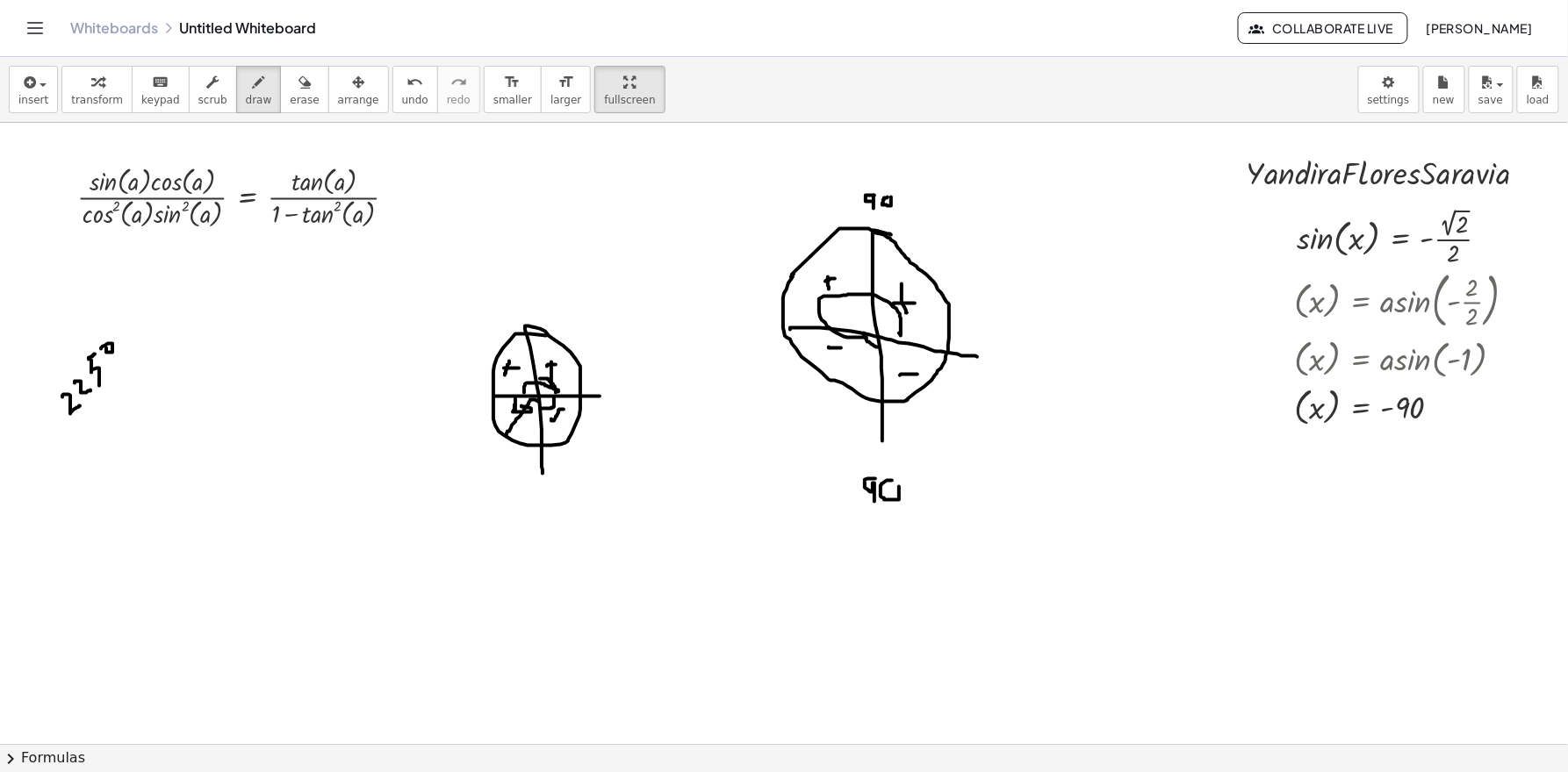
drag, startPoint x: 863, startPoint y: 338, endPoint x: 896, endPoint y: 328, distance: 34.5
click at [897, 329] on div at bounding box center [787, 744] width 1575 height 1243
drag, startPoint x: 897, startPoint y: 329, endPoint x: 905, endPoint y: 325, distance: 8.9
click at [905, 325] on div at bounding box center [787, 744] width 1575 height 1243
drag, startPoint x: 997, startPoint y: 502, endPoint x: 999, endPoint y: 519, distance: 17.1
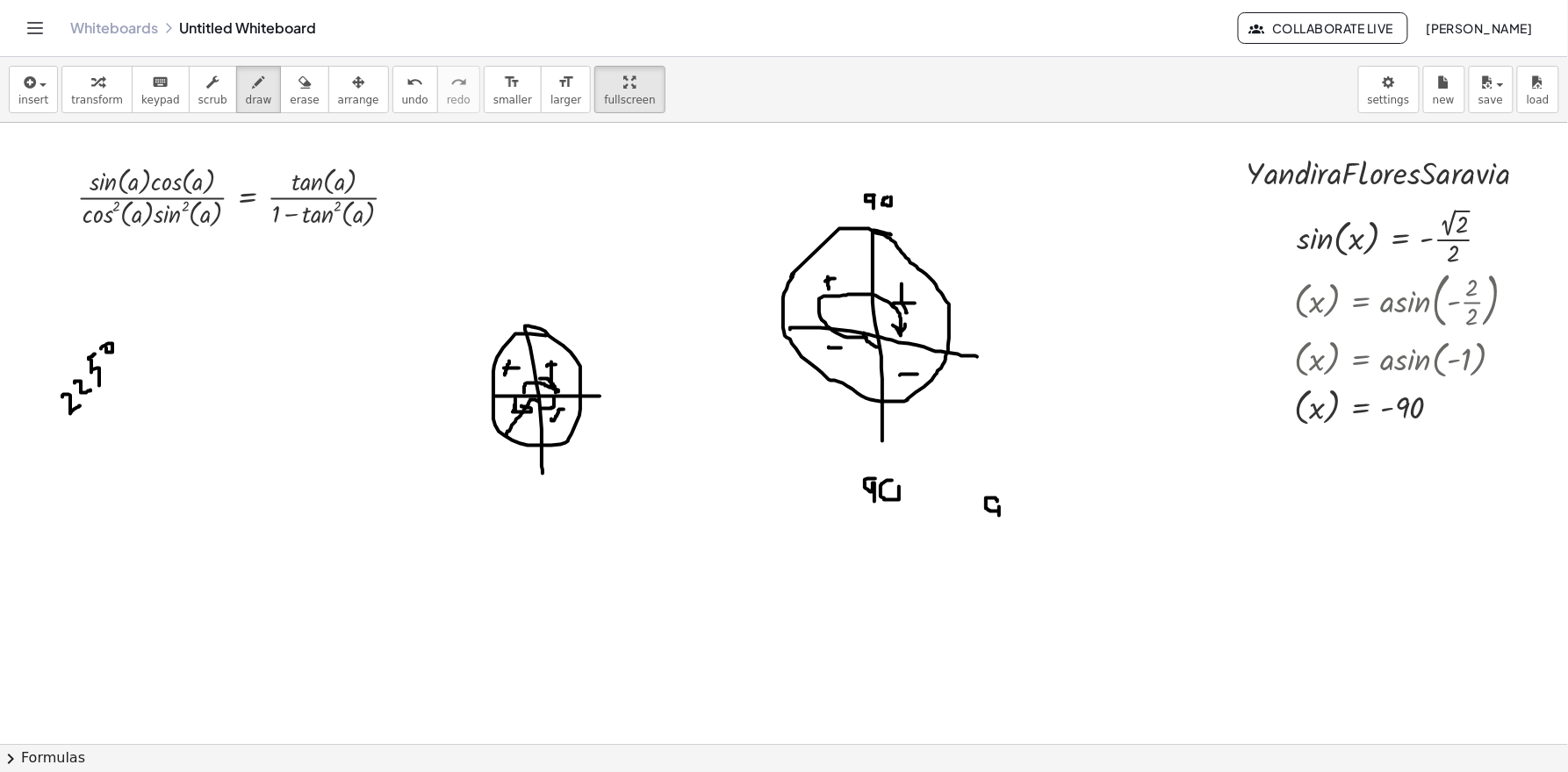
click at [999, 519] on div at bounding box center [787, 744] width 1575 height 1243
click at [1022, 516] on div at bounding box center [787, 744] width 1575 height 1243
drag, startPoint x: 1047, startPoint y: 516, endPoint x: 1059, endPoint y: 516, distance: 12.0
click at [1059, 516] on div at bounding box center [787, 744] width 1575 height 1243
drag, startPoint x: 1062, startPoint y: 501, endPoint x: 1067, endPoint y: 527, distance: 26.5
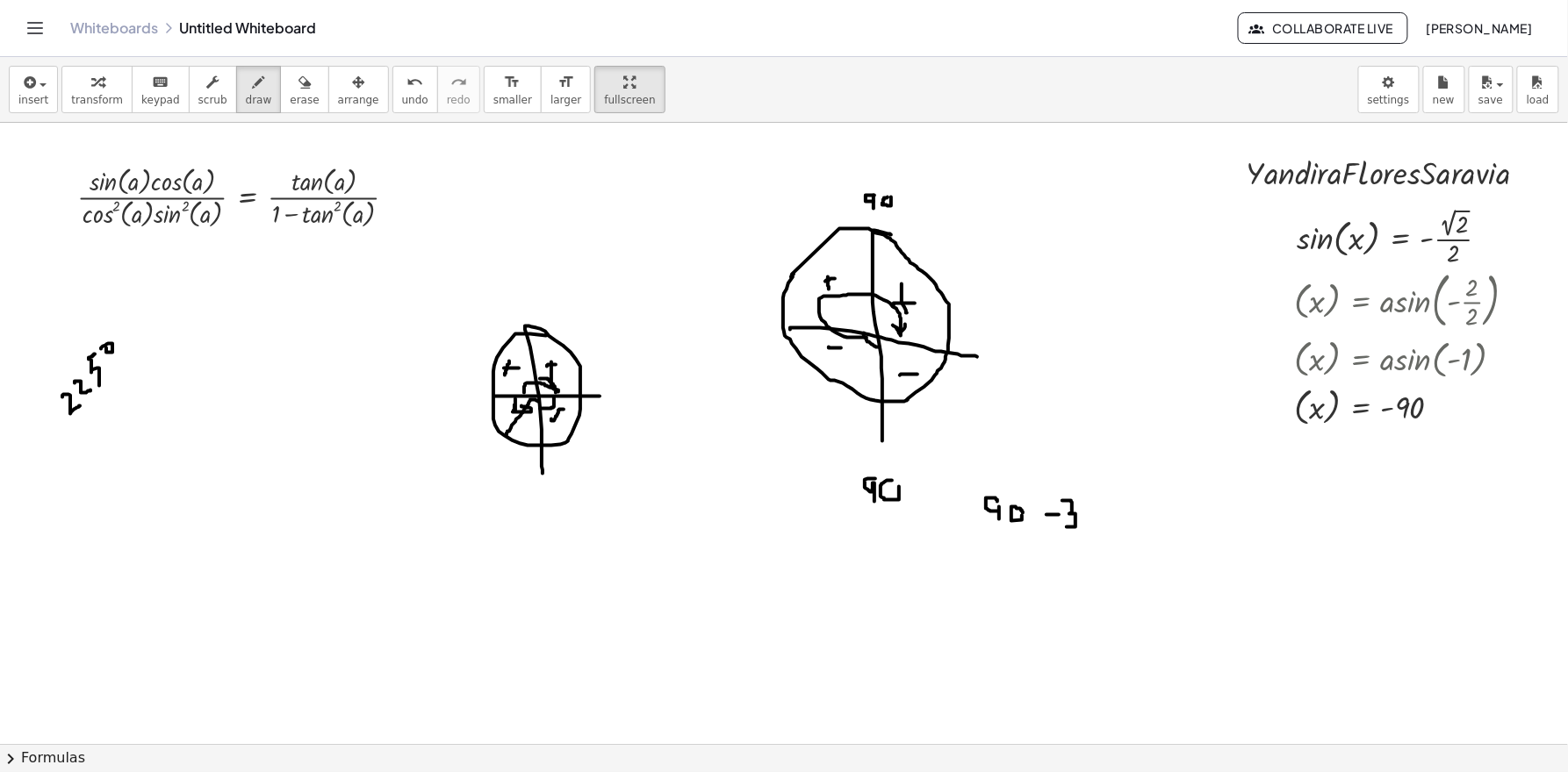
click at [1067, 527] on div at bounding box center [787, 744] width 1575 height 1243
drag, startPoint x: 1088, startPoint y: 500, endPoint x: 1085, endPoint y: 513, distance: 13.3
click at [1085, 513] on div at bounding box center [787, 744] width 1575 height 1243
click at [1122, 497] on div at bounding box center [787, 744] width 1575 height 1243
drag, startPoint x: 984, startPoint y: 560, endPoint x: 1001, endPoint y: 556, distance: 17.5
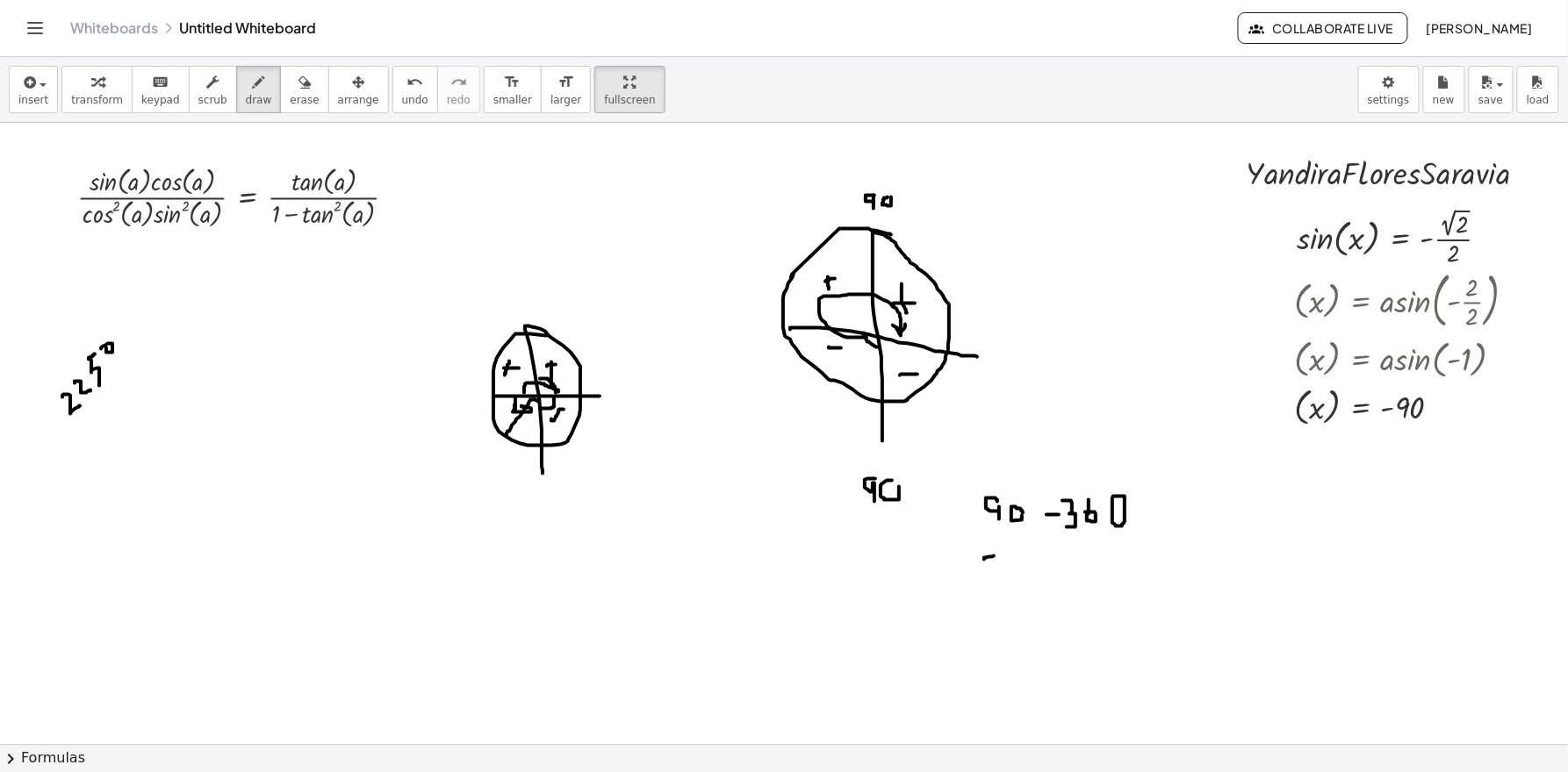
click at [1001, 556] on div at bounding box center [787, 744] width 1575 height 1243
drag, startPoint x: 987, startPoint y: 567, endPoint x: 999, endPoint y: 567, distance: 12.0
click at [999, 567] on div at bounding box center [787, 744] width 1575 height 1243
drag, startPoint x: 1008, startPoint y: 533, endPoint x: 1146, endPoint y: 522, distance: 138.4
click at [1146, 522] on div at bounding box center [787, 744] width 1575 height 1243
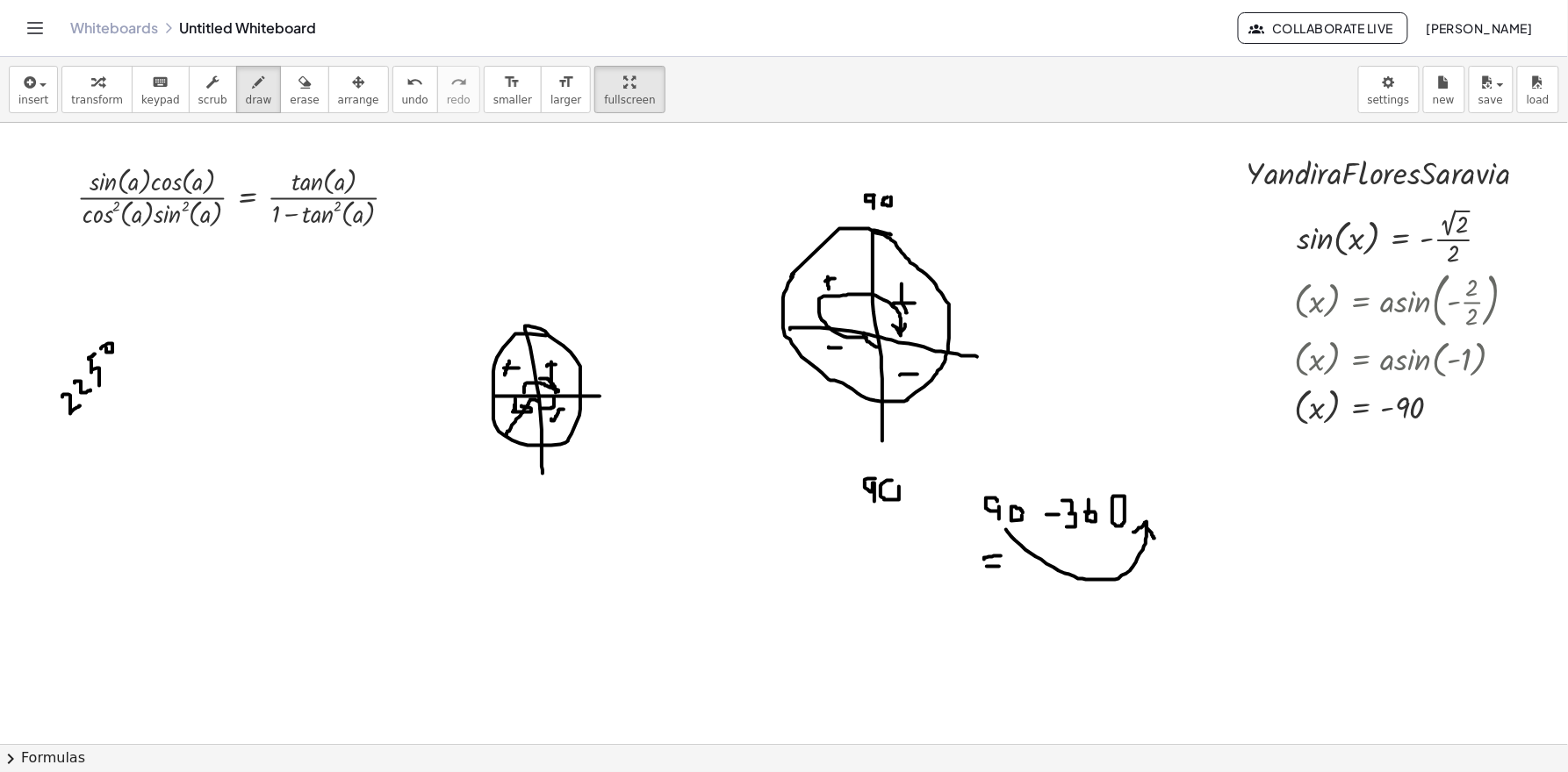
drag, startPoint x: 1135, startPoint y: 533, endPoint x: 1154, endPoint y: 538, distance: 19.6
click at [1154, 538] on div at bounding box center [787, 744] width 1575 height 1243
drag, startPoint x: 1142, startPoint y: 506, endPoint x: 1162, endPoint y: 509, distance: 20.2
click at [1162, 509] on div at bounding box center [787, 744] width 1575 height 1243
drag, startPoint x: 1055, startPoint y: 504, endPoint x: 1055, endPoint y: 532, distance: 28.0
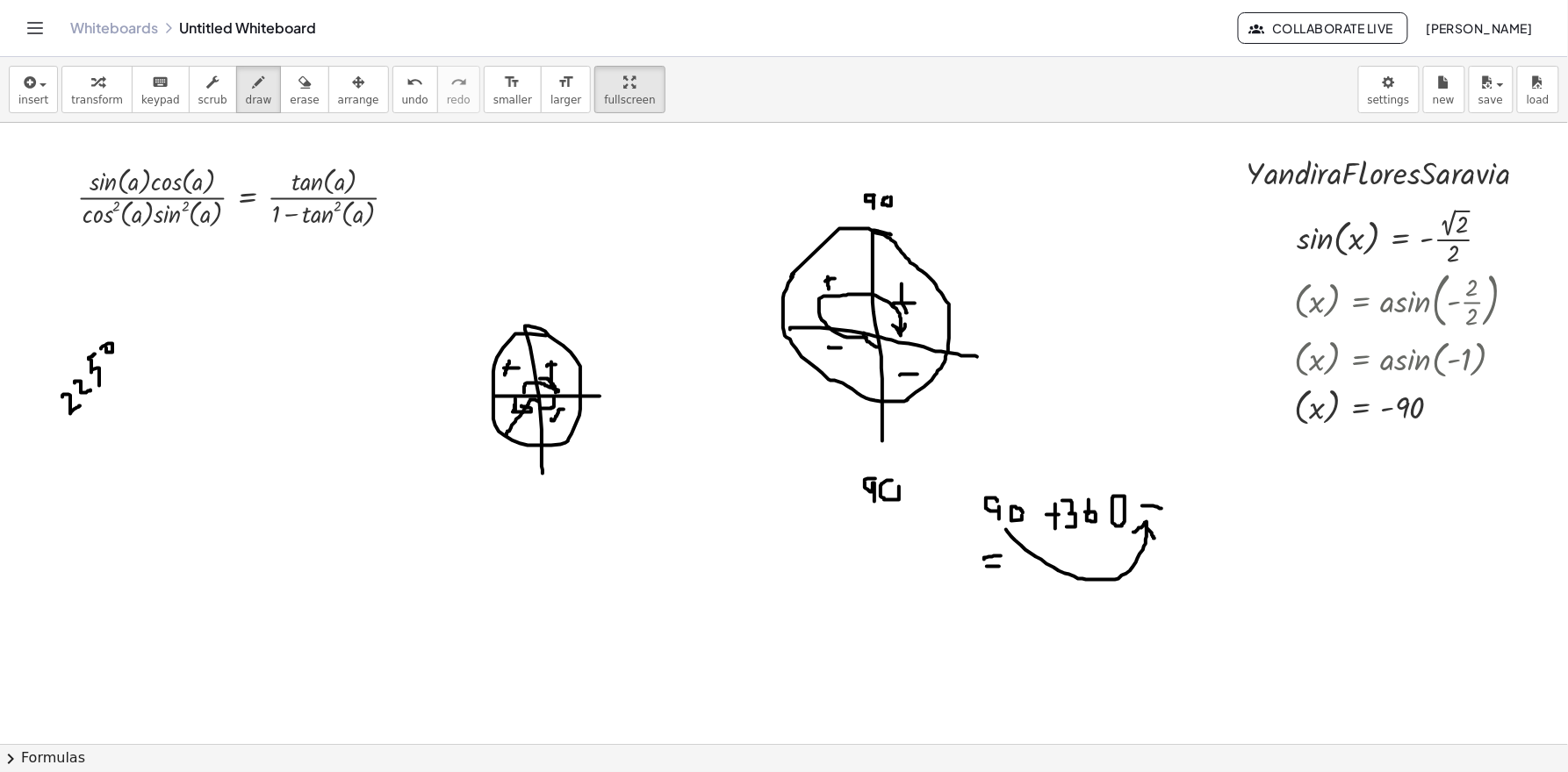
click at [1055, 532] on div at bounding box center [787, 744] width 1575 height 1243
drag, startPoint x: 1037, startPoint y: 592, endPoint x: 1073, endPoint y: 601, distance: 37.1
click at [1073, 601] on div at bounding box center [787, 744] width 1575 height 1243
click at [406, 86] on icon "undo" at bounding box center [415, 83] width 17 height 21
drag, startPoint x: 1064, startPoint y: 537, endPoint x: 1142, endPoint y: 529, distance: 78.4
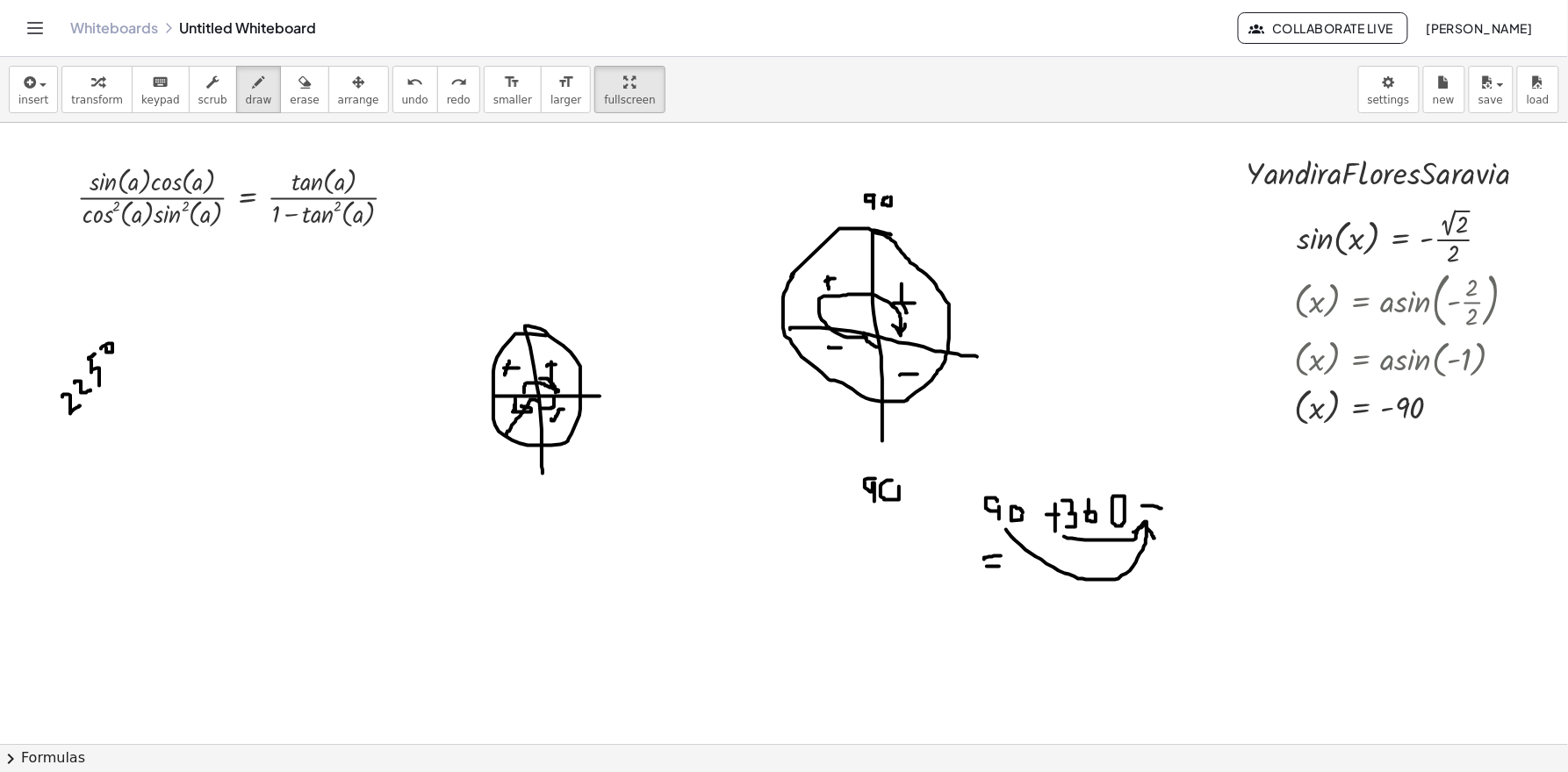
click at [1144, 527] on div at bounding box center [787, 744] width 1575 height 1243
drag, startPoint x: 1088, startPoint y: 551, endPoint x: 1107, endPoint y: 555, distance: 19.4
click at [1107, 555] on div at bounding box center [787, 744] width 1575 height 1243
click at [406, 76] on icon "undo" at bounding box center [415, 83] width 17 height 21
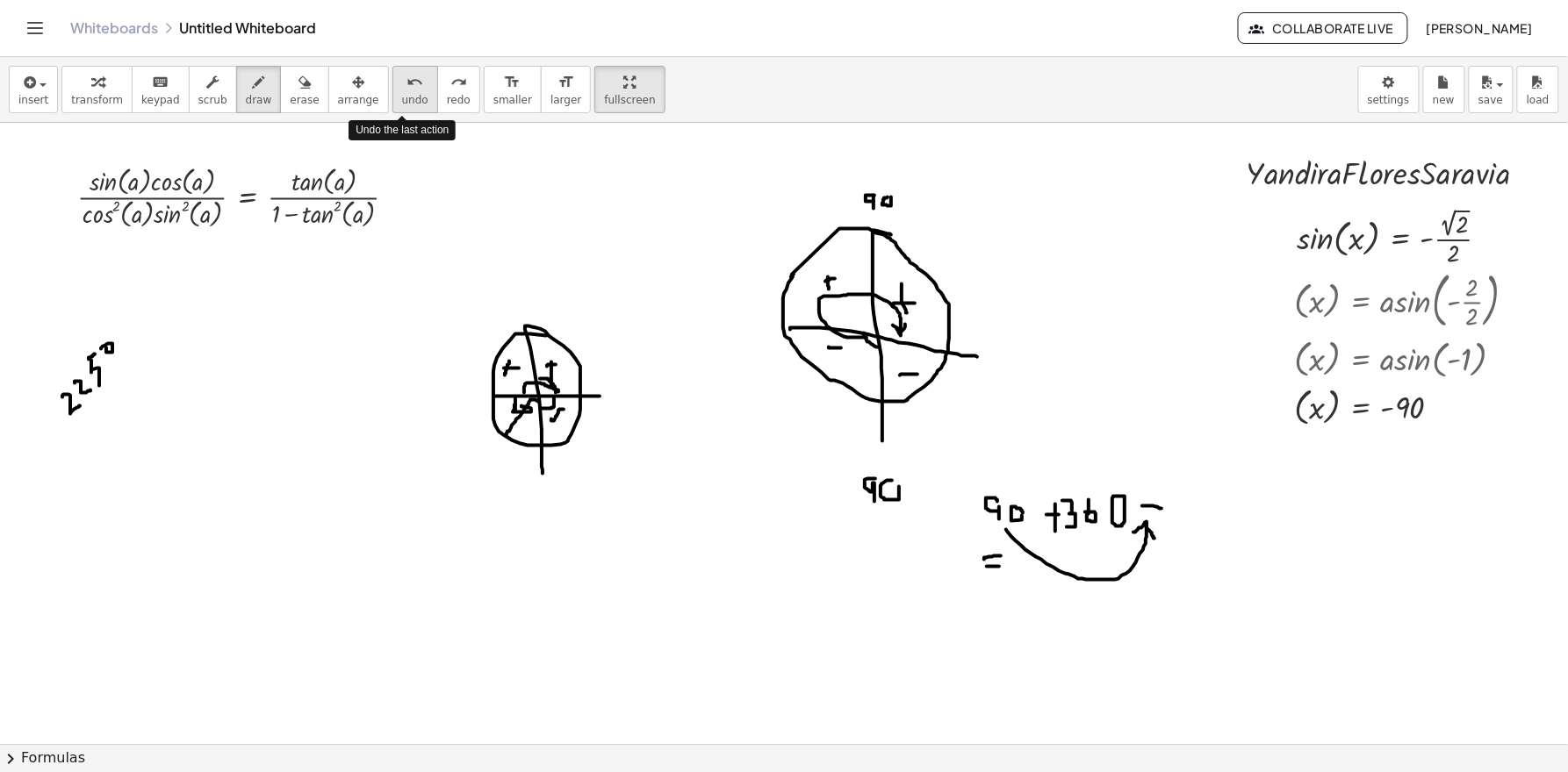
click at [406, 76] on icon "undo" at bounding box center [415, 83] width 17 height 21
drag, startPoint x: 1130, startPoint y: 547, endPoint x: 1186, endPoint y: 537, distance: 56.9
click at [1186, 537] on div at bounding box center [787, 744] width 1575 height 1243
click at [392, 125] on div at bounding box center [787, 744] width 1575 height 1243
click at [402, 103] on span "undo" at bounding box center [415, 100] width 27 height 12
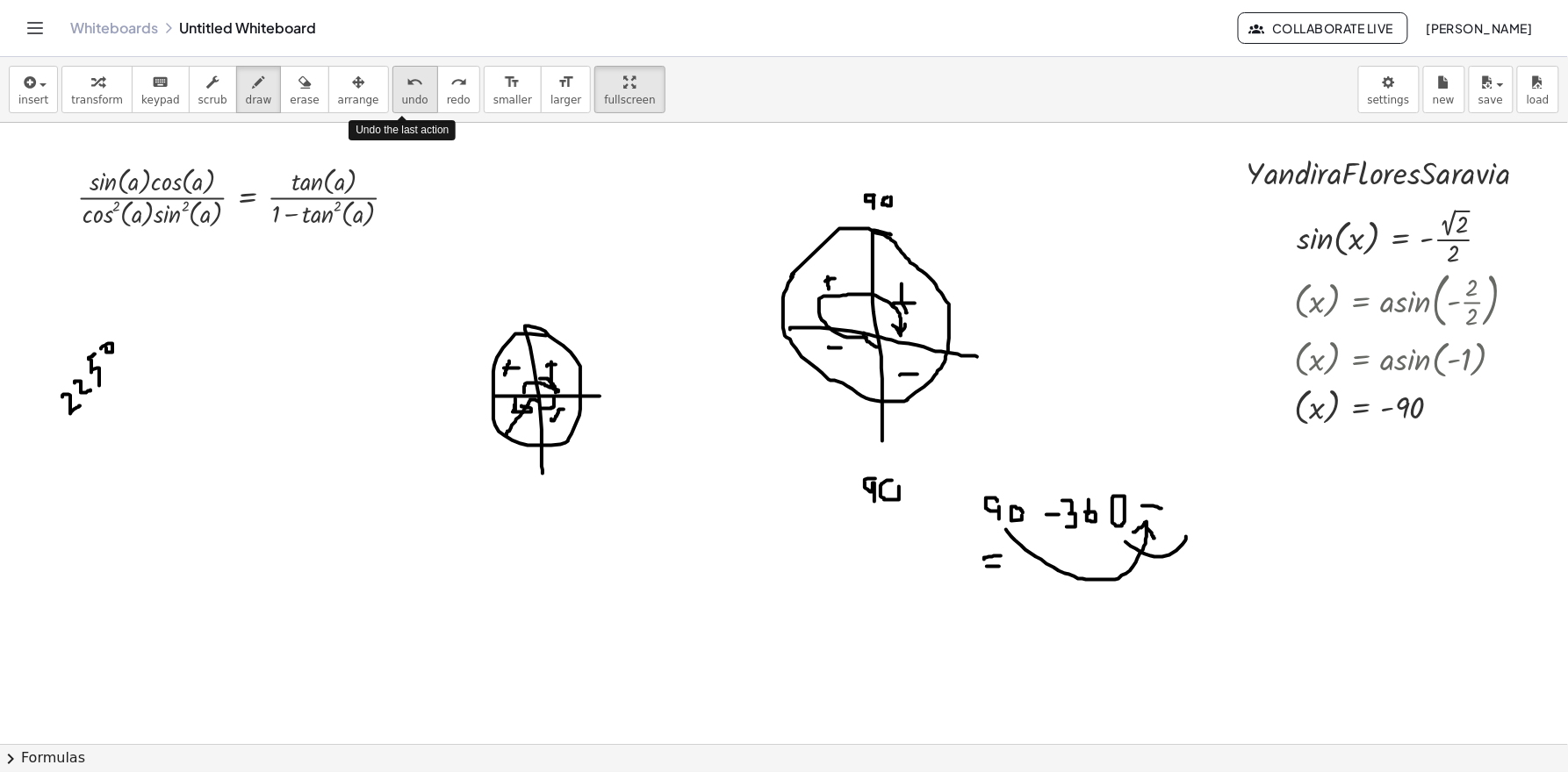
click at [402, 103] on span "undo" at bounding box center [415, 100] width 27 height 12
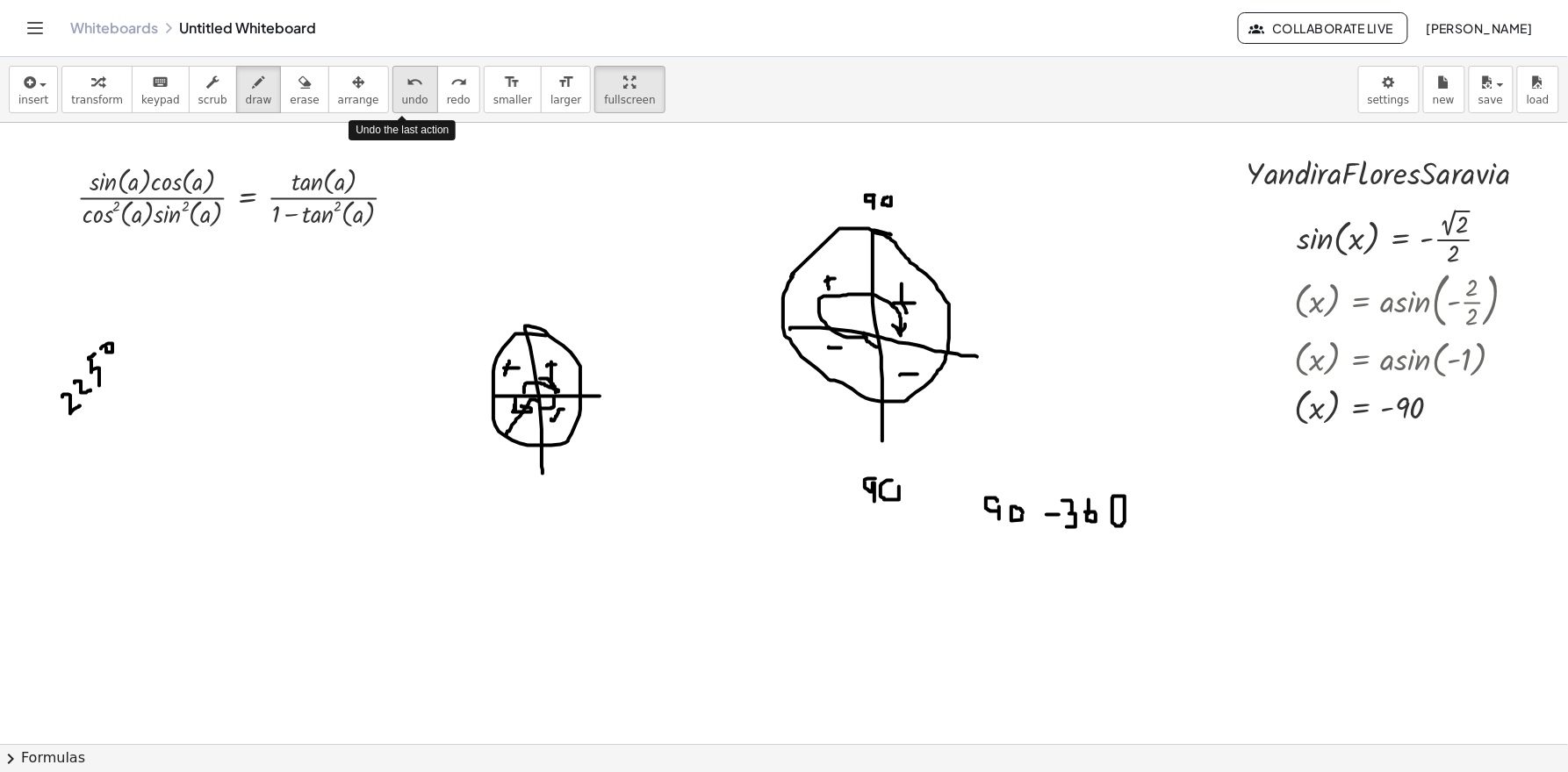
click at [402, 103] on span "undo" at bounding box center [415, 100] width 27 height 12
drag, startPoint x: 873, startPoint y: 344, endPoint x: 809, endPoint y: 402, distance: 86.4
click at [809, 402] on div at bounding box center [787, 744] width 1575 height 1243
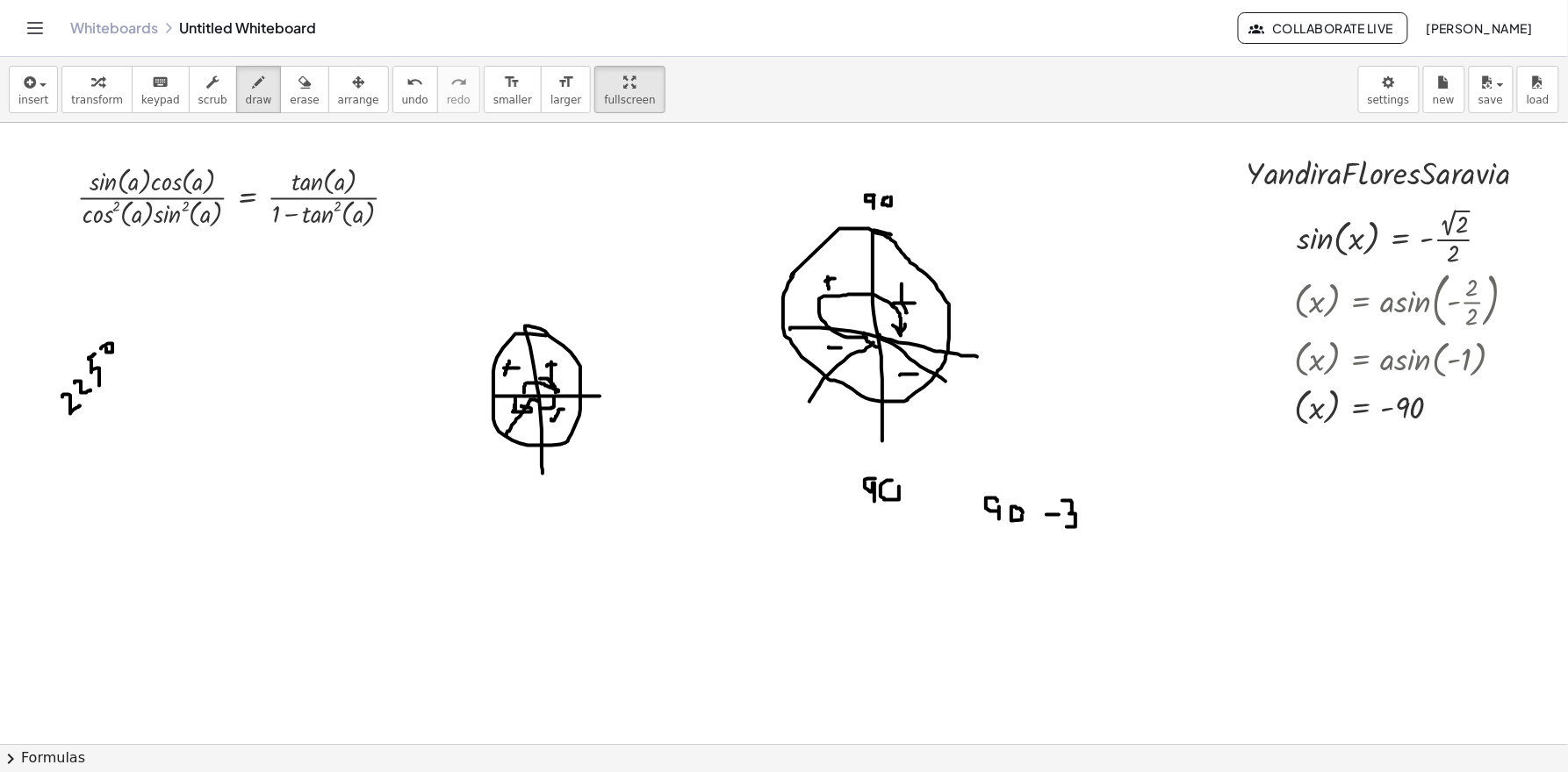
drag, startPoint x: 879, startPoint y: 335, endPoint x: 955, endPoint y: 388, distance: 92.7
click at [955, 388] on div at bounding box center [787, 744] width 1575 height 1243
click at [1397, 301] on div at bounding box center [787, 744] width 1575 height 1243
click at [410, 94] on span "undo" at bounding box center [415, 100] width 27 height 12
click at [91, 94] on span "transform" at bounding box center [97, 100] width 52 height 12
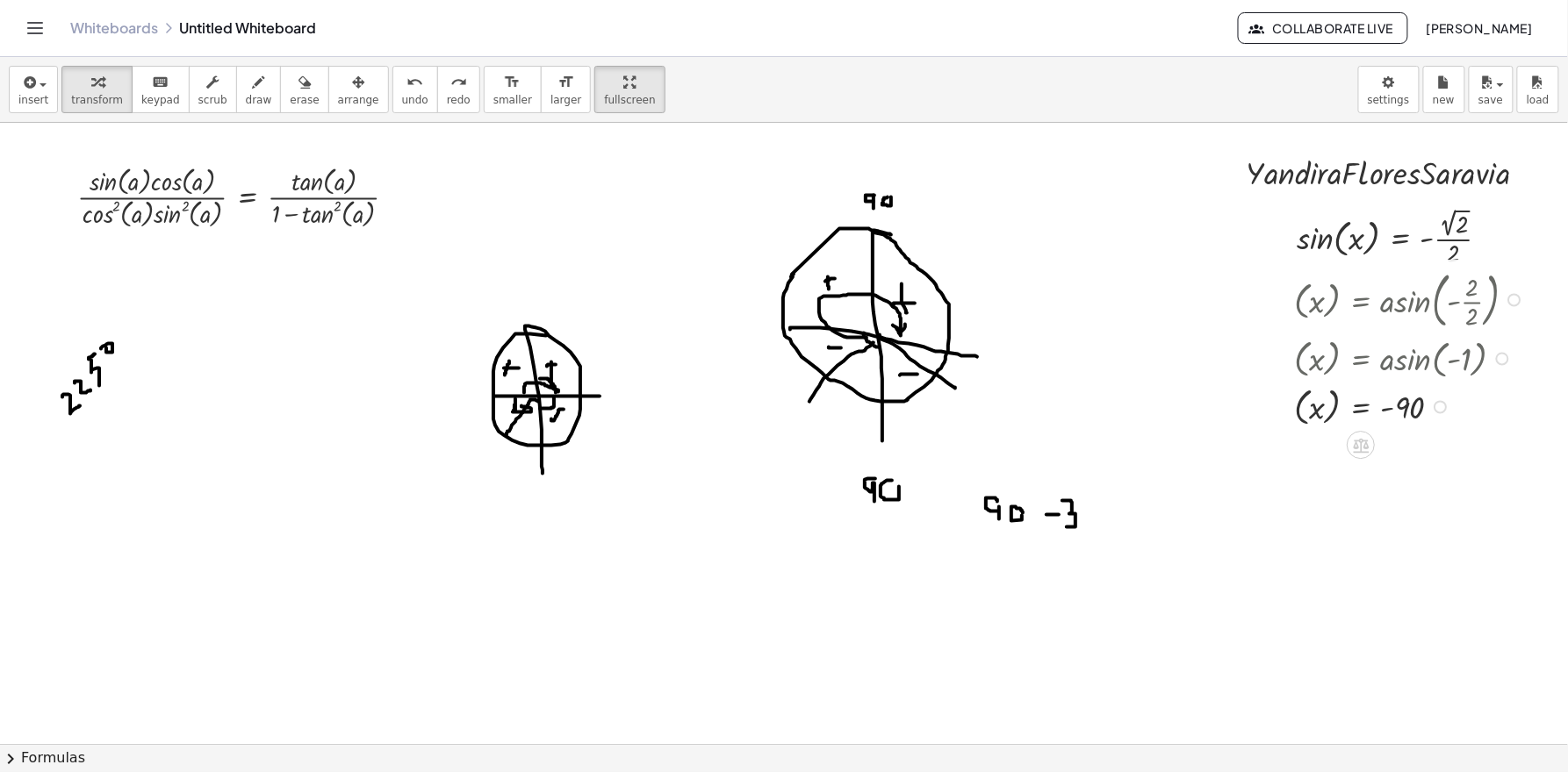
click at [1397, 308] on div at bounding box center [1412, 298] width 253 height 68
click at [1397, 372] on div at bounding box center [1443, 357] width 314 height 49
click at [301, 104] on span "erase" at bounding box center [304, 100] width 28 height 12
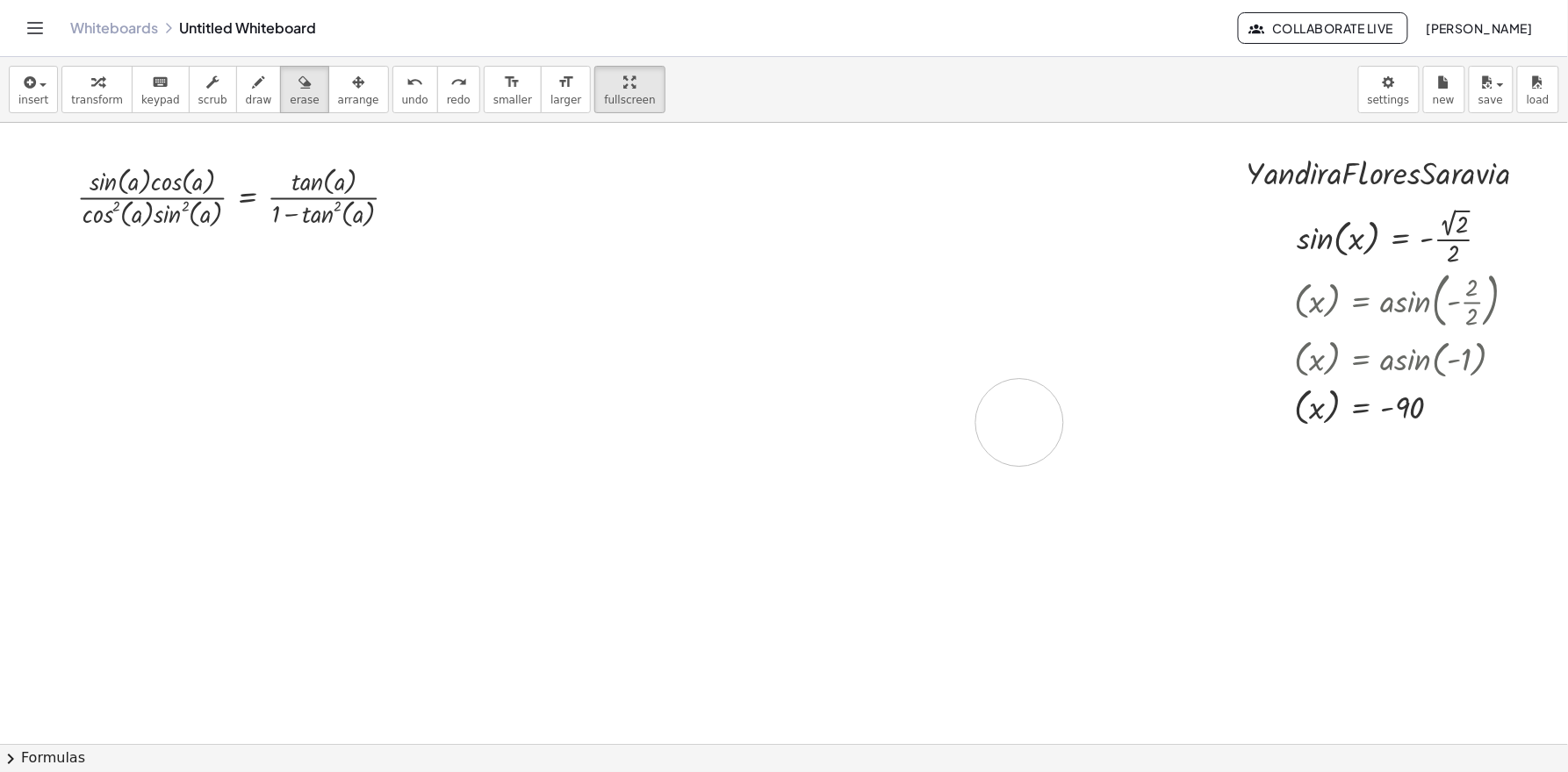
drag, startPoint x: 103, startPoint y: 348, endPoint x: 777, endPoint y: 200, distance: 690.1
click at [1016, 424] on div at bounding box center [787, 744] width 1575 height 1243
click at [85, 95] on span "transform" at bounding box center [97, 100] width 52 height 12
click at [168, 191] on div at bounding box center [244, 196] width 351 height 71
click at [293, 212] on div at bounding box center [244, 196] width 351 height 71
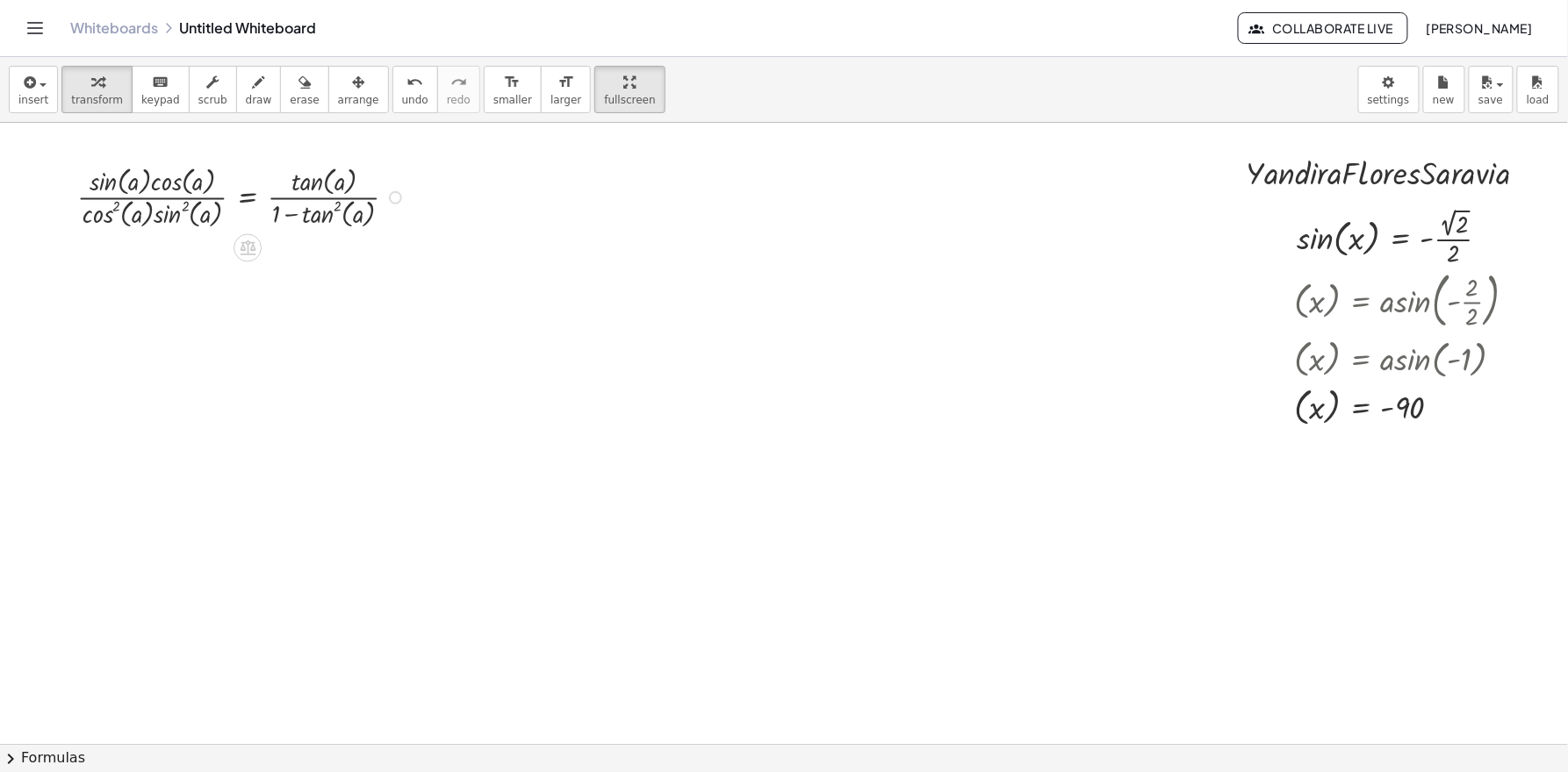
click at [291, 212] on div at bounding box center [244, 196] width 351 height 71
click at [1397, 406] on div at bounding box center [1412, 405] width 253 height 47
click at [173, 92] on button "keyboard keypad" at bounding box center [161, 89] width 58 height 47
click at [585, 336] on div at bounding box center [787, 744] width 1575 height 1243
click at [123, 94] on button "transform" at bounding box center [97, 89] width 71 height 47
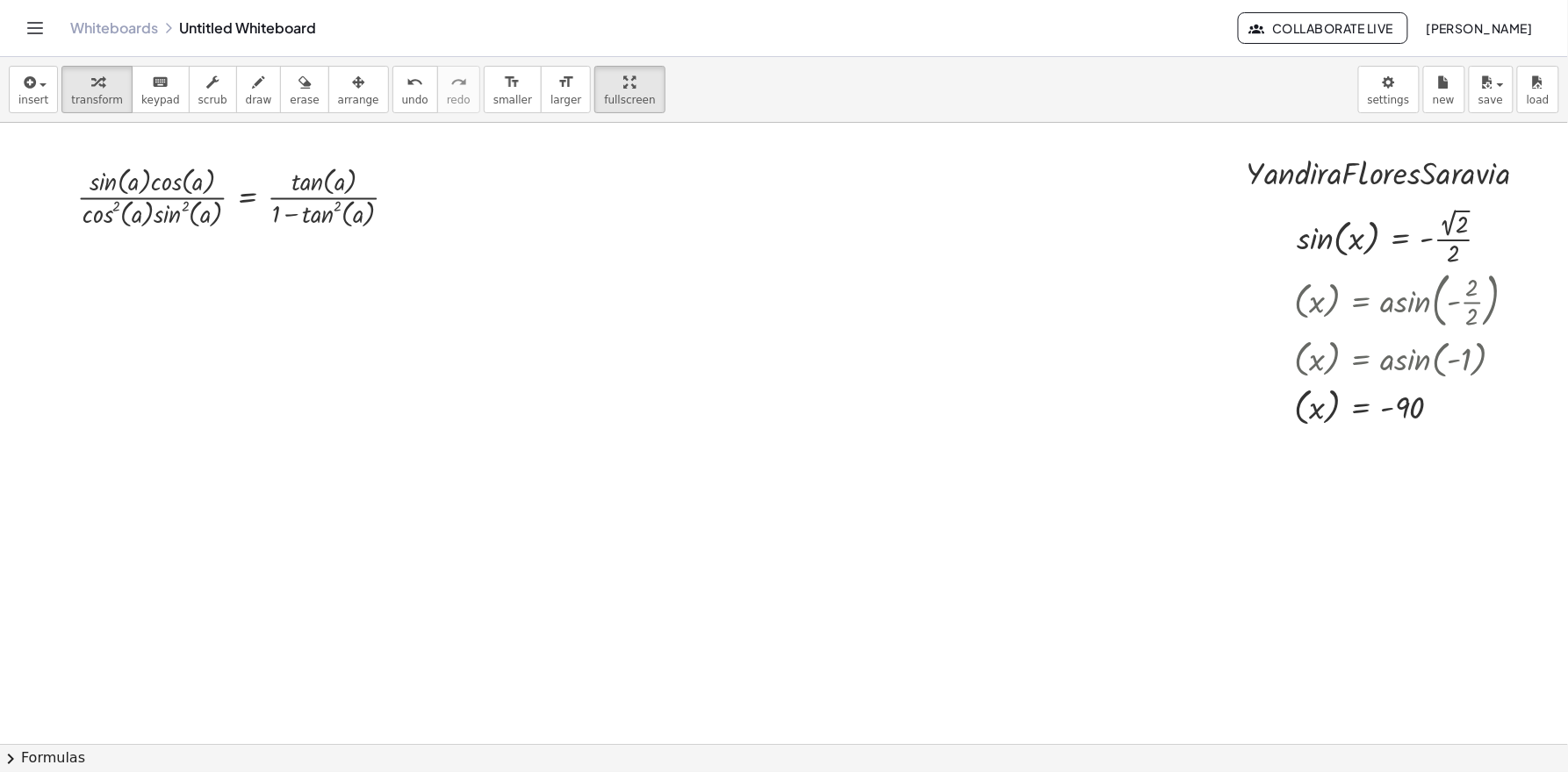
click at [687, 336] on div at bounding box center [787, 744] width 1575 height 1243
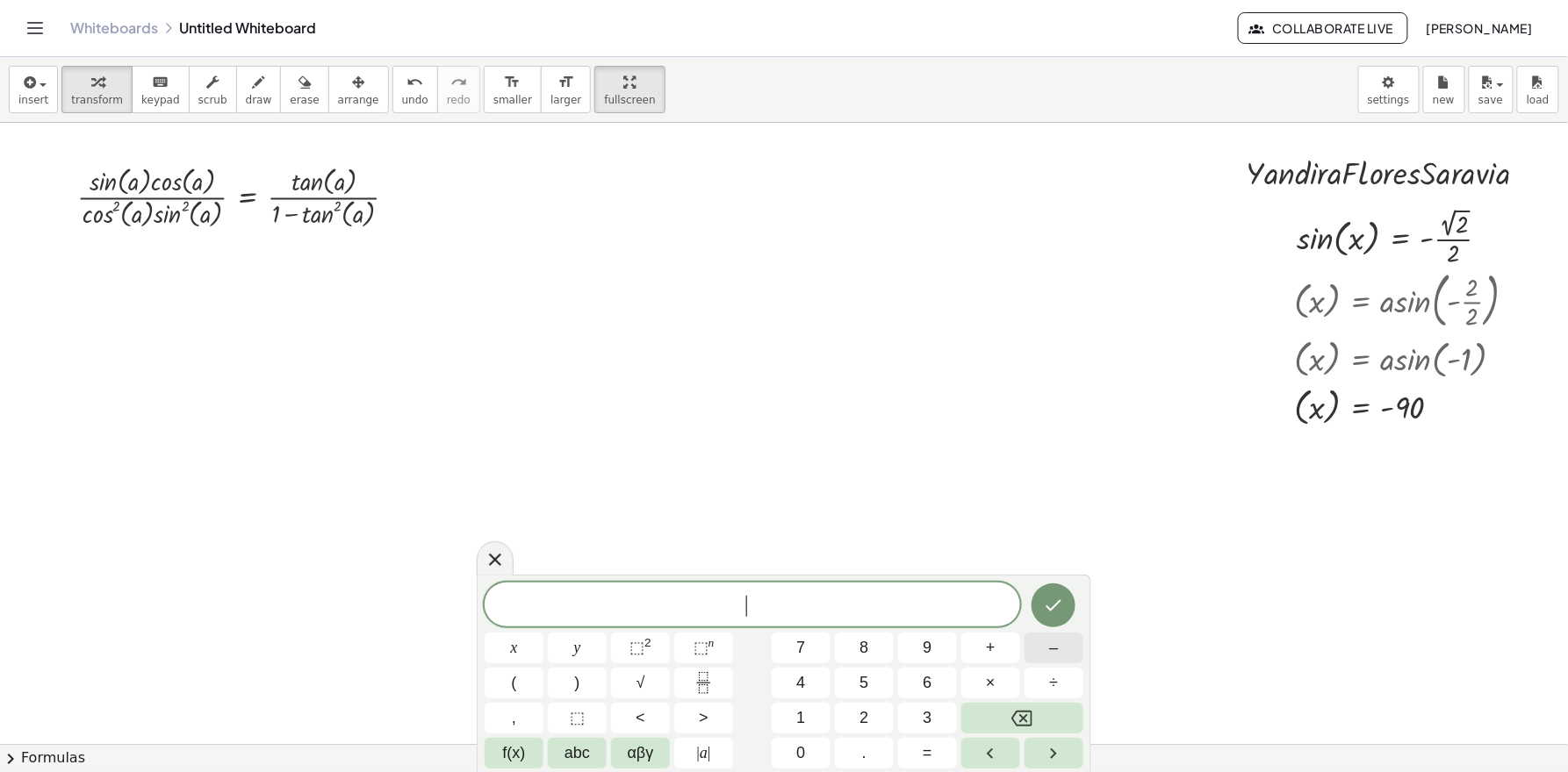
click at [1039, 646] on button "–" at bounding box center [1054, 648] width 59 height 30
click at [915, 646] on button "9" at bounding box center [927, 648] width 59 height 30
click at [805, 694] on button "0" at bounding box center [801, 753] width 59 height 30
click at [992, 654] on span "+" at bounding box center [991, 648] width 9 height 24
click at [817, 694] on button "1" at bounding box center [801, 718] width 59 height 30
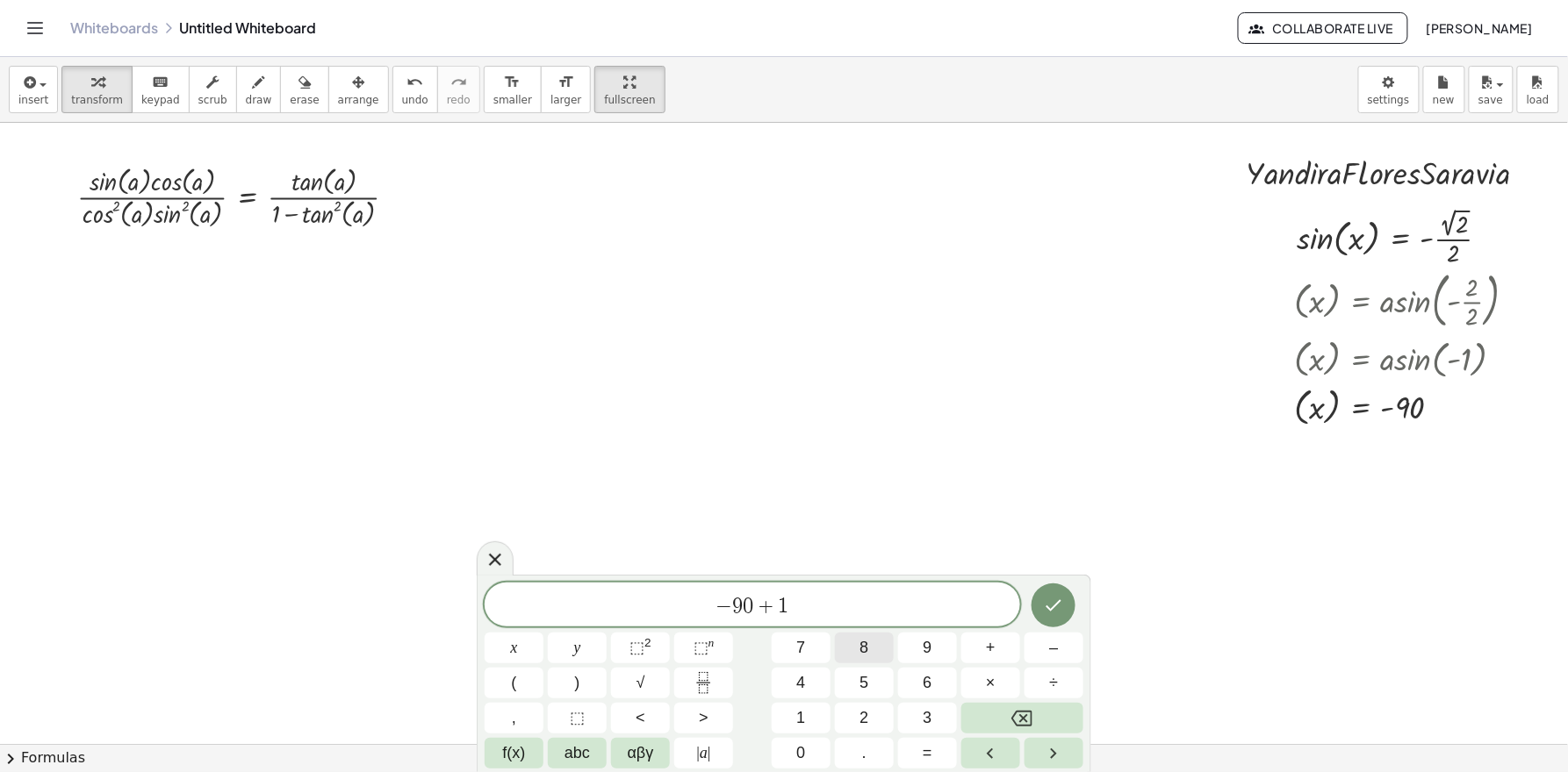
click at [857, 641] on button "8" at bounding box center [864, 648] width 59 height 30
click at [805, 694] on button "0" at bounding box center [801, 753] width 59 height 30
click at [1051, 598] on icon "Done" at bounding box center [1053, 606] width 21 height 21
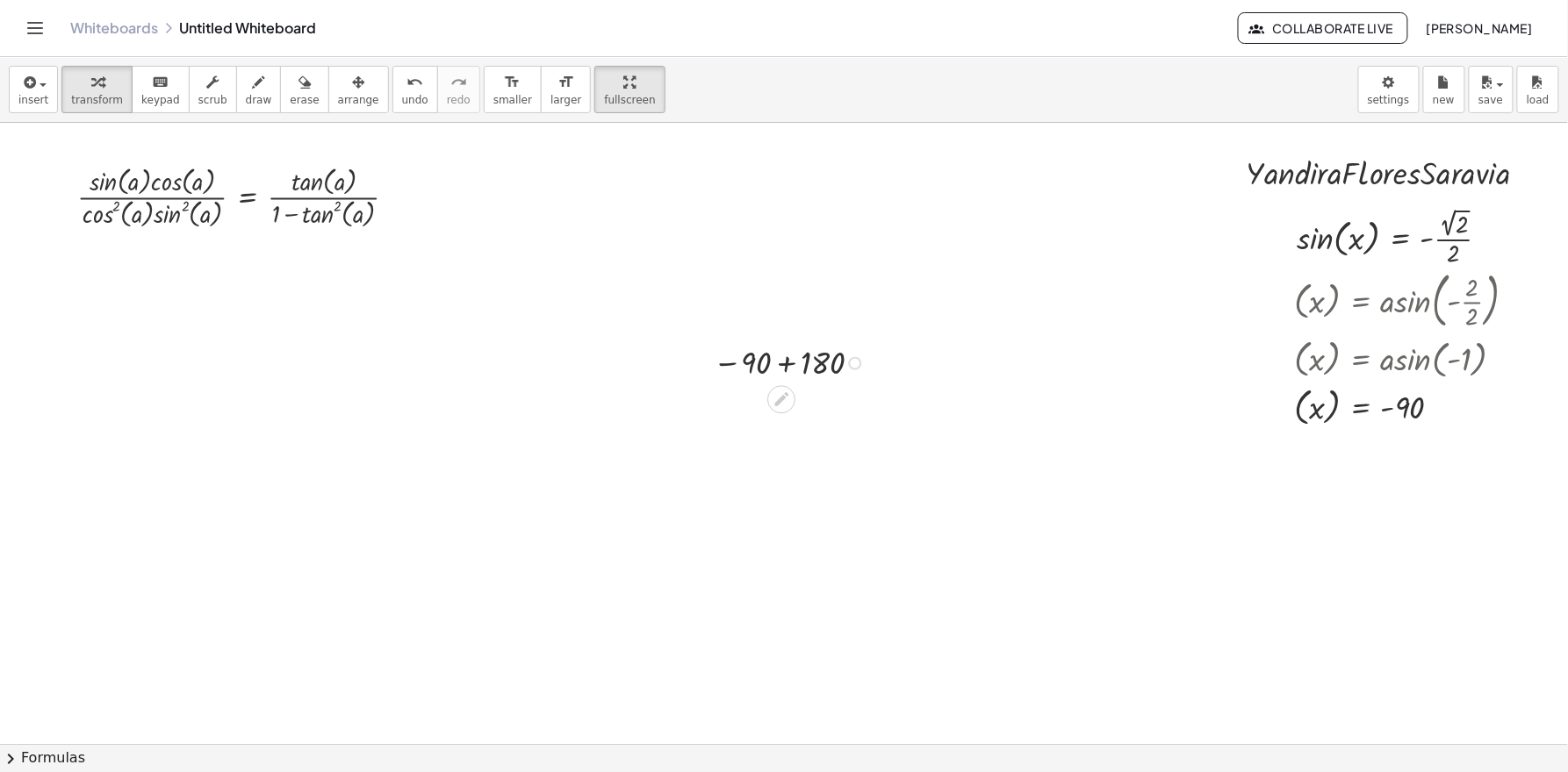
click at [776, 369] on div at bounding box center [791, 362] width 176 height 43
click at [788, 401] on div at bounding box center [791, 405] width 176 height 43
click at [361, 99] on span "arrange" at bounding box center [358, 100] width 41 height 12
click at [1011, 389] on div at bounding box center [787, 744] width 1575 height 1243
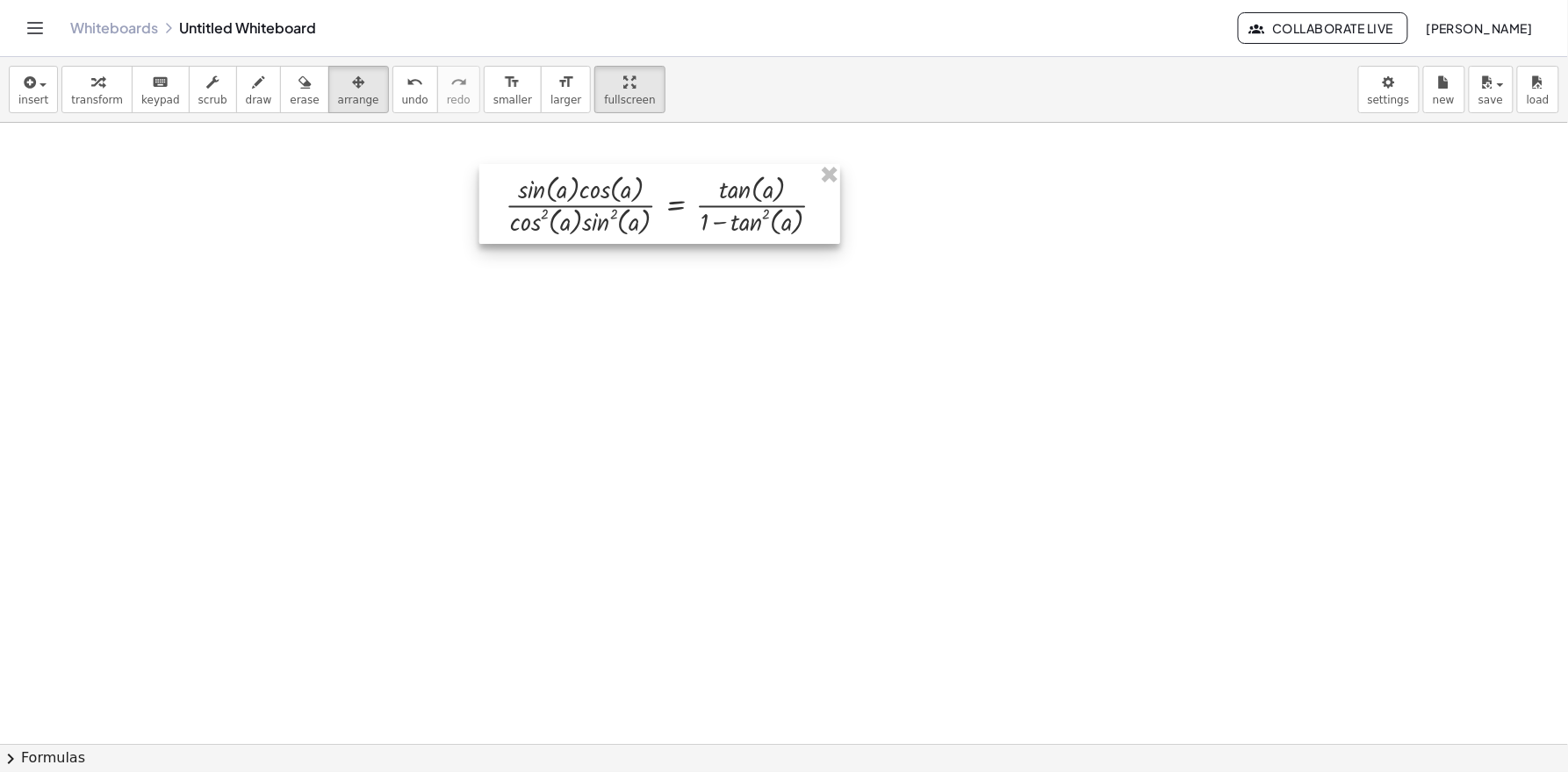
drag, startPoint x: 351, startPoint y: 217, endPoint x: 662, endPoint y: 202, distance: 311.4
click at [667, 202] on div at bounding box center [660, 204] width 361 height 80
click at [250, 330] on div at bounding box center [787, 744] width 1575 height 1243
click at [71, 71] on button "transform" at bounding box center [97, 89] width 71 height 47
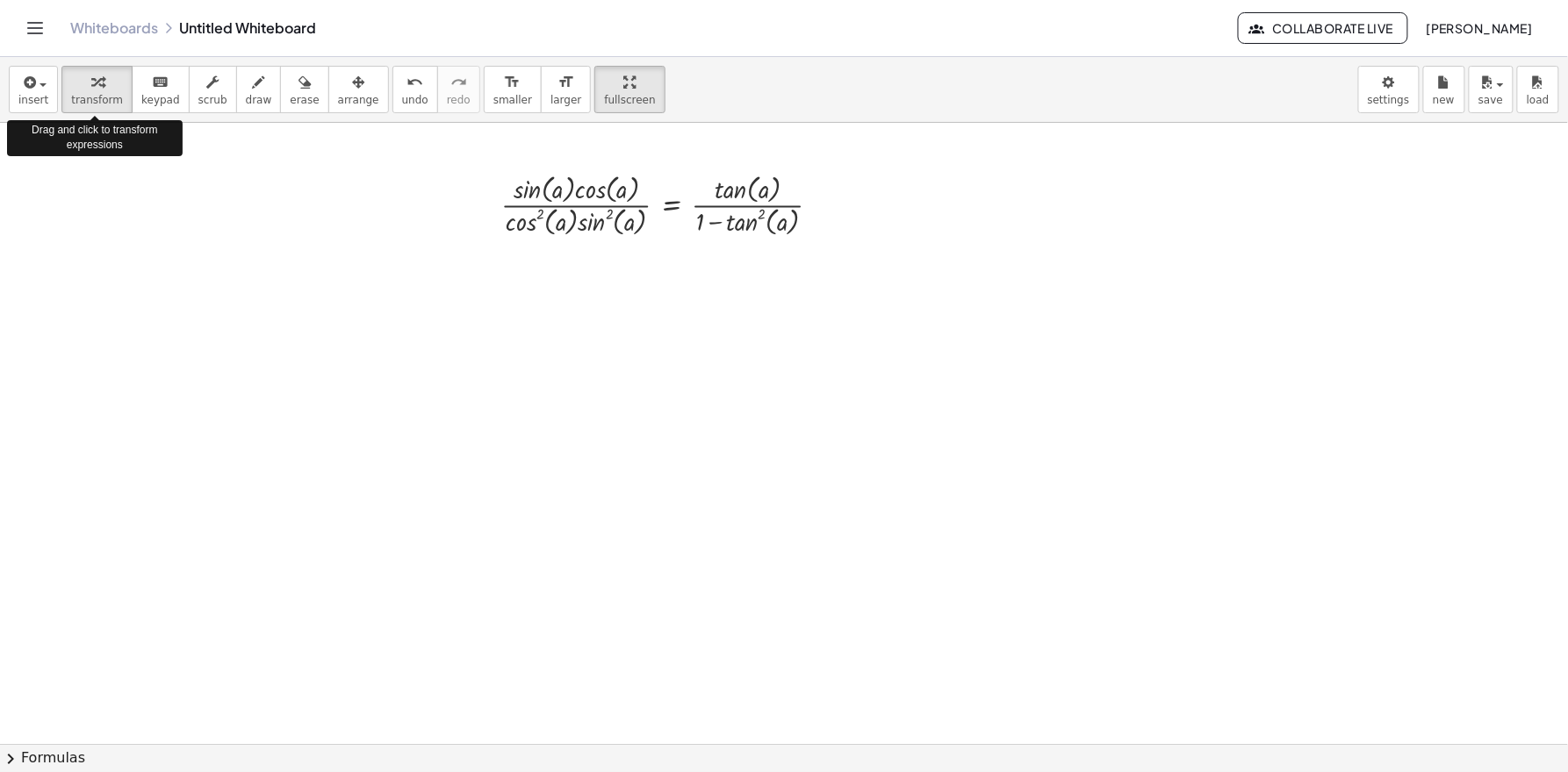
click at [80, 58] on div "insert select one: Math Expression Function Text Youtube Video Graphing Geometr…" at bounding box center [784, 89] width 1568 height 66
click at [3, 694] on span "chevron_right" at bounding box center [10, 759] width 21 height 21
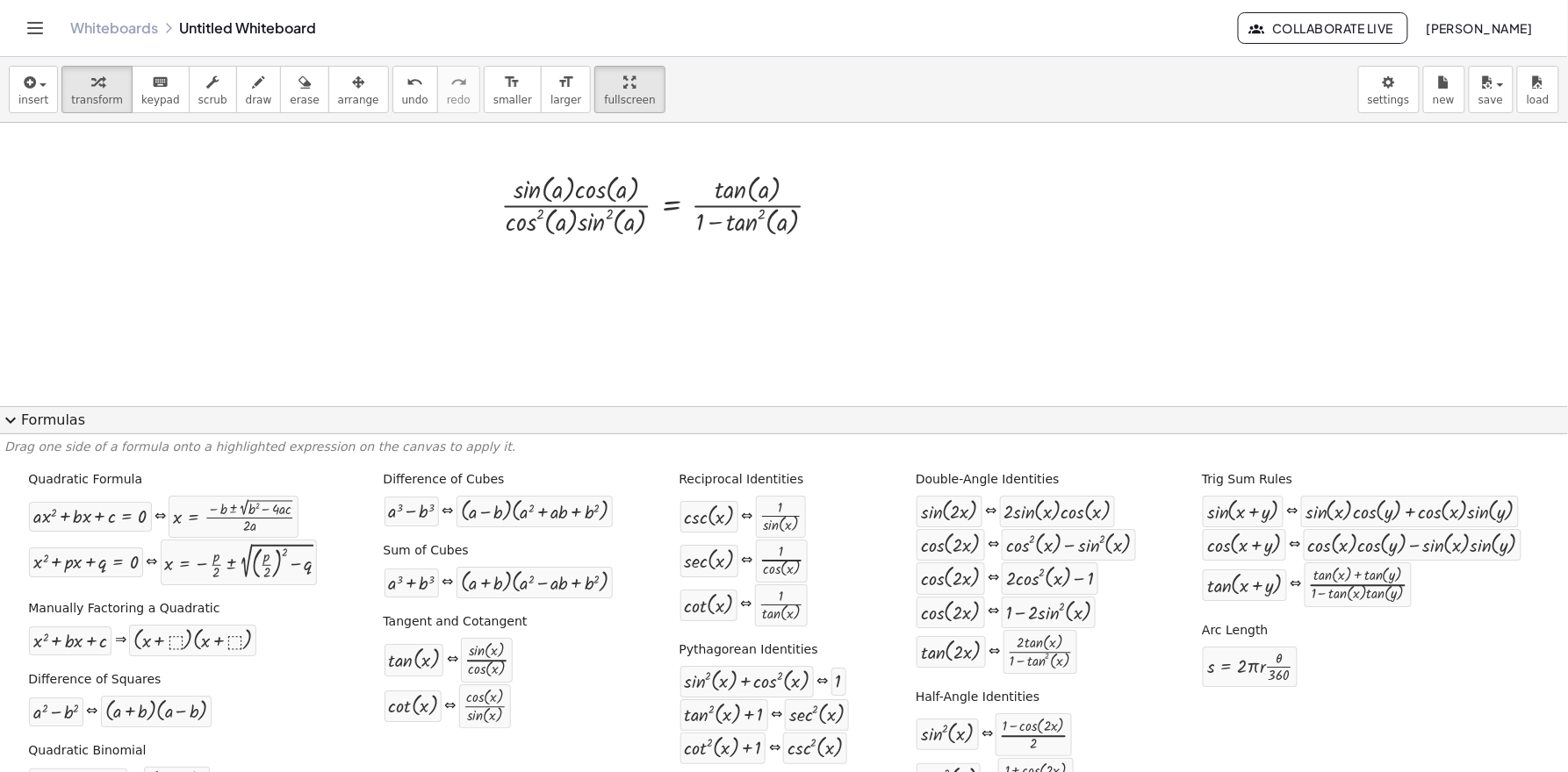
click at [13, 694] on div "Quadratic Formula + · a · x 2 + · b · x + c = 0 ⇔ x = · ( − b ± 2 √ ( + b 2 − ·…" at bounding box center [784, 638] width 1559 height 347
drag, startPoint x: 424, startPoint y: 658, endPoint x: 712, endPoint y: 220, distance: 524.2
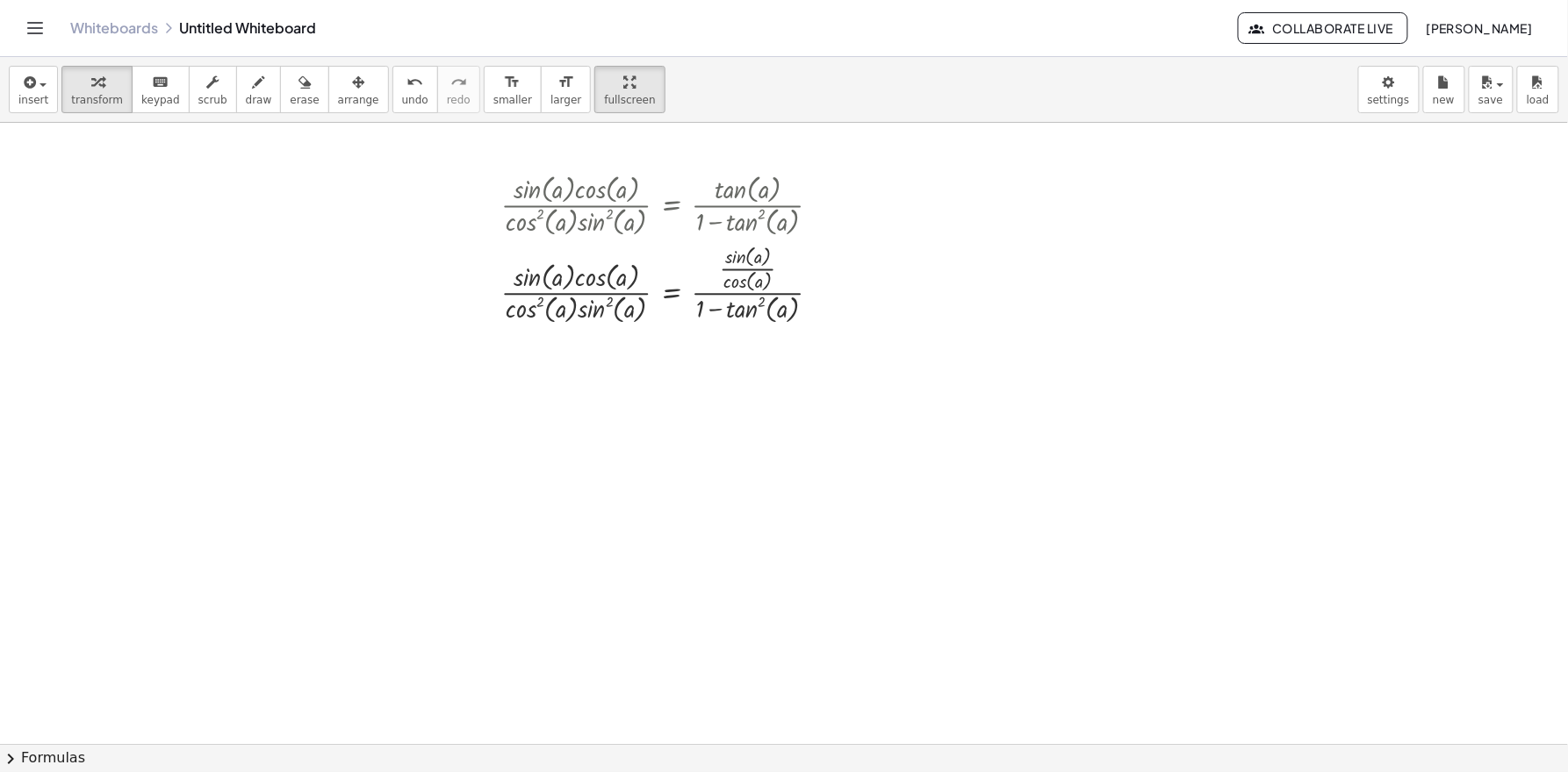
click at [13, 694] on span "chevron_right" at bounding box center [10, 759] width 21 height 21
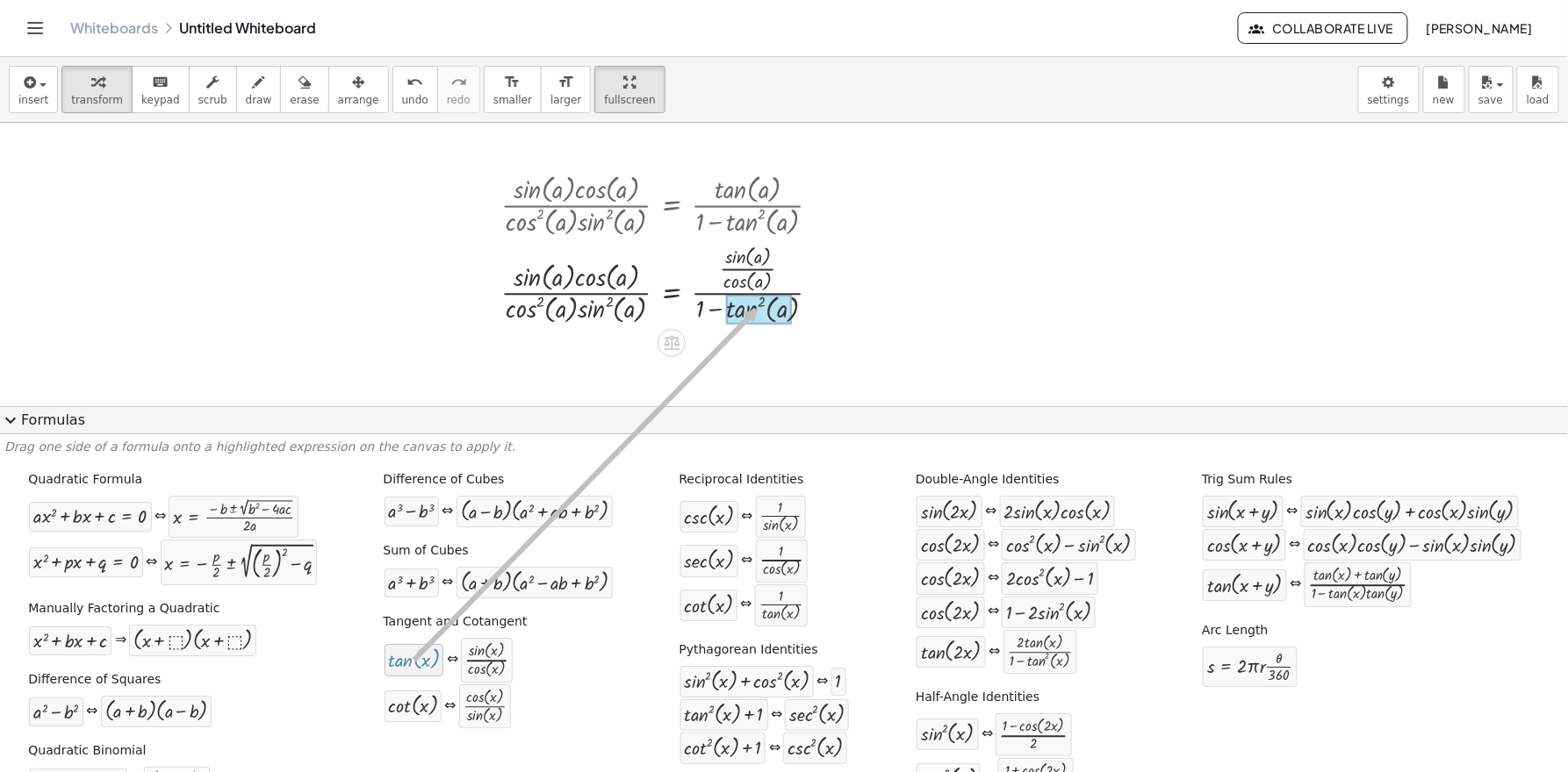
drag, startPoint x: 380, startPoint y: 666, endPoint x: 752, endPoint y: 309, distance: 515.6
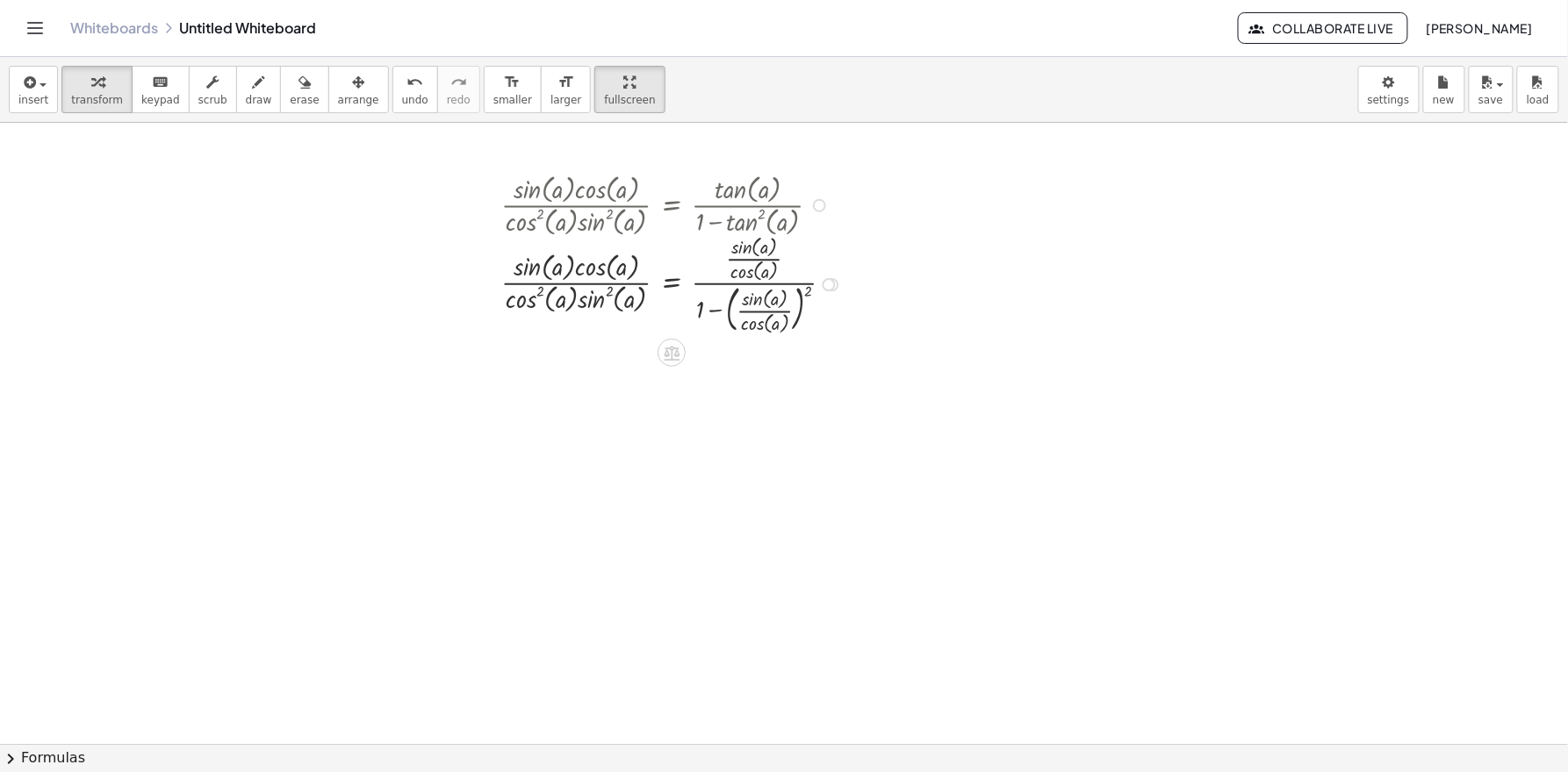
click at [733, 318] on div at bounding box center [674, 284] width 365 height 108
drag, startPoint x: 793, startPoint y: 294, endPoint x: 765, endPoint y: 301, distance: 28.9
click at [765, 301] on div at bounding box center [674, 284] width 365 height 108
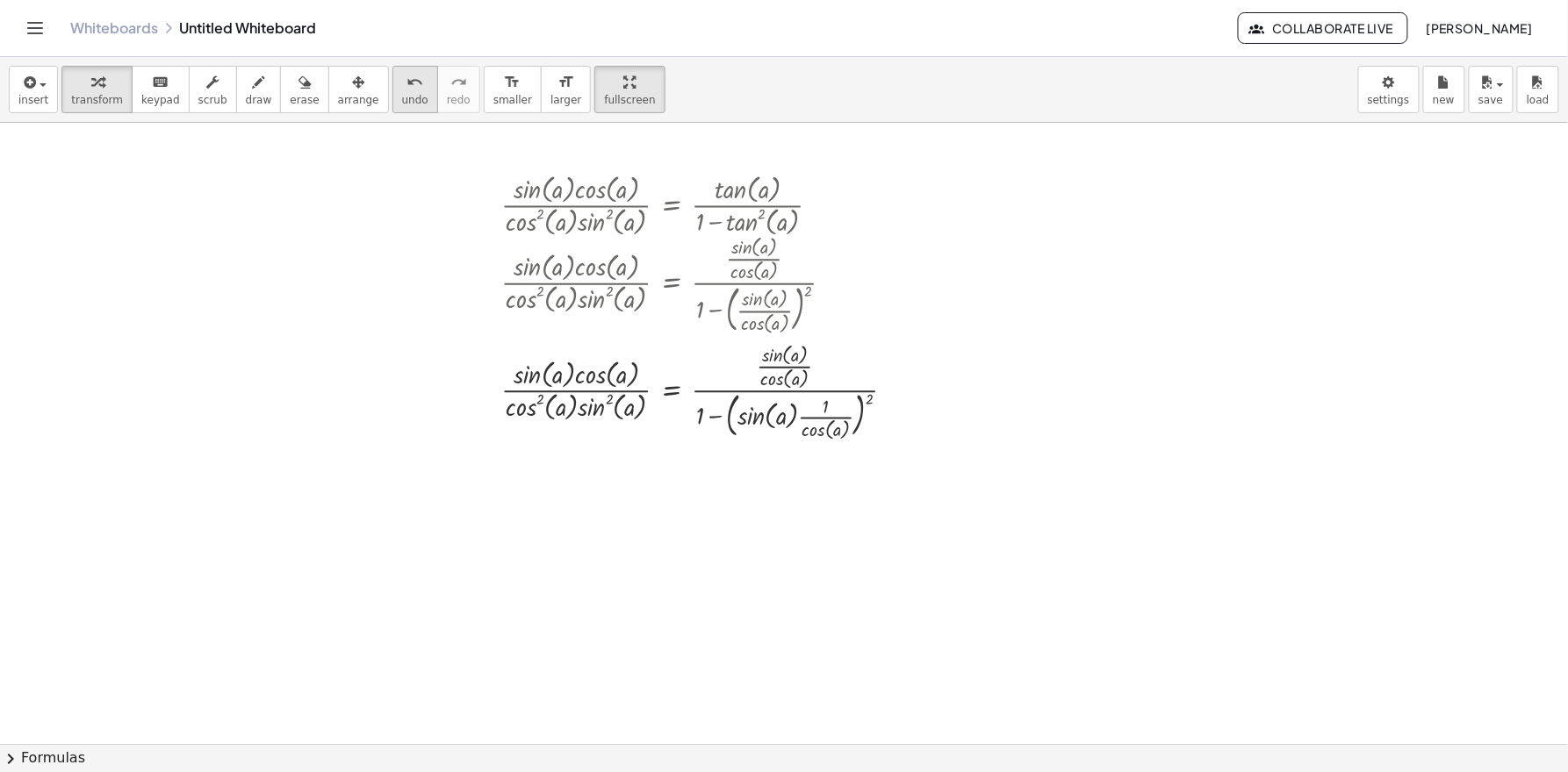
click at [411, 105] on button "undo undo" at bounding box center [415, 89] width 46 height 47
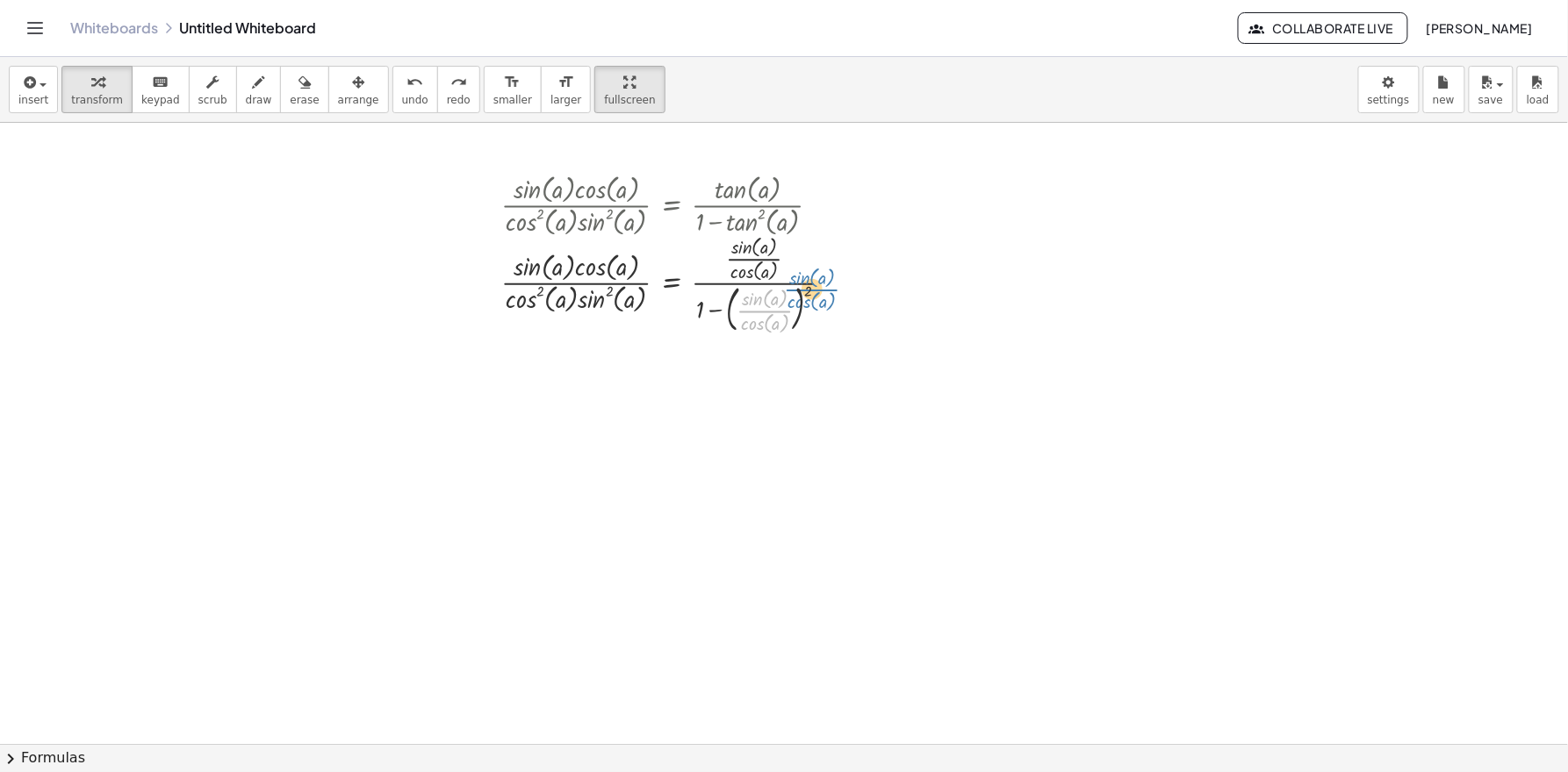
drag, startPoint x: 761, startPoint y: 313, endPoint x: 805, endPoint y: 293, distance: 48.3
click at [805, 293] on div at bounding box center [674, 284] width 365 height 108
drag, startPoint x: 805, startPoint y: 292, endPoint x: 780, endPoint y: 295, distance: 25.2
click at [780, 295] on div at bounding box center [674, 284] width 365 height 108
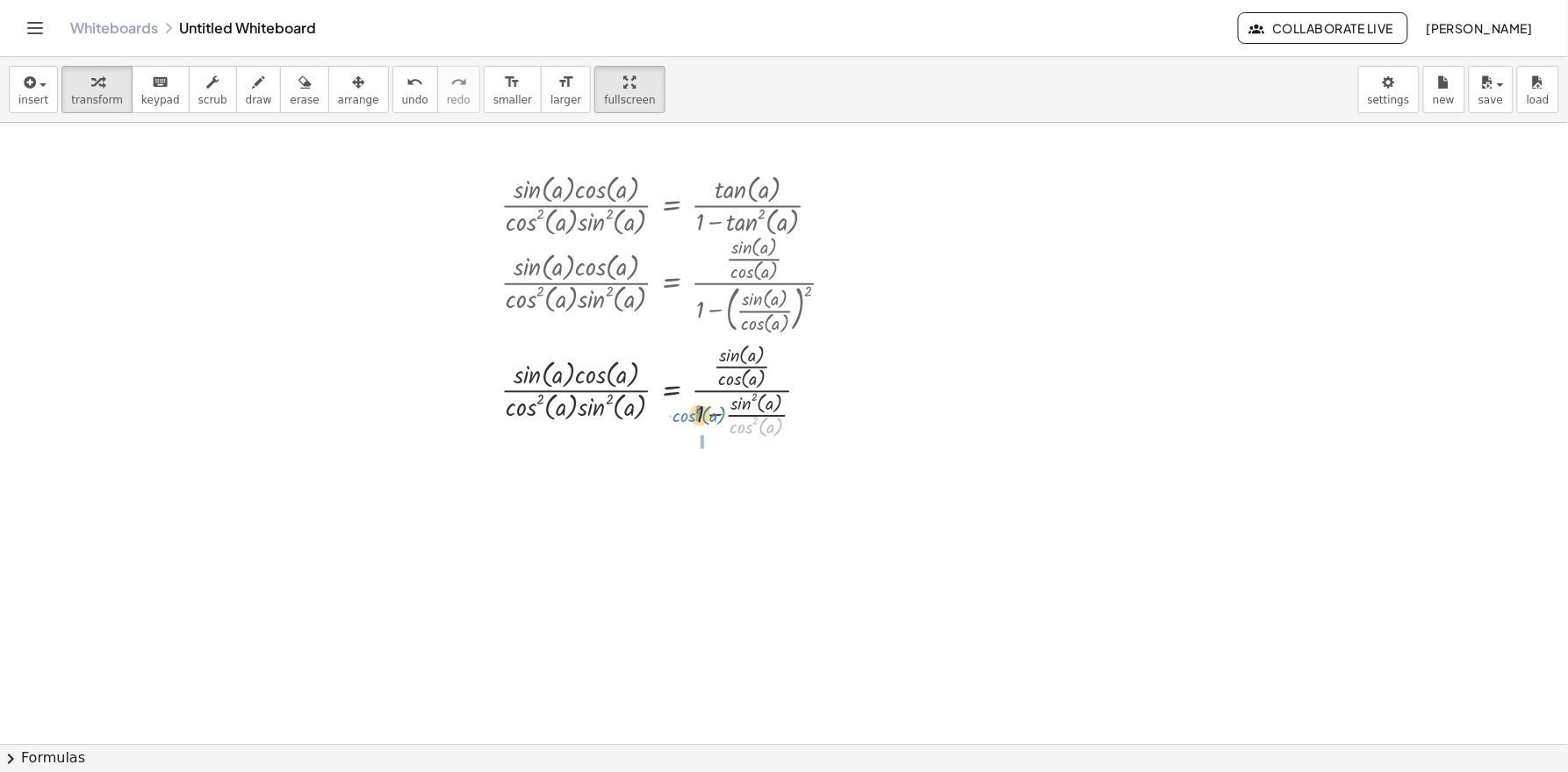
drag, startPoint x: 750, startPoint y: 427, endPoint x: 693, endPoint y: 415, distance: 58.2
click at [693, 415] on div at bounding box center [674, 389] width 365 height 104
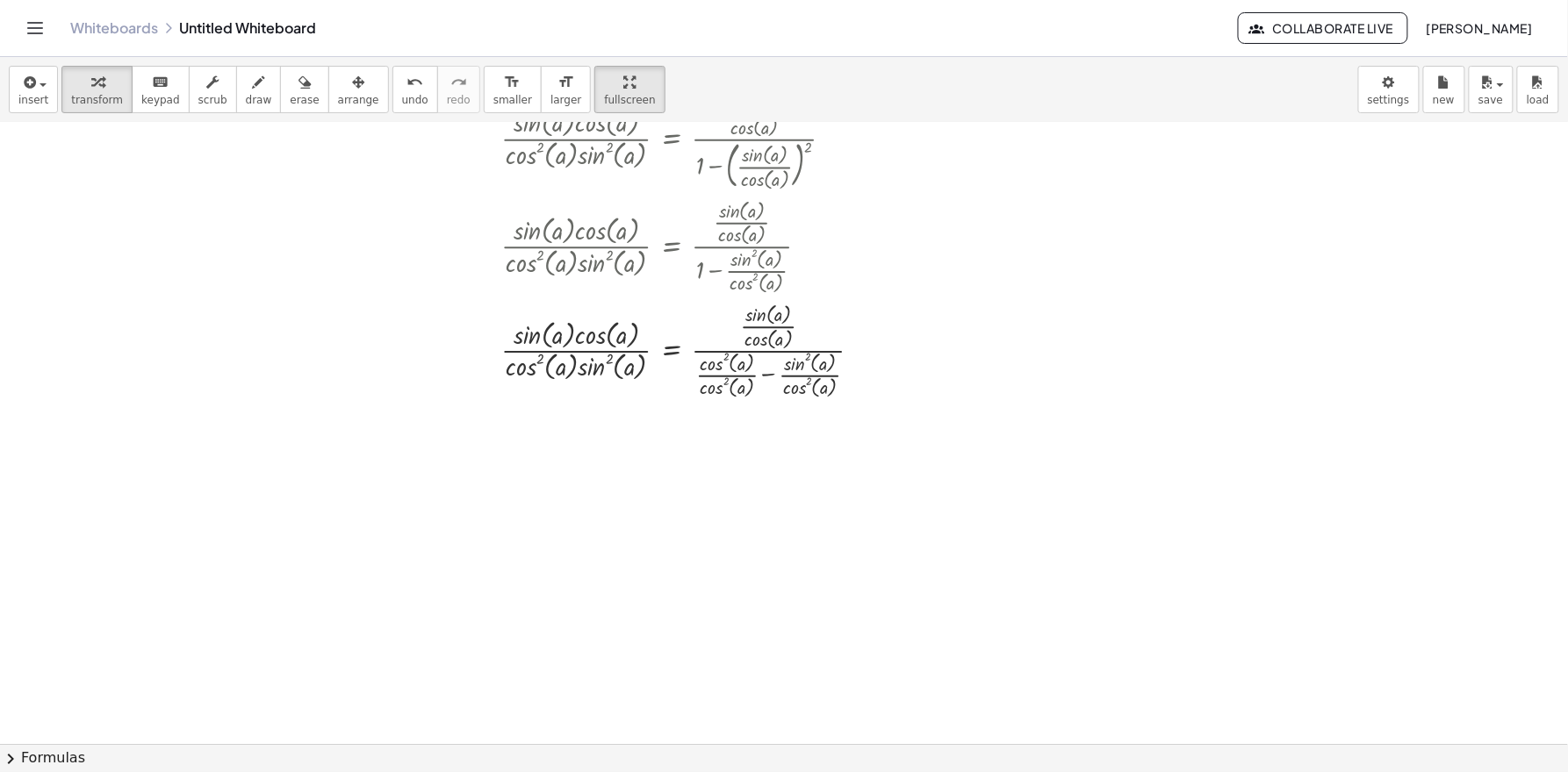
scroll to position [147, 0]
click at [767, 373] on div at bounding box center [688, 347] width 392 height 104
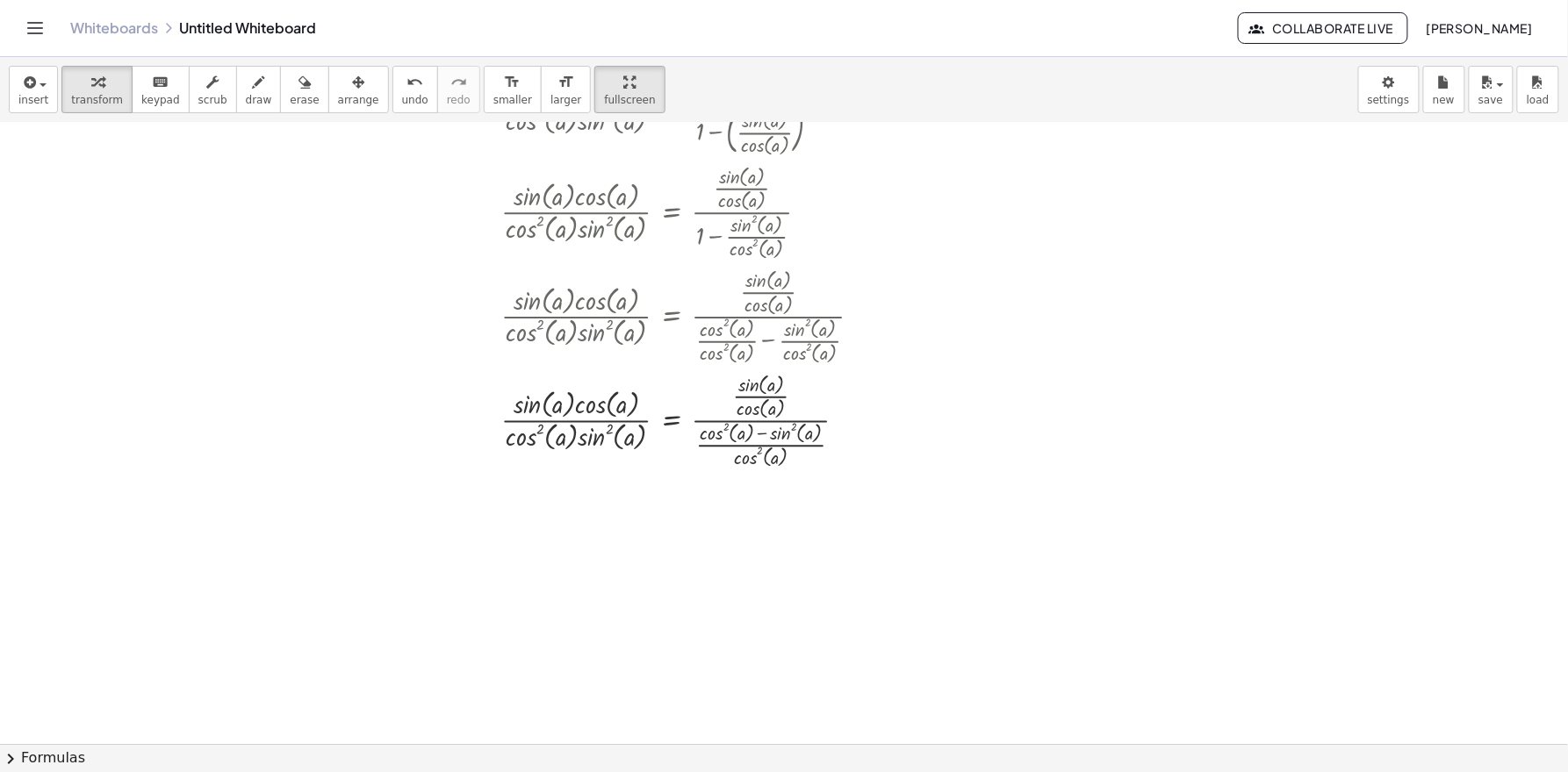
scroll to position [184, 0]
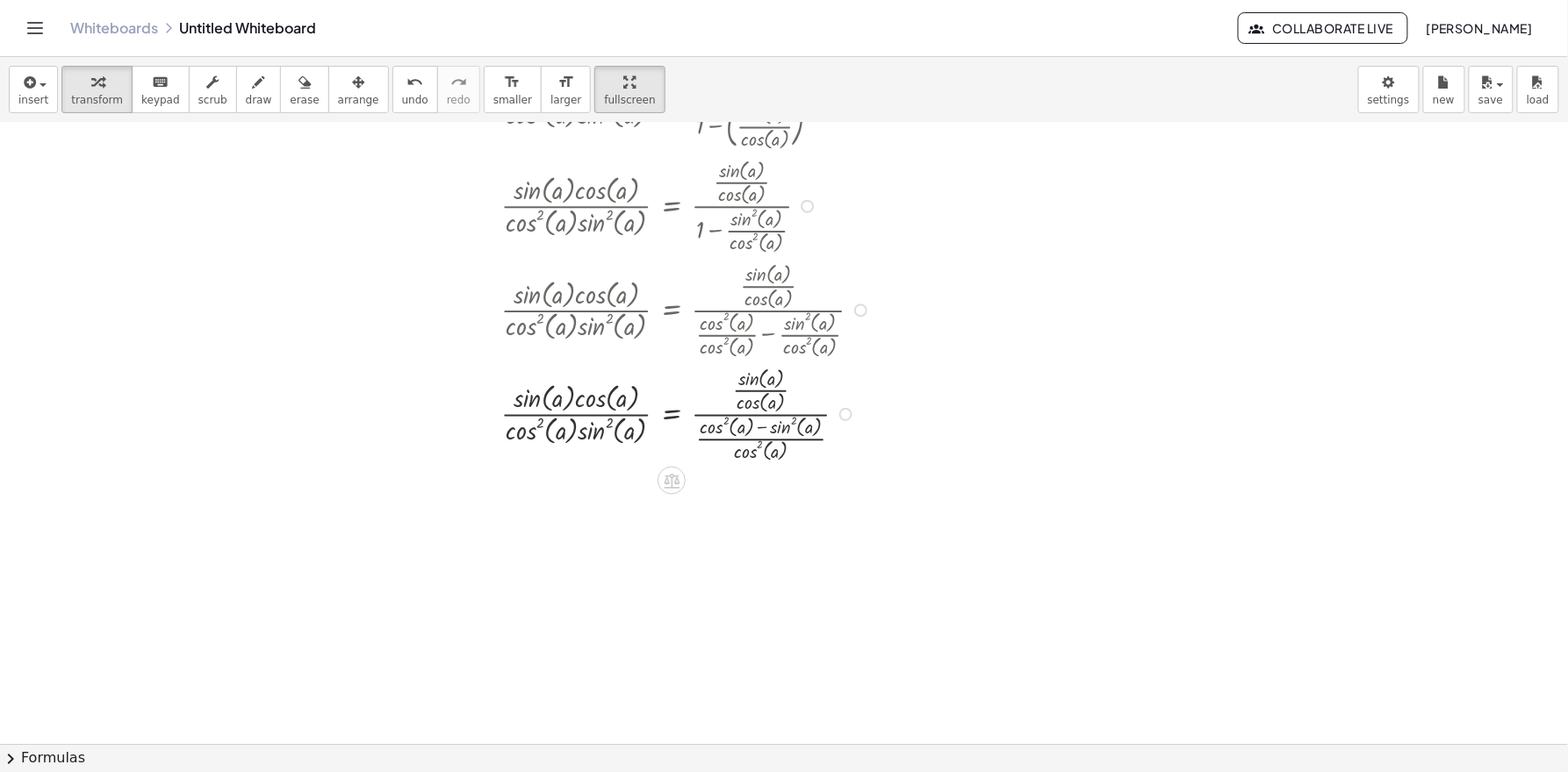
click at [756, 417] on div at bounding box center [688, 414] width 392 height 104
drag, startPoint x: 755, startPoint y: 407, endPoint x: 752, endPoint y: 445, distance: 38.1
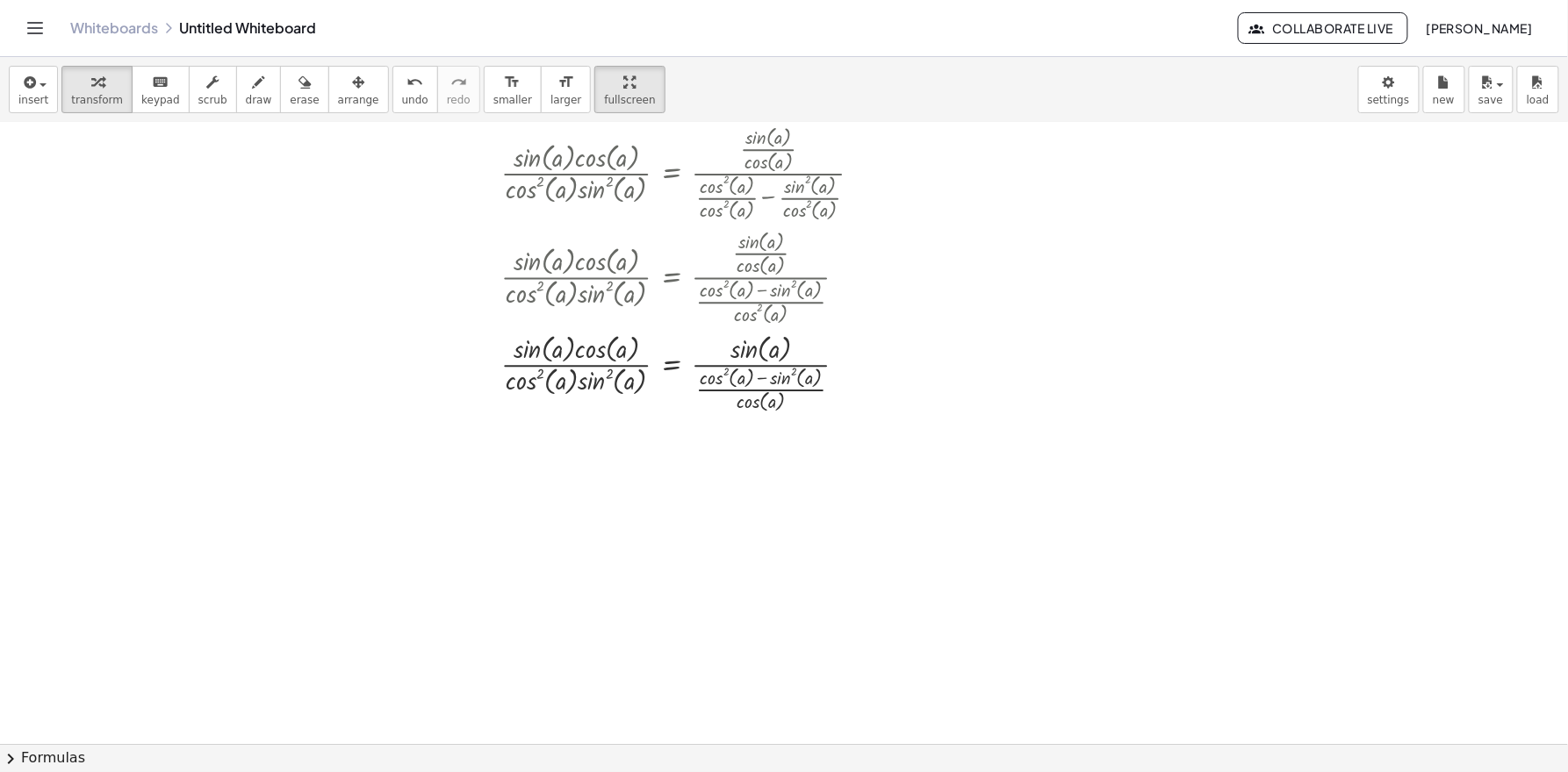
scroll to position [330, 0]
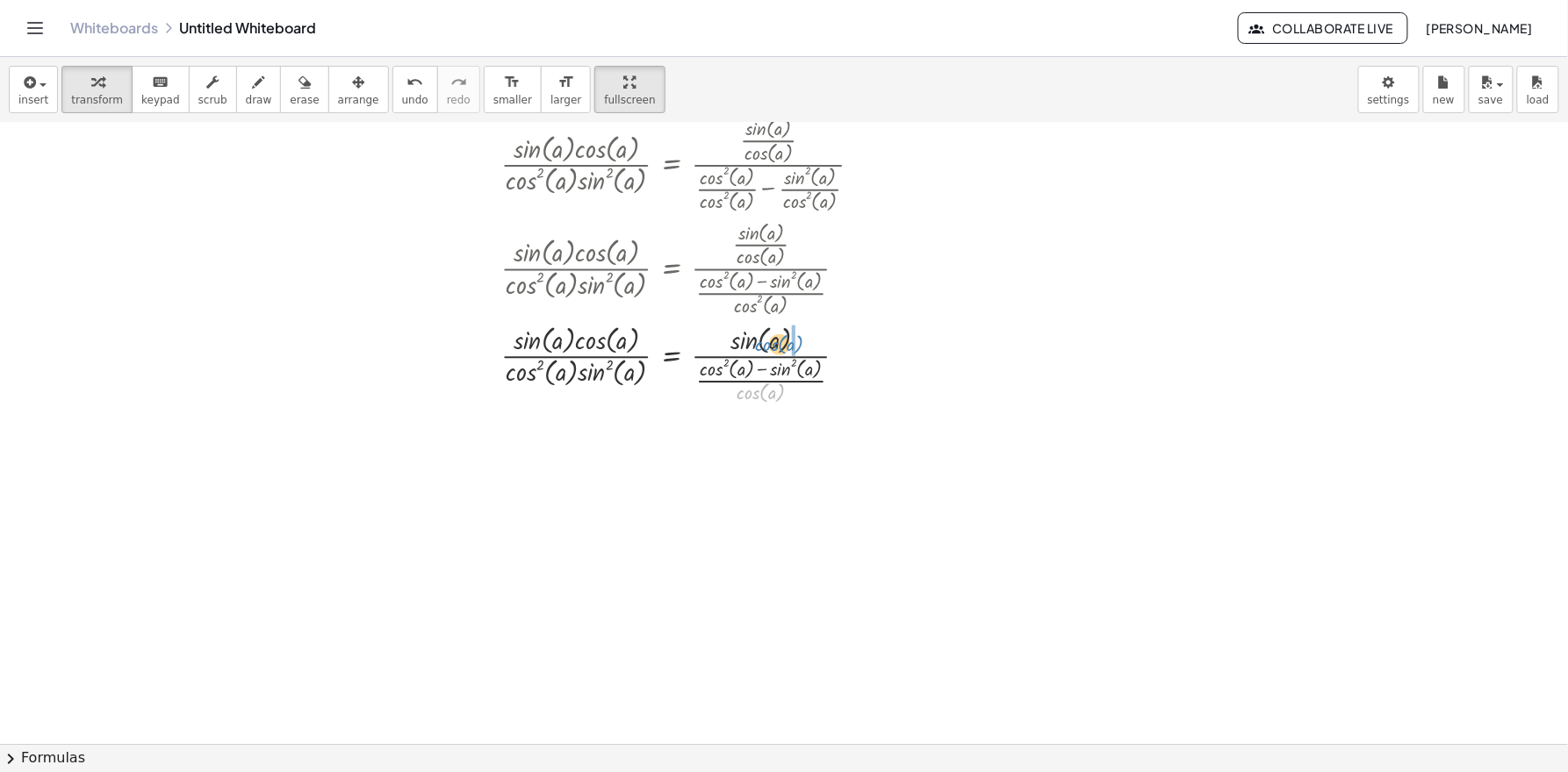
drag, startPoint x: 757, startPoint y: 393, endPoint x: 770, endPoint y: 347, distance: 47.8
click at [770, 347] on div at bounding box center [688, 363] width 392 height 87
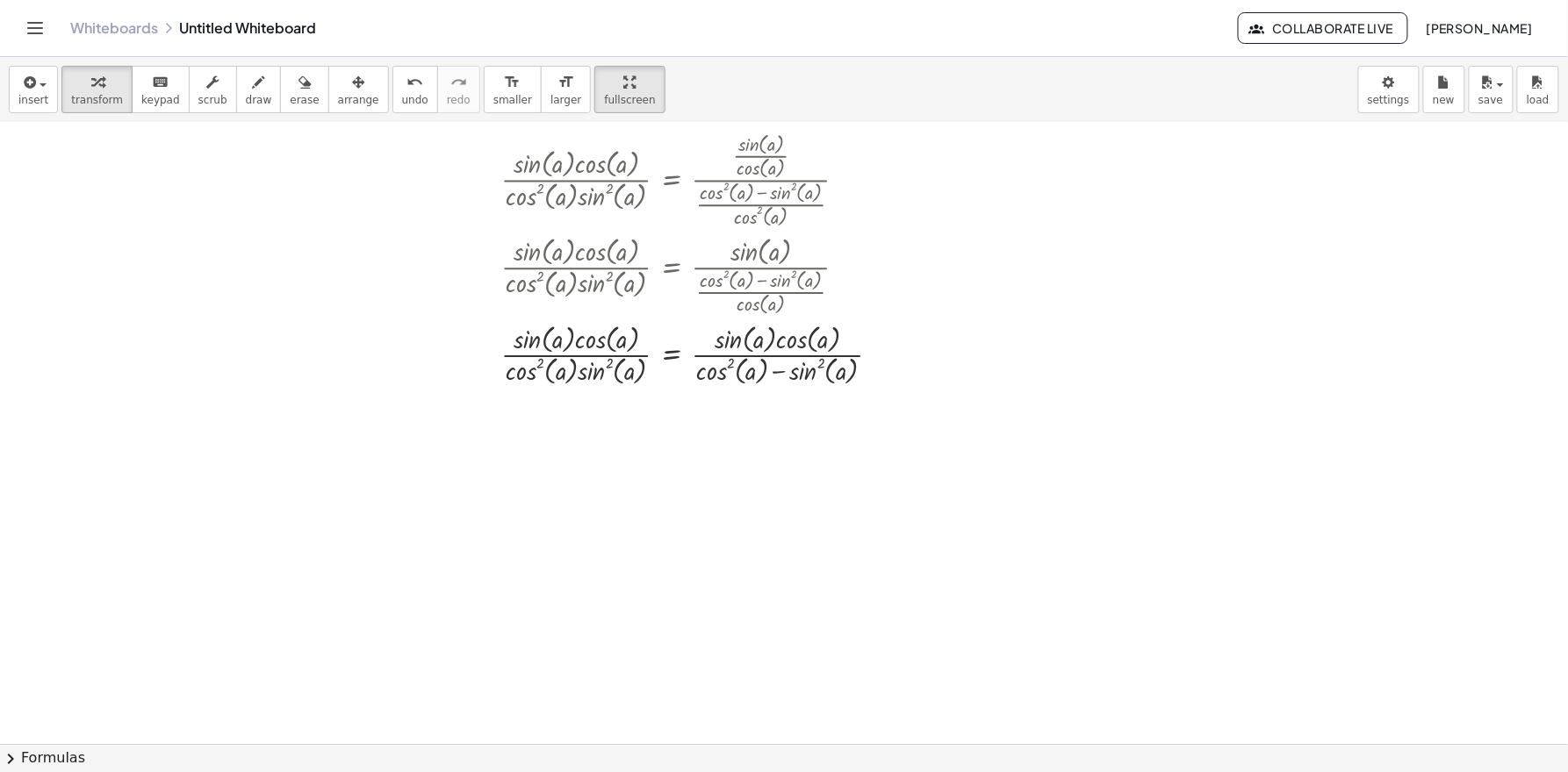
scroll to position [379, 0]
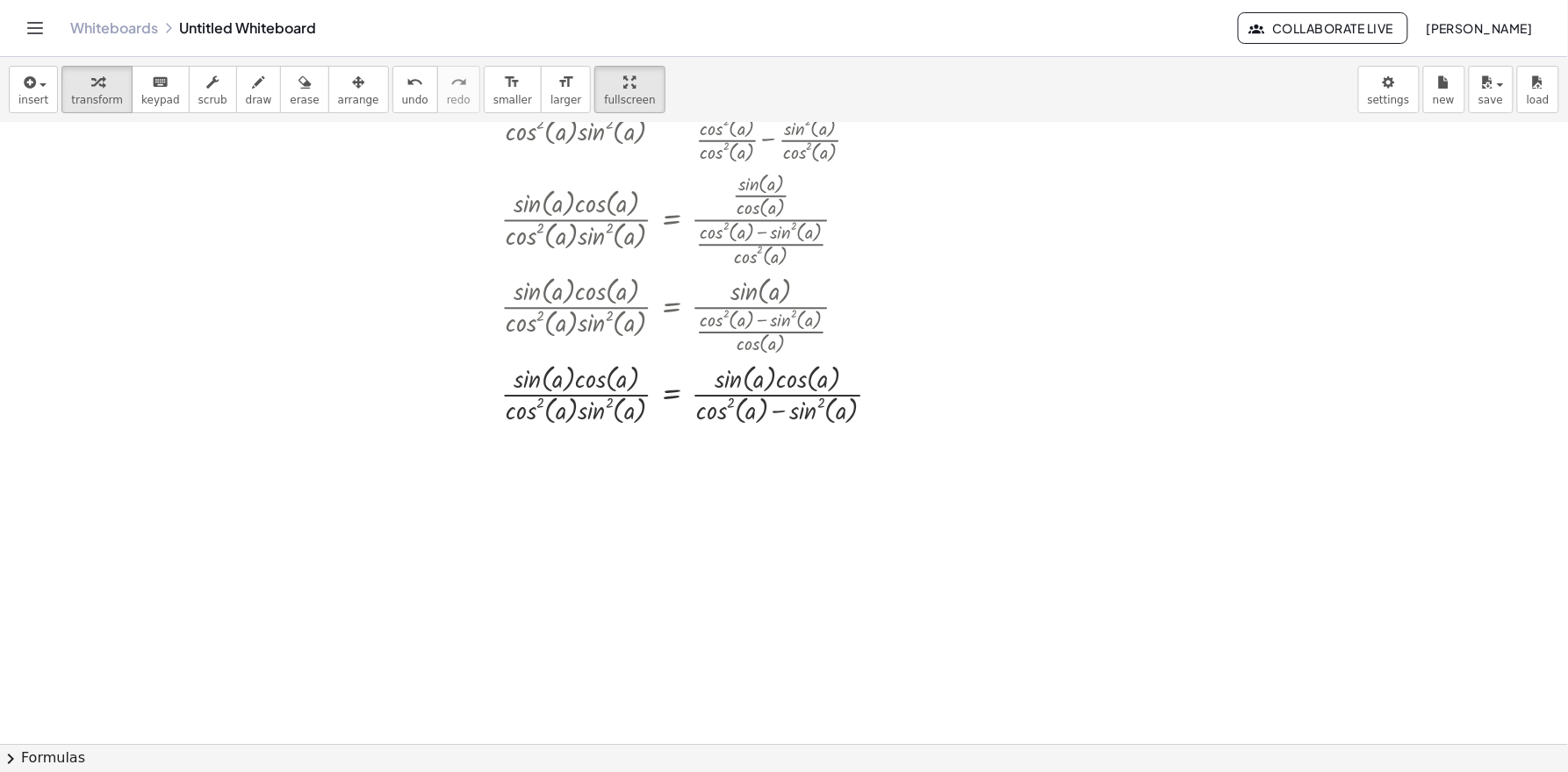
drag, startPoint x: 1546, startPoint y: 255, endPoint x: 1533, endPoint y: 202, distance: 54.6
click at [1397, 202] on div at bounding box center [787, 365] width 1575 height 1243
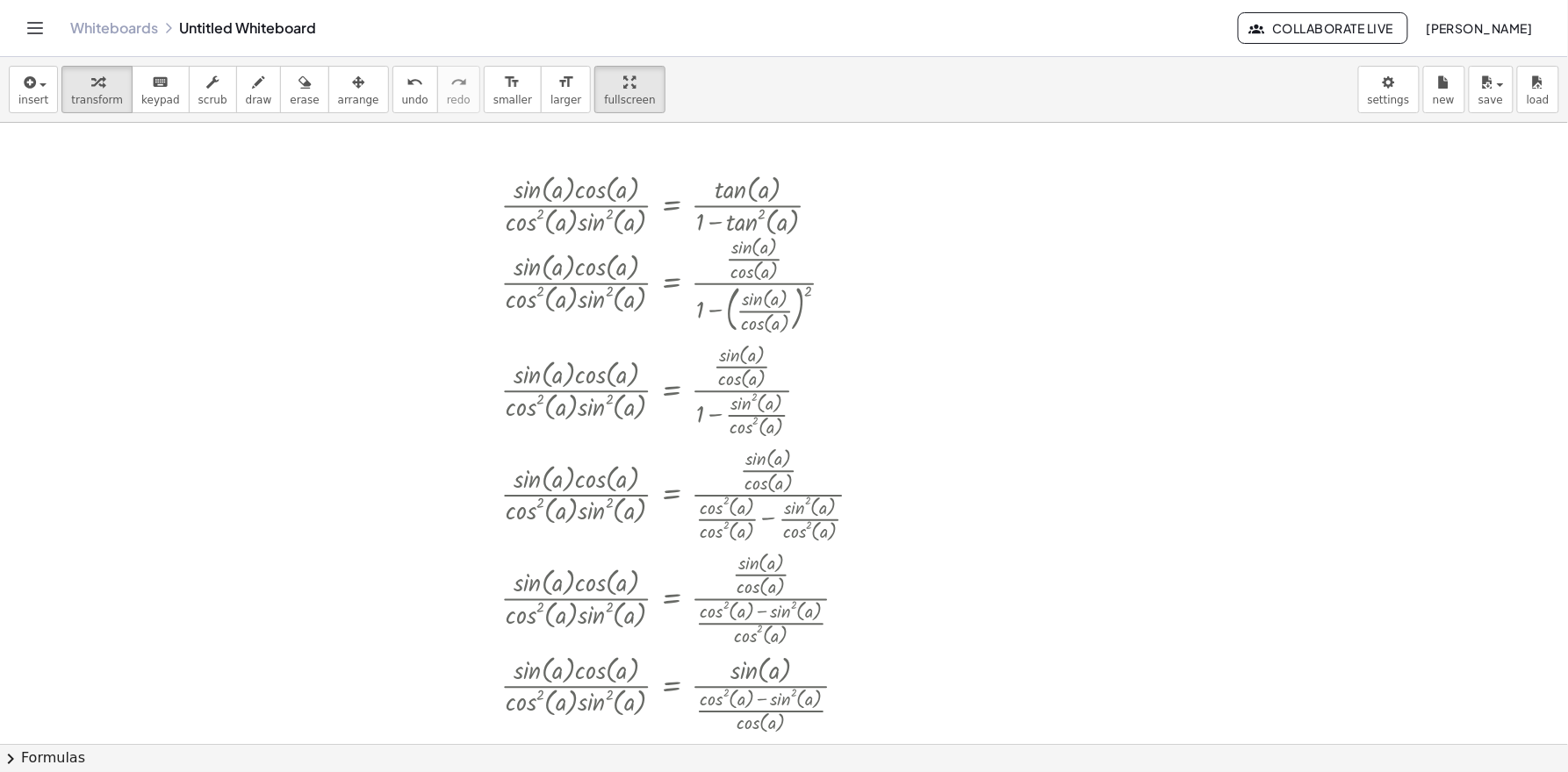
scroll to position [52, 0]
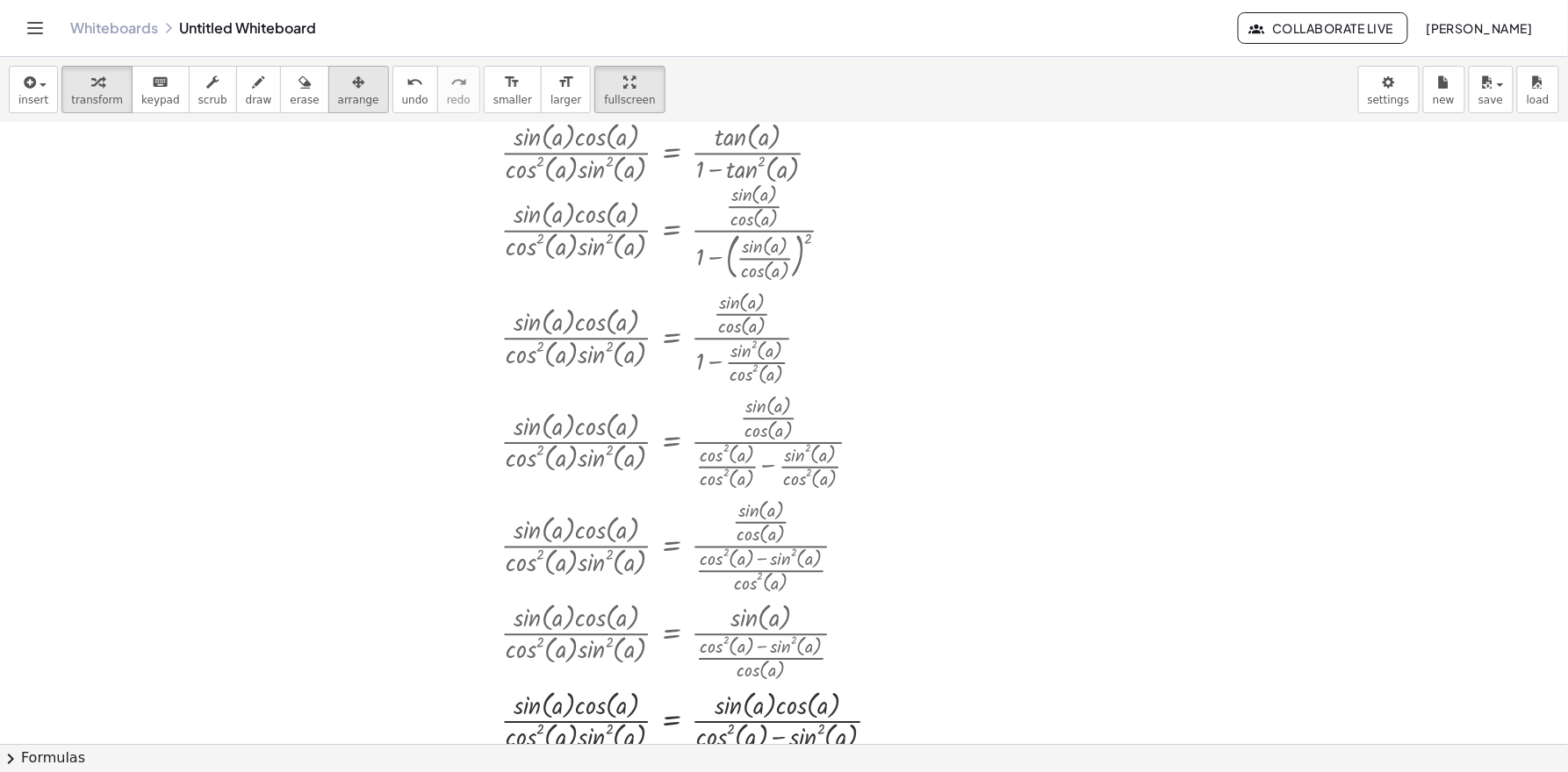
click at [339, 104] on span "arrange" at bounding box center [358, 100] width 41 height 12
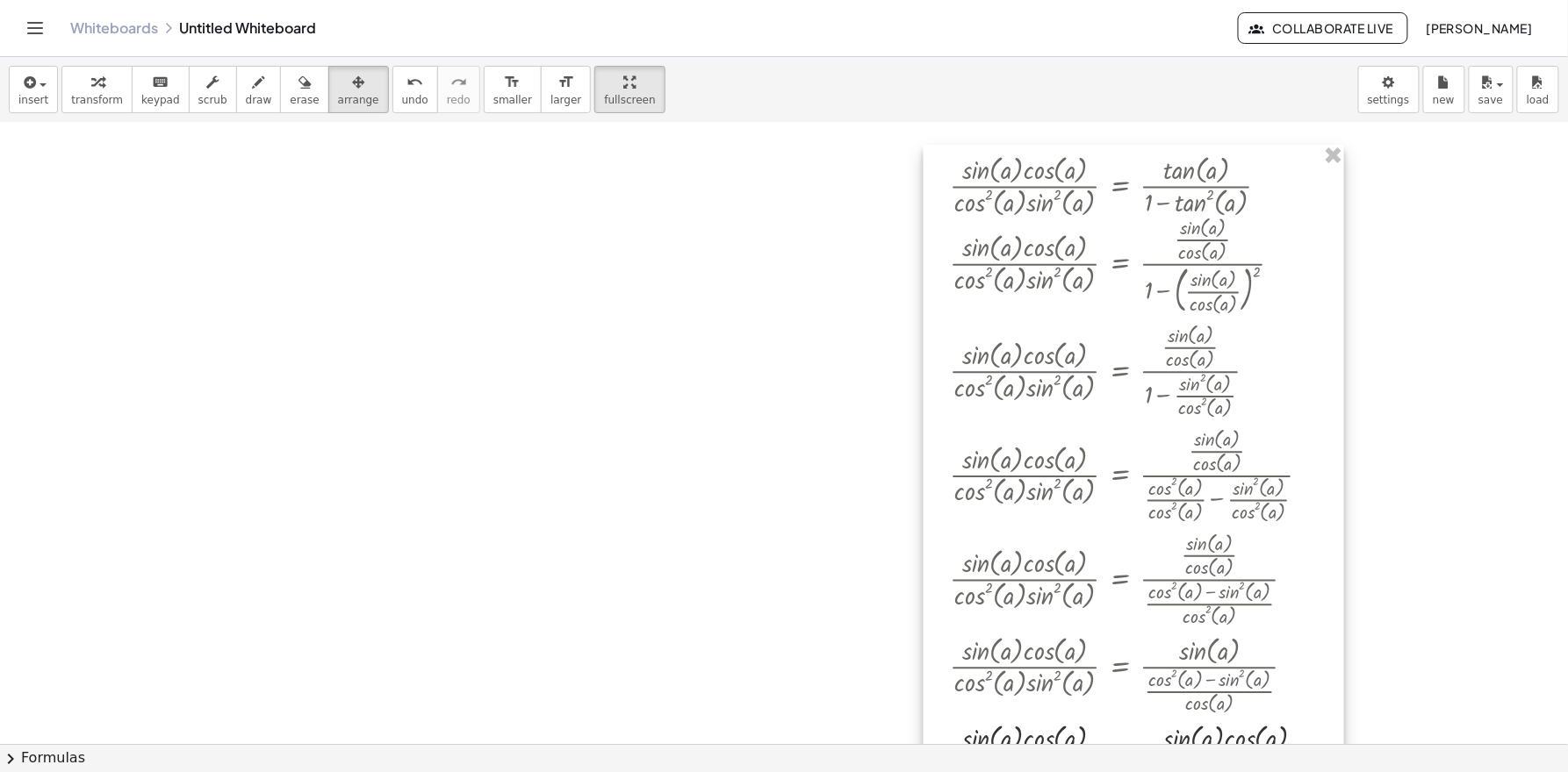
drag, startPoint x: 616, startPoint y: 348, endPoint x: 1091, endPoint y: 376, distance: 475.8
click at [1091, 376] on div at bounding box center [1133, 468] width 421 height 649
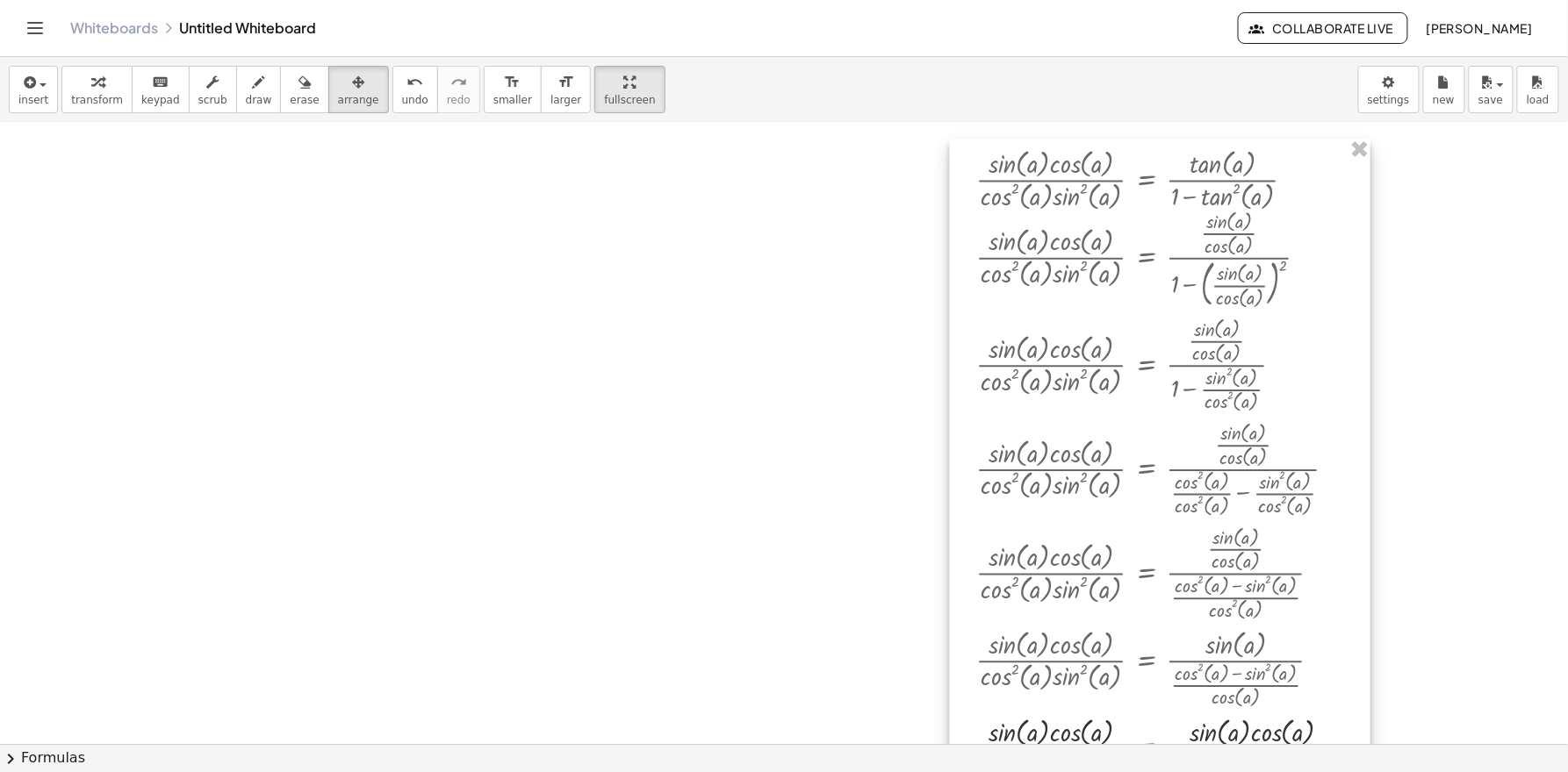
click at [1091, 376] on div at bounding box center [1160, 462] width 421 height 649
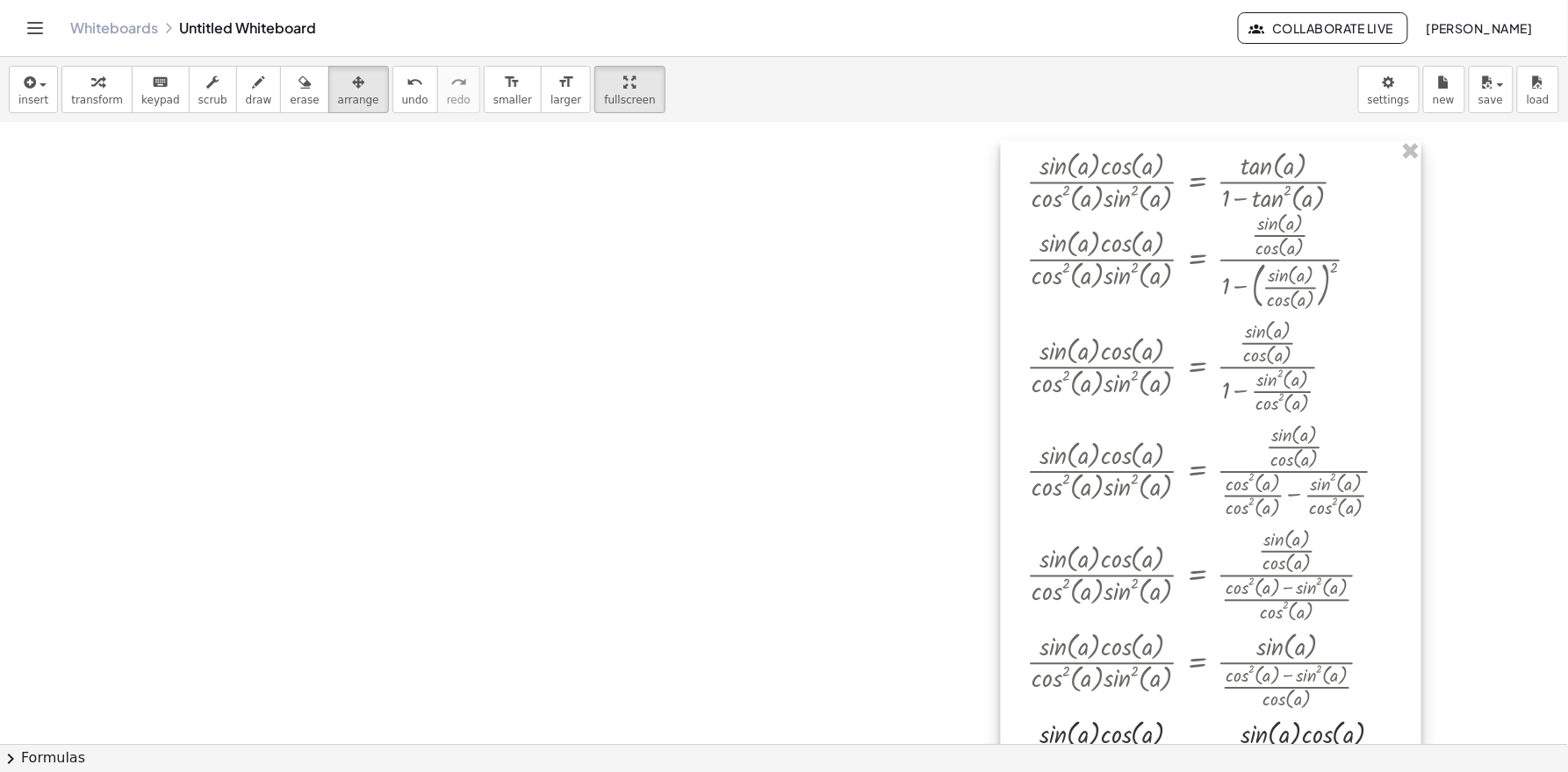
drag, startPoint x: 1139, startPoint y: 379, endPoint x: 1194, endPoint y: 383, distance: 55.1
click at [1189, 383] on div at bounding box center [1211, 464] width 421 height 649
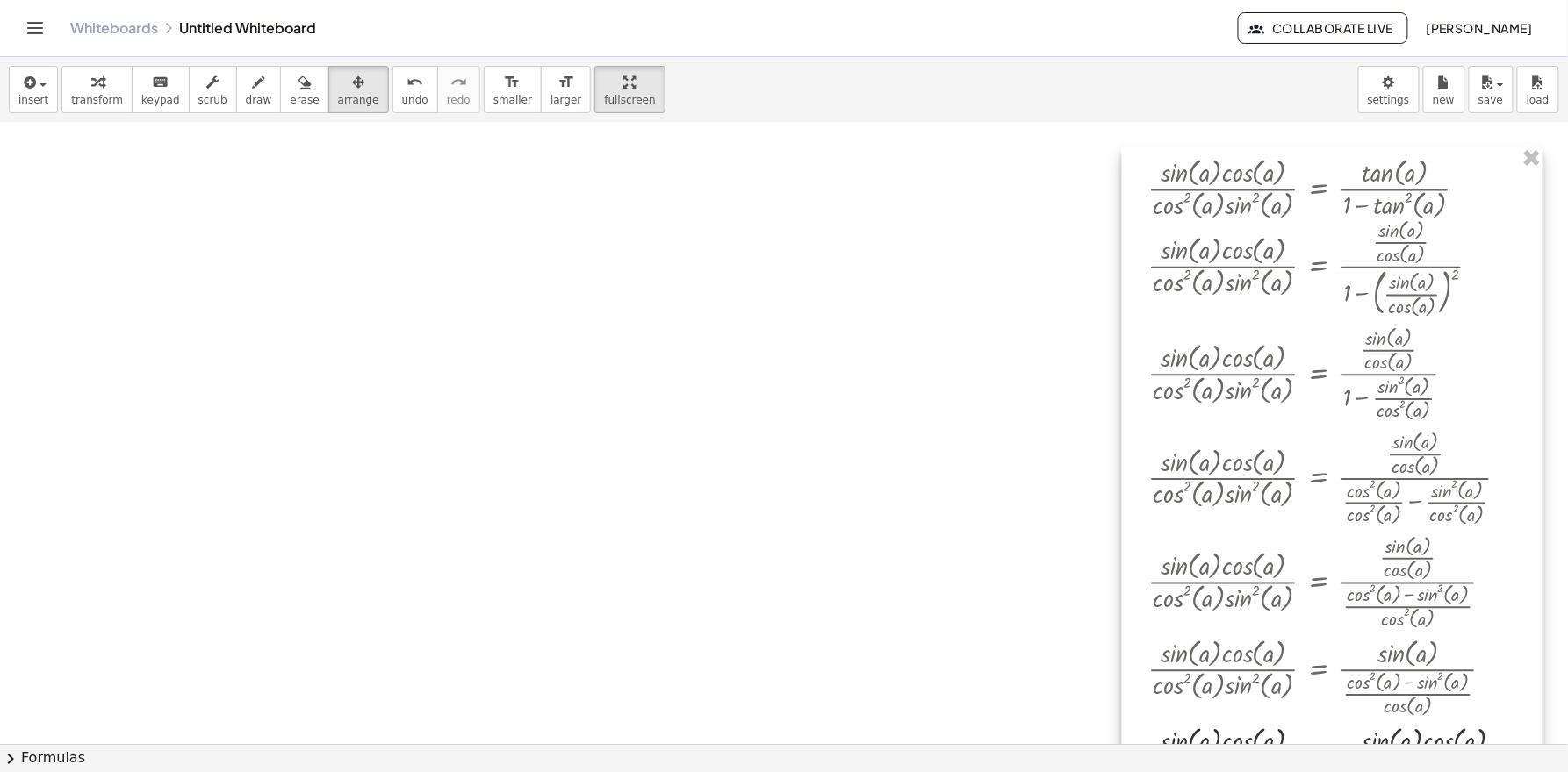
drag, startPoint x: 1192, startPoint y: 382, endPoint x: 1302, endPoint y: 386, distance: 110.1
click at [1302, 386] on div at bounding box center [1332, 471] width 421 height 649
click at [1036, 388] on div at bounding box center [787, 691] width 1575 height 1243
click at [1053, 388] on div at bounding box center [787, 691] width 1575 height 1243
